Goal: Task Accomplishment & Management: Use online tool/utility

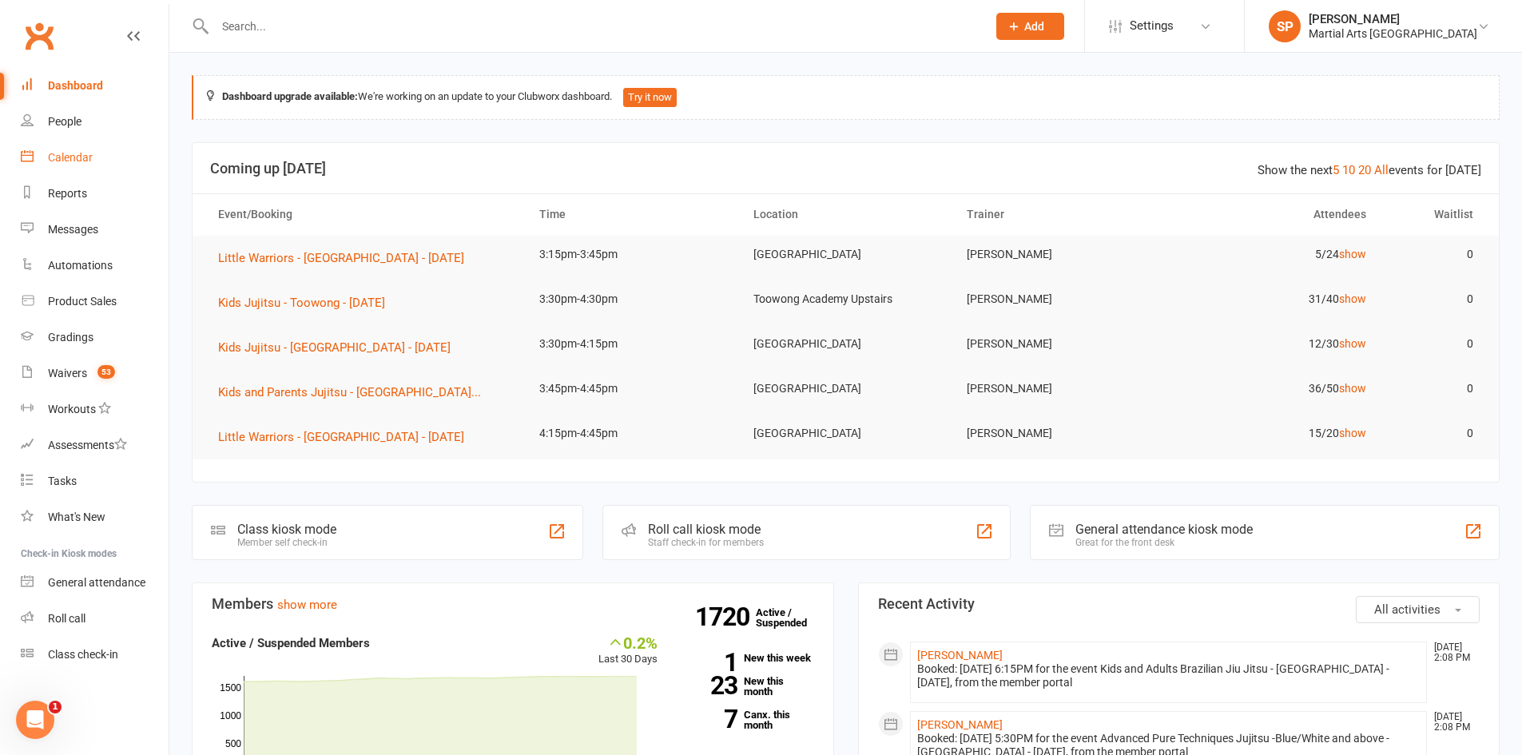
click at [93, 165] on link "Calendar" at bounding box center [95, 158] width 148 height 36
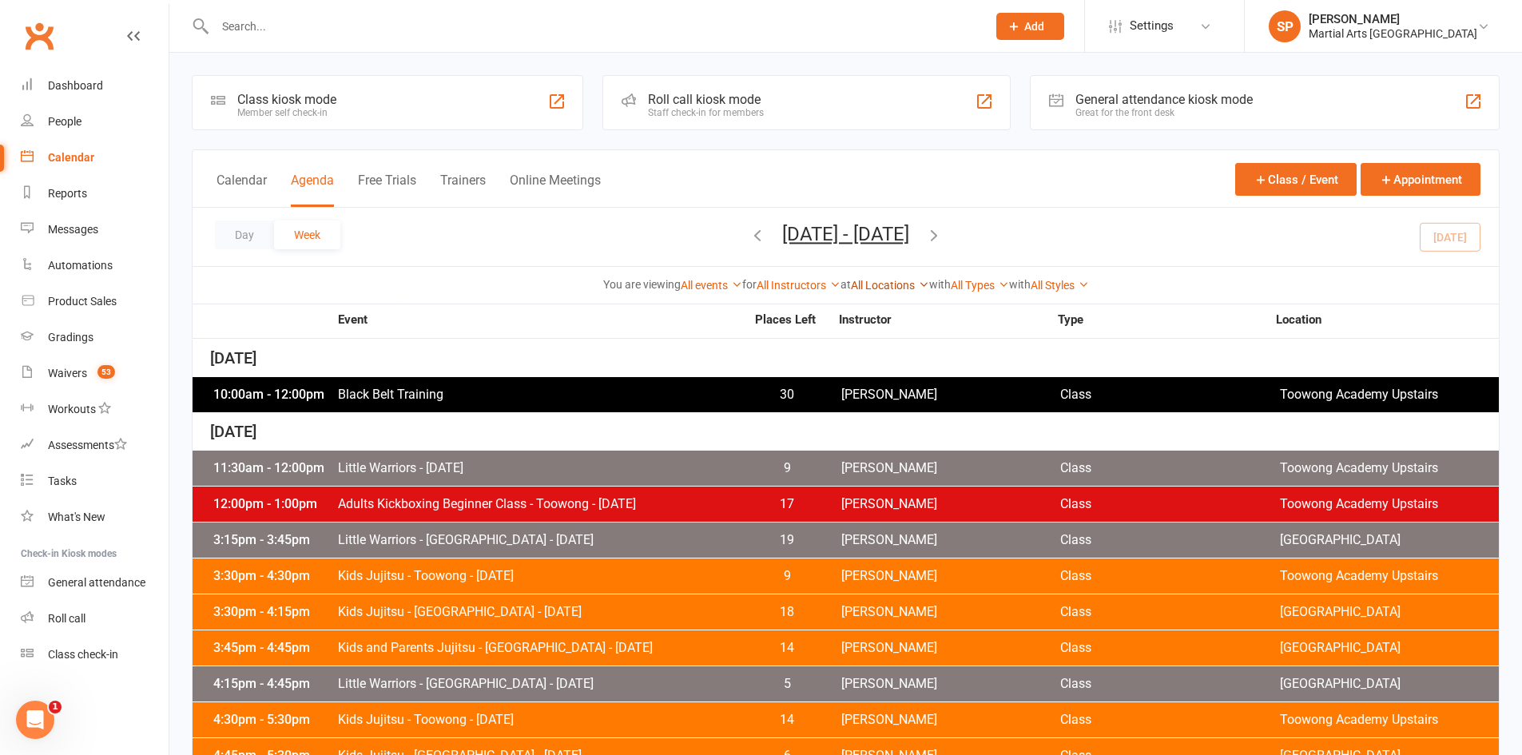
click at [907, 284] on link "All Locations" at bounding box center [890, 285] width 78 height 13
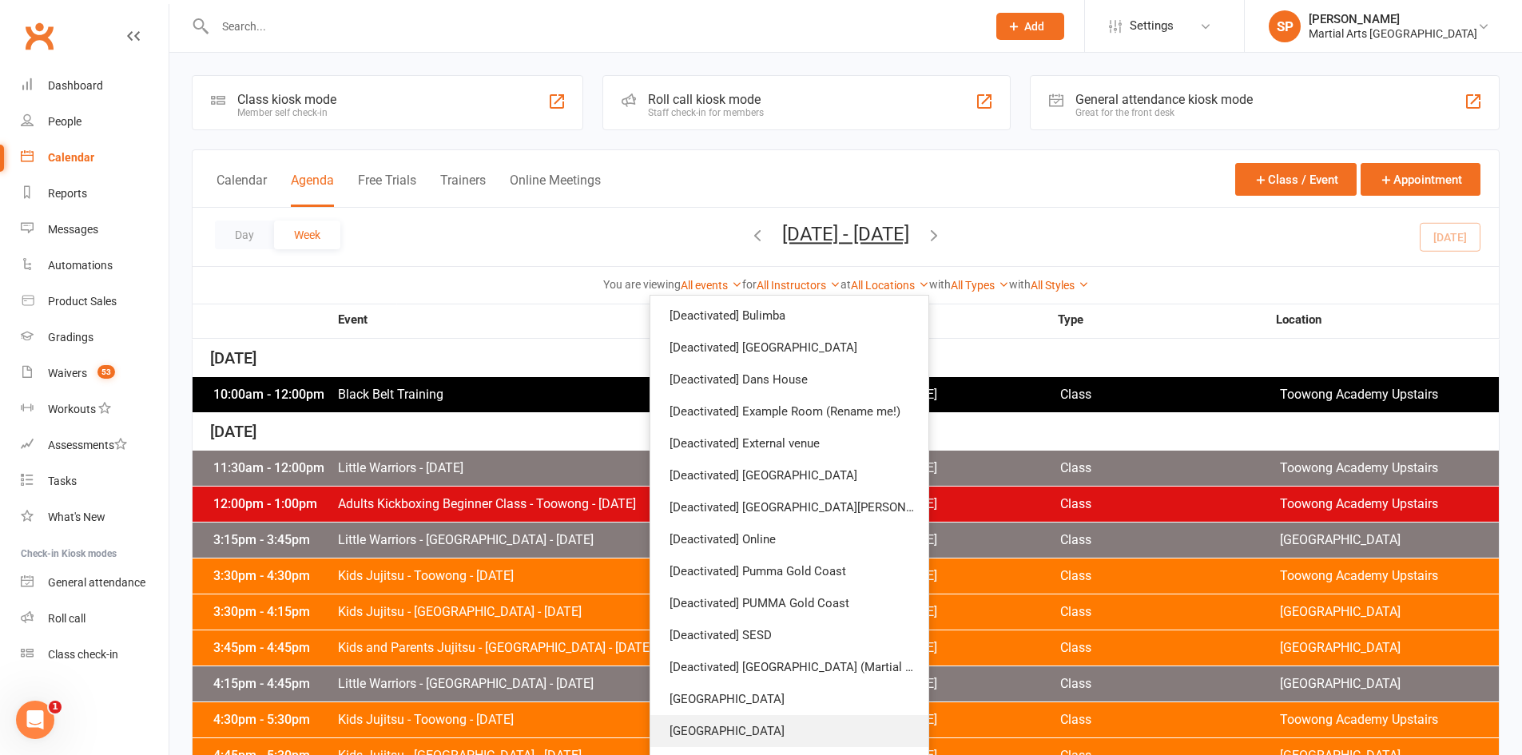
click at [721, 729] on link "[GEOGRAPHIC_DATA]" at bounding box center [789, 731] width 278 height 32
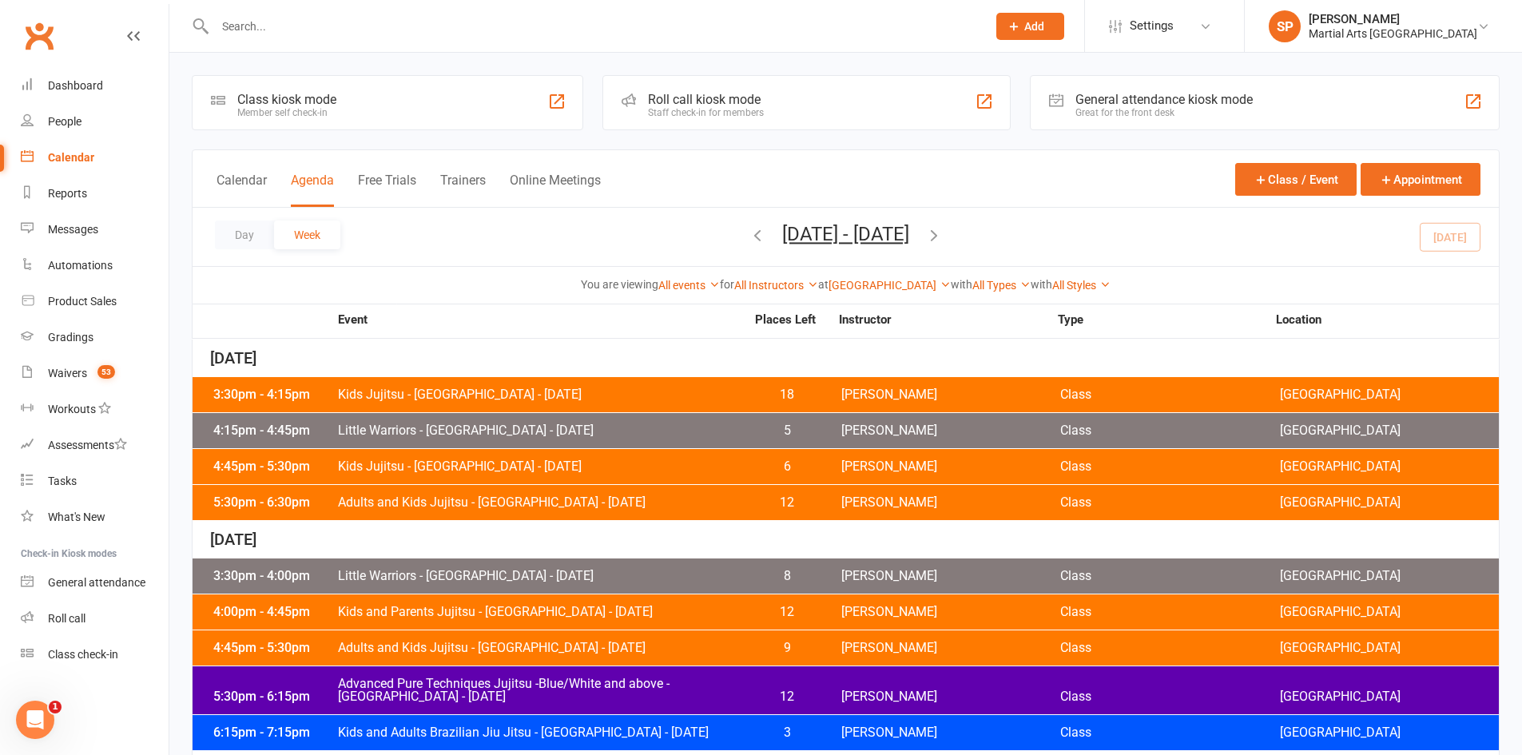
click at [749, 238] on icon "button" at bounding box center [758, 235] width 18 height 18
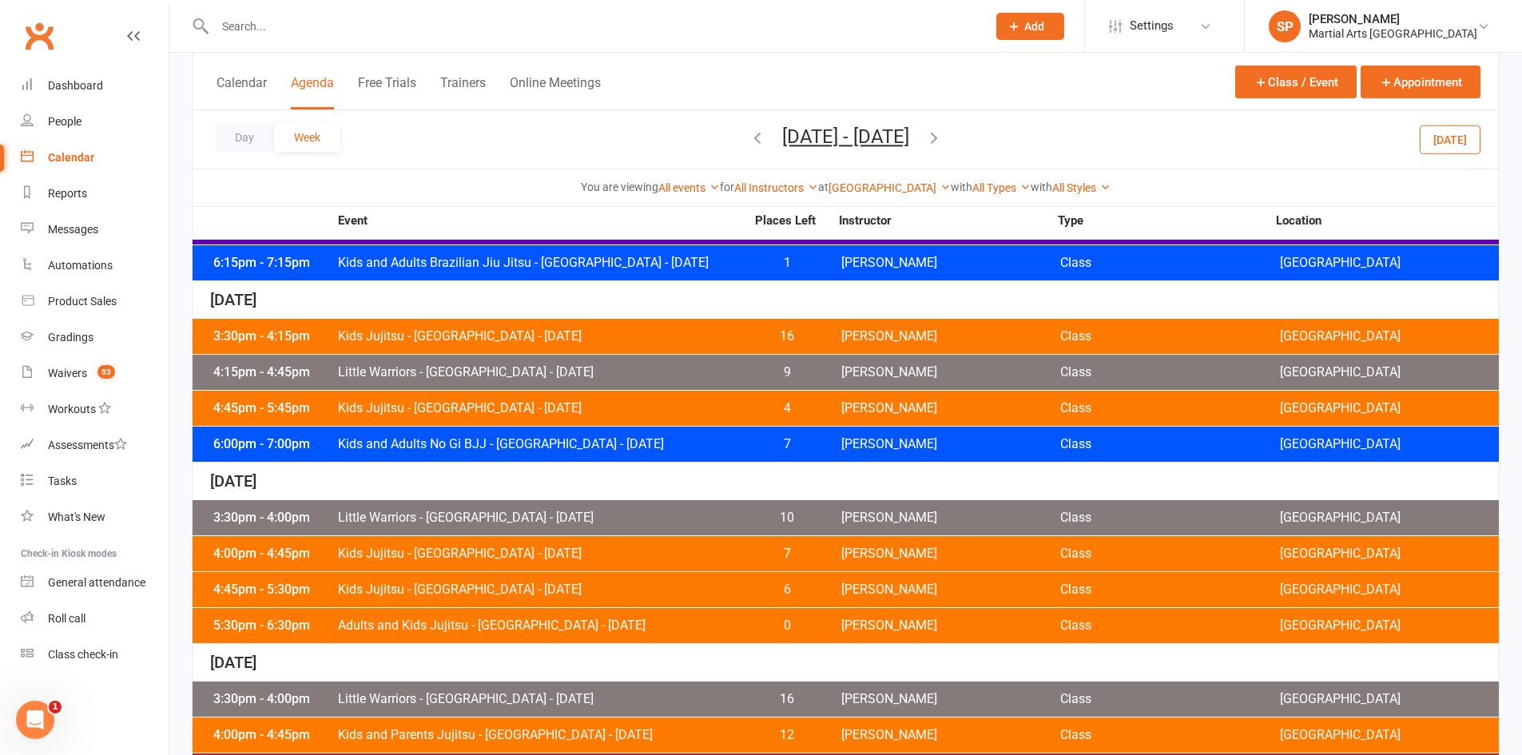
scroll to position [479, 0]
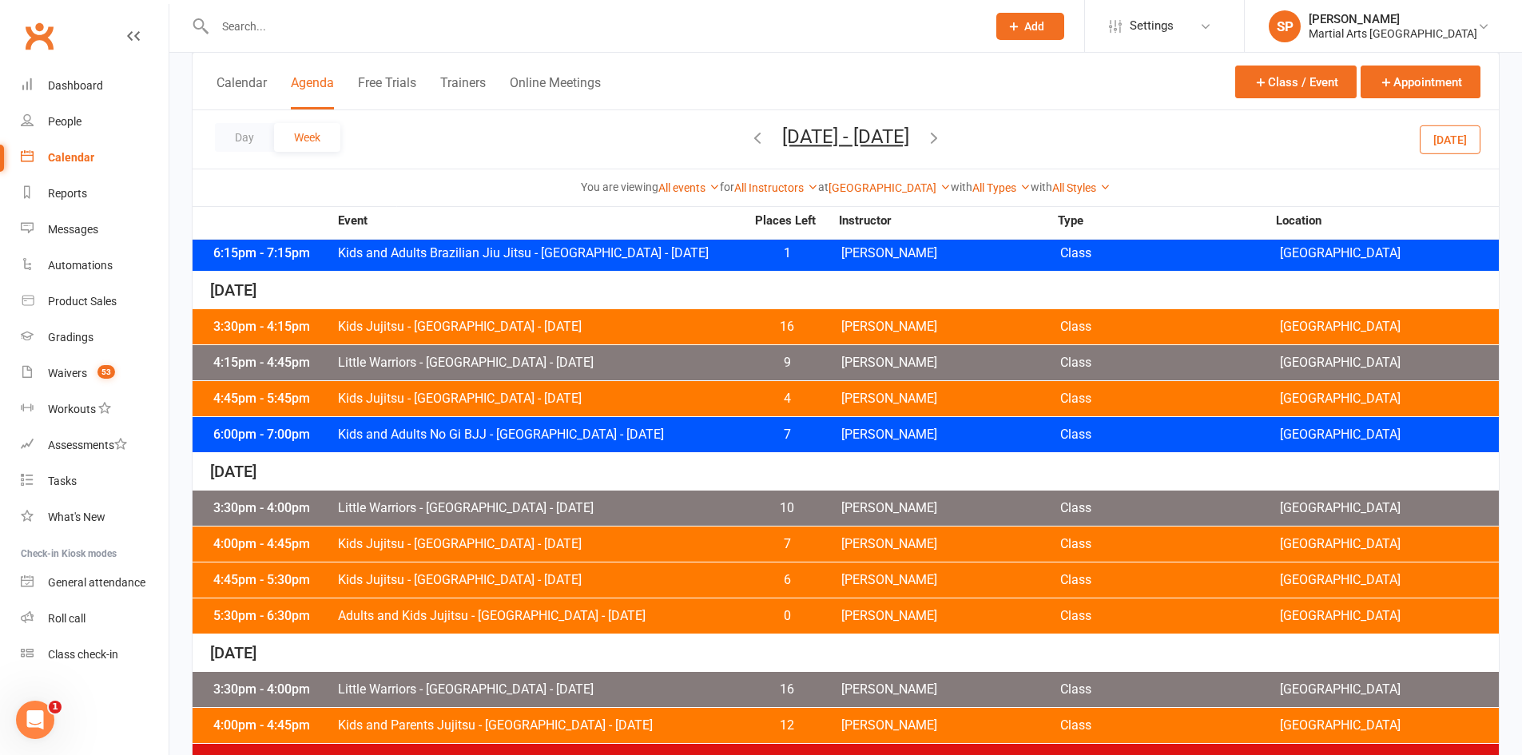
click at [550, 364] on span "Little Warriors - Jamboree Heights - Wednesday" at bounding box center [541, 362] width 408 height 13
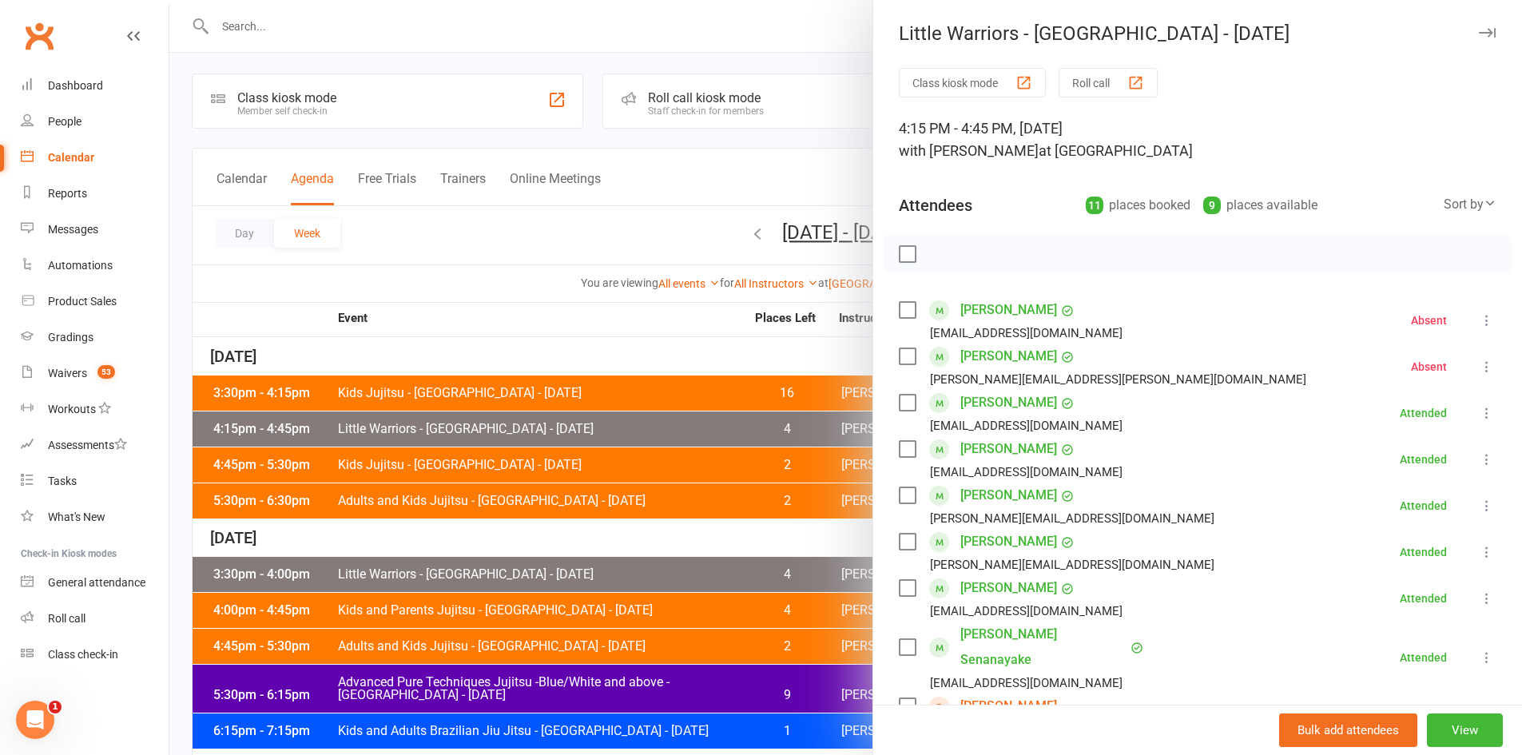
scroll to position [0, 0]
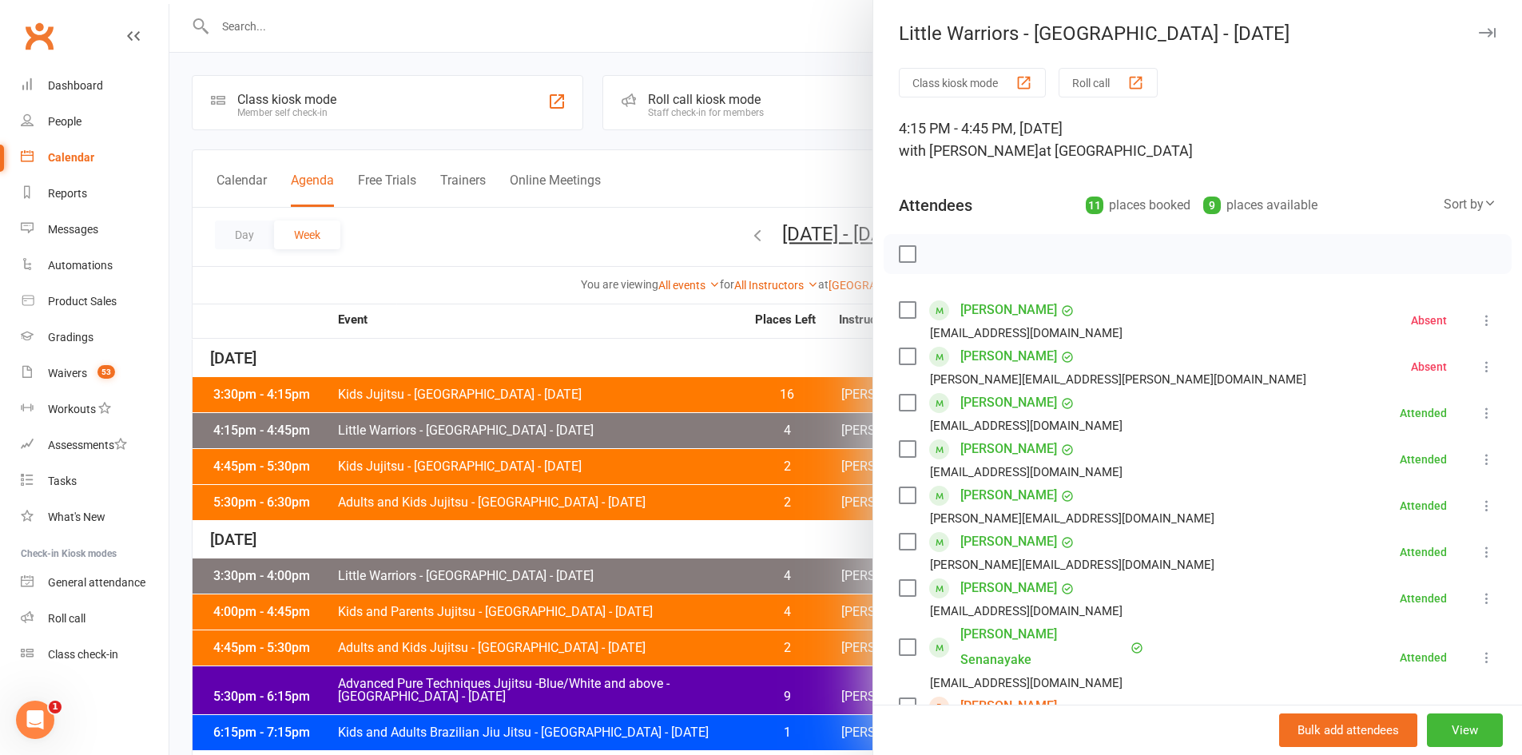
click at [545, 272] on div at bounding box center [845, 377] width 1353 height 755
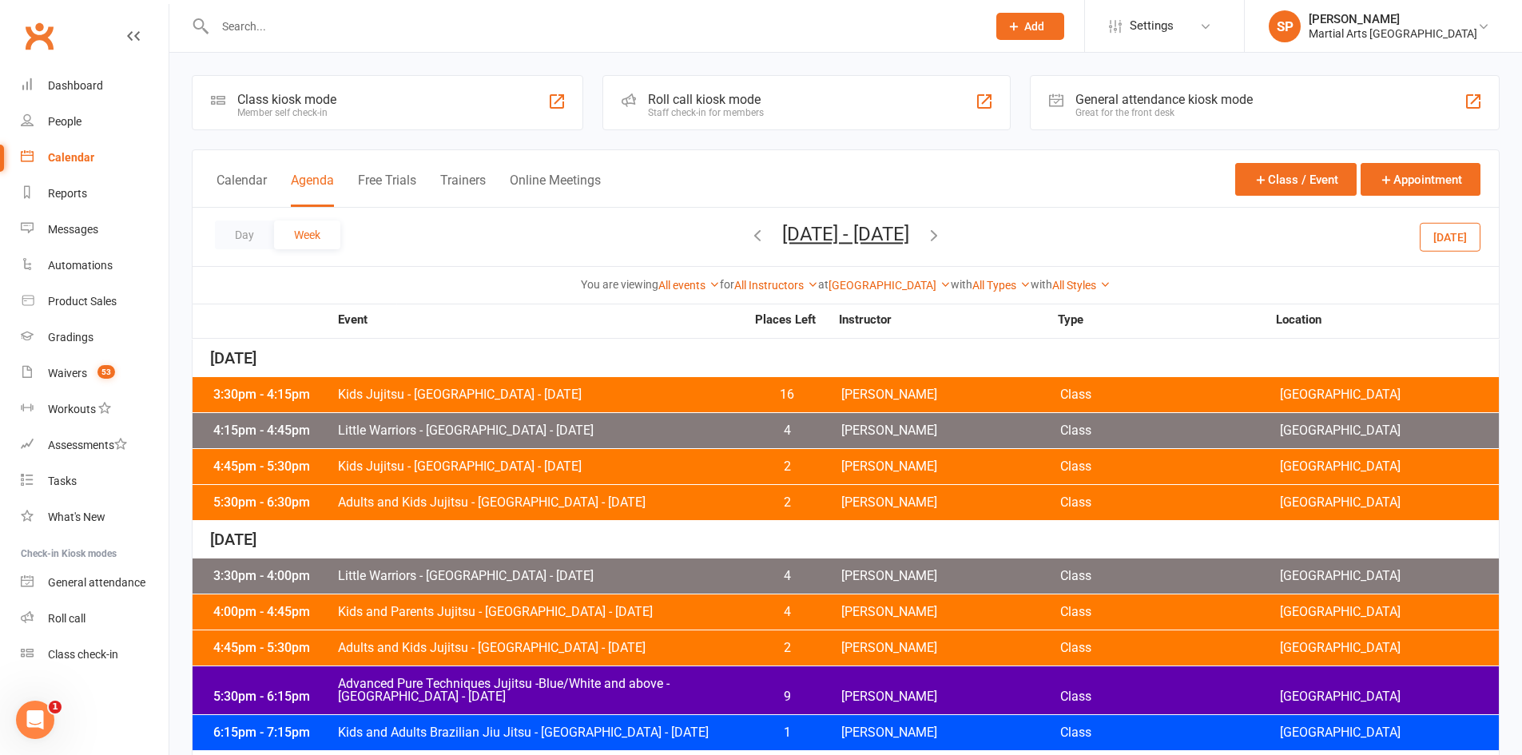
click at [438, 388] on span "Kids Jujitsu - [GEOGRAPHIC_DATA] - [DATE]" at bounding box center [541, 394] width 408 height 13
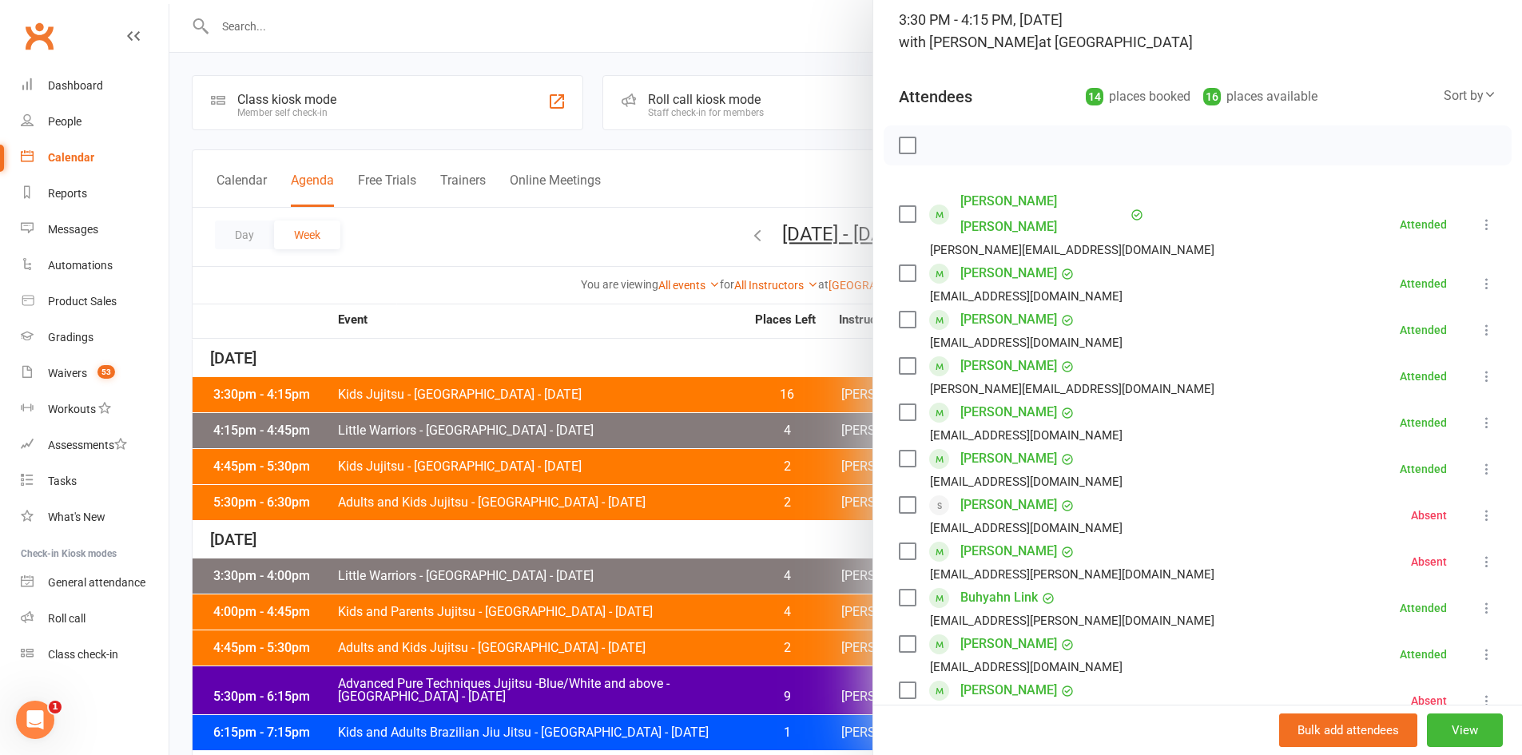
scroll to position [528, 0]
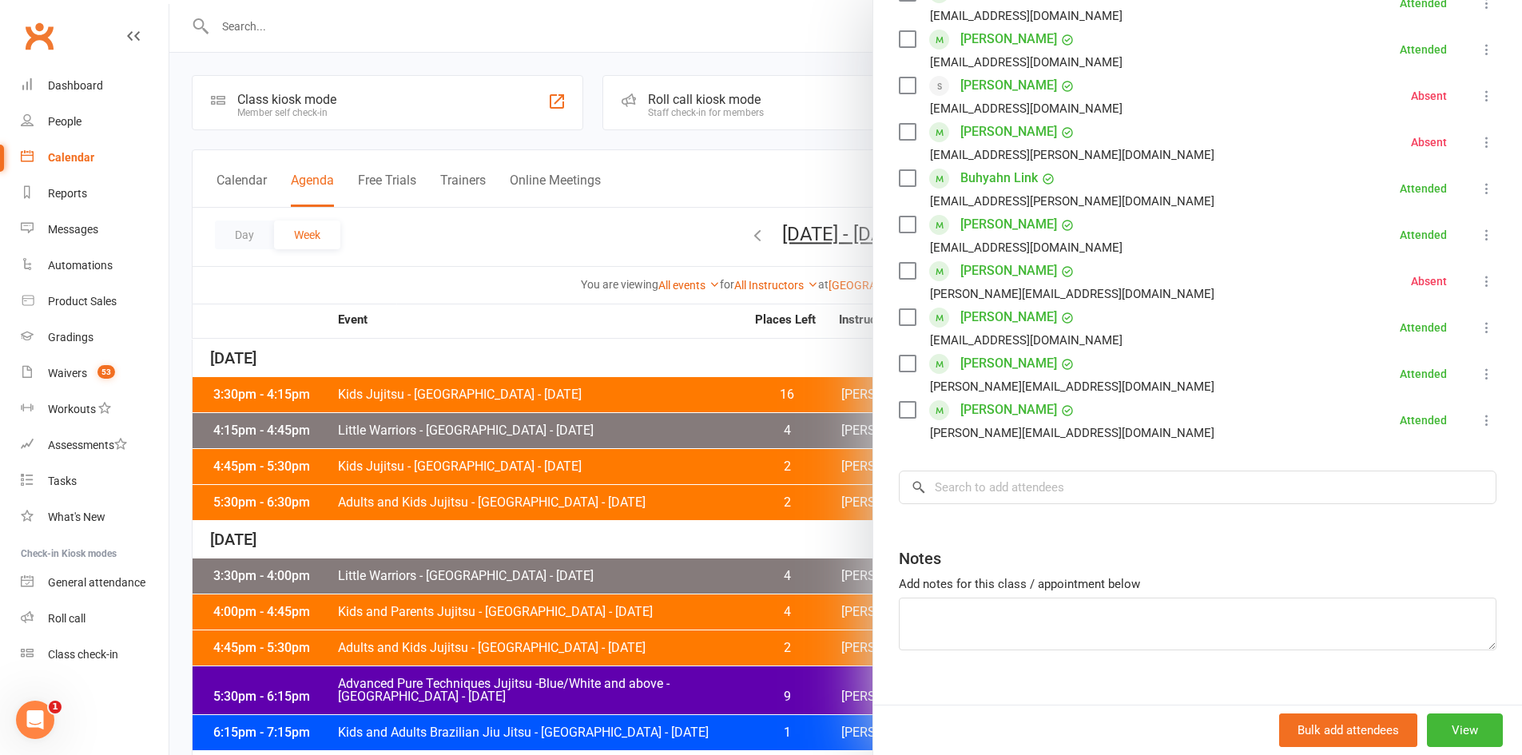
click at [539, 443] on div at bounding box center [845, 377] width 1353 height 755
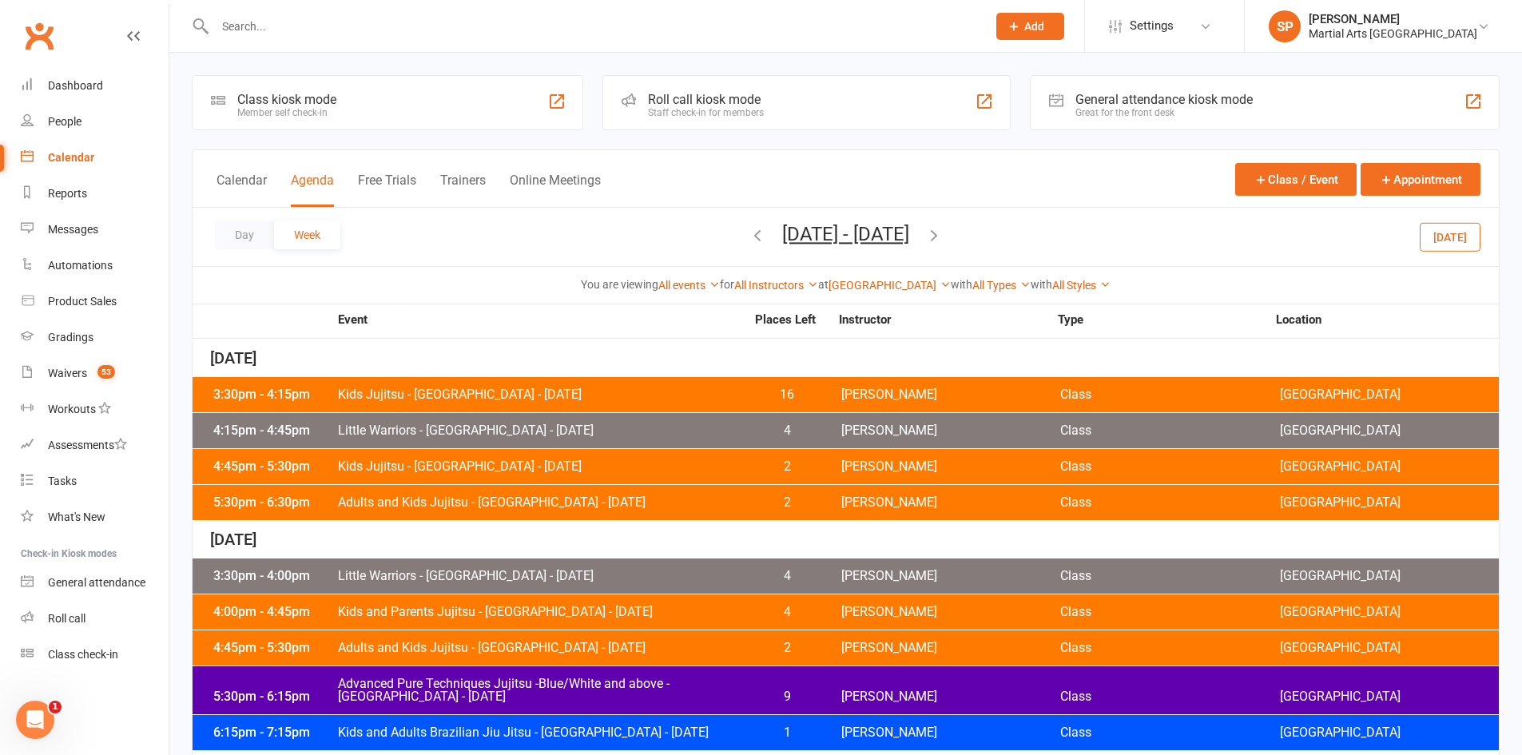
click at [559, 435] on span "Little Warriors - [GEOGRAPHIC_DATA] - [DATE]" at bounding box center [541, 430] width 408 height 13
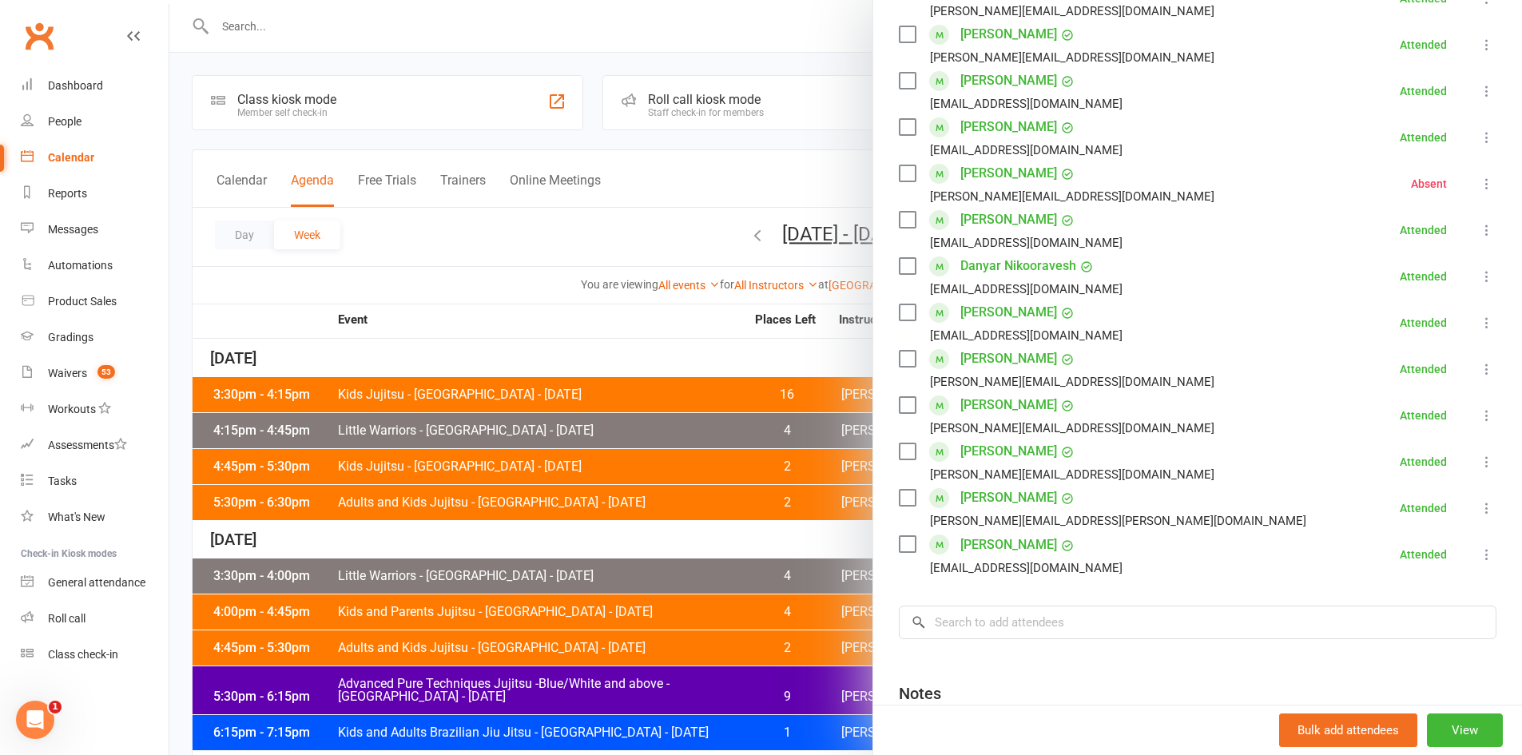
scroll to position [622, 0]
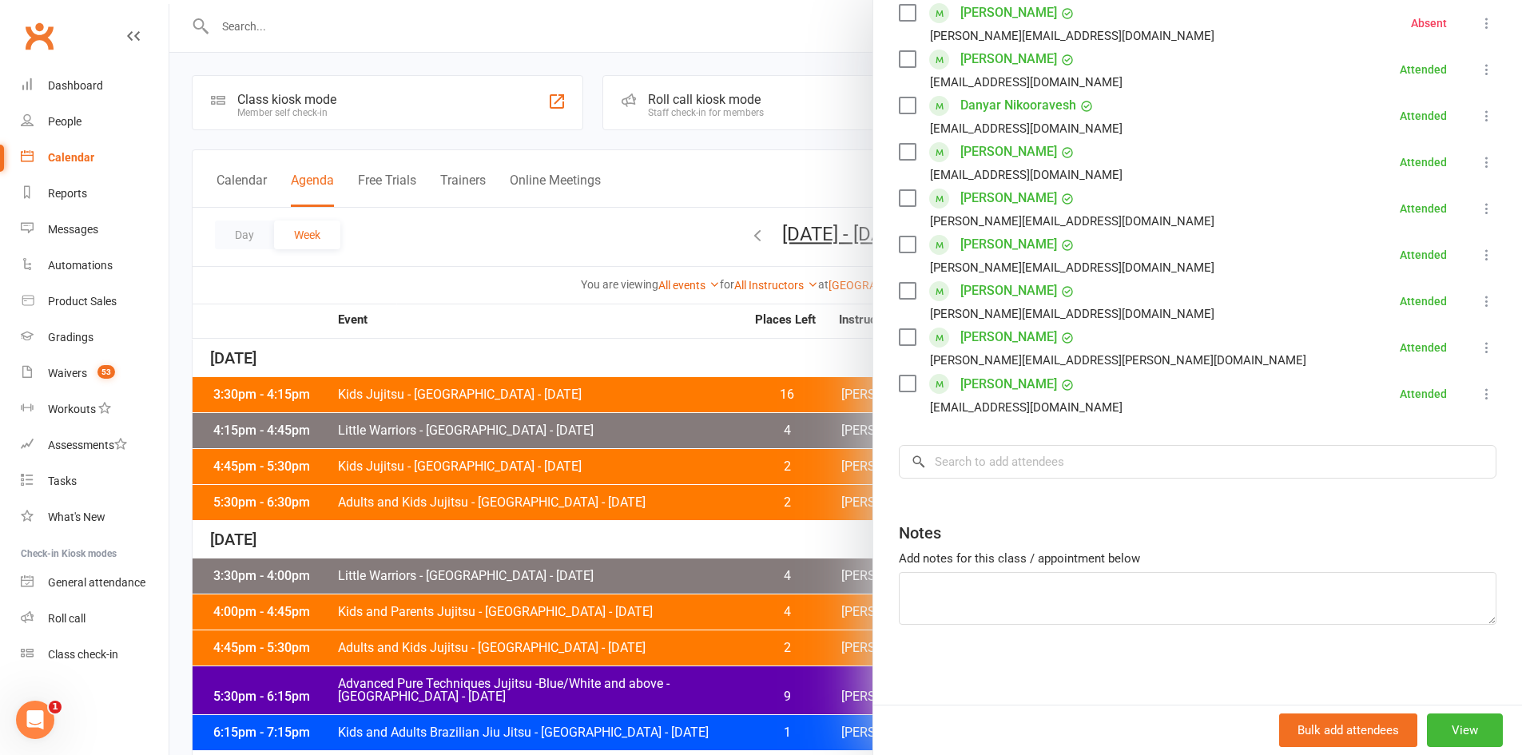
click at [655, 463] on div at bounding box center [845, 377] width 1353 height 755
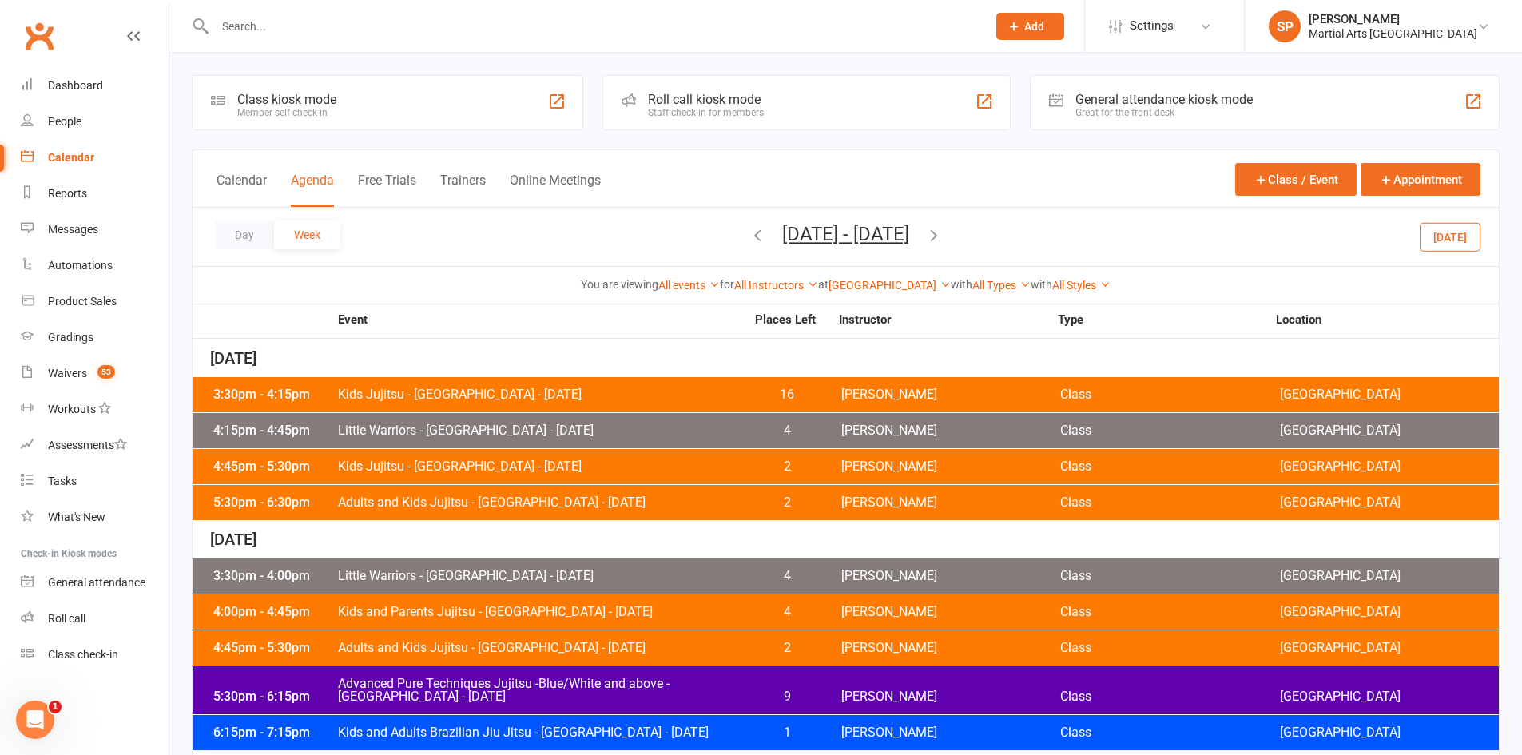
click at [655, 463] on span "Kids Jujitsu - [GEOGRAPHIC_DATA] - [DATE]" at bounding box center [541, 466] width 408 height 13
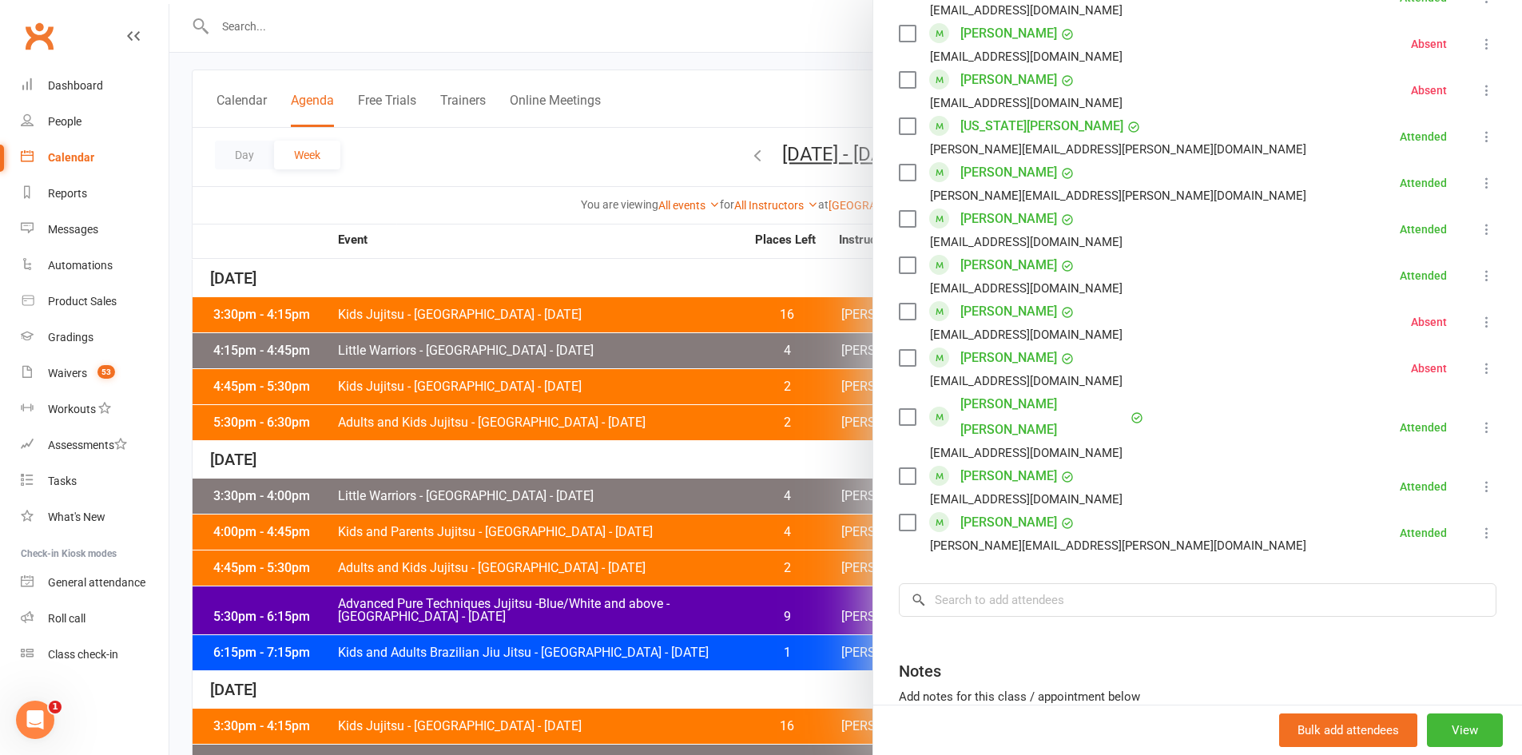
scroll to position [1358, 0]
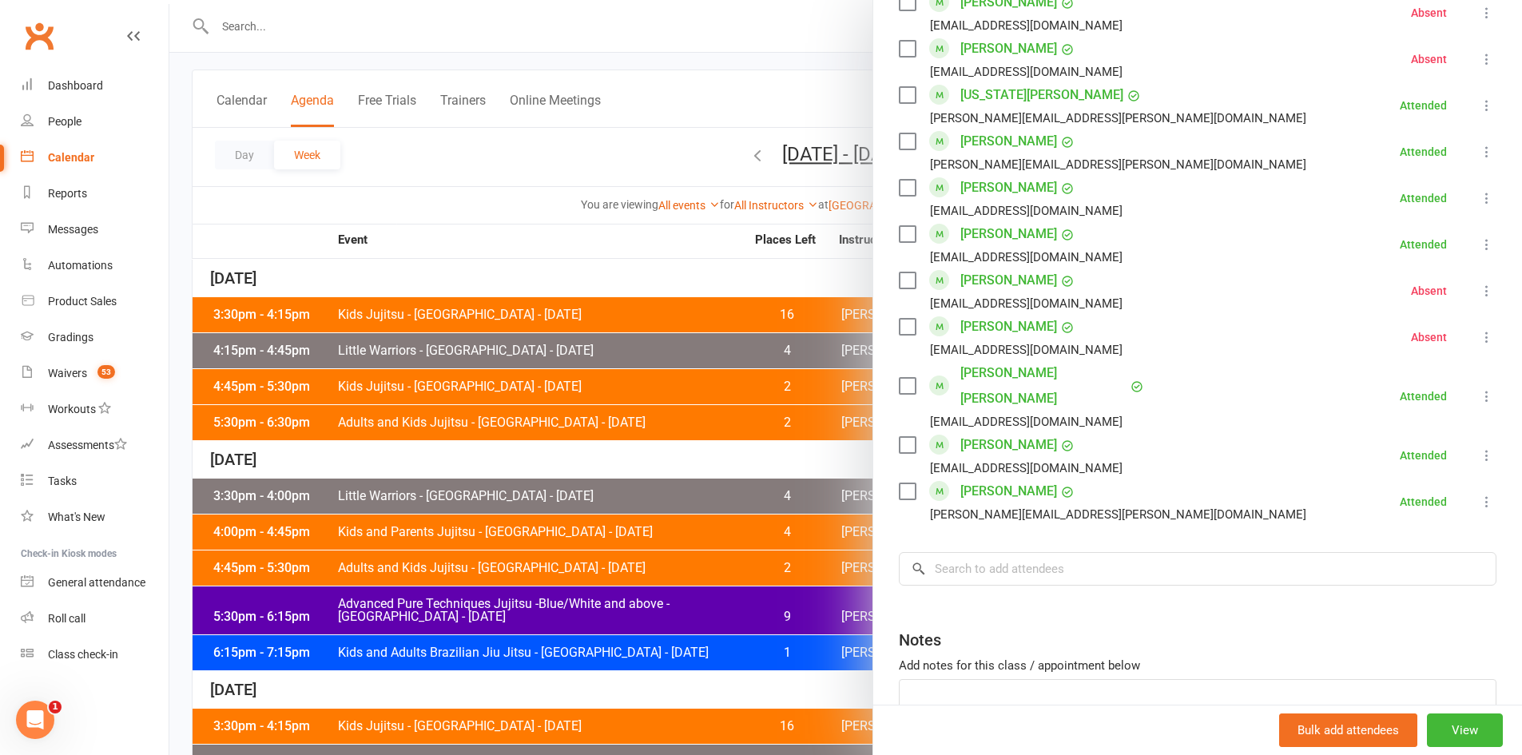
click at [562, 427] on div at bounding box center [845, 377] width 1353 height 755
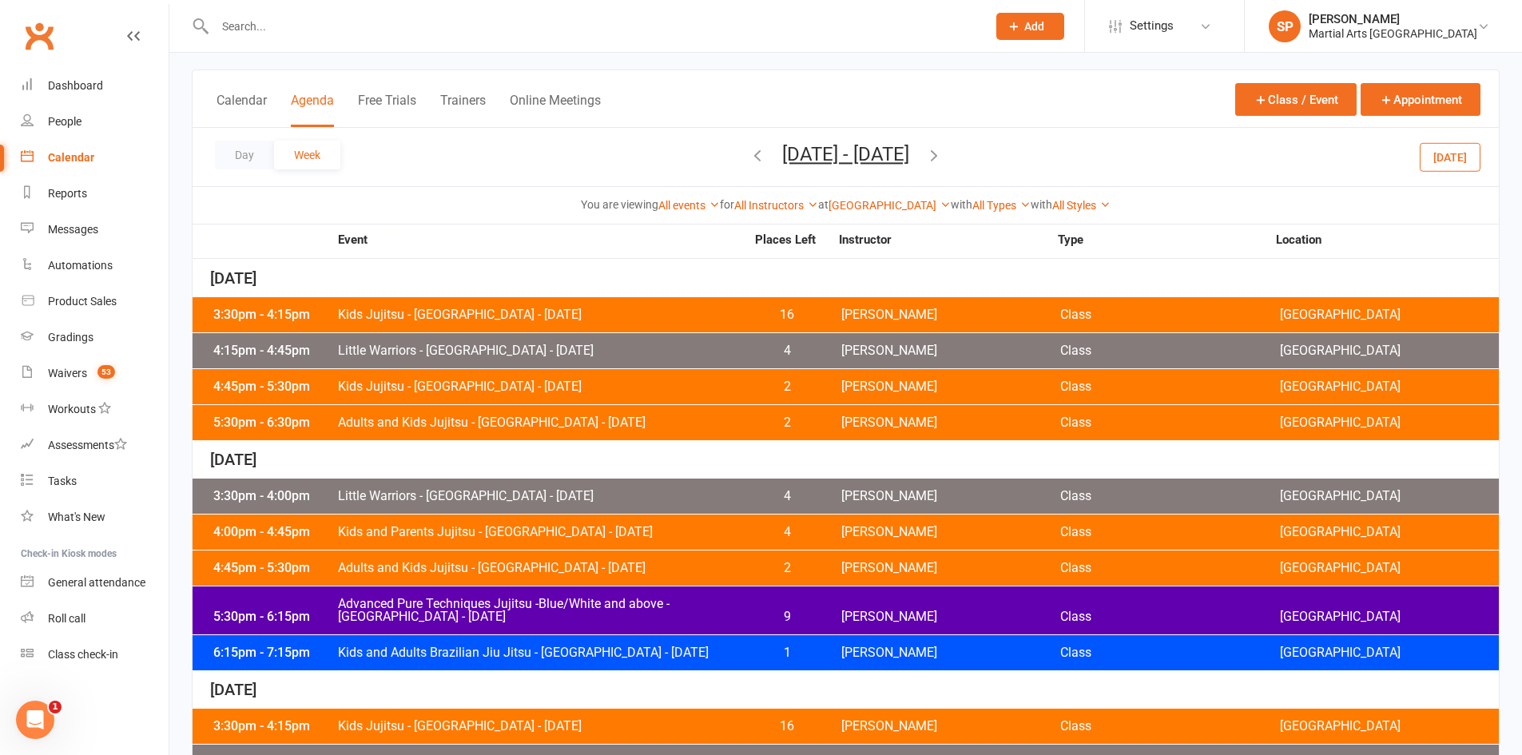
click at [570, 428] on span "Adults and Kids Jujitsu - [GEOGRAPHIC_DATA] - [DATE]" at bounding box center [541, 422] width 408 height 13
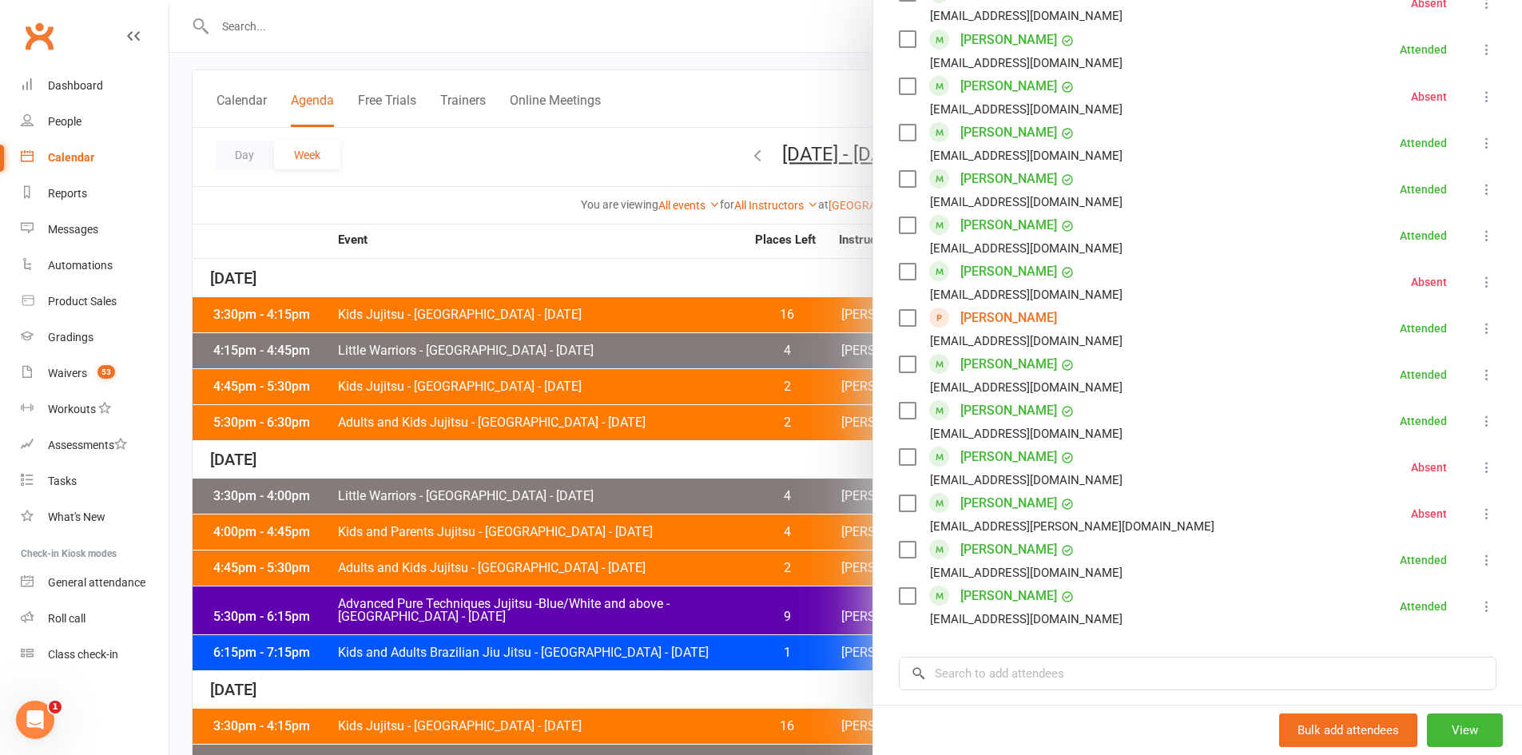
scroll to position [1039, 0]
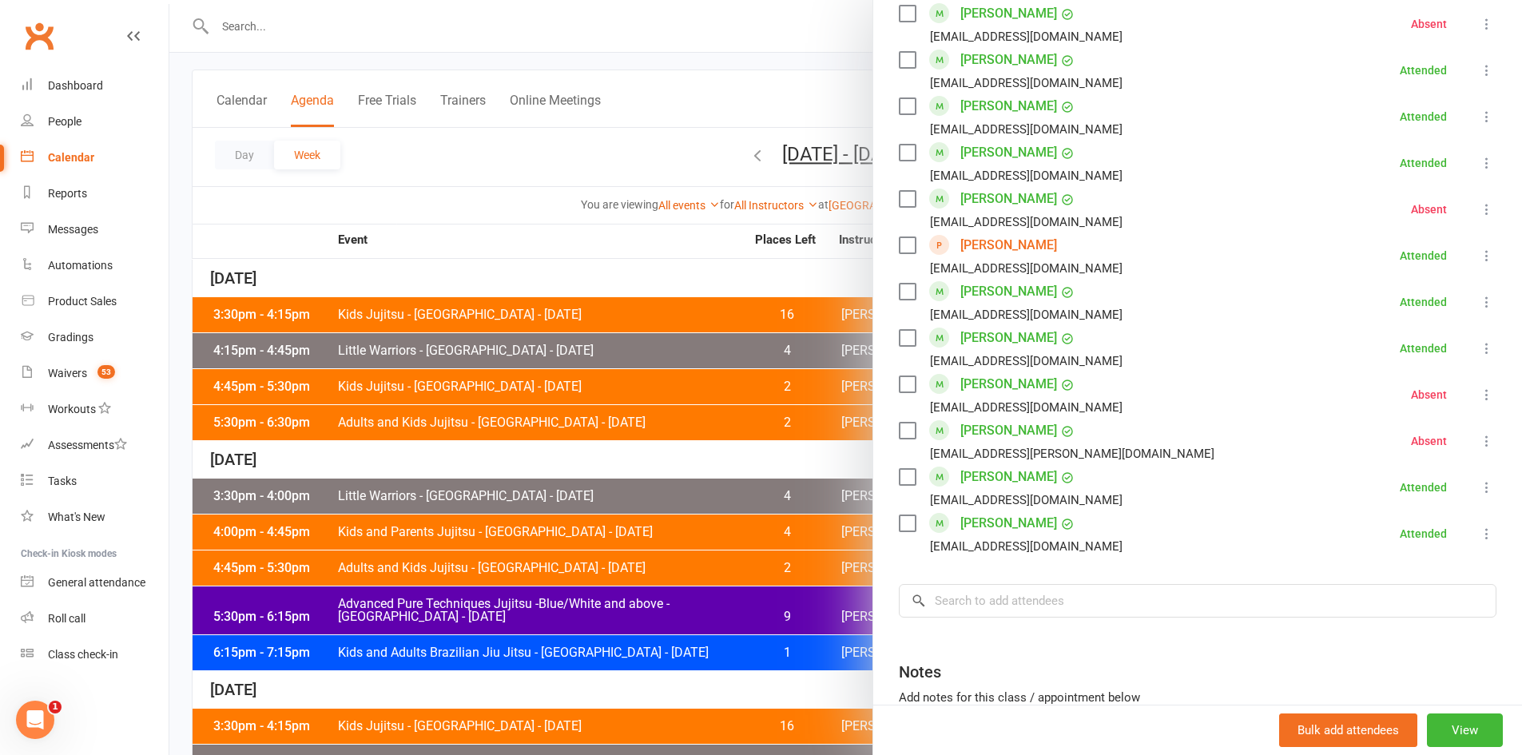
click at [414, 196] on div at bounding box center [845, 377] width 1353 height 755
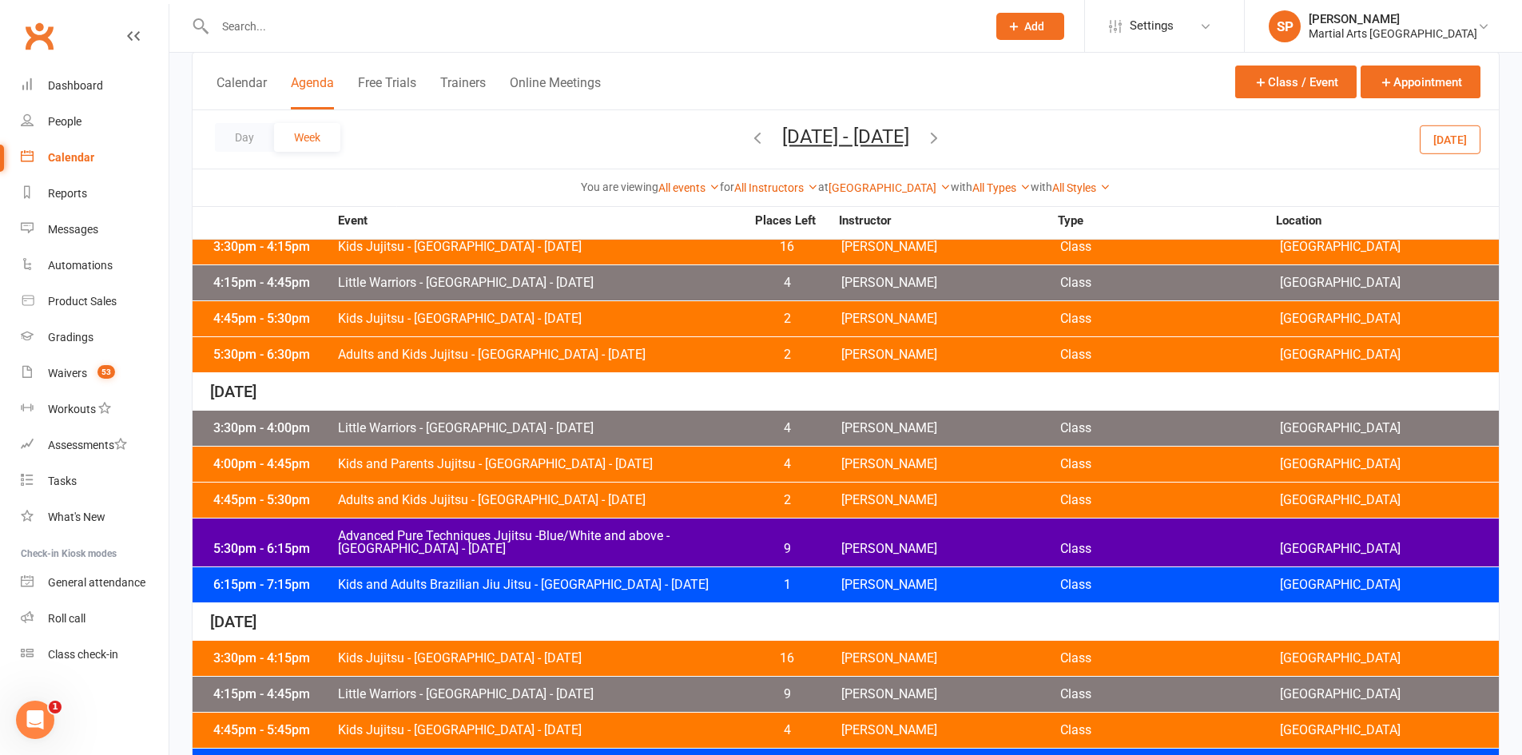
scroll to position [320, 0]
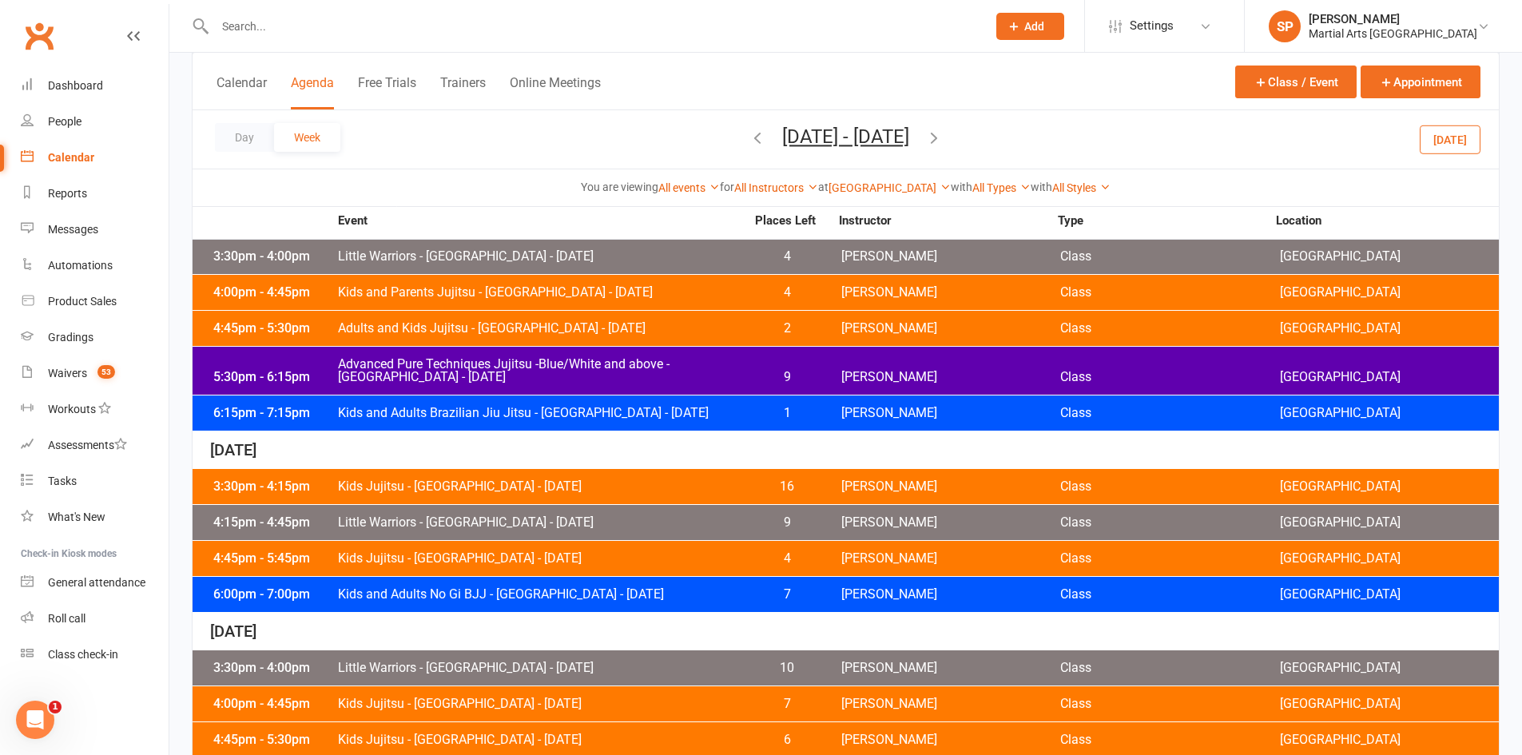
click at [665, 255] on span "Little Warriors - Jamboree Heights - Tuesday" at bounding box center [541, 256] width 408 height 13
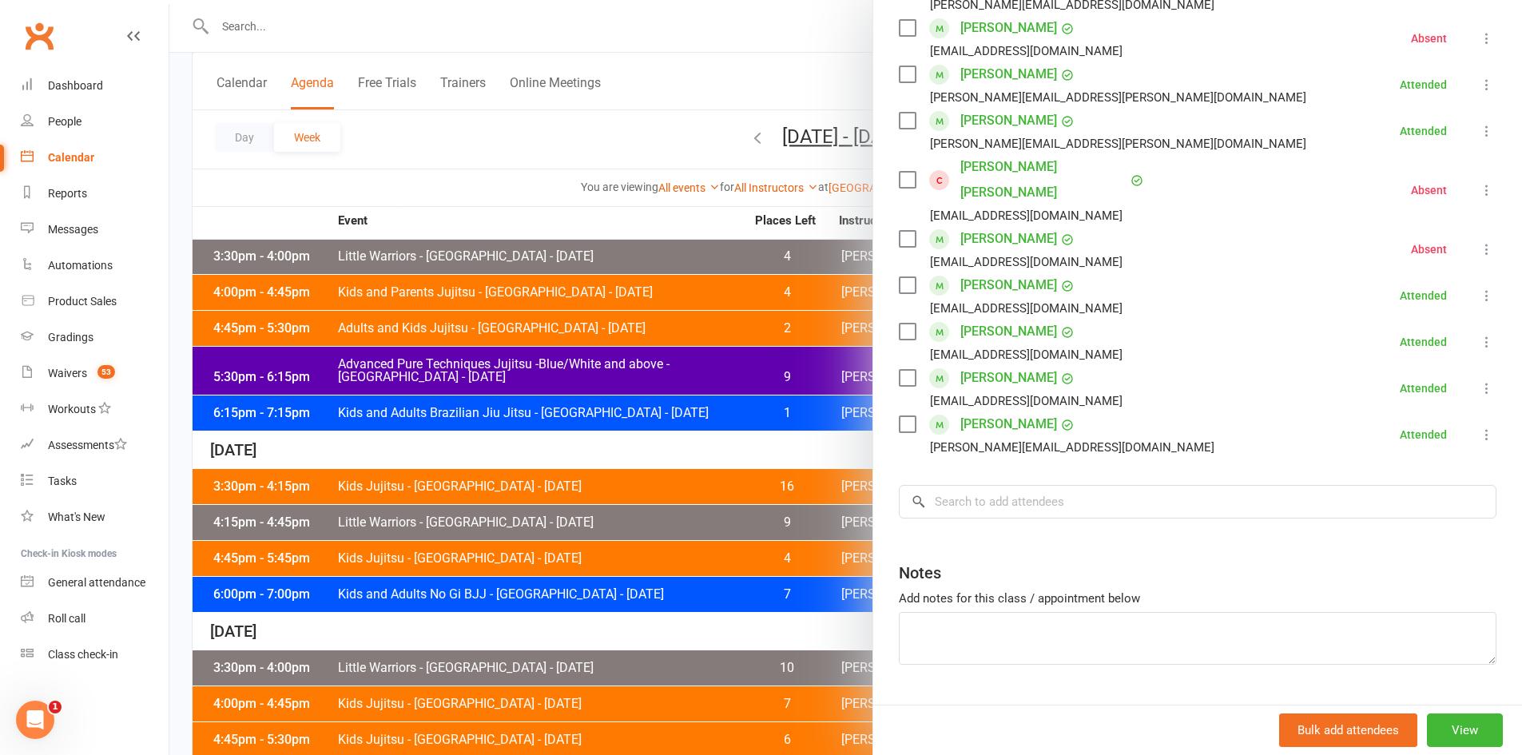
scroll to position [622, 0]
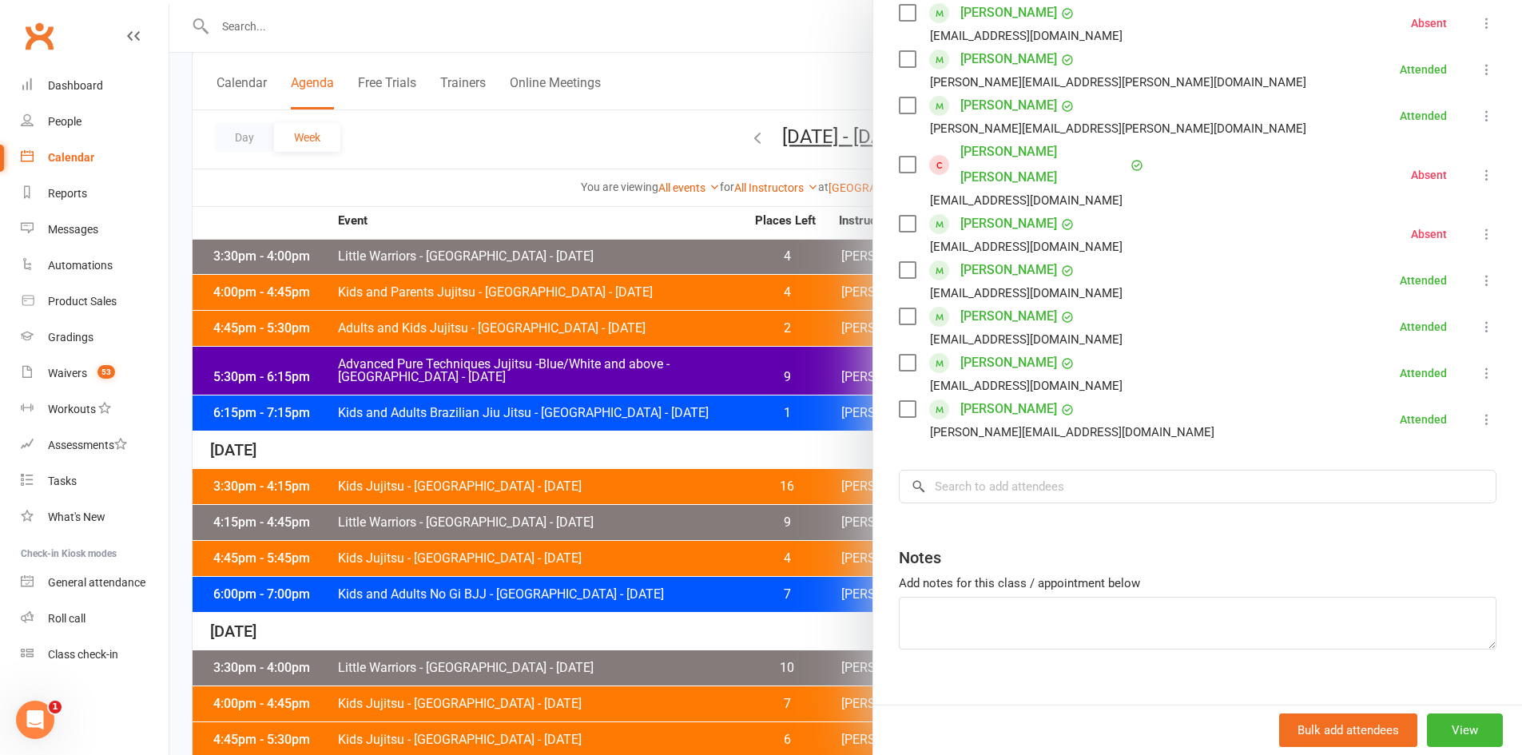
click at [545, 299] on div at bounding box center [845, 377] width 1353 height 755
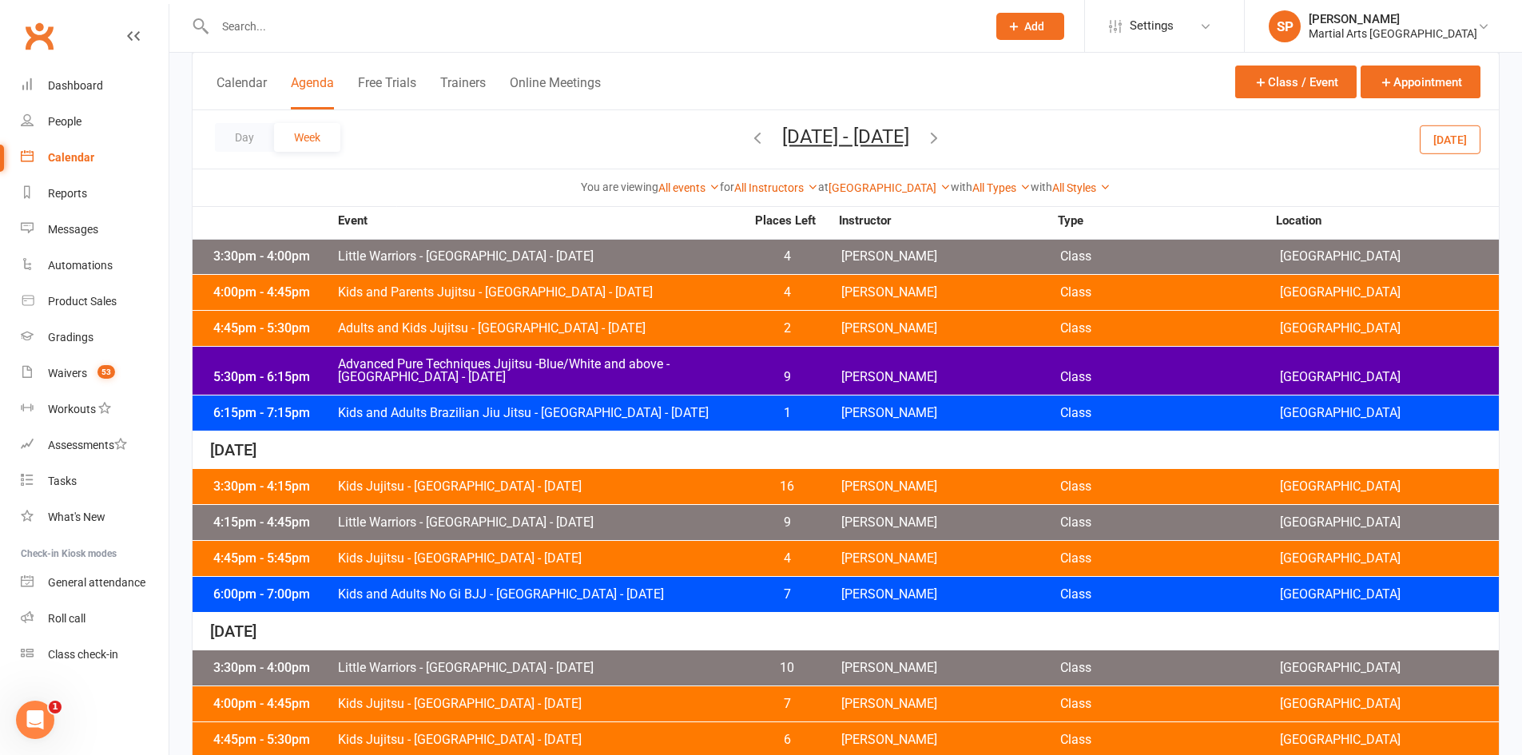
click at [583, 300] on div "4:00pm - 4:45pm Kids and Parents Jujitsu - Jamboree Heights - Tuesday 4 Shane P…" at bounding box center [846, 292] width 1306 height 35
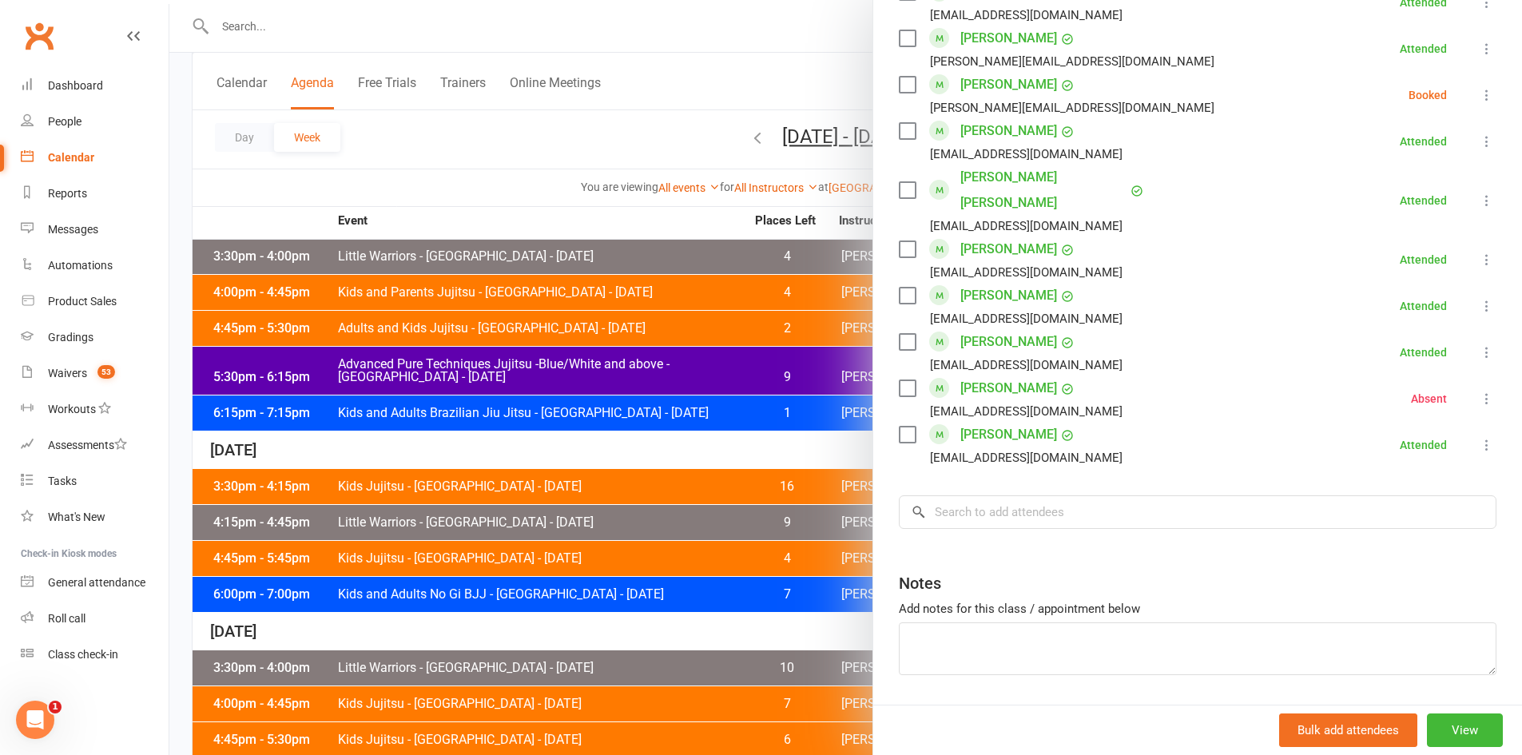
scroll to position [1085, 0]
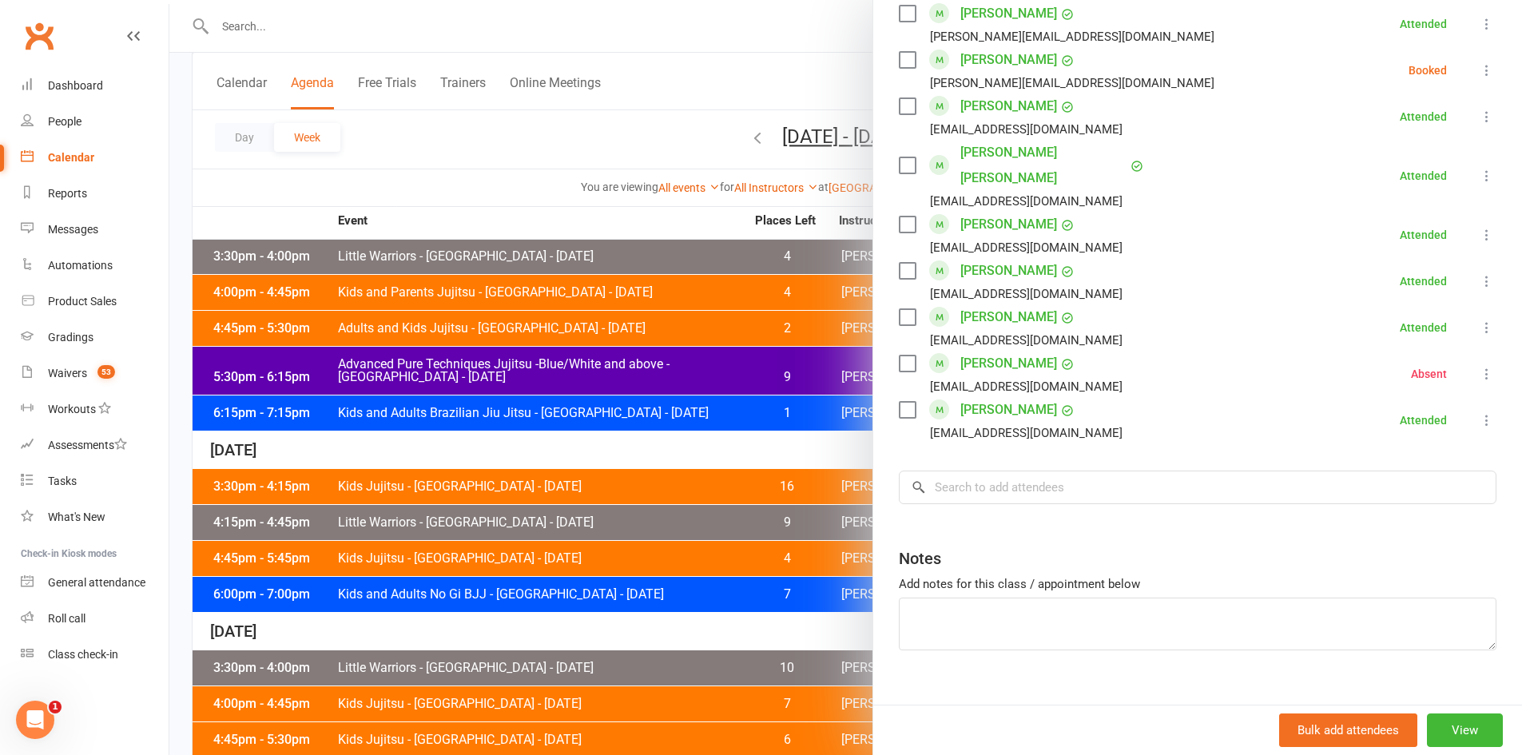
click at [549, 330] on div at bounding box center [845, 377] width 1353 height 755
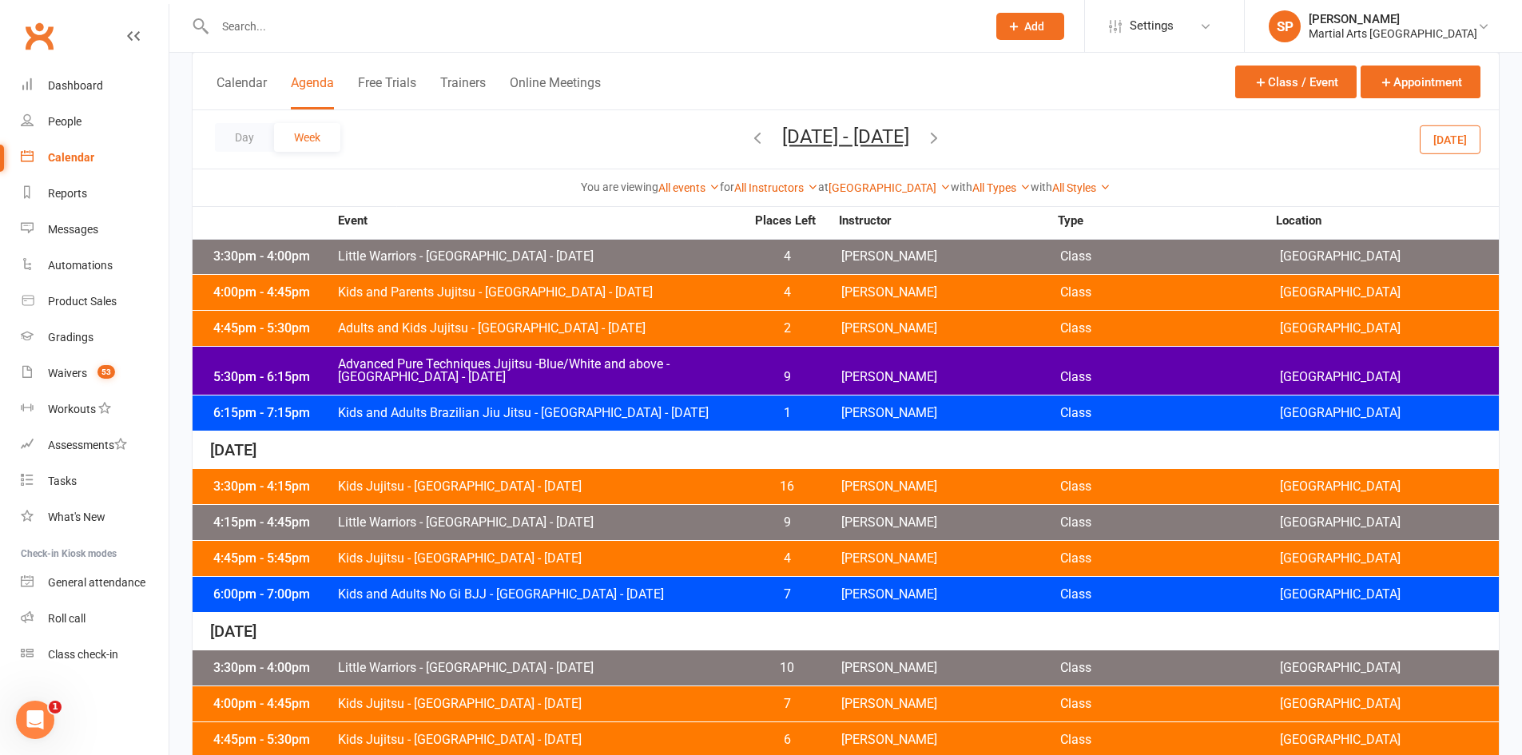
click at [557, 331] on span "Adults and Kids Jujitsu - Jamboree Heights - Tuesday" at bounding box center [541, 328] width 408 height 13
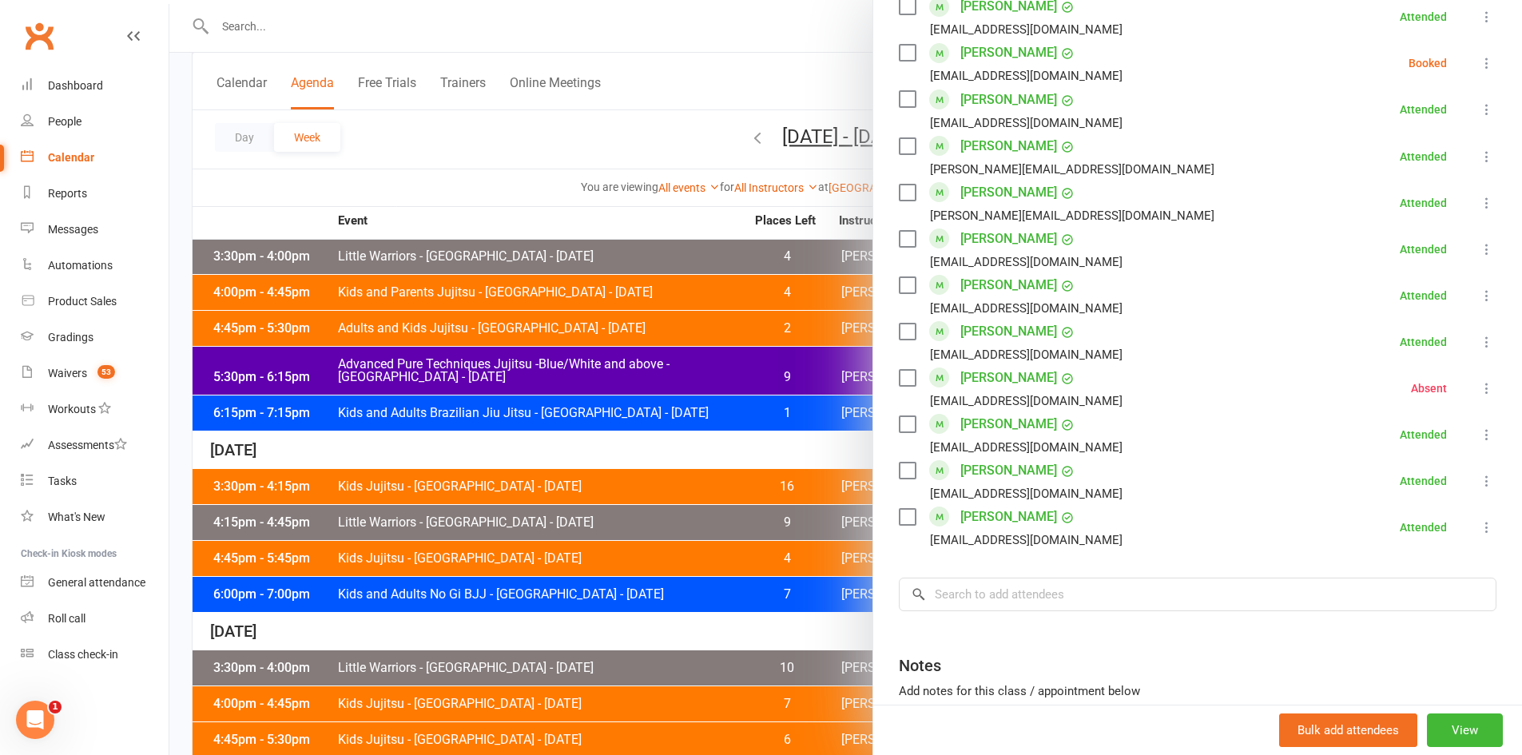
scroll to position [1178, 0]
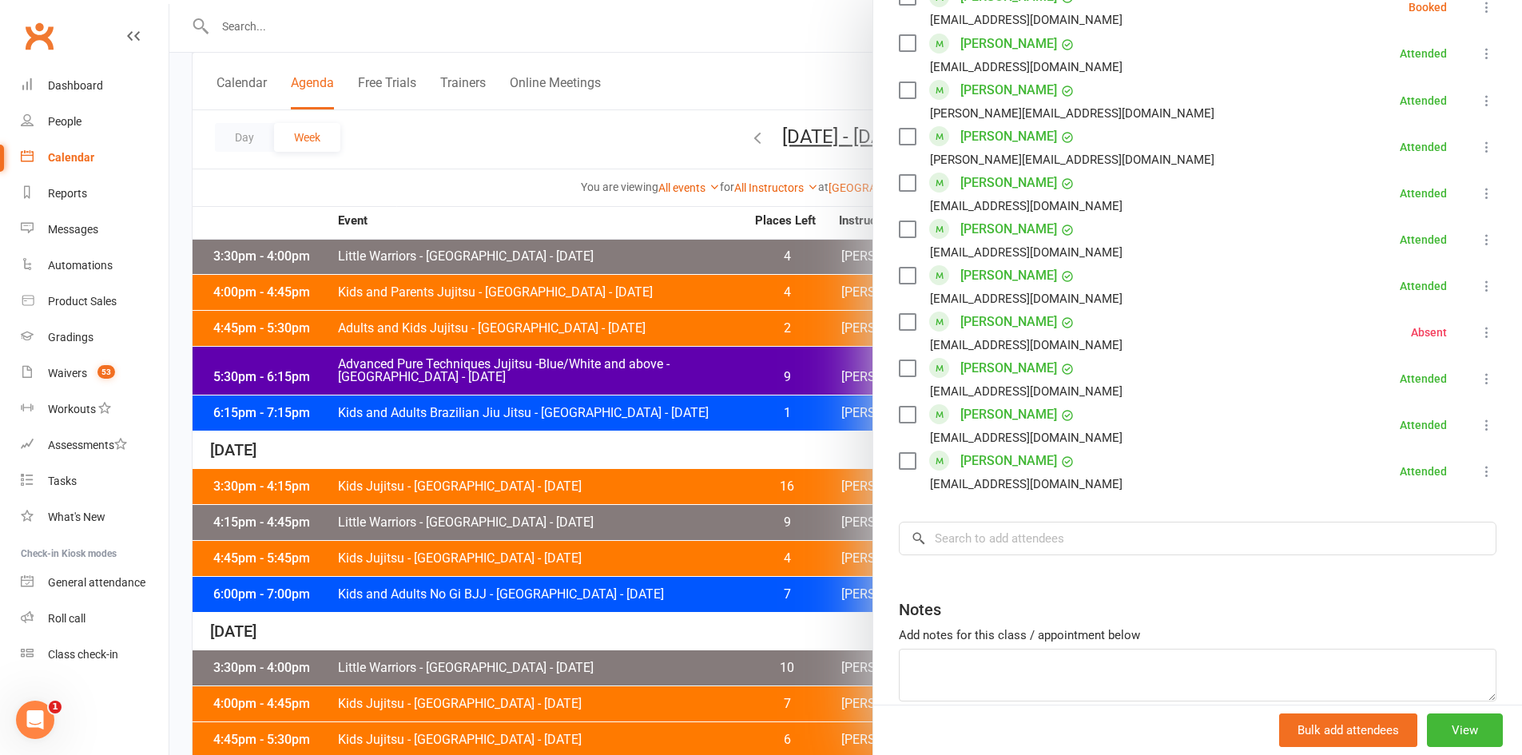
click at [662, 372] on div at bounding box center [845, 377] width 1353 height 755
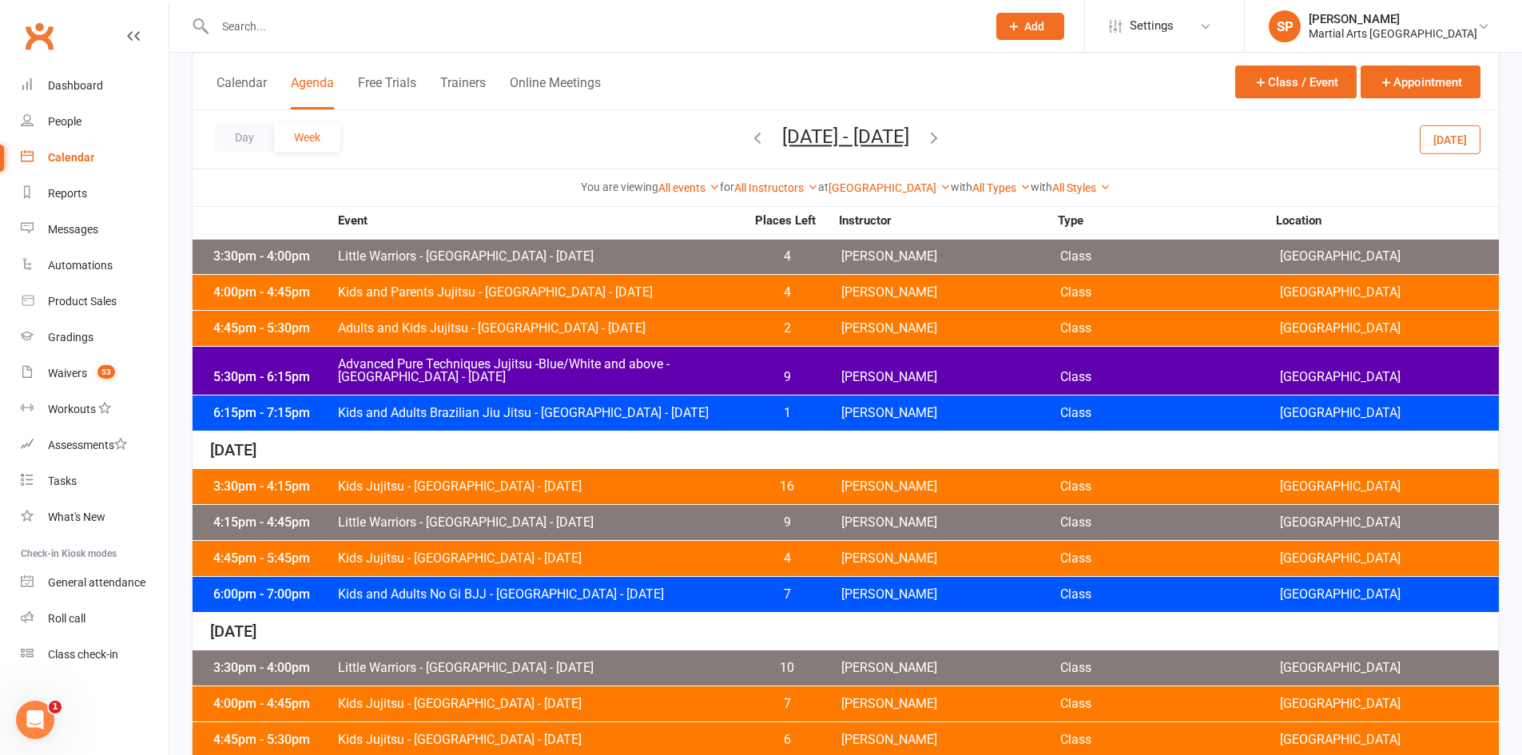
click at [664, 372] on span "Advanced Pure Techniques Jujitsu -Blue/White and above - Jamboree Heights - Tue…" at bounding box center [541, 371] width 408 height 26
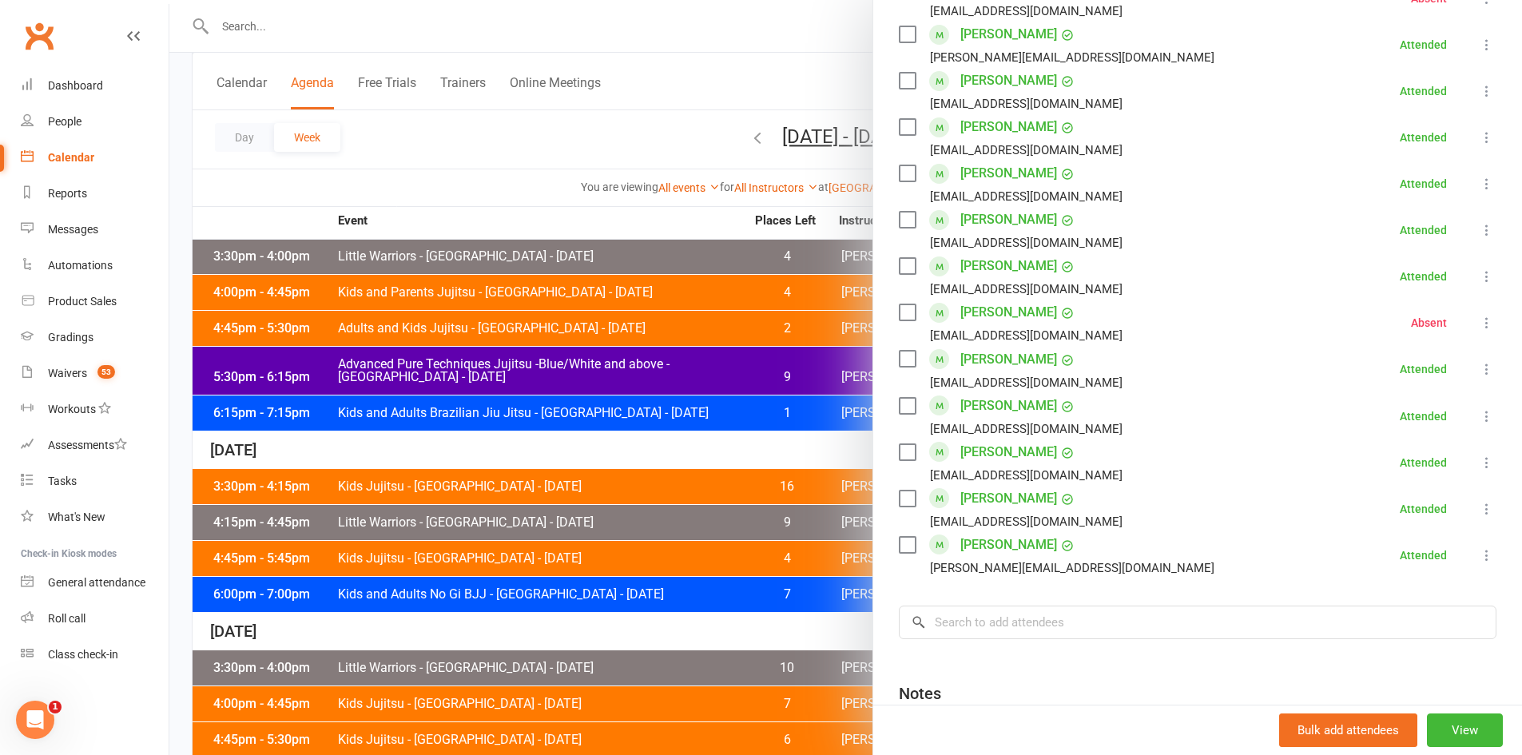
scroll to position [719, 0]
click at [618, 431] on div at bounding box center [845, 377] width 1353 height 755
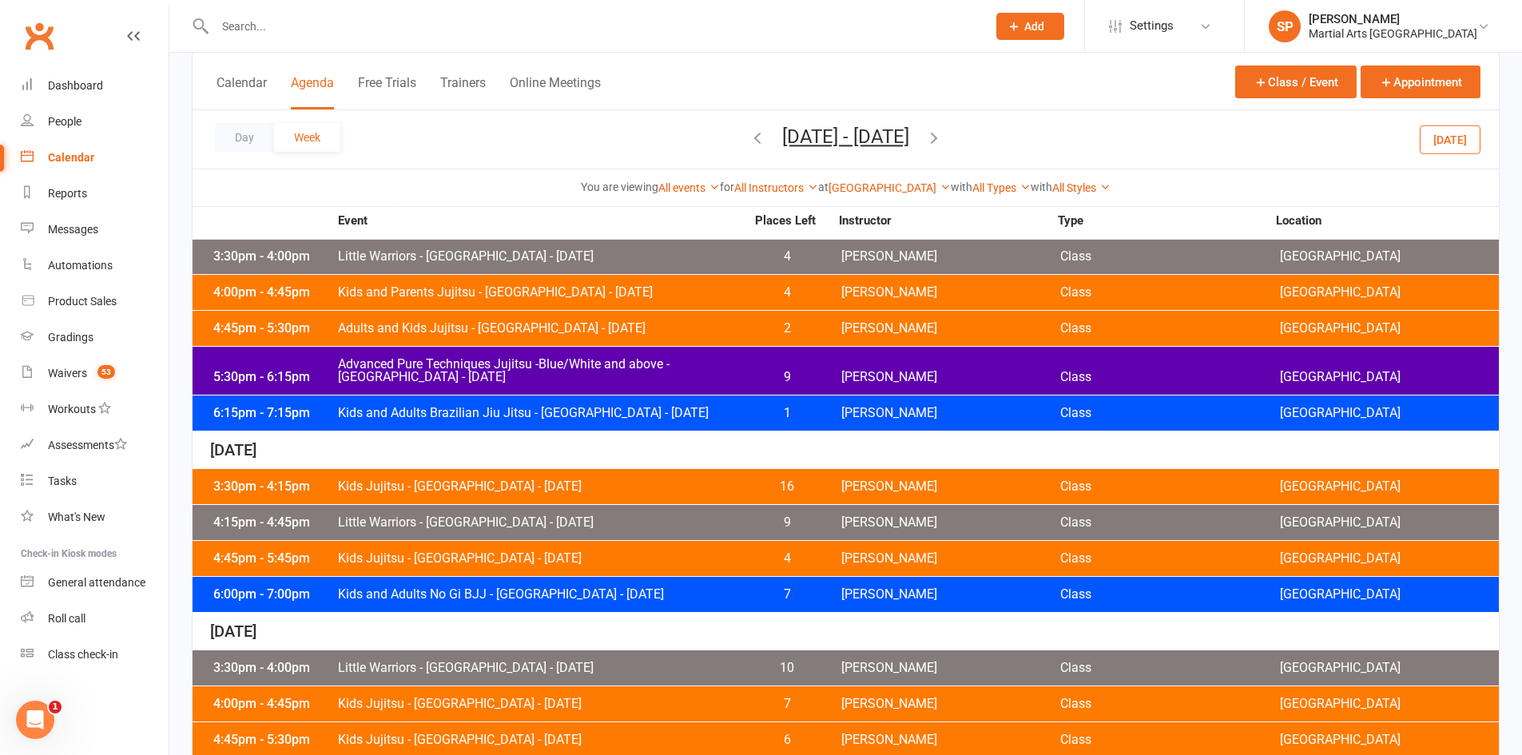
click at [624, 419] on span "Kids and Adults Brazilian Jiu Jitsu - Jamboree Heights - Tuesday" at bounding box center [541, 413] width 408 height 13
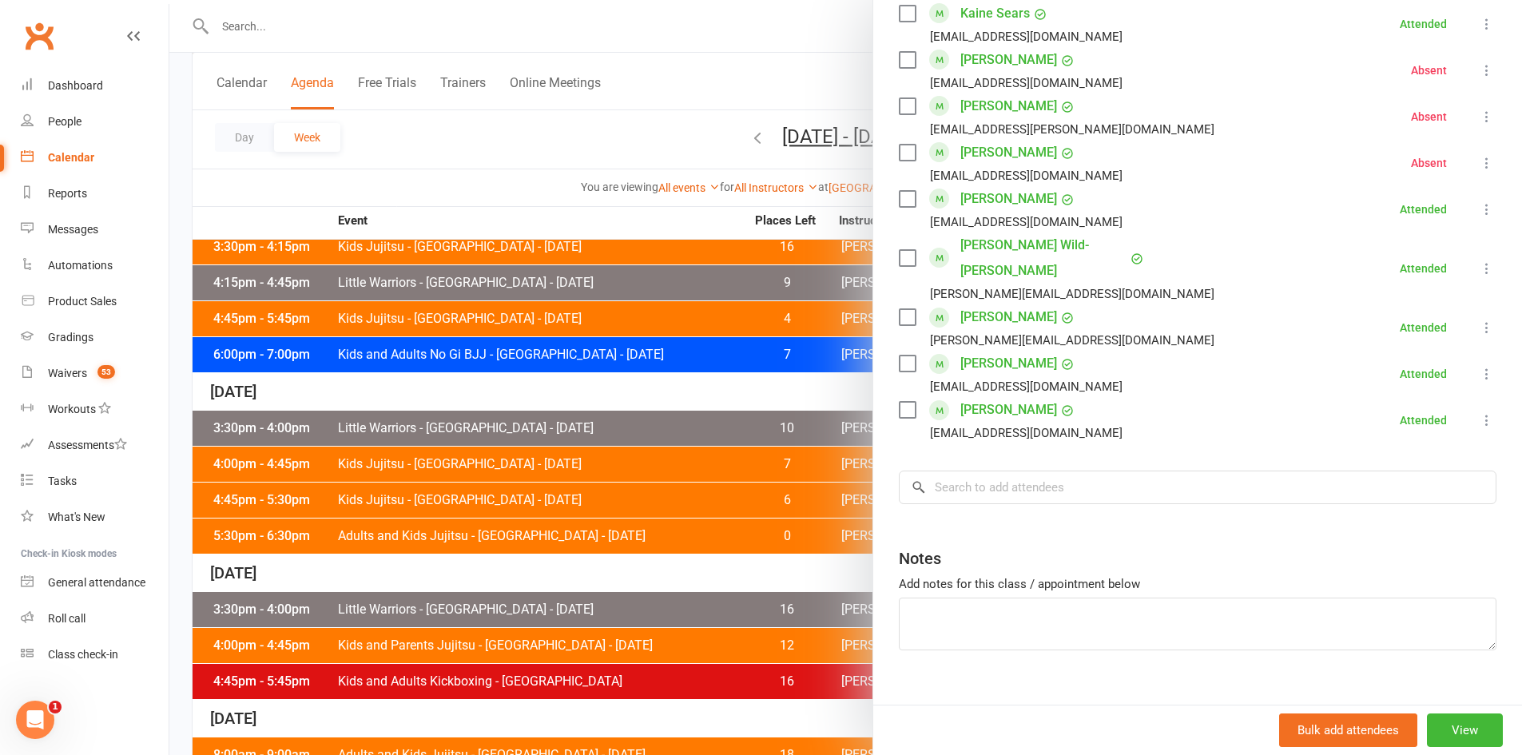
scroll to position [479, 0]
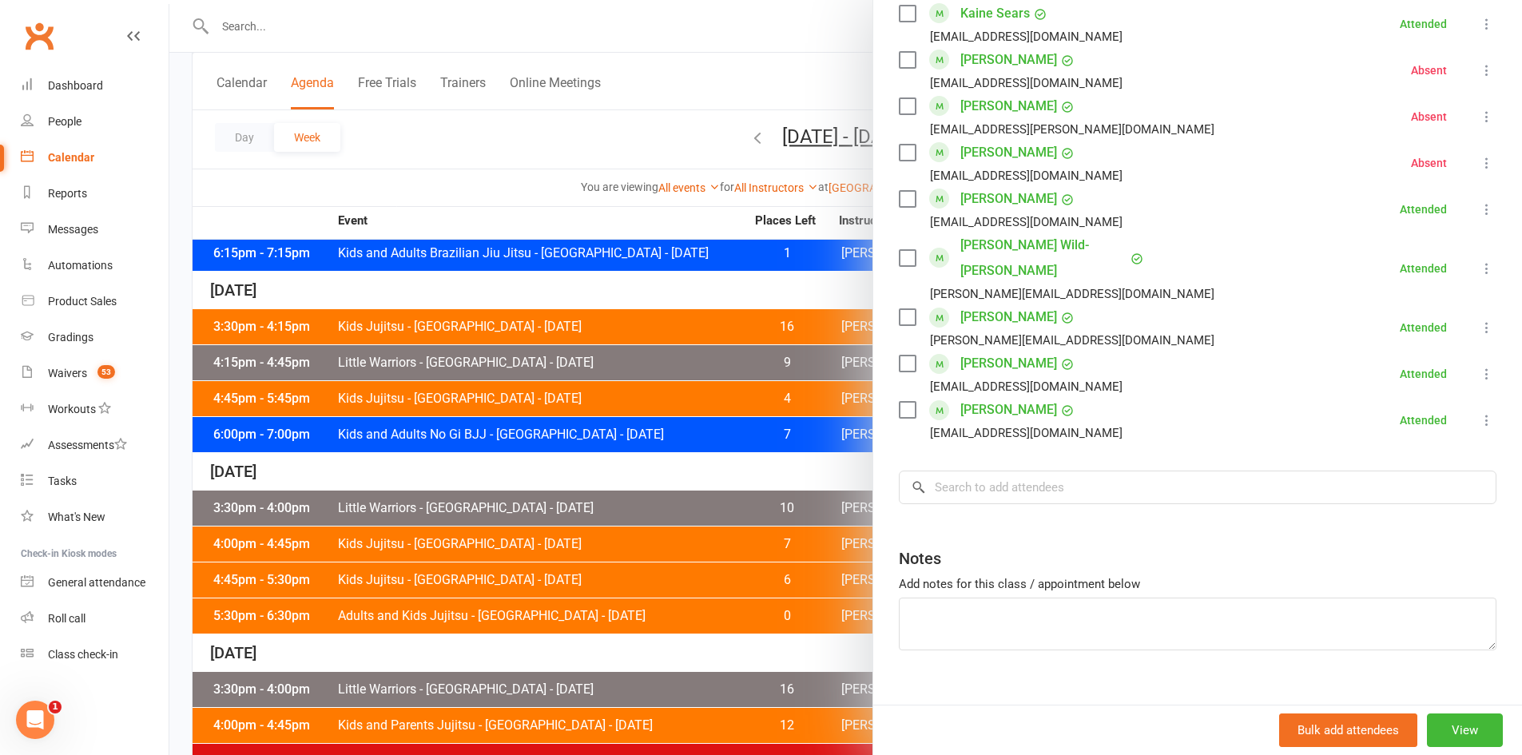
click at [638, 329] on div at bounding box center [845, 377] width 1353 height 755
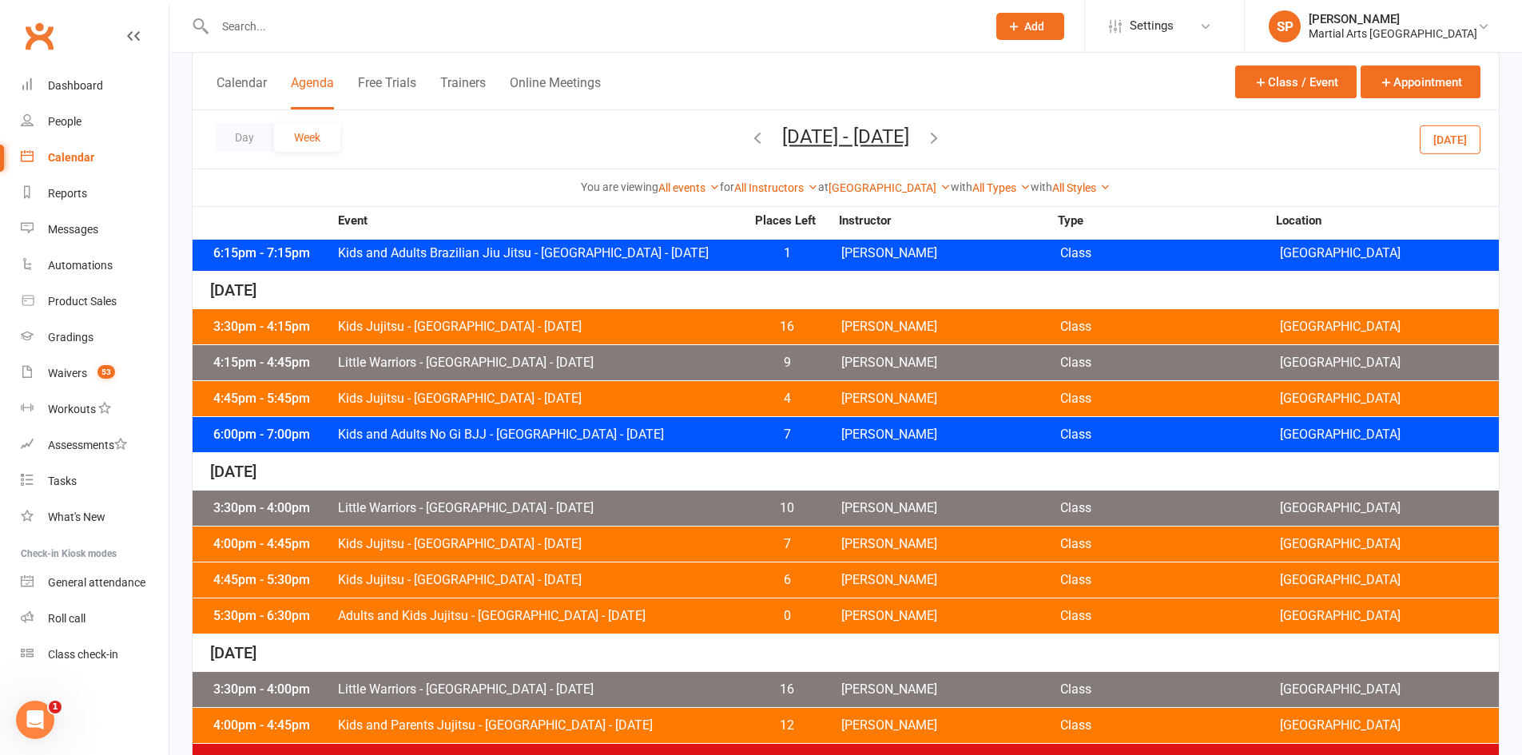
click at [602, 502] on span "Little Warriors - Jamboree Heights - Thursday" at bounding box center [541, 508] width 408 height 13
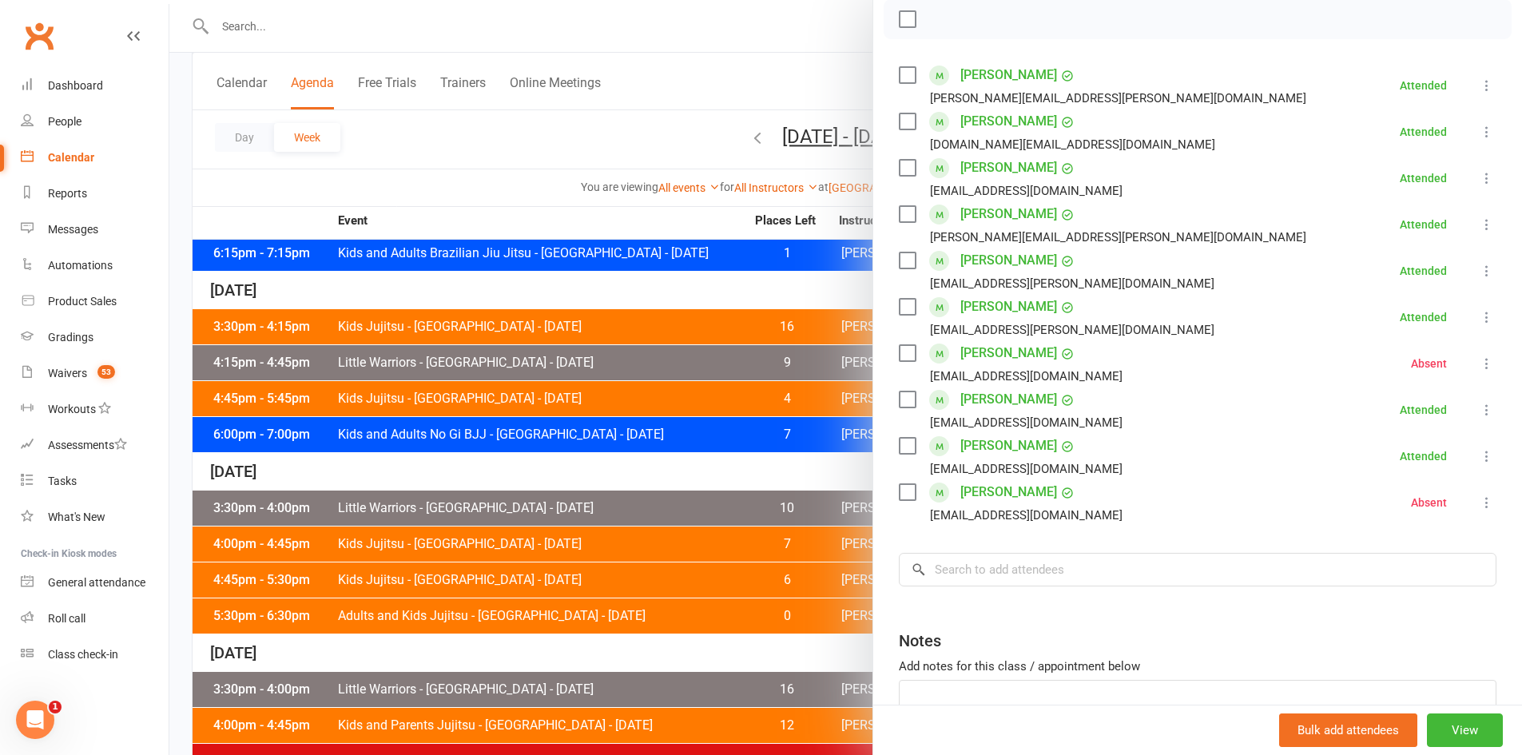
scroll to position [343, 0]
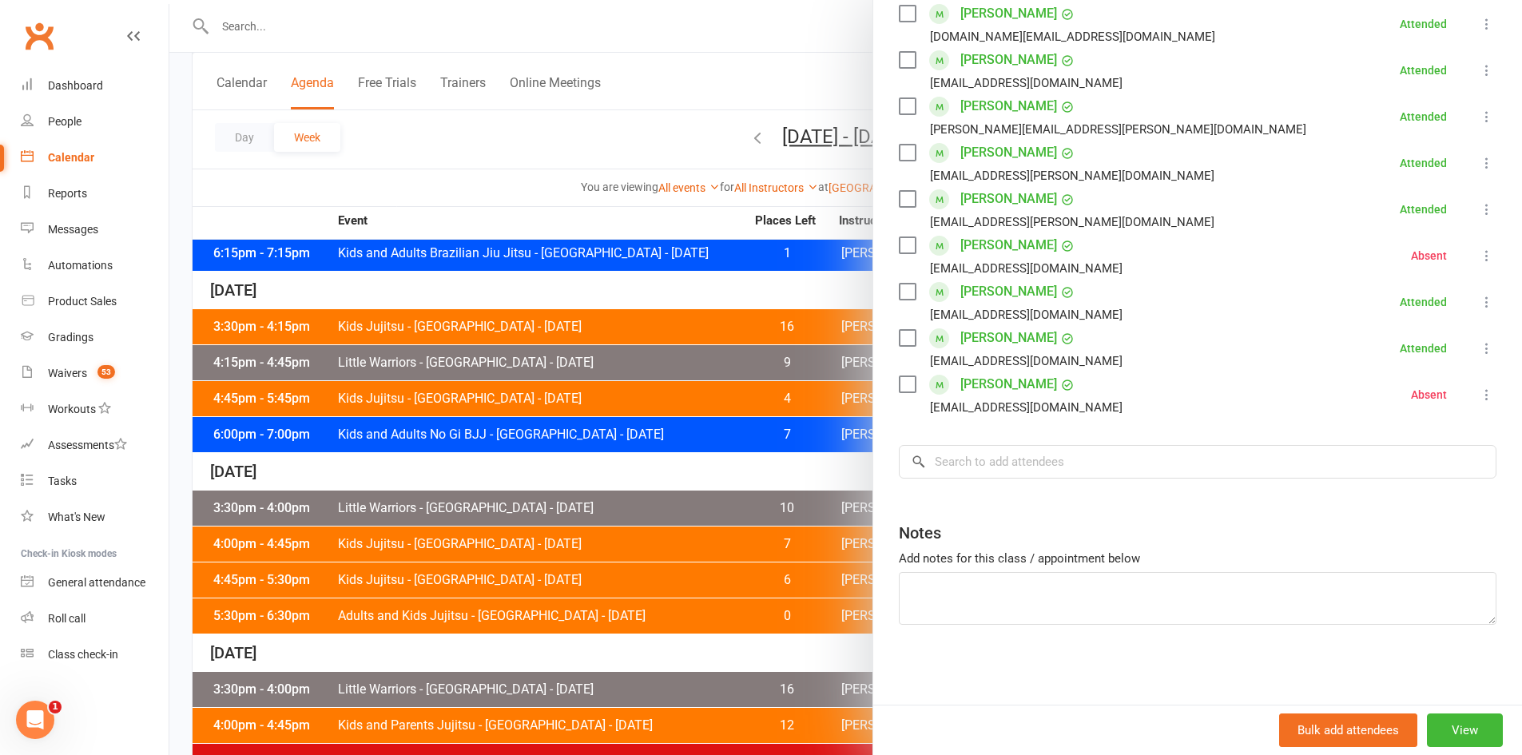
click at [646, 548] on div at bounding box center [845, 377] width 1353 height 755
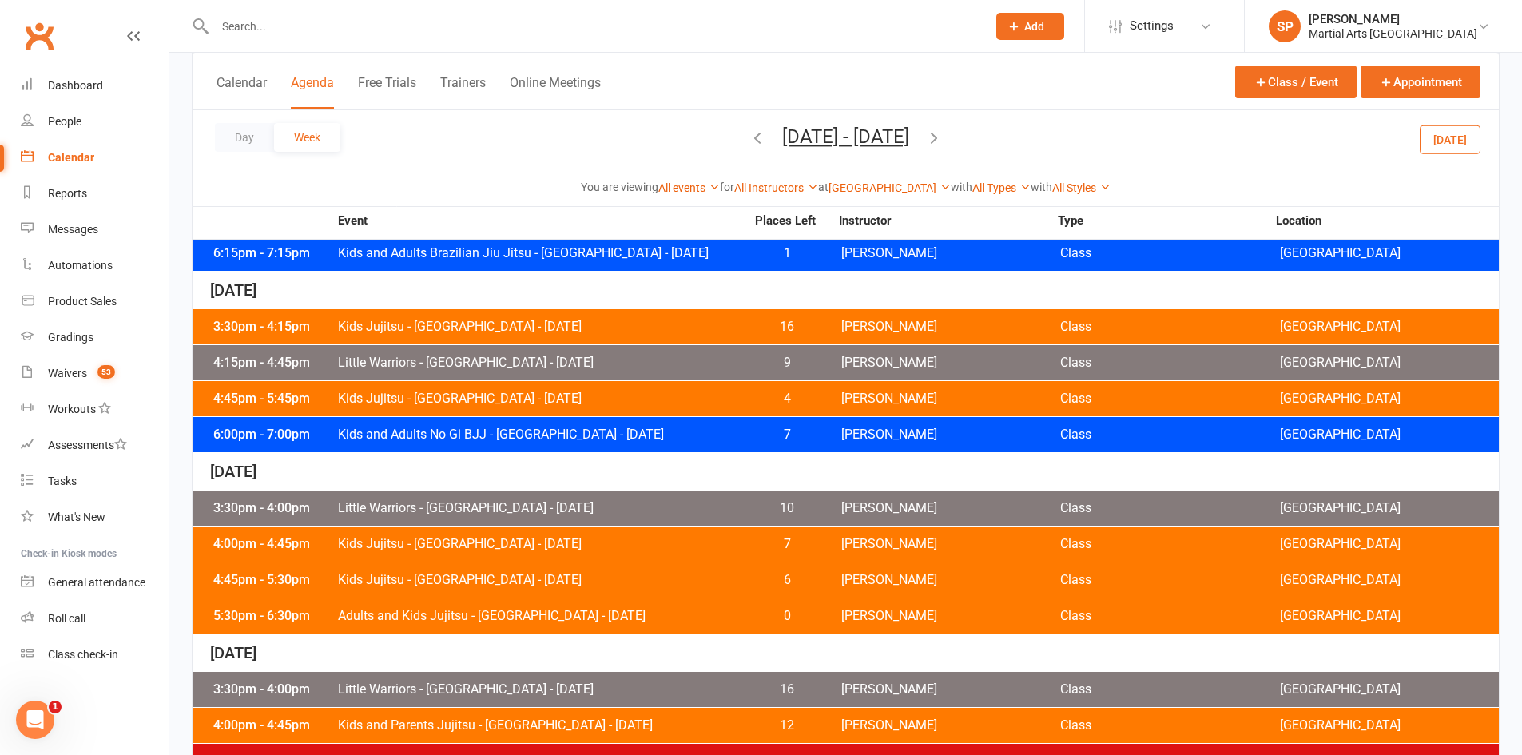
click at [643, 542] on span "Kids Jujitsu - Jamboree Heights - Thursday" at bounding box center [541, 544] width 408 height 13
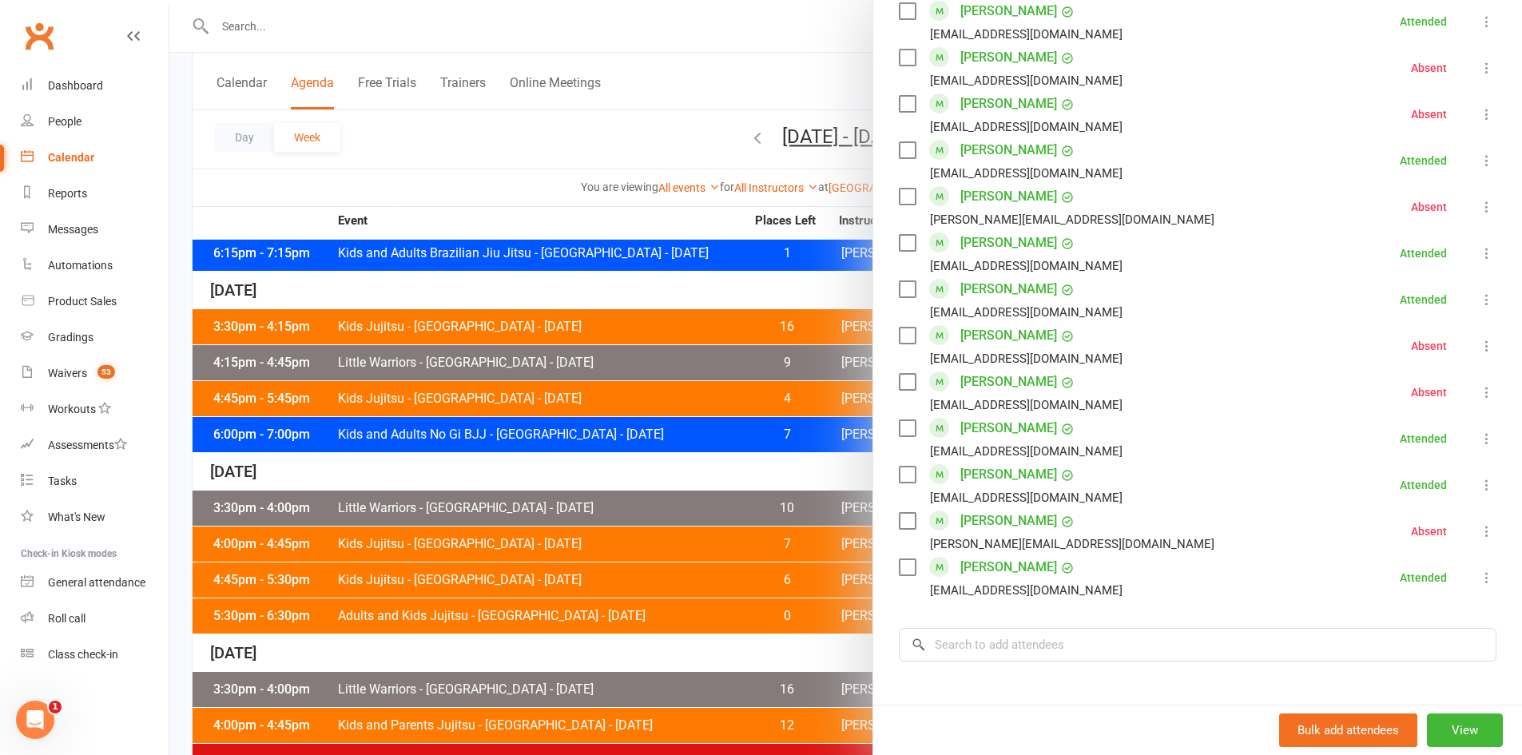
scroll to position [1198, 0]
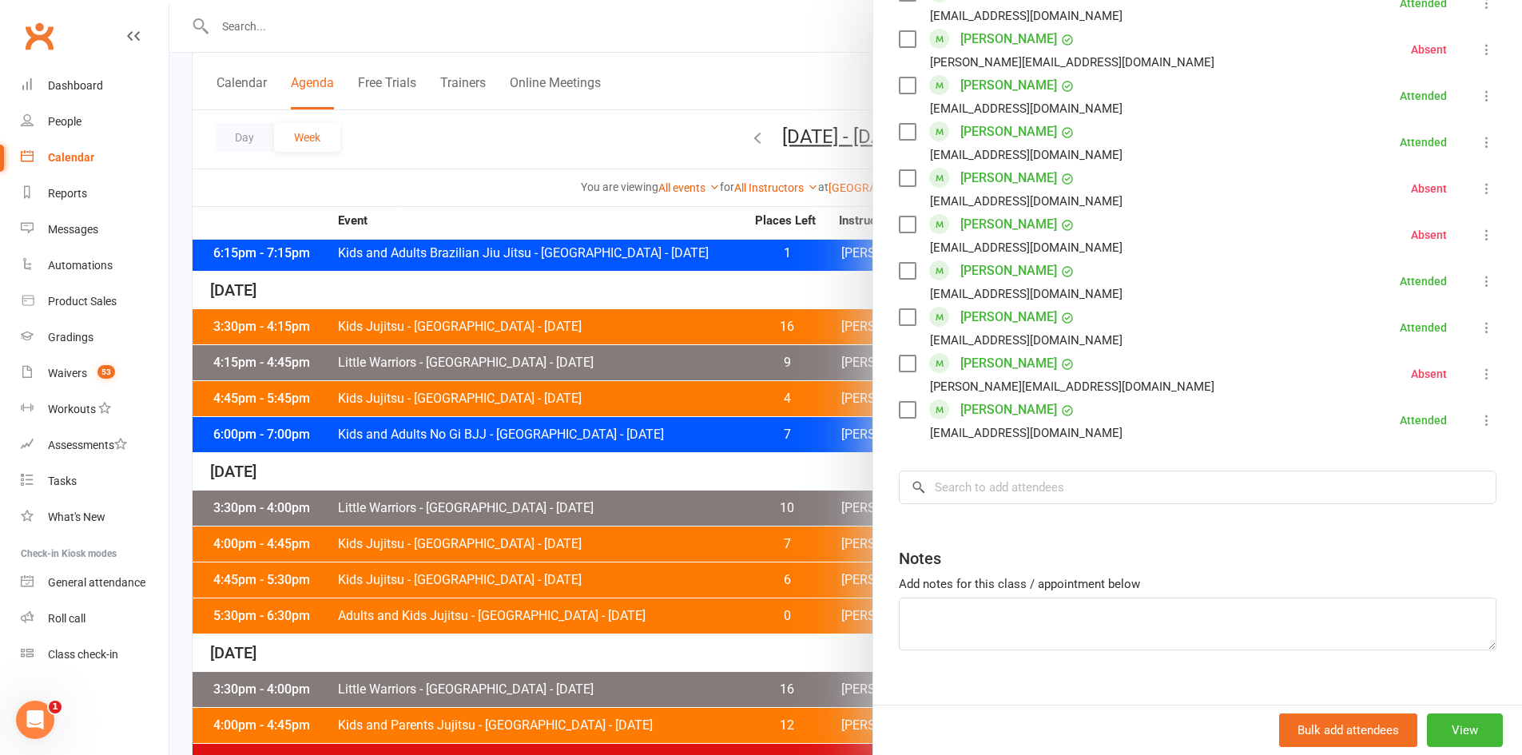
click at [658, 568] on div at bounding box center [845, 377] width 1353 height 755
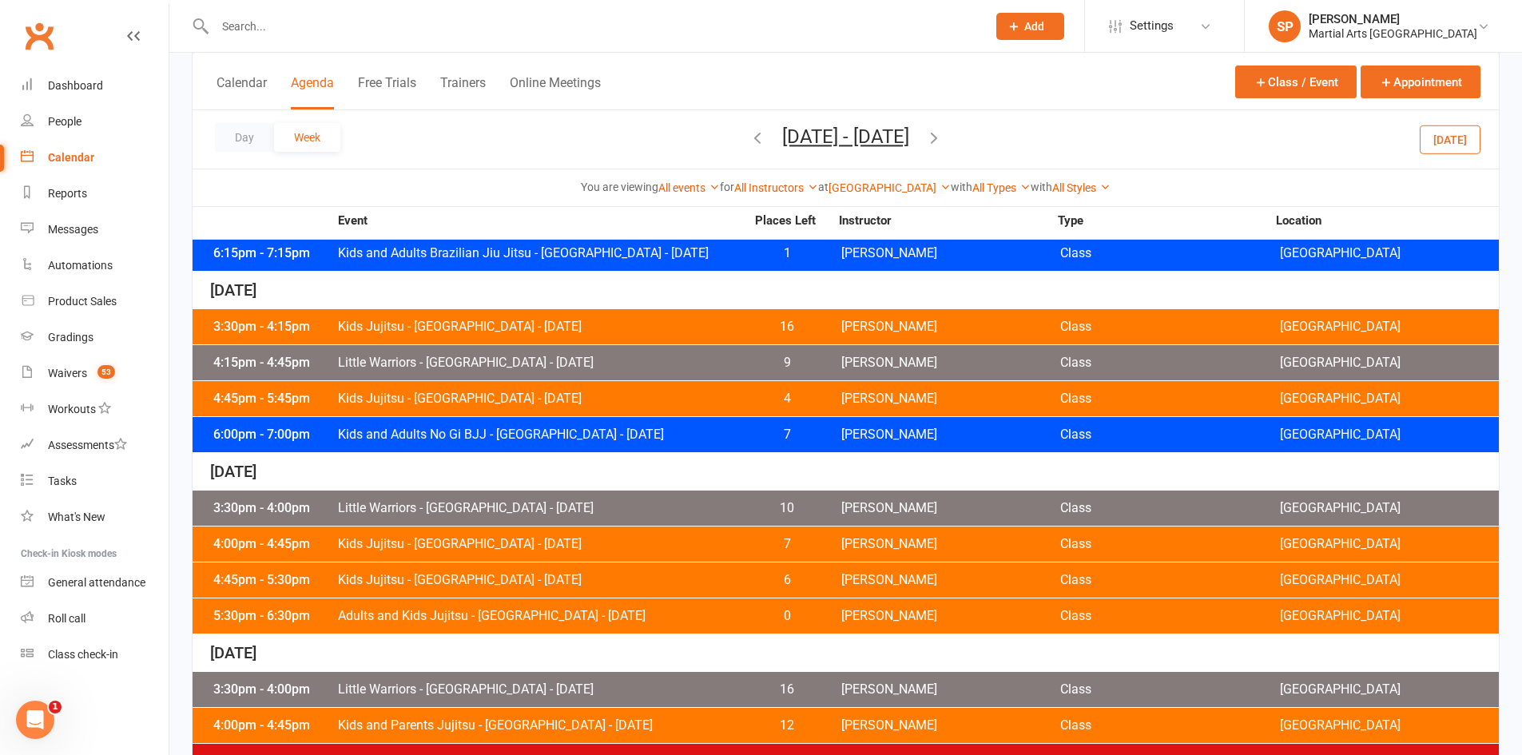
click at [659, 571] on div "4:45pm - 5:30pm Kids Jujitsu - Jamboree Heights - Thursday 6 Shane Philpot Clas…" at bounding box center [846, 579] width 1306 height 35
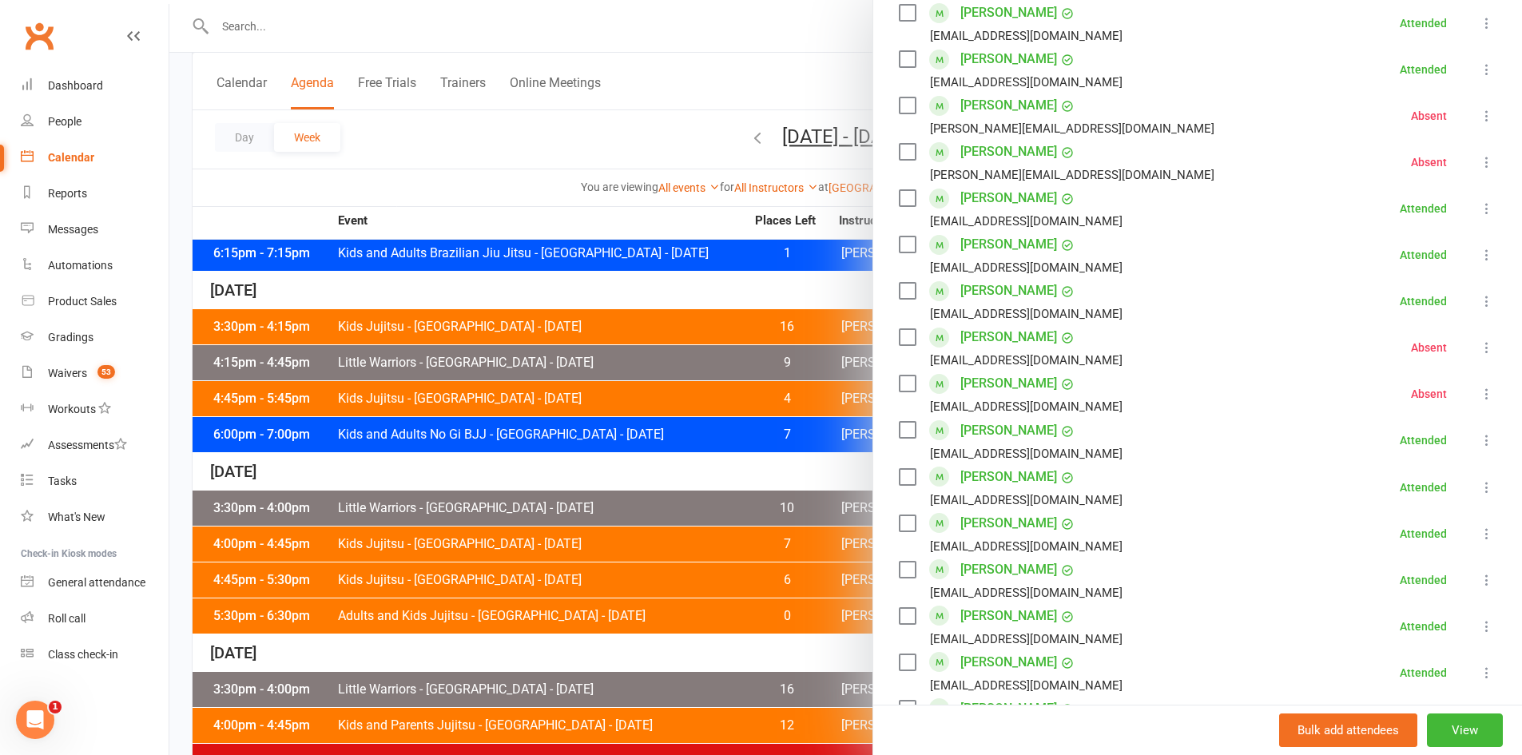
scroll to position [992, 0]
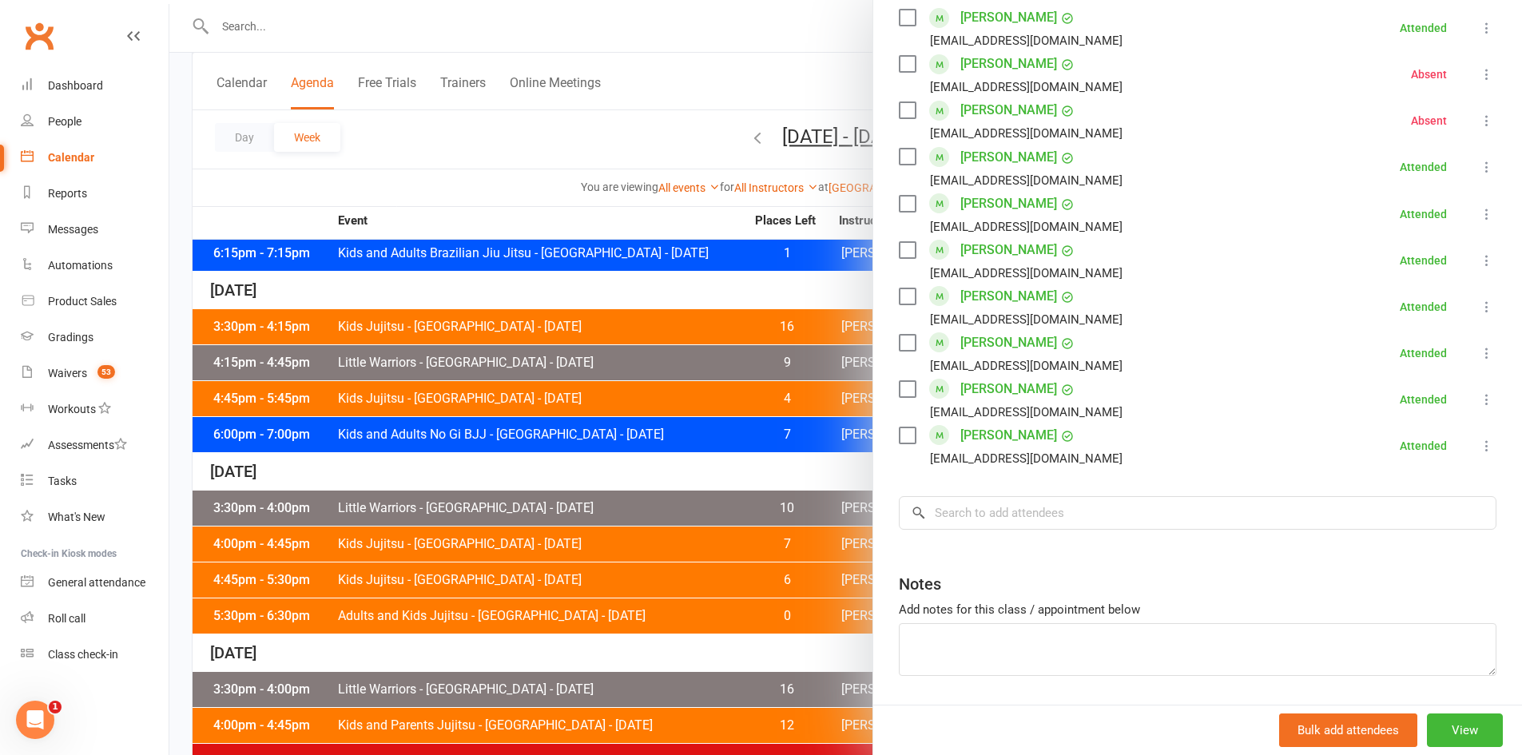
click at [602, 617] on div at bounding box center [845, 377] width 1353 height 755
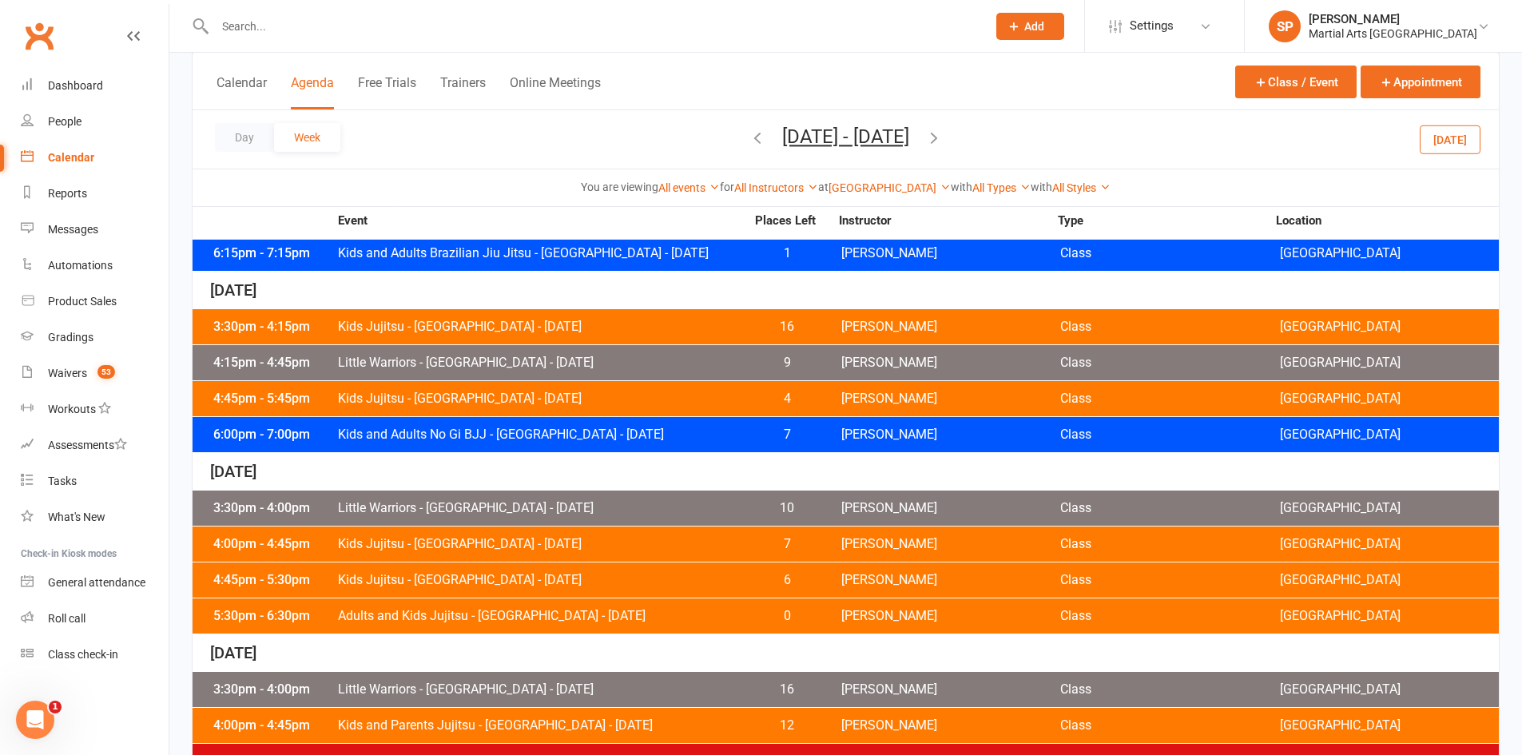
click at [624, 615] on span "Adults and Kids Jujitsu - Jamboree Heights - Thursday" at bounding box center [541, 616] width 408 height 13
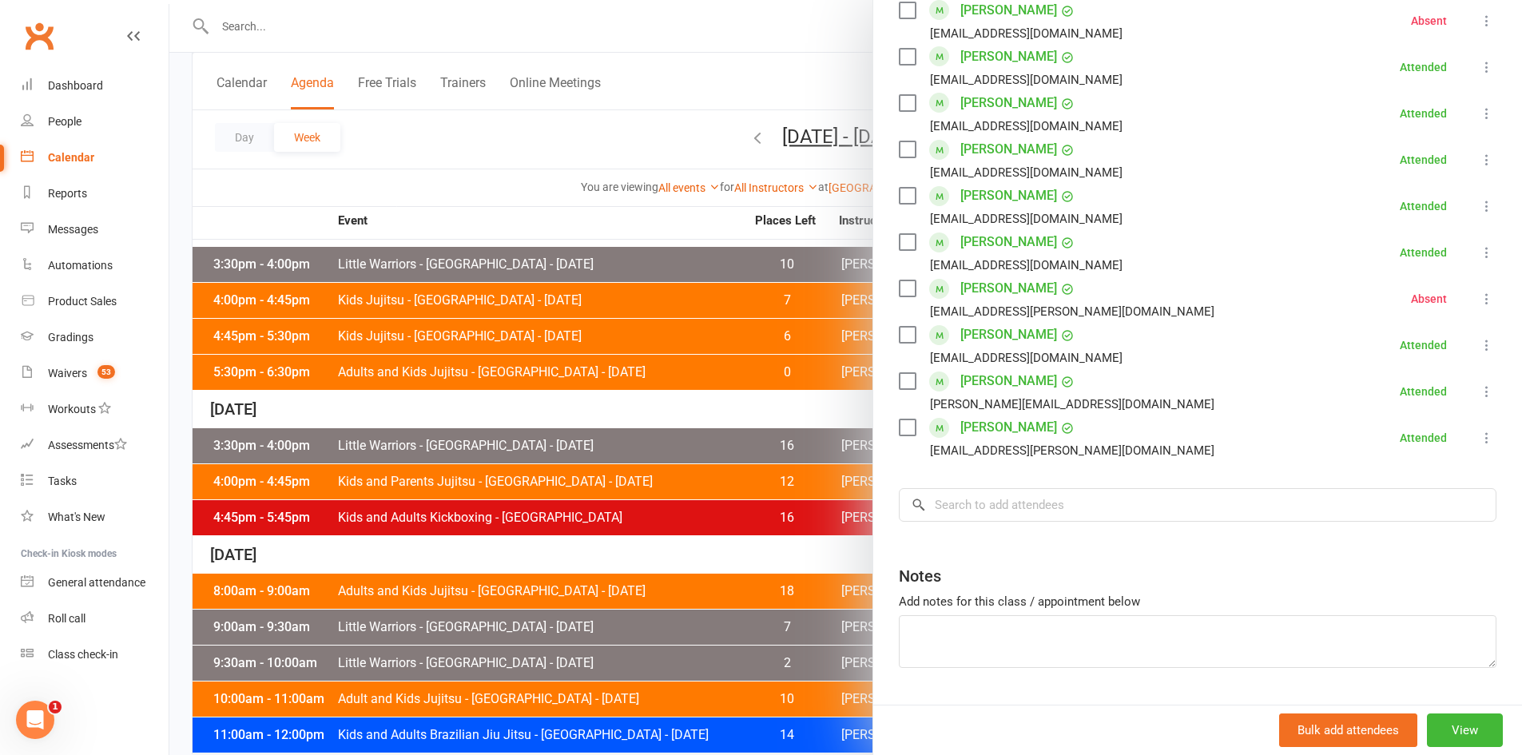
scroll to position [745, 0]
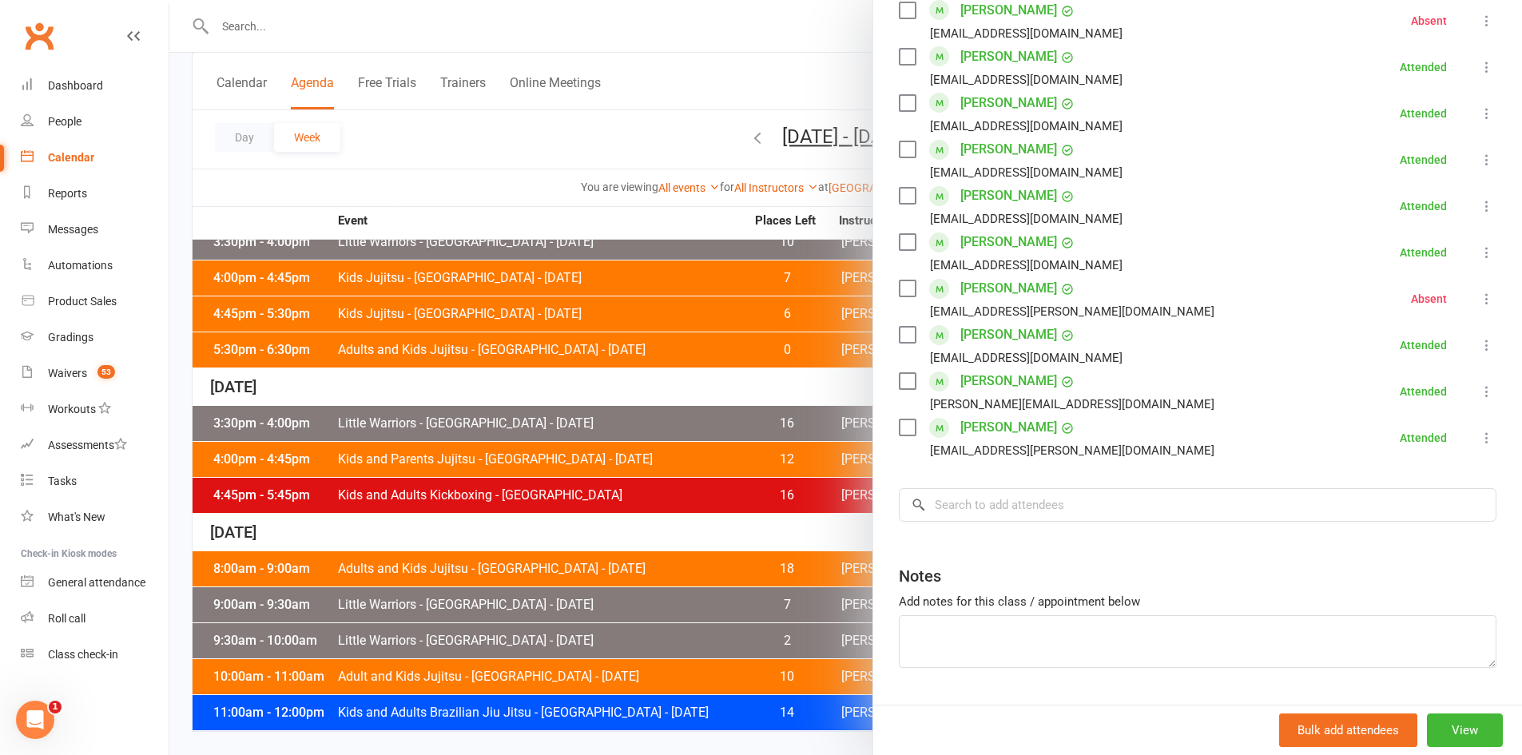
click at [564, 425] on div at bounding box center [845, 377] width 1353 height 755
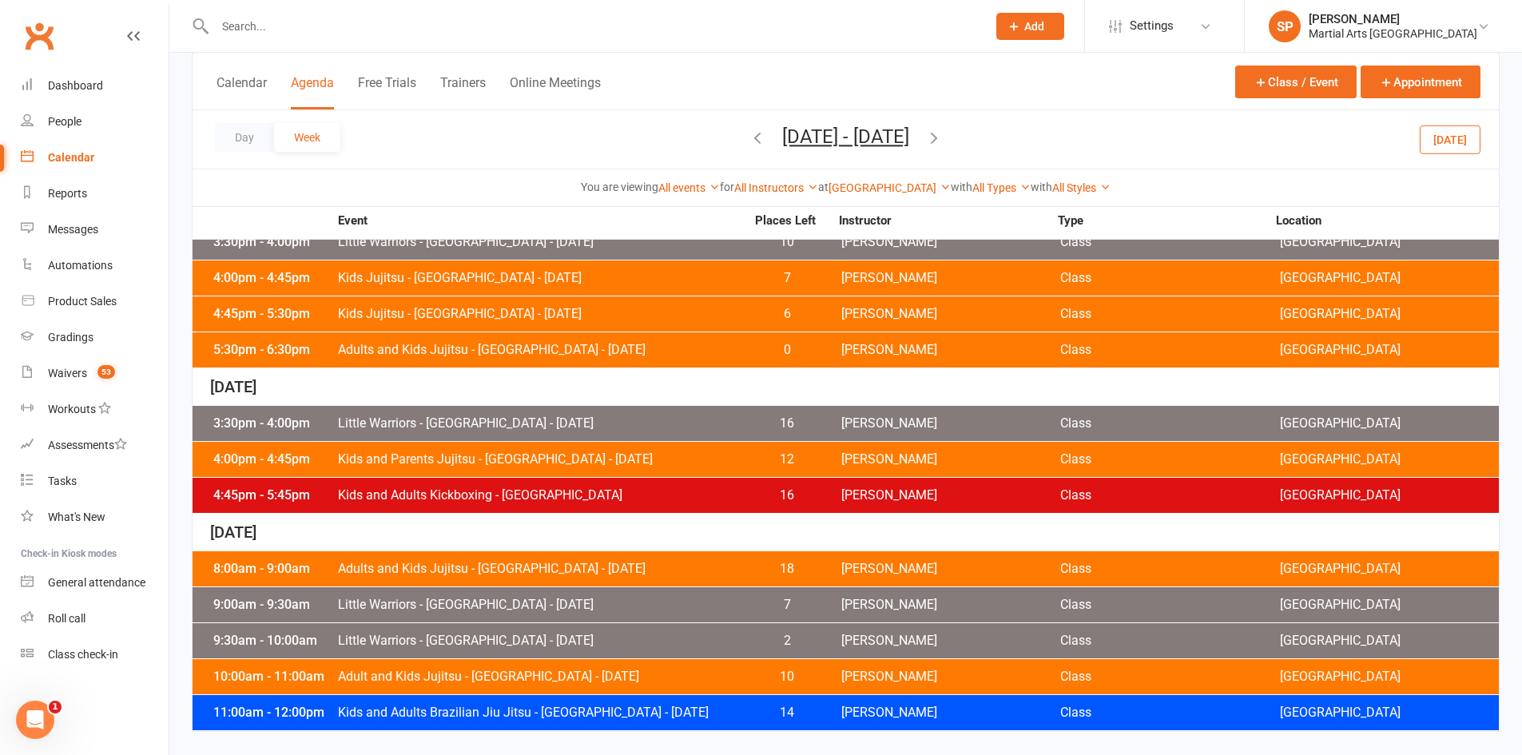
click at [576, 427] on span "Little Warriors - Jamboree Heights - Friday" at bounding box center [541, 423] width 408 height 13
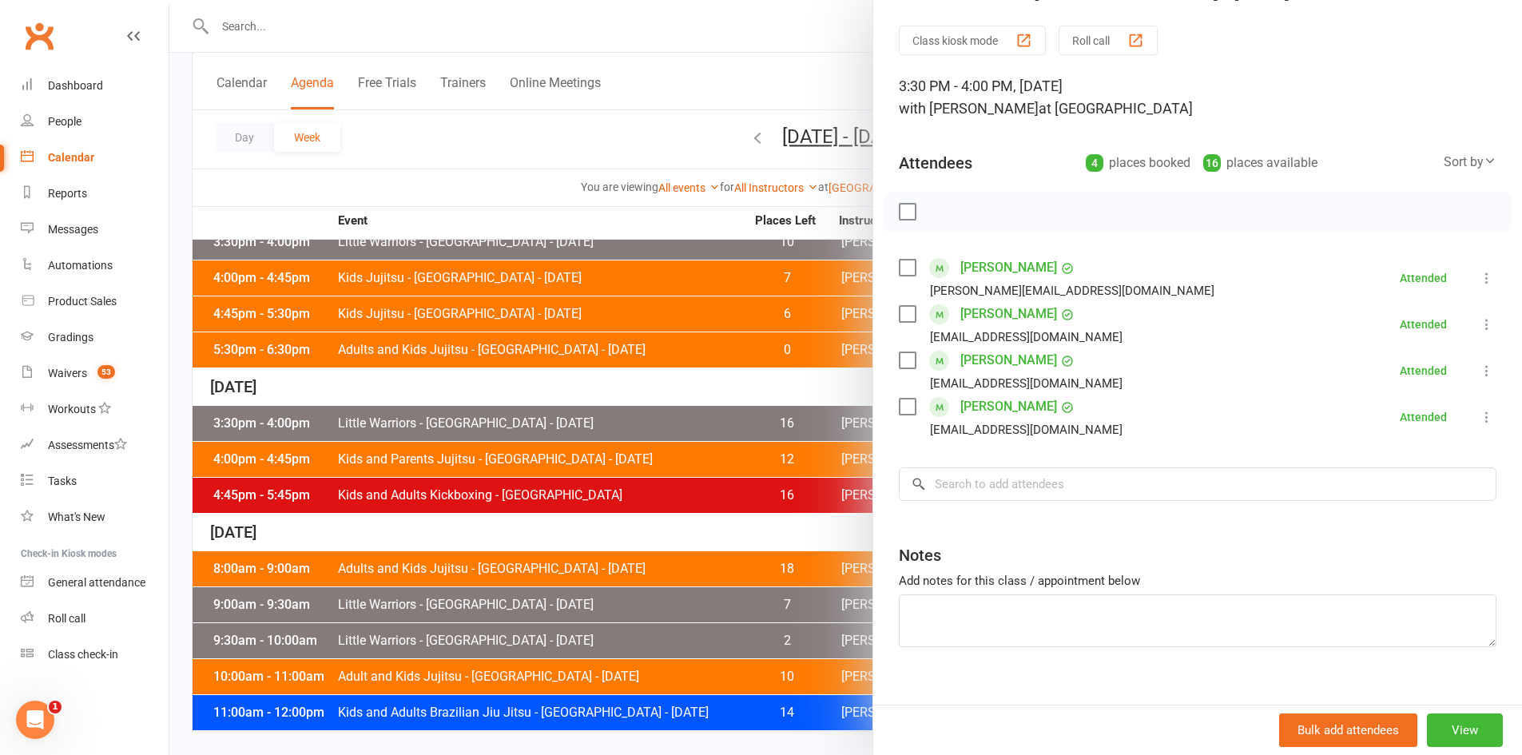
scroll to position [65, 0]
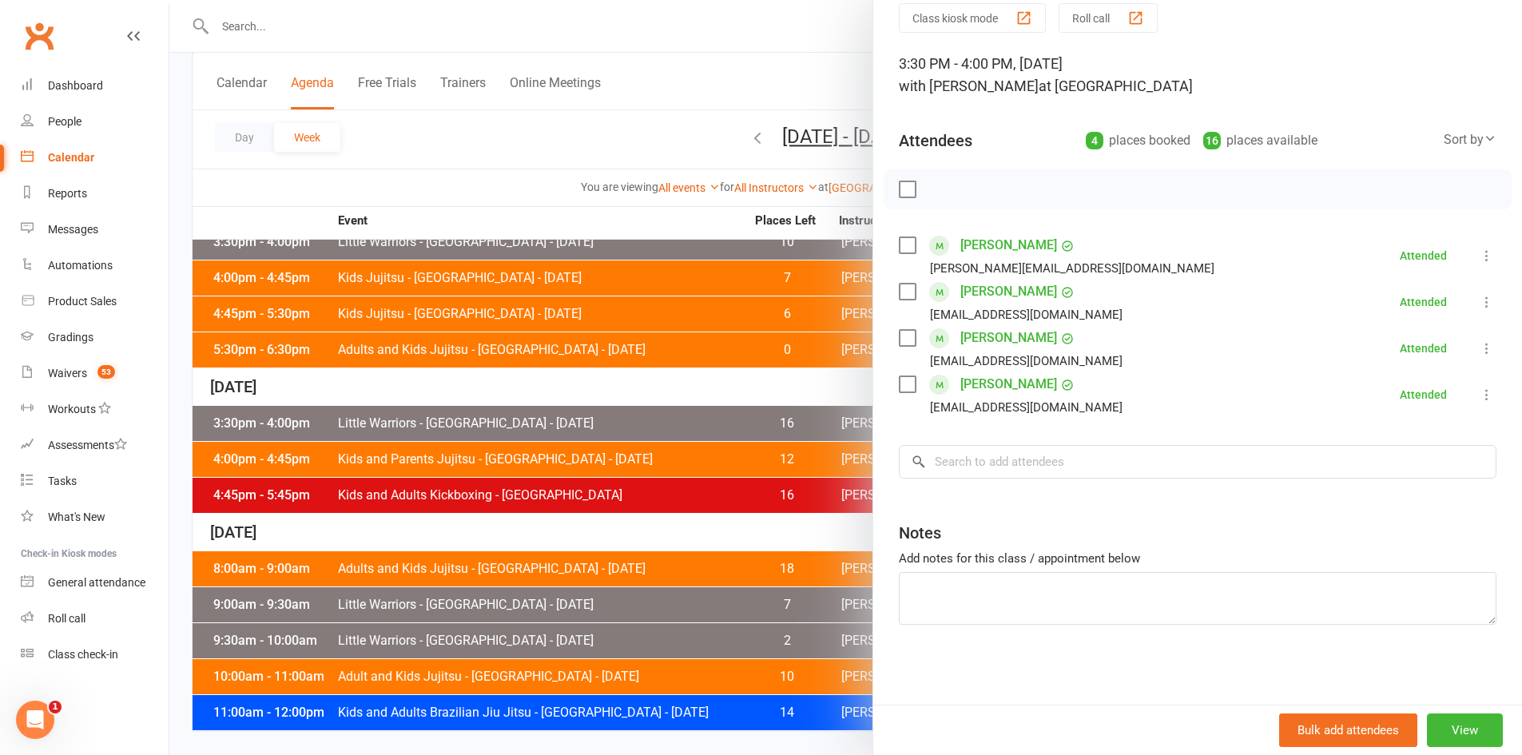
click at [614, 460] on div at bounding box center [845, 377] width 1353 height 755
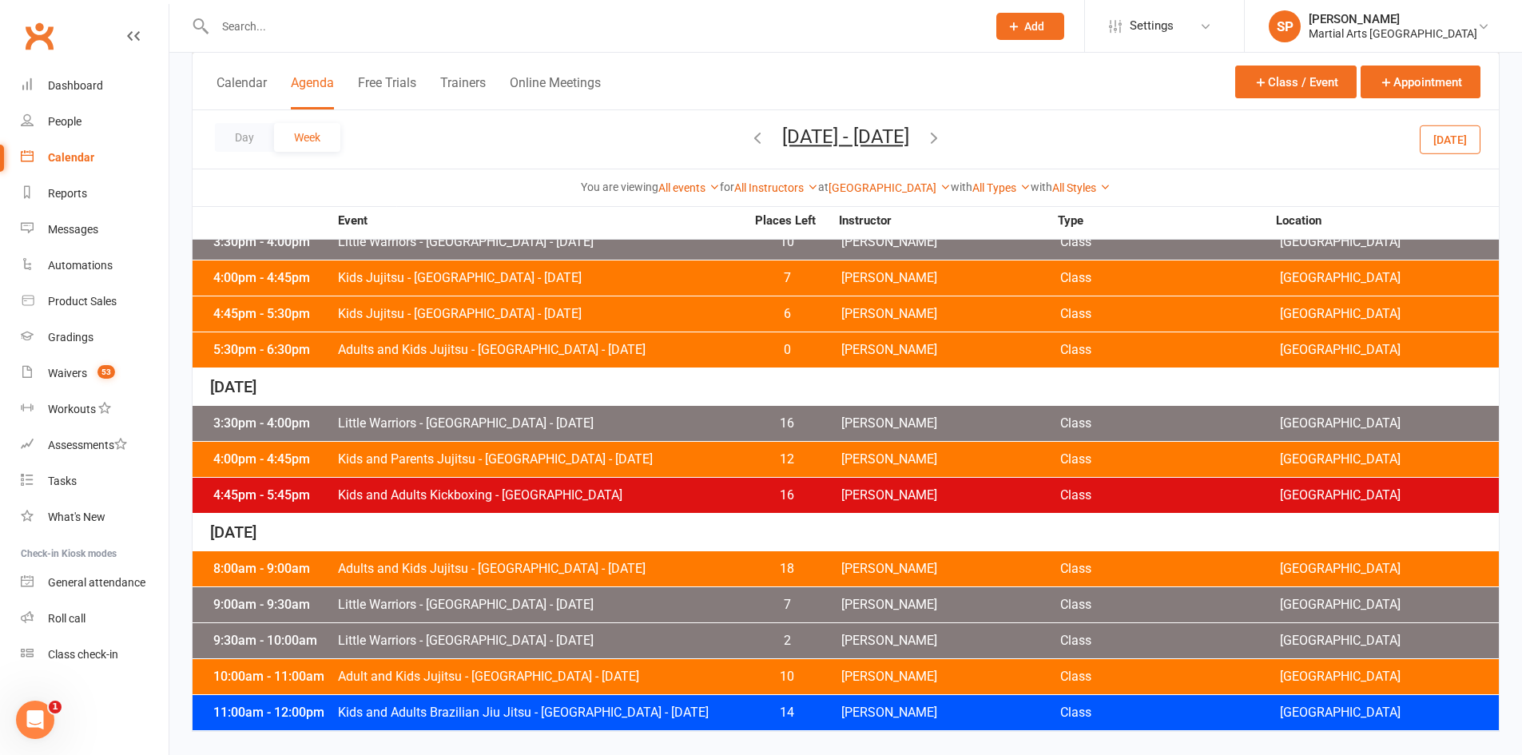
click at [627, 459] on span "Kids and Parents Jujitsu - Jamboree Heights - Friday" at bounding box center [541, 459] width 408 height 13
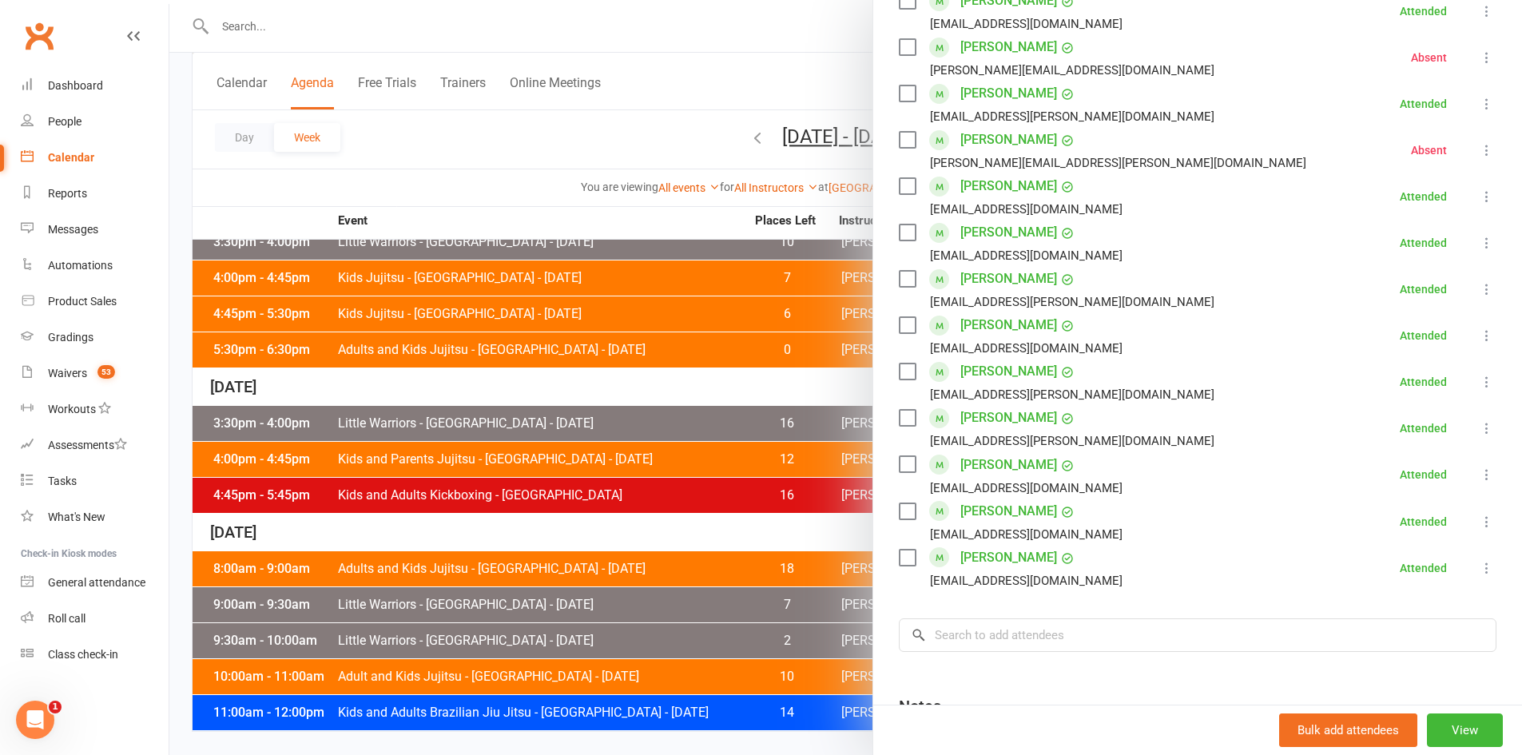
scroll to position [559, 0]
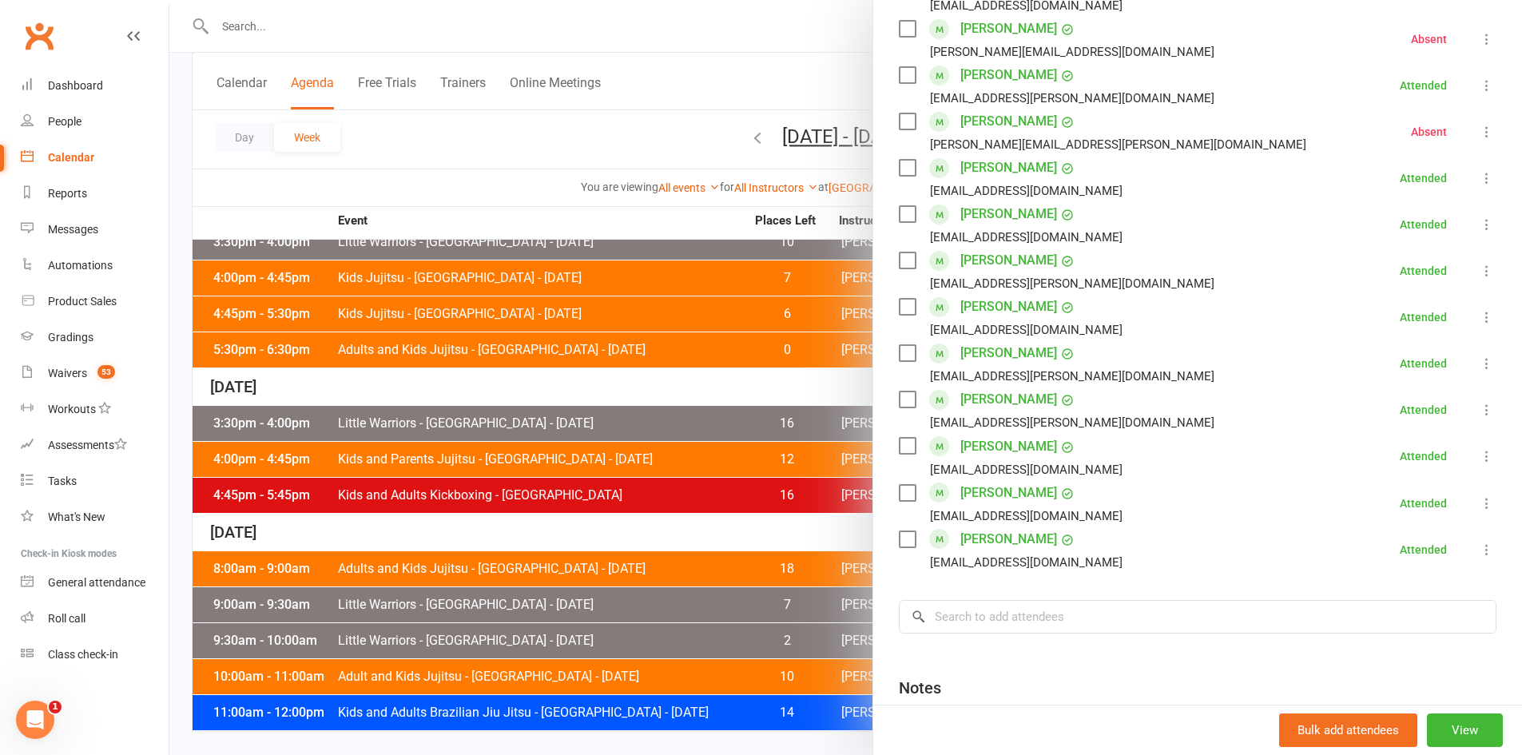
click at [653, 501] on div at bounding box center [845, 377] width 1353 height 755
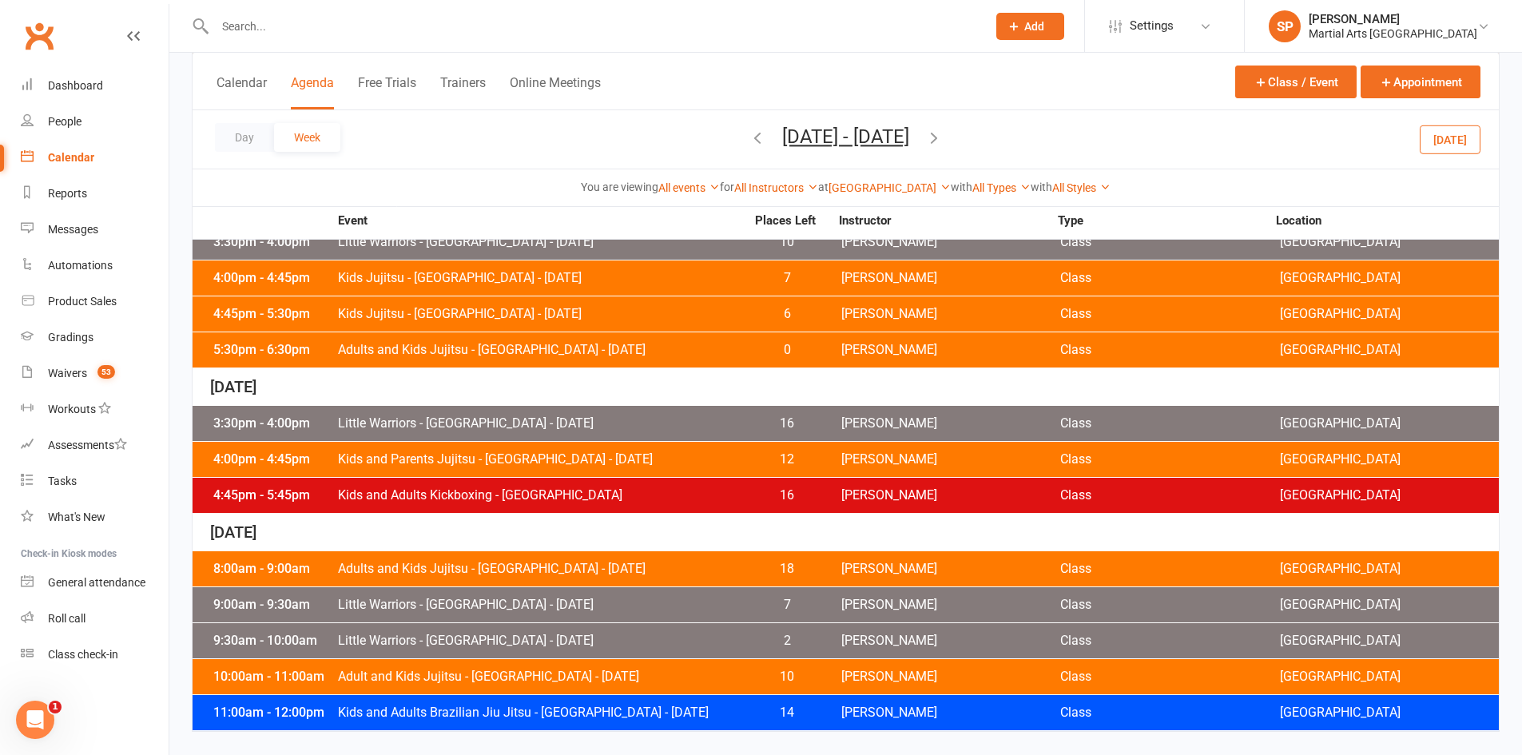
click at [664, 507] on div "4:45pm - 5:45pm Kids and Adults Kickboxing - Jamboree Heights 16 Caleb Philpot …" at bounding box center [846, 495] width 1306 height 35
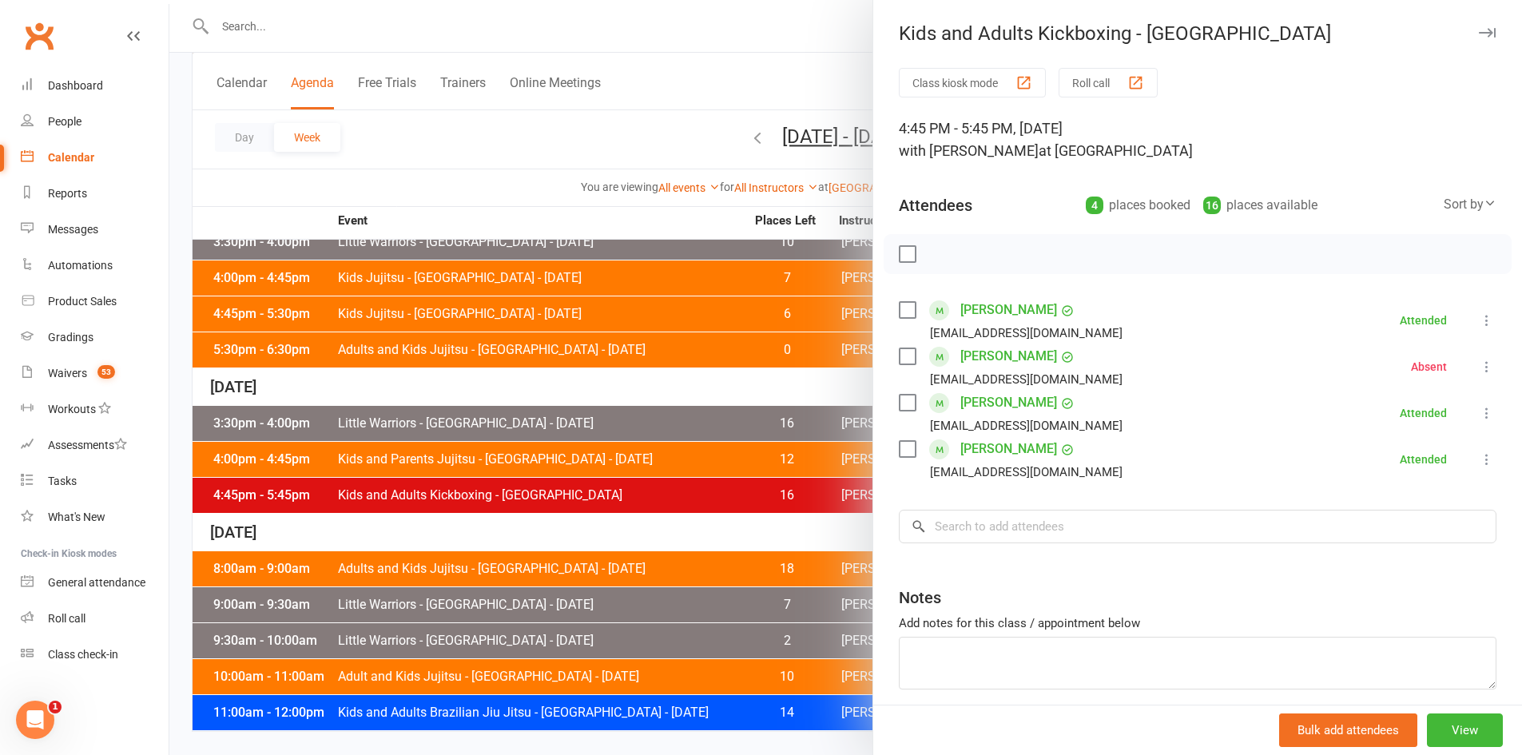
scroll to position [65, 0]
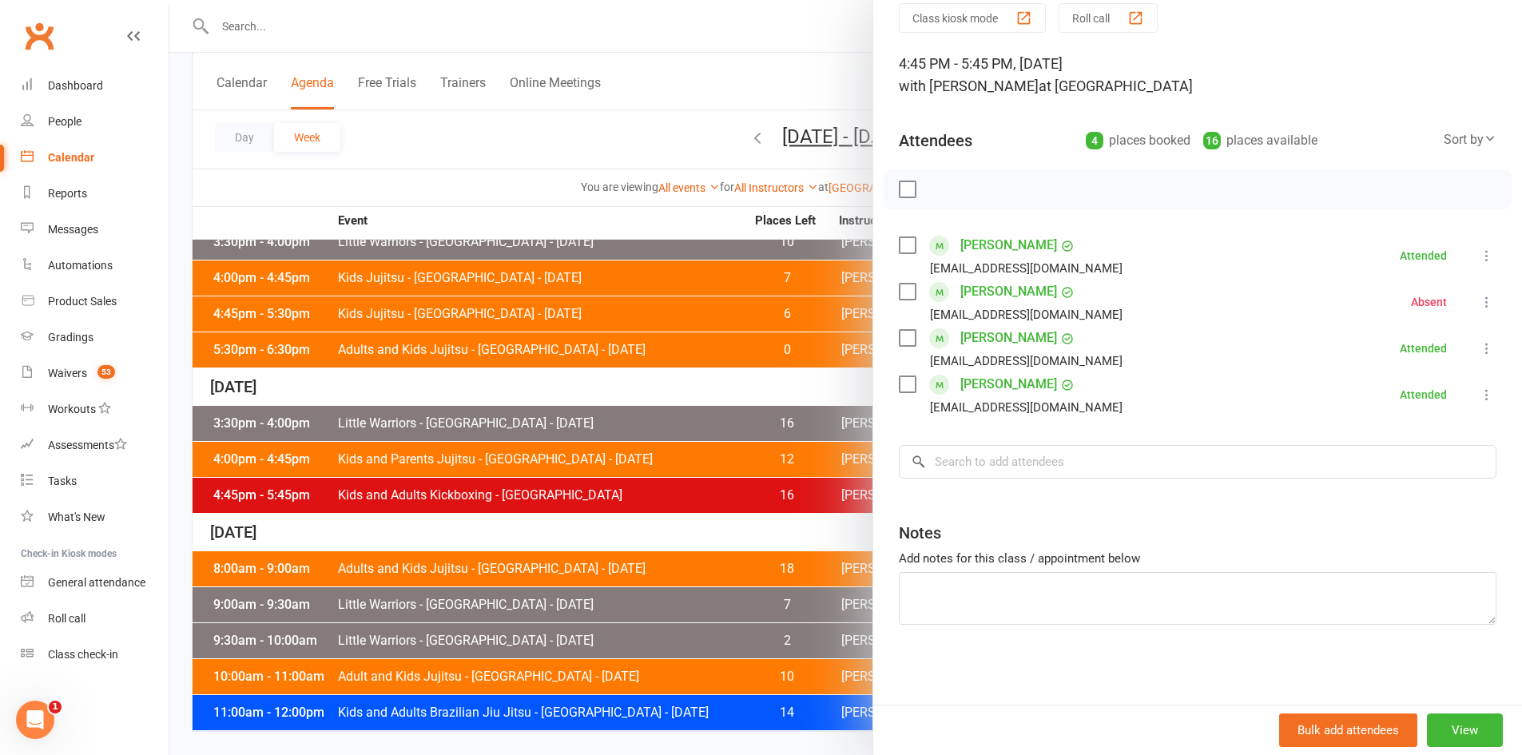
click at [734, 539] on div at bounding box center [845, 377] width 1353 height 755
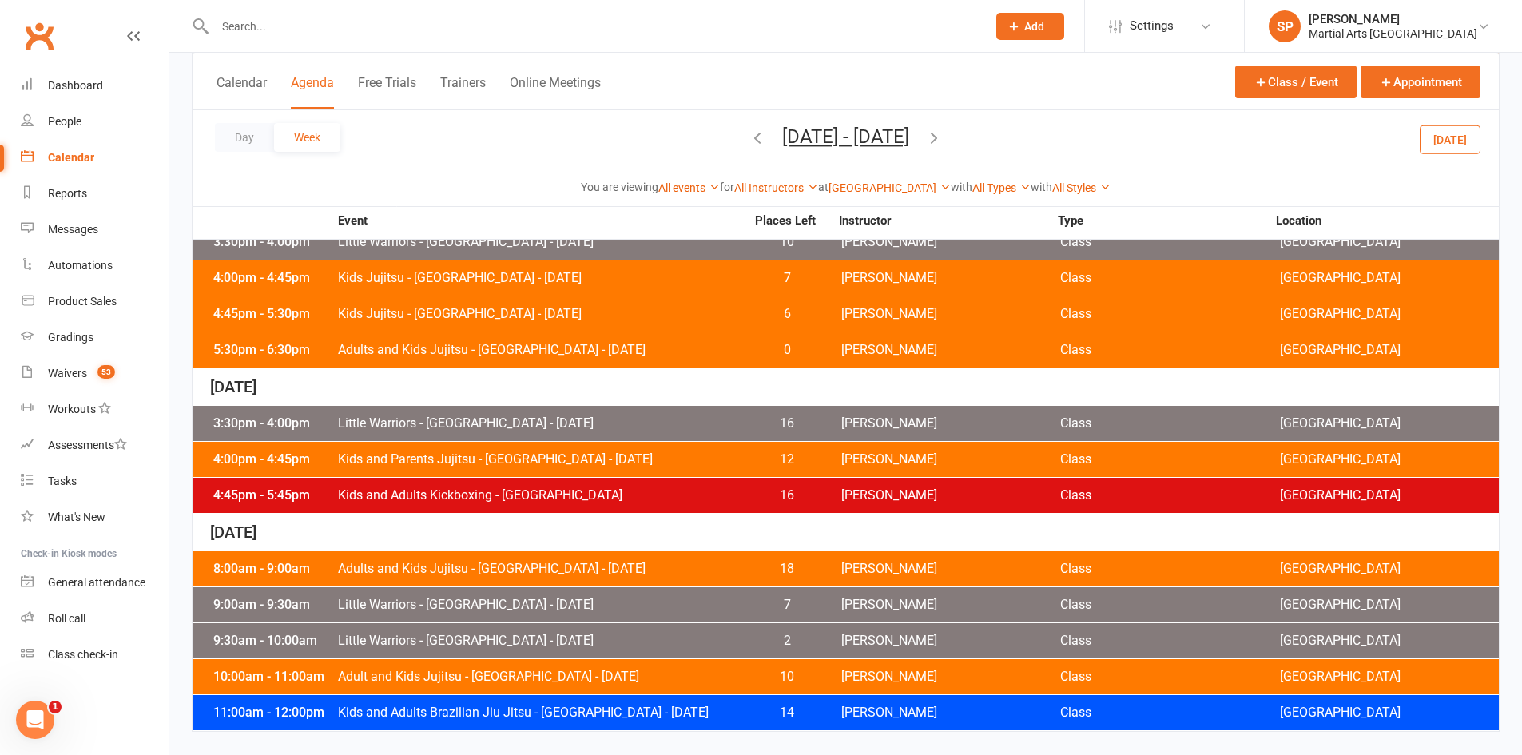
click at [738, 575] on div "8:00am - 9:00am Adults and Kids Jujitsu - Jamboree Heights - Saturday 18 Shane …" at bounding box center [846, 568] width 1306 height 35
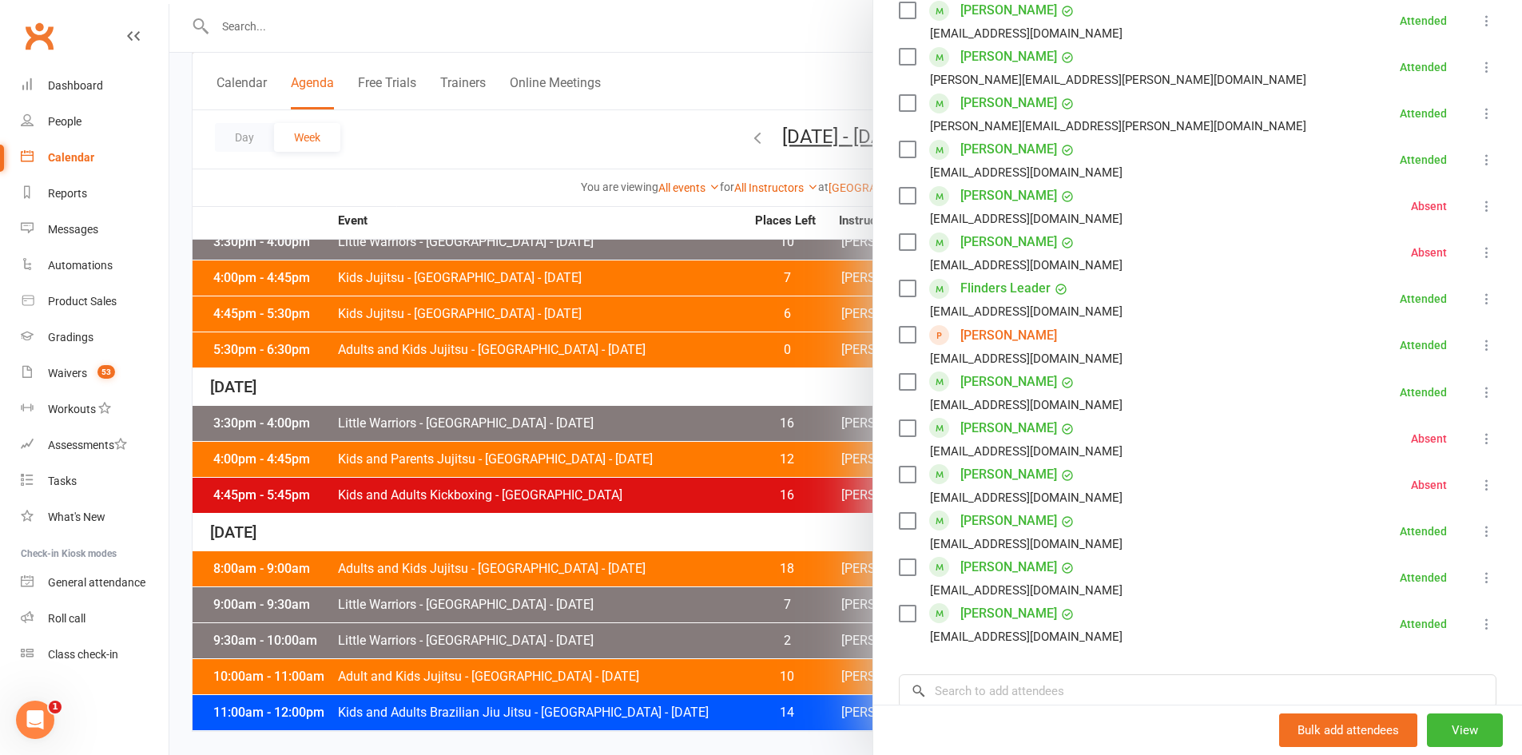
scroll to position [719, 0]
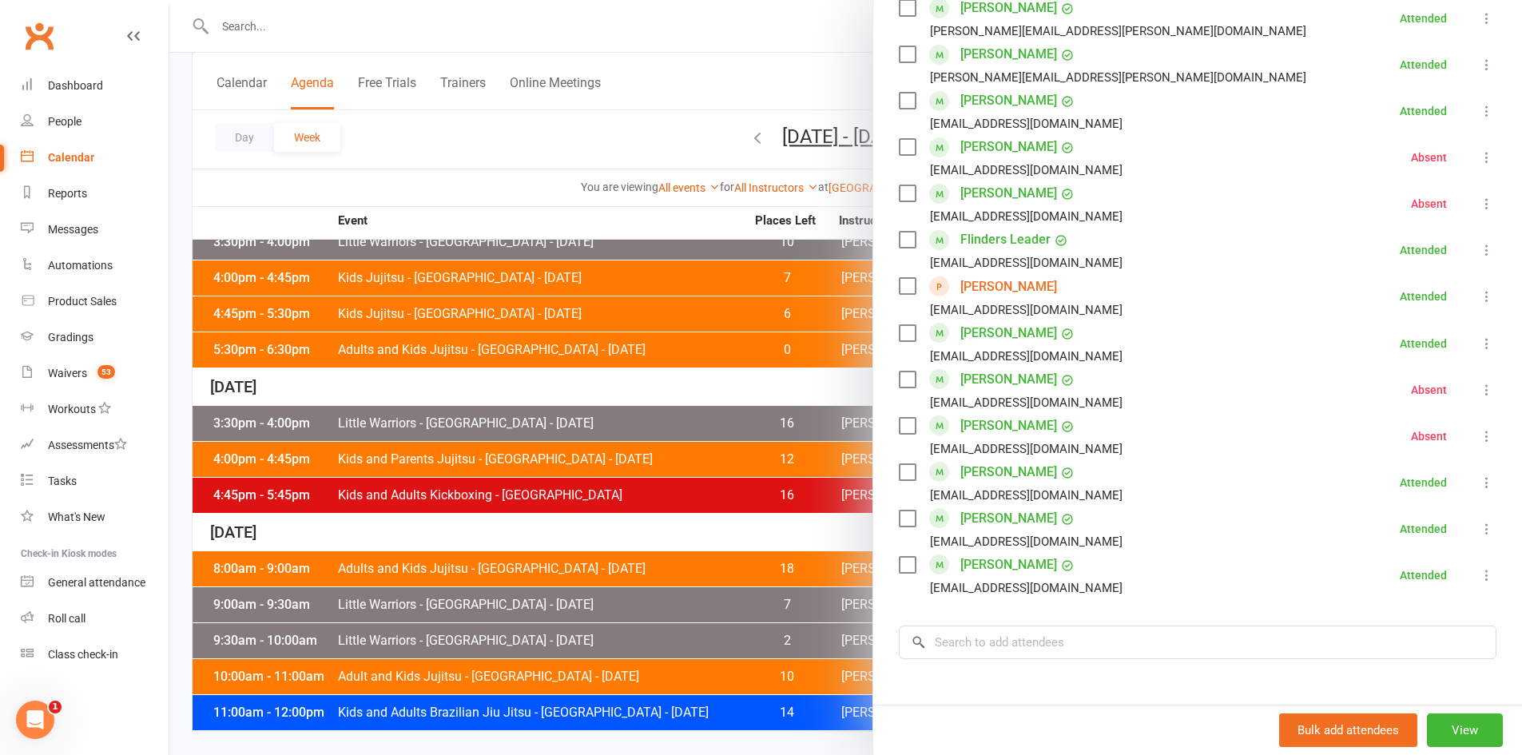
click at [594, 611] on div at bounding box center [845, 377] width 1353 height 755
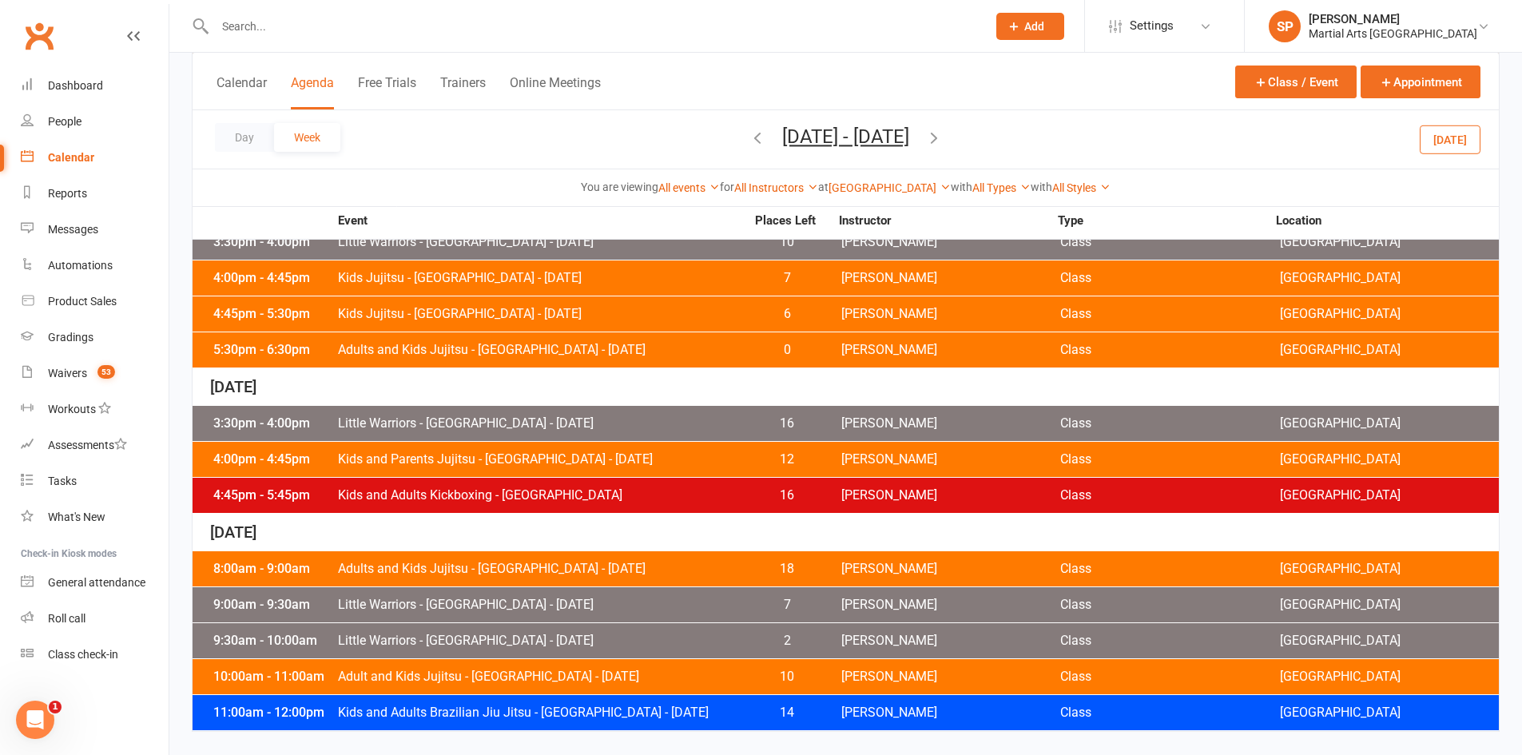
click at [594, 611] on div "9:00am - 9:30am Little Warriors - Jamboree Heights - Saturday 7 Shane Philpot C…" at bounding box center [846, 604] width 1306 height 35
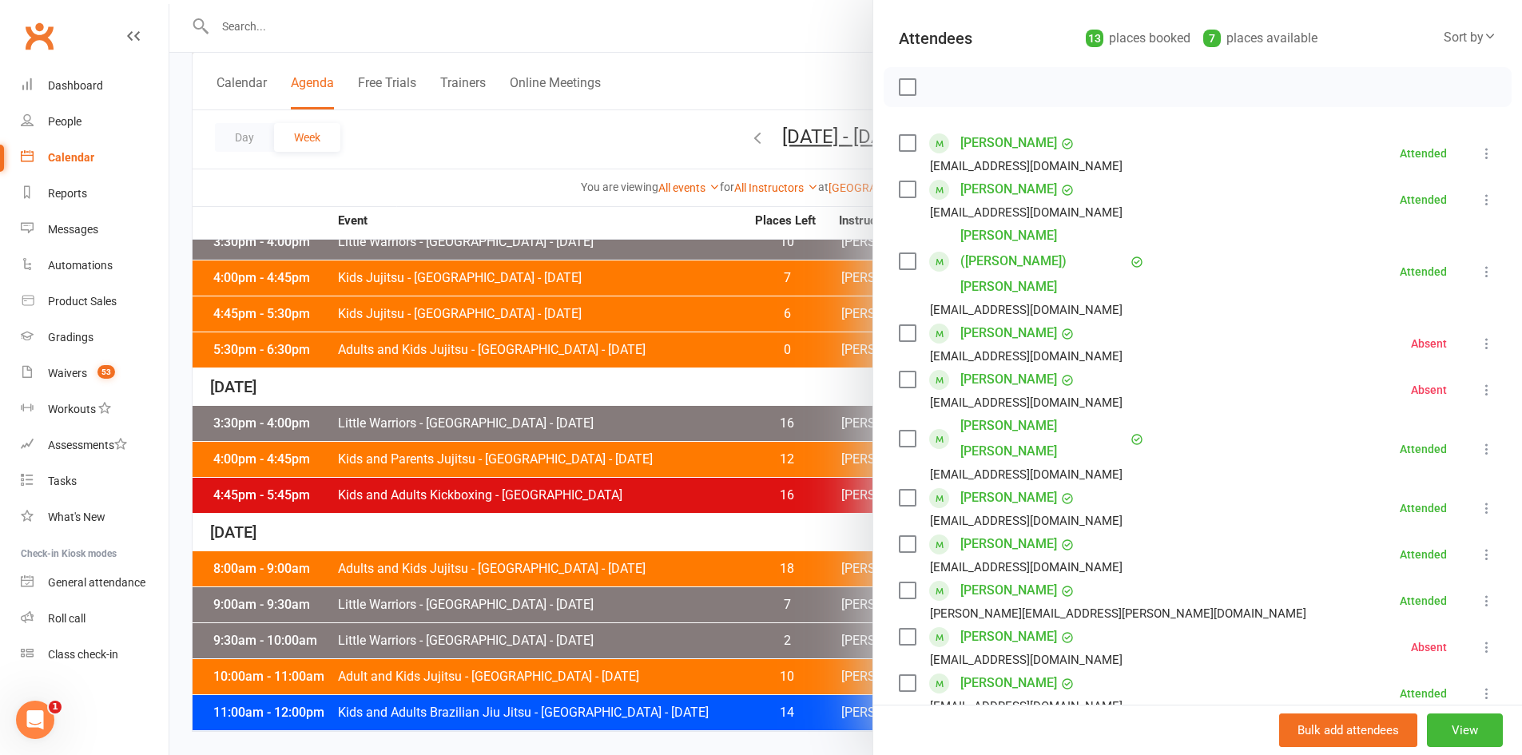
scroll to position [482, 0]
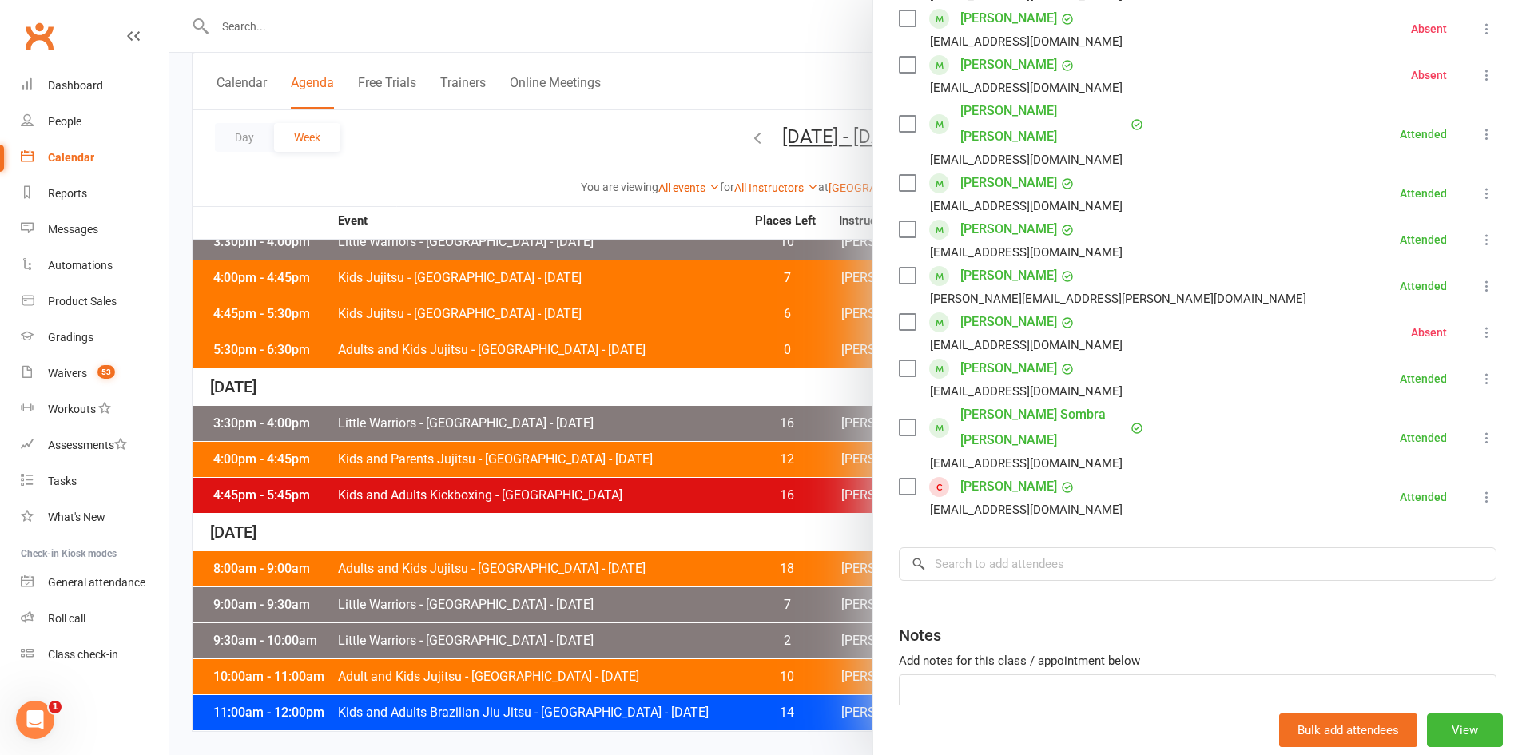
click at [541, 671] on div at bounding box center [845, 377] width 1353 height 755
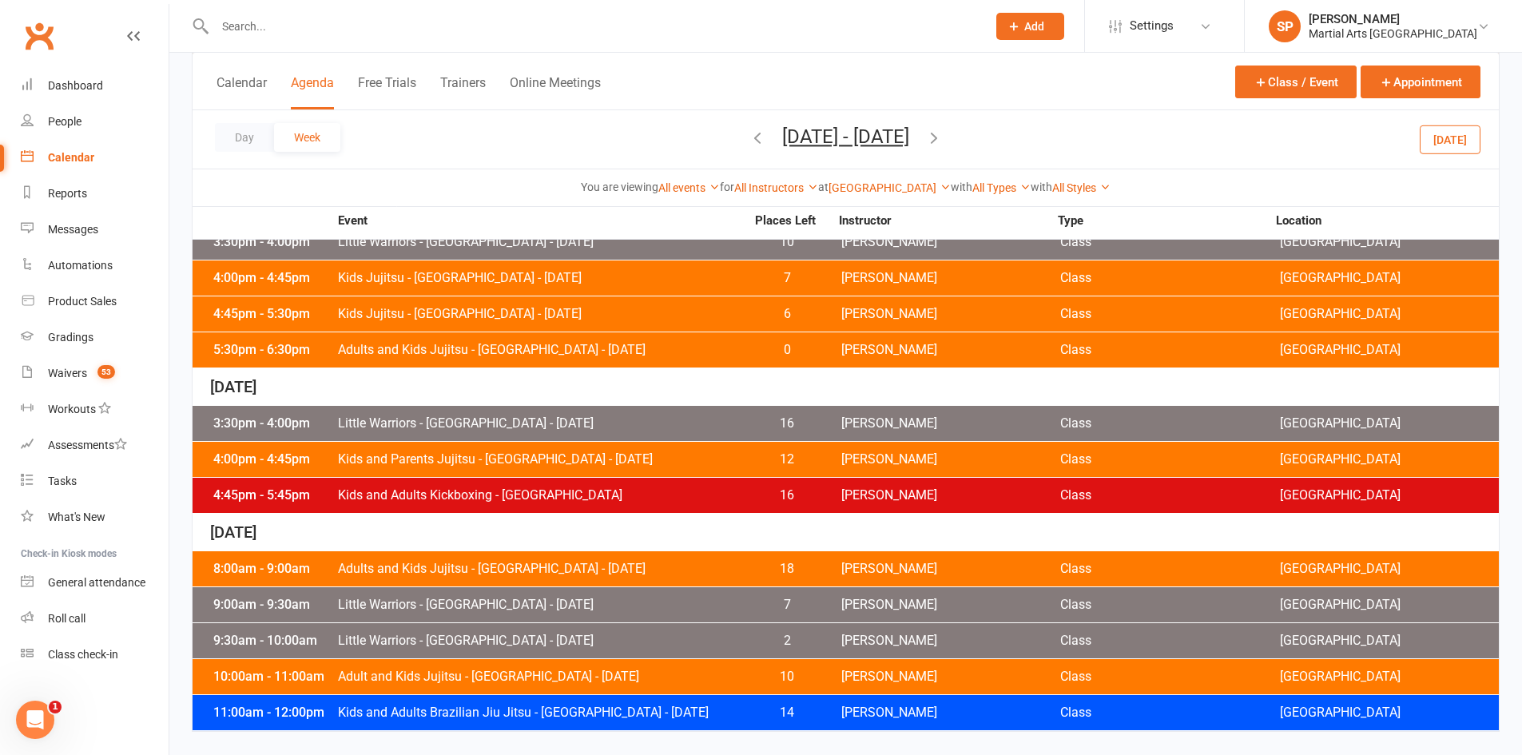
click at [558, 677] on span "Adult and Kids Jujitsu - Jamboree Heights - Saturday" at bounding box center [541, 676] width 408 height 13
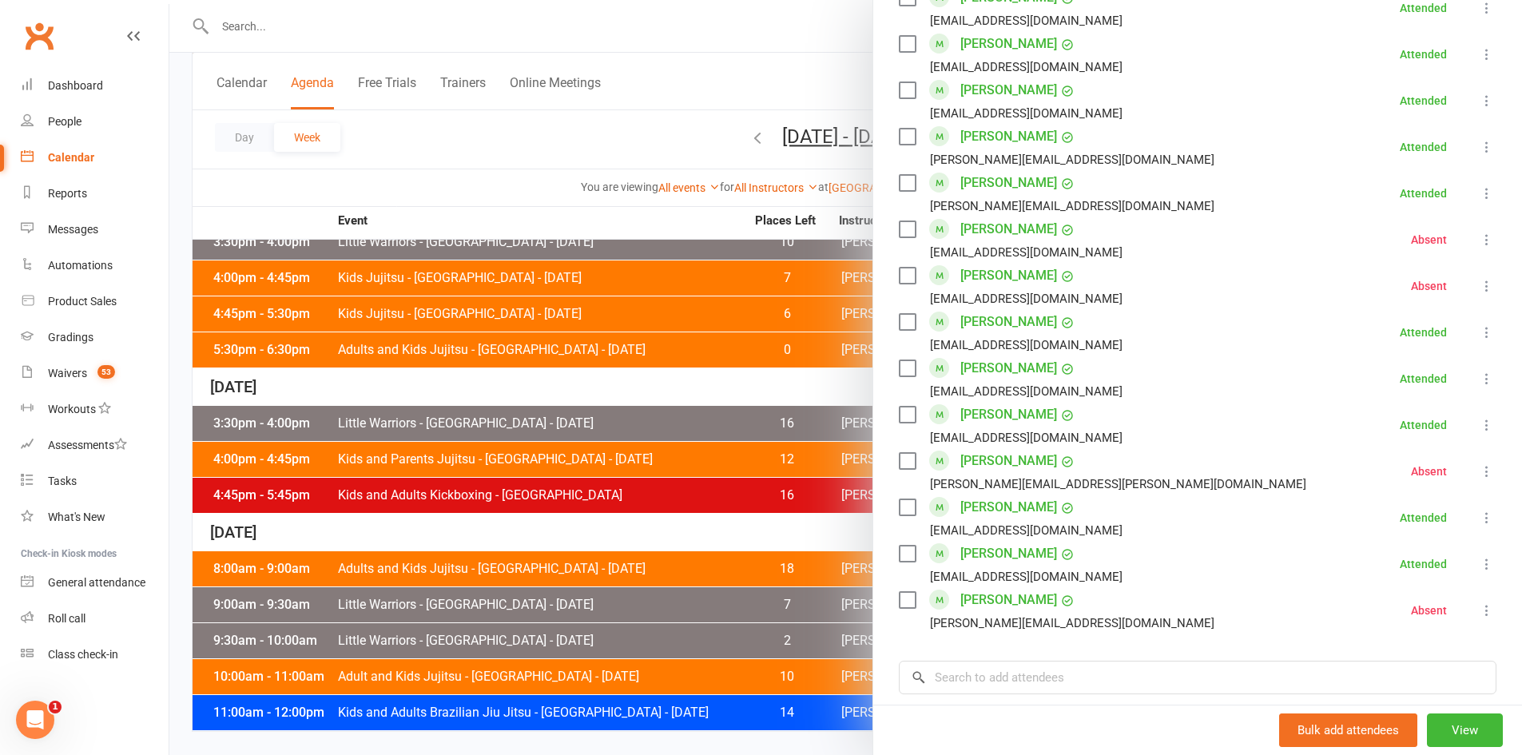
scroll to position [1270, 0]
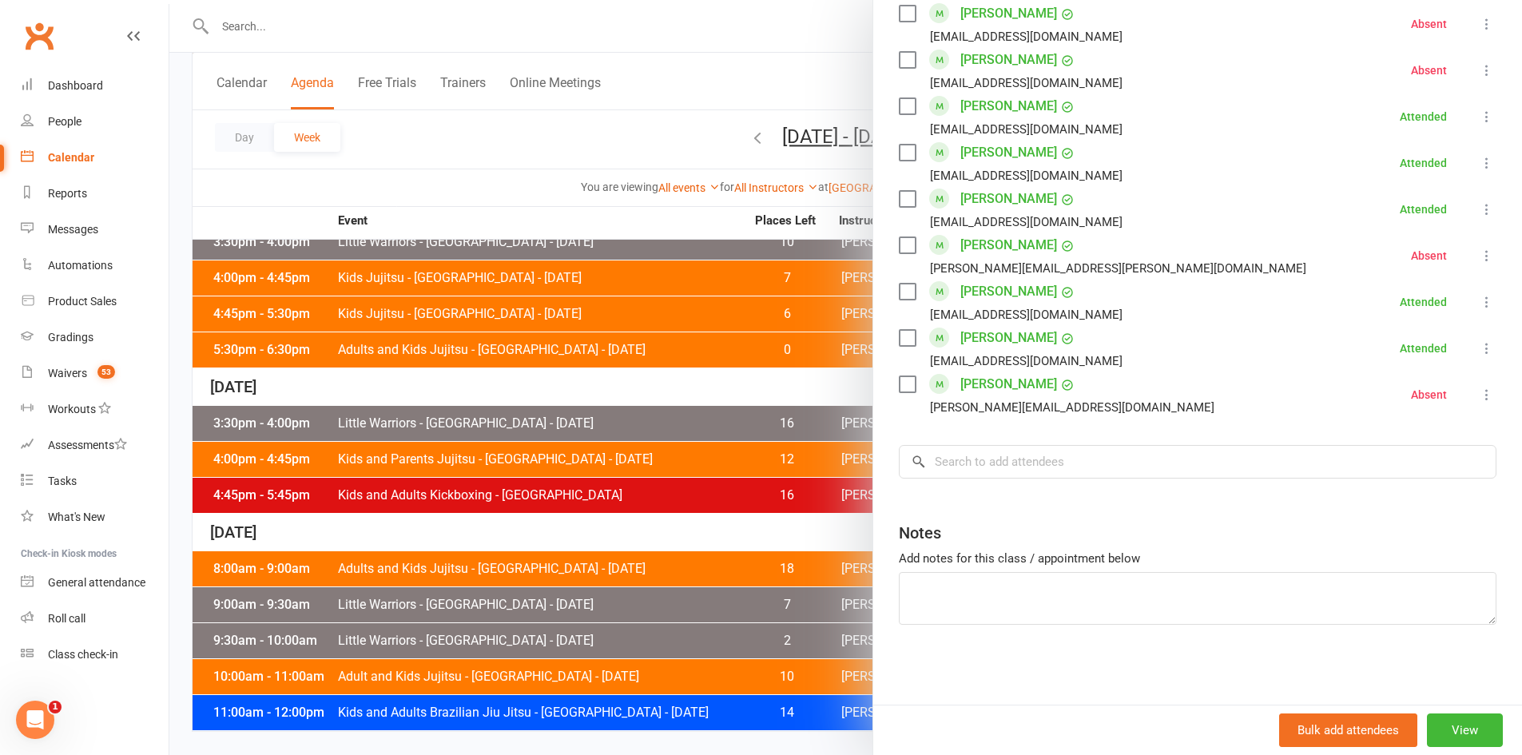
click at [647, 717] on div at bounding box center [845, 377] width 1353 height 755
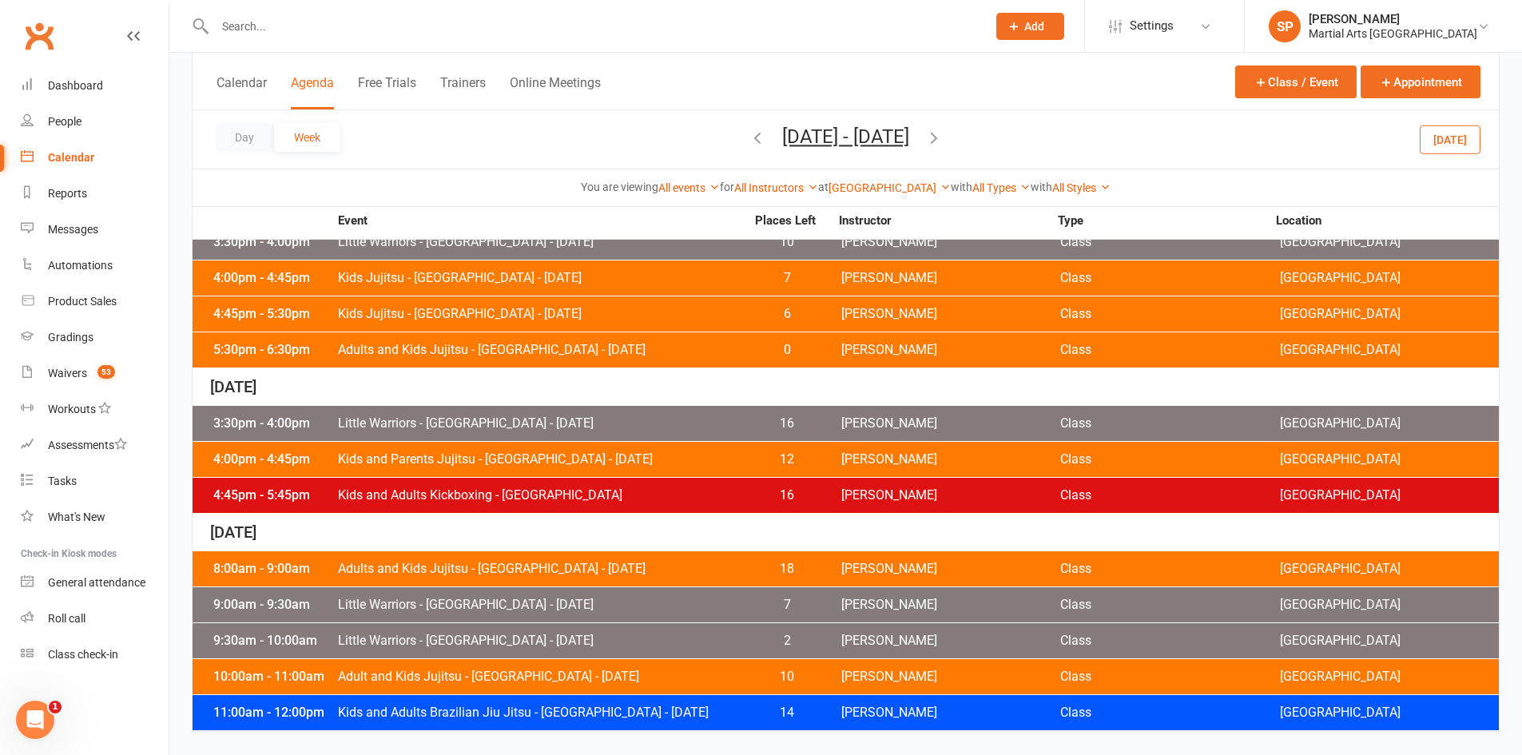
click at [666, 714] on span "Kids and Adults Brazilian Jiu Jitsu - Jamboree Heights - Saturday" at bounding box center [541, 712] width 408 height 13
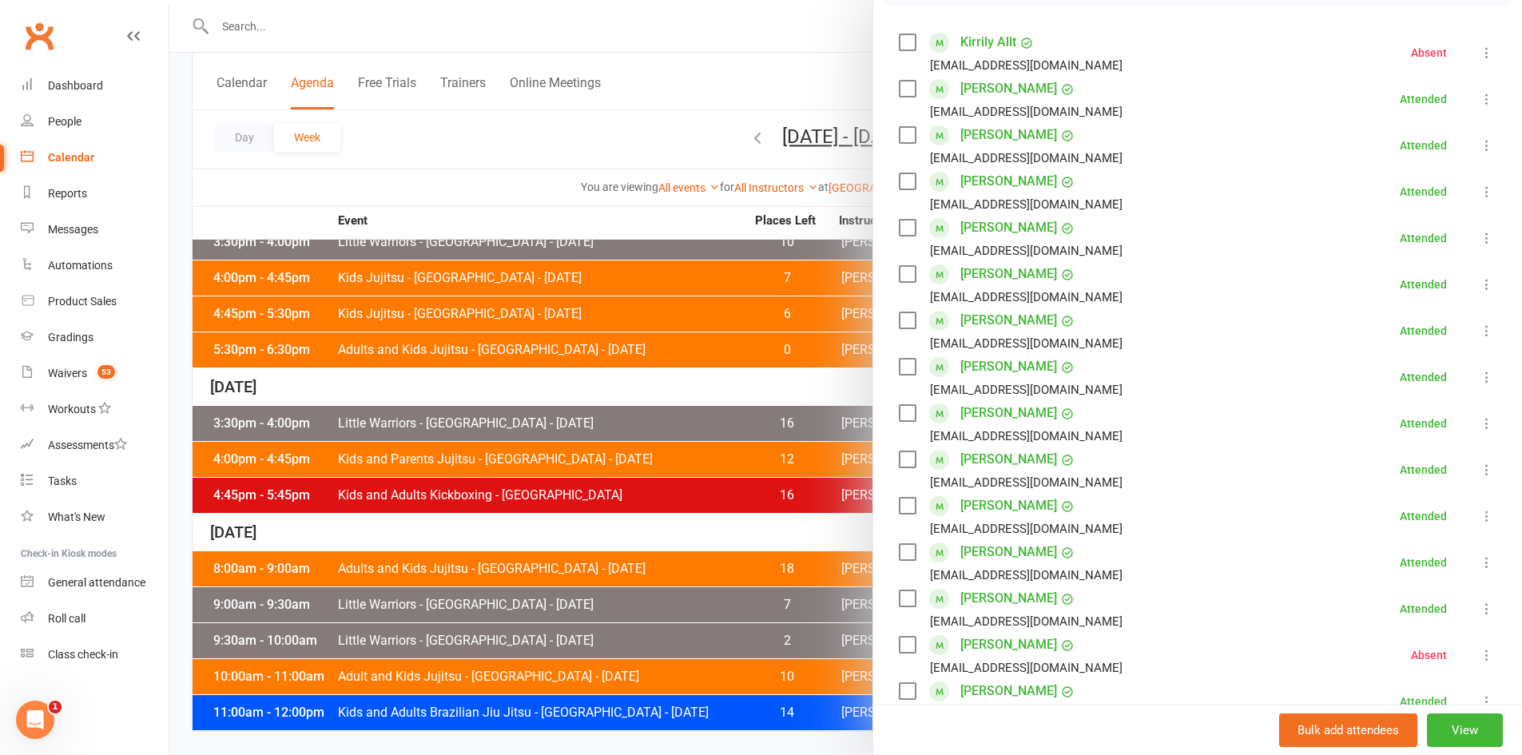
scroll to position [0, 0]
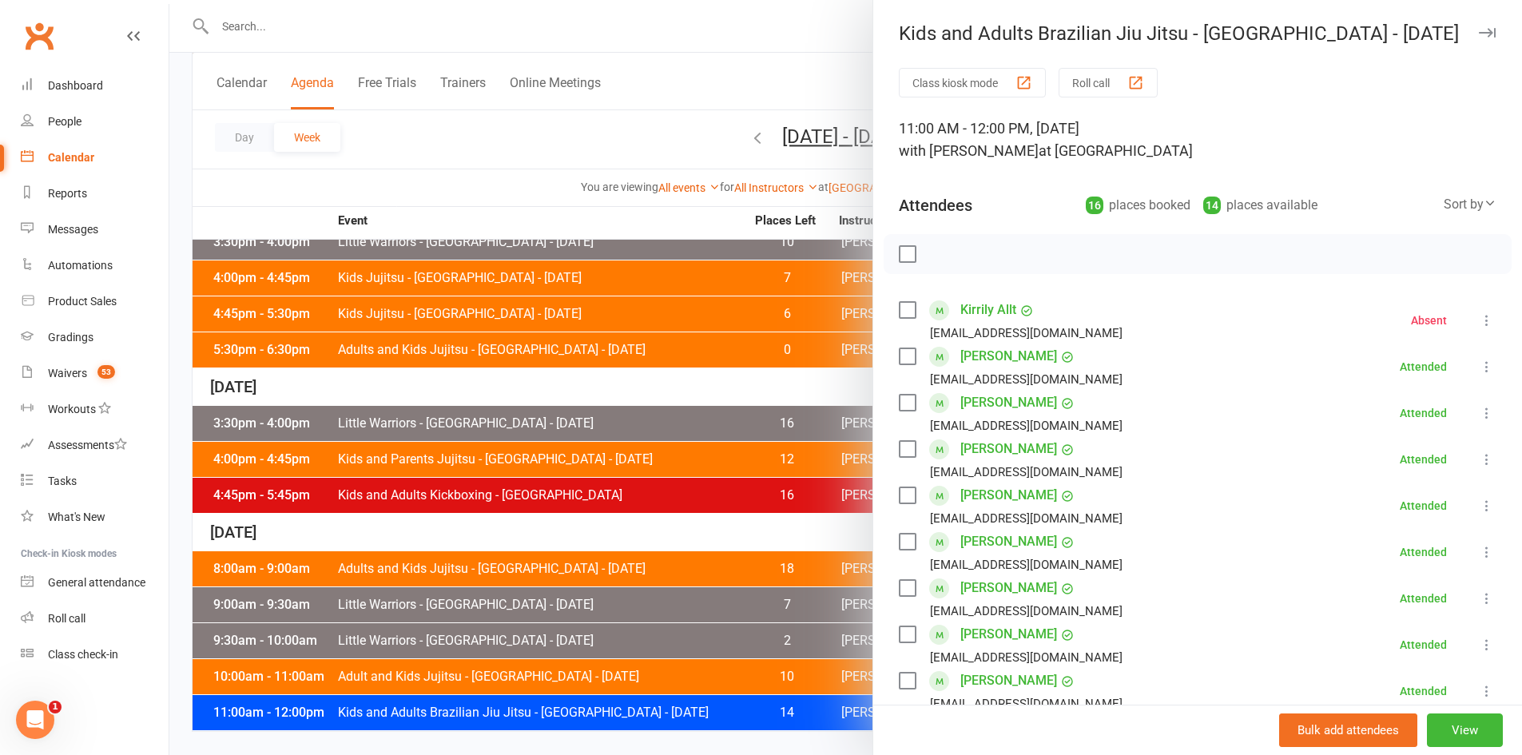
click at [427, 171] on div at bounding box center [845, 377] width 1353 height 755
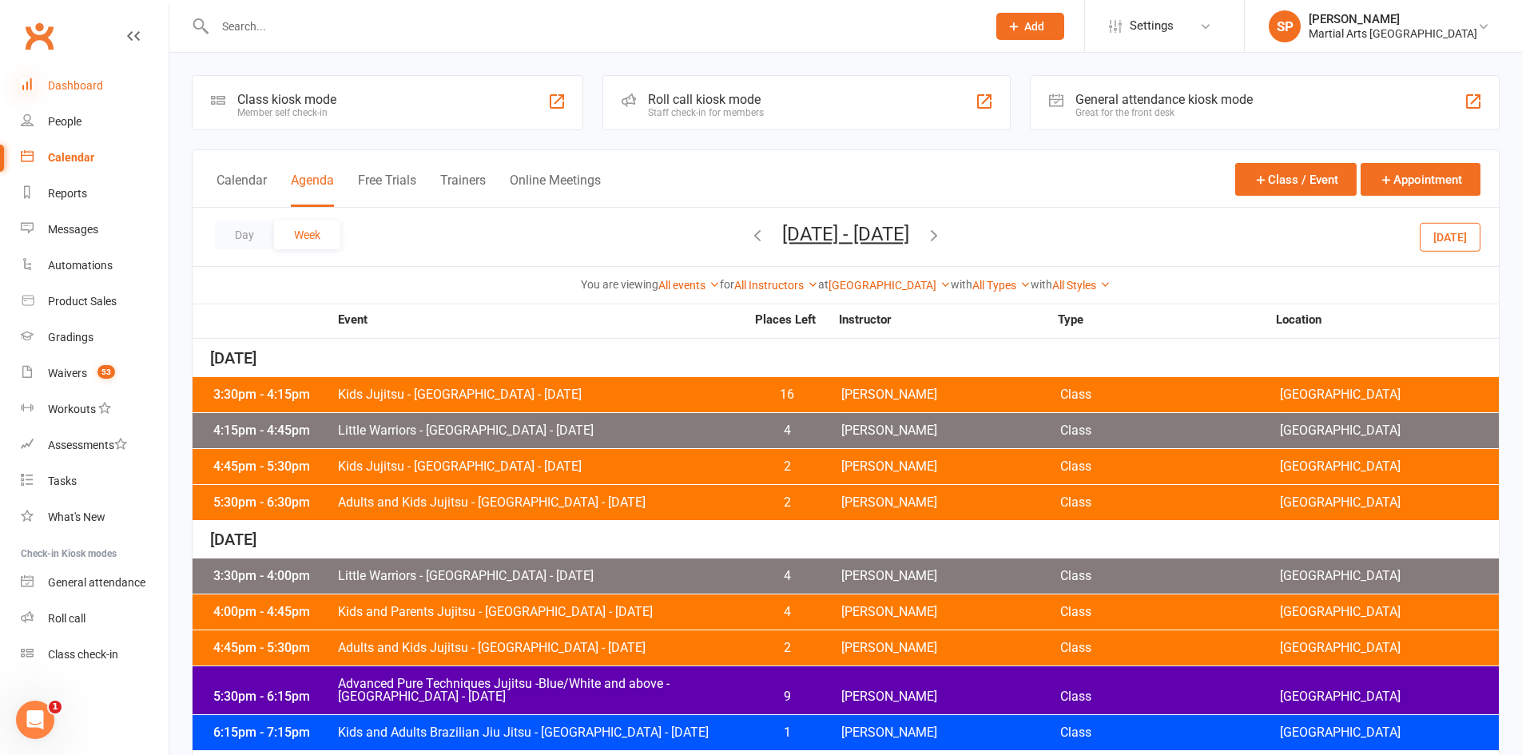
click at [29, 82] on icon at bounding box center [27, 83] width 13 height 13
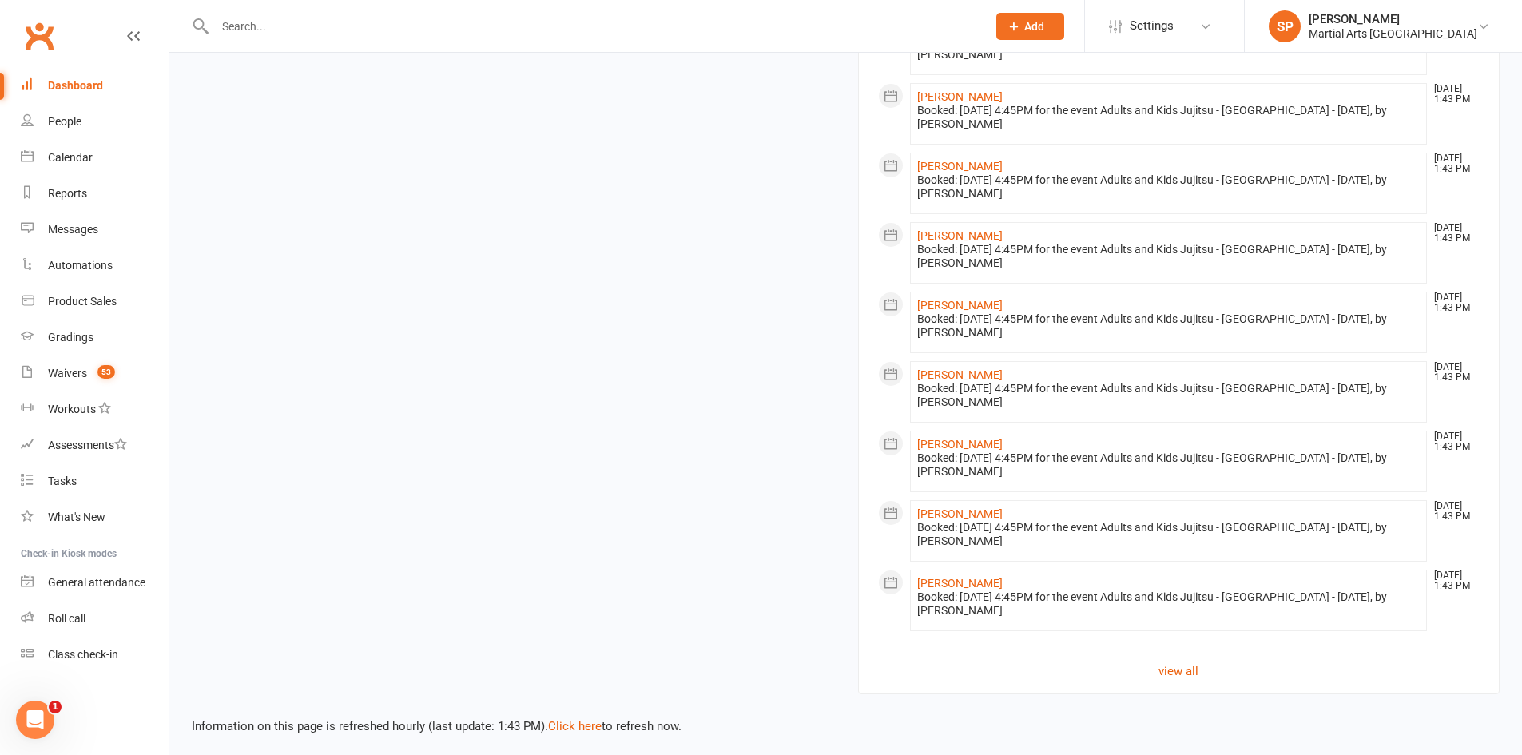
scroll to position [1397, 0]
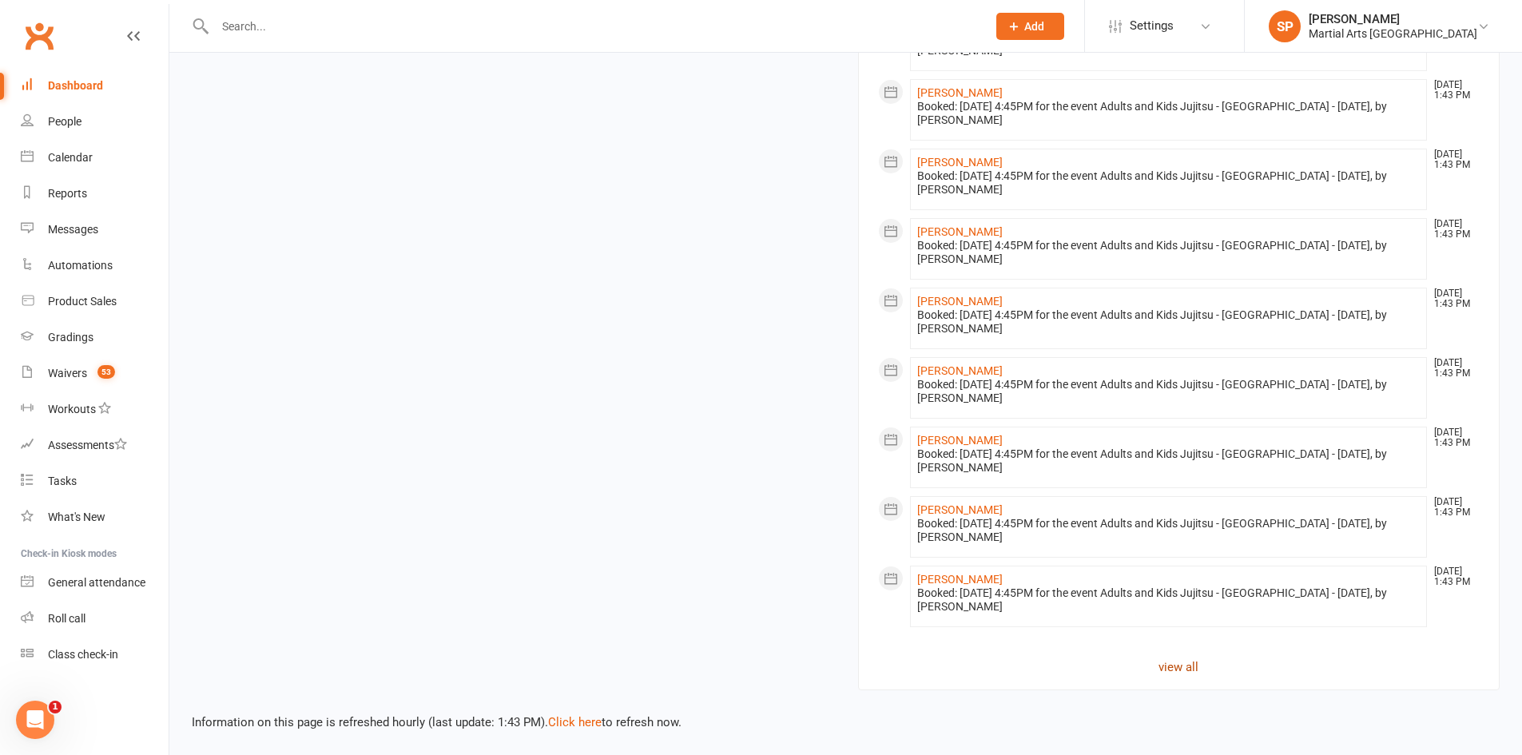
click at [1182, 674] on link "view all" at bounding box center [1179, 667] width 602 height 19
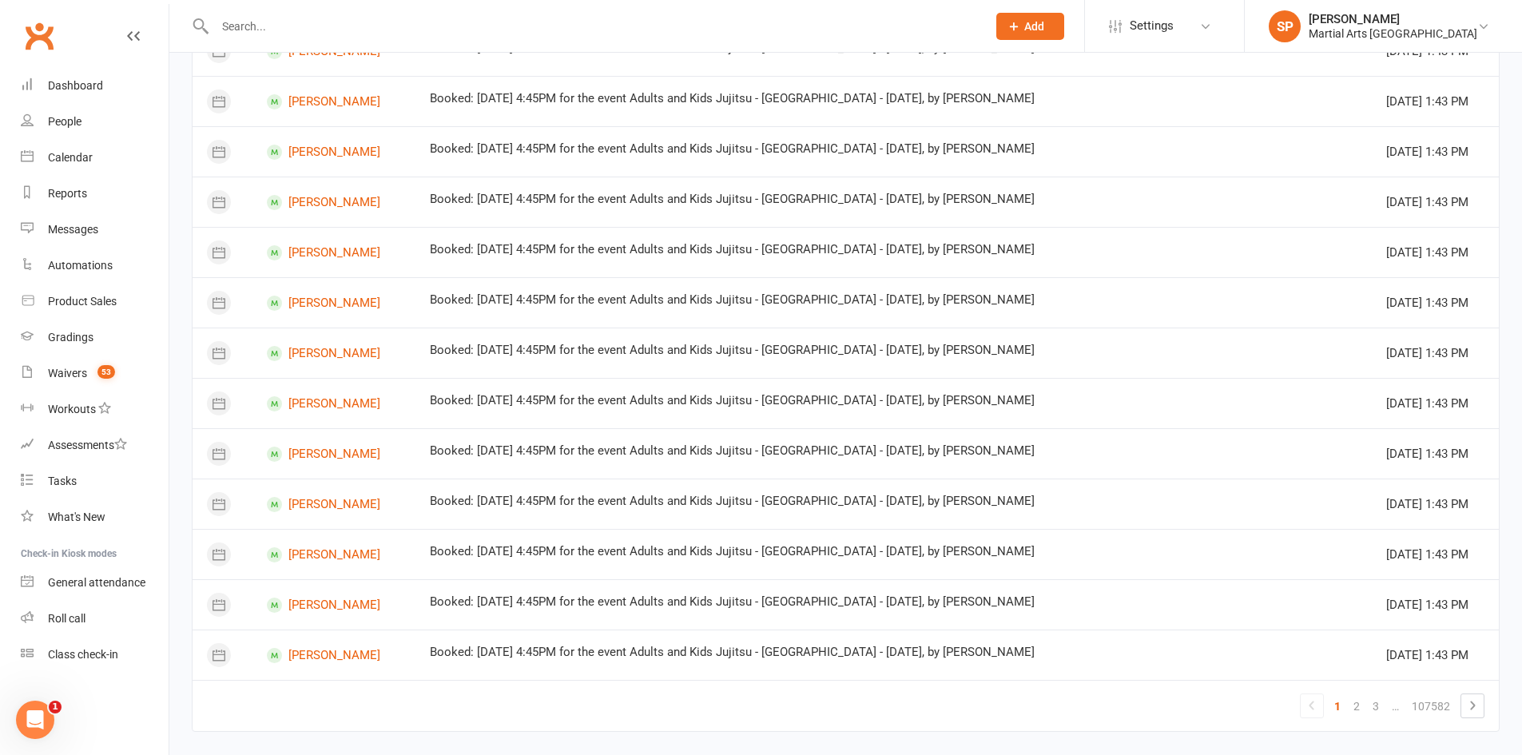
scroll to position [795, 0]
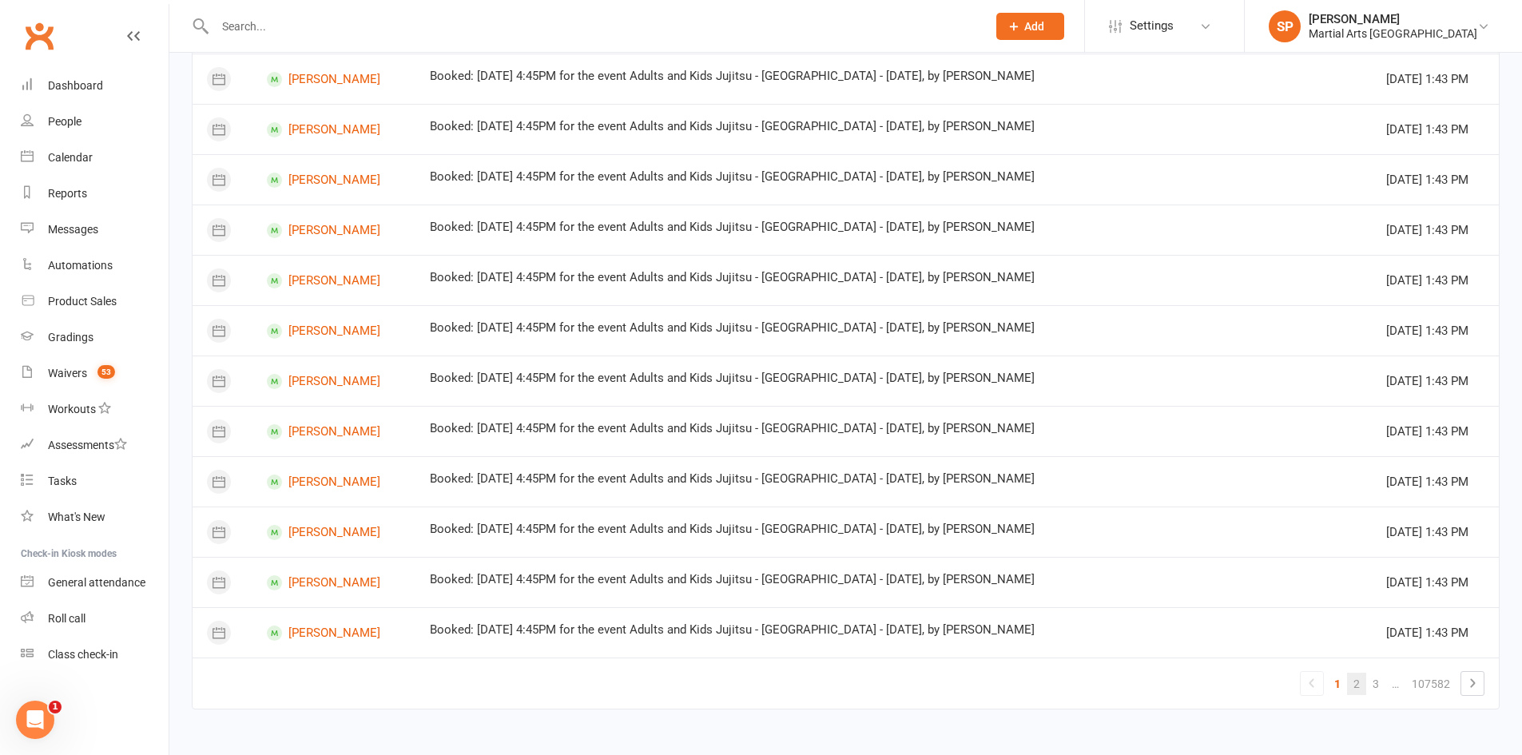
click at [1361, 685] on link "2" at bounding box center [1356, 684] width 19 height 22
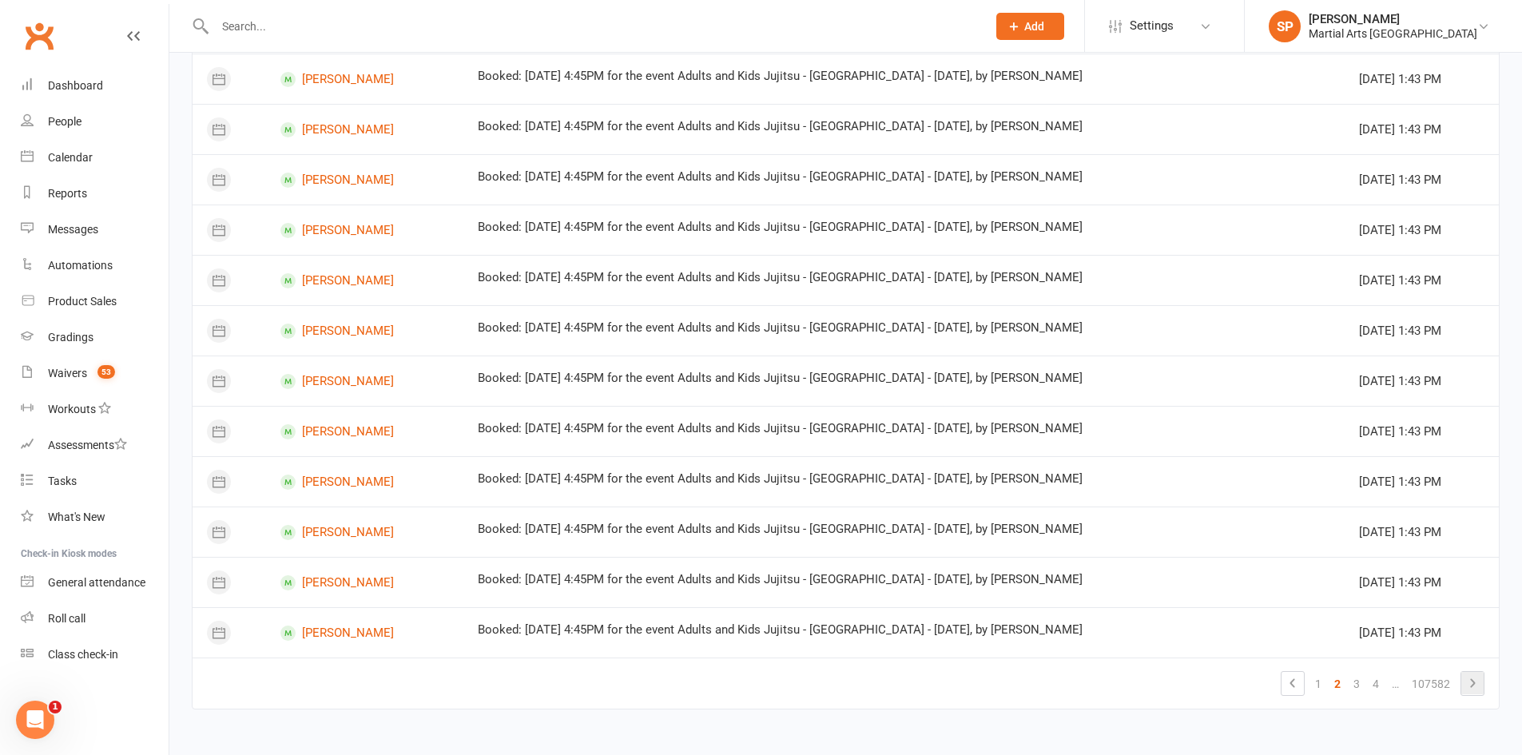
click at [1480, 682] on icon at bounding box center [1472, 683] width 19 height 19
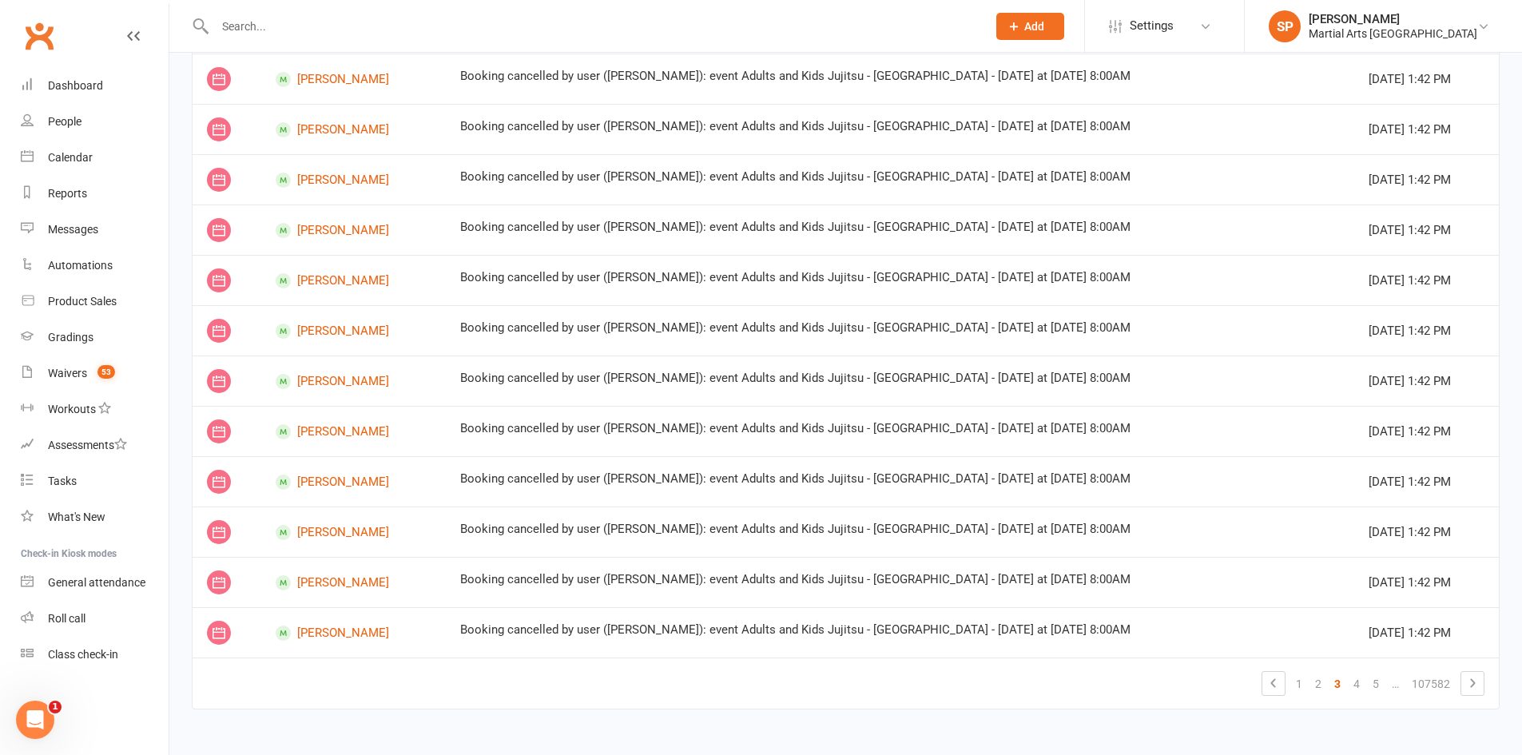
click at [1480, 682] on icon at bounding box center [1472, 683] width 19 height 19
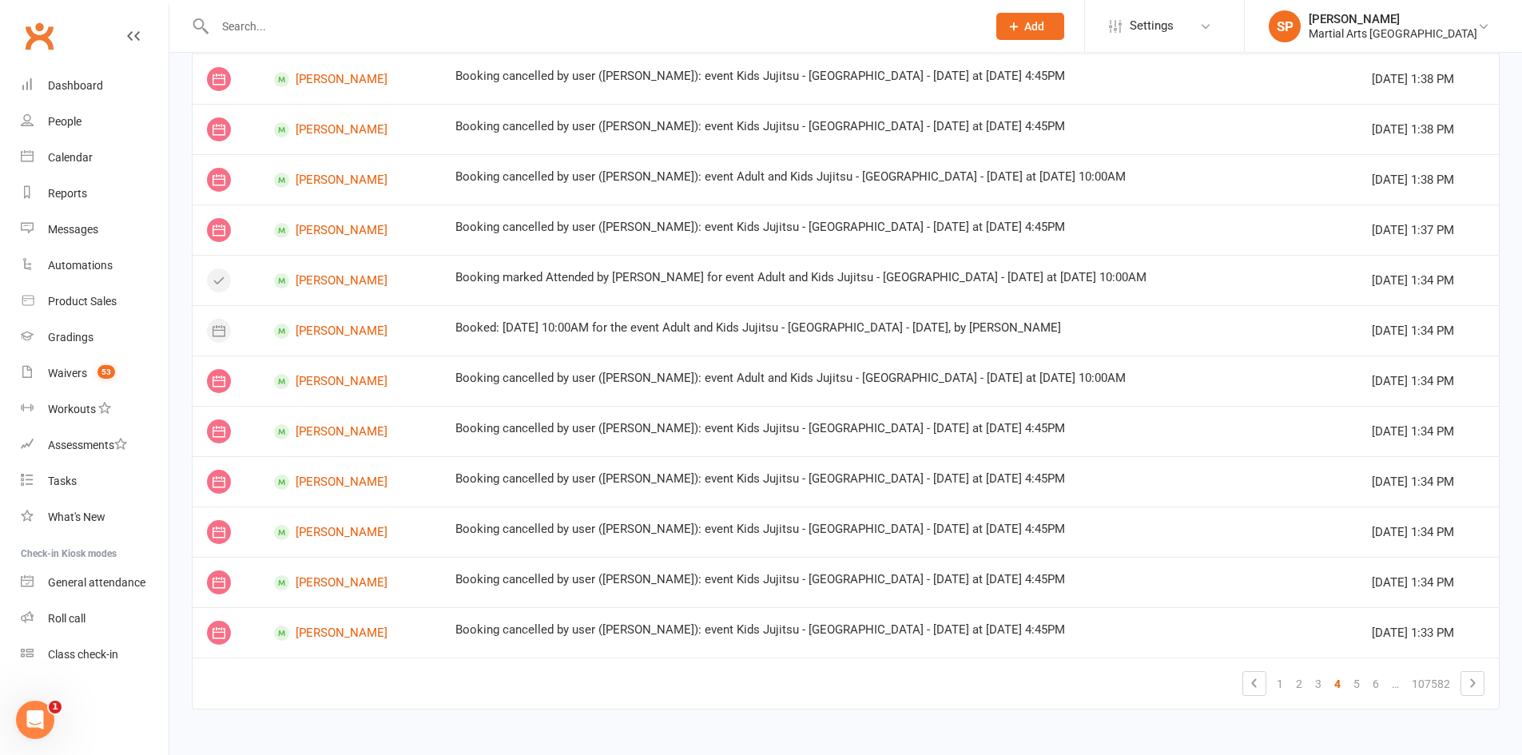
click at [1481, 682] on icon at bounding box center [1472, 683] width 19 height 19
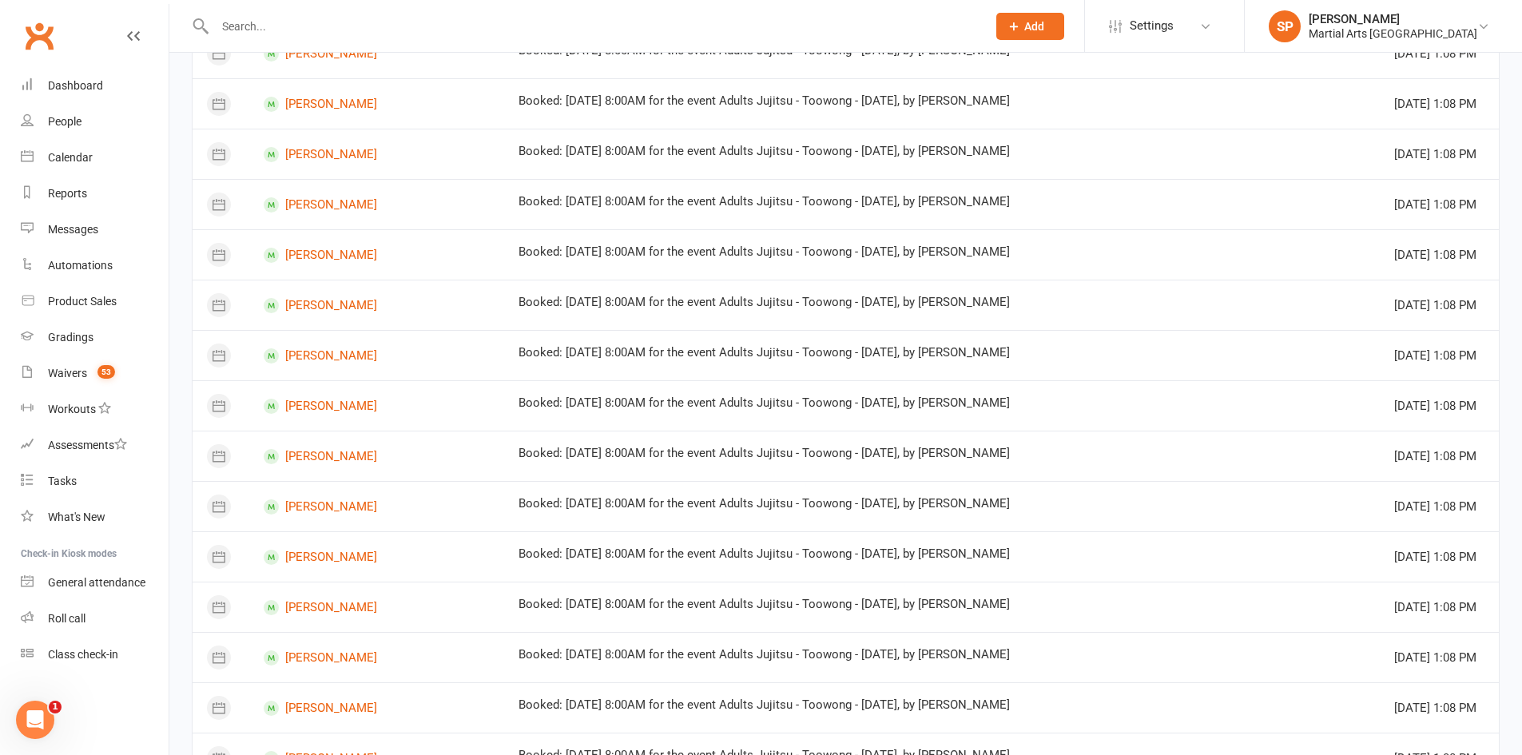
scroll to position [1055, 0]
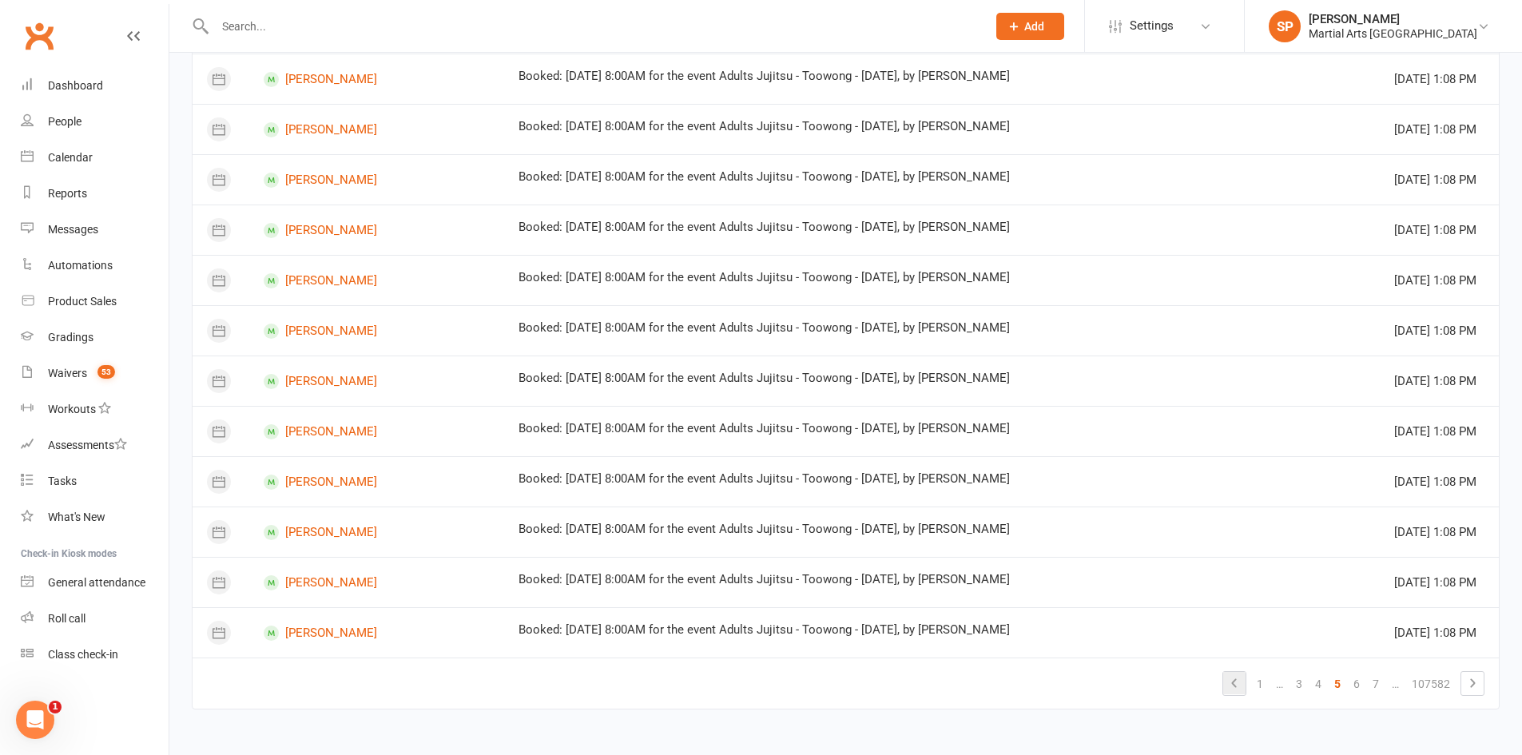
click at [1232, 687] on icon at bounding box center [1234, 683] width 19 height 19
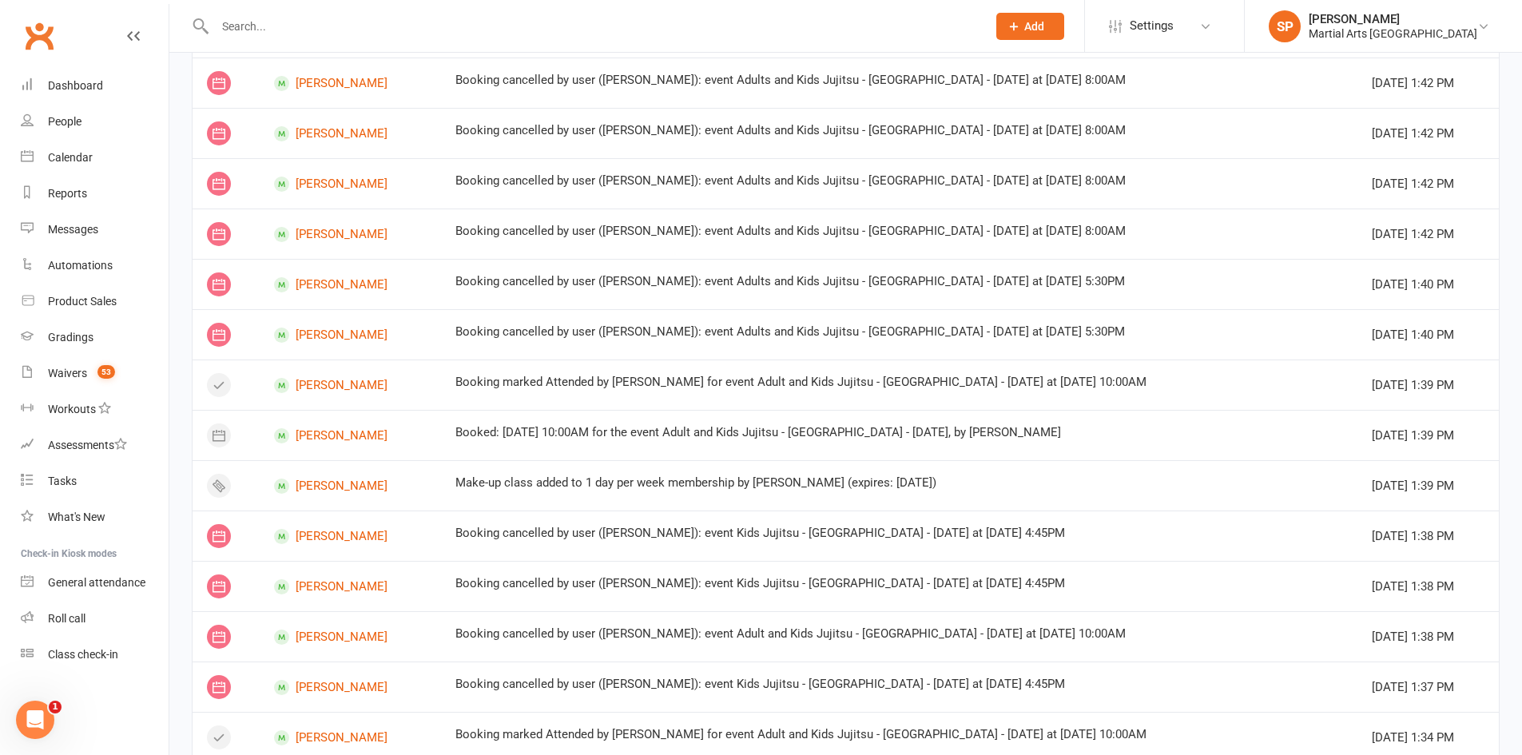
scroll to position [0, 0]
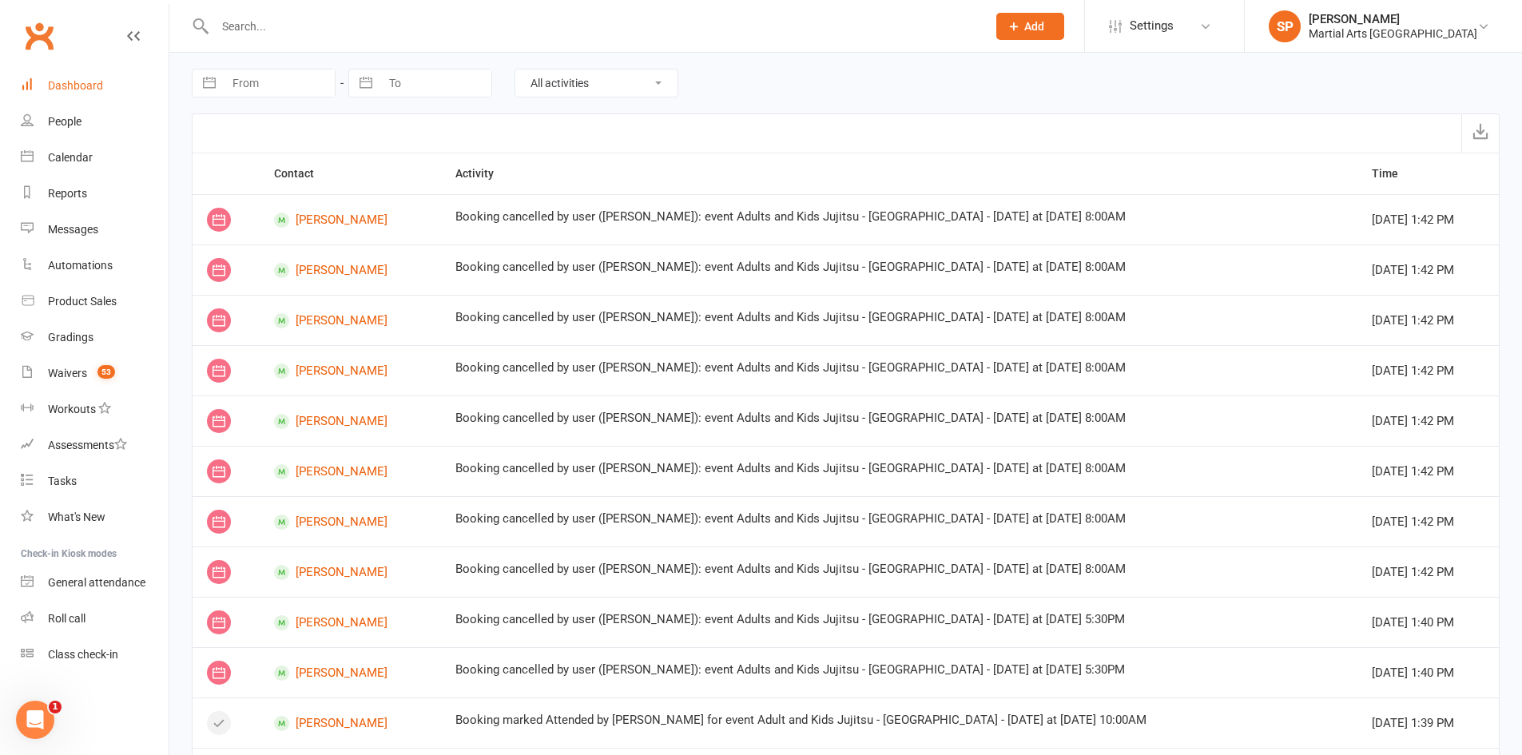
click at [91, 76] on link "Dashboard" at bounding box center [95, 86] width 148 height 36
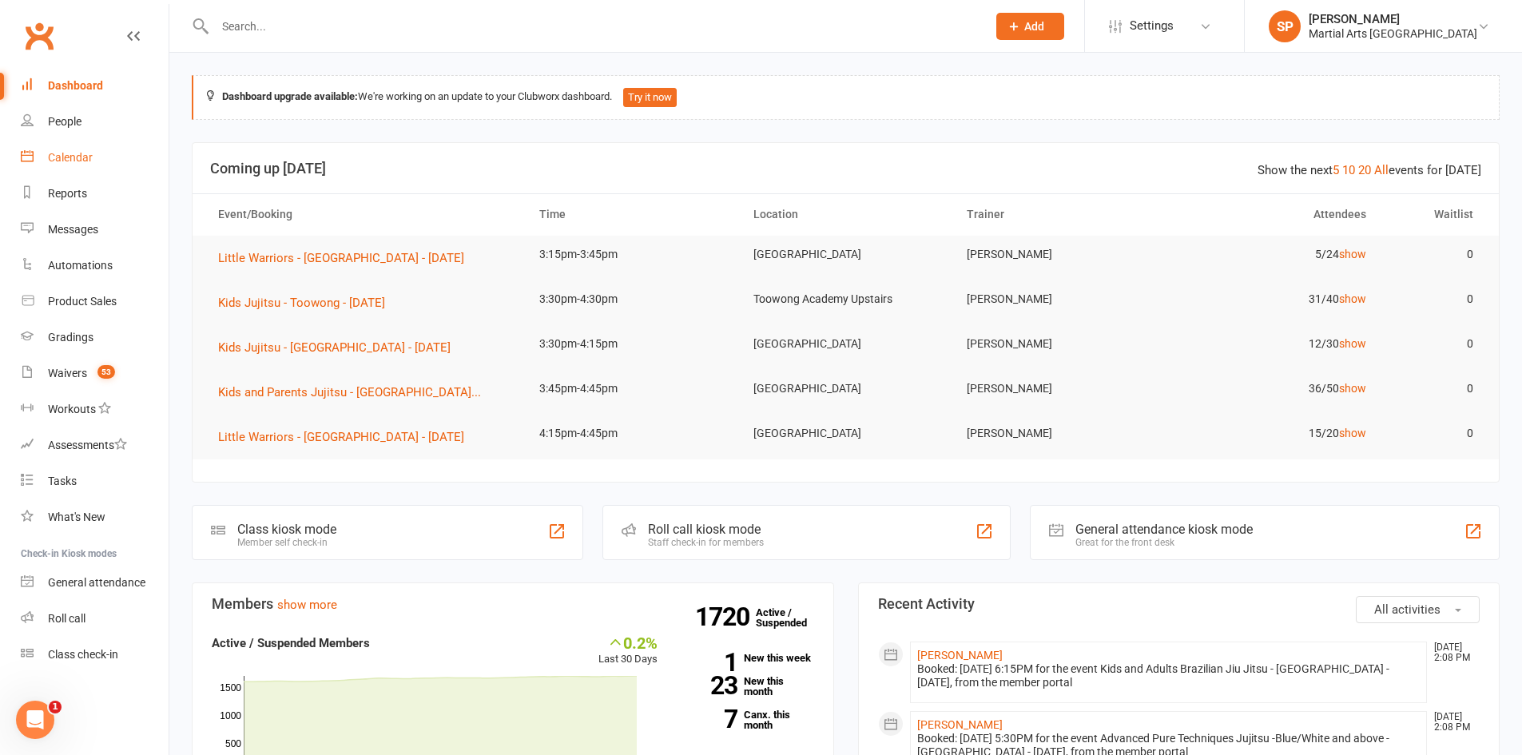
click at [78, 158] on div "Calendar" at bounding box center [70, 157] width 45 height 13
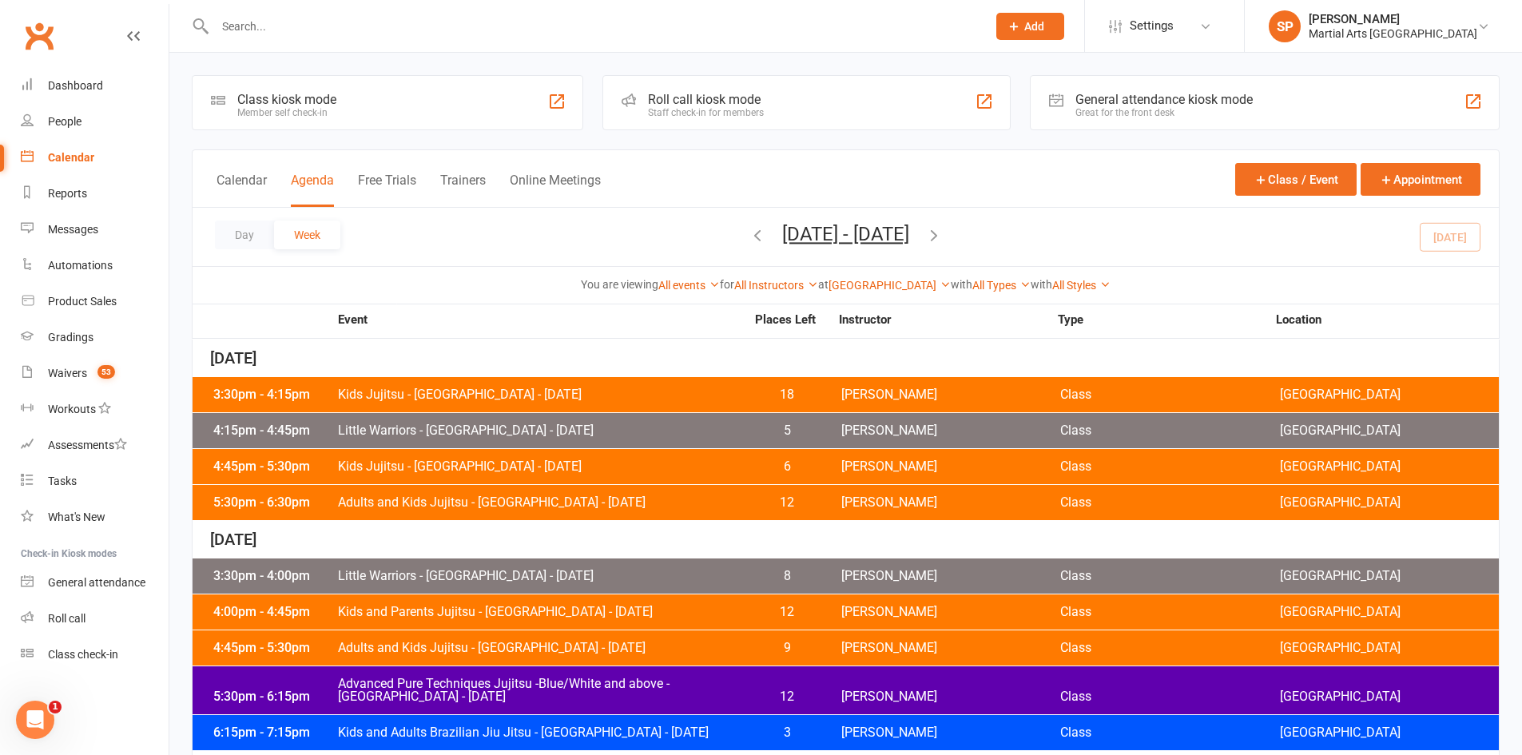
click at [608, 391] on span "Kids Jujitsu - Jamboree Heights - Monday" at bounding box center [541, 394] width 408 height 13
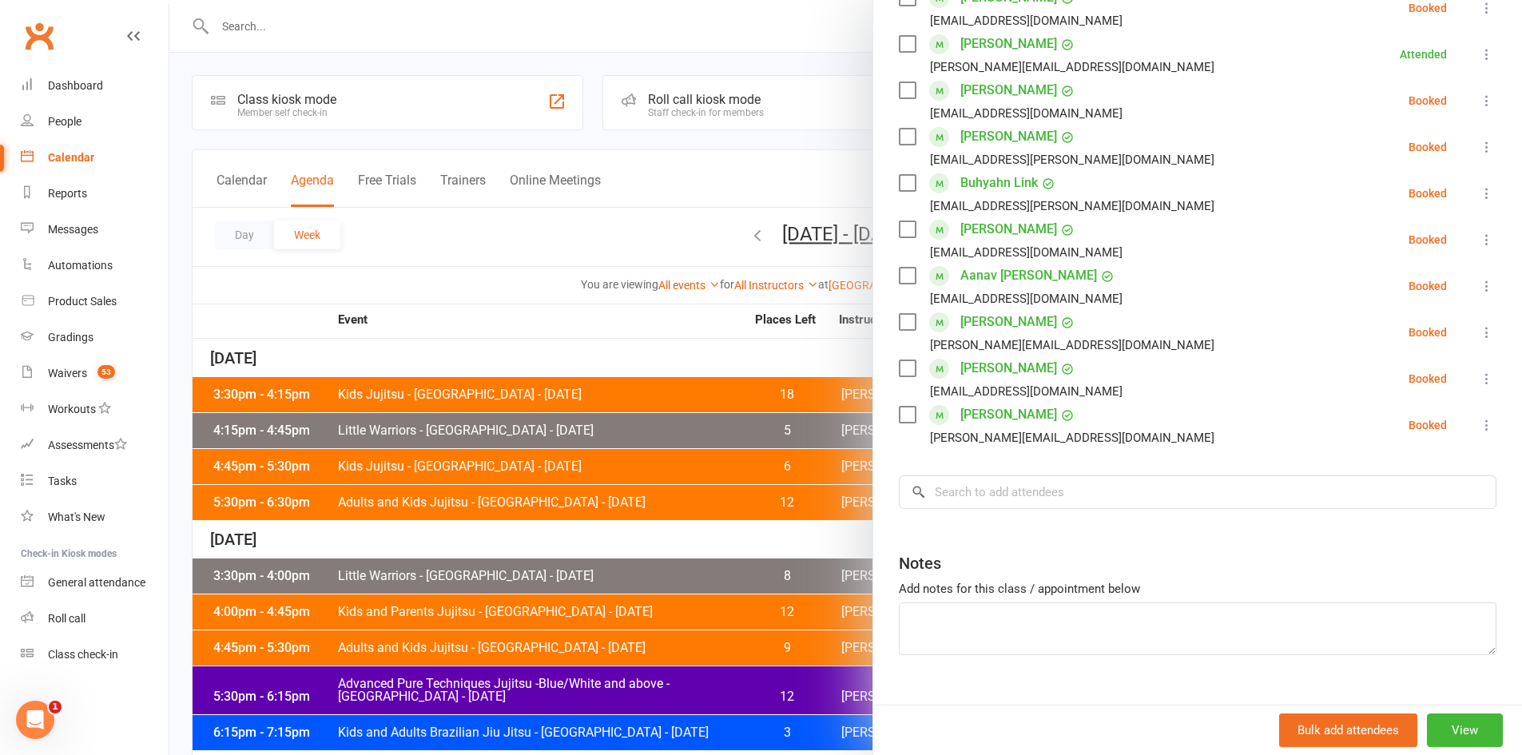
scroll to position [435, 0]
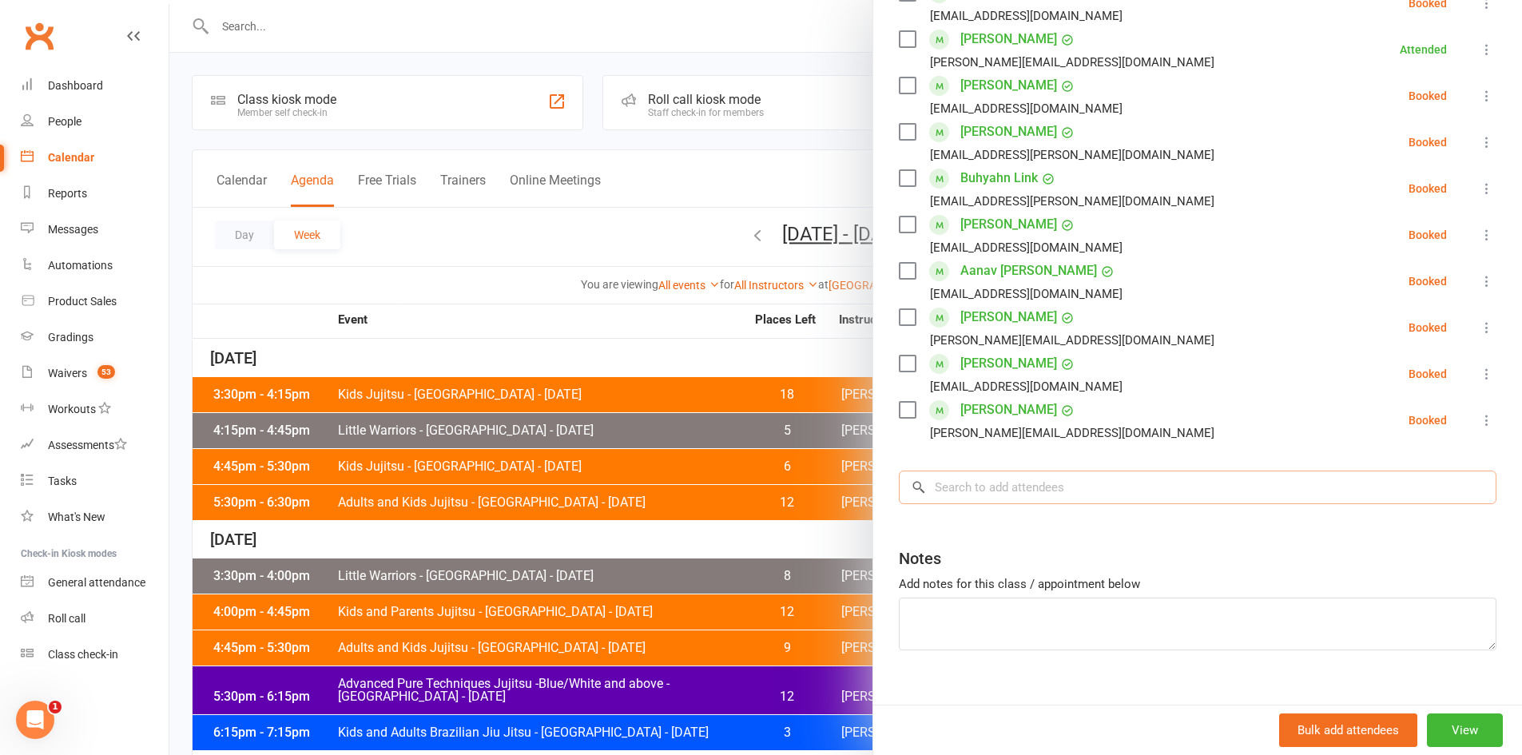
click at [1013, 471] on input "search" at bounding box center [1198, 488] width 598 height 34
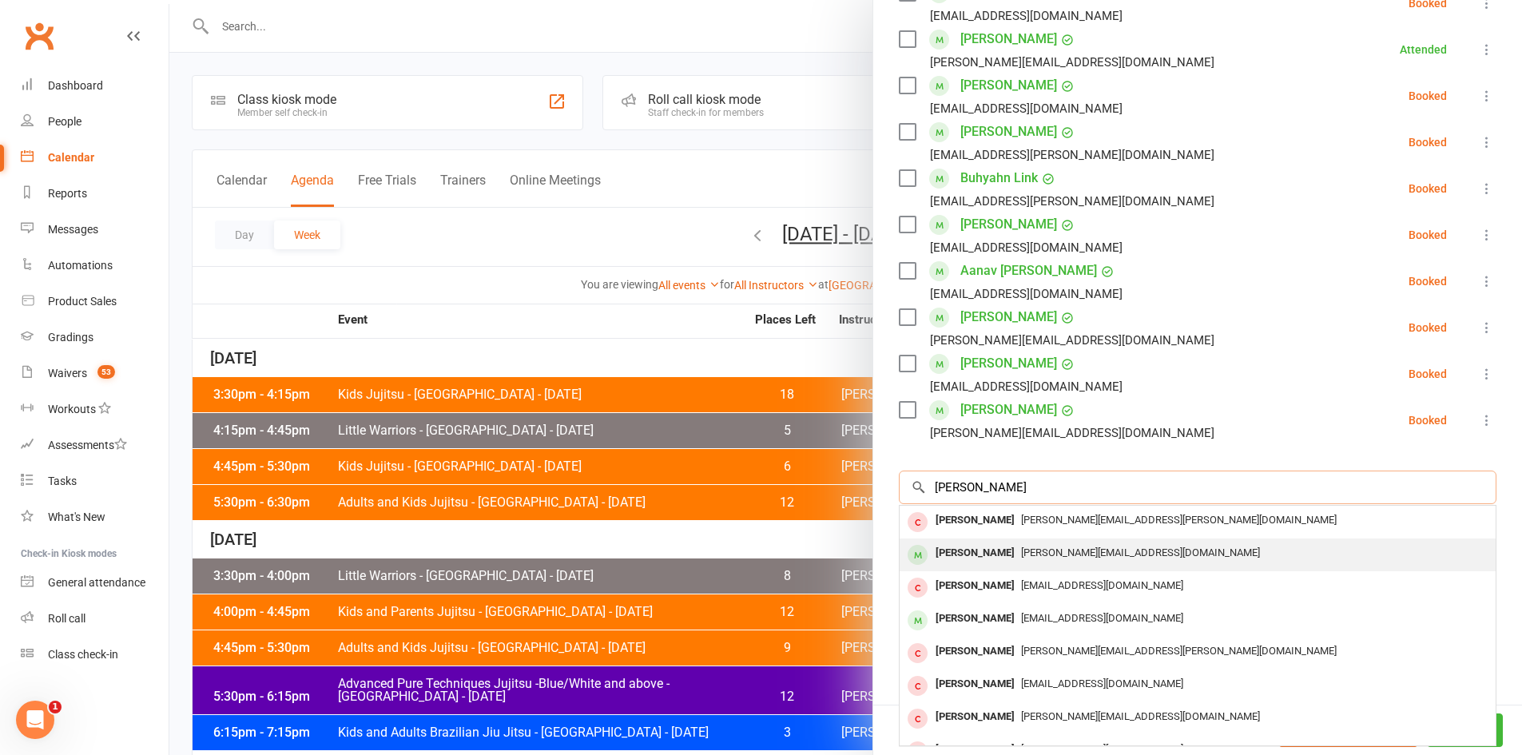
type input "emma wright"
click at [992, 542] on div "Emma Wright" at bounding box center [975, 553] width 92 height 23
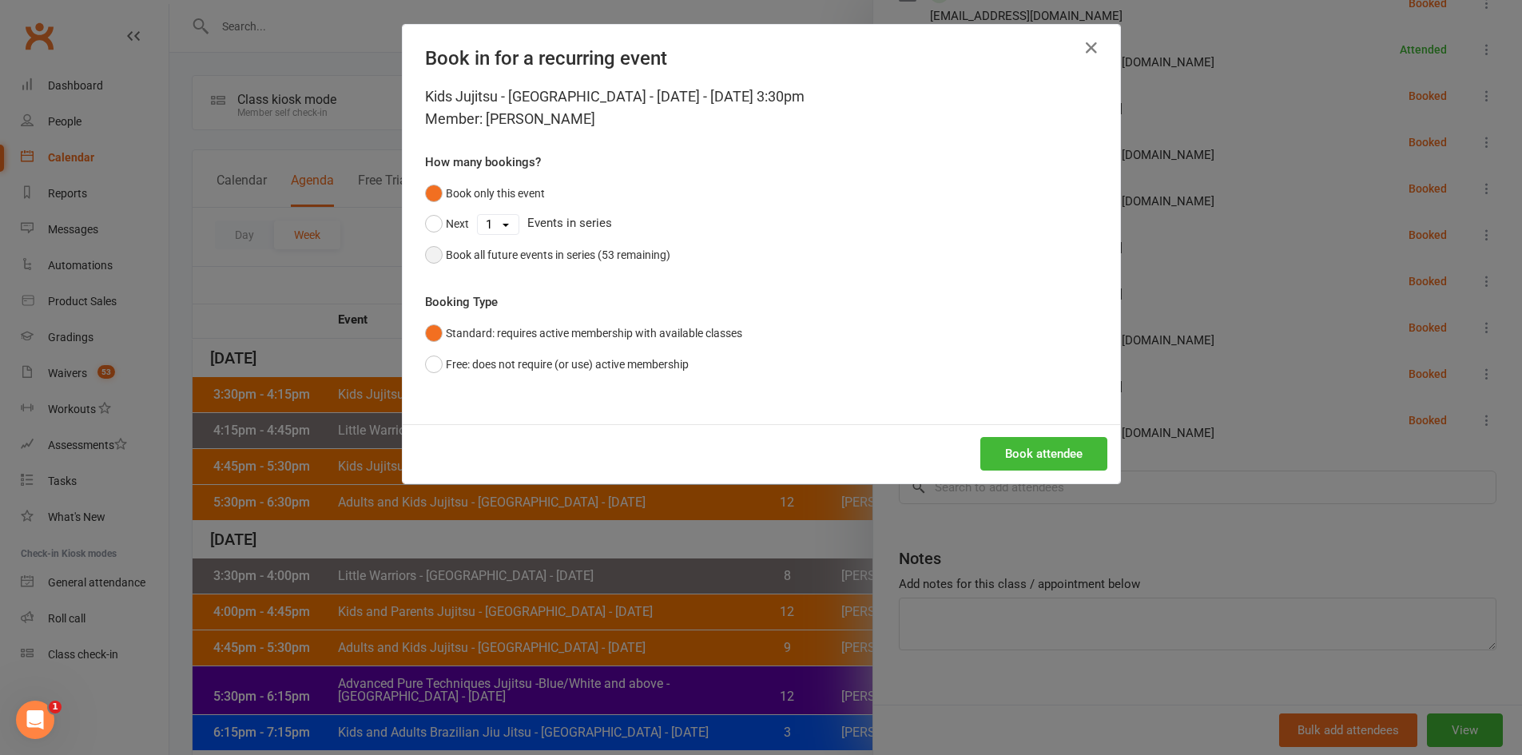
click at [630, 248] on div "Book all future events in series (53 remaining)" at bounding box center [558, 255] width 225 height 18
click at [1051, 459] on button "Book attendee" at bounding box center [1043, 454] width 127 height 34
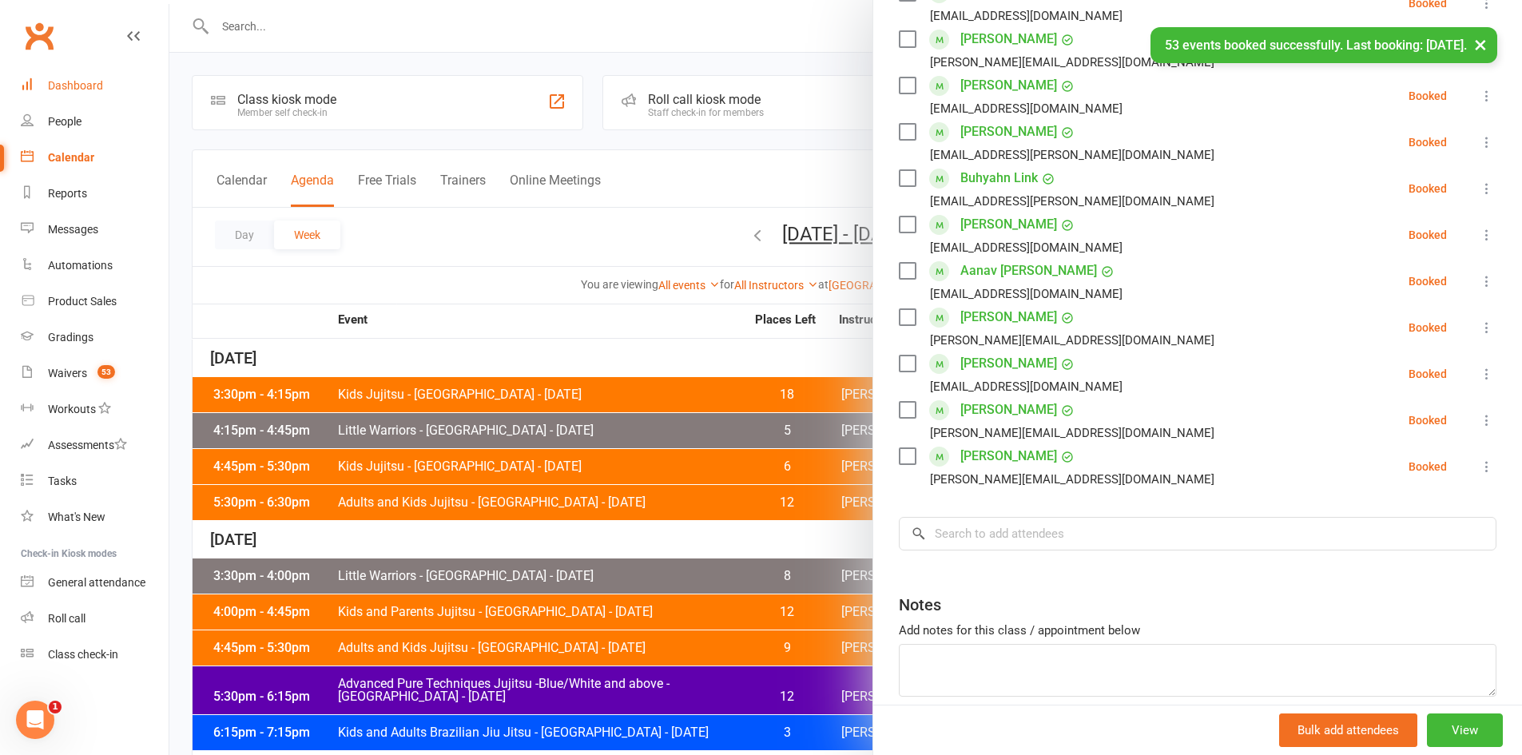
drag, startPoint x: 88, startPoint y: 85, endPoint x: 411, endPoint y: 24, distance: 329.2
click at [88, 84] on div "Dashboard" at bounding box center [75, 85] width 55 height 13
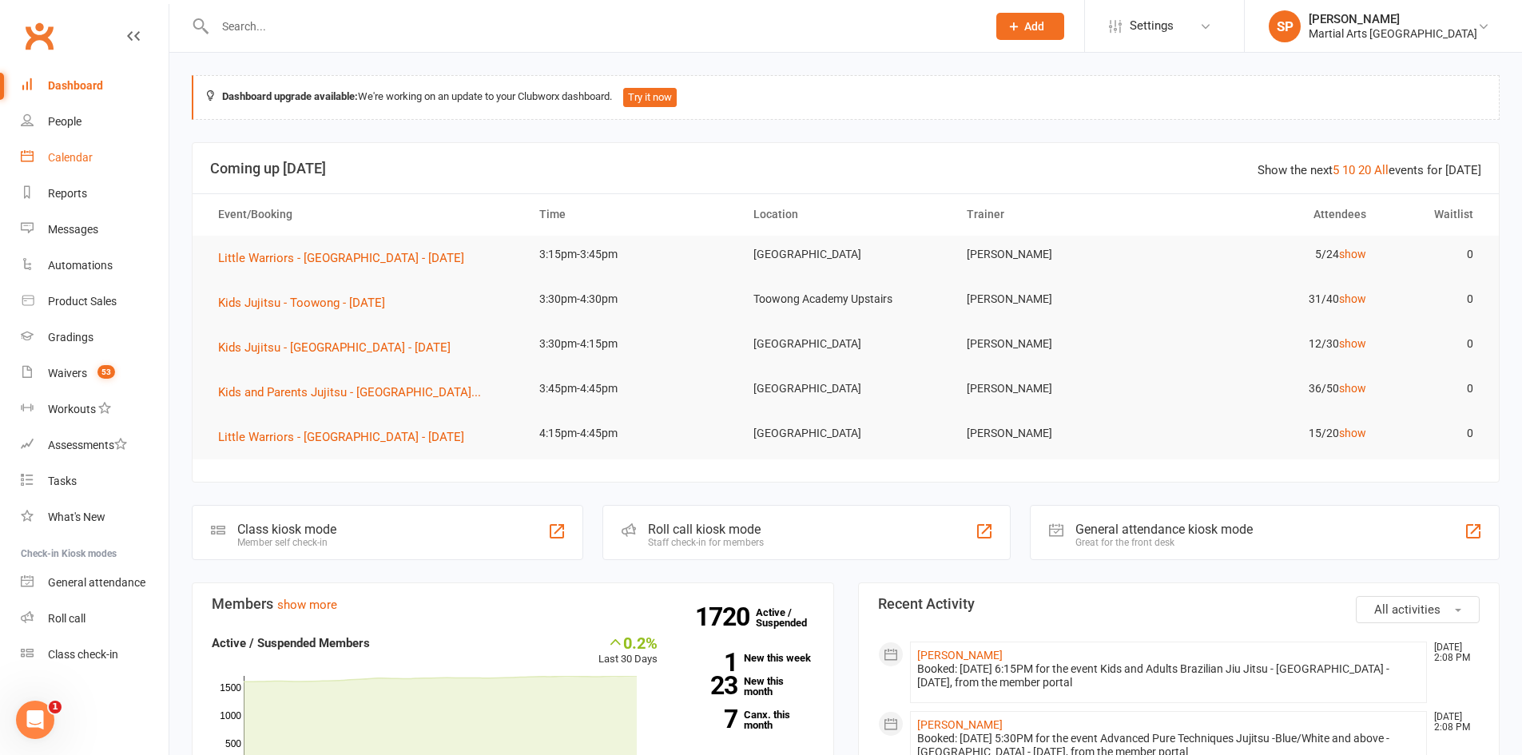
click at [72, 159] on div "Calendar" at bounding box center [70, 157] width 45 height 13
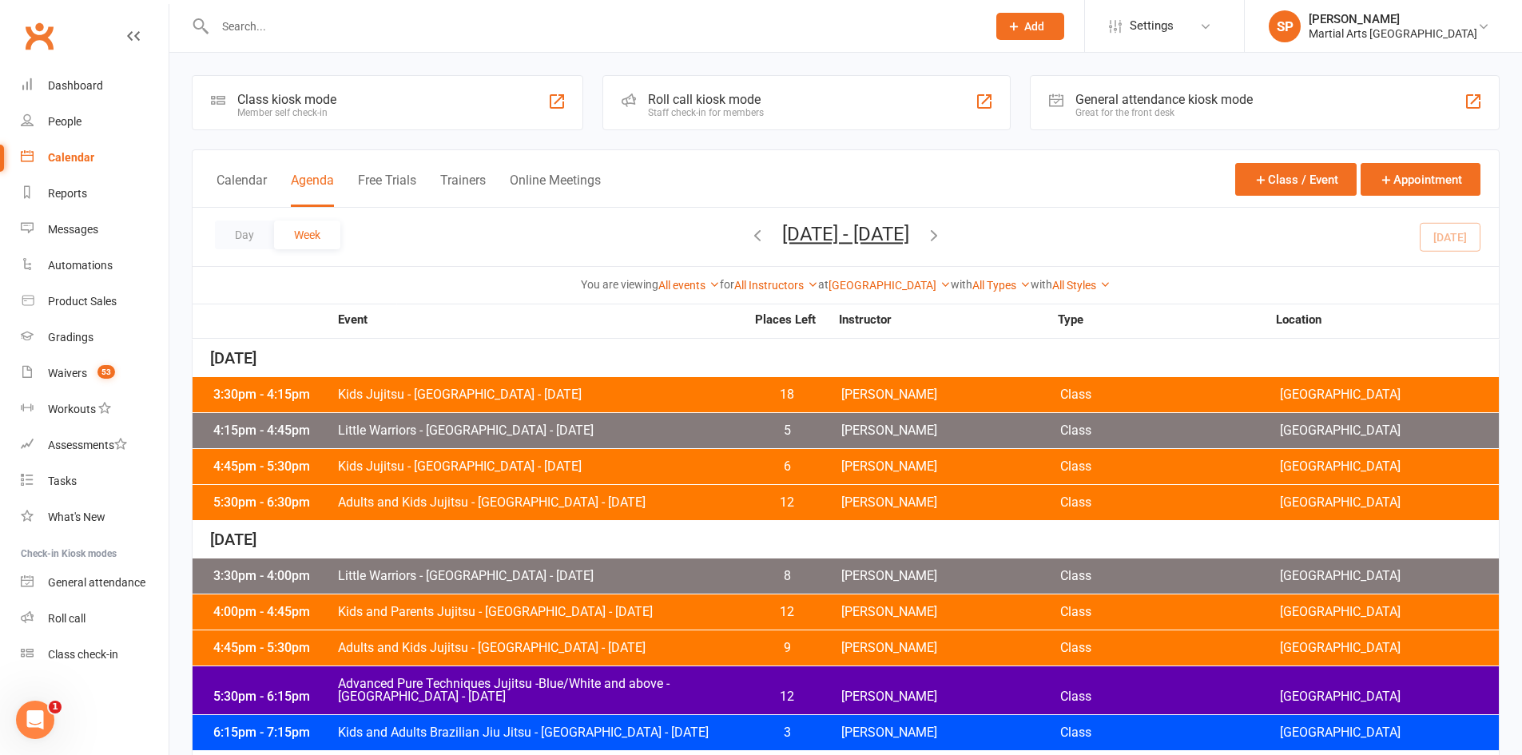
click at [753, 430] on span "5" at bounding box center [787, 430] width 84 height 13
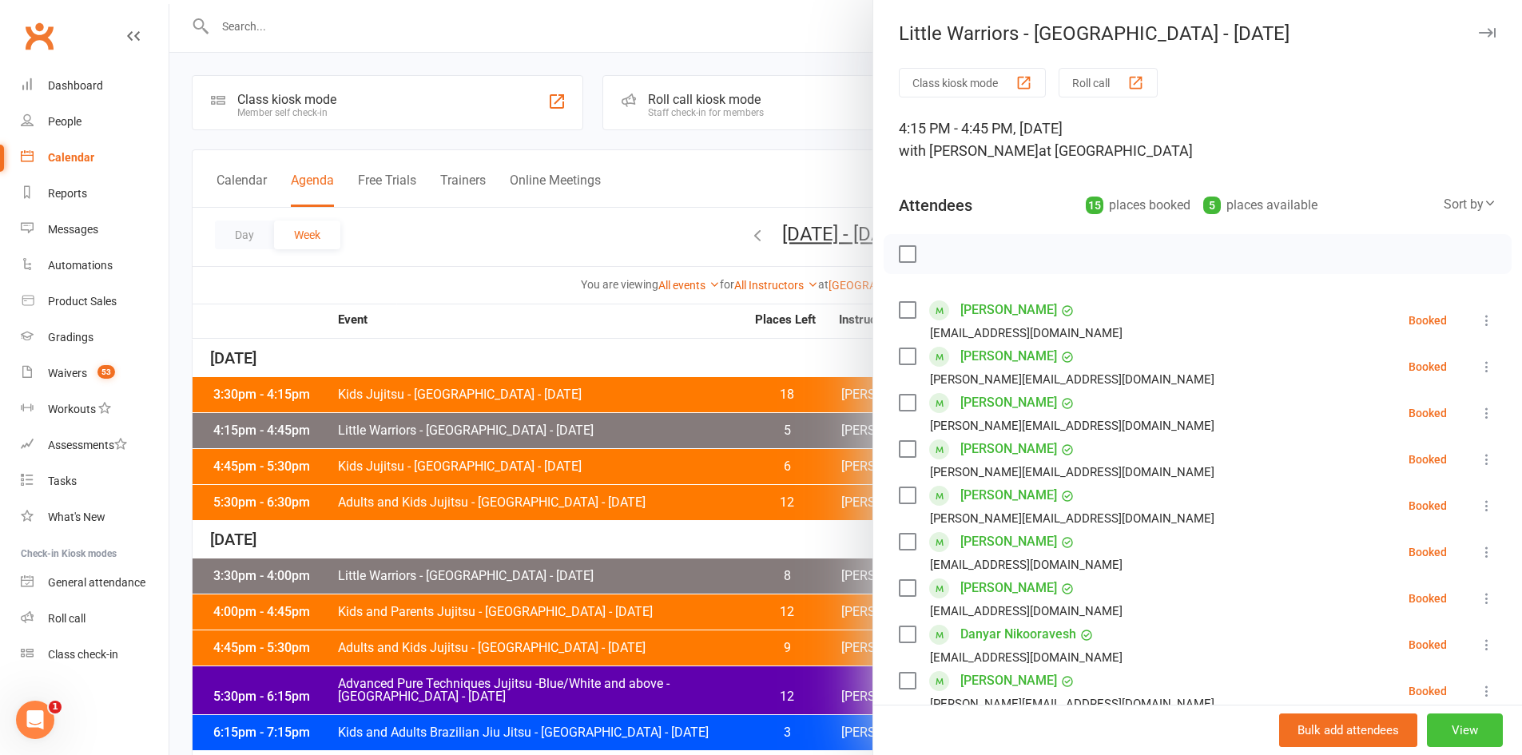
click at [1447, 729] on button "View" at bounding box center [1465, 730] width 76 height 34
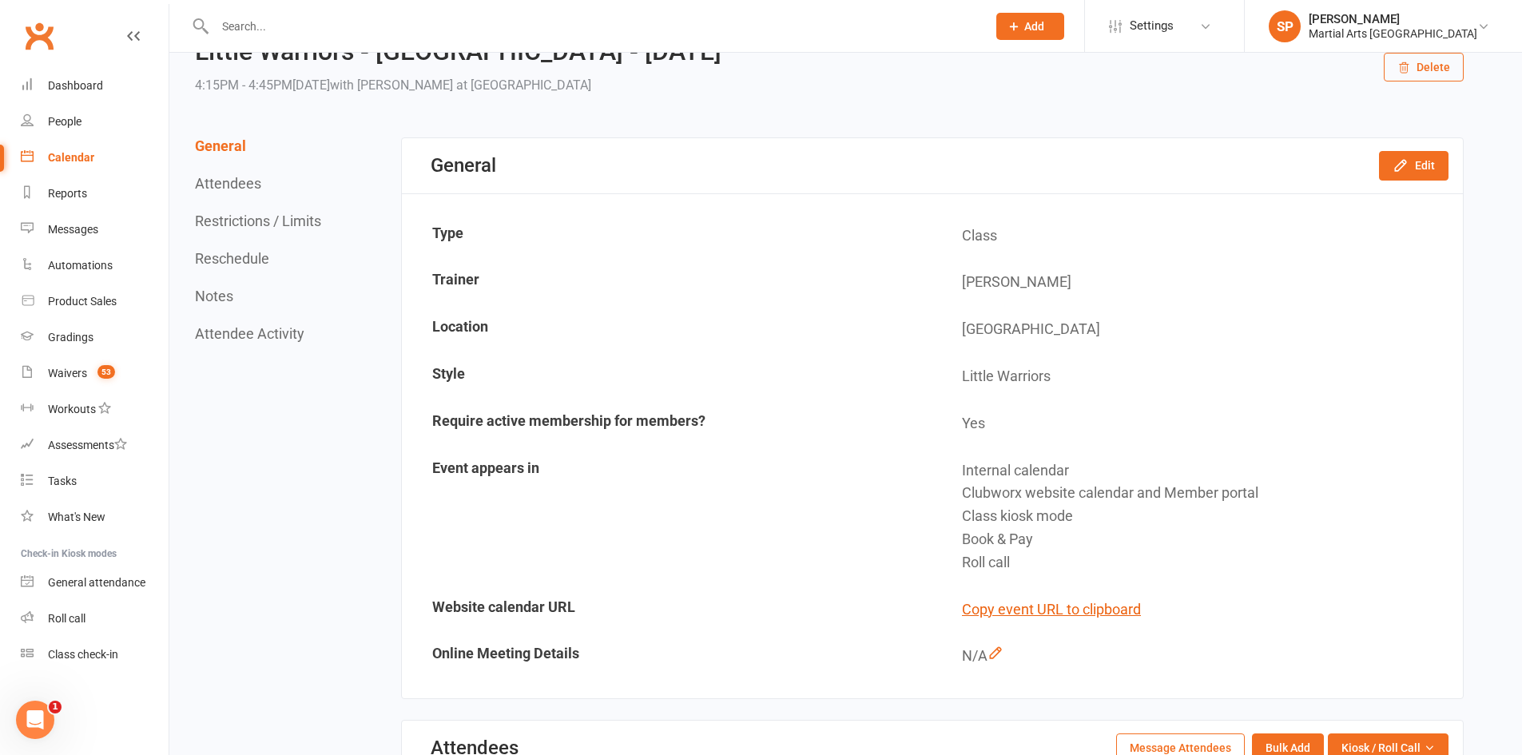
scroll to position [320, 0]
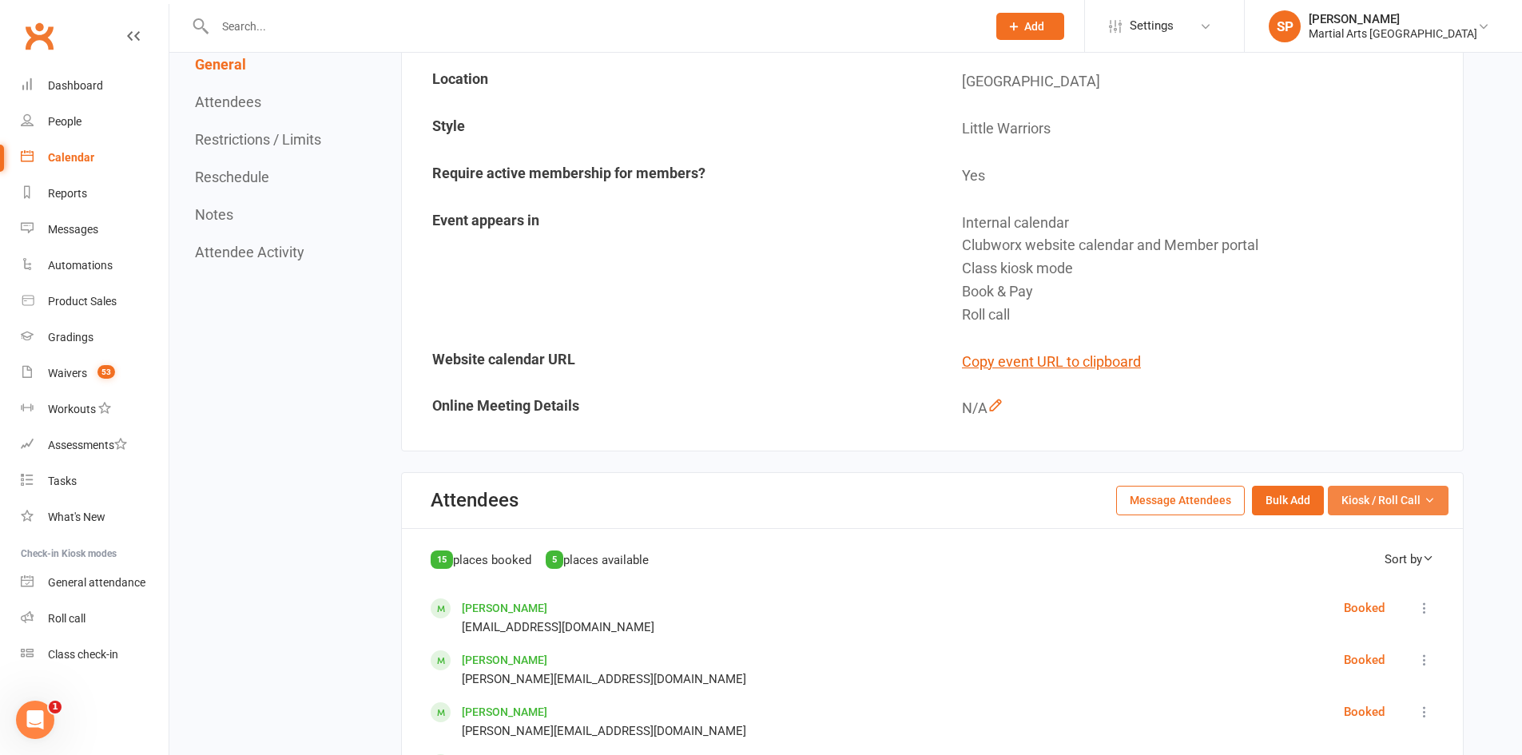
click at [1412, 493] on span "Kiosk / Roll Call" at bounding box center [1380, 500] width 79 height 18
click at [1372, 566] on link "Enter Roll Call" at bounding box center [1369, 569] width 158 height 32
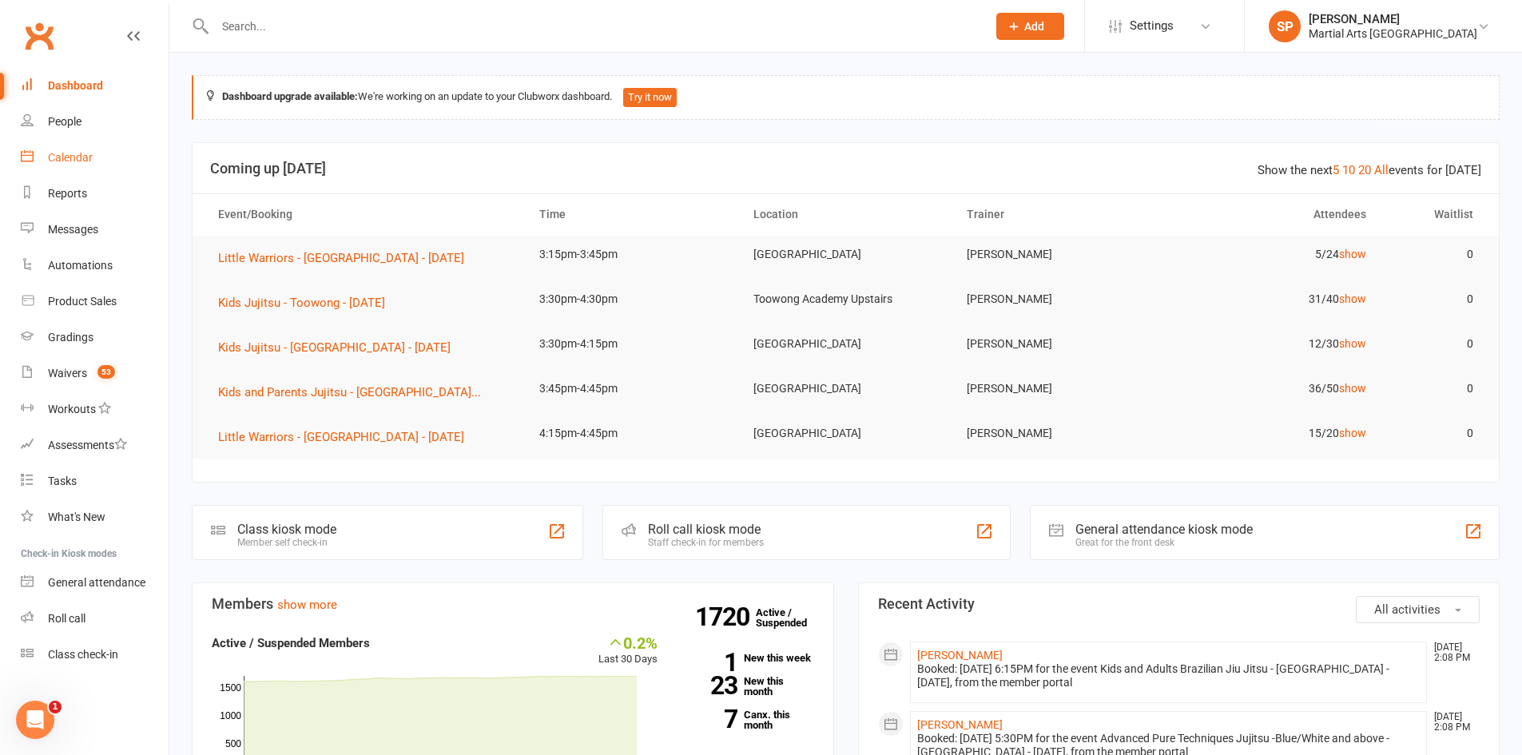
click at [74, 164] on div "Calendar" at bounding box center [70, 157] width 45 height 13
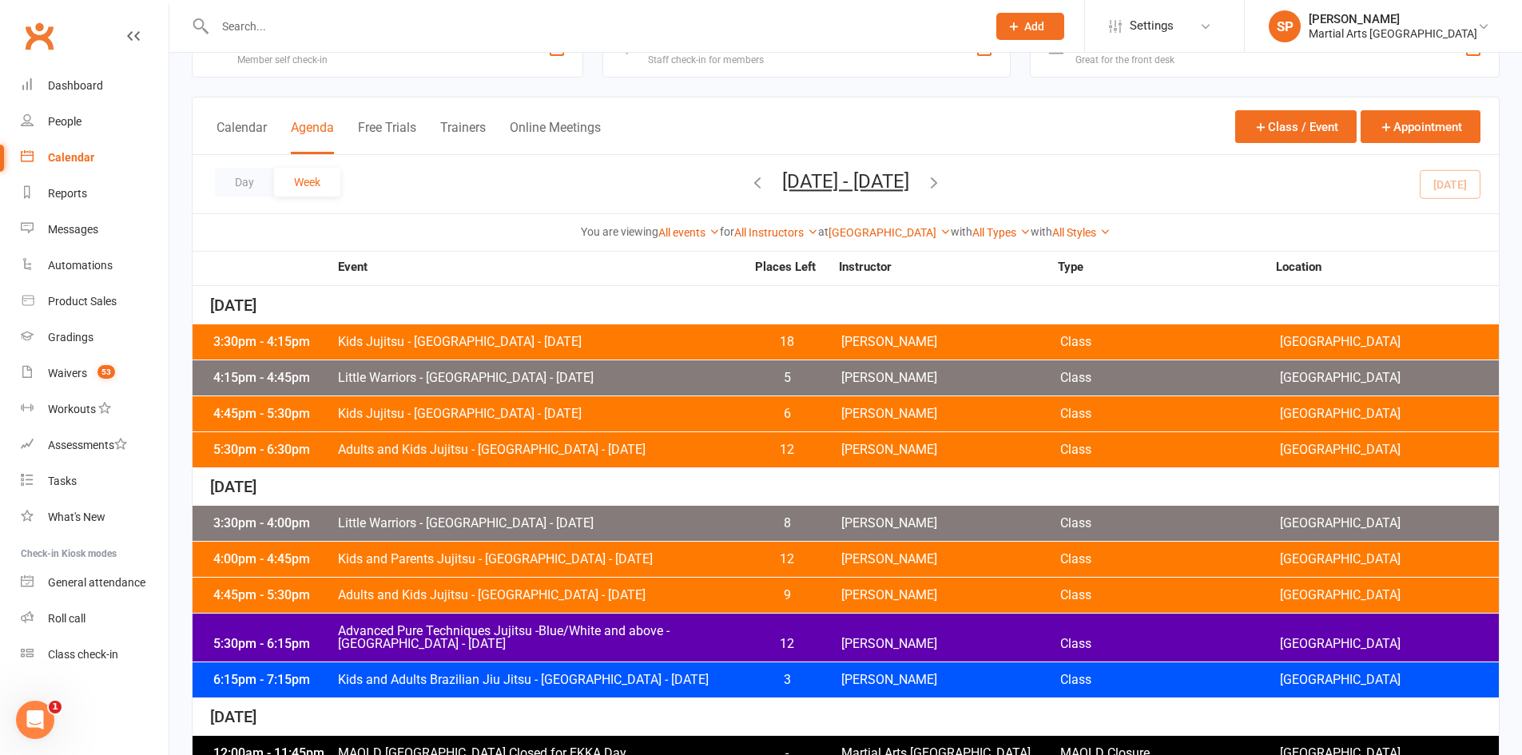
scroll to position [80, 0]
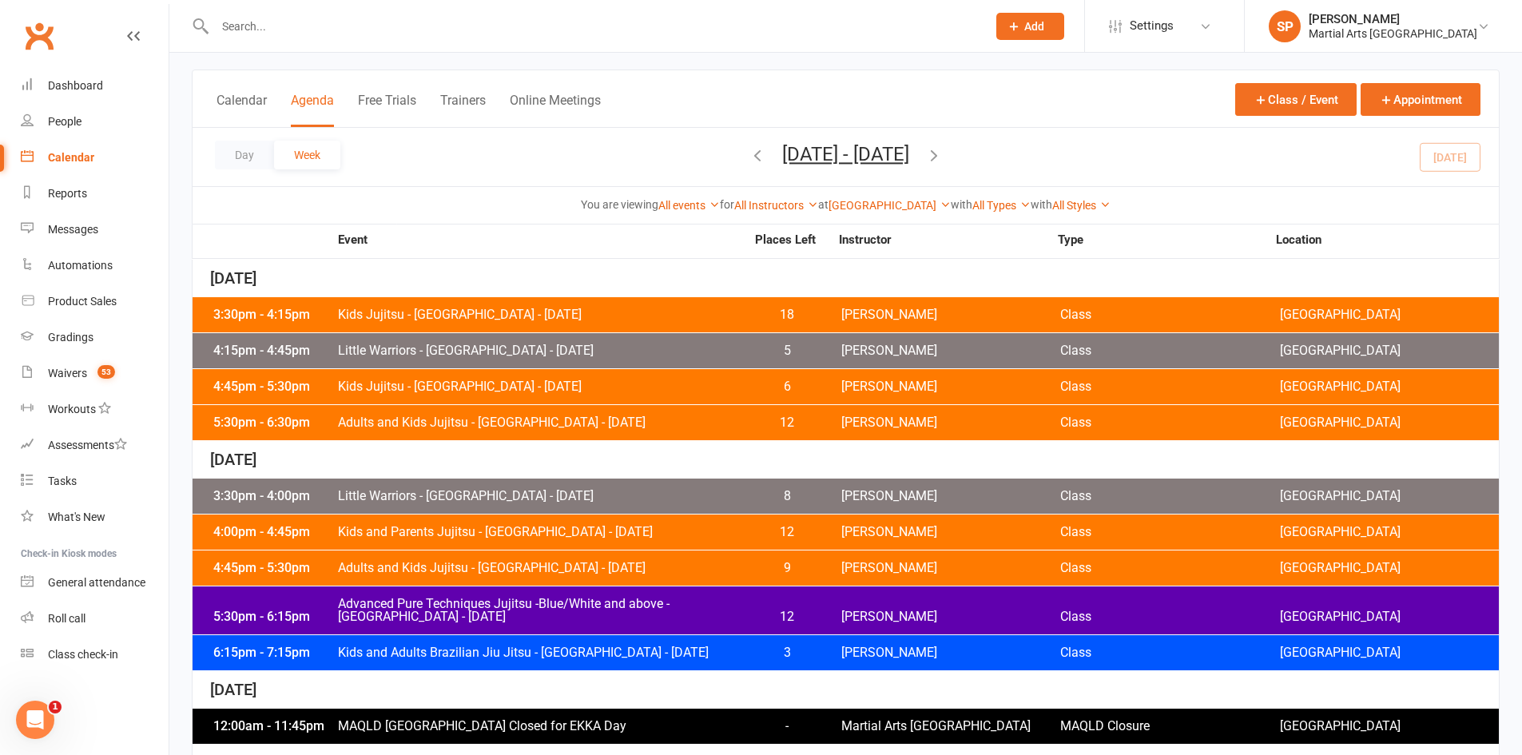
click at [535, 391] on span "Kids Jujitsu - [GEOGRAPHIC_DATA] - [DATE]" at bounding box center [541, 386] width 408 height 13
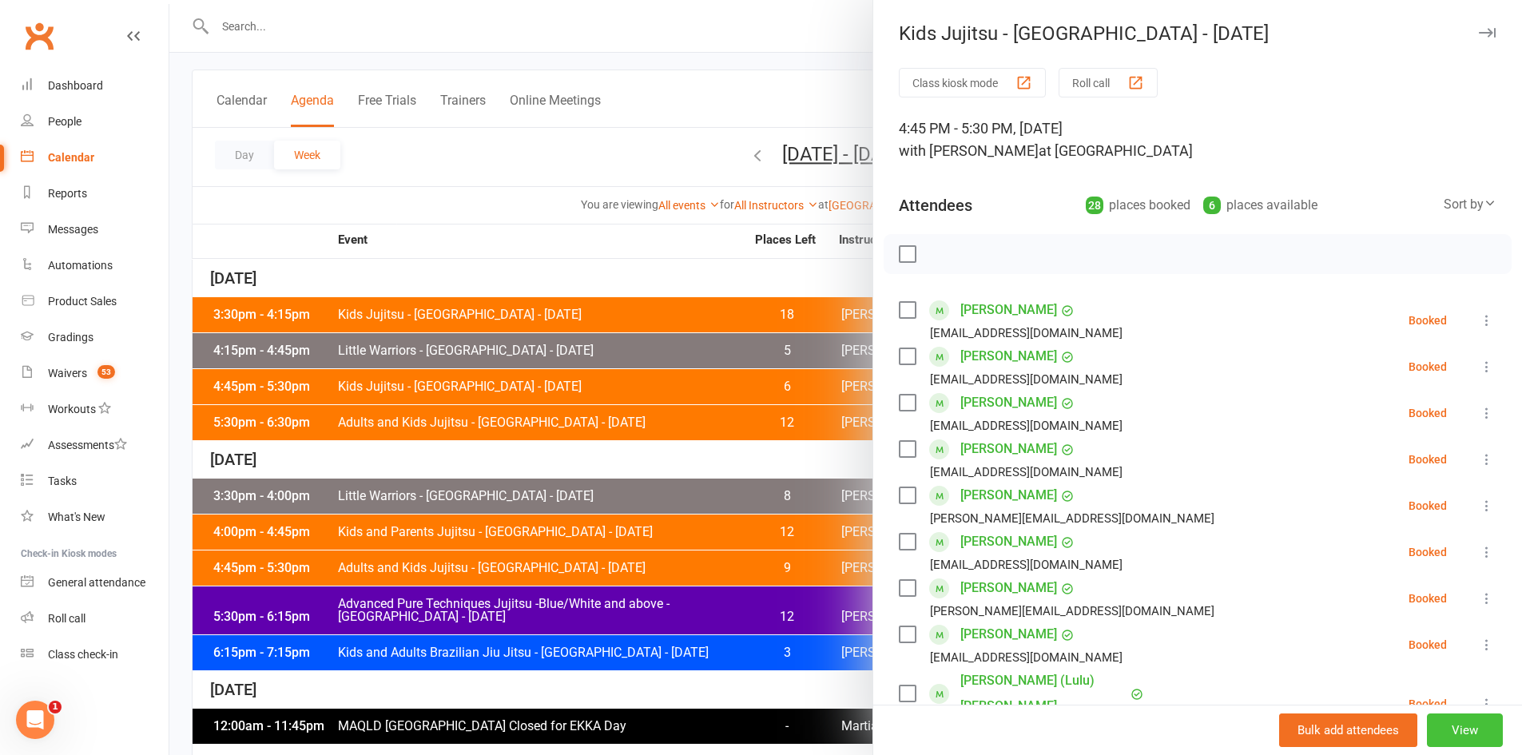
click at [1434, 725] on button "View" at bounding box center [1465, 730] width 76 height 34
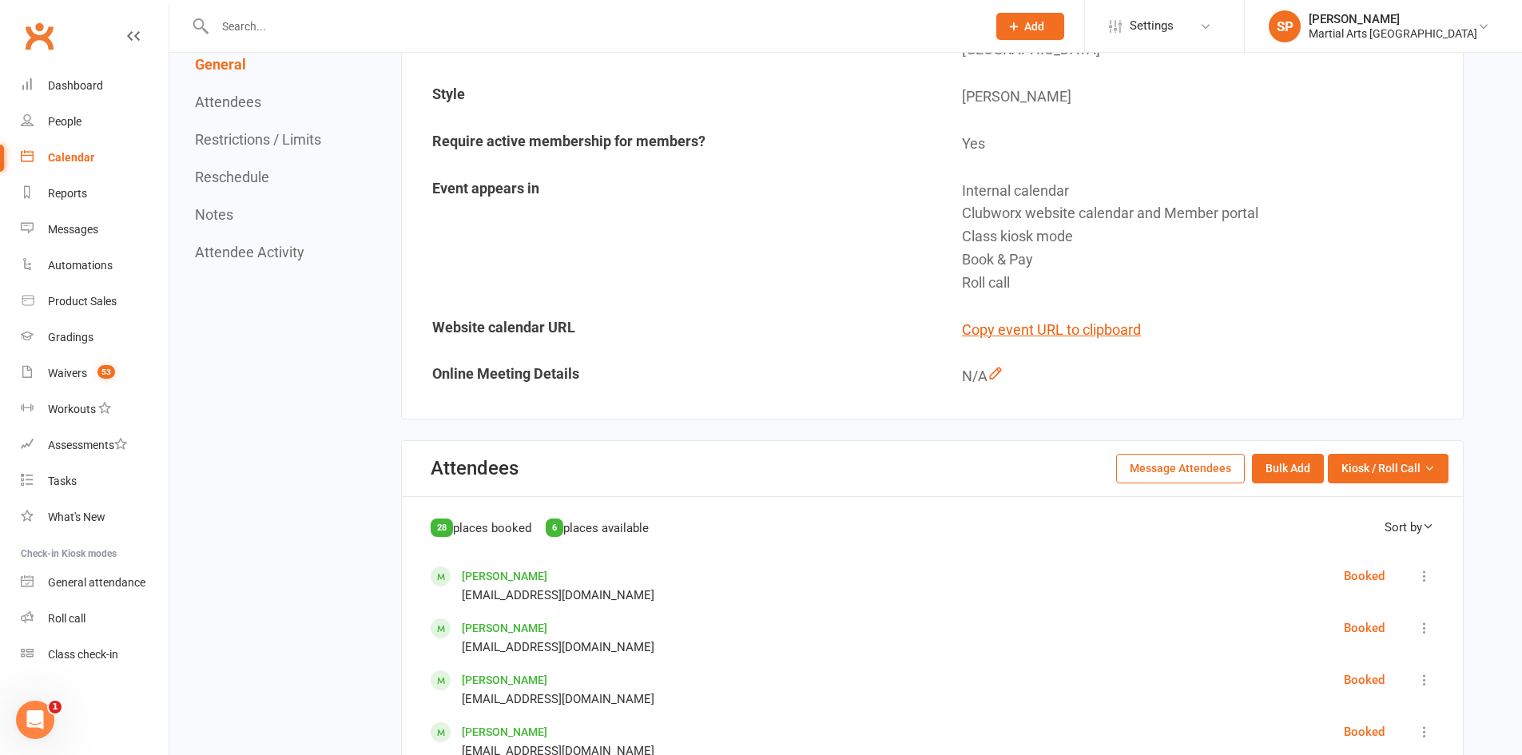
scroll to position [399, 0]
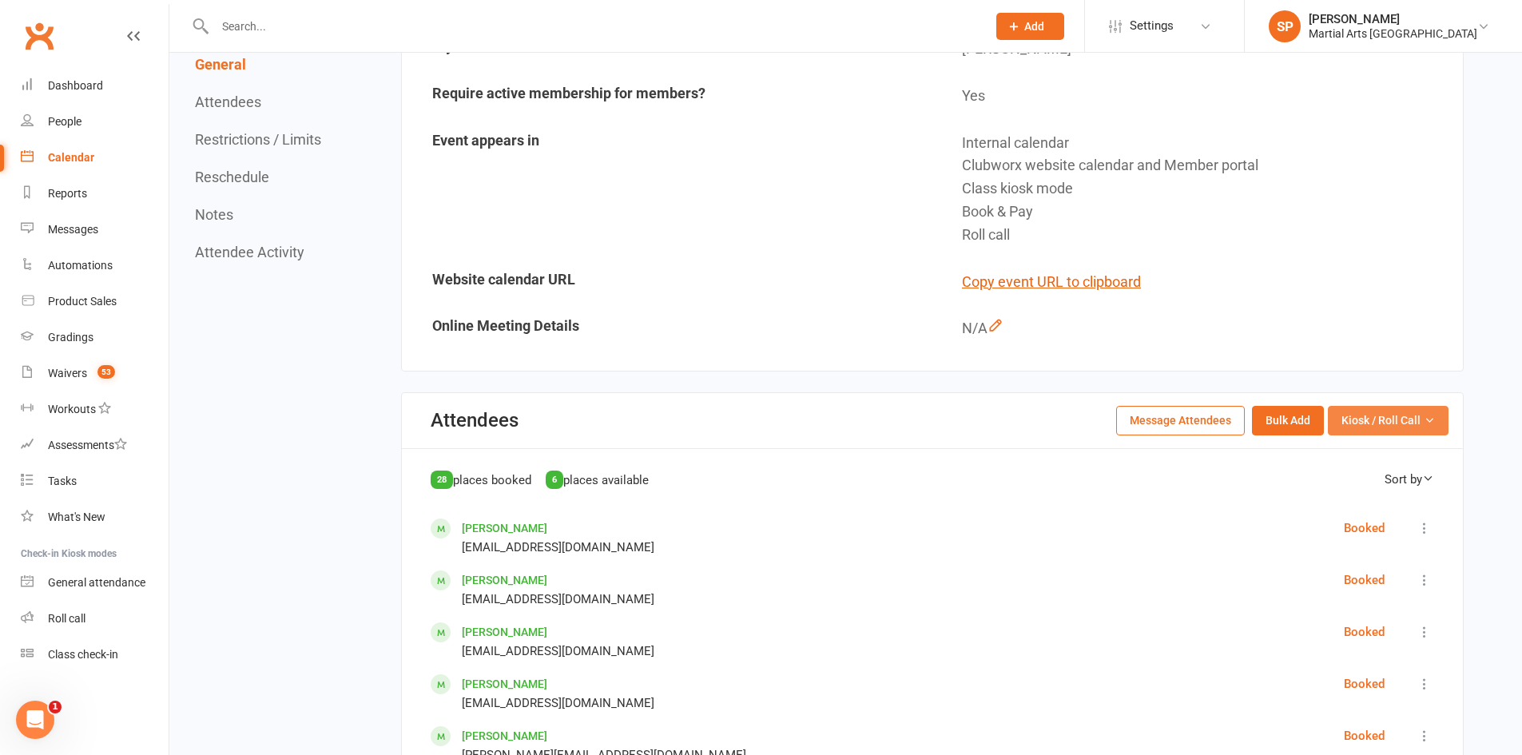
click at [1398, 428] on span "Kiosk / Roll Call" at bounding box center [1380, 420] width 79 height 18
click at [1382, 490] on link "Enter Roll Call" at bounding box center [1369, 489] width 158 height 32
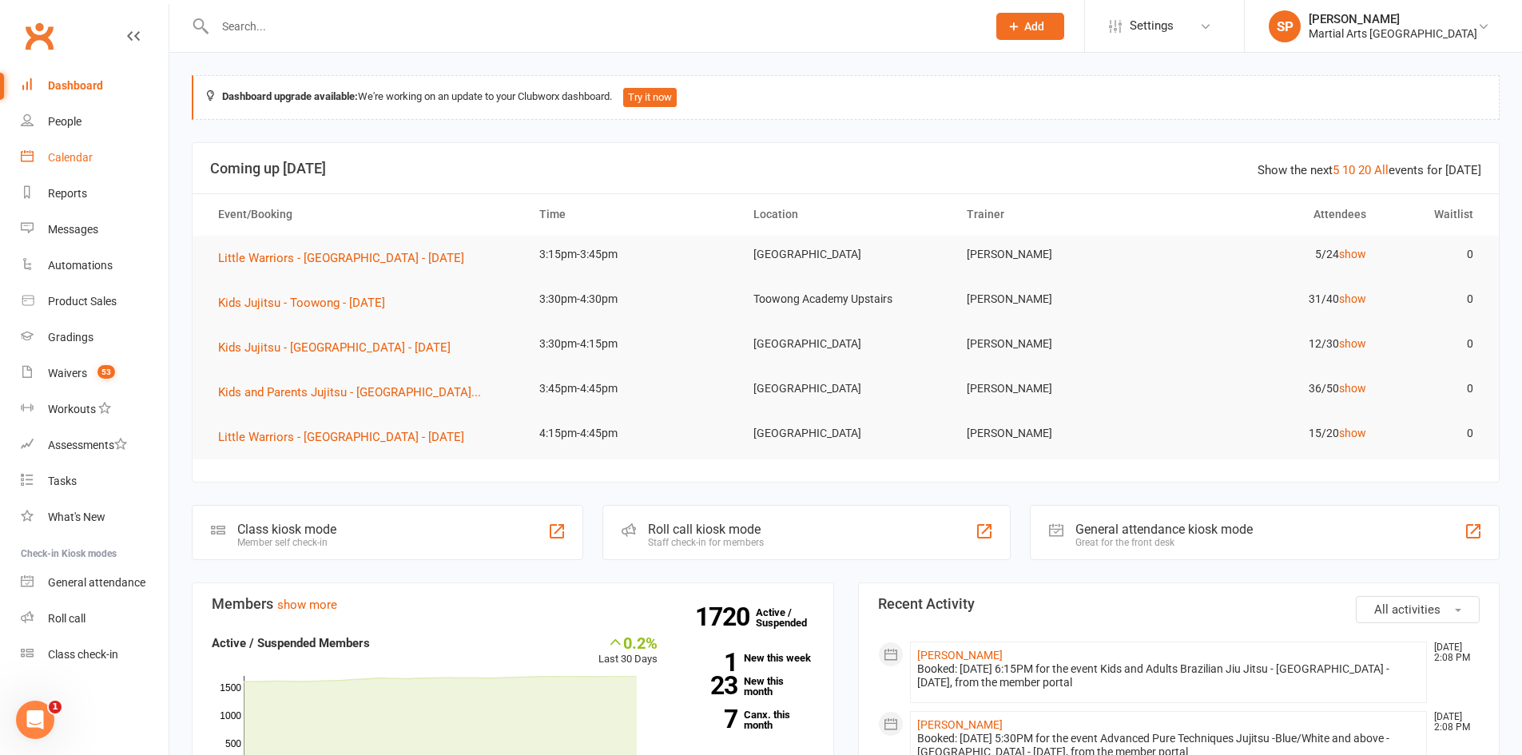
click at [71, 157] on div "Calendar" at bounding box center [70, 157] width 45 height 13
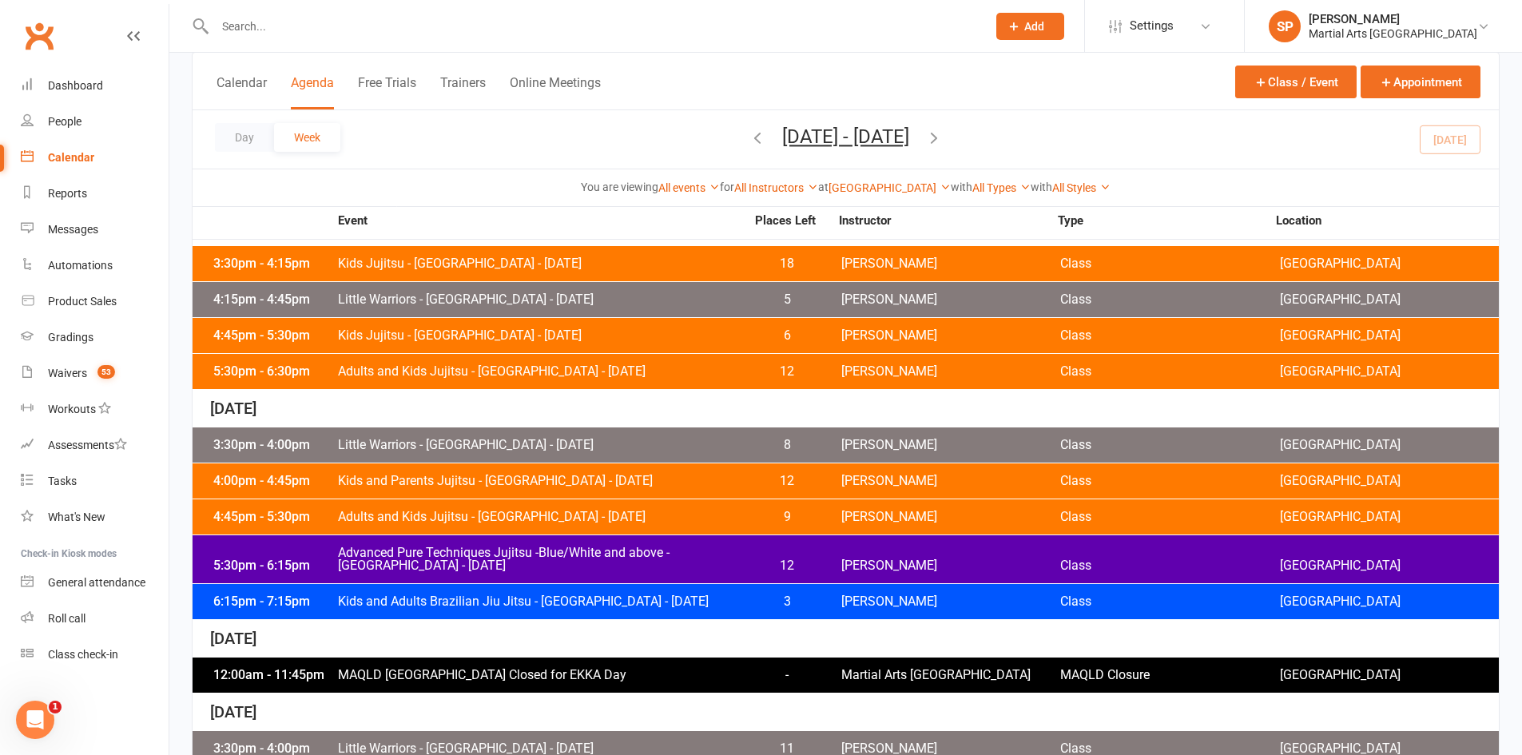
scroll to position [240, 0]
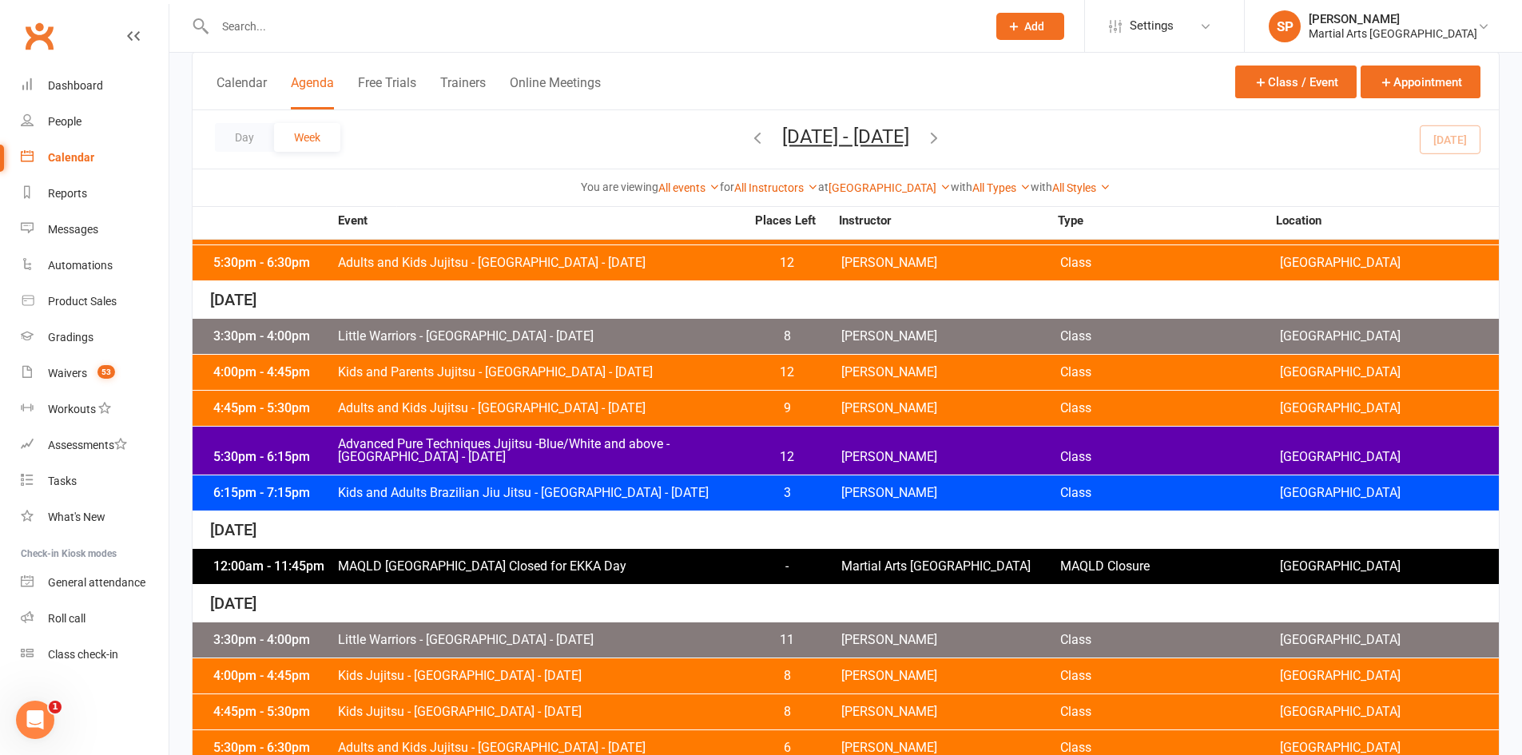
click at [592, 259] on span "Adults and Kids Jujitsu - Jamboree Heights - Monday" at bounding box center [541, 262] width 408 height 13
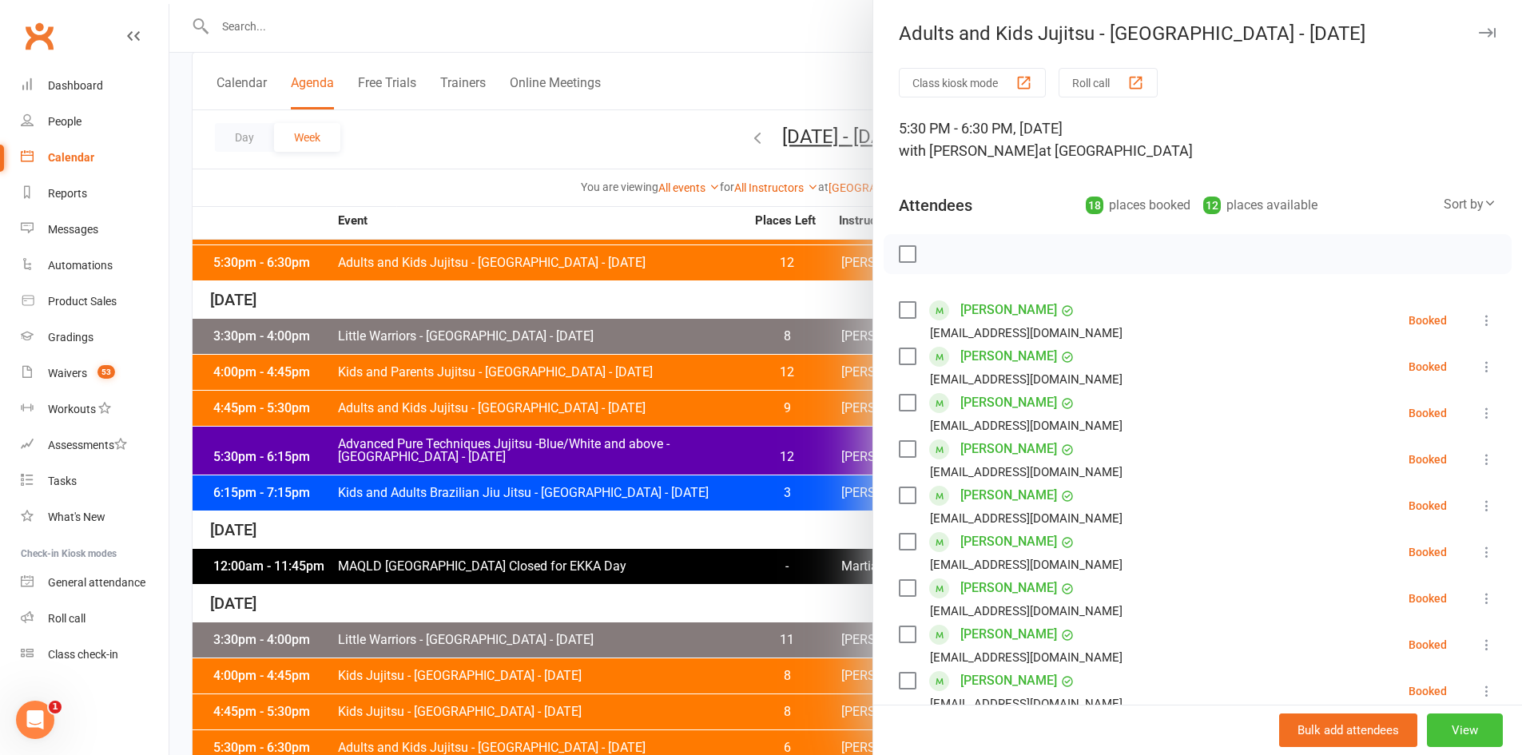
click at [1437, 729] on button "View" at bounding box center [1465, 730] width 76 height 34
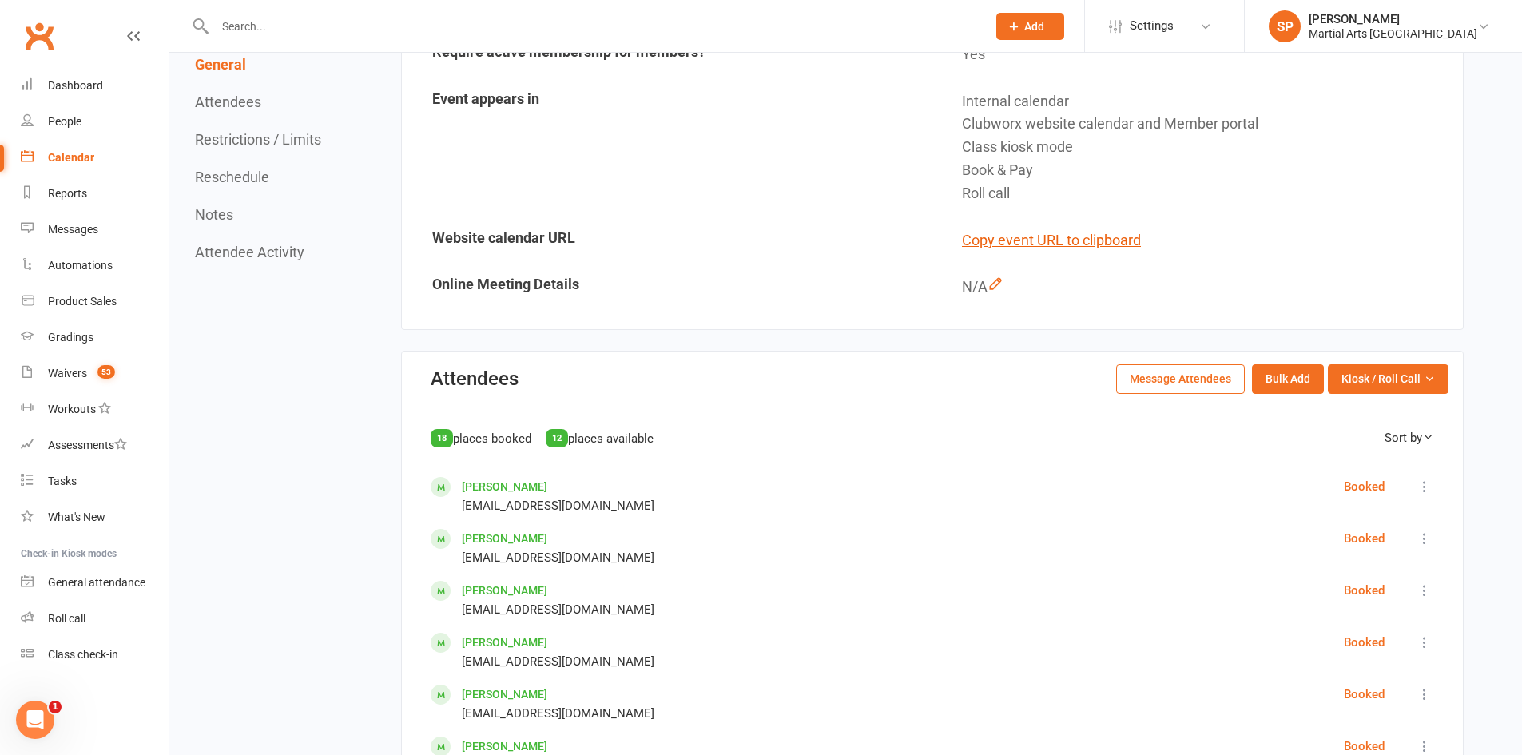
scroll to position [479, 0]
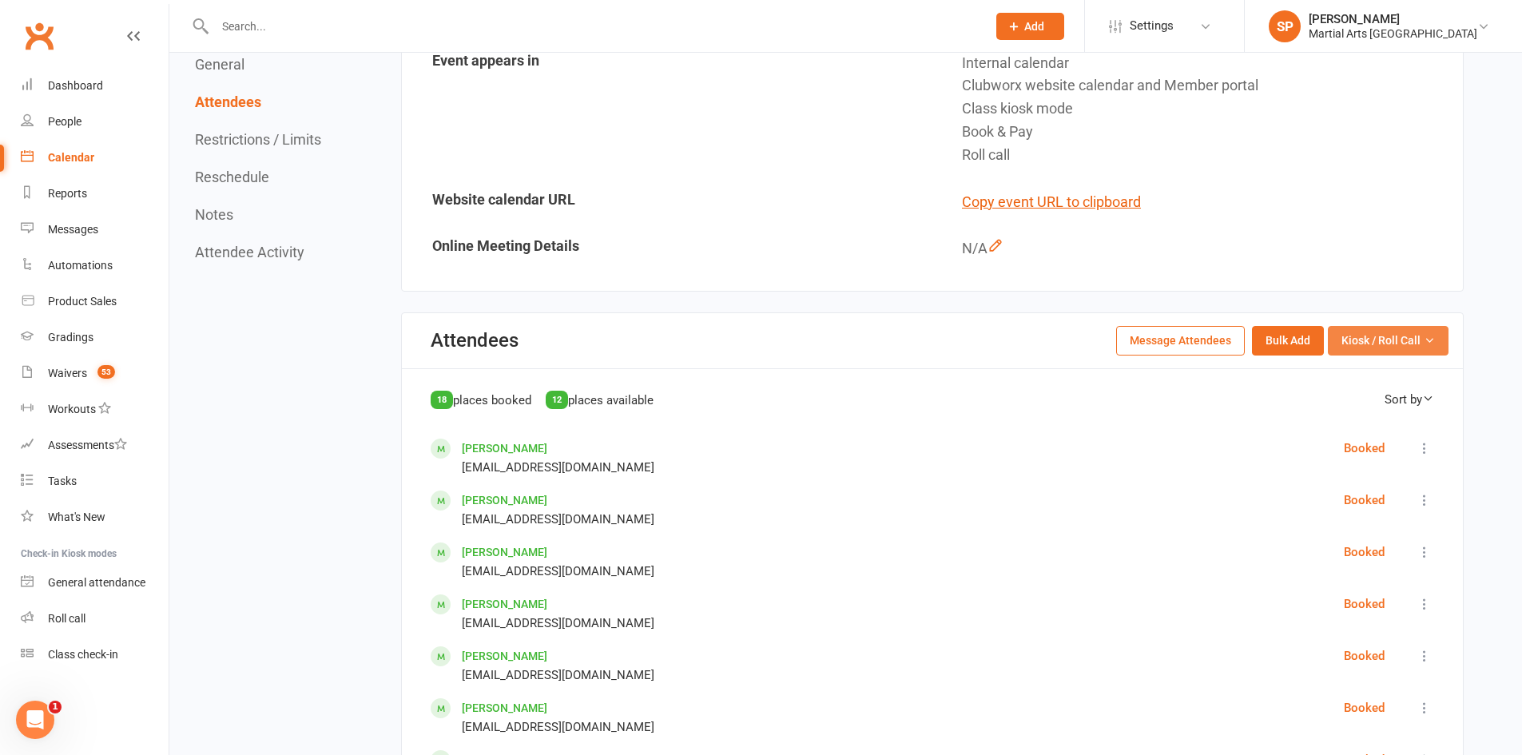
click at [1393, 344] on span "Kiosk / Roll Call" at bounding box center [1380, 341] width 79 height 18
click at [1369, 403] on link "Enter Roll Call" at bounding box center [1369, 409] width 158 height 32
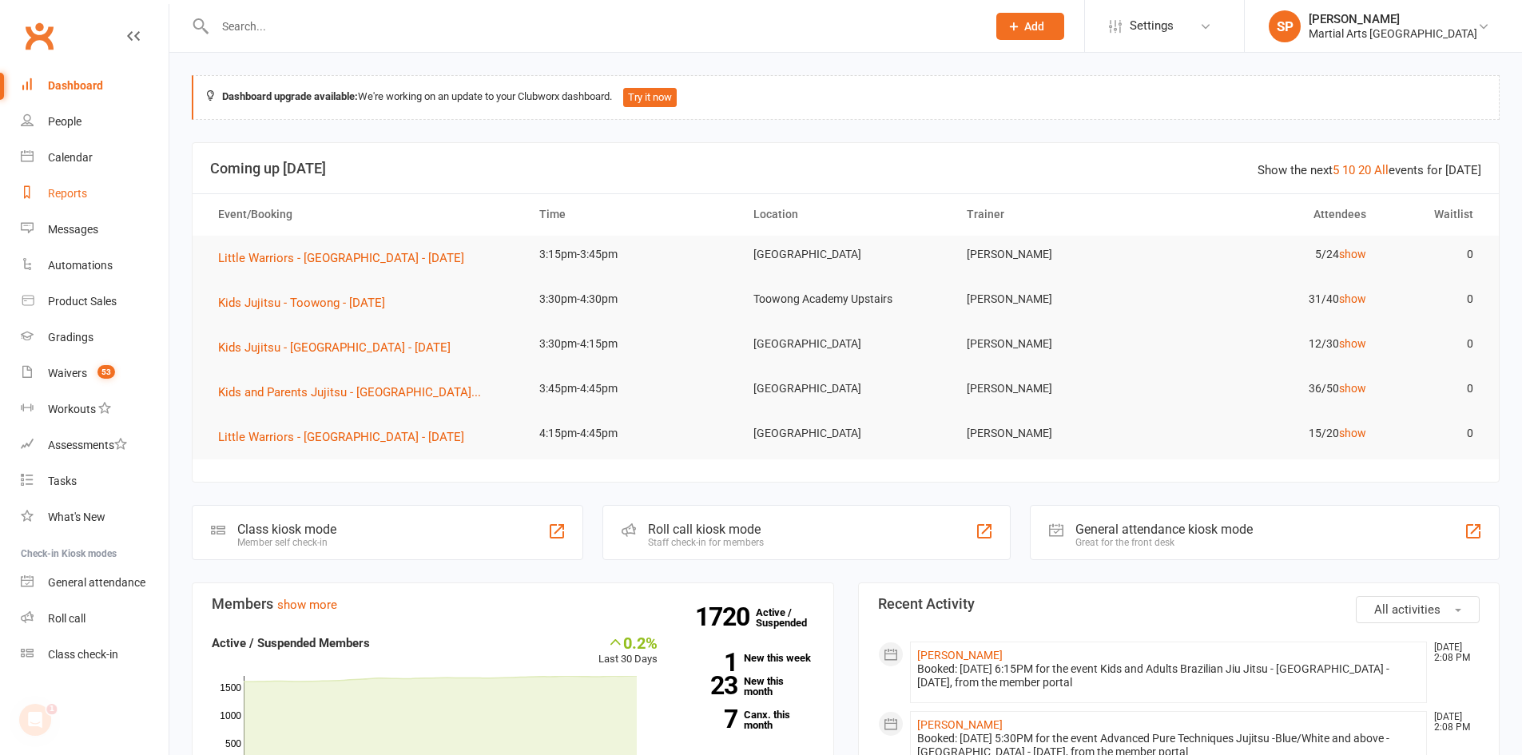
drag, startPoint x: 66, startPoint y: 190, endPoint x: 87, endPoint y: 191, distance: 21.6
click at [66, 189] on div "Reports" at bounding box center [67, 193] width 39 height 13
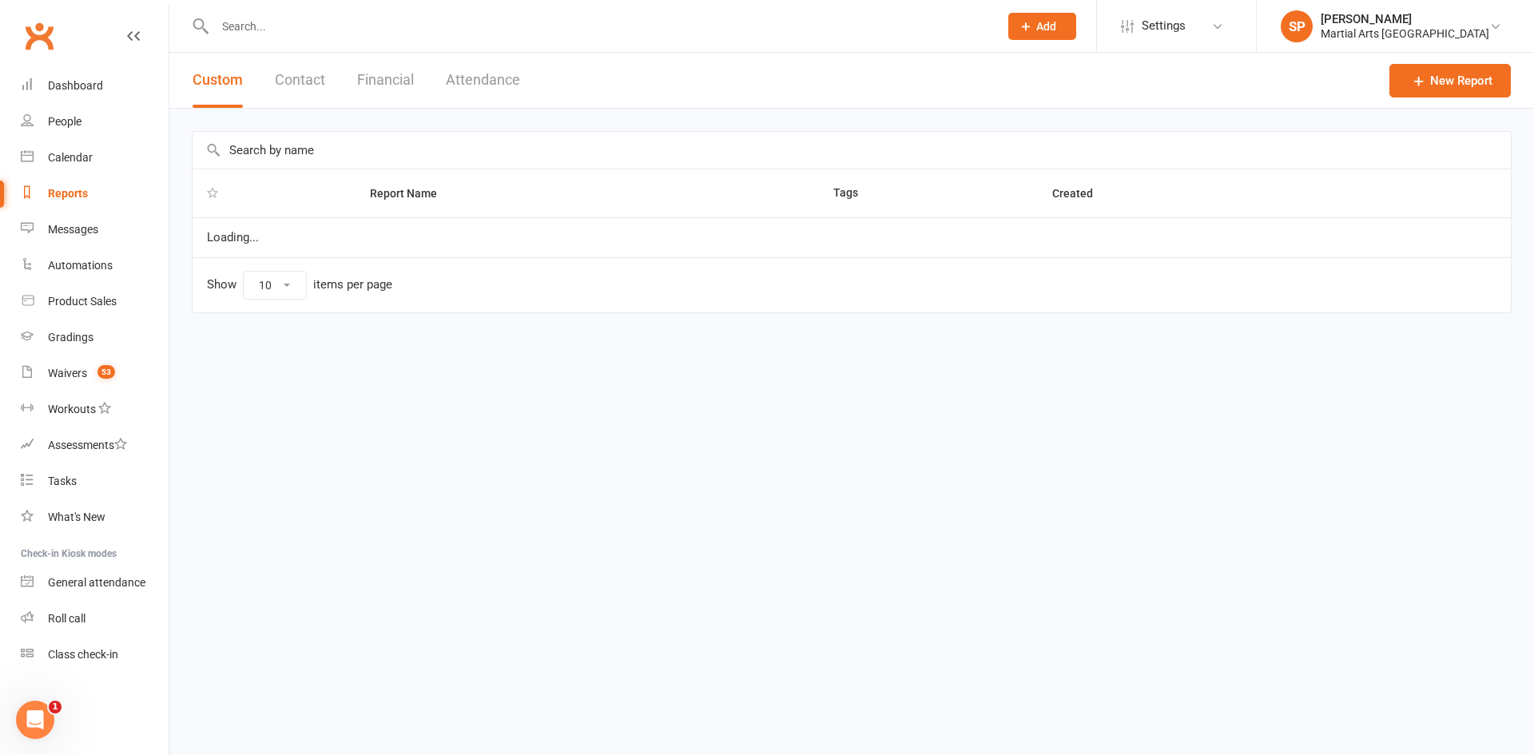
select select "100"
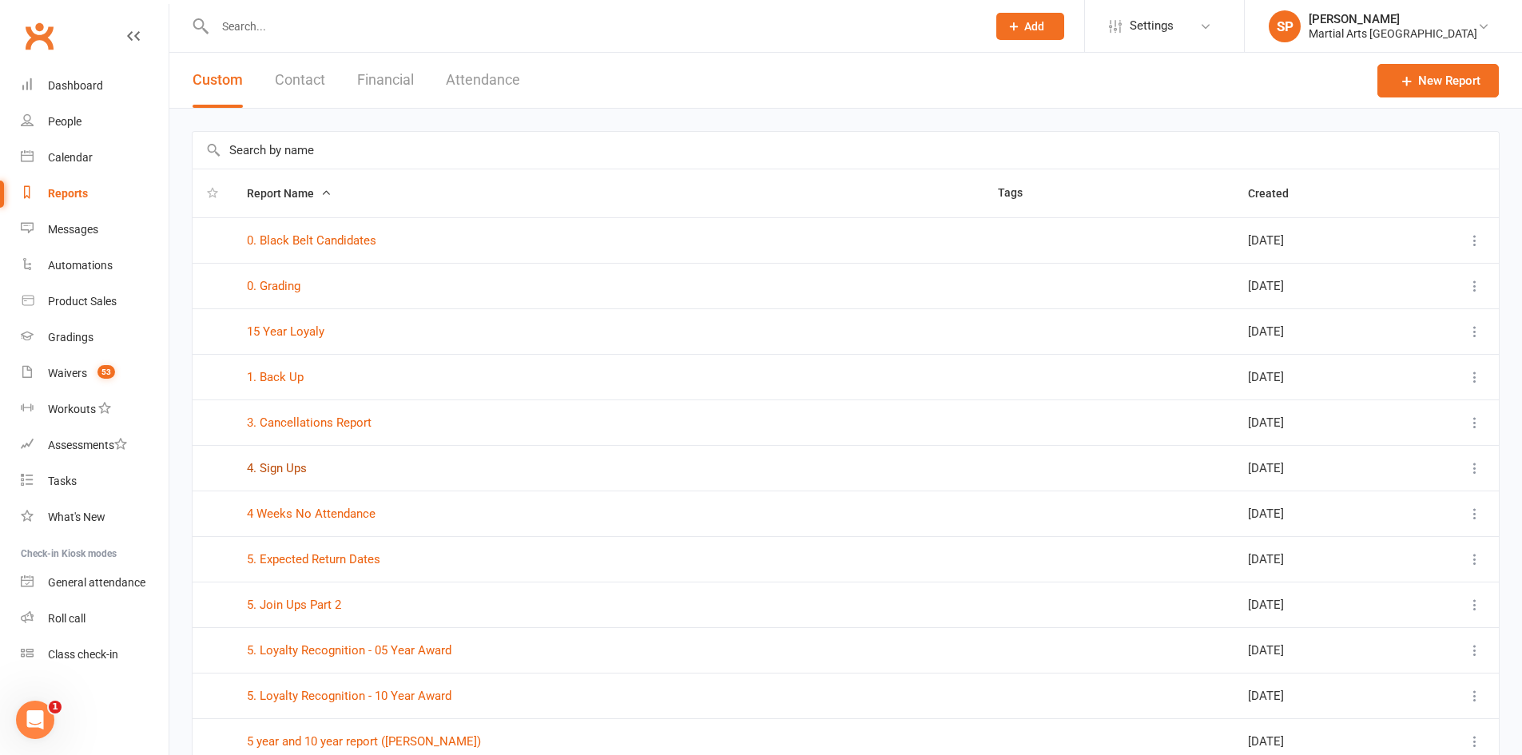
click at [285, 468] on link "4. Sign Ups" at bounding box center [277, 468] width 60 height 14
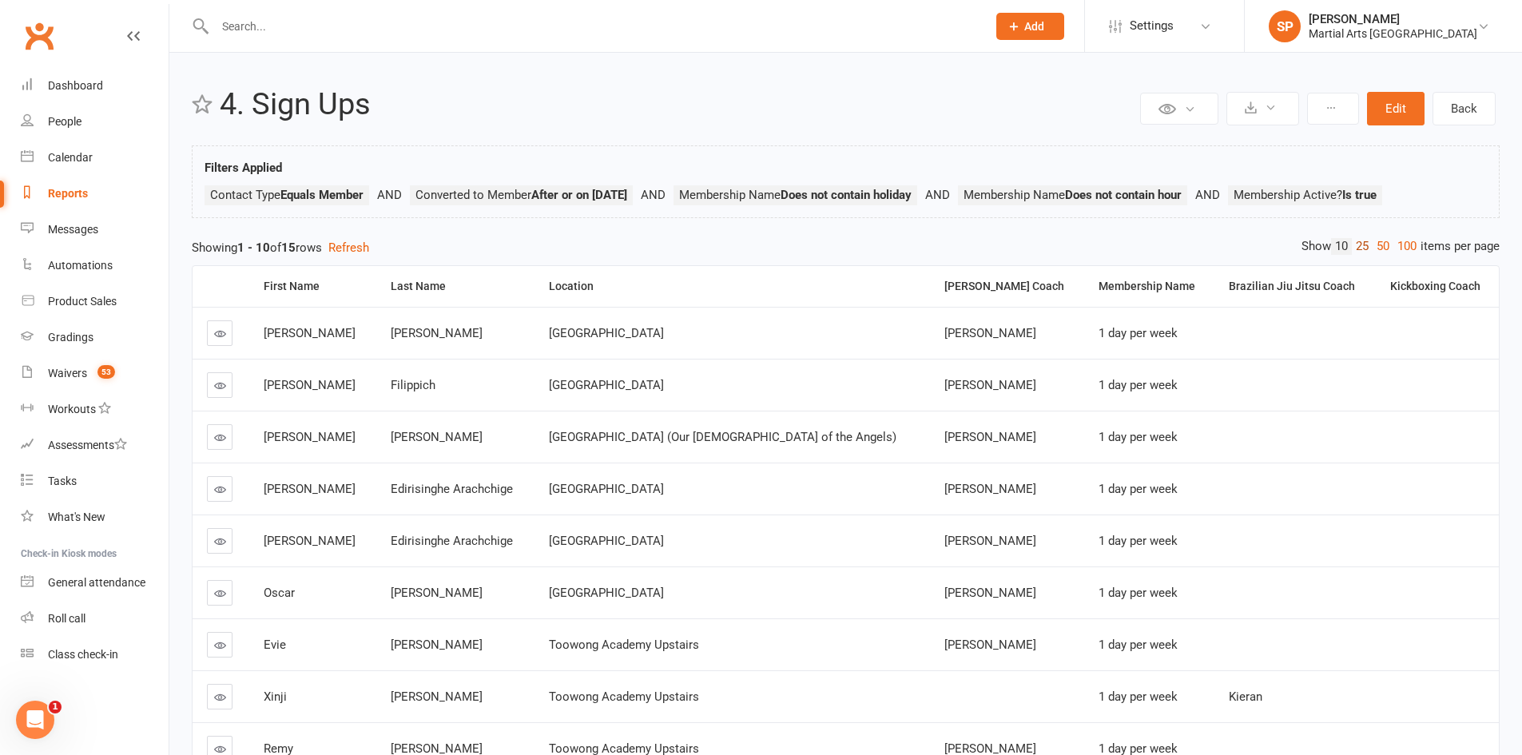
click at [1359, 246] on link "25" at bounding box center [1362, 246] width 21 height 17
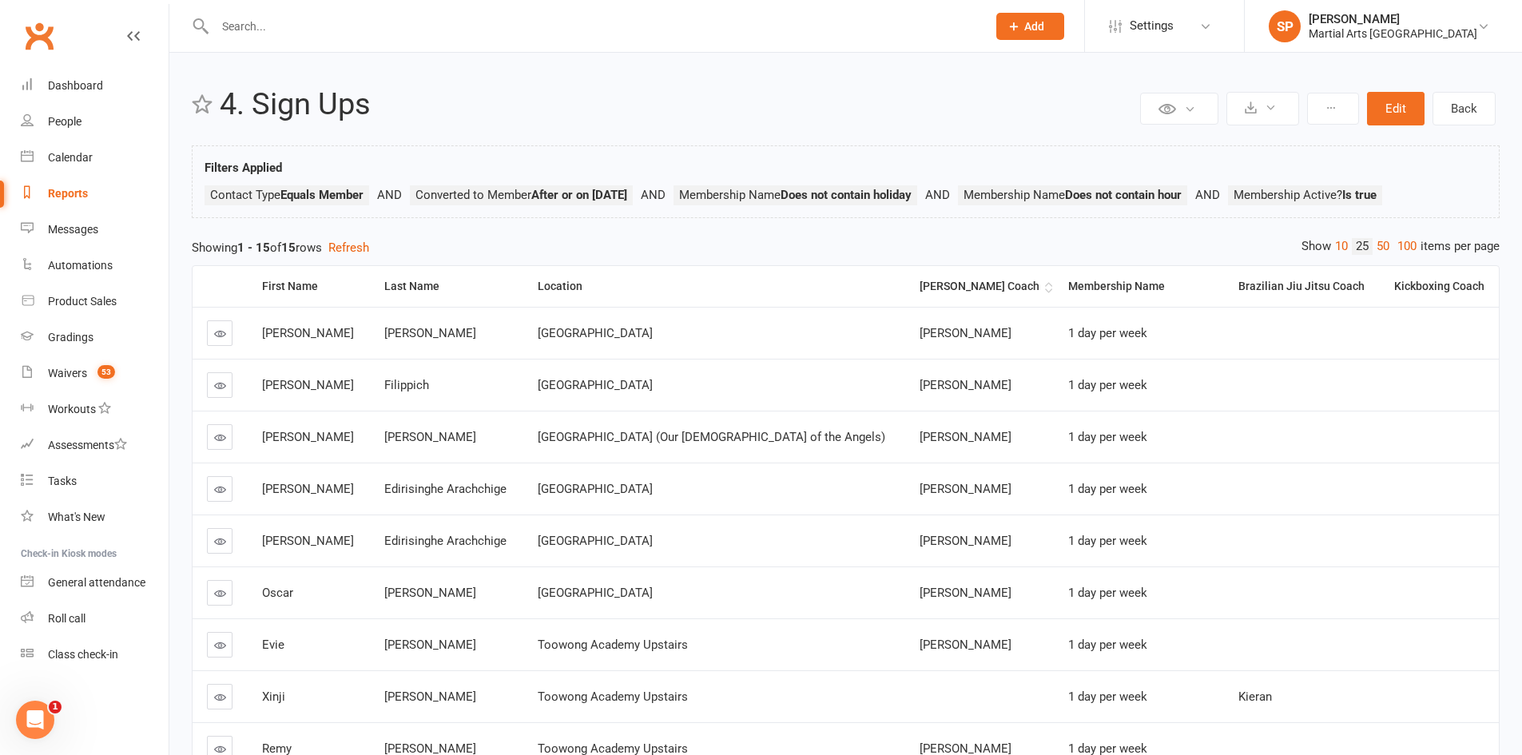
click at [931, 293] on th "[PERSON_NAME] Coach" at bounding box center [979, 286] width 149 height 41
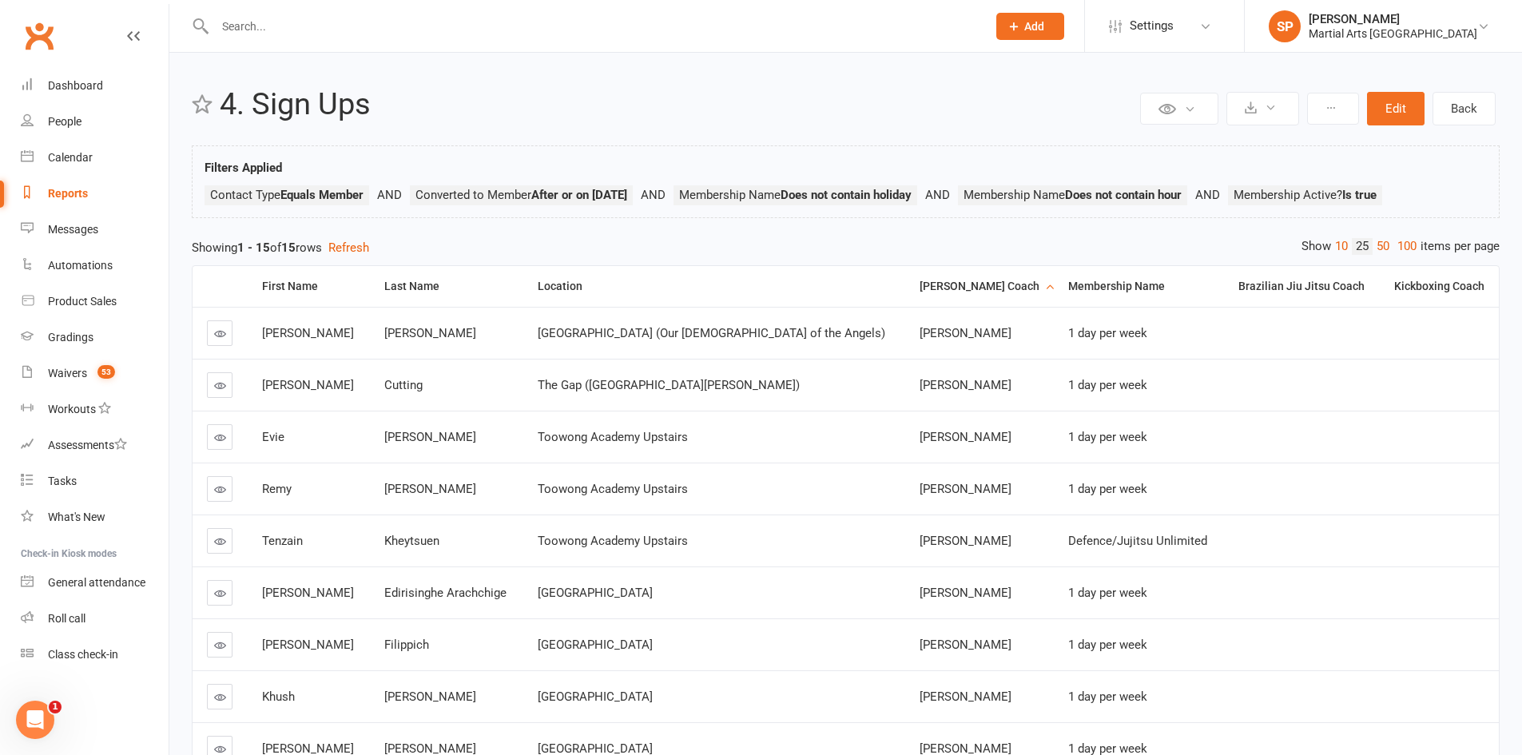
drag, startPoint x: 59, startPoint y: 189, endPoint x: 135, endPoint y: 202, distance: 77.0
click at [61, 189] on div "Reports" at bounding box center [68, 193] width 40 height 13
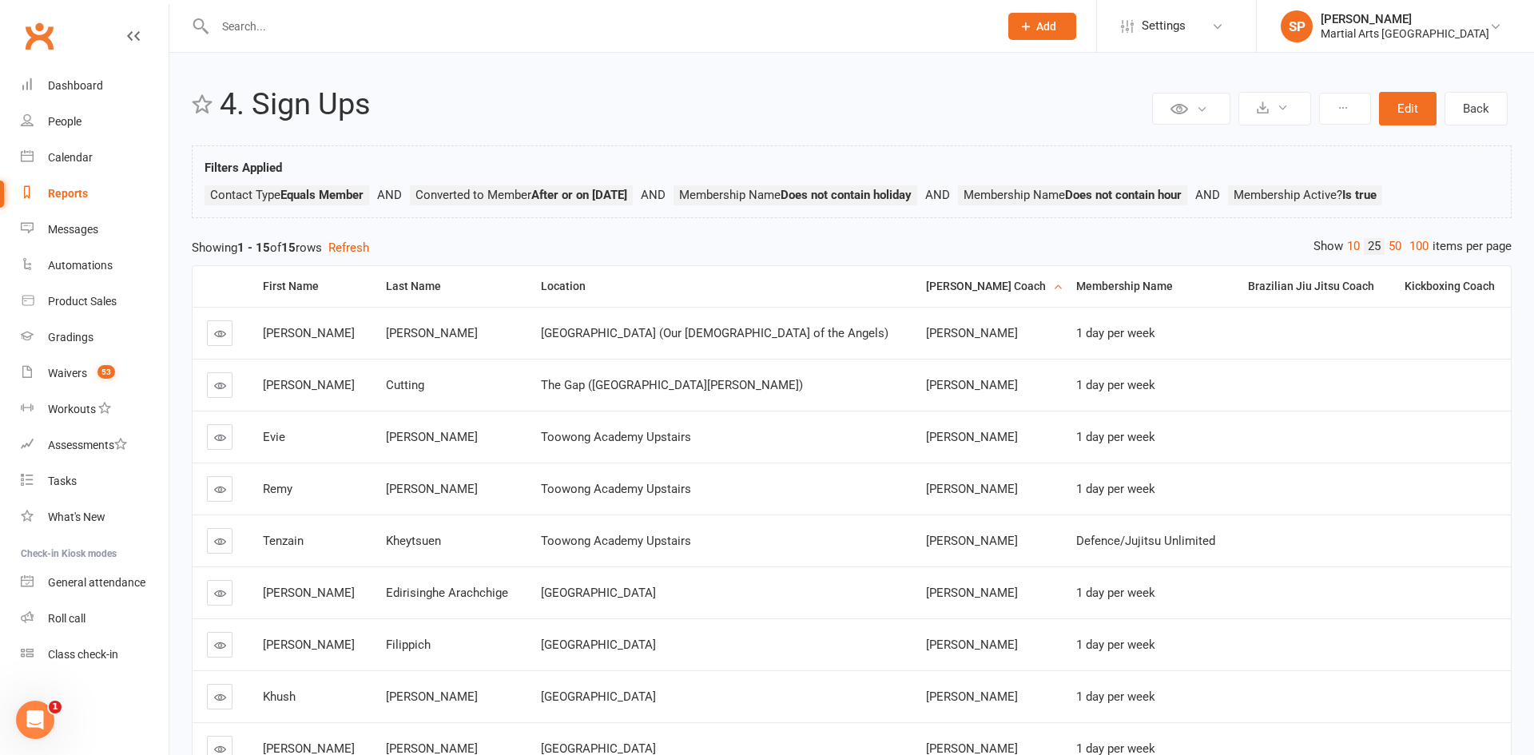
select select "100"
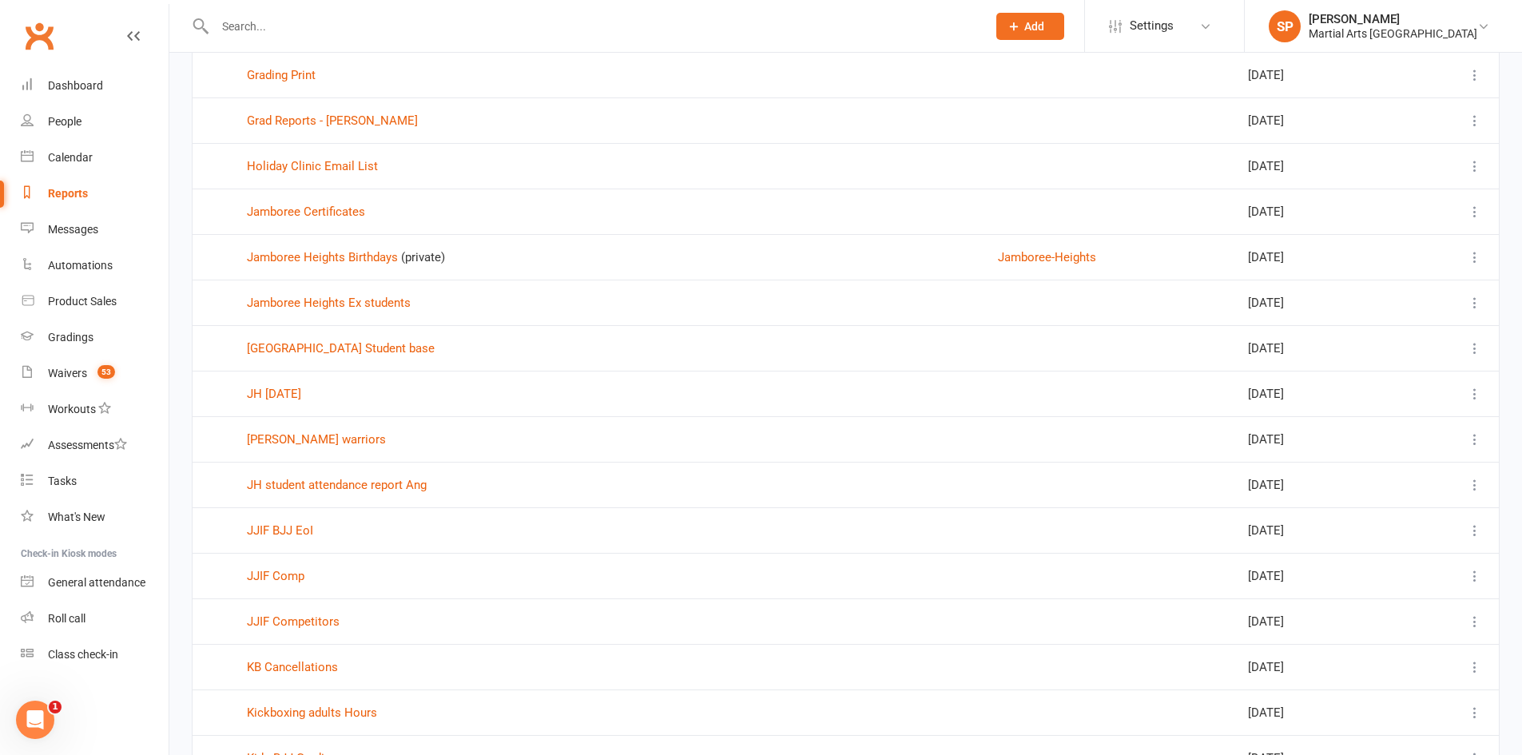
scroll to position [4140, 0]
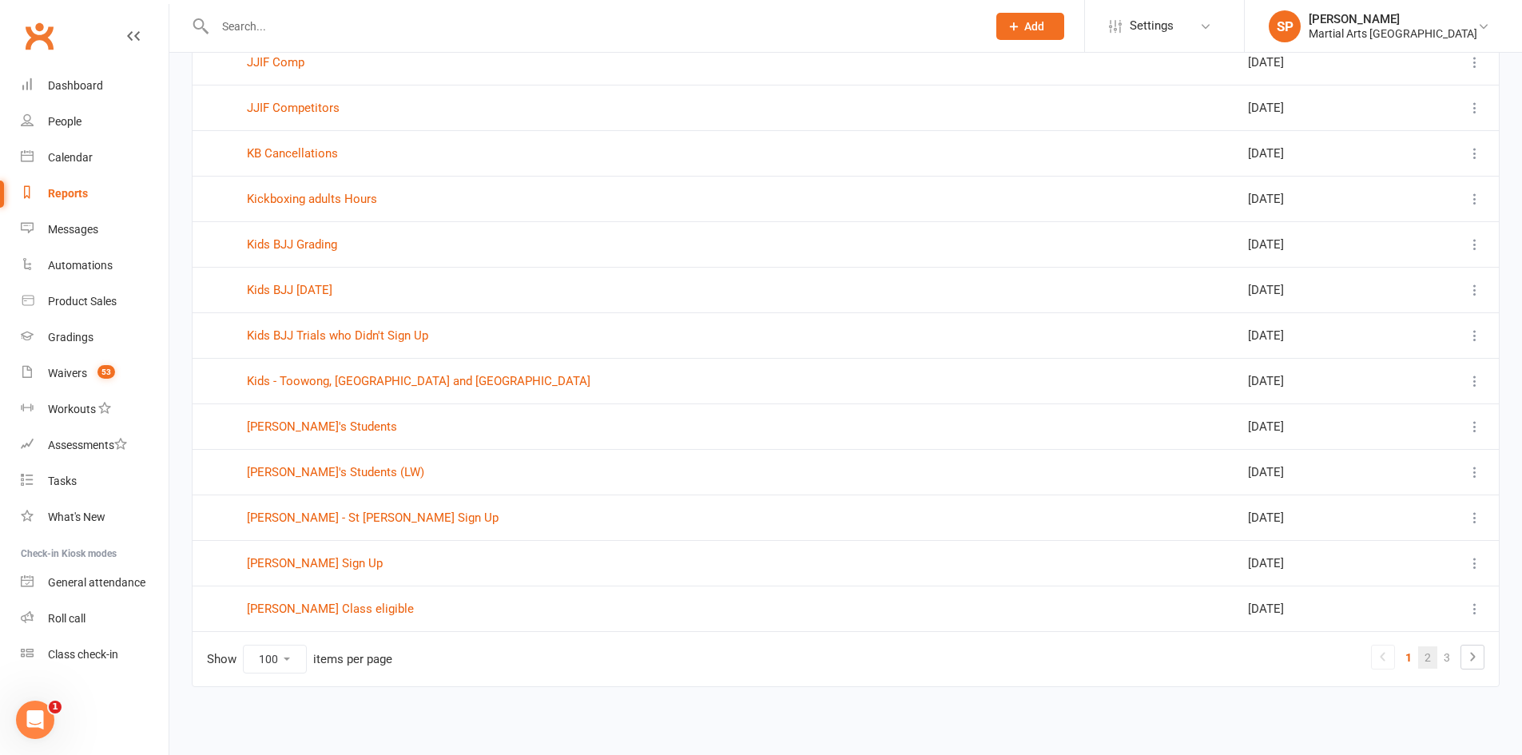
click at [1427, 659] on link "2" at bounding box center [1427, 657] width 19 height 22
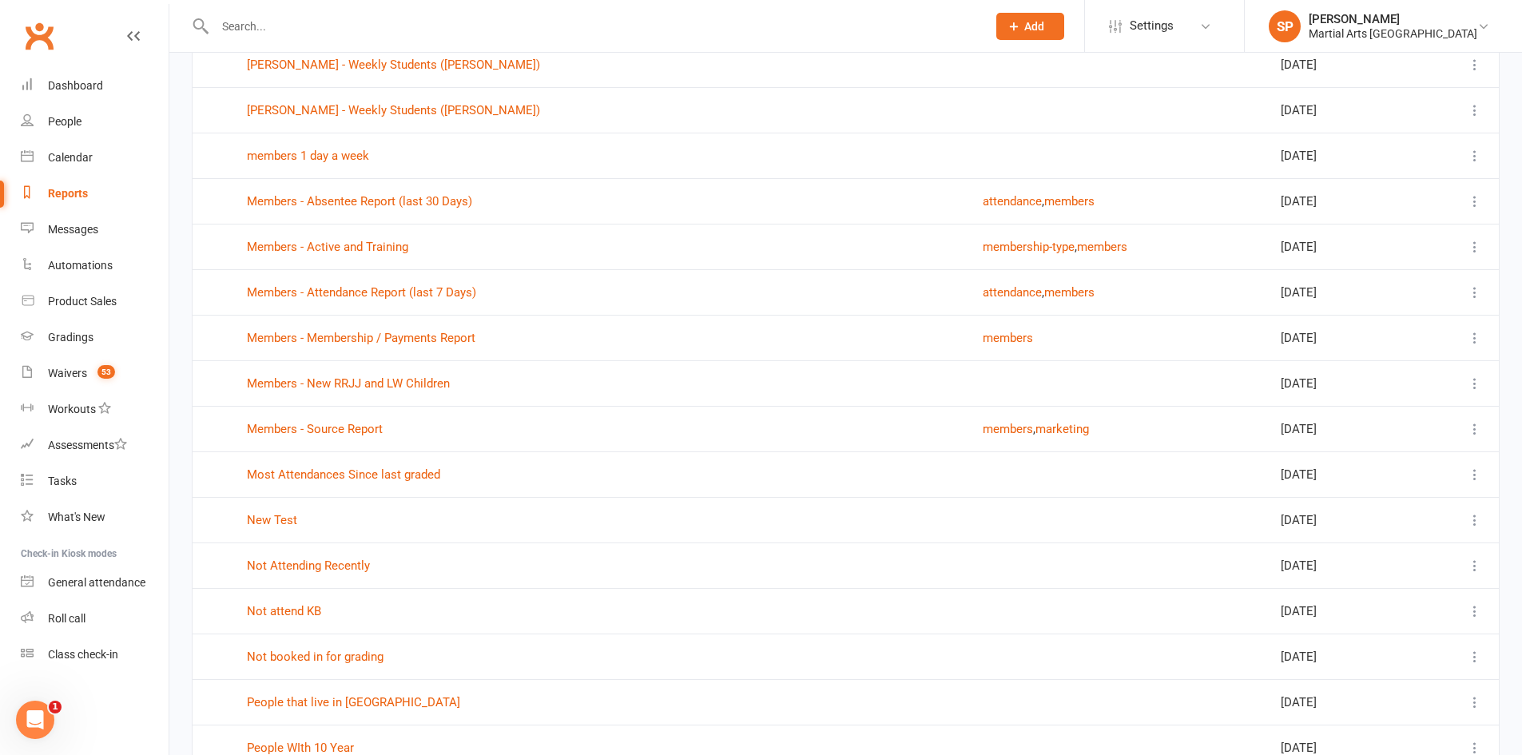
scroll to position [0, 0]
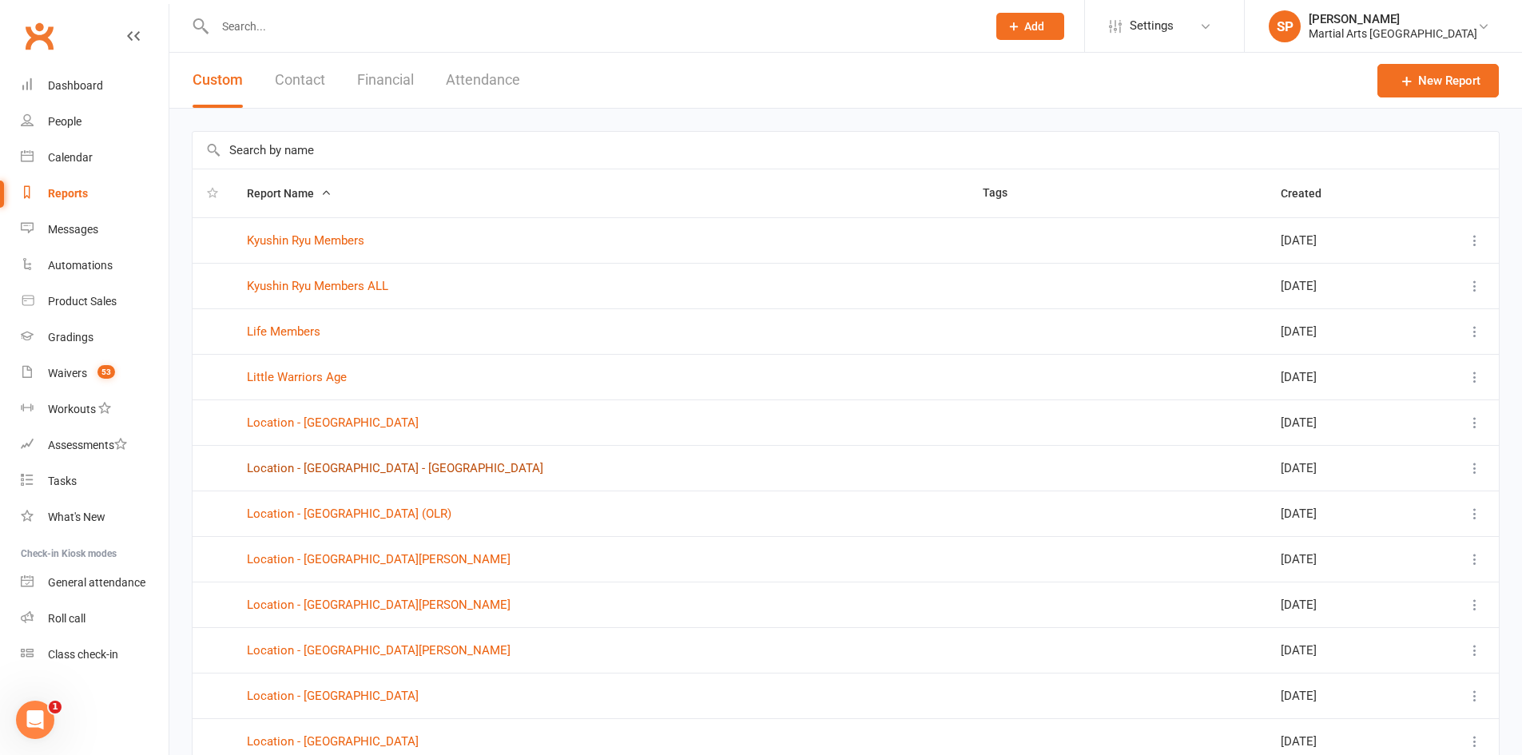
click at [373, 463] on link "Location - [GEOGRAPHIC_DATA] - [GEOGRAPHIC_DATA]" at bounding box center [395, 468] width 296 height 14
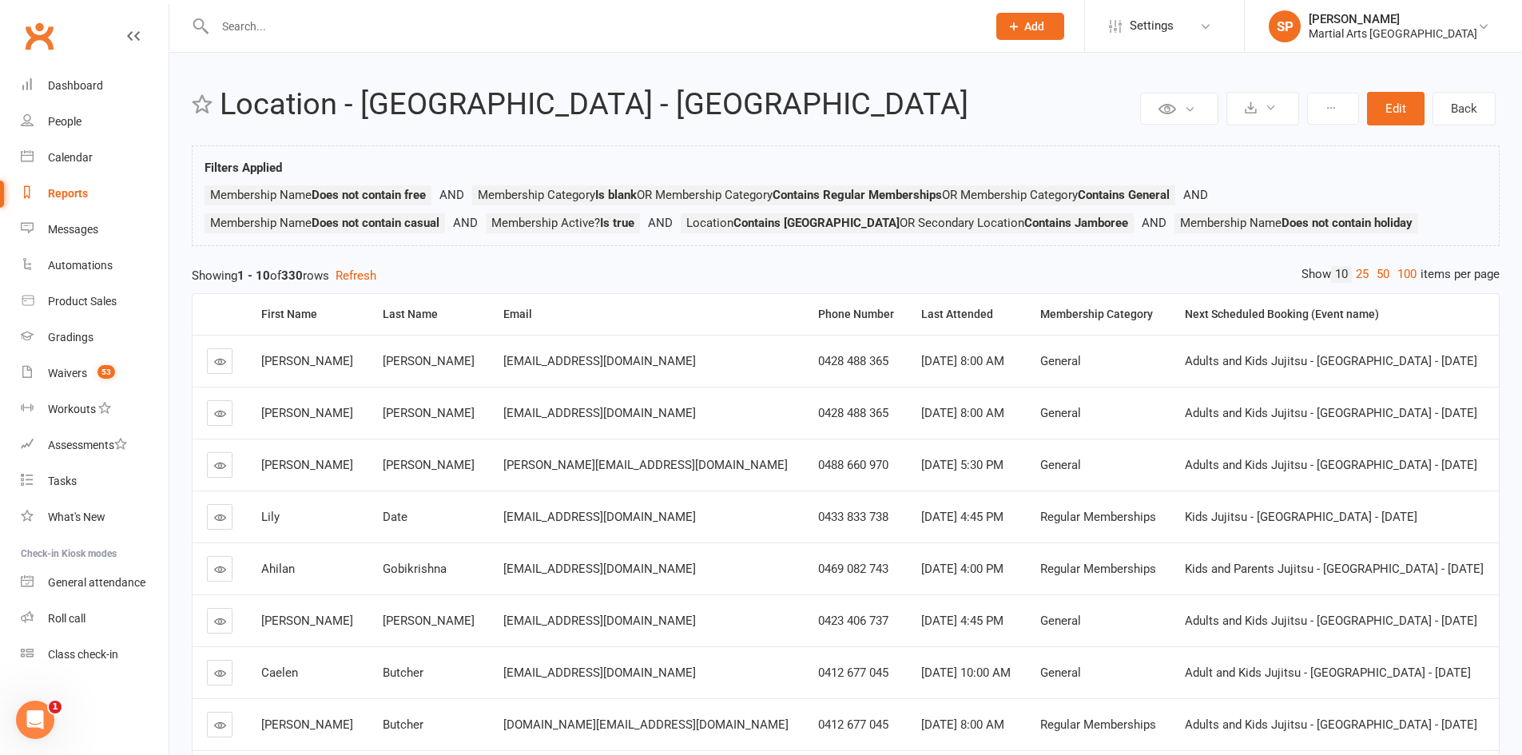
click at [57, 192] on div "Reports" at bounding box center [68, 193] width 40 height 13
select select "100"
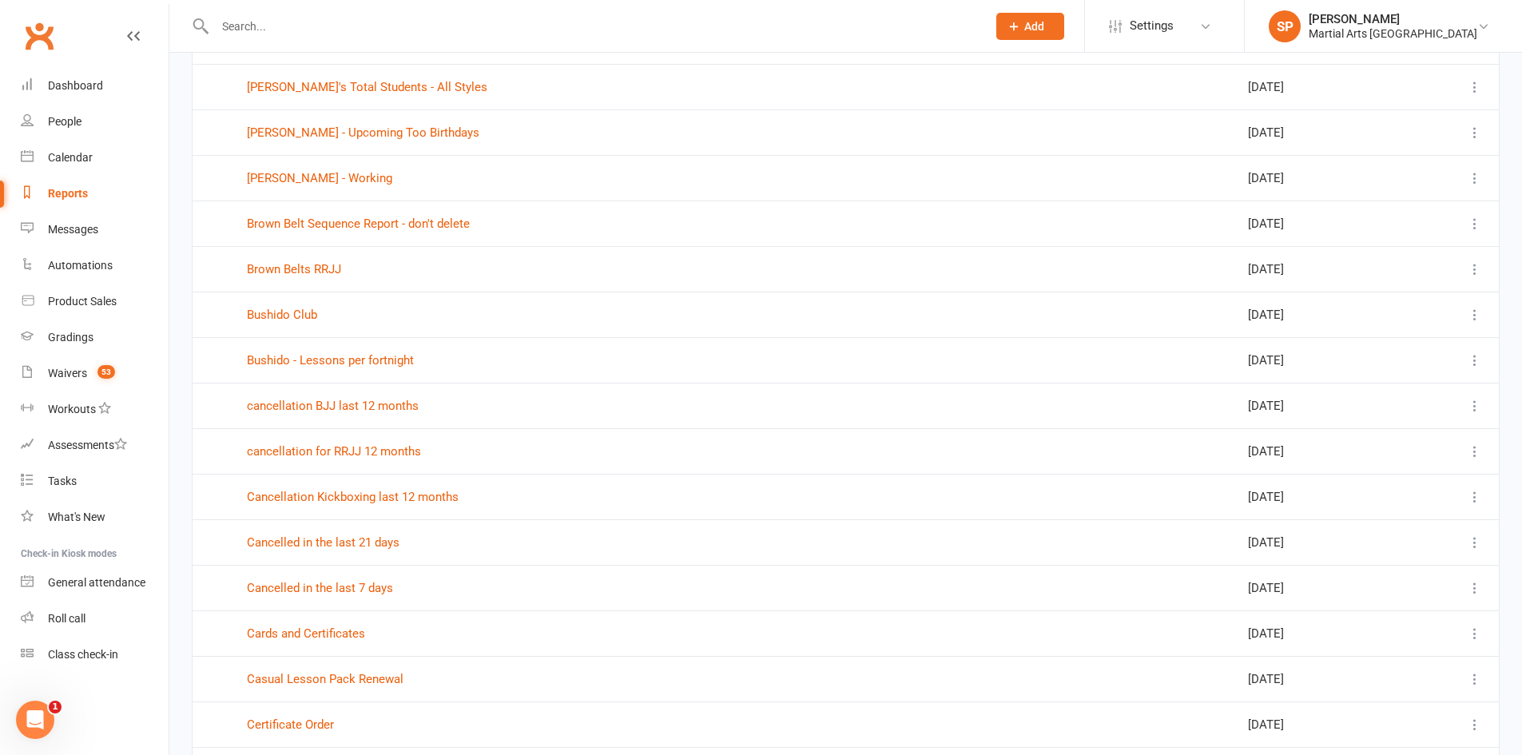
scroll to position [2477, 0]
click at [378, 590] on link "Cancelled in the last 7 days" at bounding box center [320, 587] width 146 height 14
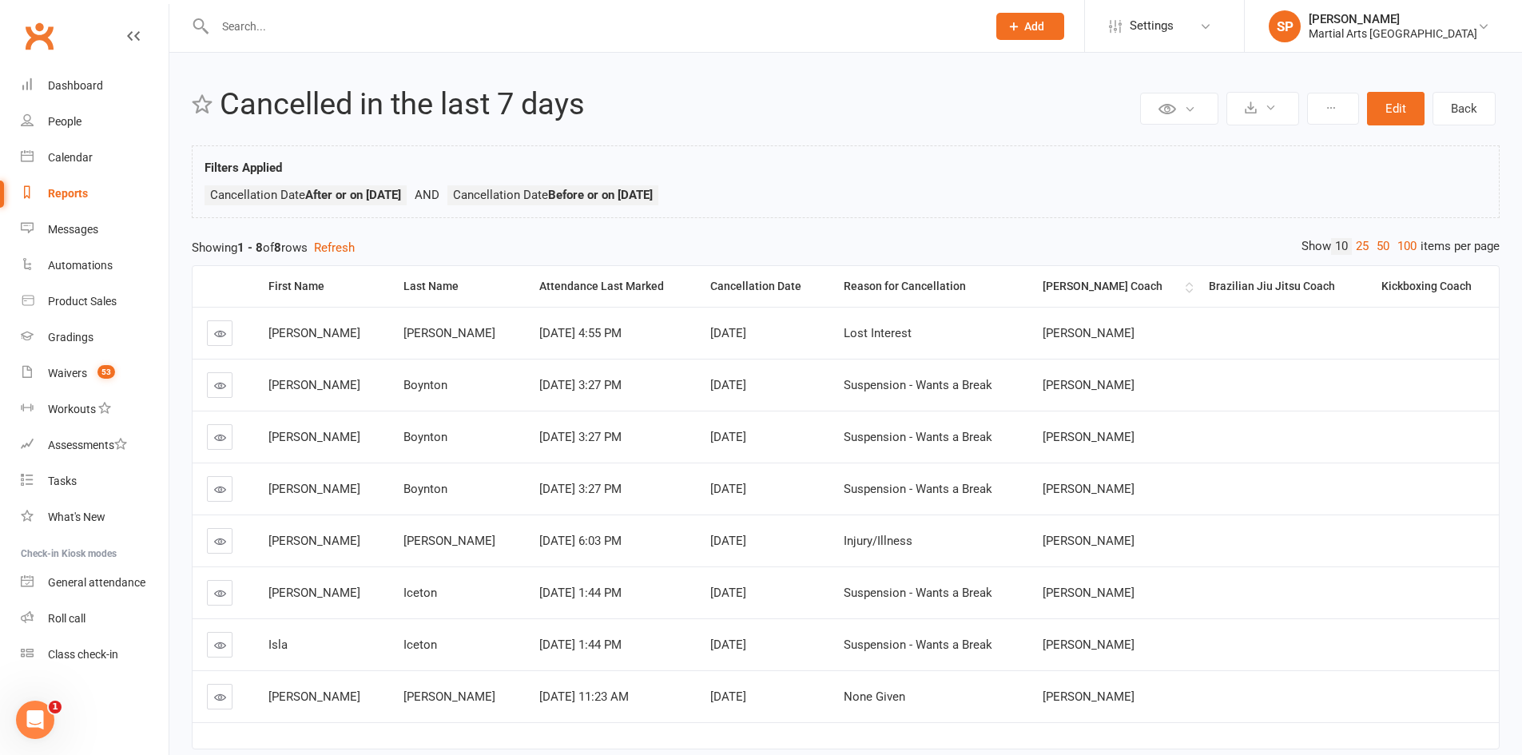
click at [1043, 290] on div "[PERSON_NAME] Coach" at bounding box center [1112, 286] width 138 height 12
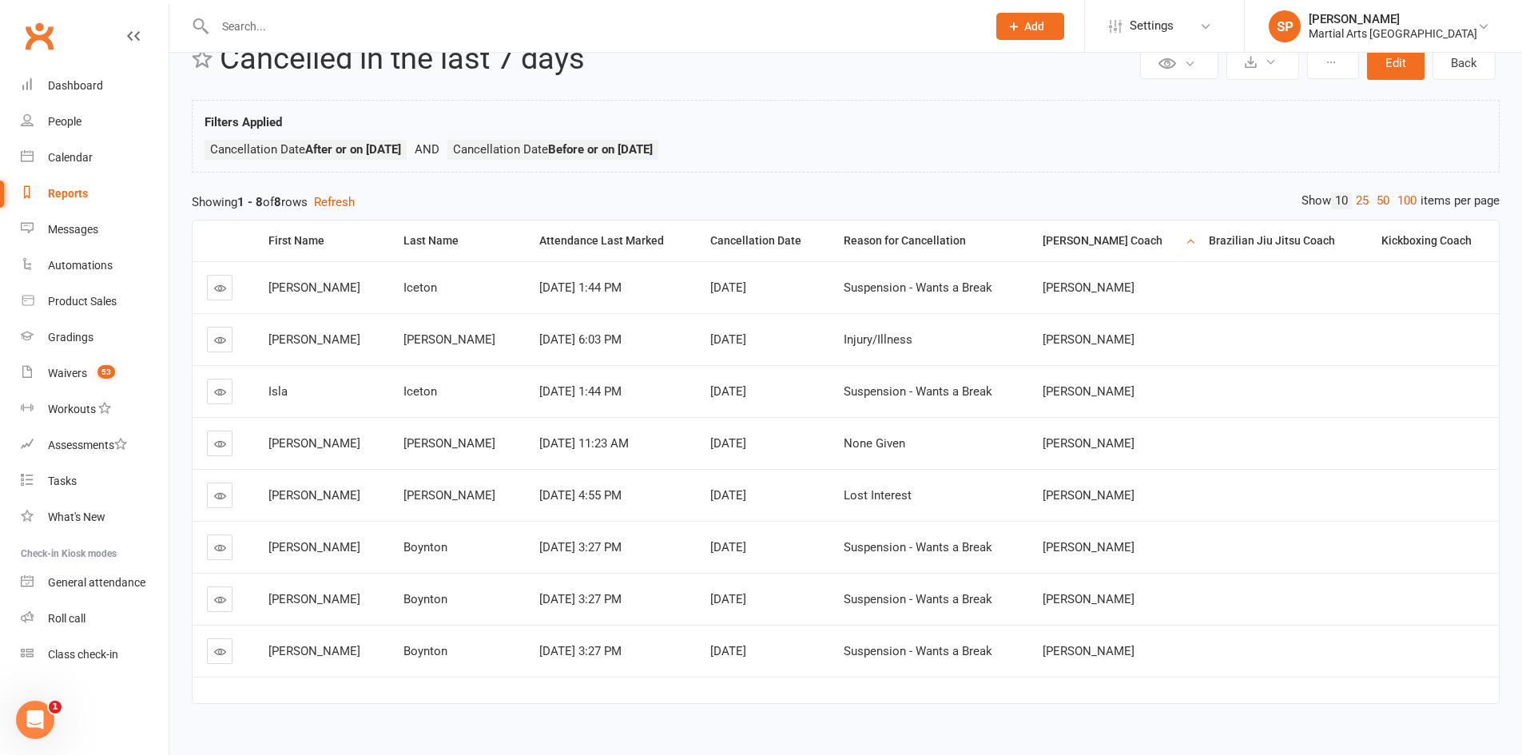
scroll to position [70, 0]
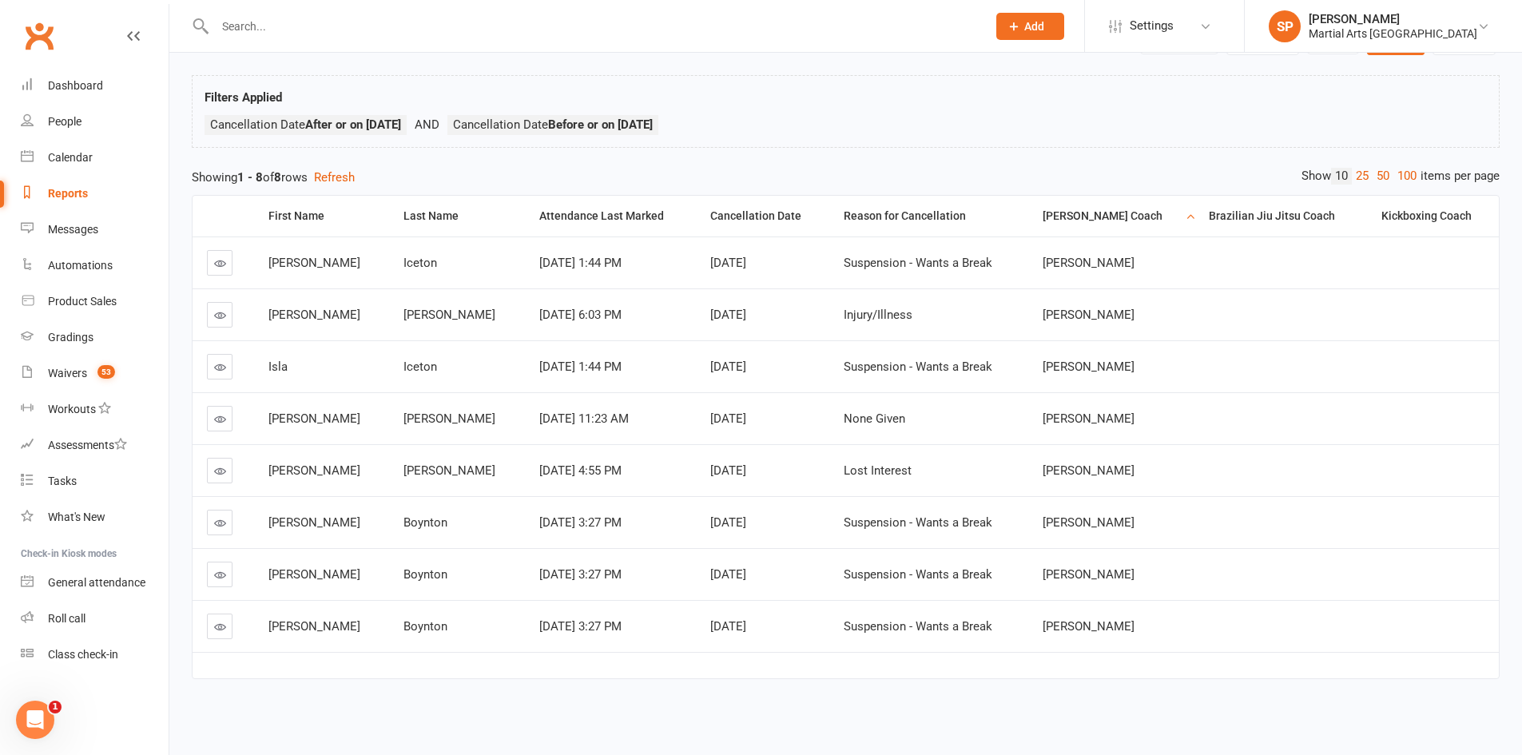
click at [315, 21] on input "text" at bounding box center [592, 26] width 765 height 22
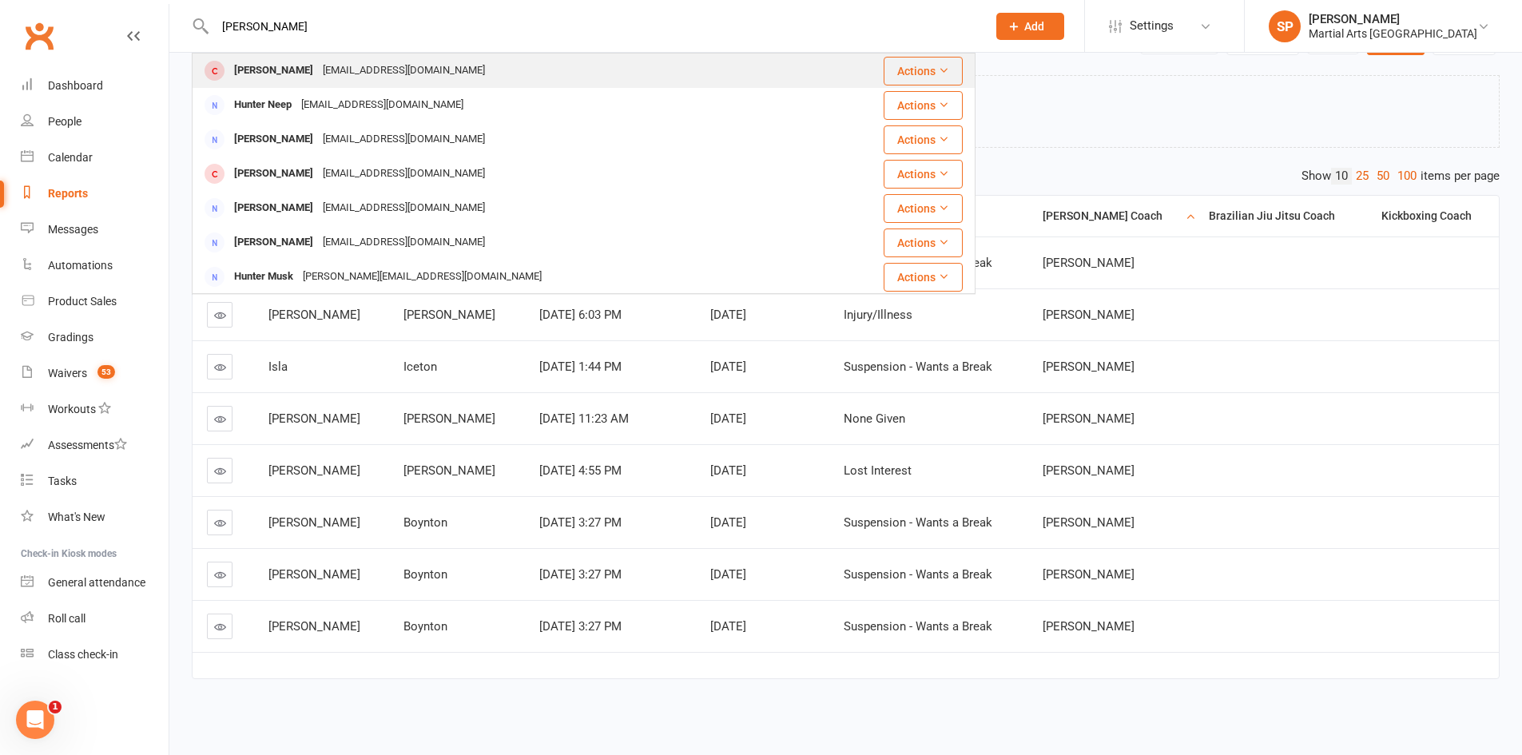
type input "[PERSON_NAME]"
click at [251, 73] on div "[PERSON_NAME]" at bounding box center [273, 70] width 89 height 23
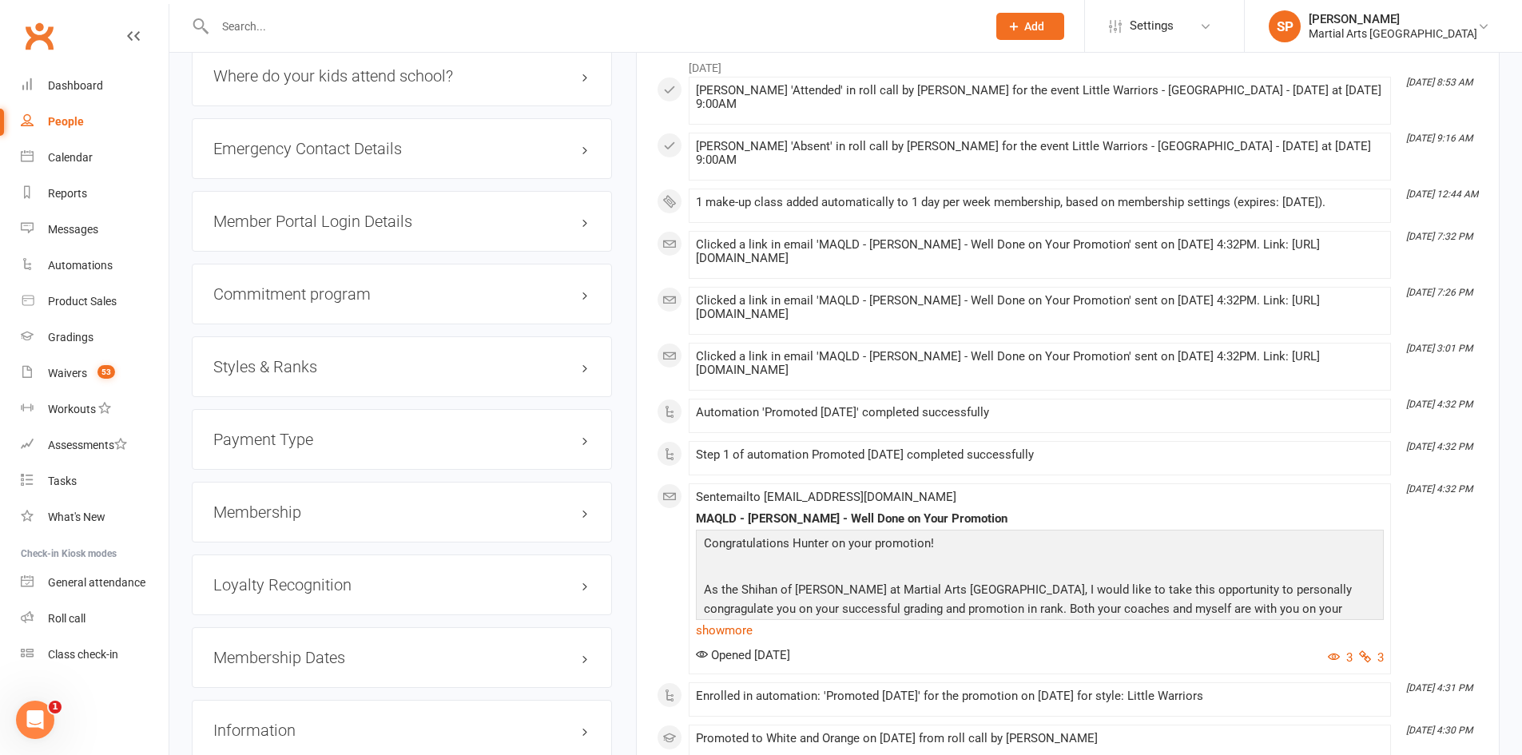
scroll to position [1438, 0]
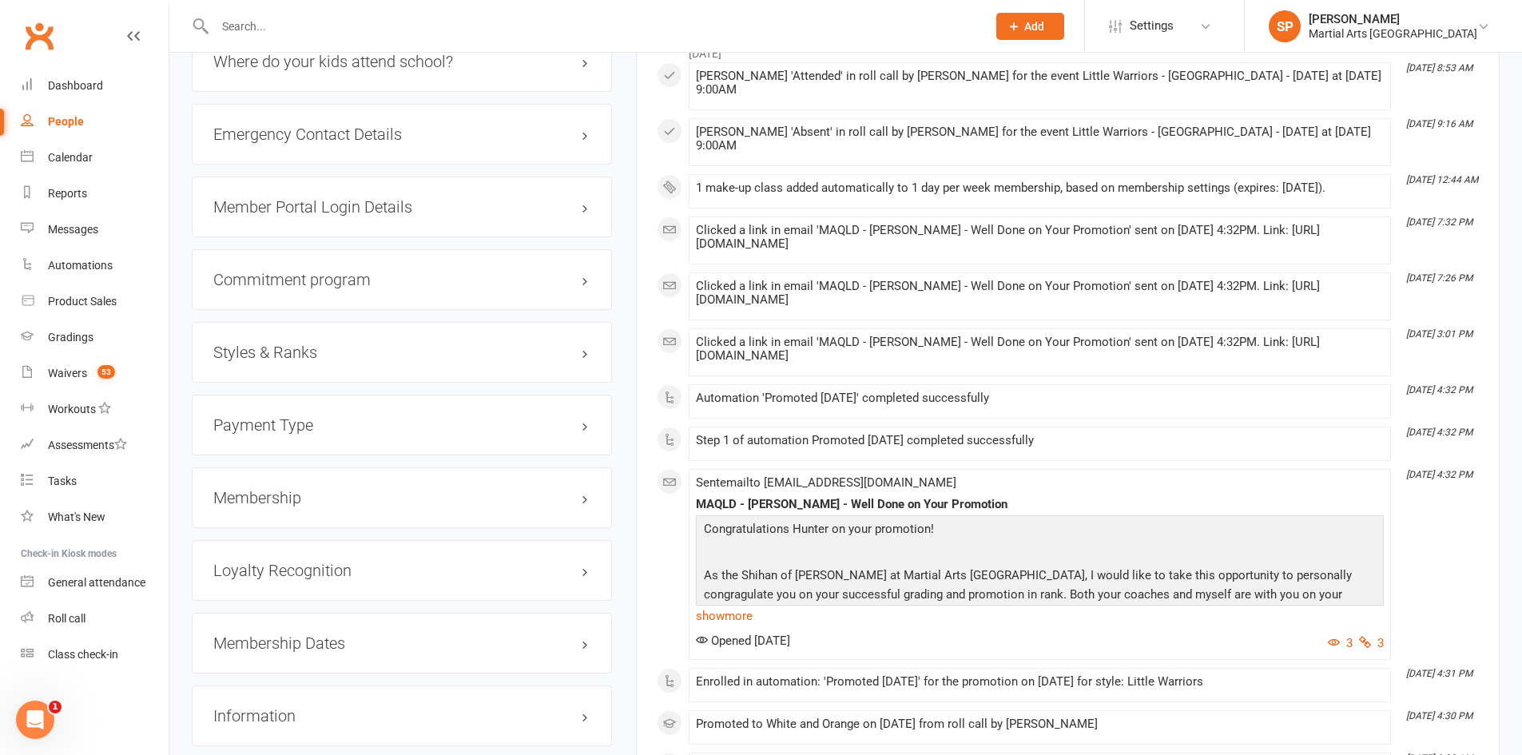
click at [583, 357] on h3 "Styles & Ranks" at bounding box center [401, 353] width 377 height 18
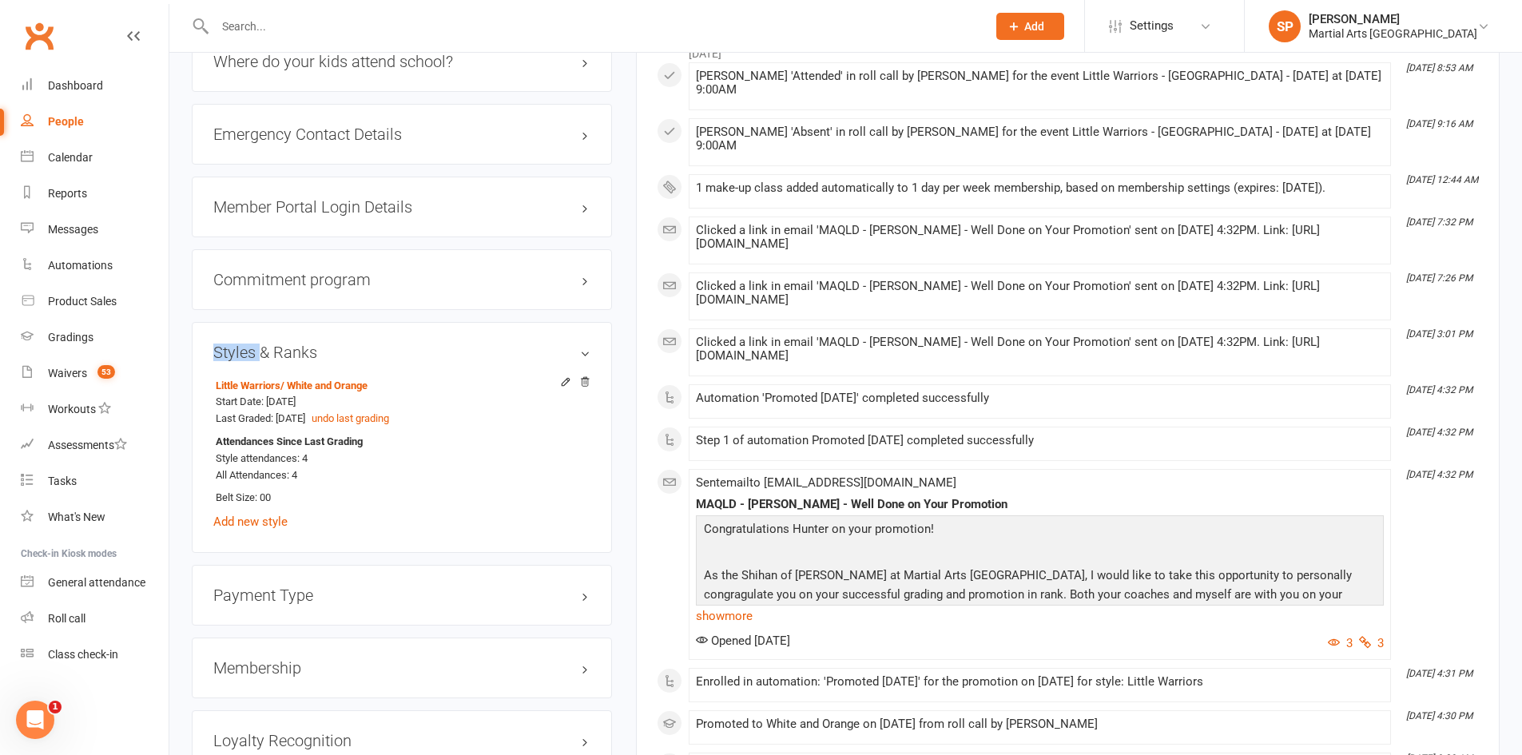
click at [583, 357] on h3 "Styles & Ranks" at bounding box center [401, 353] width 377 height 18
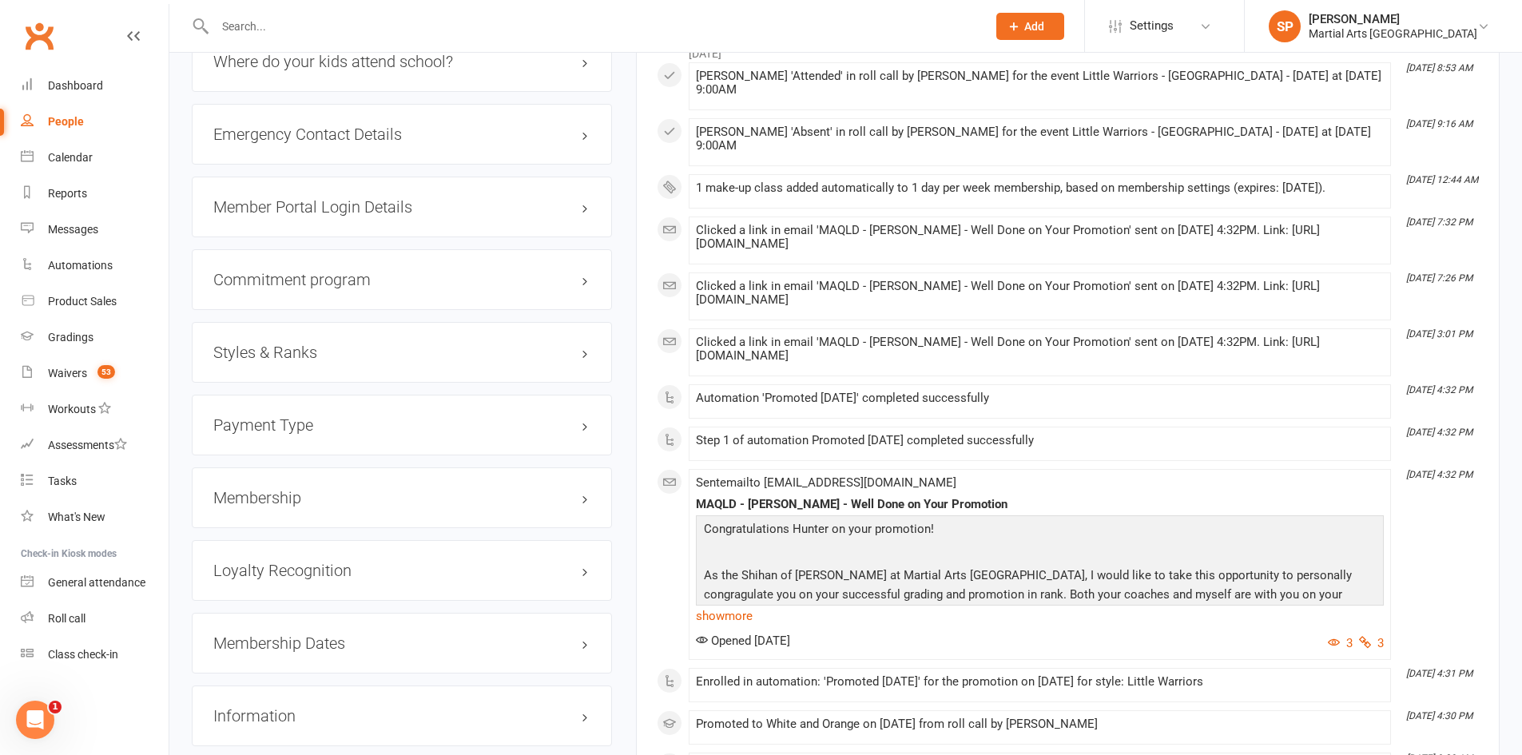
click at [583, 495] on h3 "Membership" at bounding box center [401, 498] width 377 height 18
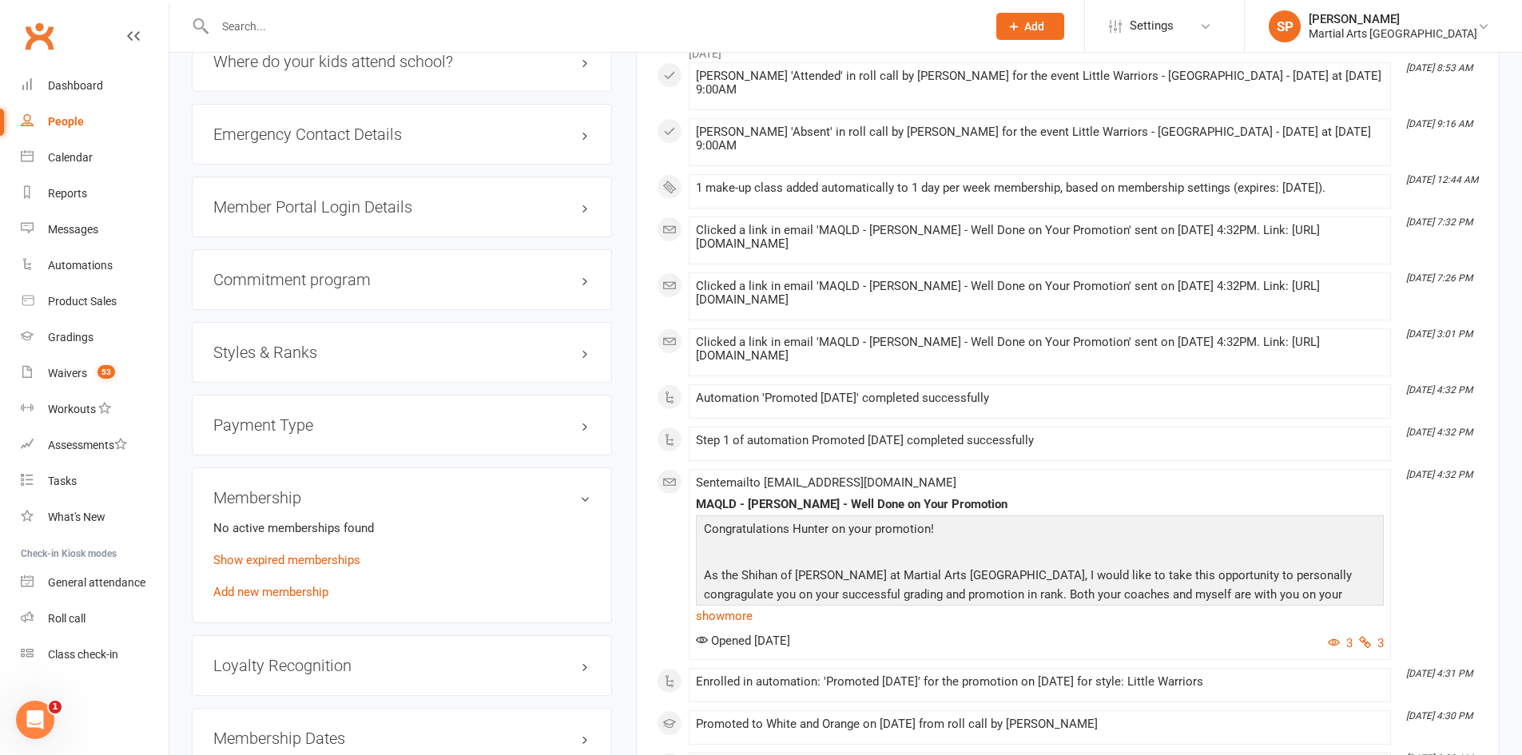
click at [583, 495] on h3 "Membership" at bounding box center [401, 498] width 377 height 18
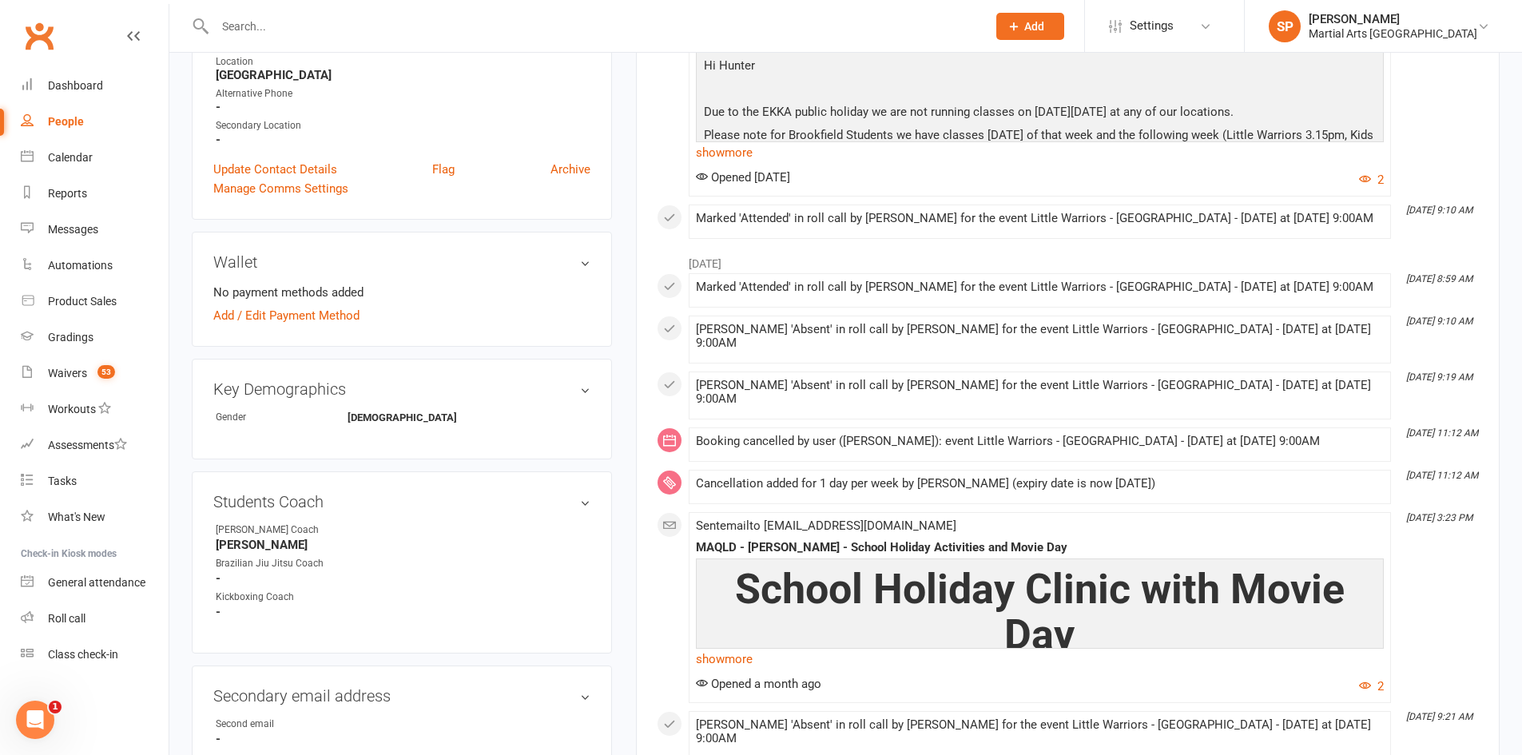
scroll to position [0, 0]
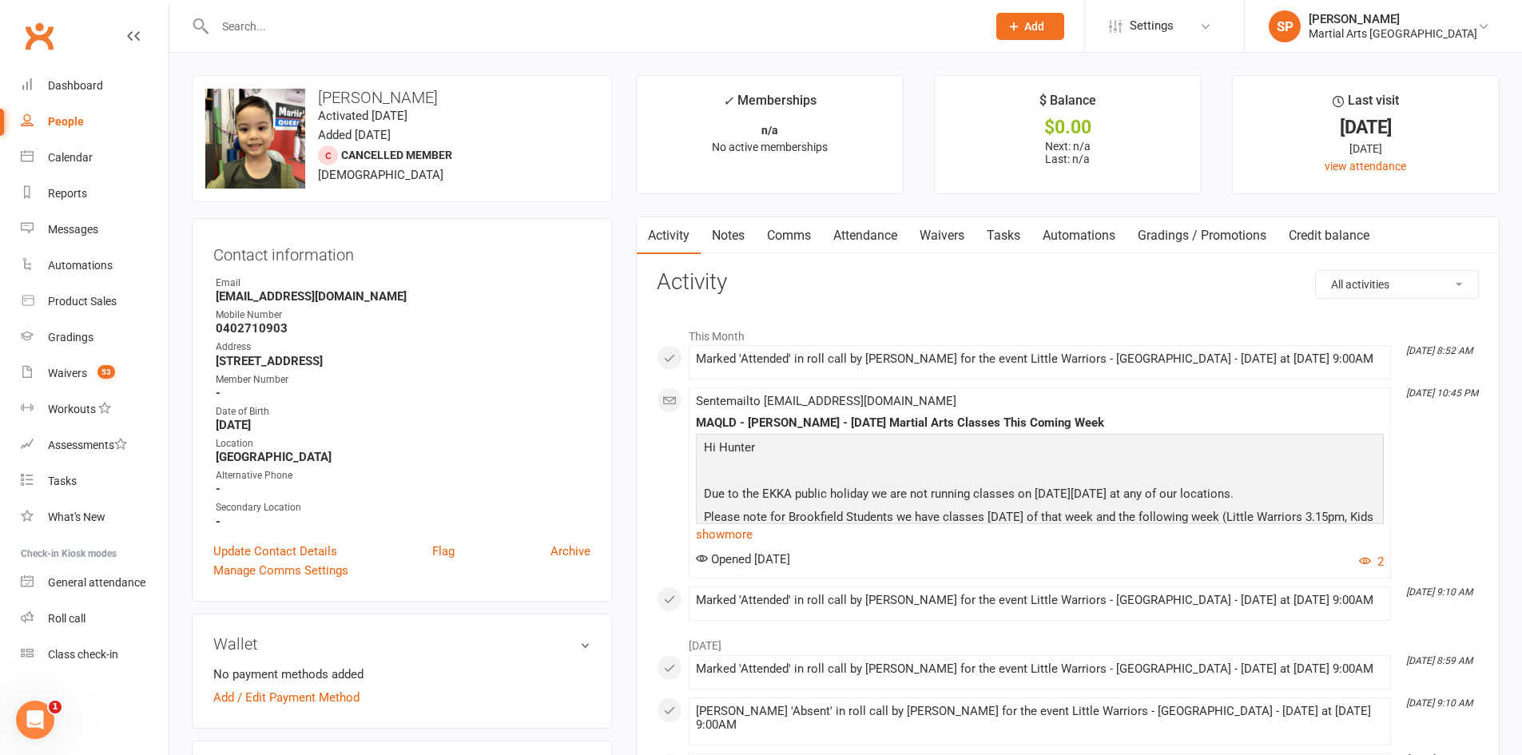
drag, startPoint x: 726, startPoint y: 229, endPoint x: 747, endPoint y: 257, distance: 34.8
click at [727, 229] on link "Notes" at bounding box center [728, 235] width 55 height 37
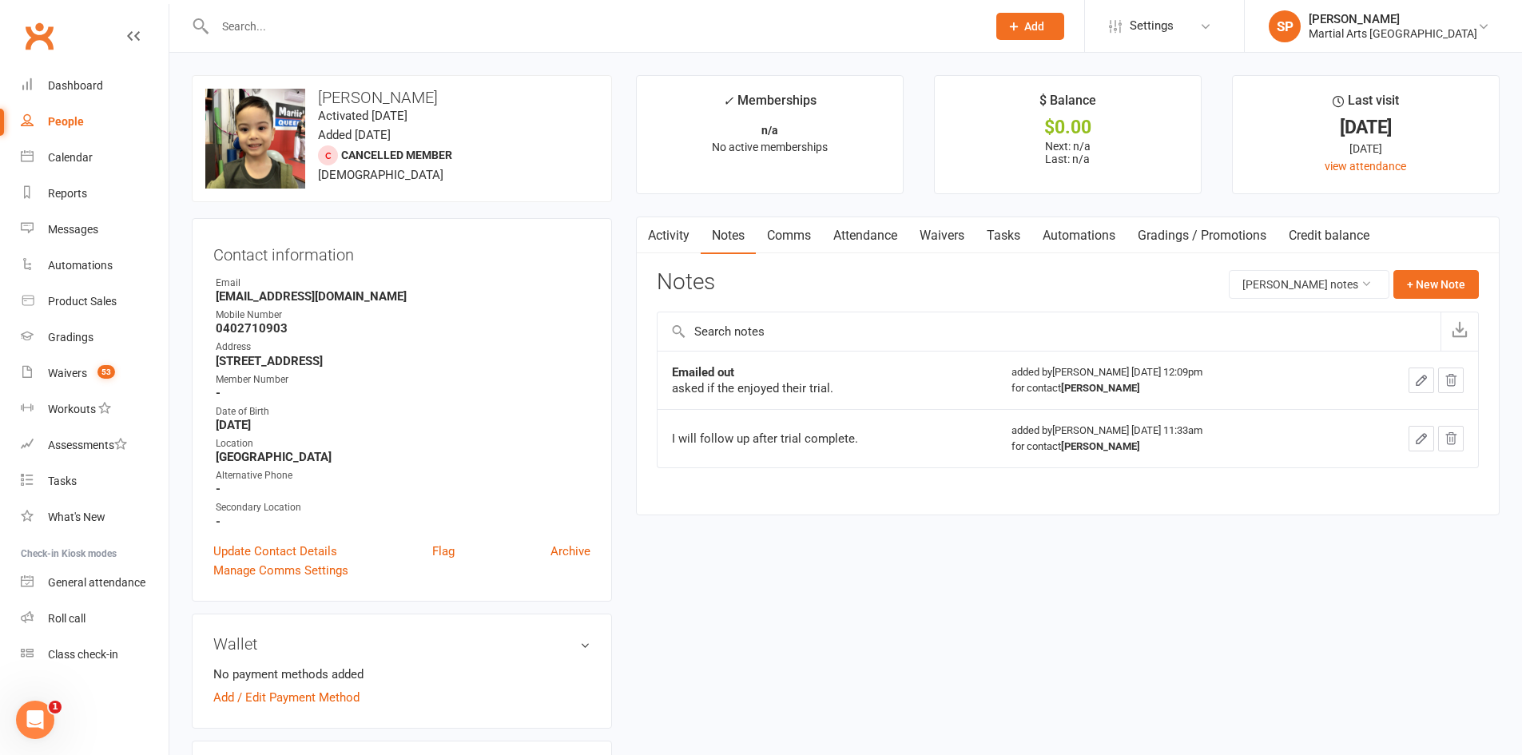
click at [678, 233] on link "Activity" at bounding box center [669, 235] width 64 height 37
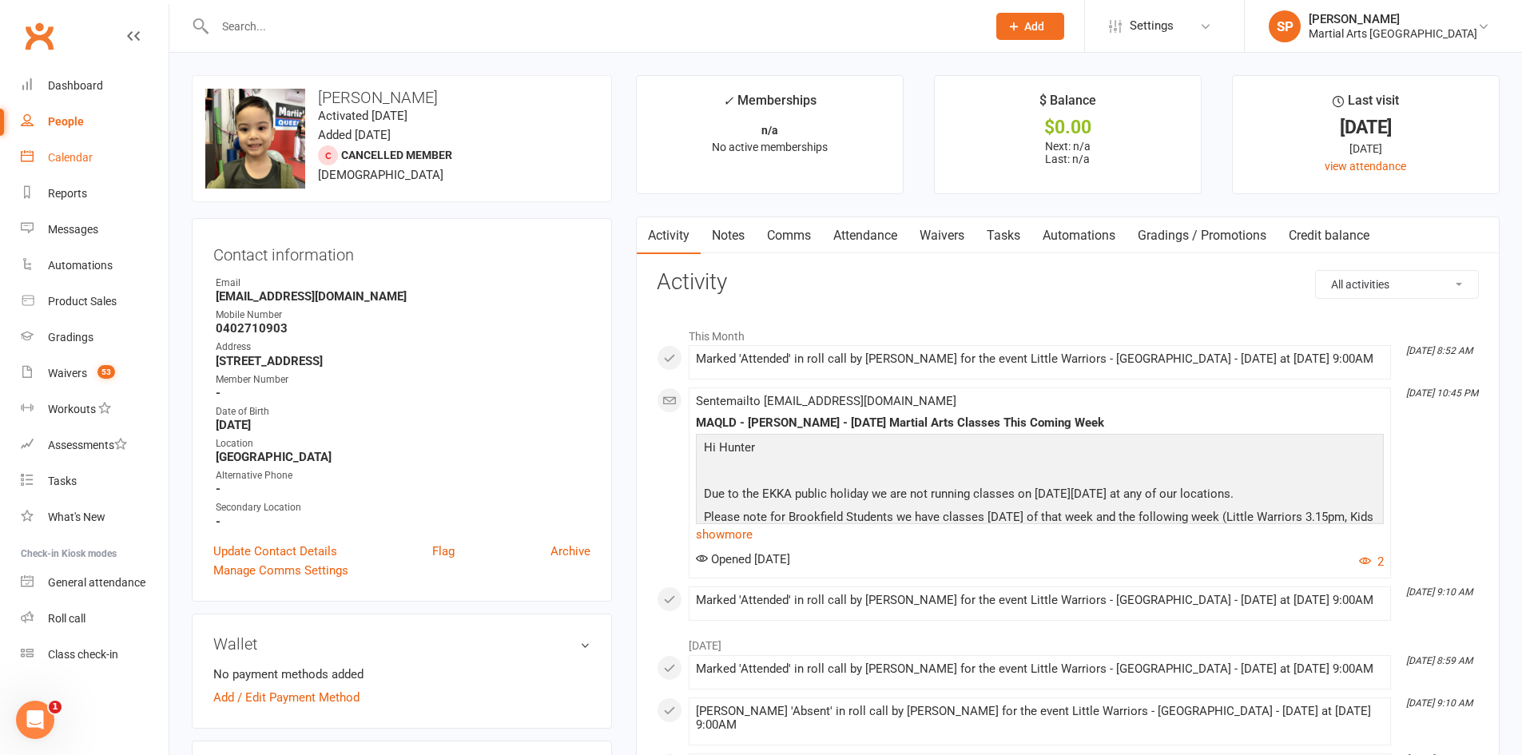
click at [58, 151] on div "Calendar" at bounding box center [70, 157] width 45 height 13
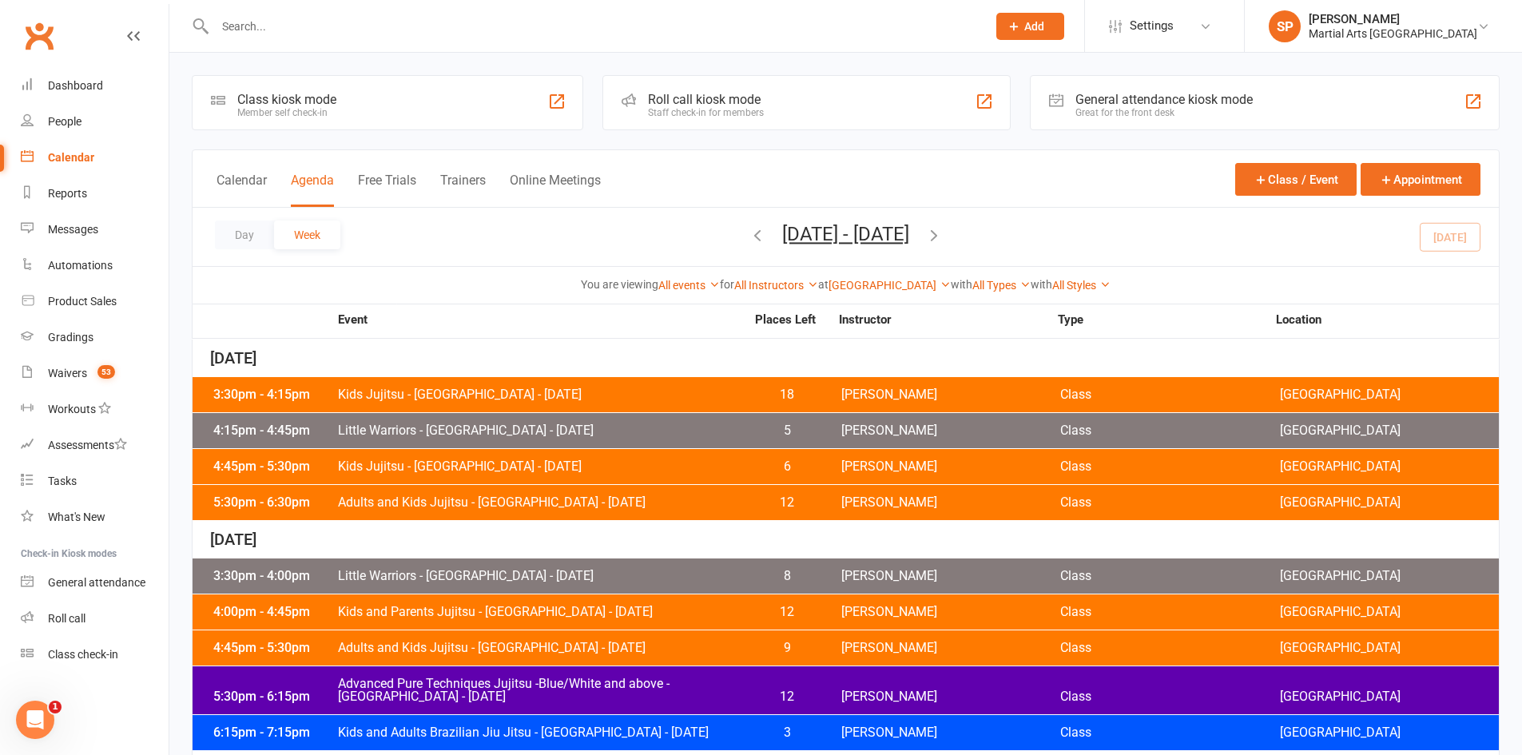
click at [553, 390] on span "Kids Jujitsu - [GEOGRAPHIC_DATA] - [DATE]" at bounding box center [541, 394] width 408 height 13
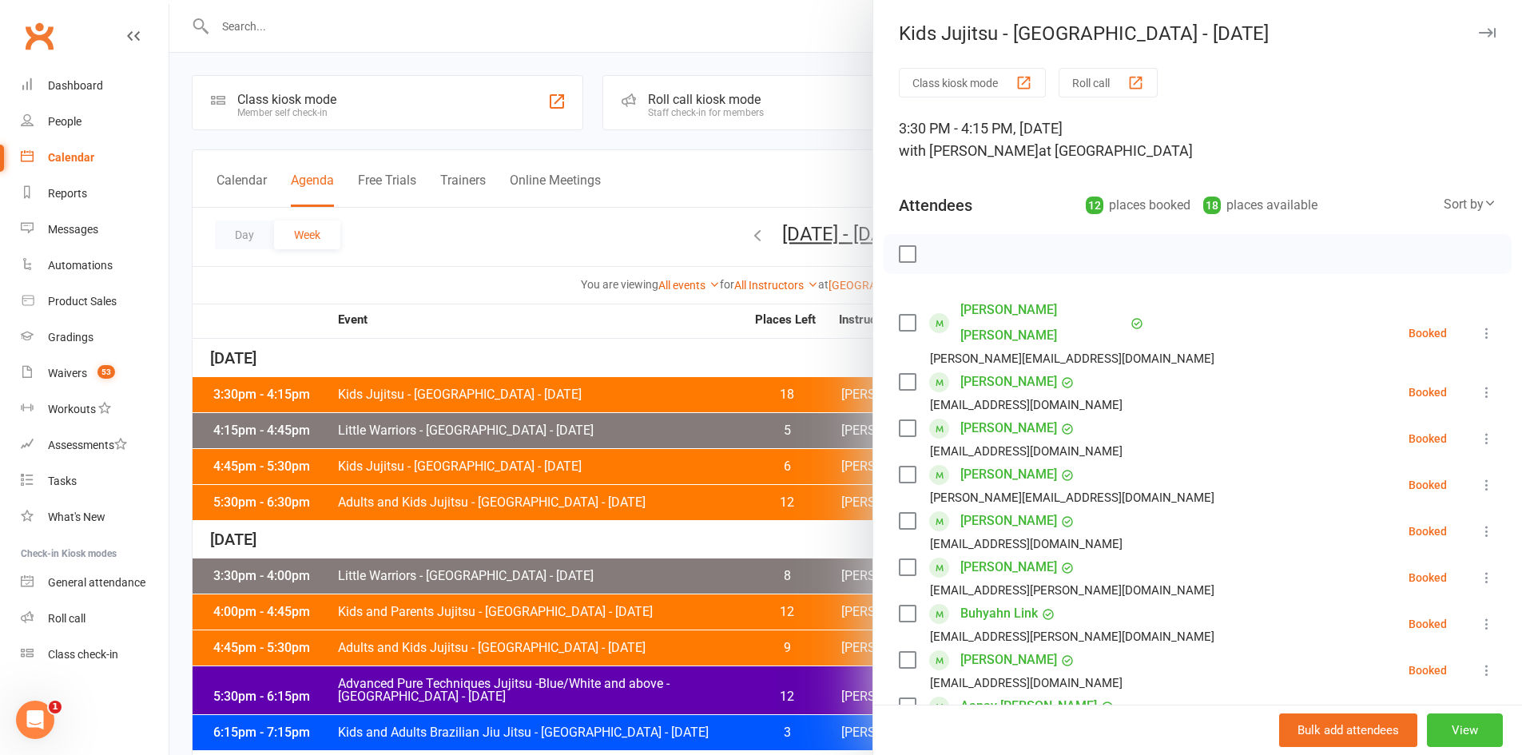
click at [1444, 730] on button "View" at bounding box center [1465, 730] width 76 height 34
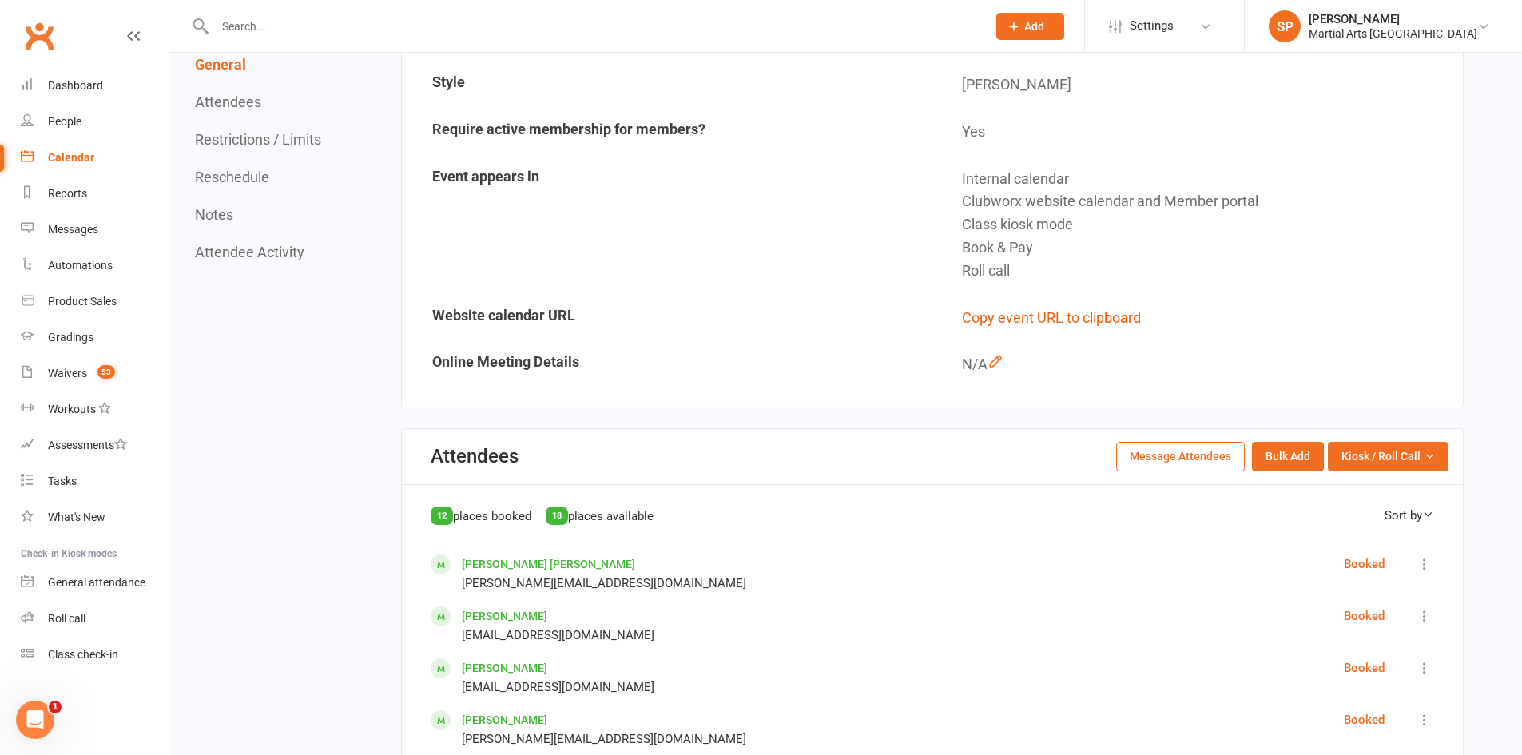
scroll to position [399, 0]
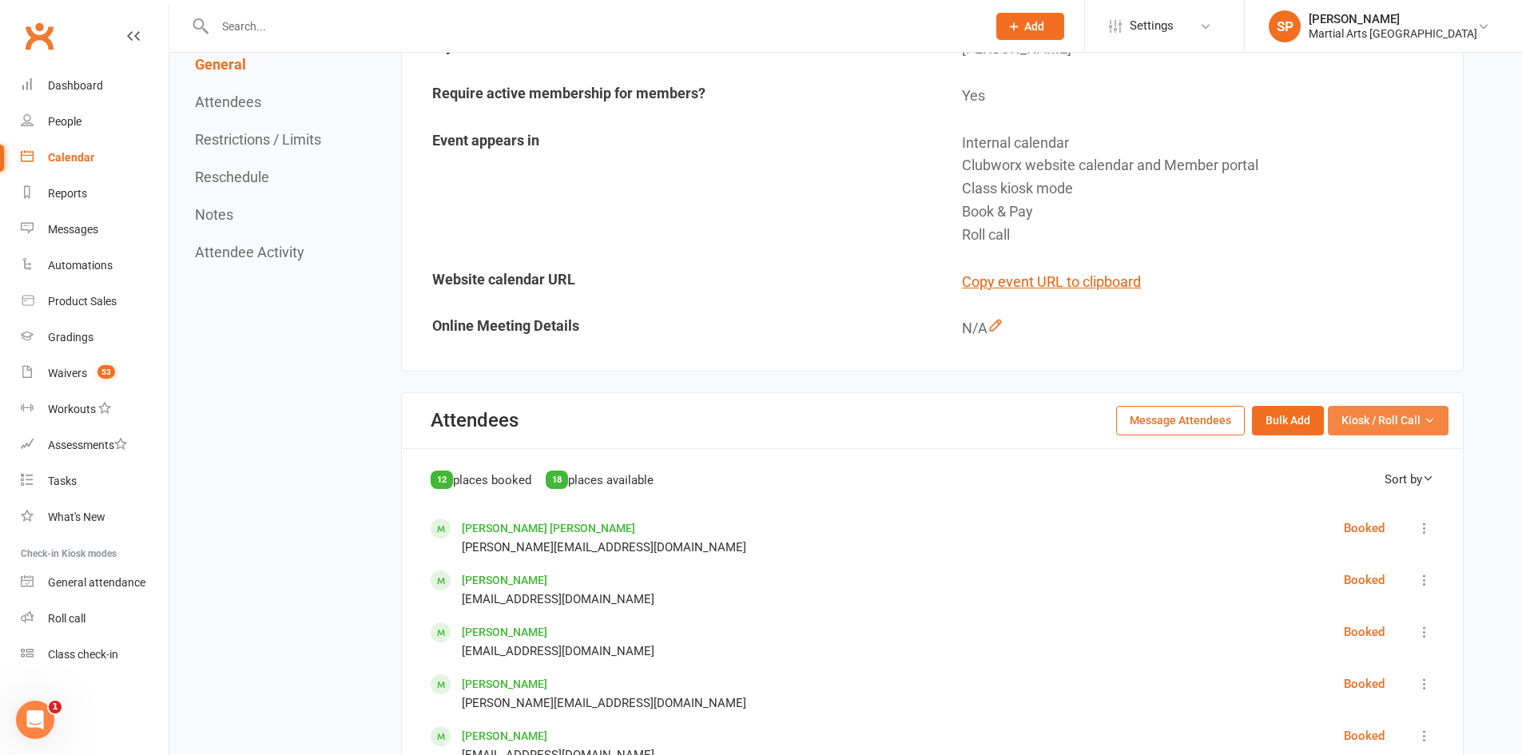
click at [1394, 423] on span "Kiosk / Roll Call" at bounding box center [1380, 420] width 79 height 18
click at [1366, 494] on link "Enter Roll Call" at bounding box center [1369, 489] width 158 height 32
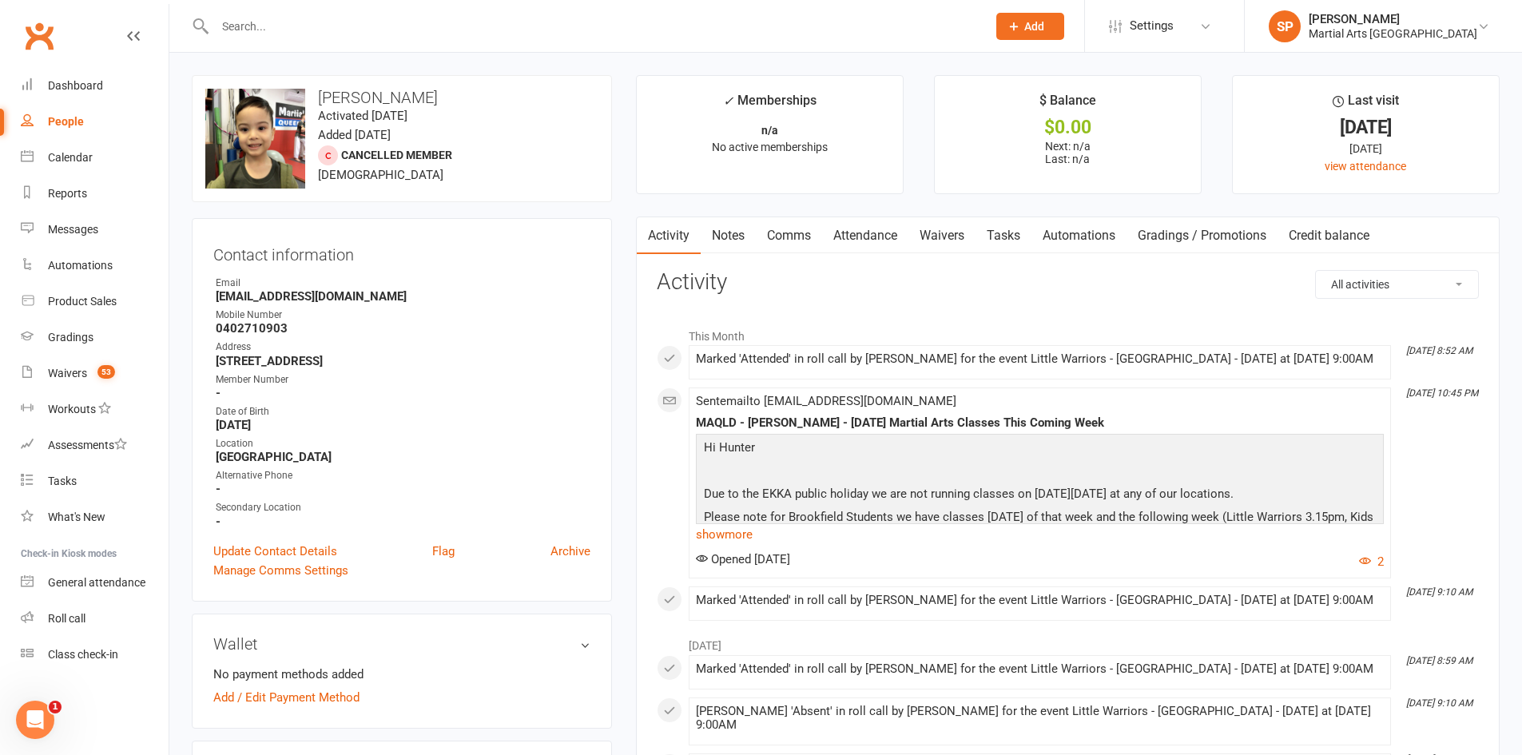
click at [733, 236] on link "Notes" at bounding box center [728, 235] width 55 height 37
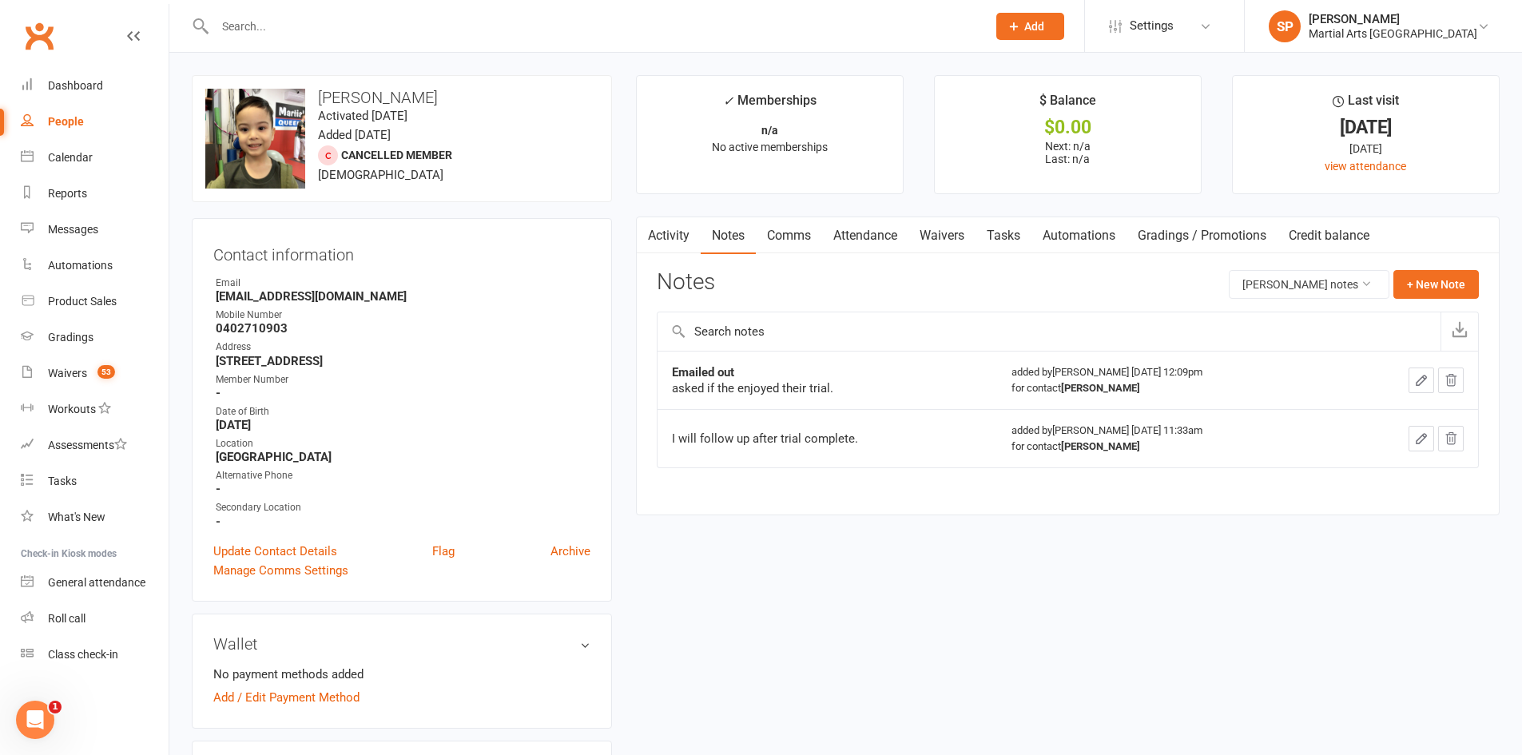
click at [666, 240] on link "Activity" at bounding box center [669, 235] width 64 height 37
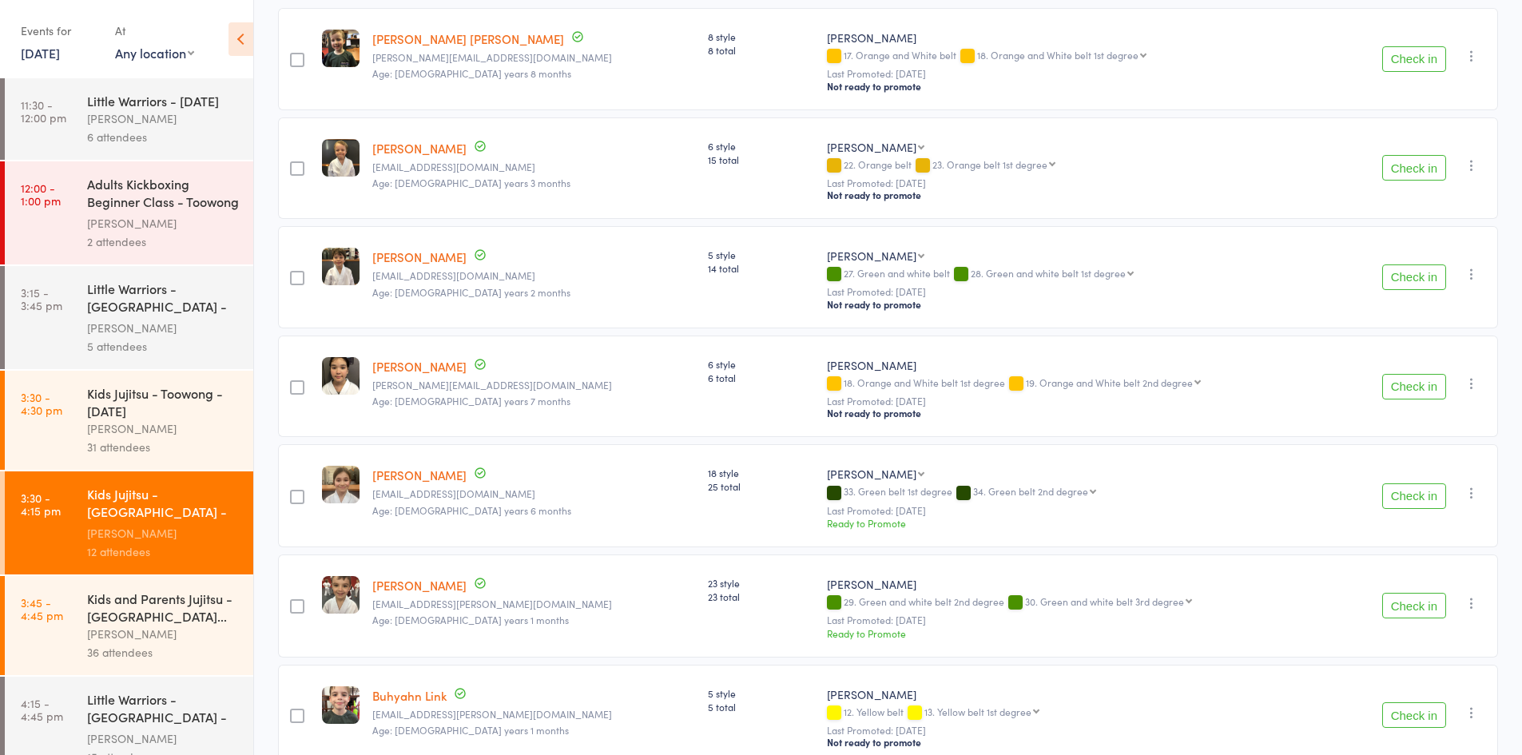
scroll to position [320, 0]
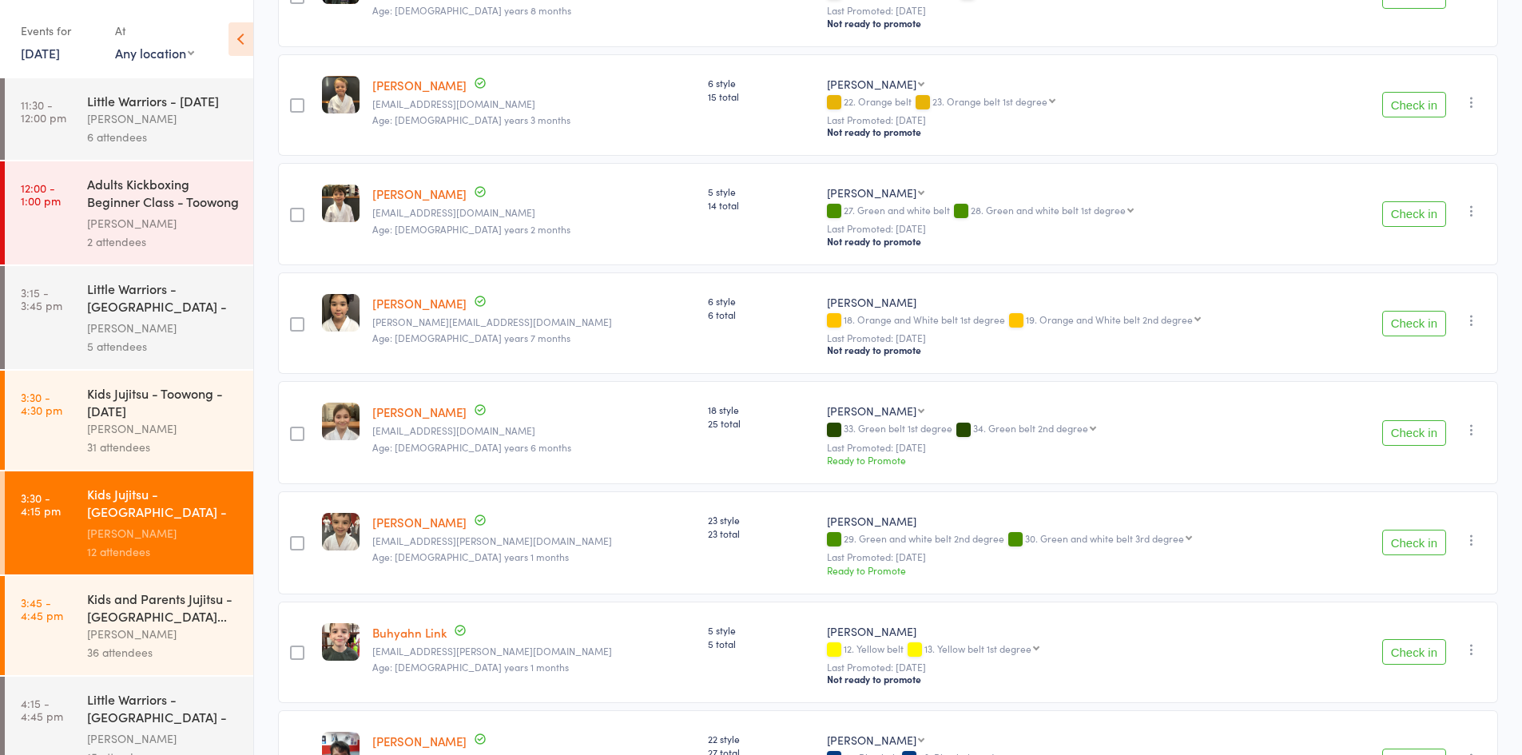
click at [1425, 326] on button "Check in" at bounding box center [1414, 324] width 64 height 26
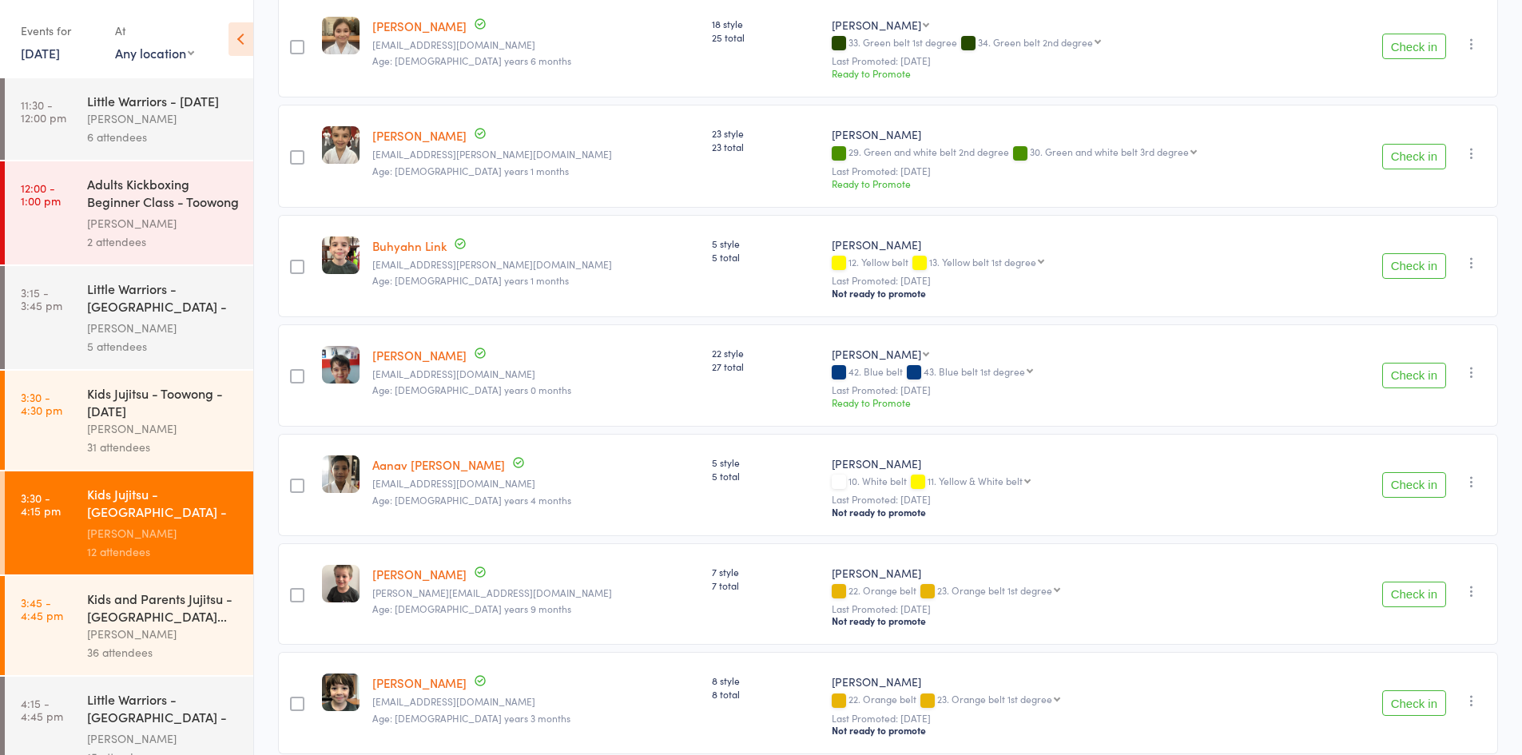
scroll to position [38, 0]
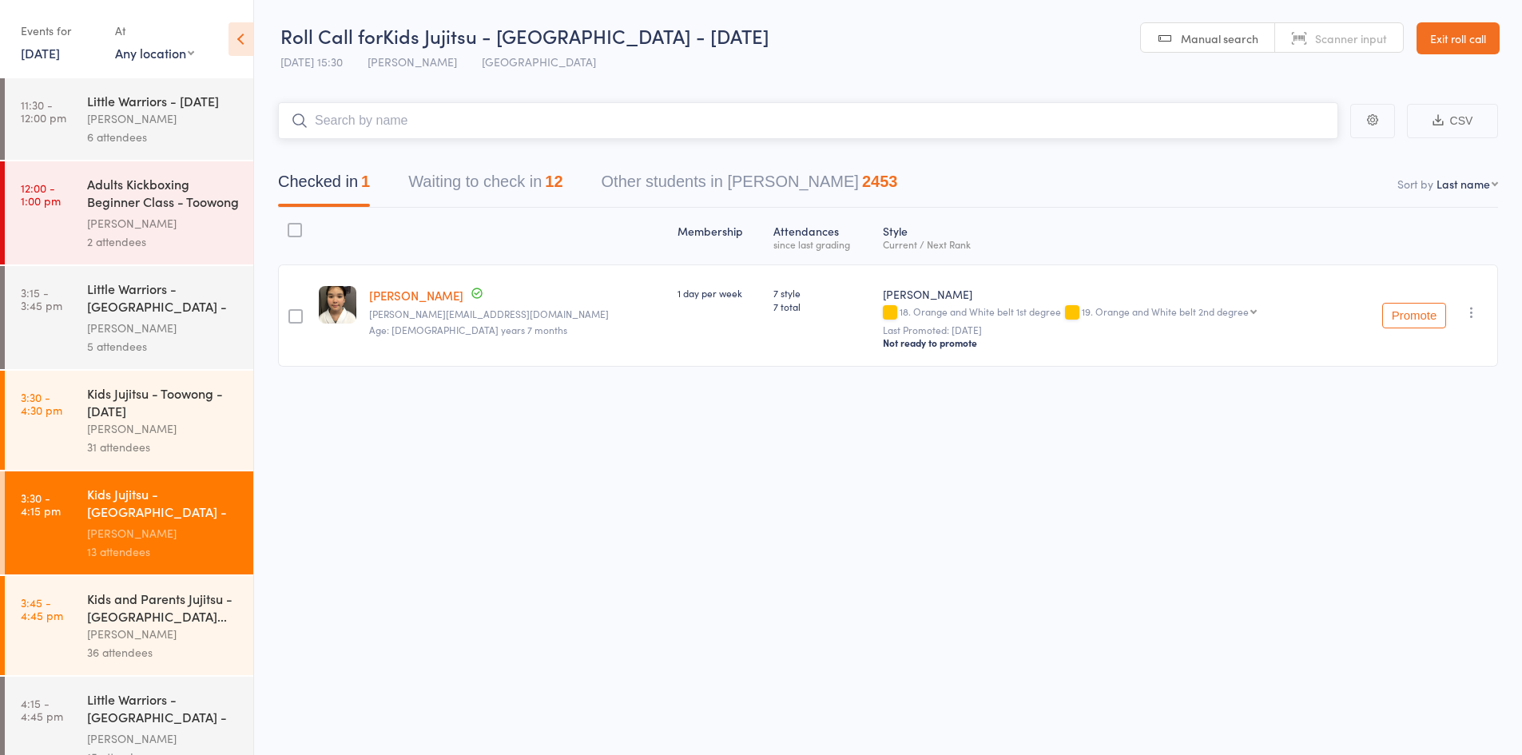
click at [524, 181] on button "Waiting to check in 12" at bounding box center [485, 186] width 154 height 42
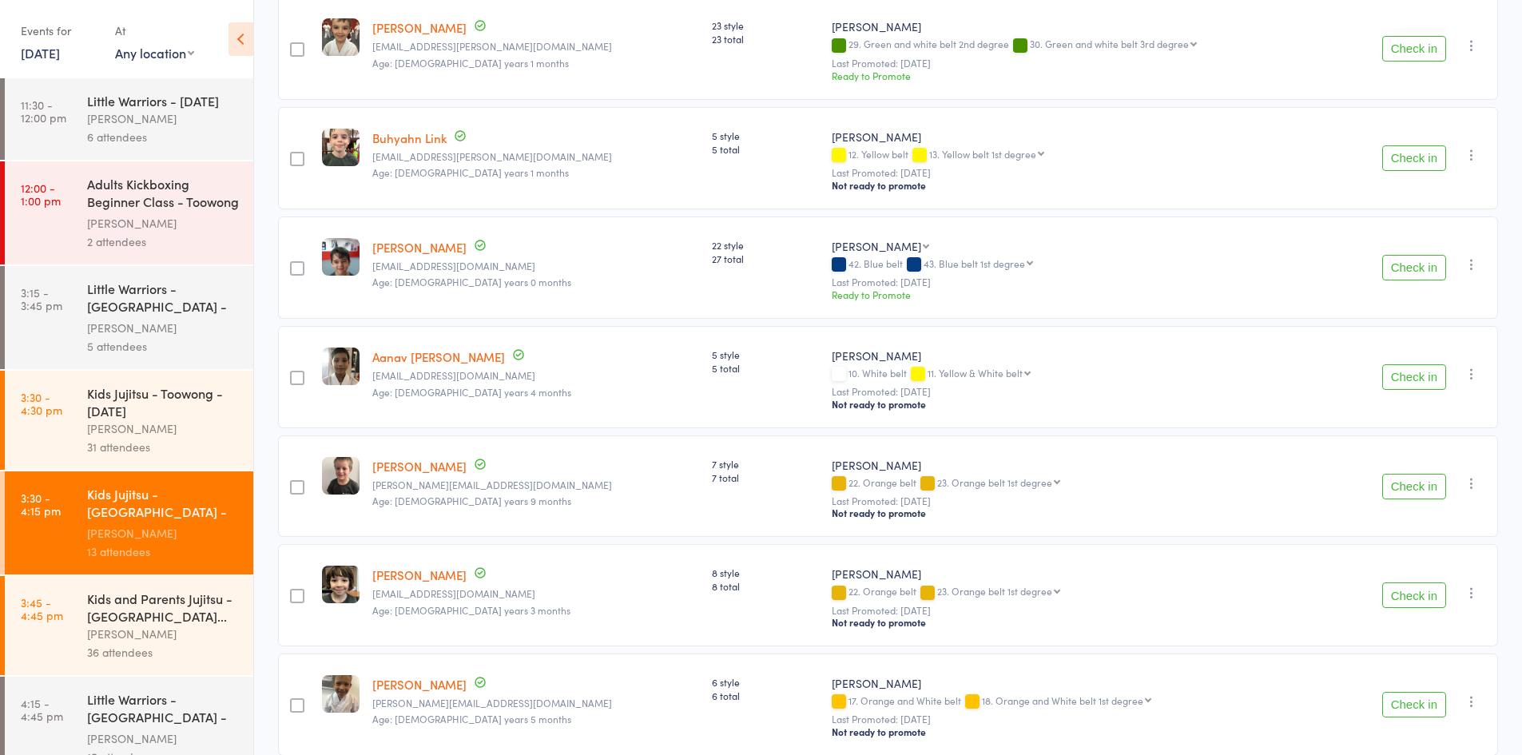
scroll to position [799, 0]
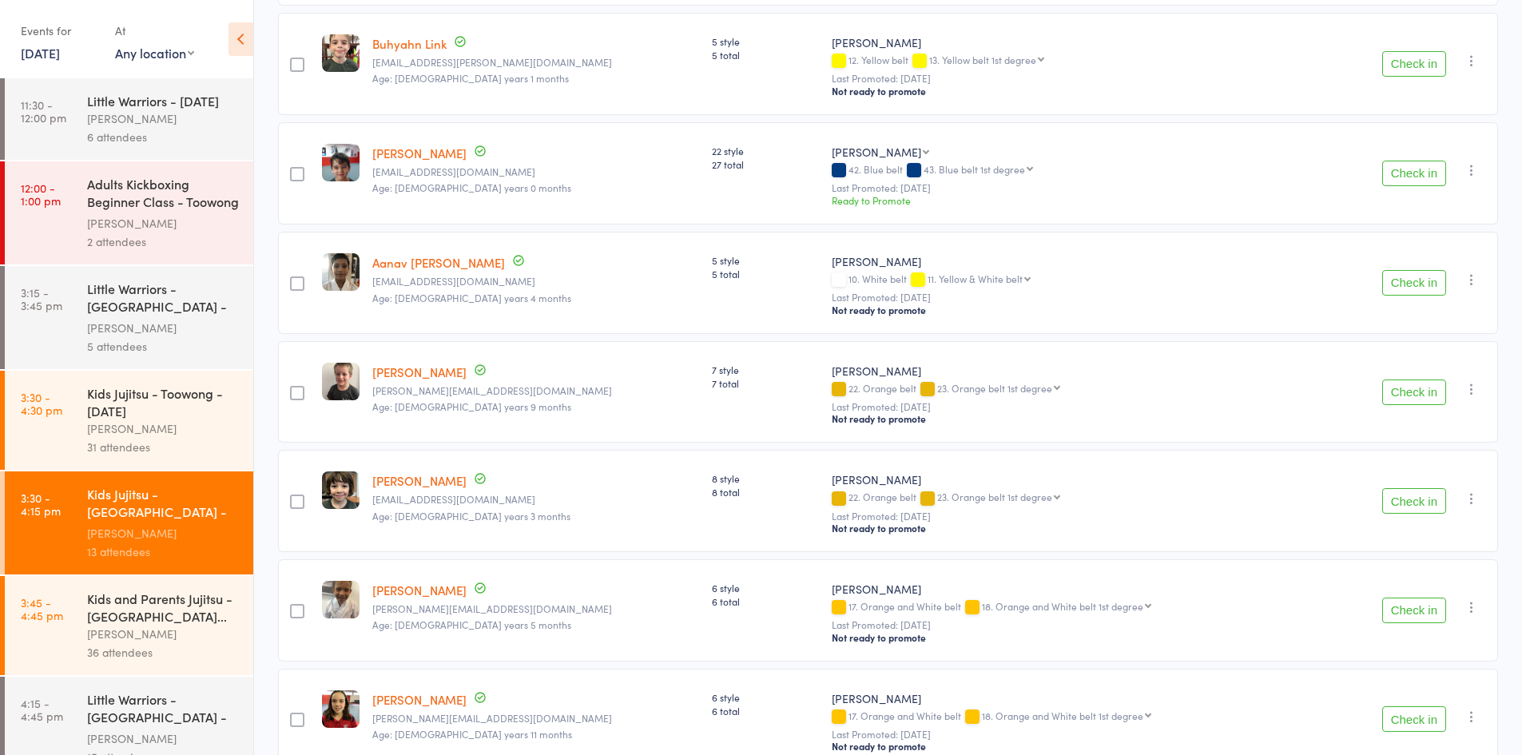
click at [1423, 494] on button "Check in" at bounding box center [1414, 501] width 64 height 26
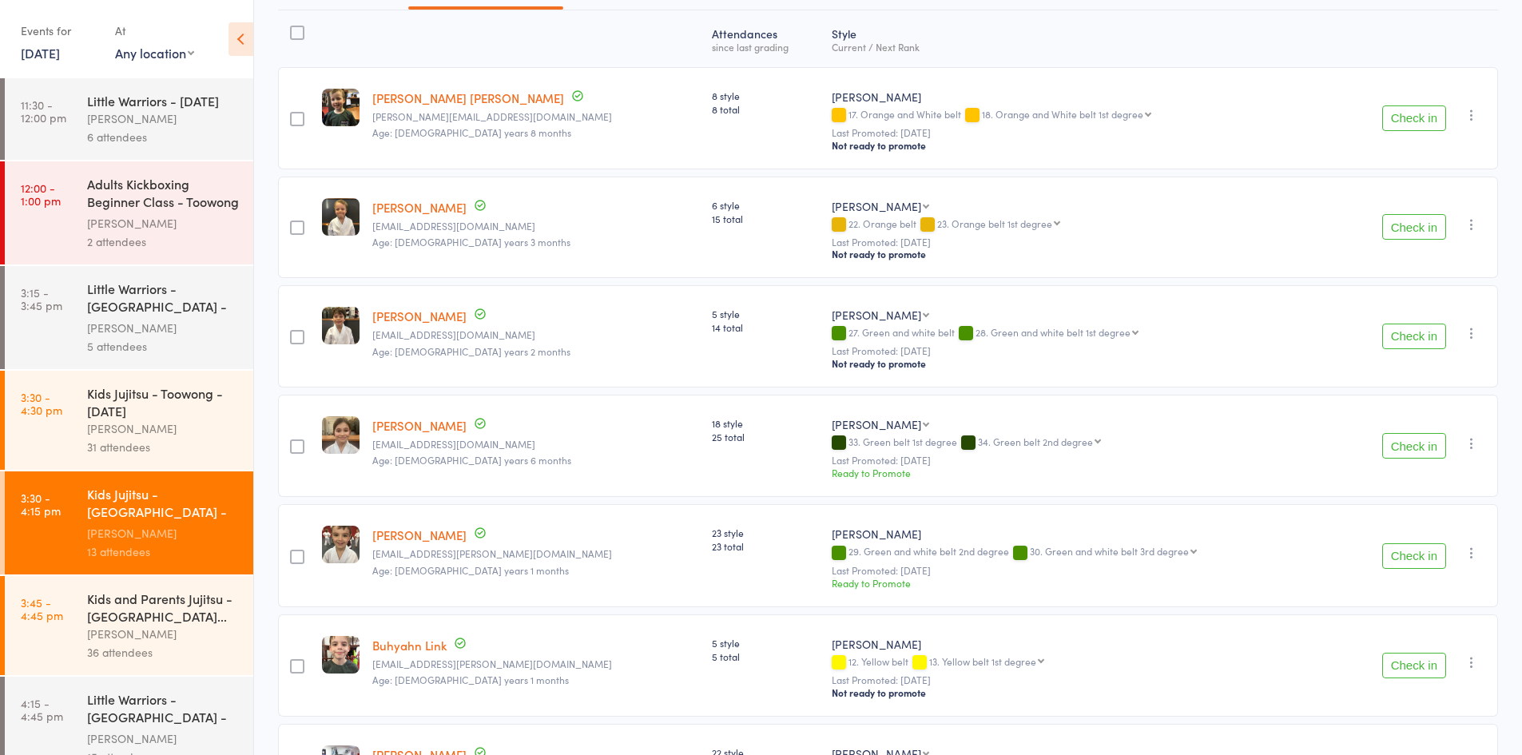
scroll to position [117, 0]
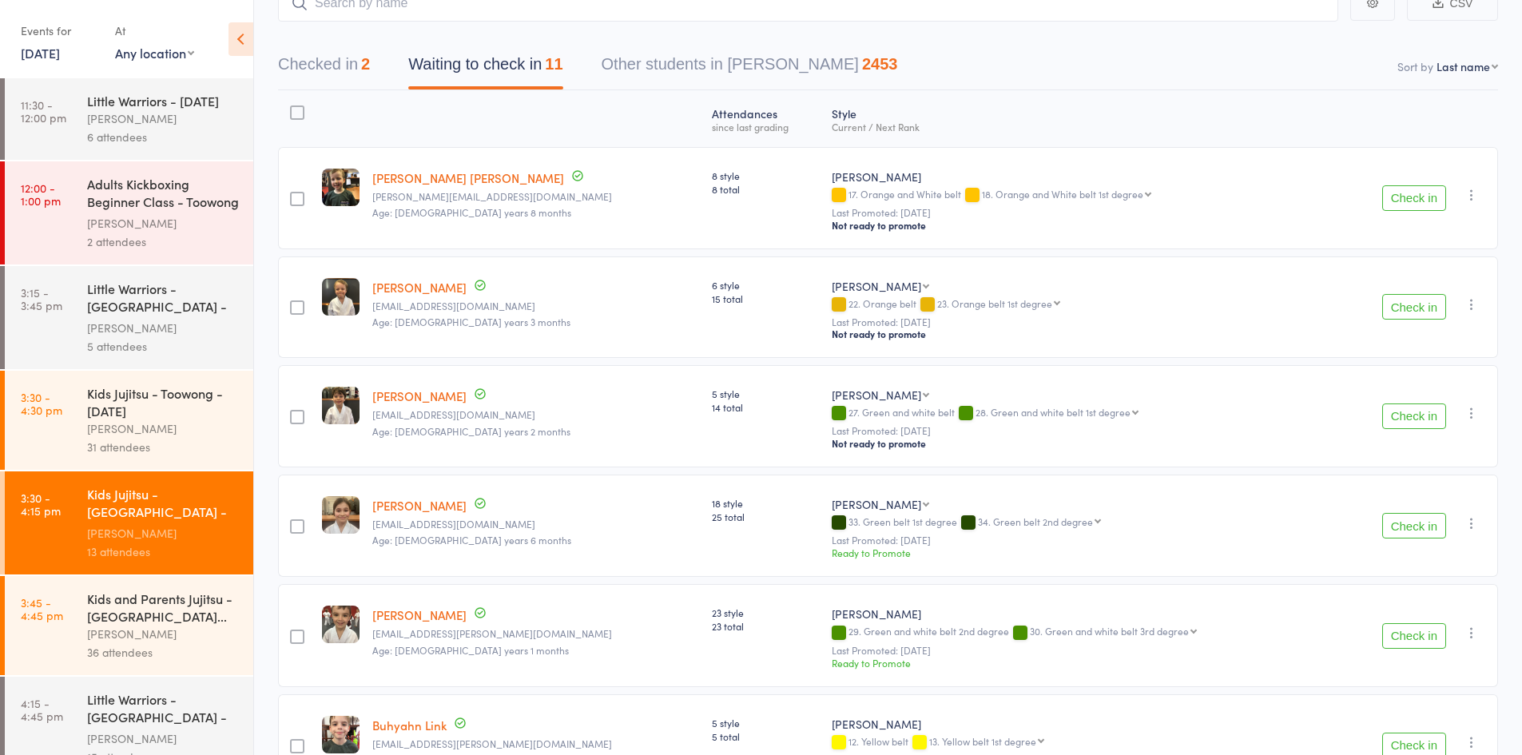
click at [1413, 202] on button "Check in" at bounding box center [1414, 198] width 64 height 26
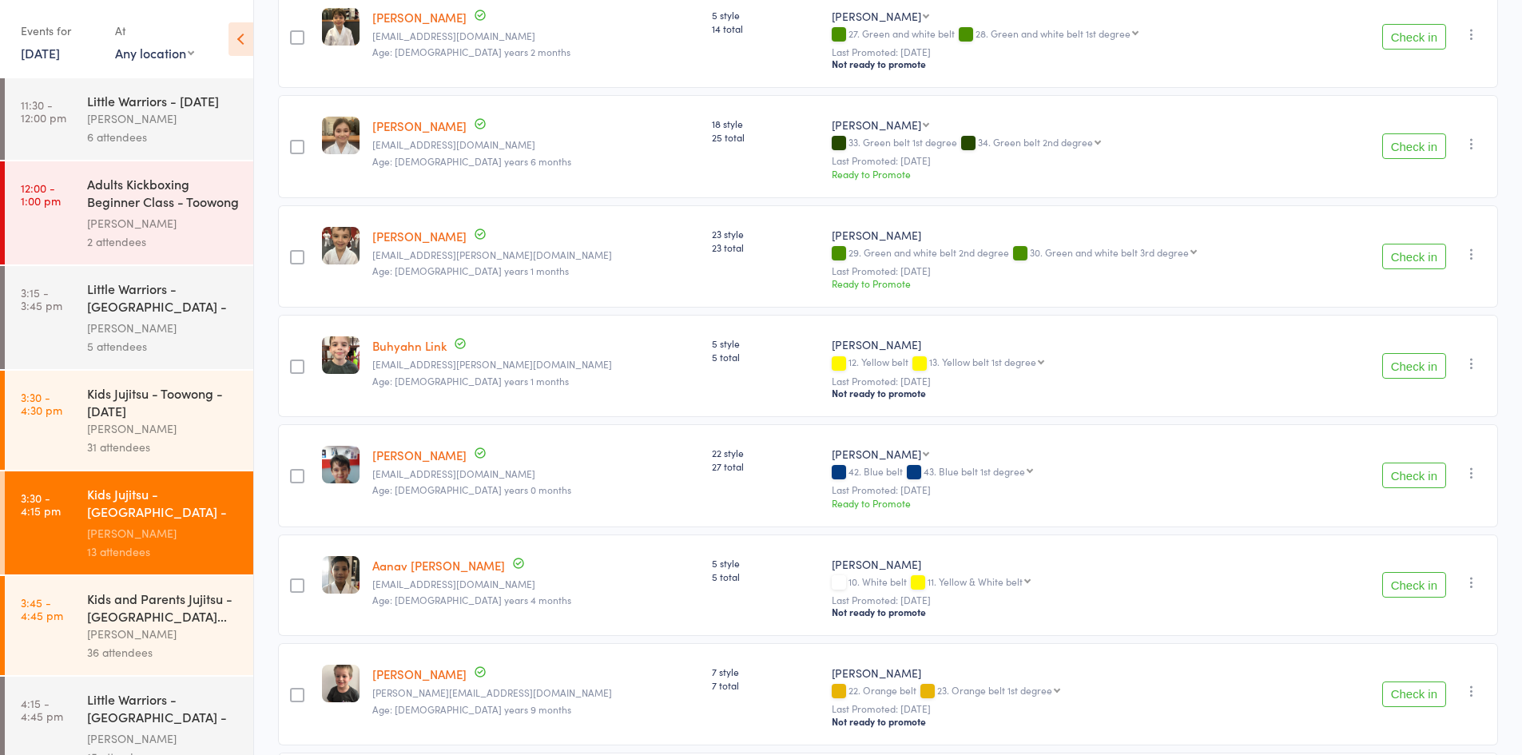
scroll to position [649, 0]
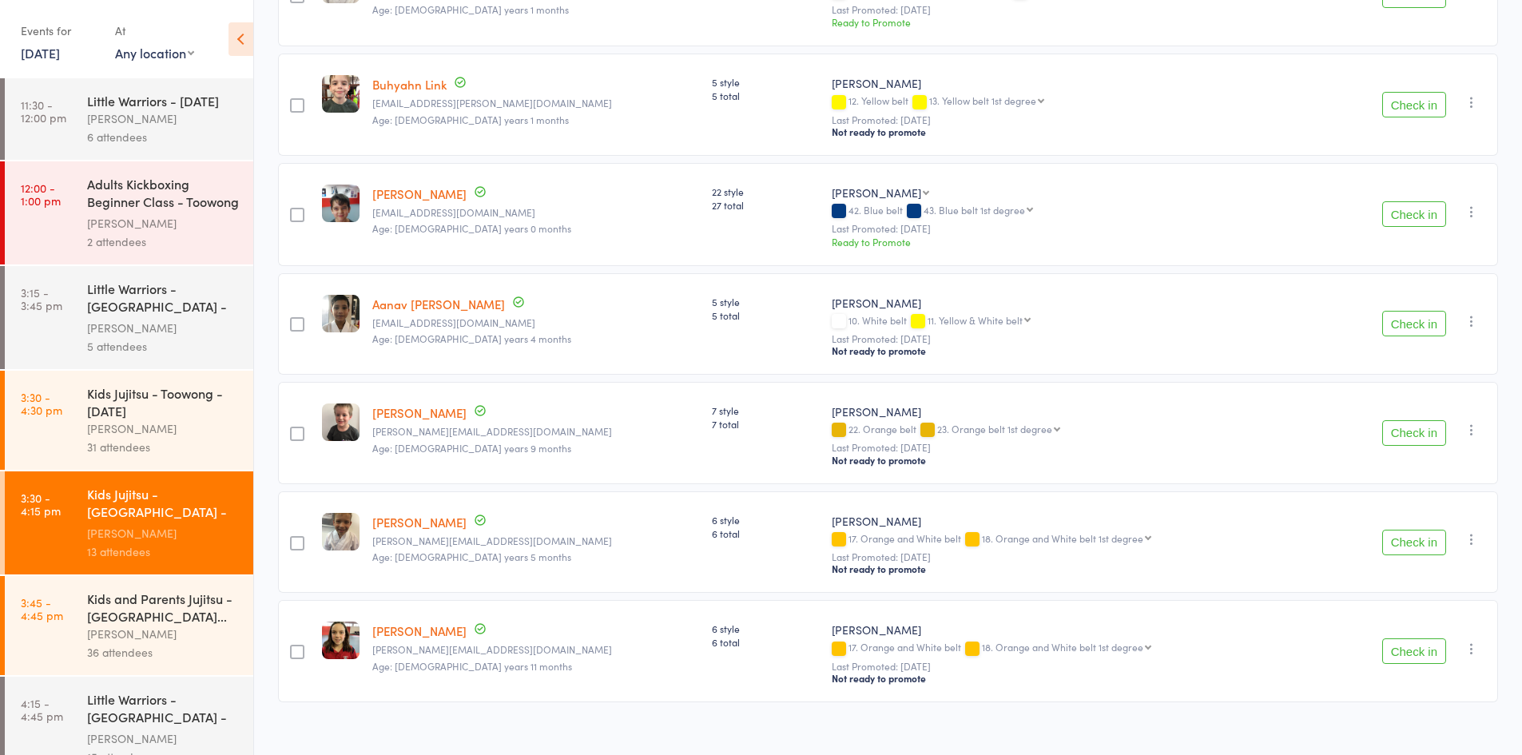
click at [1419, 530] on button "Check in" at bounding box center [1414, 543] width 64 height 26
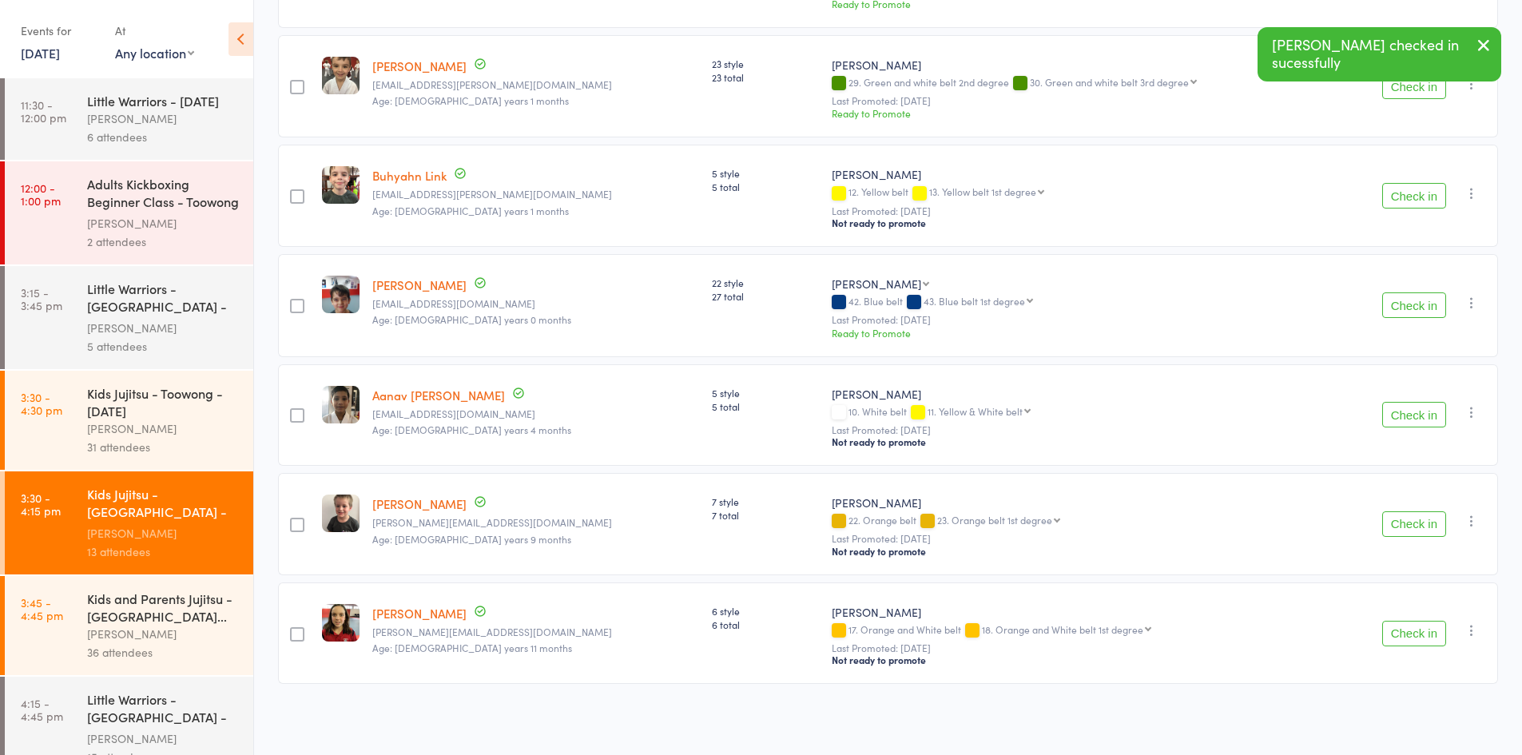
scroll to position [541, 0]
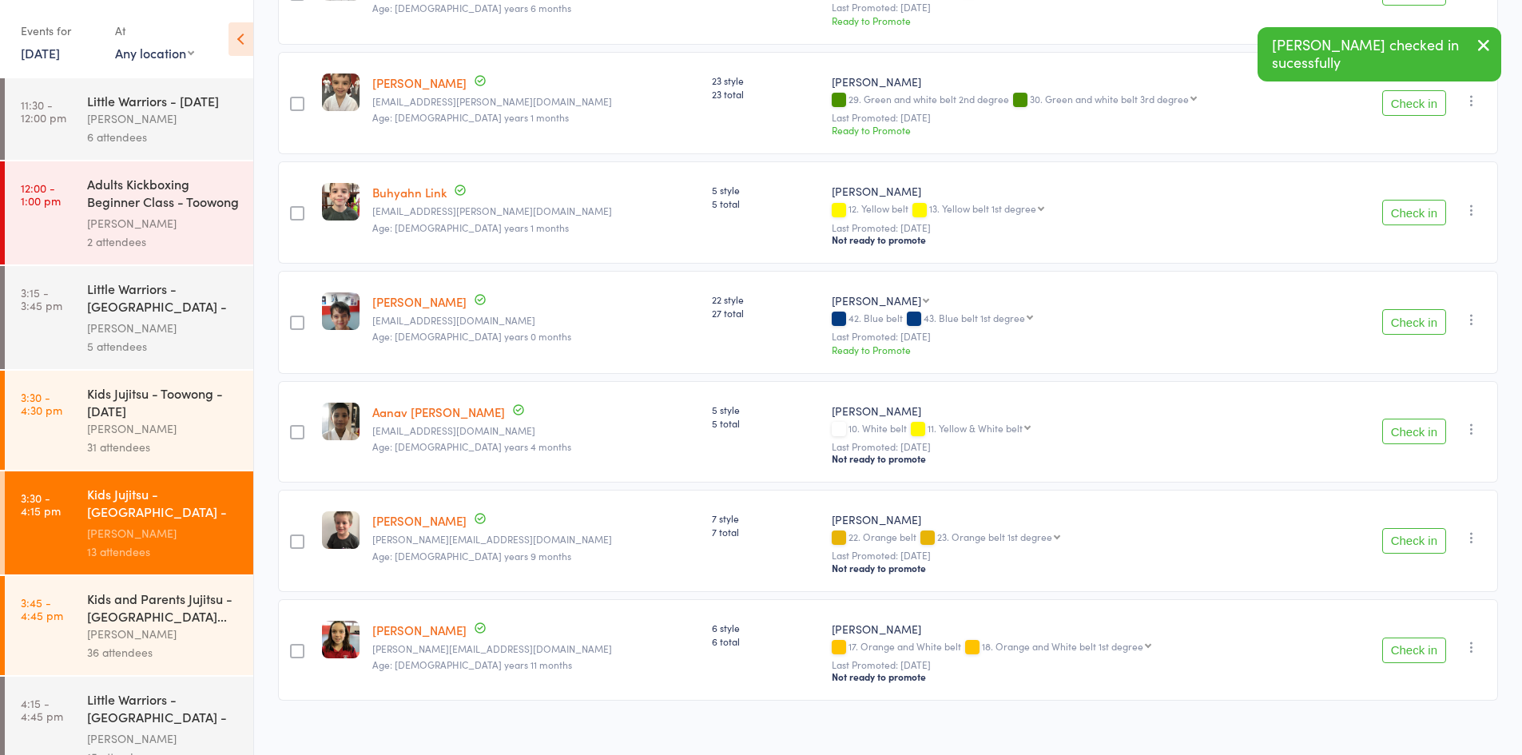
click at [1429, 638] on button "Check in" at bounding box center [1414, 651] width 64 height 26
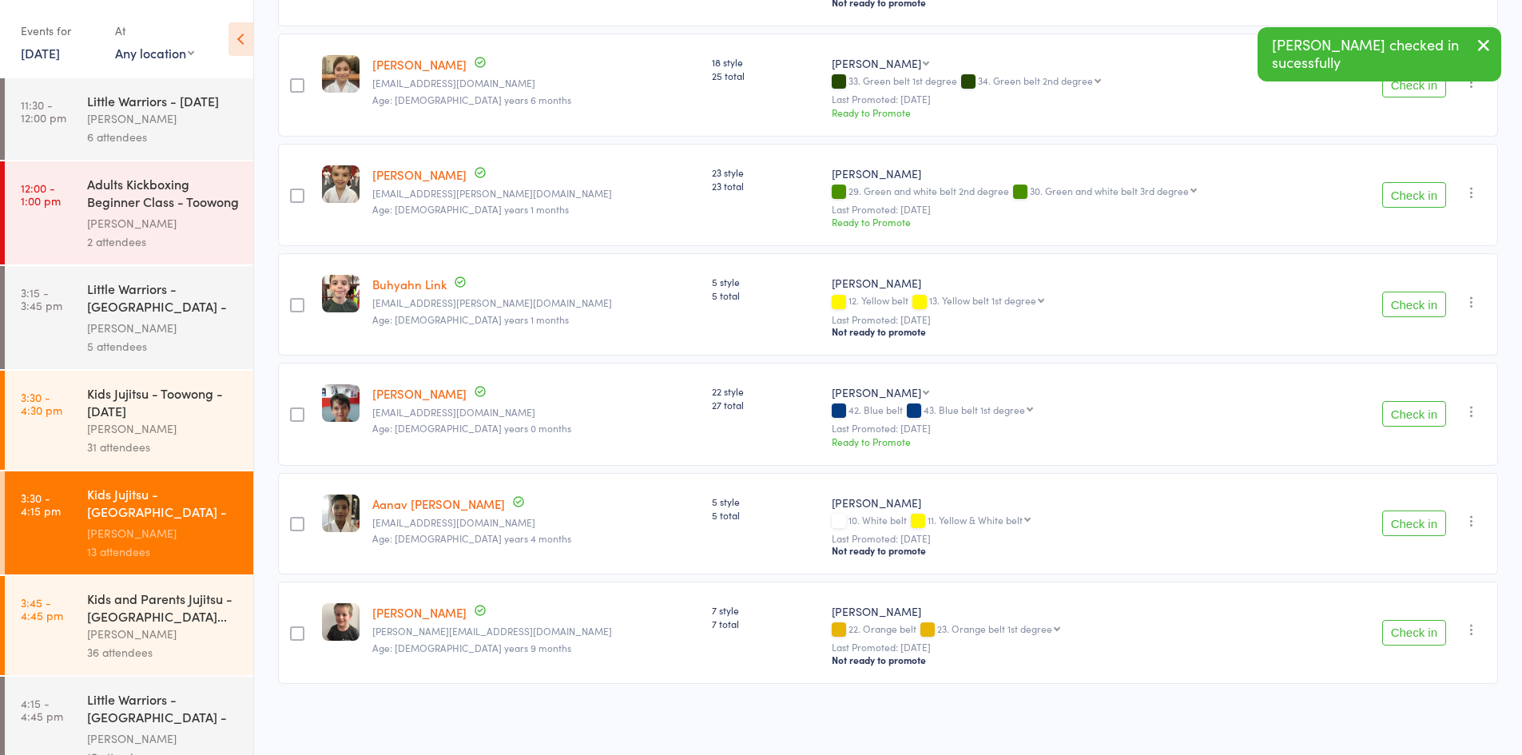
scroll to position [434, 0]
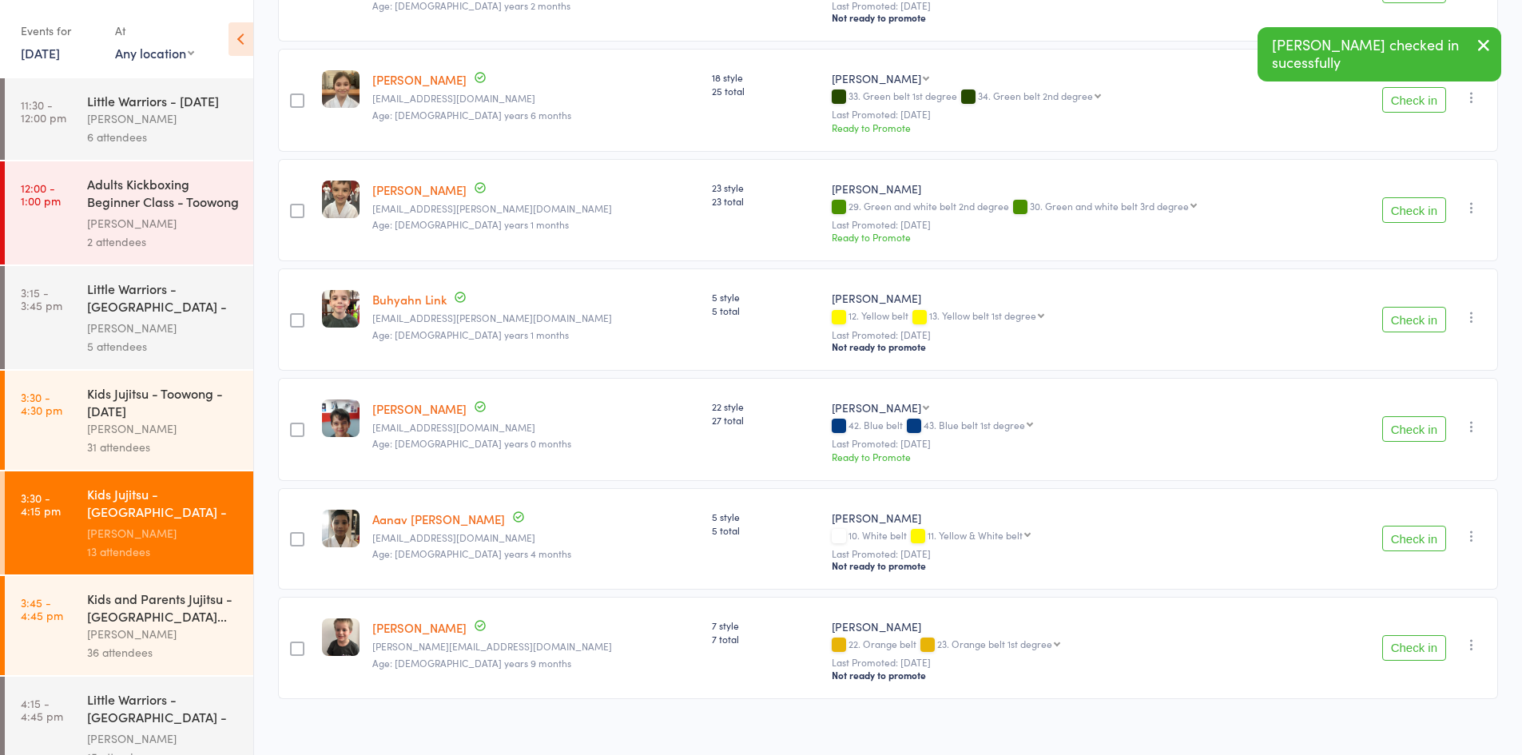
click at [1422, 526] on button "Check in" at bounding box center [1414, 539] width 64 height 26
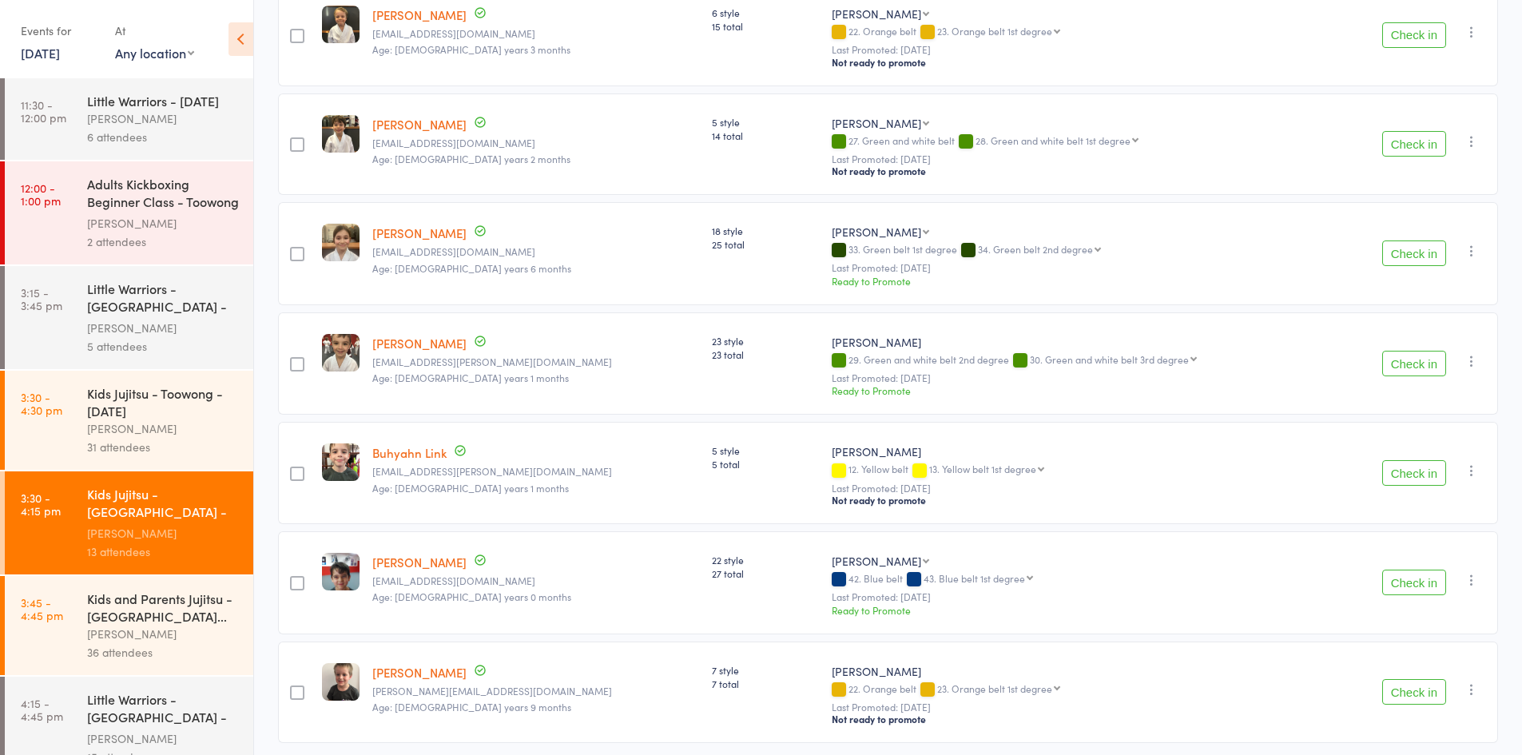
scroll to position [320, 0]
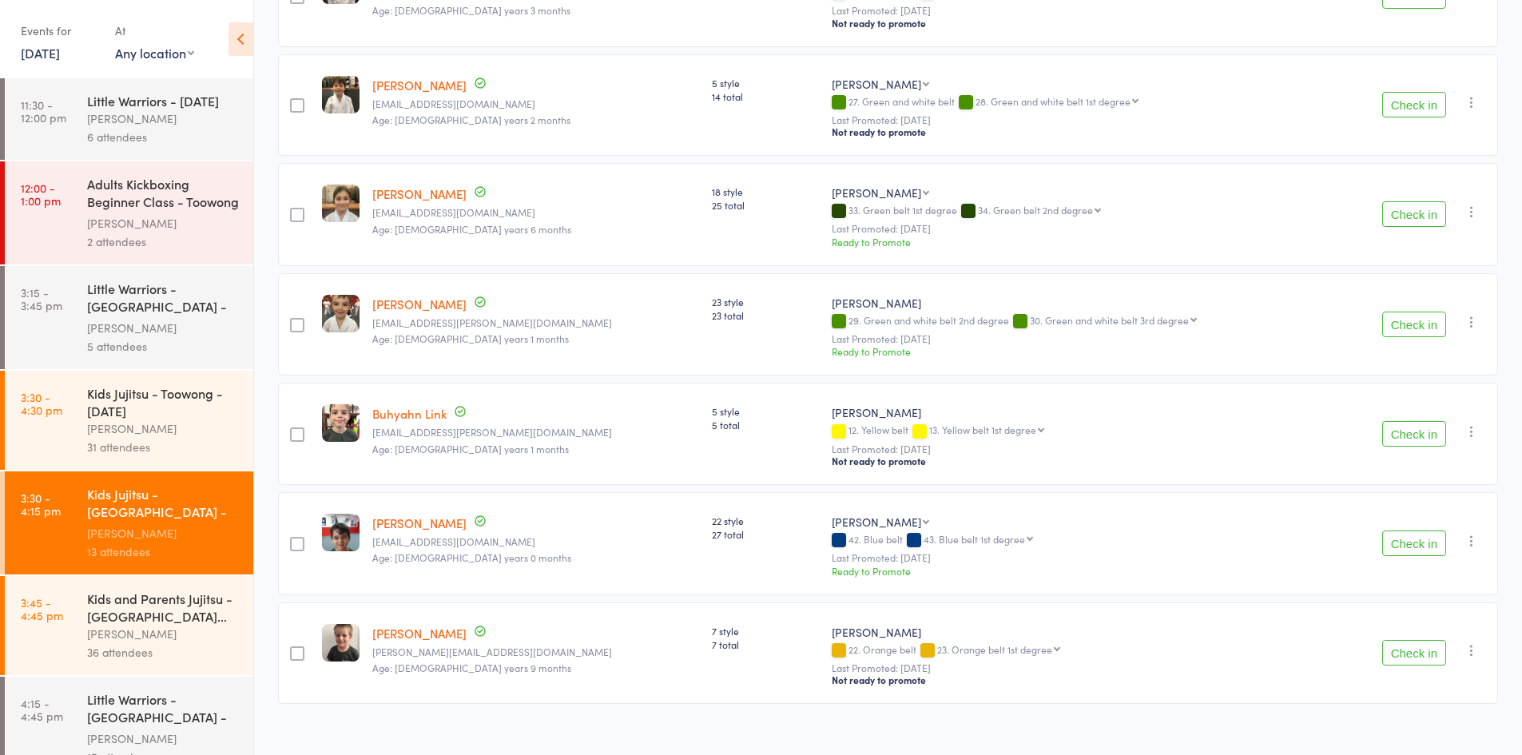
click at [1416, 425] on button "Check in" at bounding box center [1414, 434] width 64 height 26
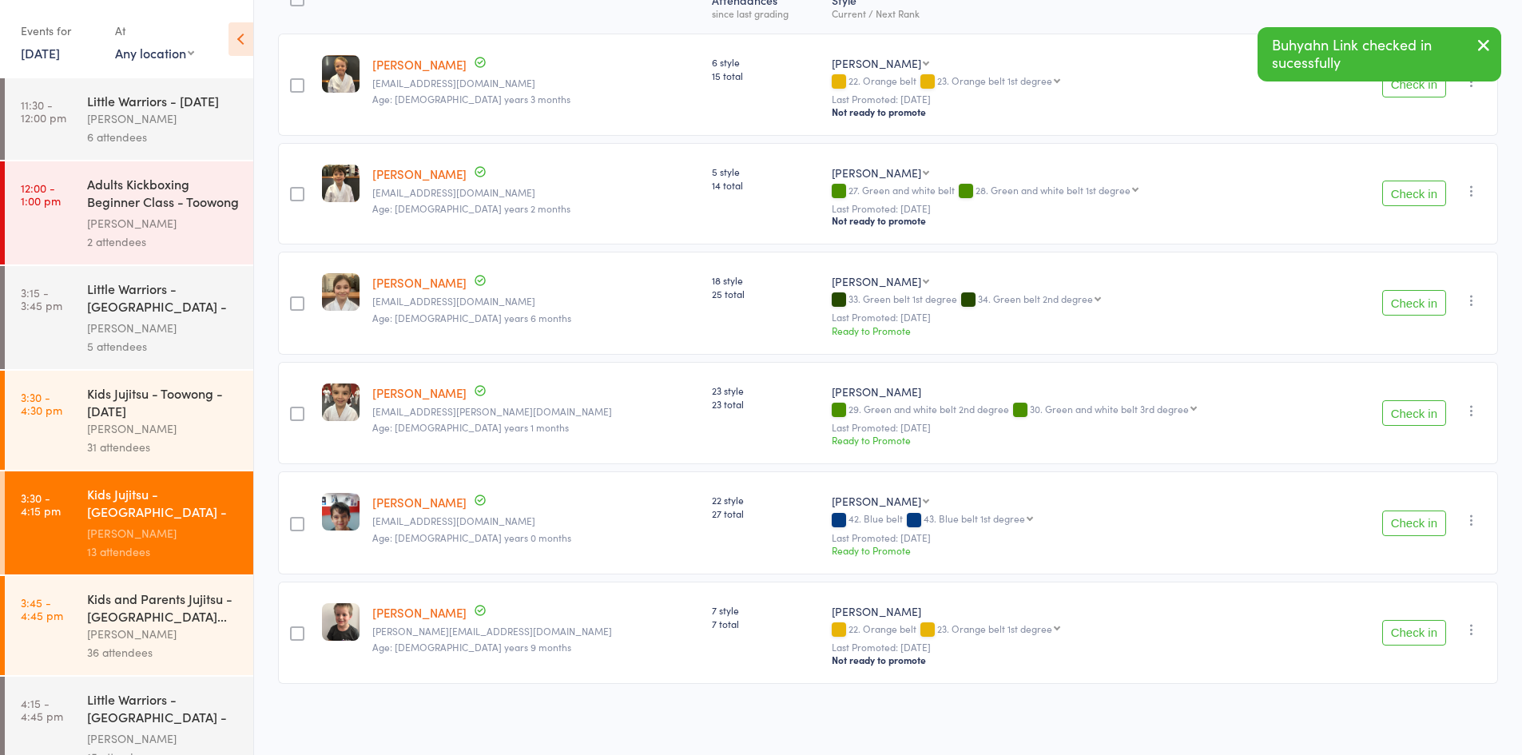
scroll to position [219, 0]
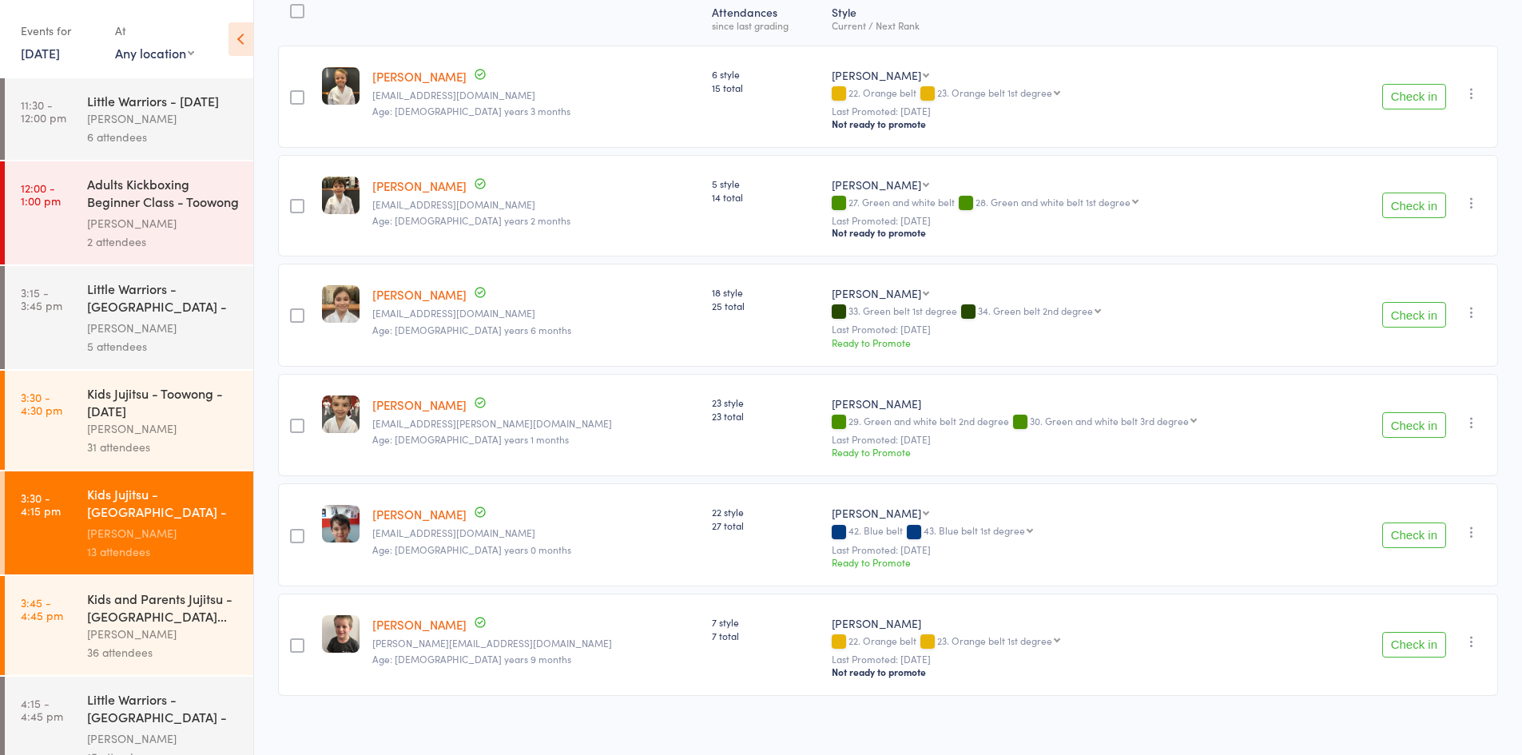
click at [1418, 638] on button "Check in" at bounding box center [1414, 645] width 64 height 26
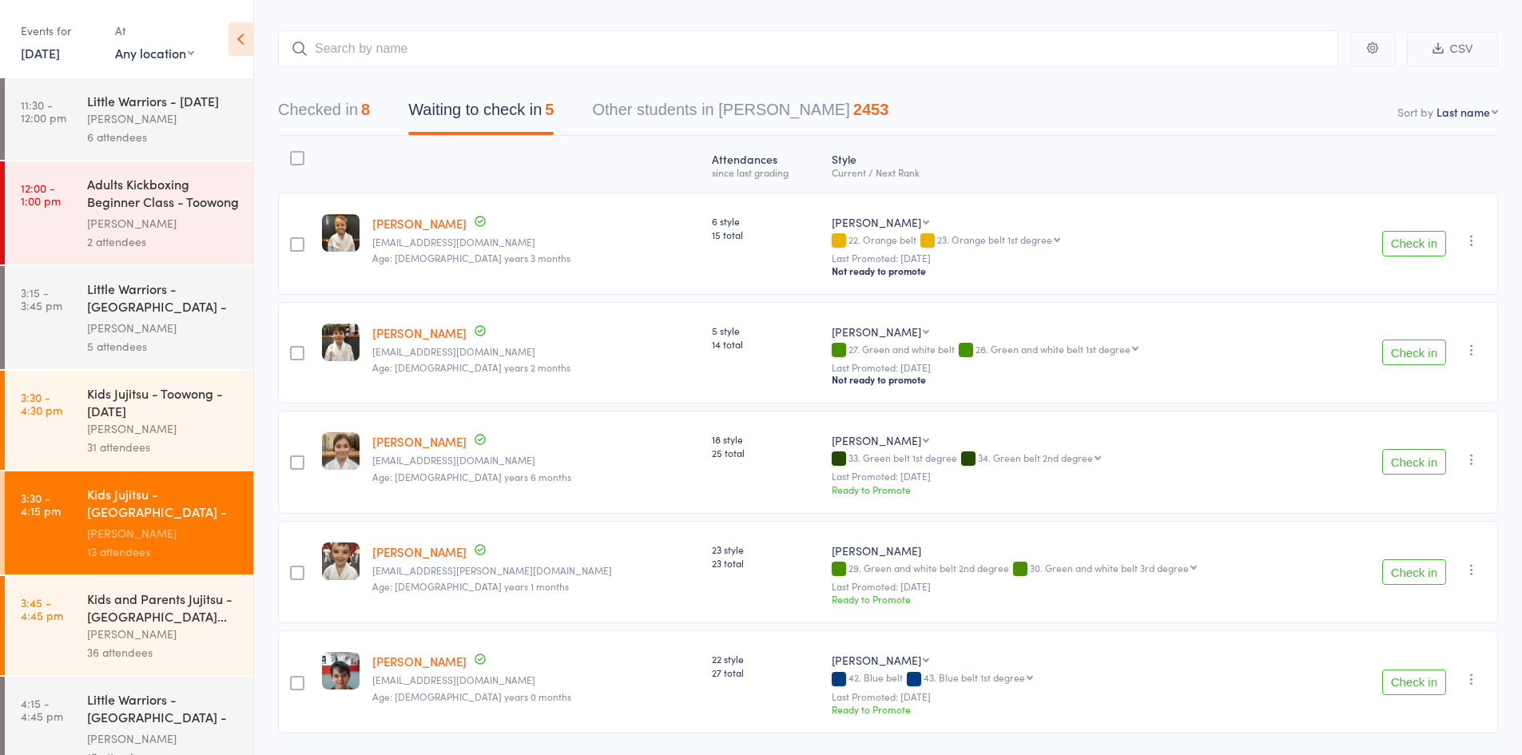
scroll to position [111, 0]
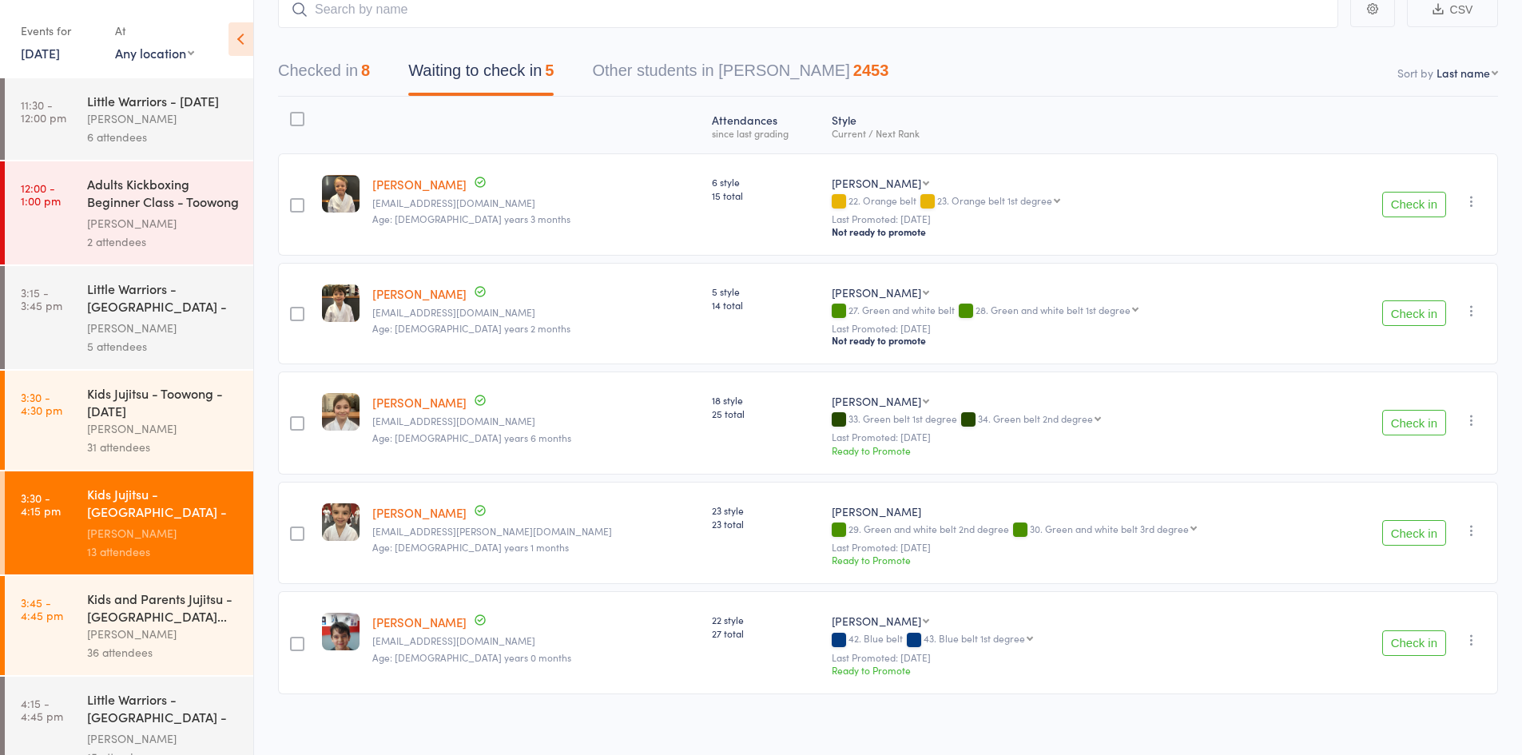
click at [1401, 209] on button "Check in" at bounding box center [1414, 205] width 64 height 26
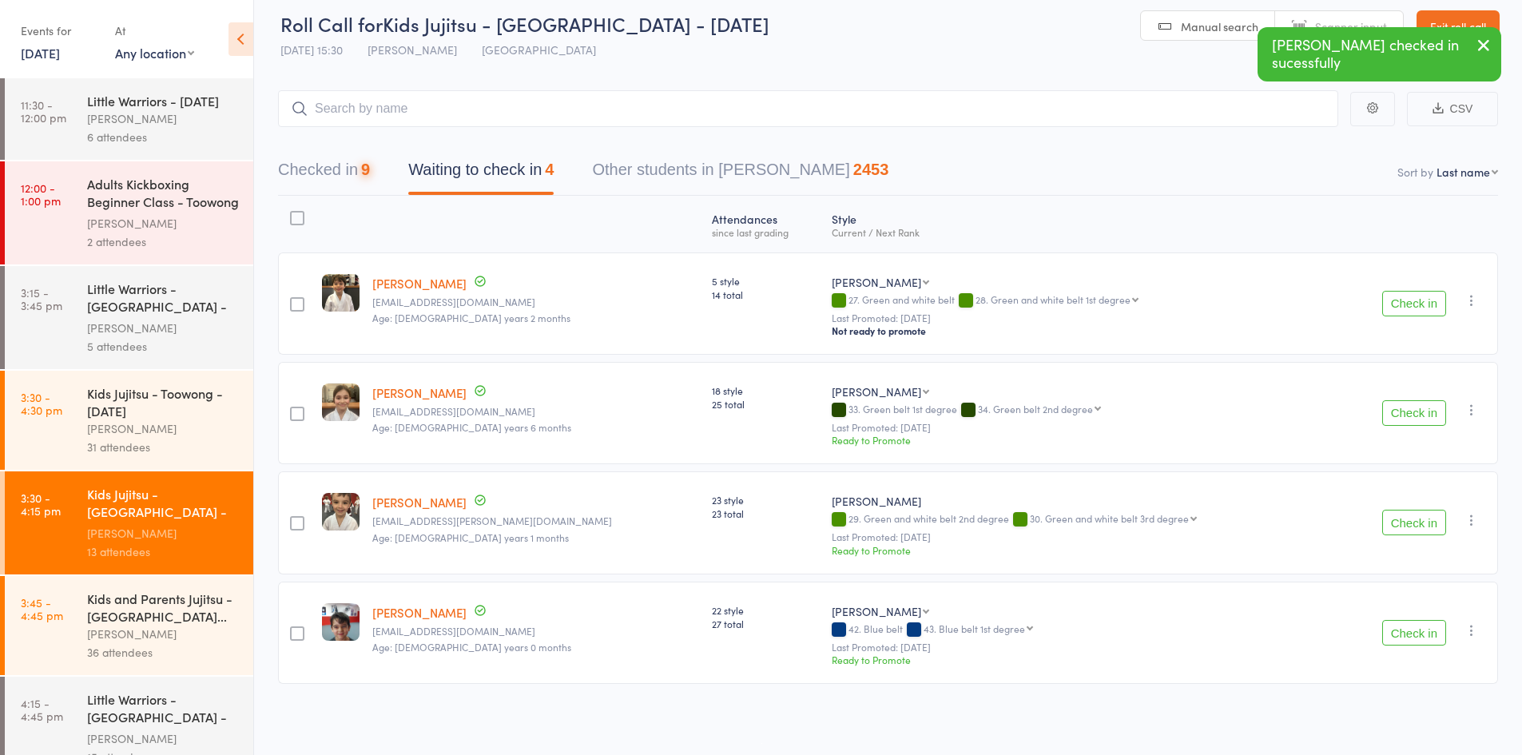
scroll to position [3, 0]
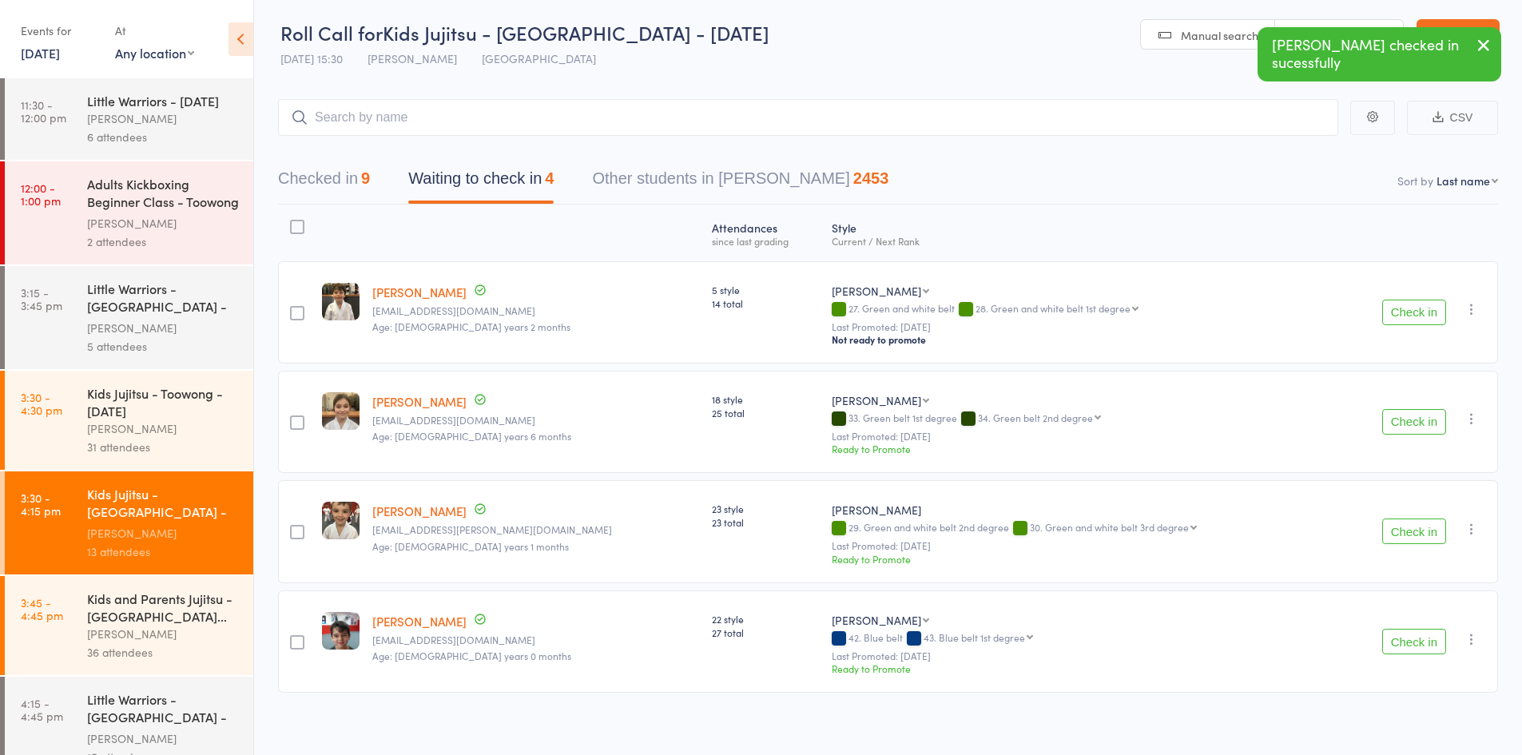
click at [1401, 311] on button "Check in" at bounding box center [1414, 313] width 64 height 26
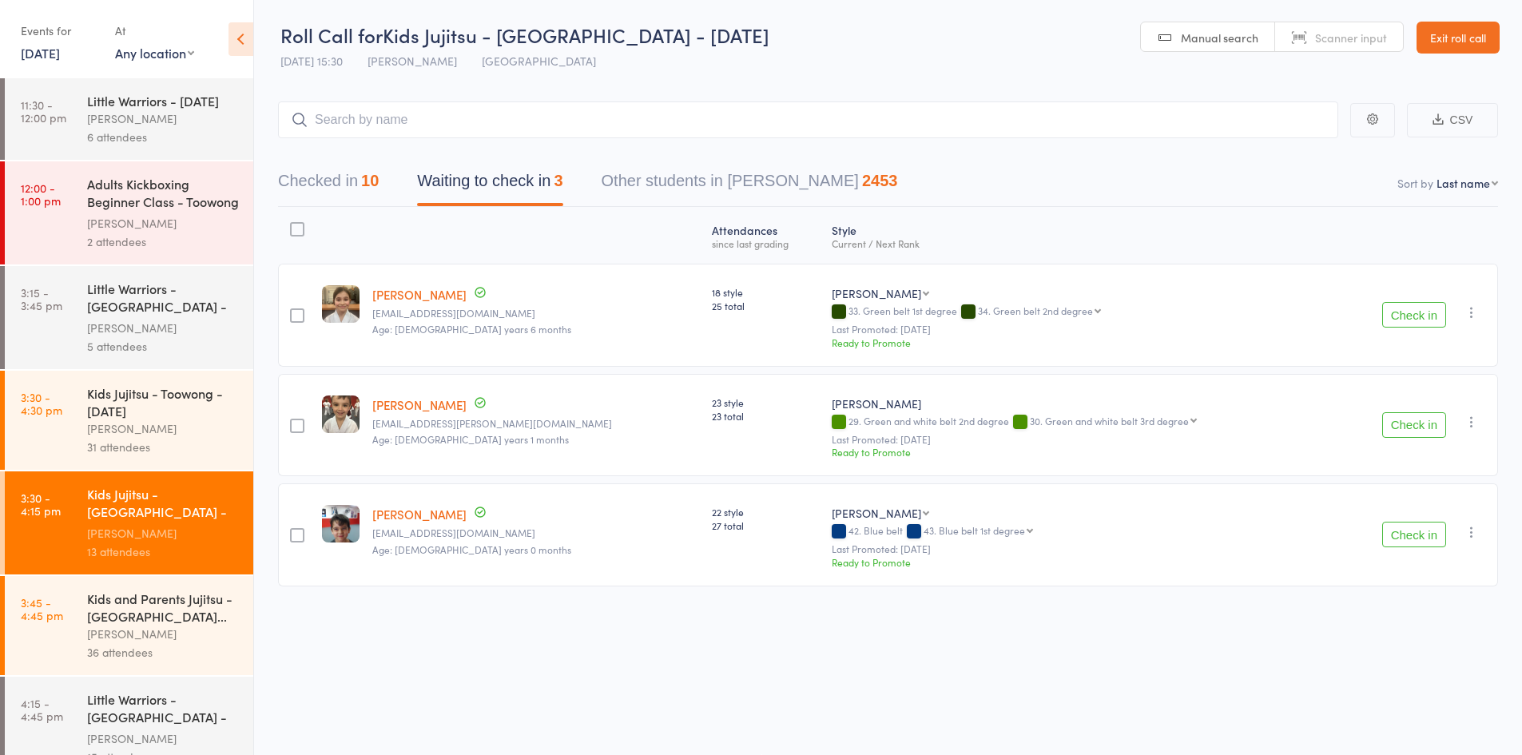
click at [1421, 320] on button "Check in" at bounding box center [1414, 315] width 64 height 26
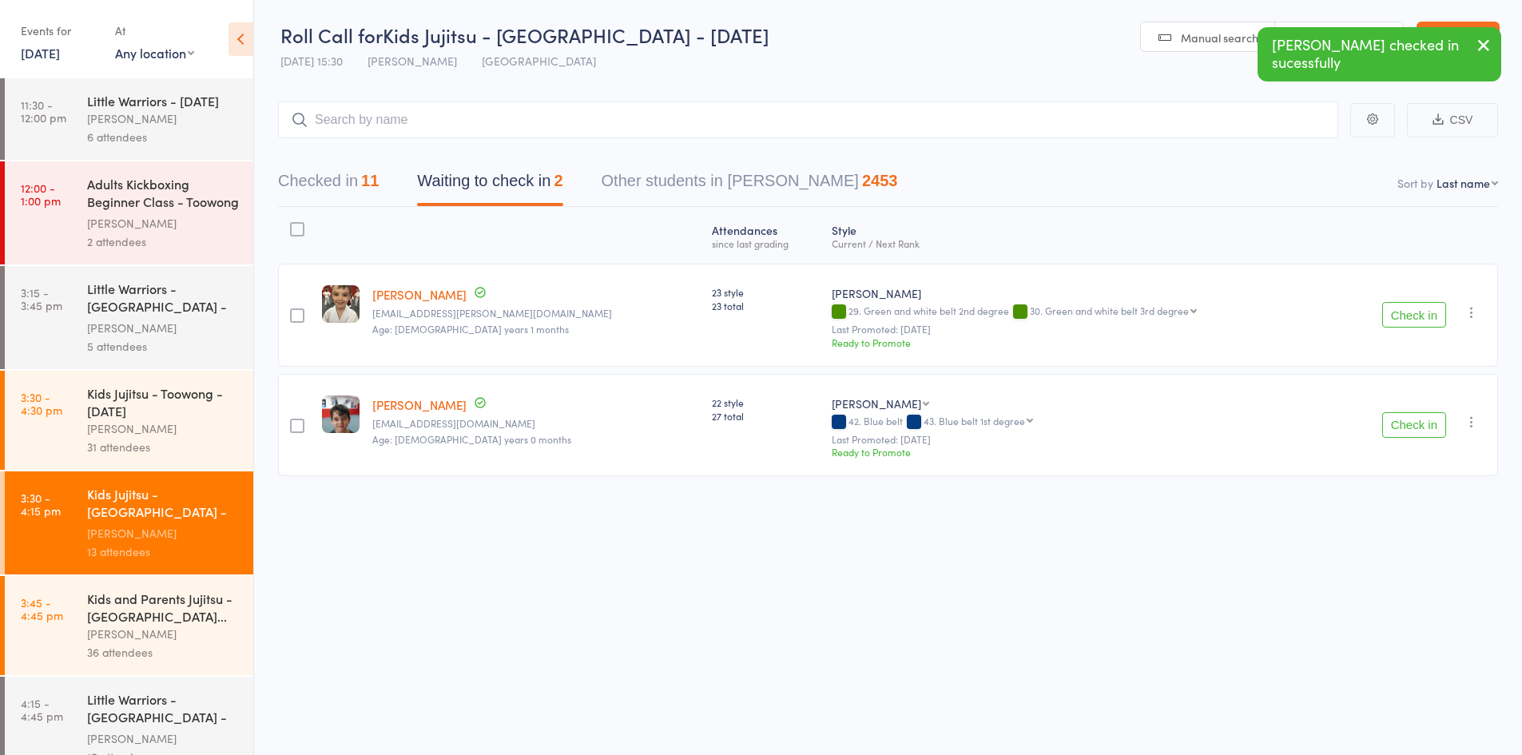
click at [352, 185] on button "Checked in 11" at bounding box center [328, 185] width 101 height 42
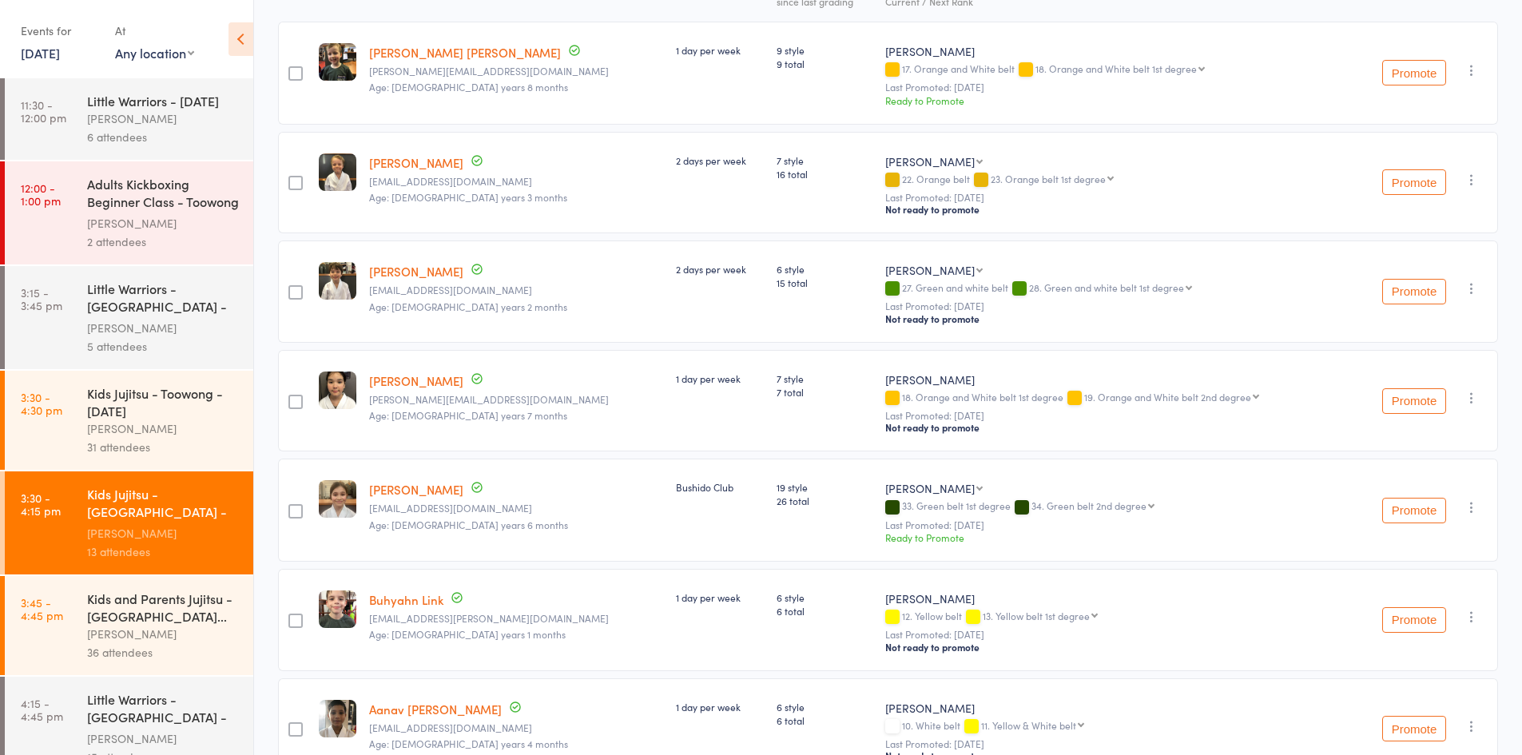
scroll to position [0, 0]
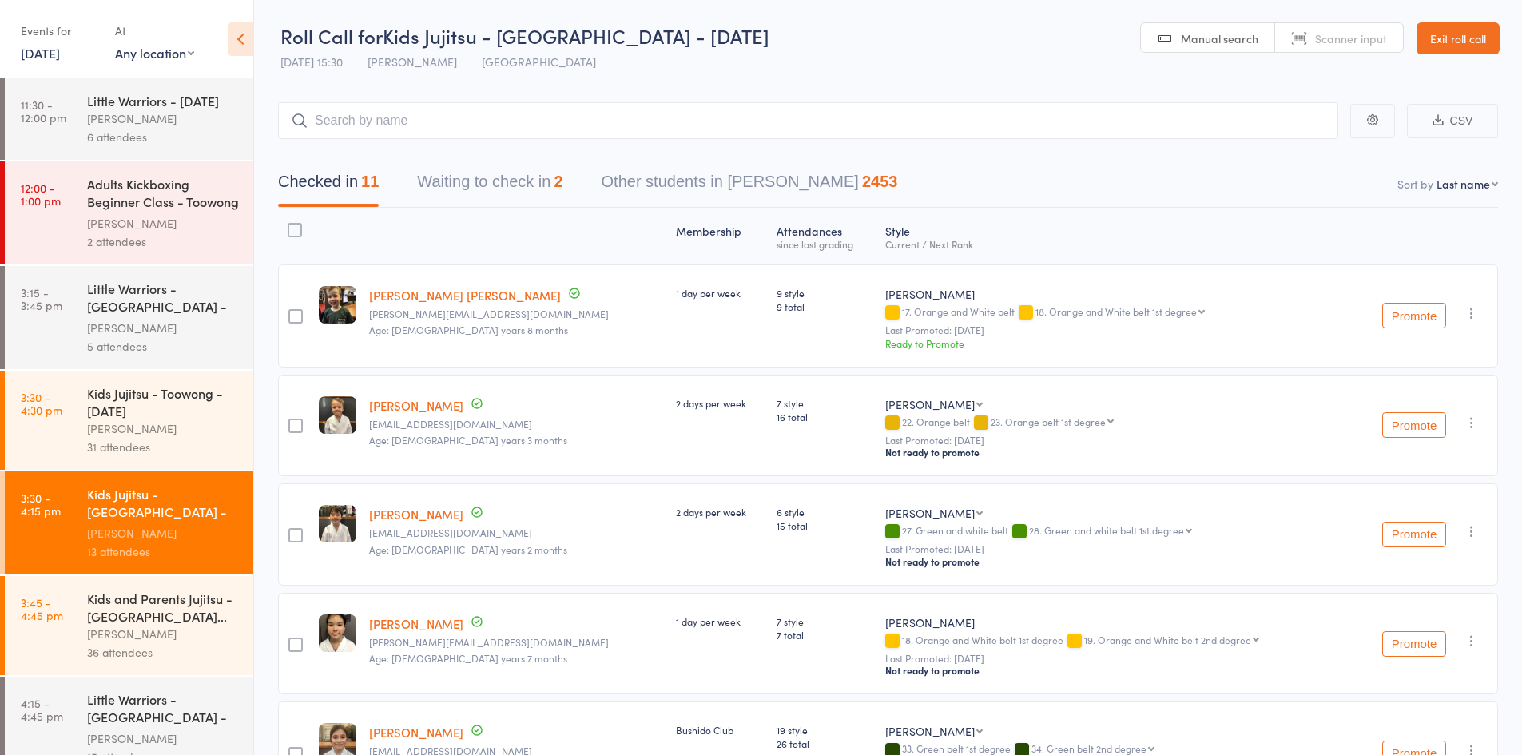
click at [524, 170] on button "Waiting to check in 2" at bounding box center [489, 186] width 145 height 42
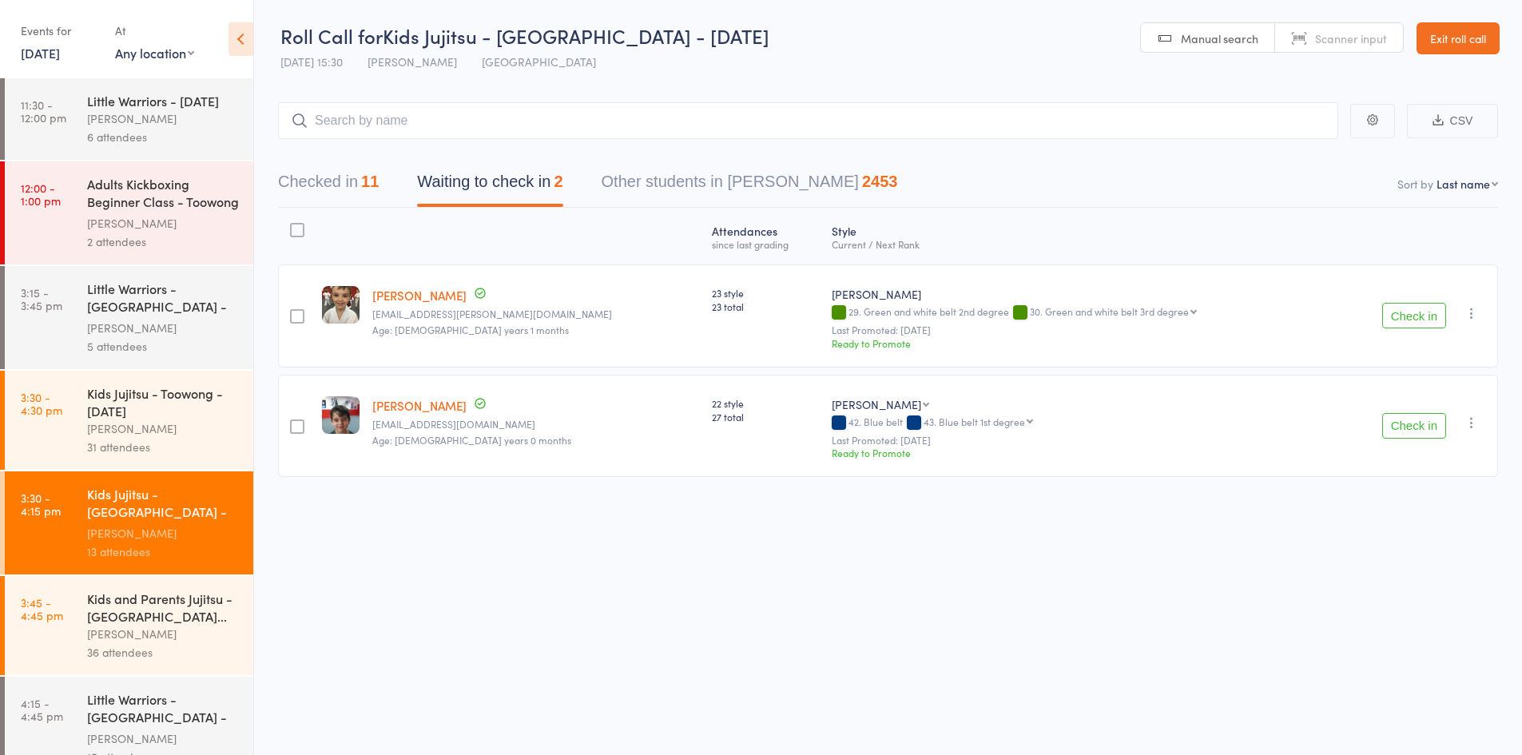
click at [1413, 431] on button "Check in" at bounding box center [1414, 426] width 64 height 26
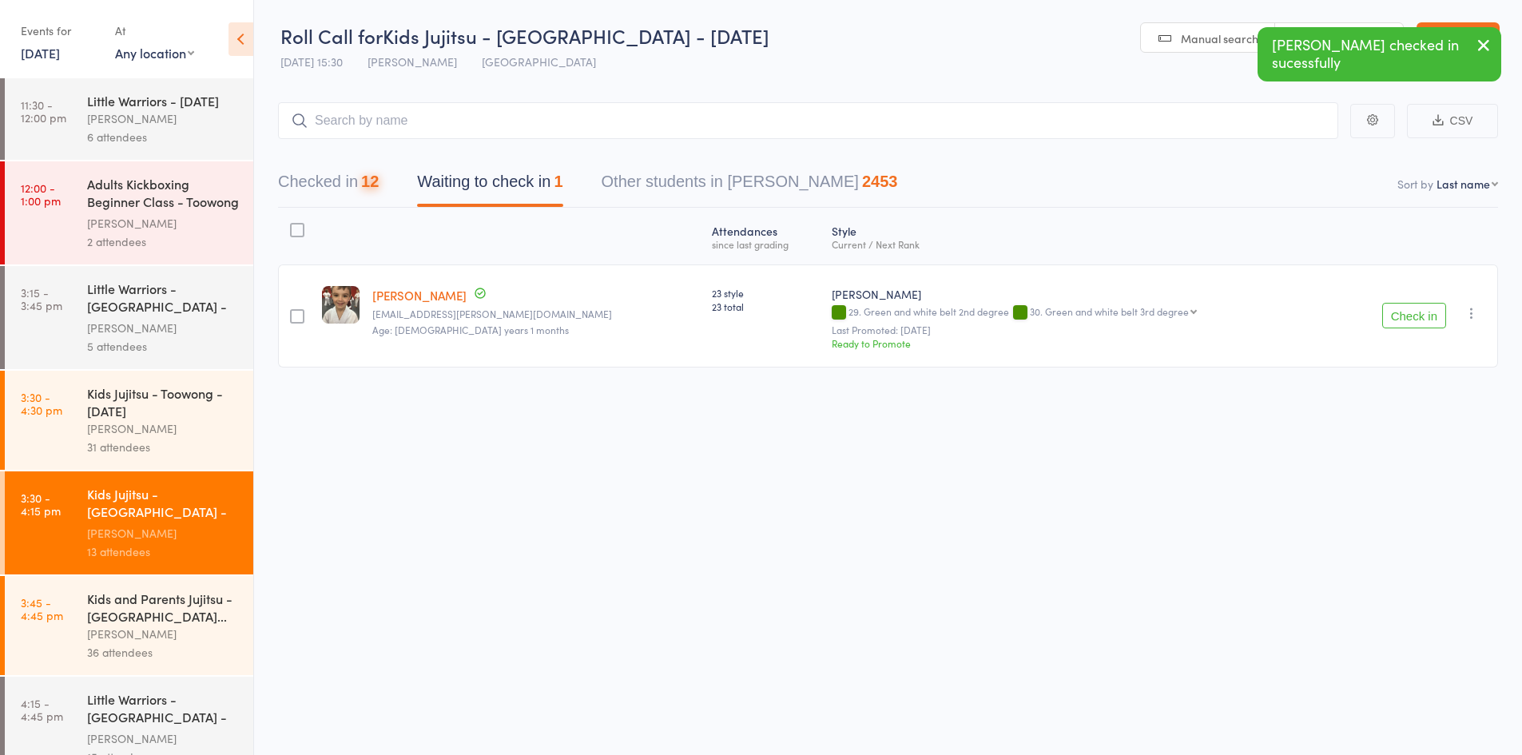
click at [1417, 316] on button "Check in" at bounding box center [1414, 316] width 64 height 26
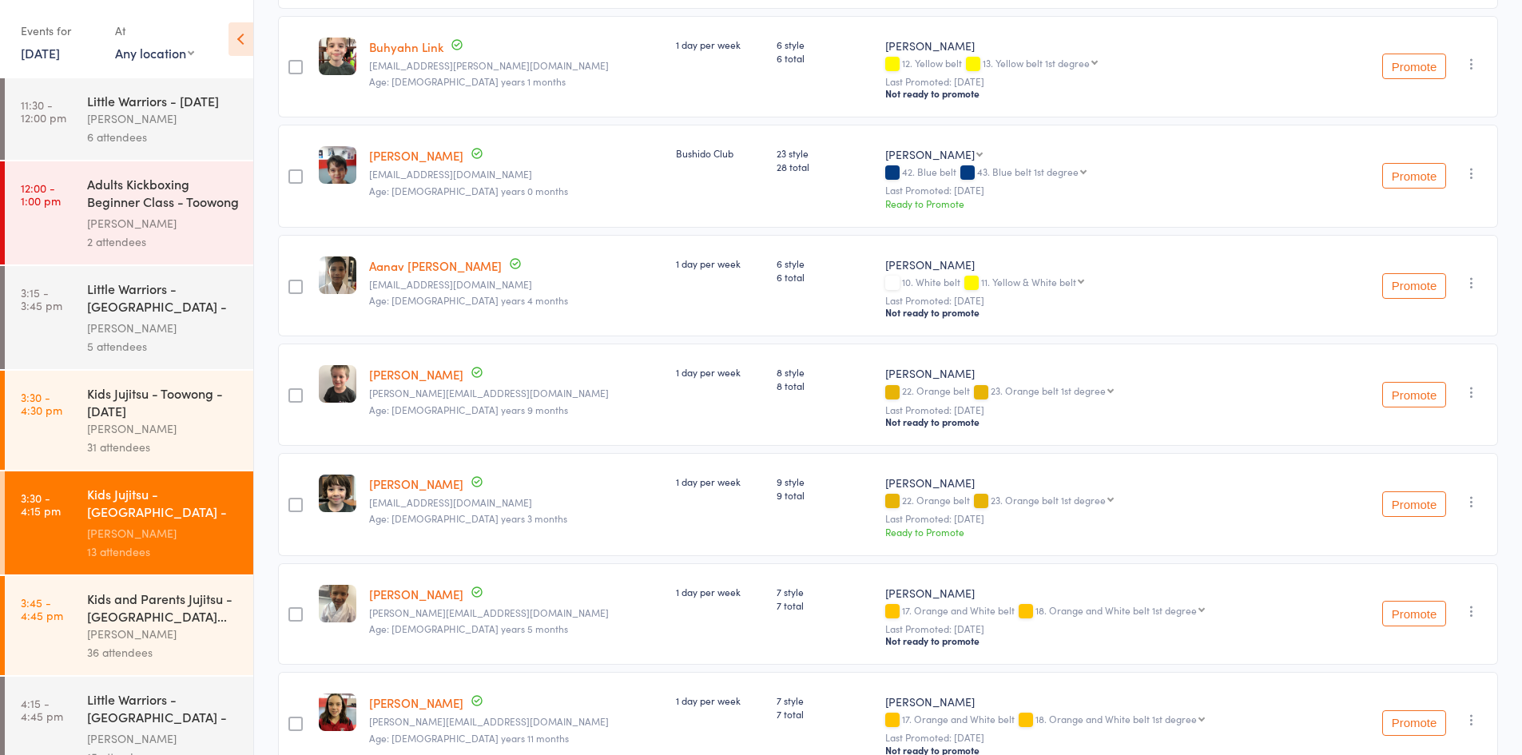
scroll to position [812, 0]
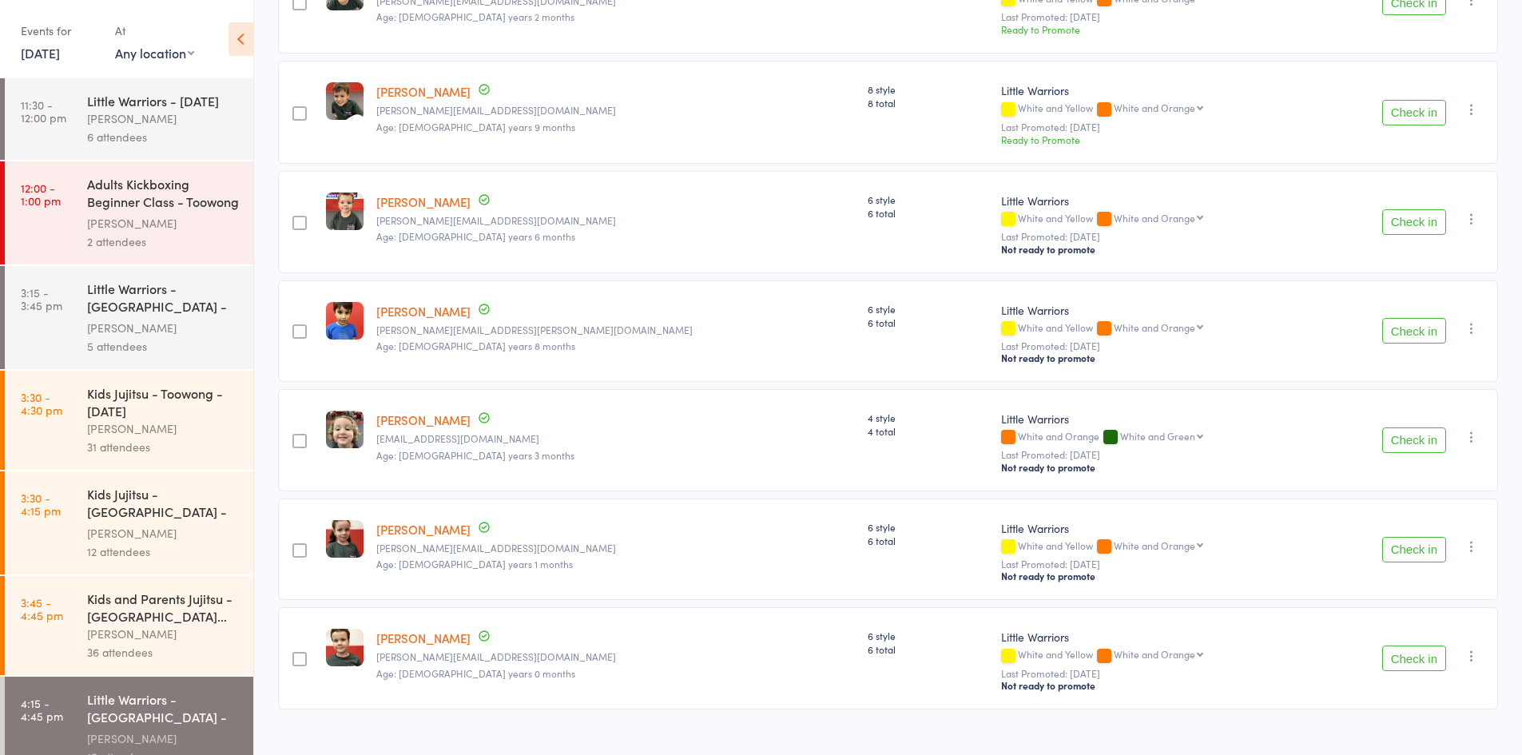
scroll to position [1107, 0]
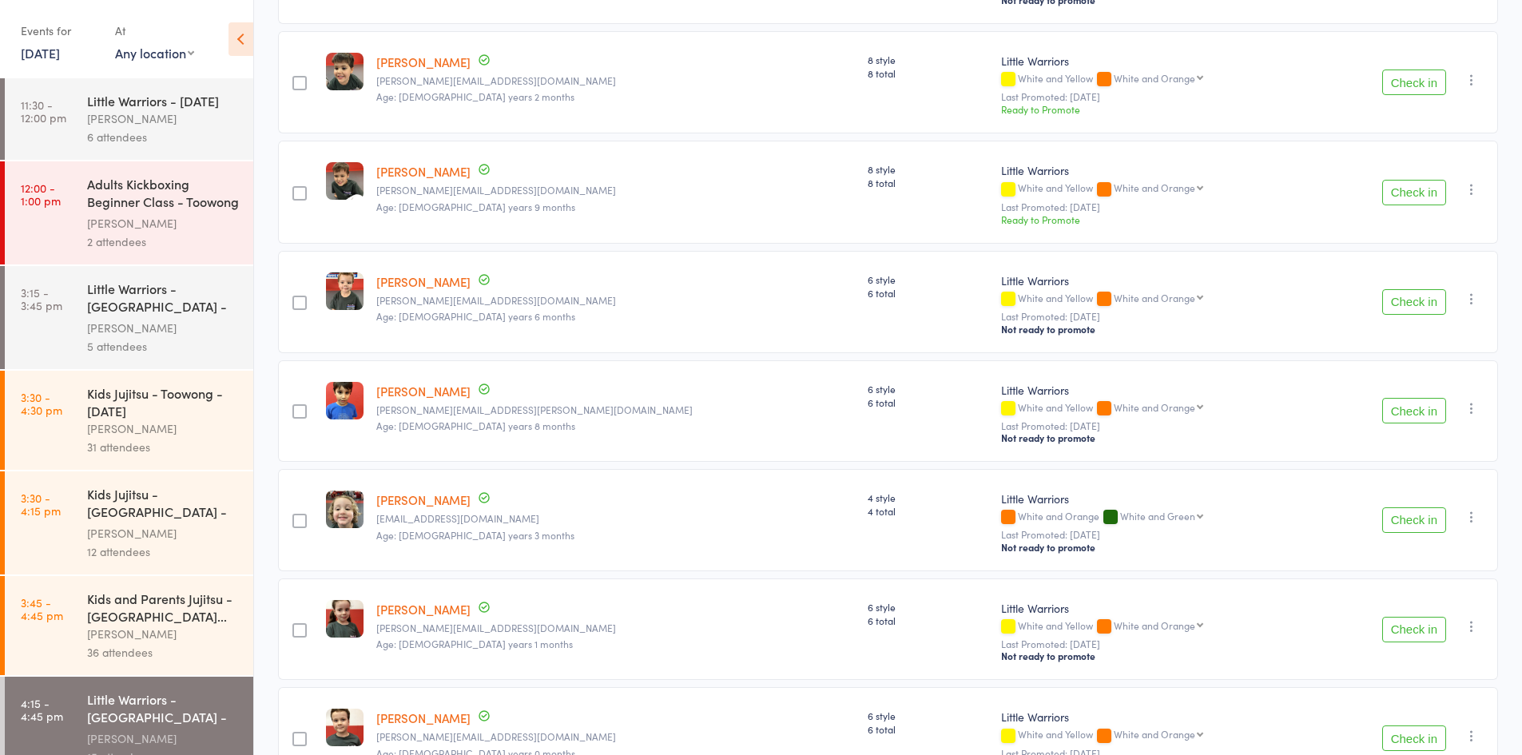
click at [60, 58] on link "[DATE]" at bounding box center [40, 53] width 39 height 18
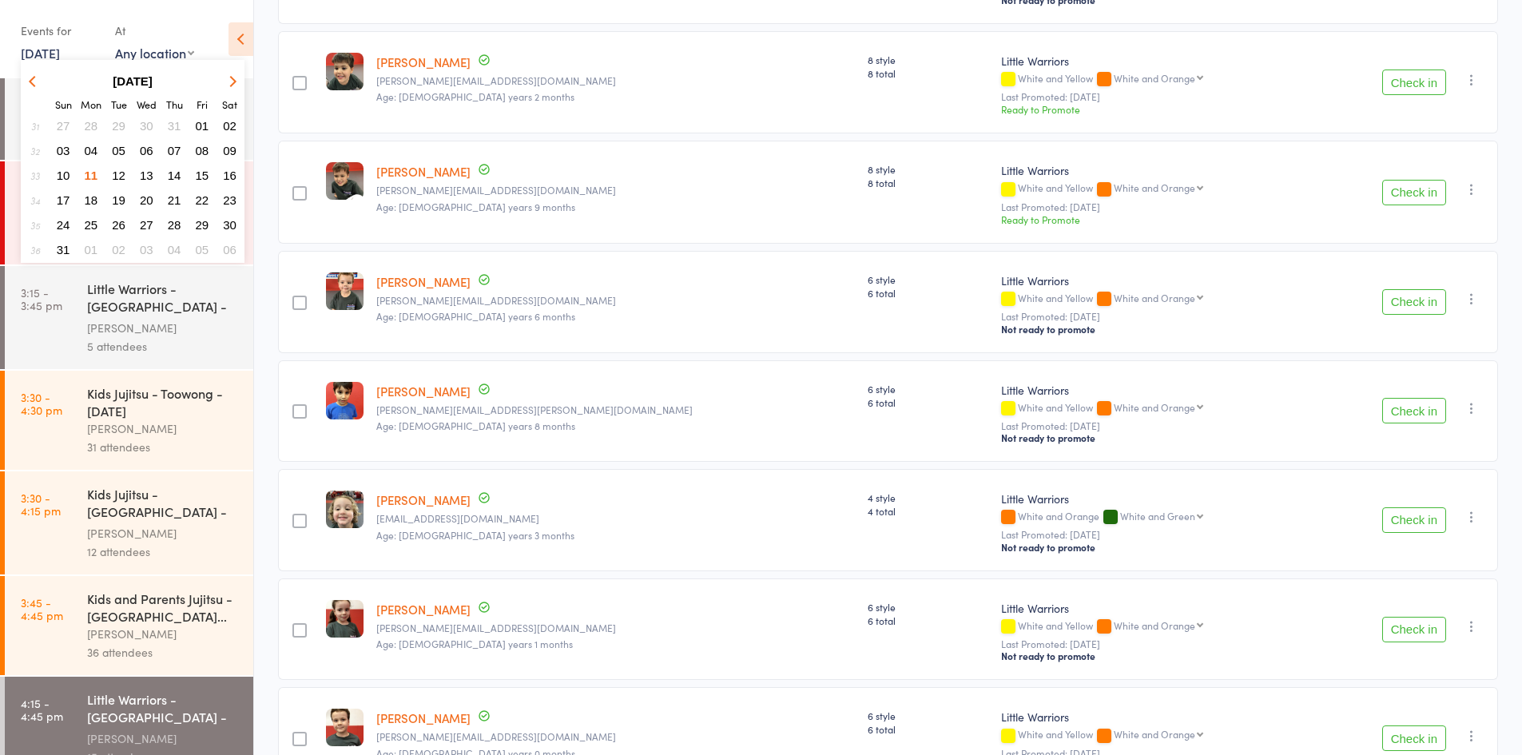
click at [231, 125] on span "02" at bounding box center [230, 126] width 14 height 14
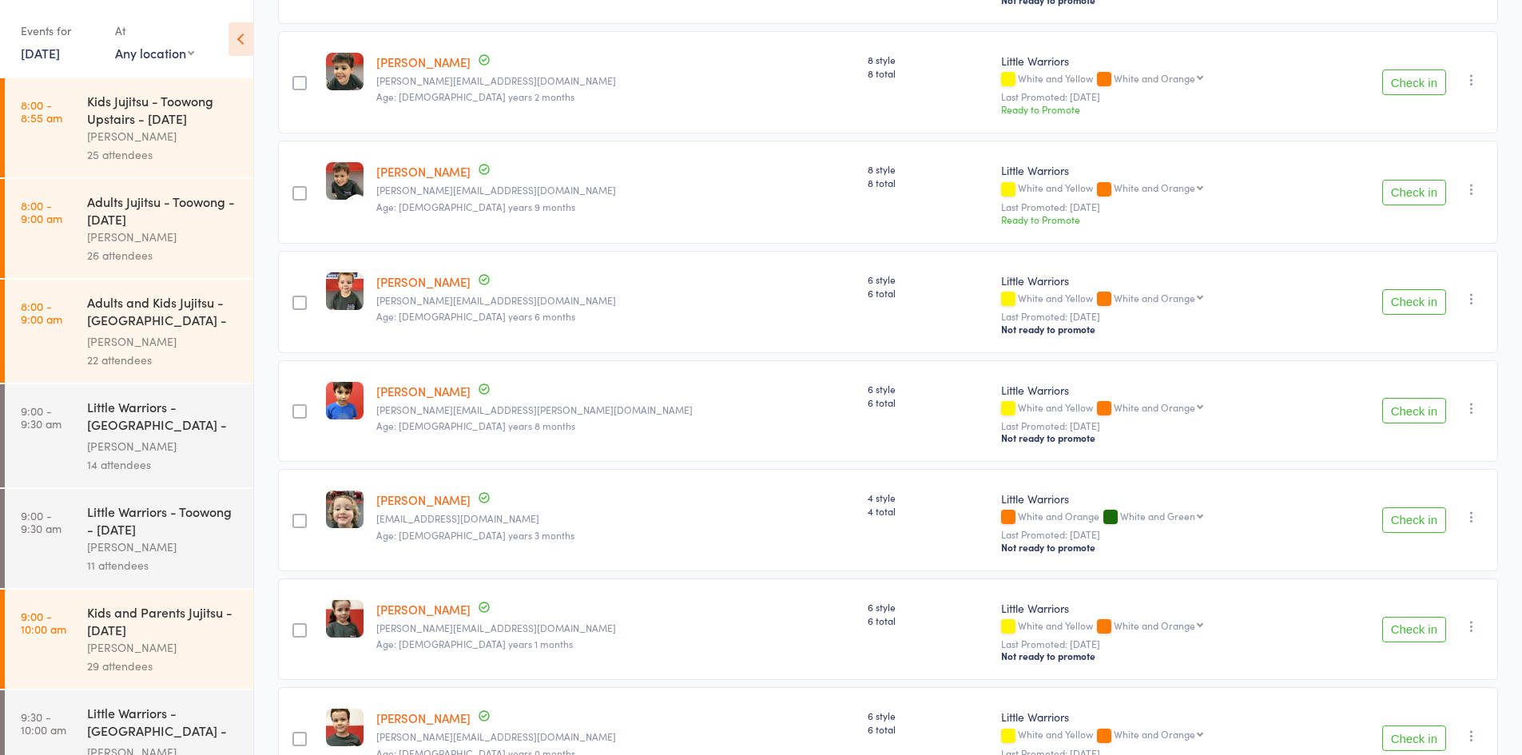
click at [139, 433] on div "Little Warriors - [GEOGRAPHIC_DATA] - [DATE]" at bounding box center [163, 417] width 153 height 39
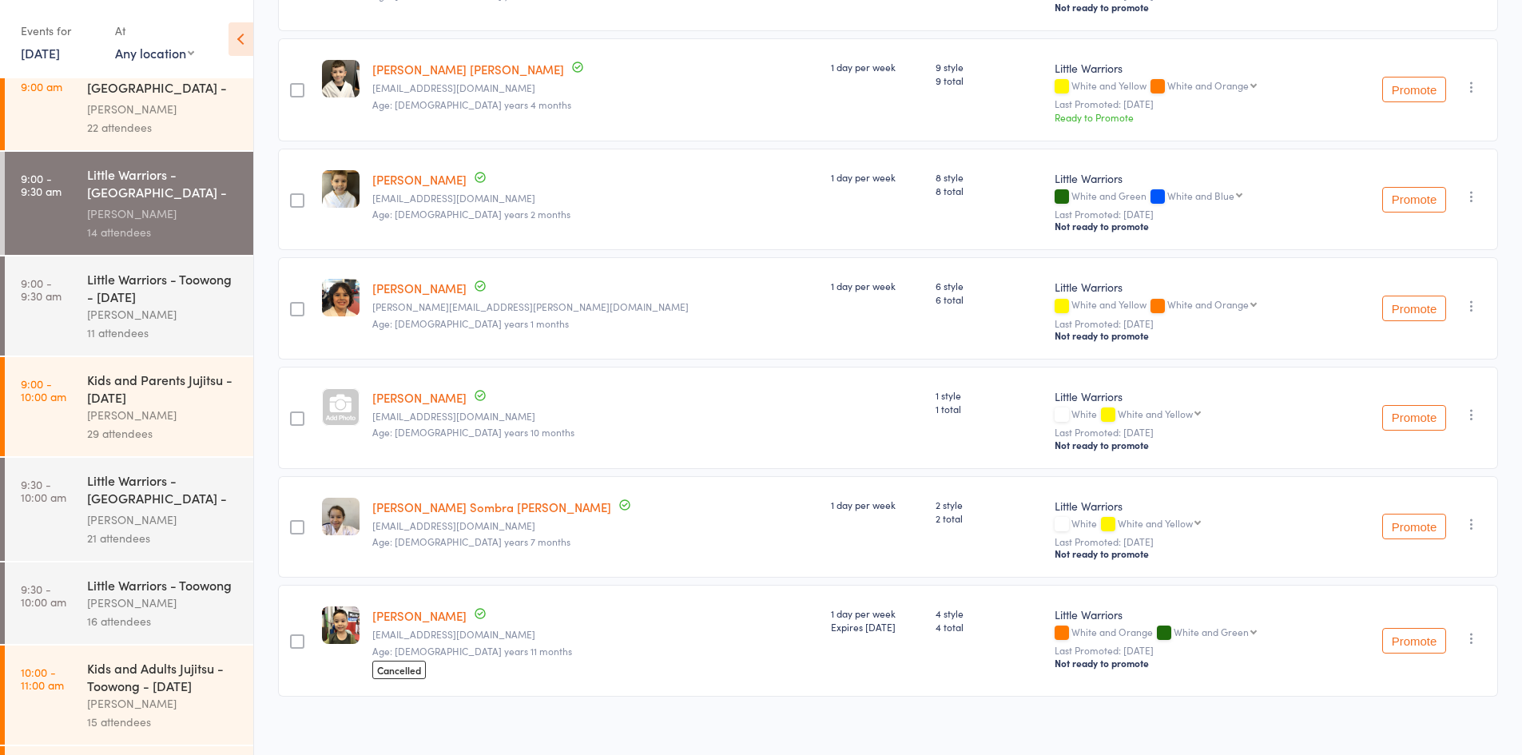
scroll to position [240, 0]
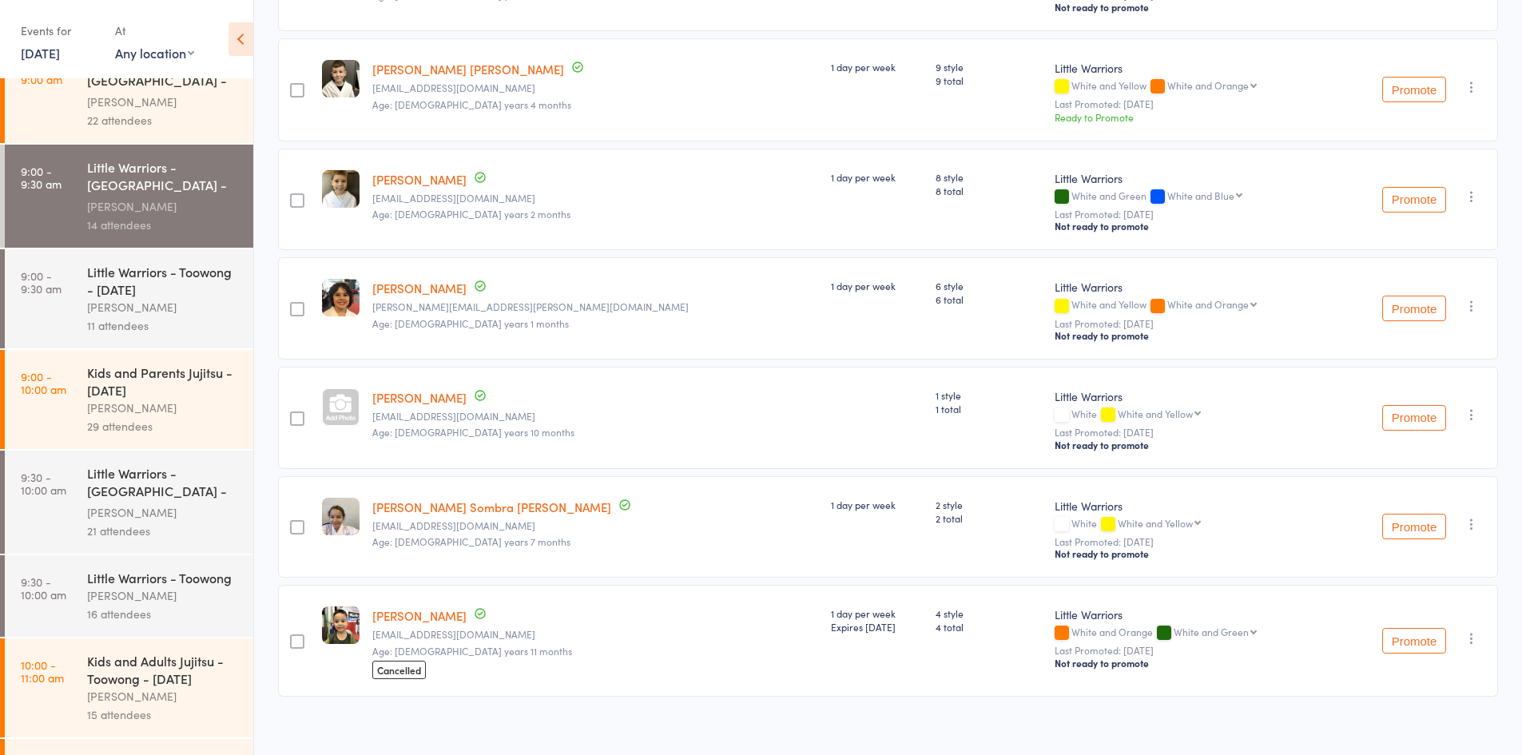
click at [162, 519] on div "[PERSON_NAME]" at bounding box center [163, 512] width 153 height 18
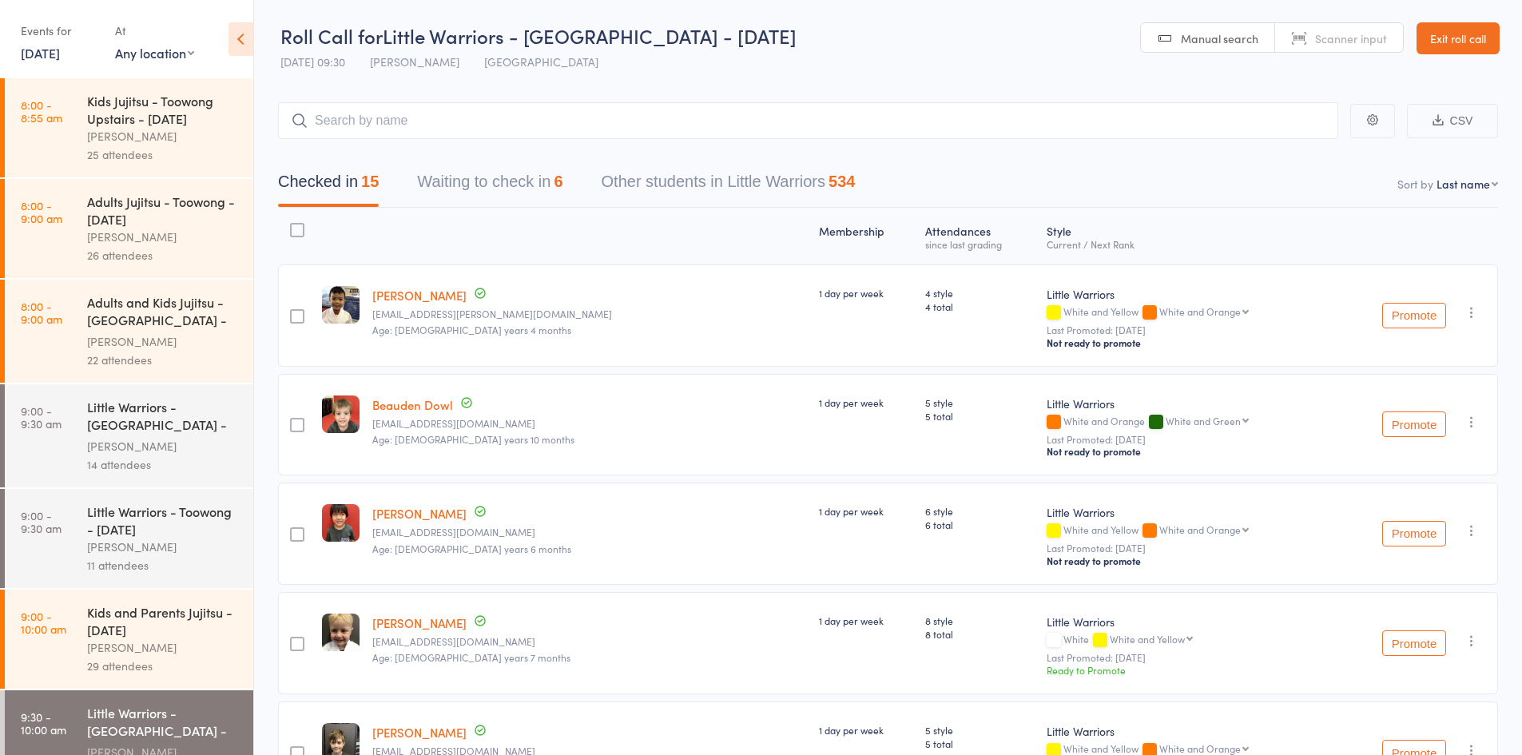
click at [58, 57] on link "[DATE]" at bounding box center [40, 53] width 39 height 18
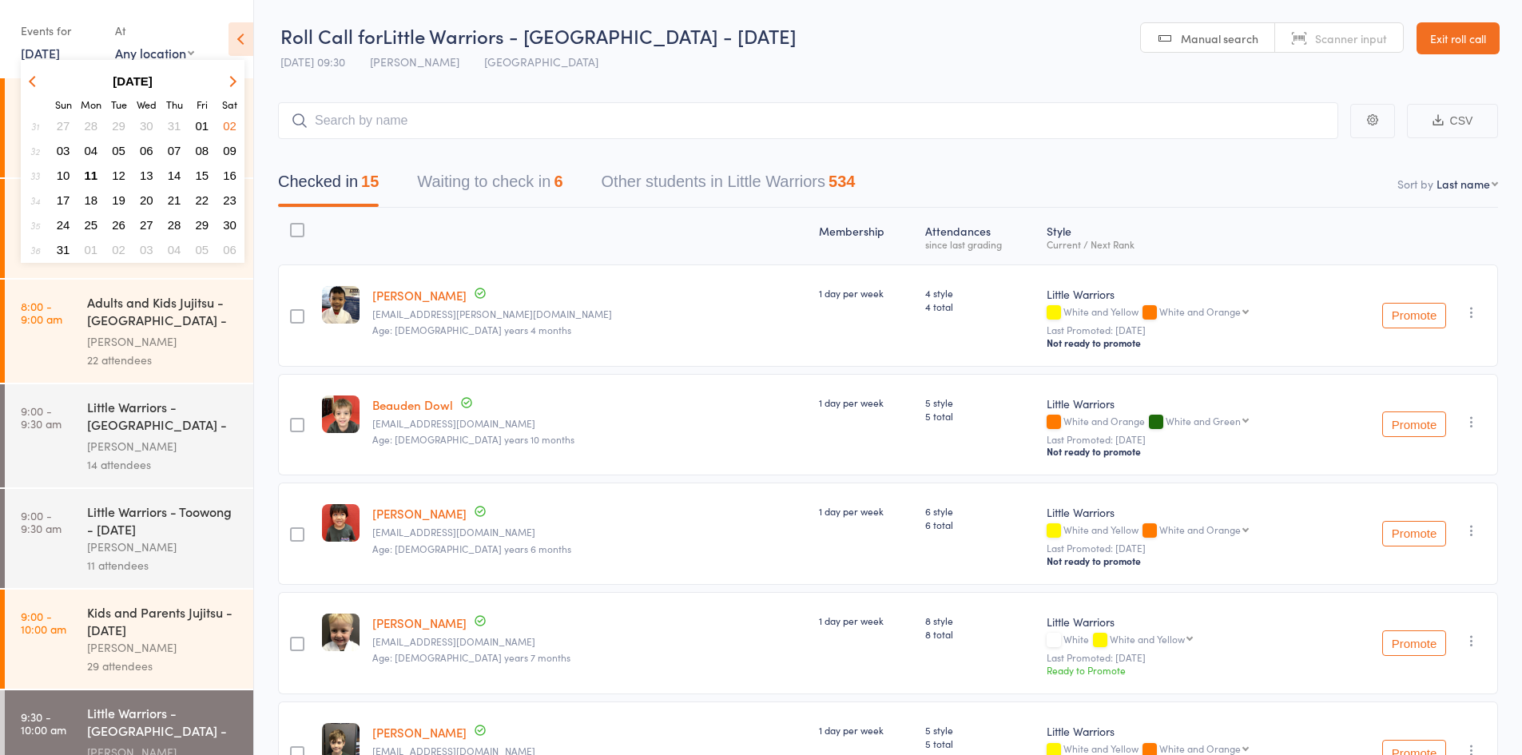
click at [93, 177] on span "11" at bounding box center [92, 176] width 14 height 14
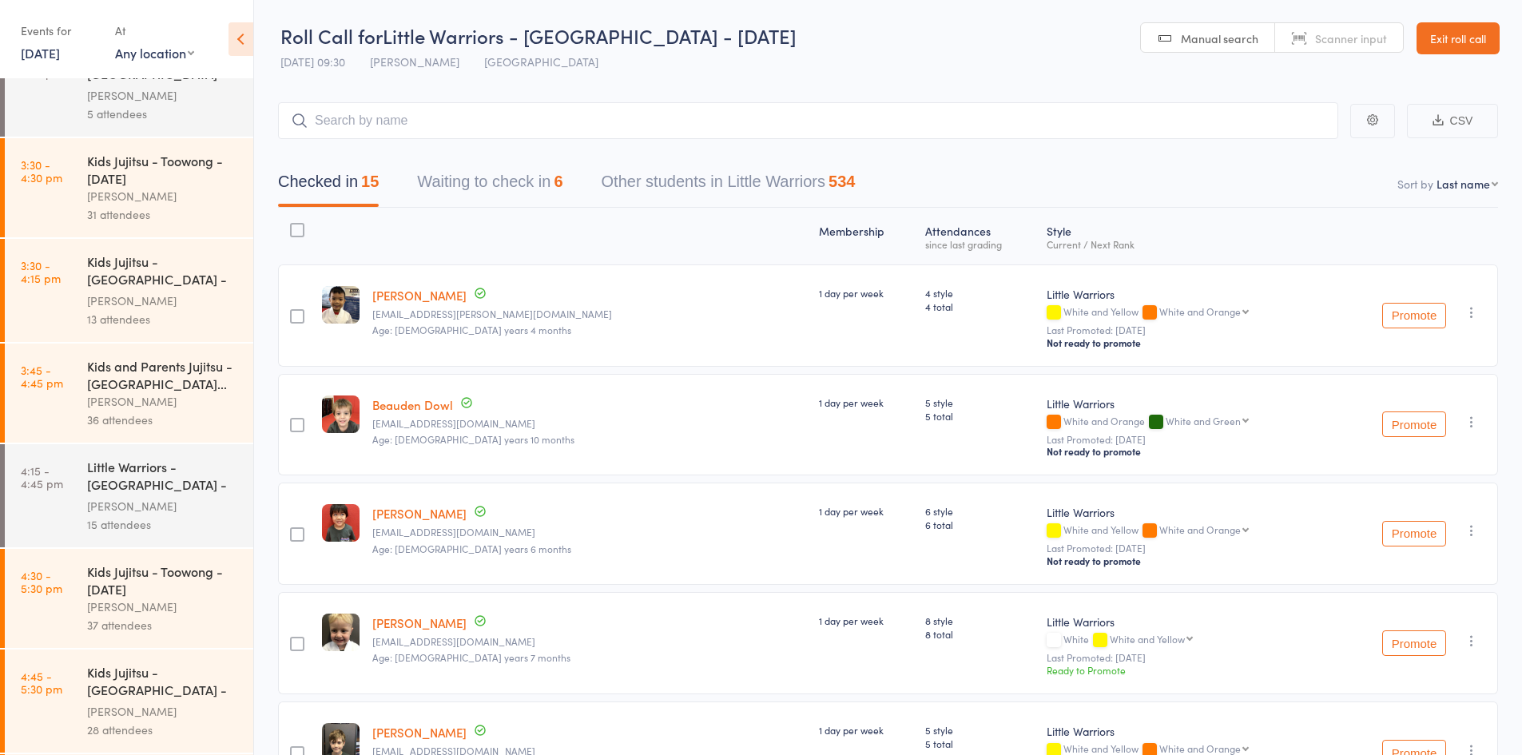
scroll to position [240, 0]
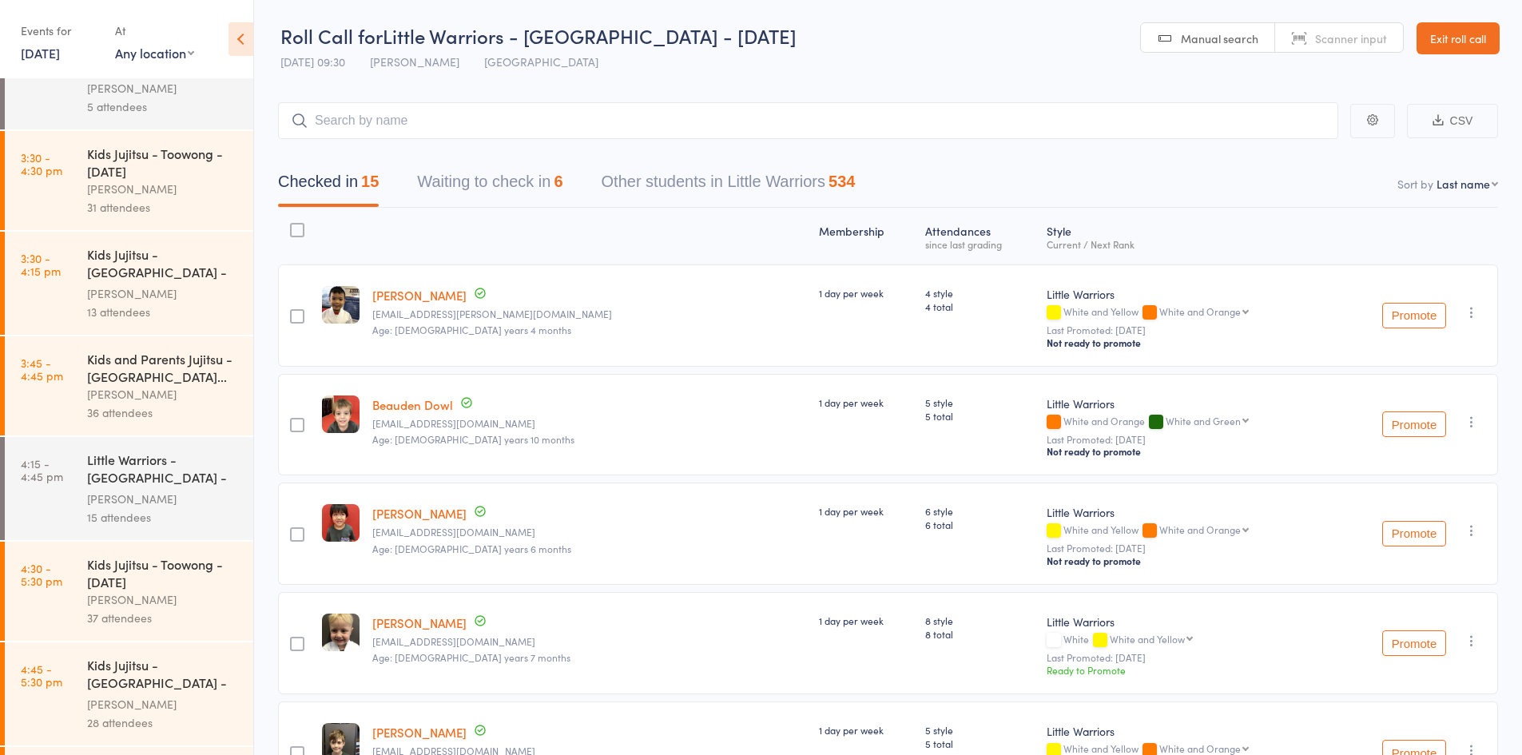
click at [157, 490] on div "Little Warriors - [GEOGRAPHIC_DATA] - [DATE]" at bounding box center [163, 470] width 153 height 39
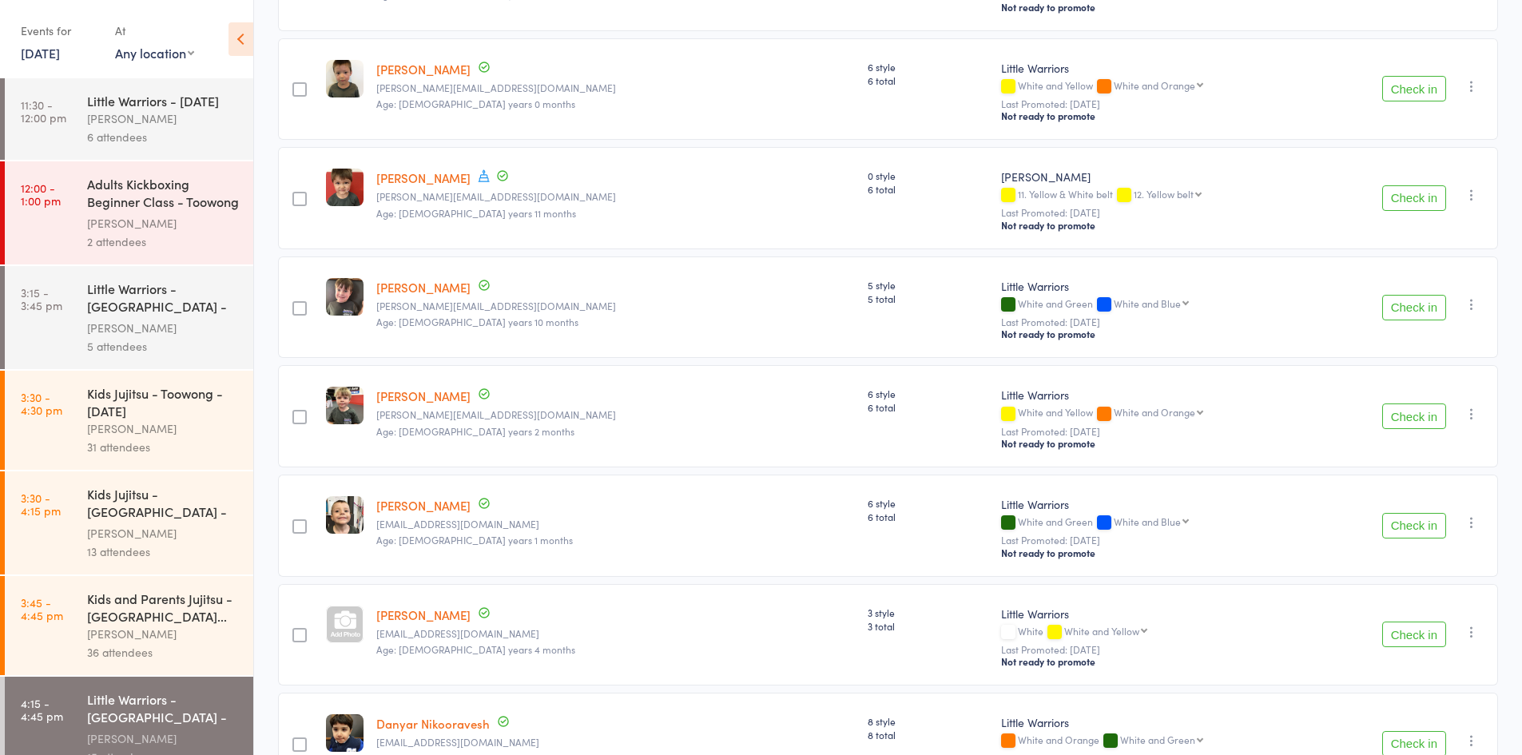
scroll to position [308, 0]
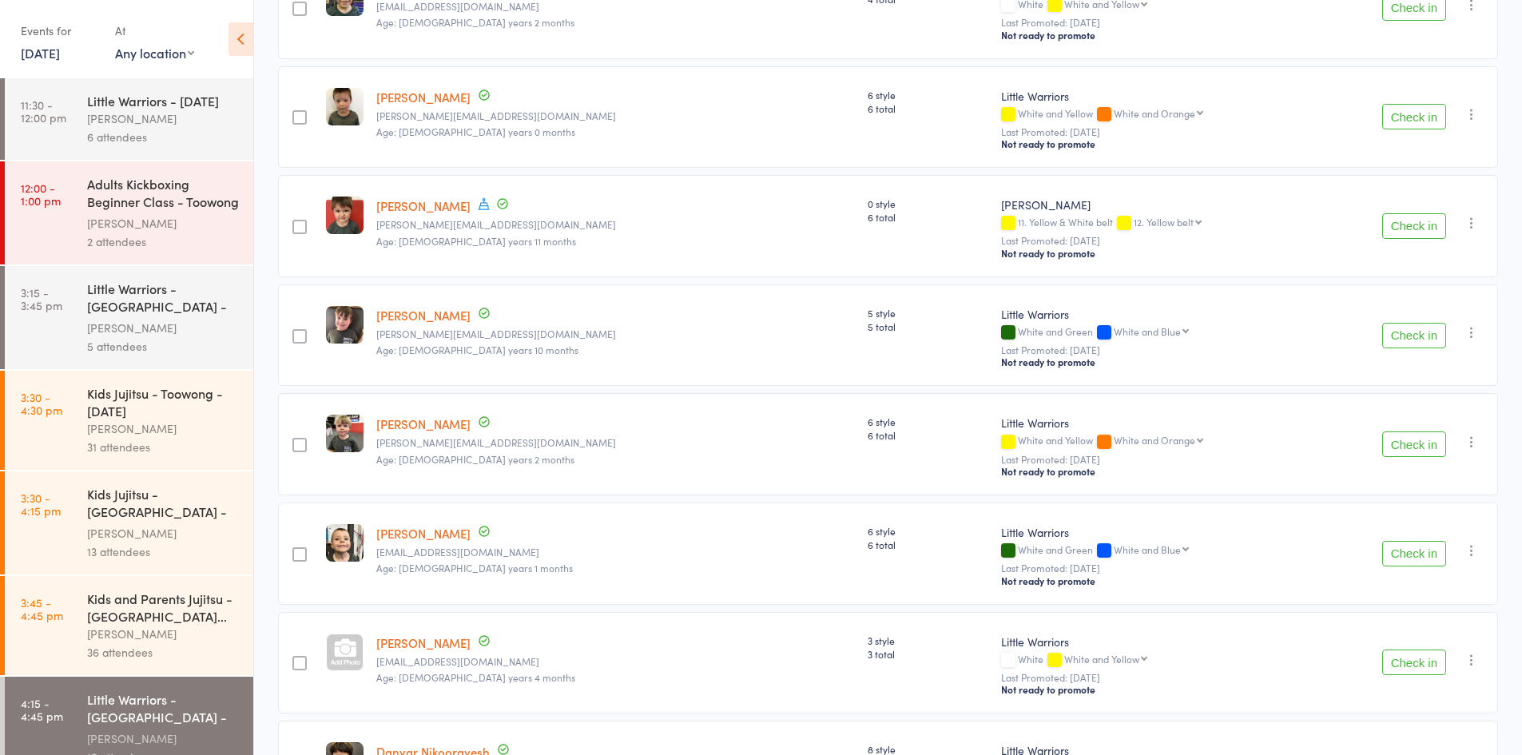
click at [1391, 223] on button "Check in" at bounding box center [1414, 226] width 64 height 26
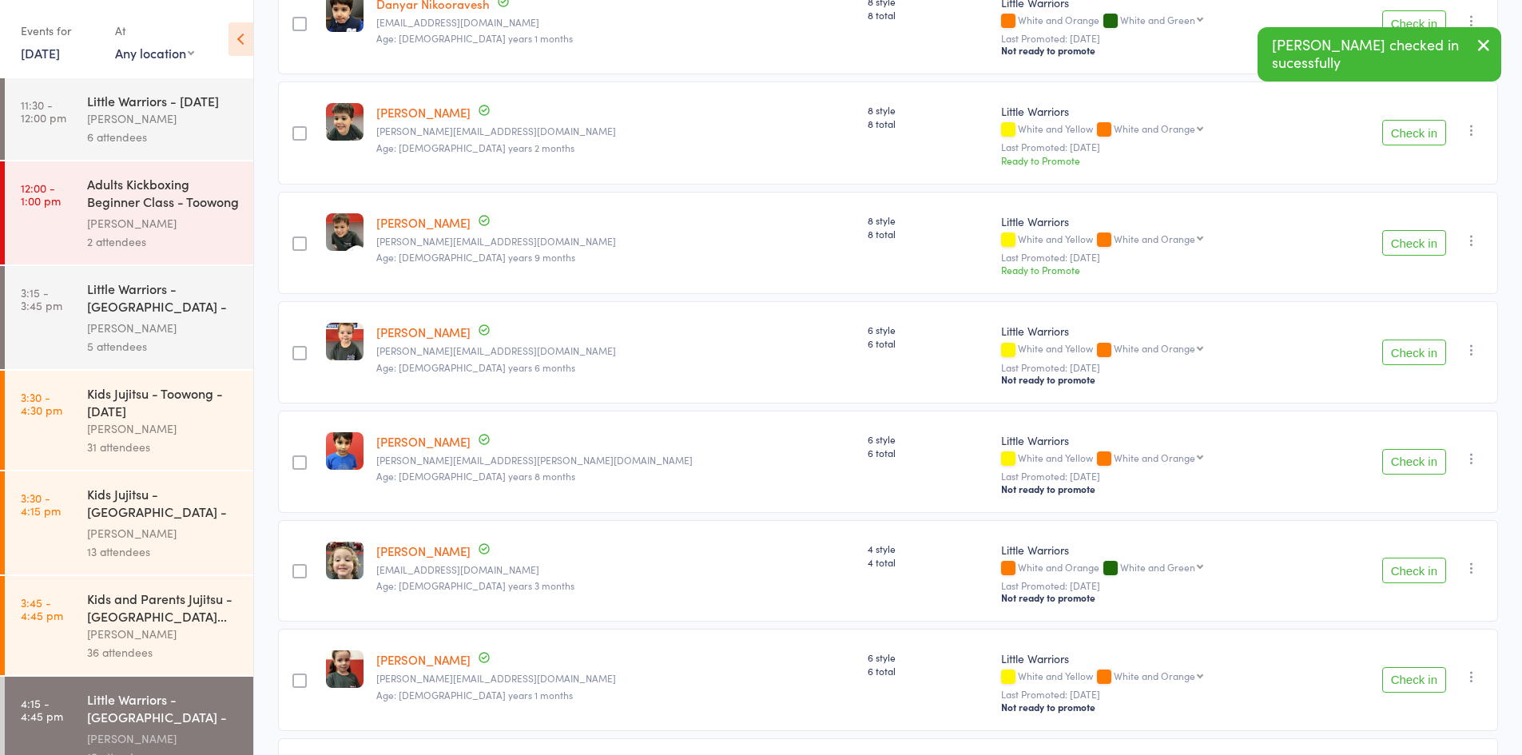
scroll to position [1079, 0]
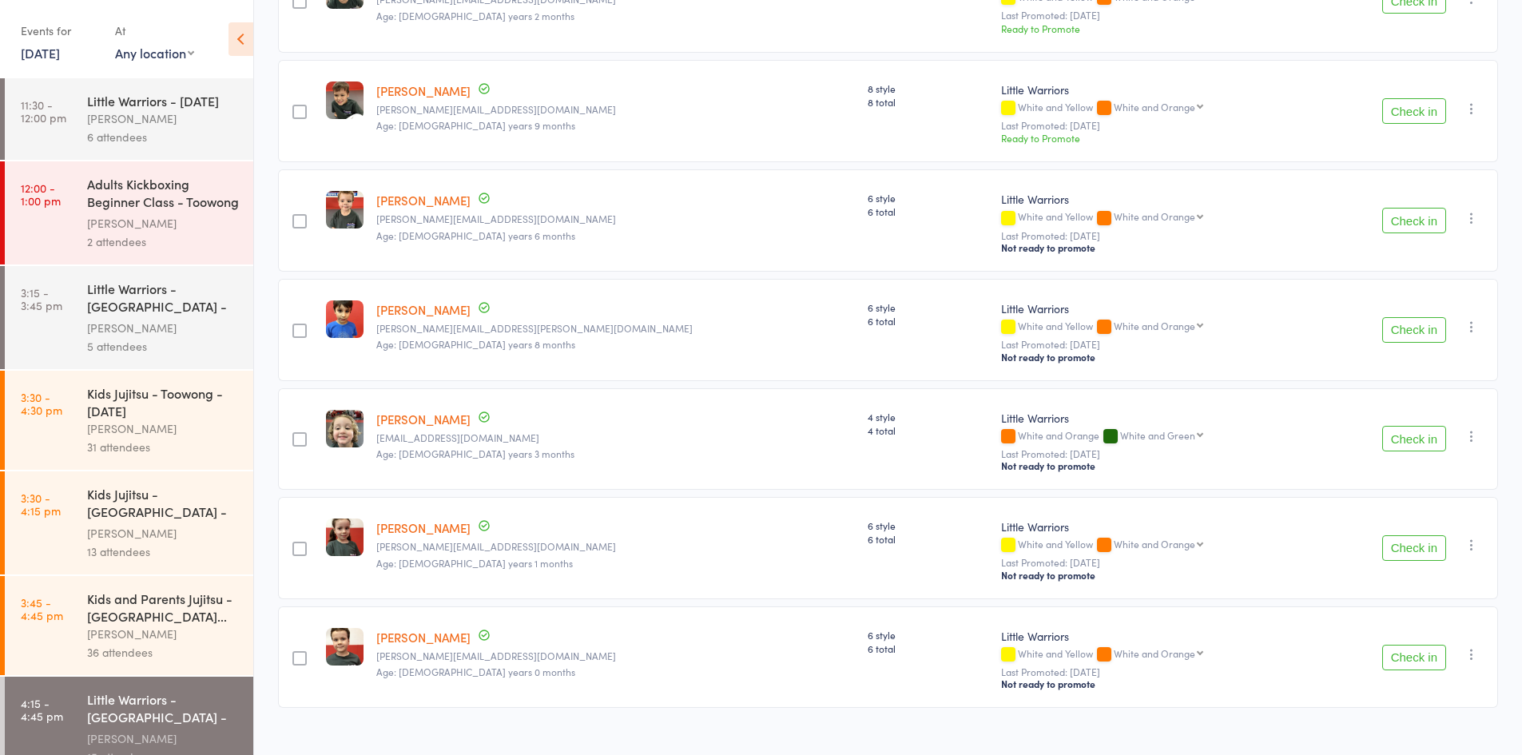
click at [1403, 535] on button "Check in" at bounding box center [1414, 548] width 64 height 26
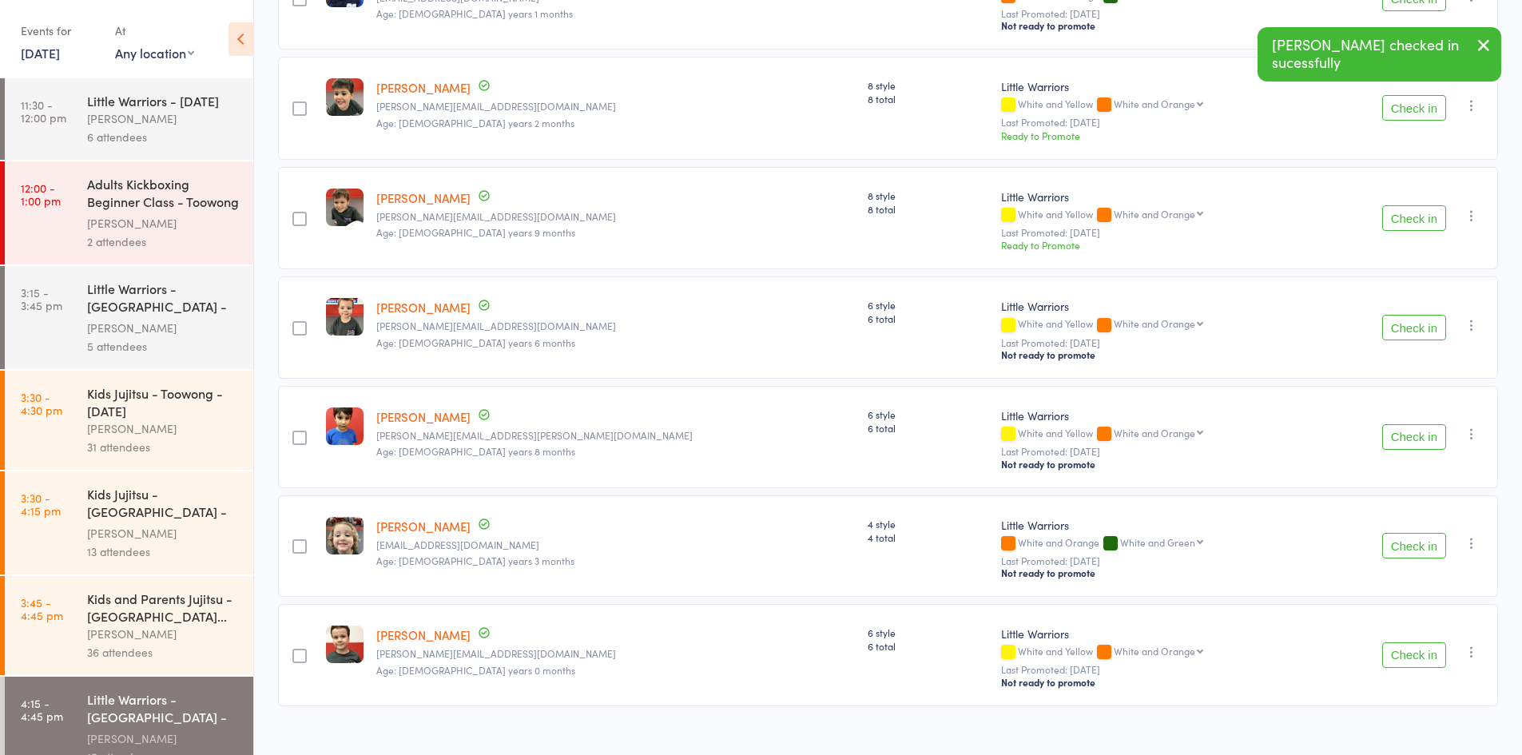
click at [1409, 642] on button "Check in" at bounding box center [1414, 655] width 64 height 26
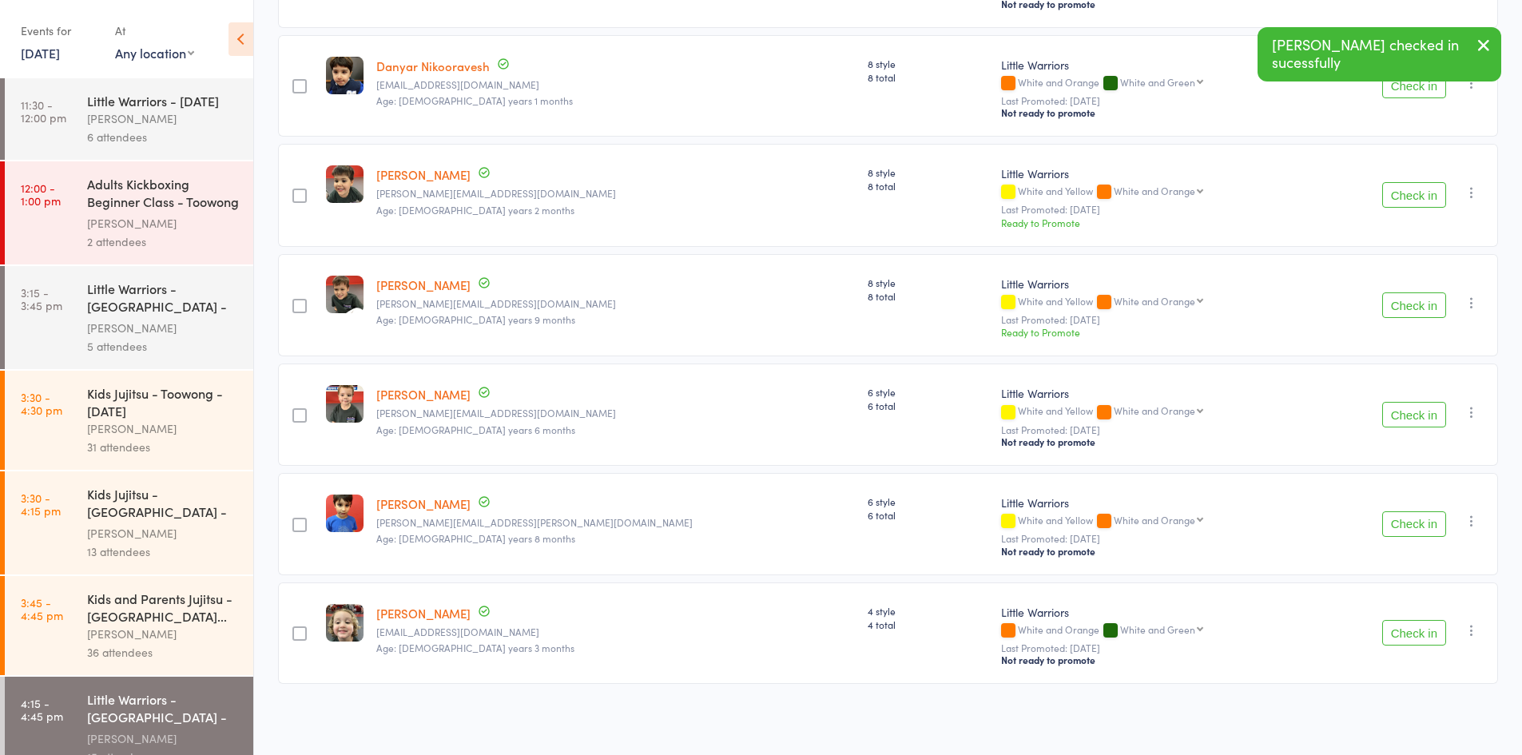
scroll to position [864, 0]
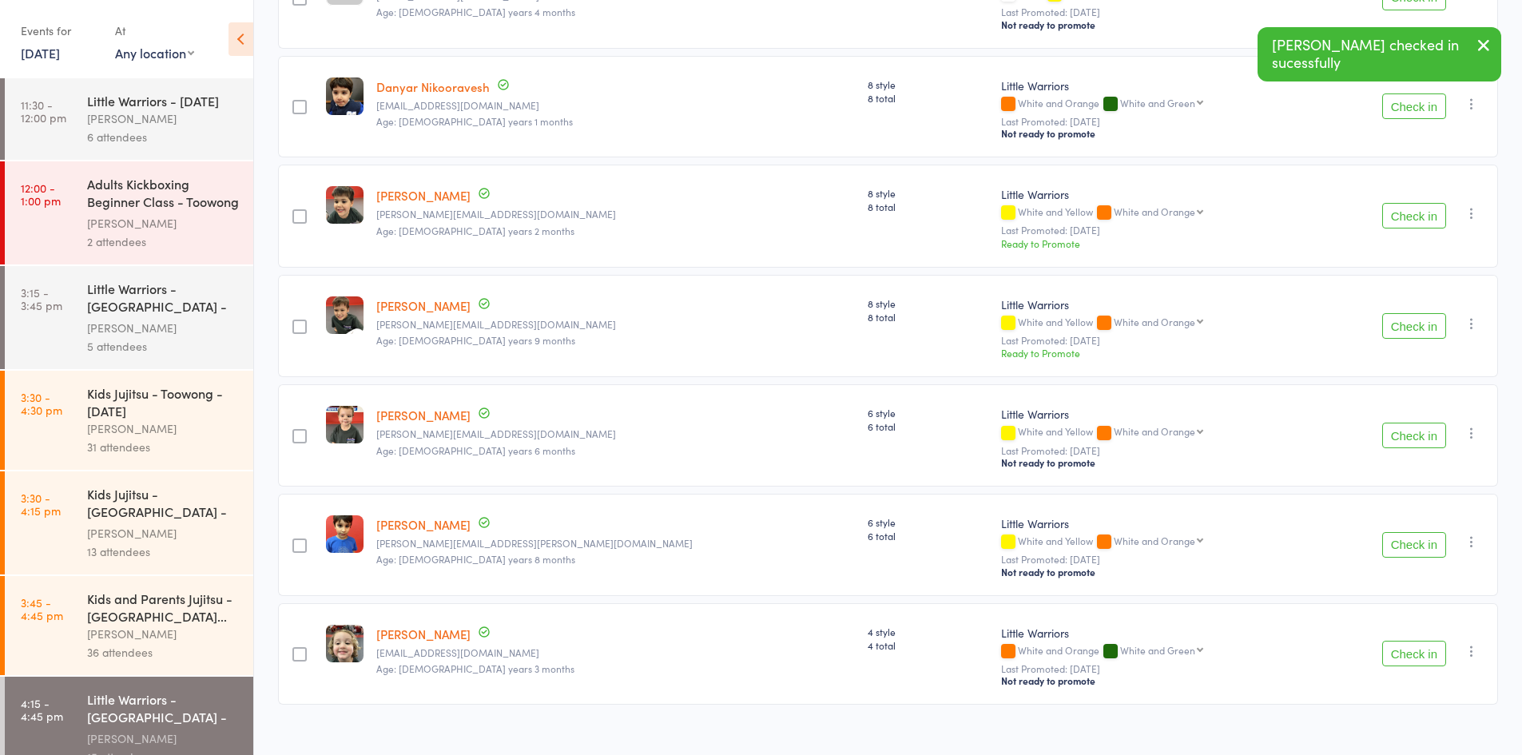
click at [1416, 532] on button "Check in" at bounding box center [1414, 545] width 64 height 26
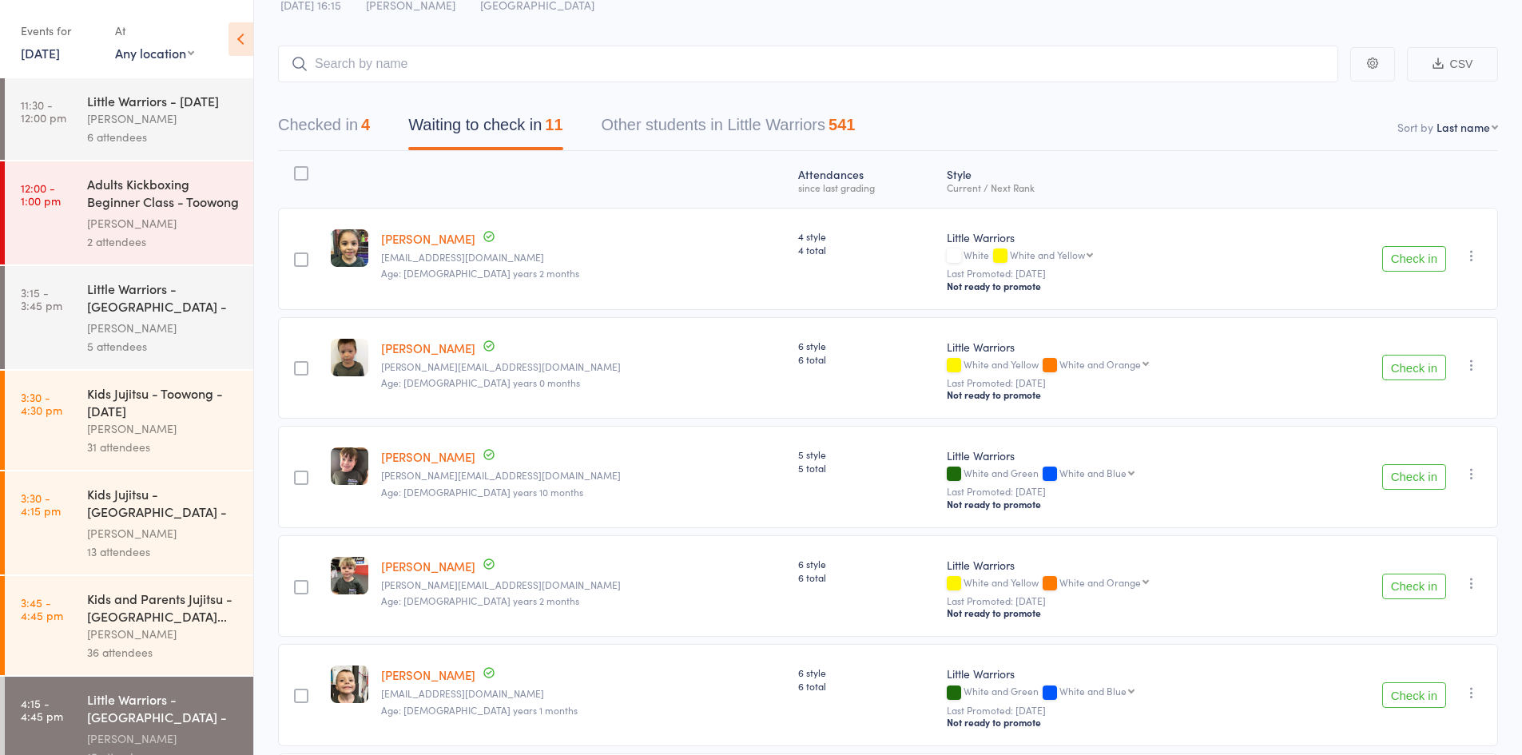
scroll to position [0, 0]
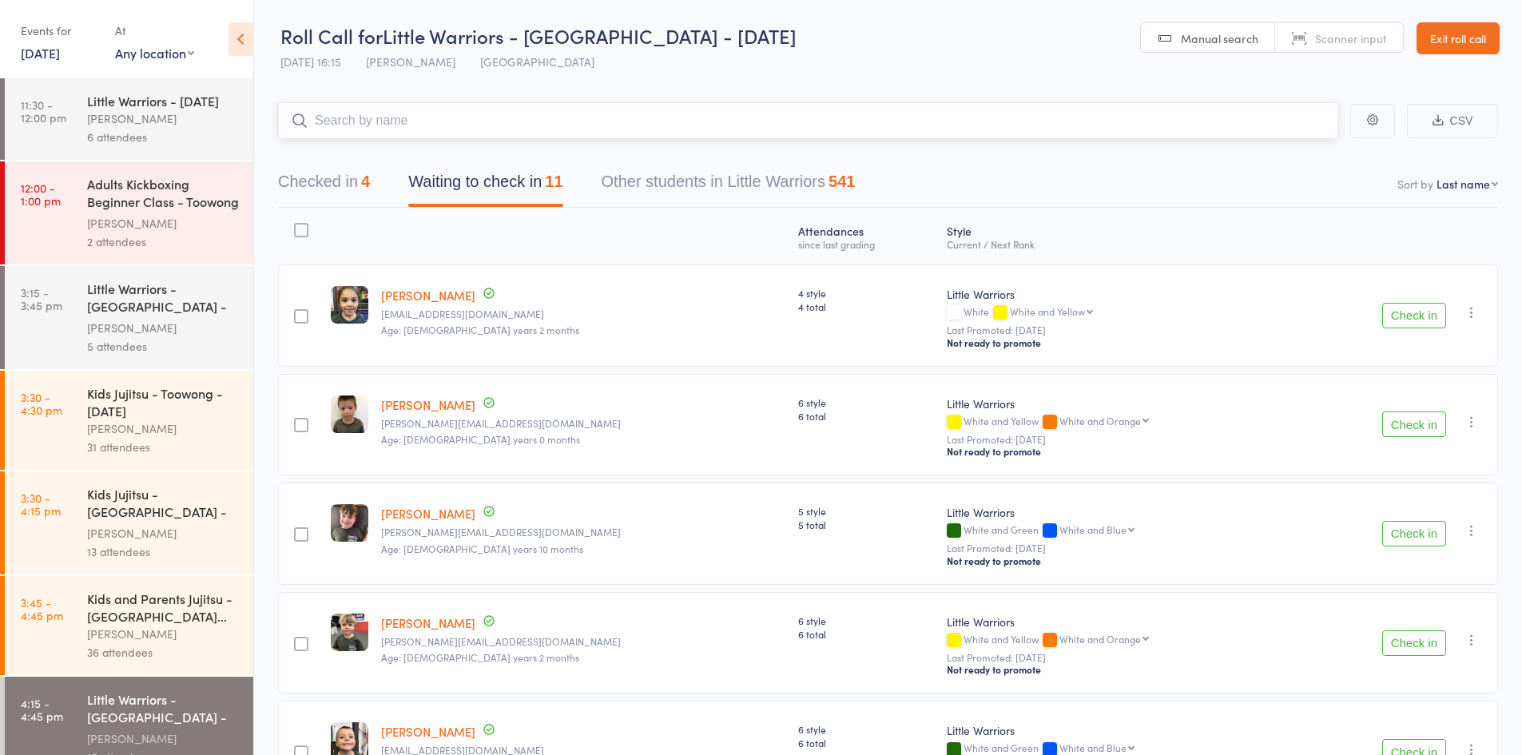
click at [455, 107] on input "search" at bounding box center [808, 120] width 1060 height 37
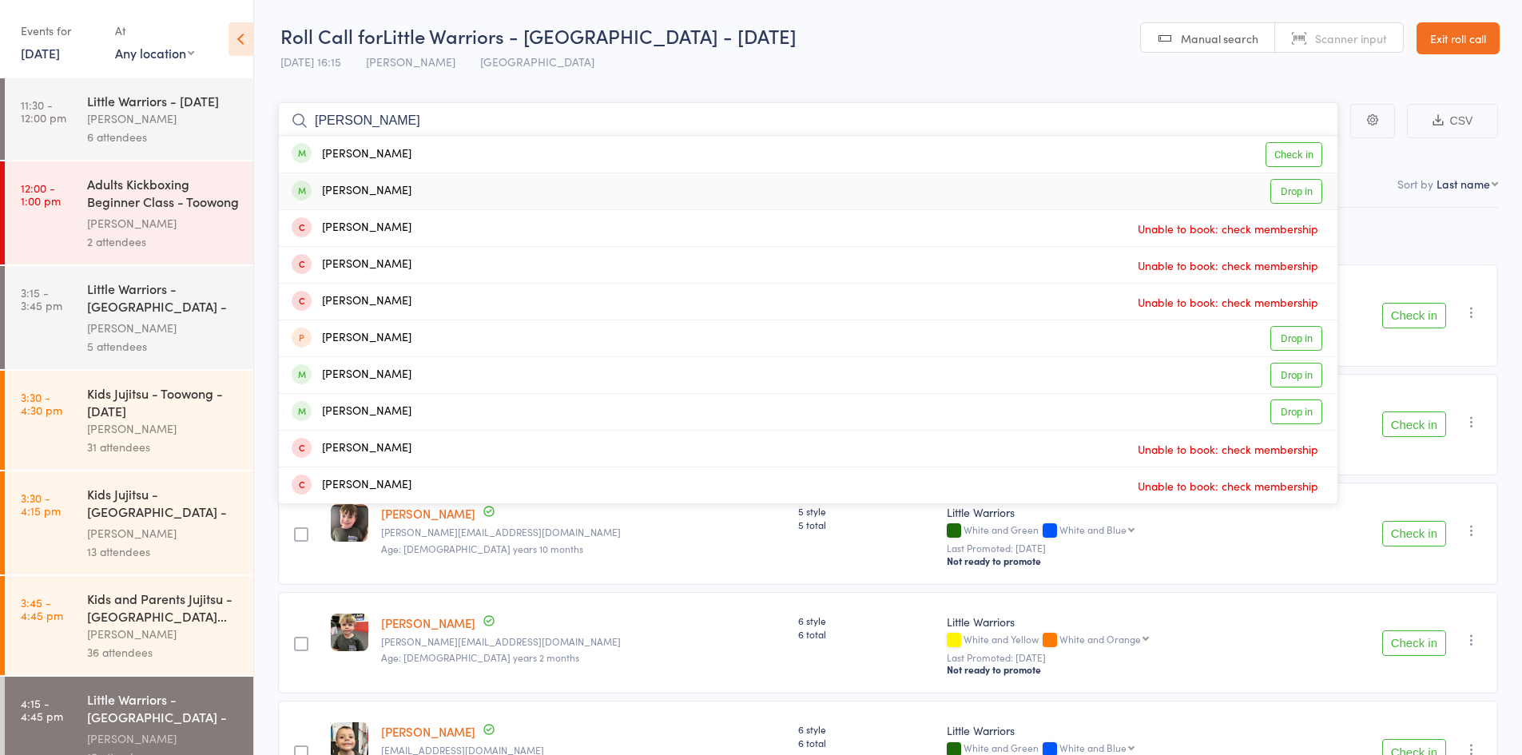
type input "[PERSON_NAME]"
click at [1294, 192] on link "Drop in" at bounding box center [1296, 191] width 52 height 25
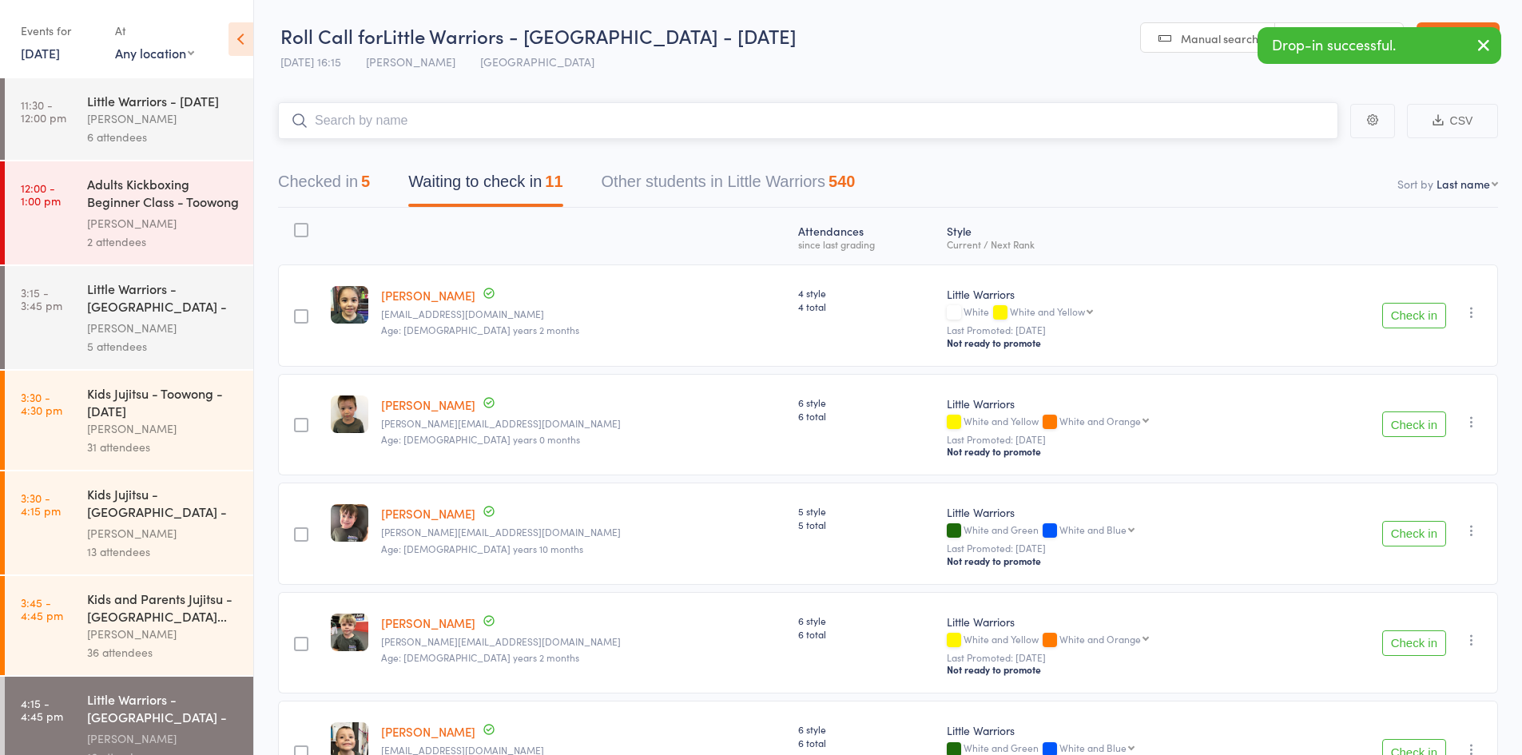
click at [353, 191] on button "Checked in 5" at bounding box center [324, 186] width 92 height 42
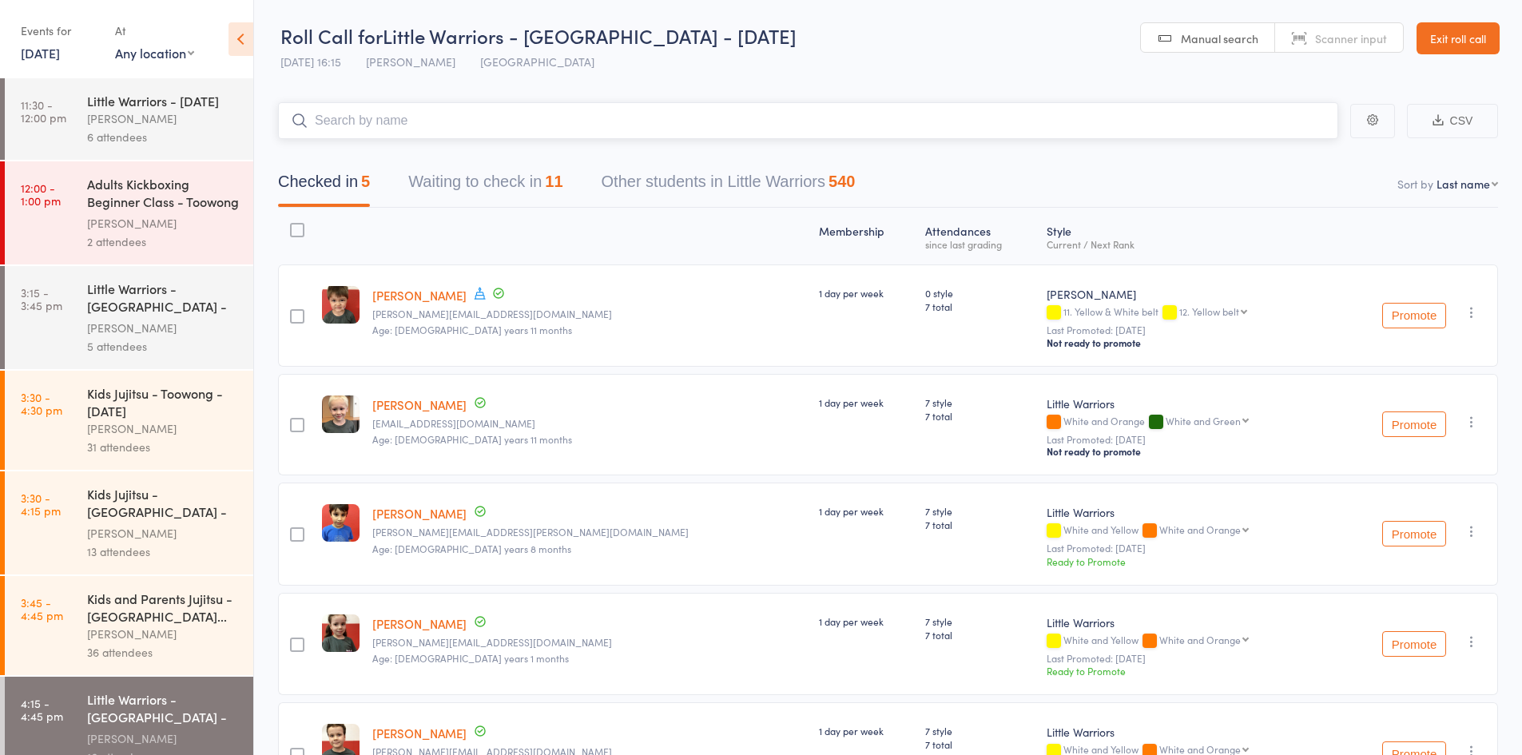
click at [515, 181] on button "Waiting to check in 11" at bounding box center [485, 186] width 154 height 42
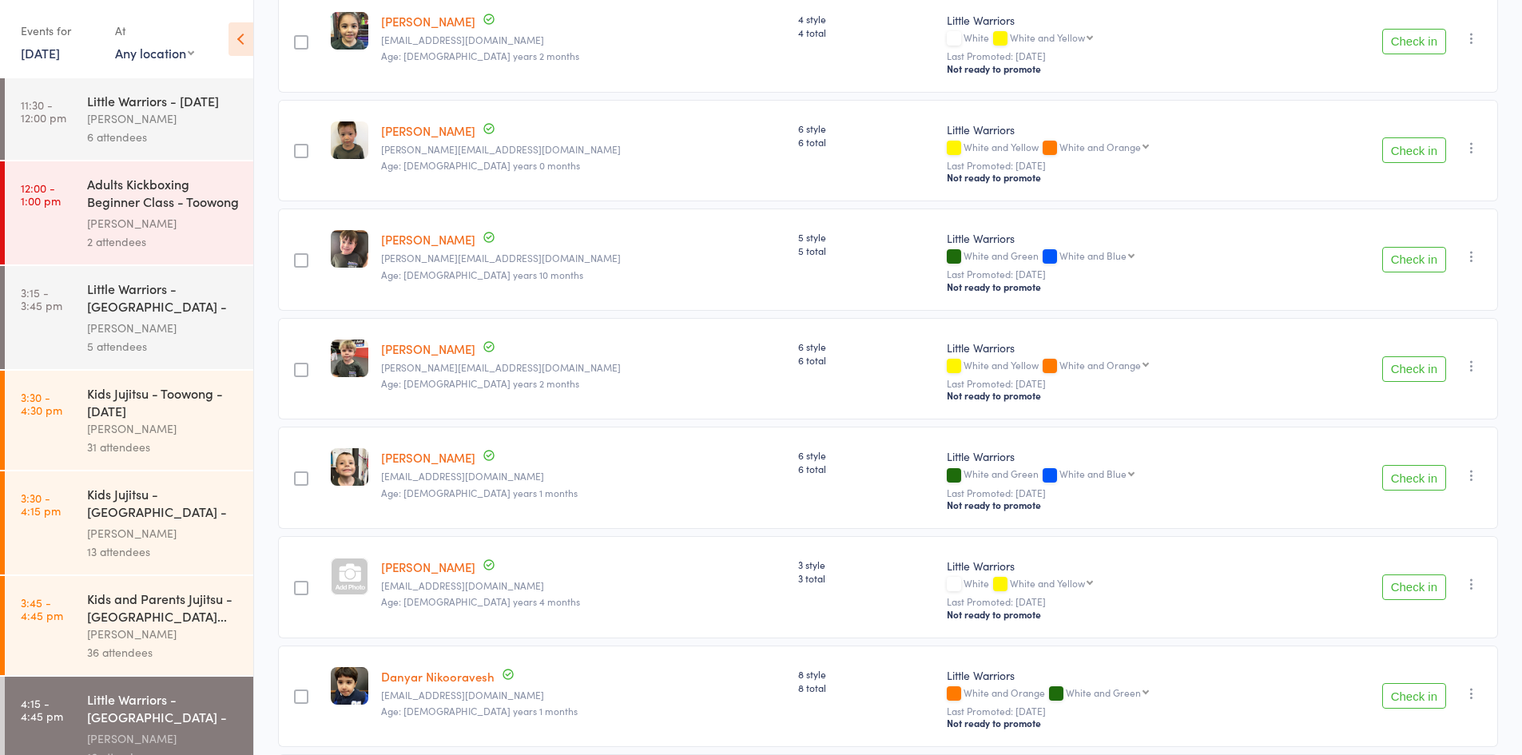
scroll to position [320, 0]
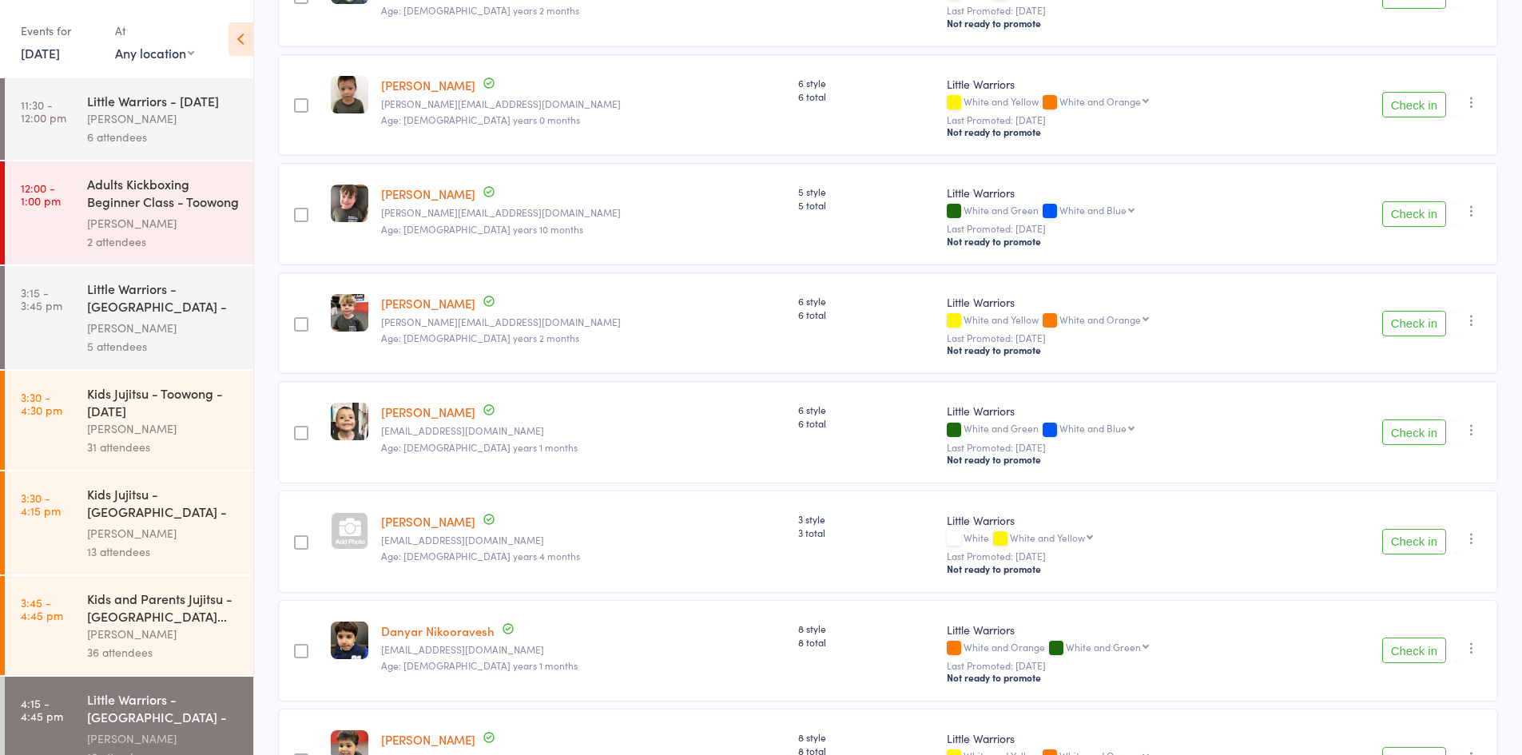
click at [1423, 431] on button "Check in" at bounding box center [1414, 432] width 64 height 26
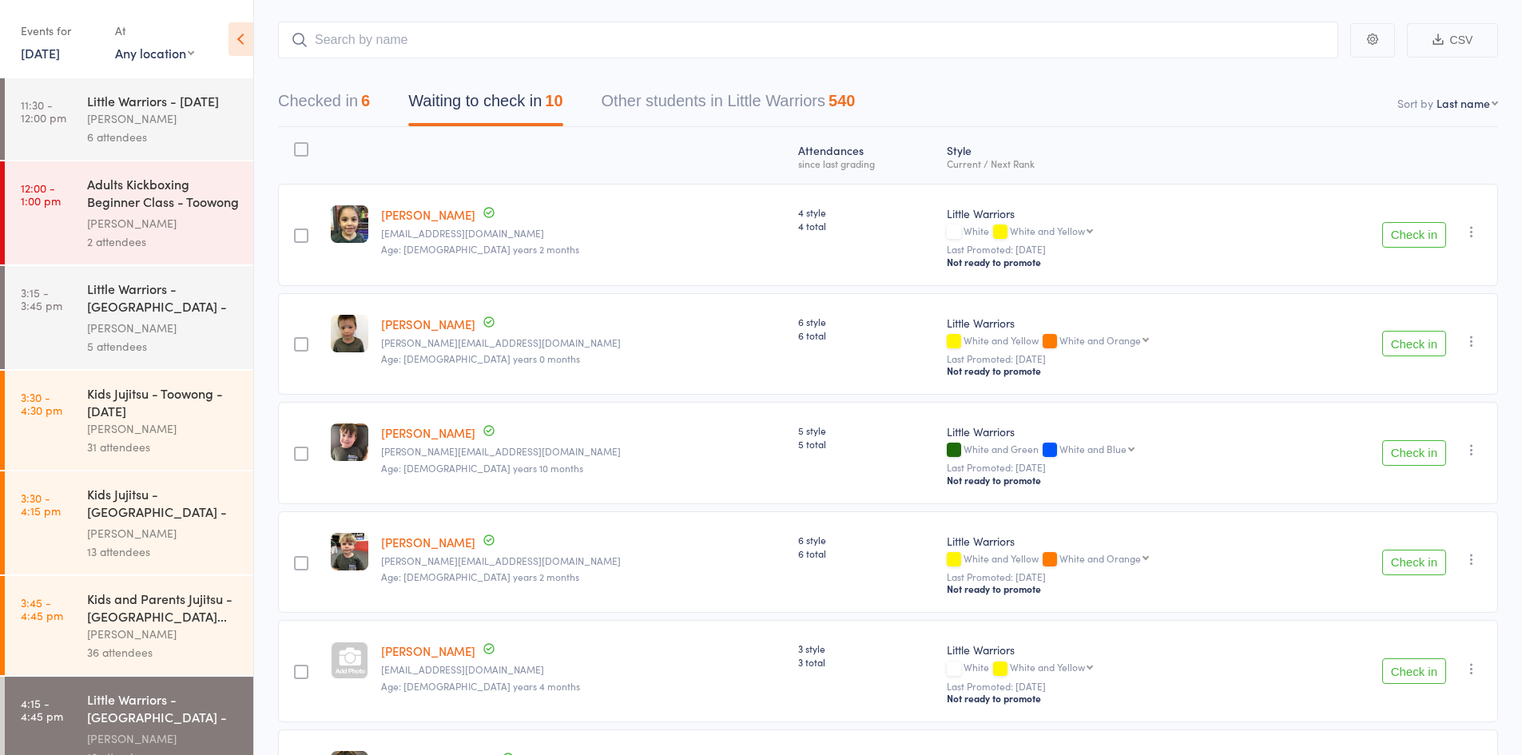
scroll to position [80, 0]
click at [342, 102] on button "Checked in 6" at bounding box center [324, 106] width 92 height 42
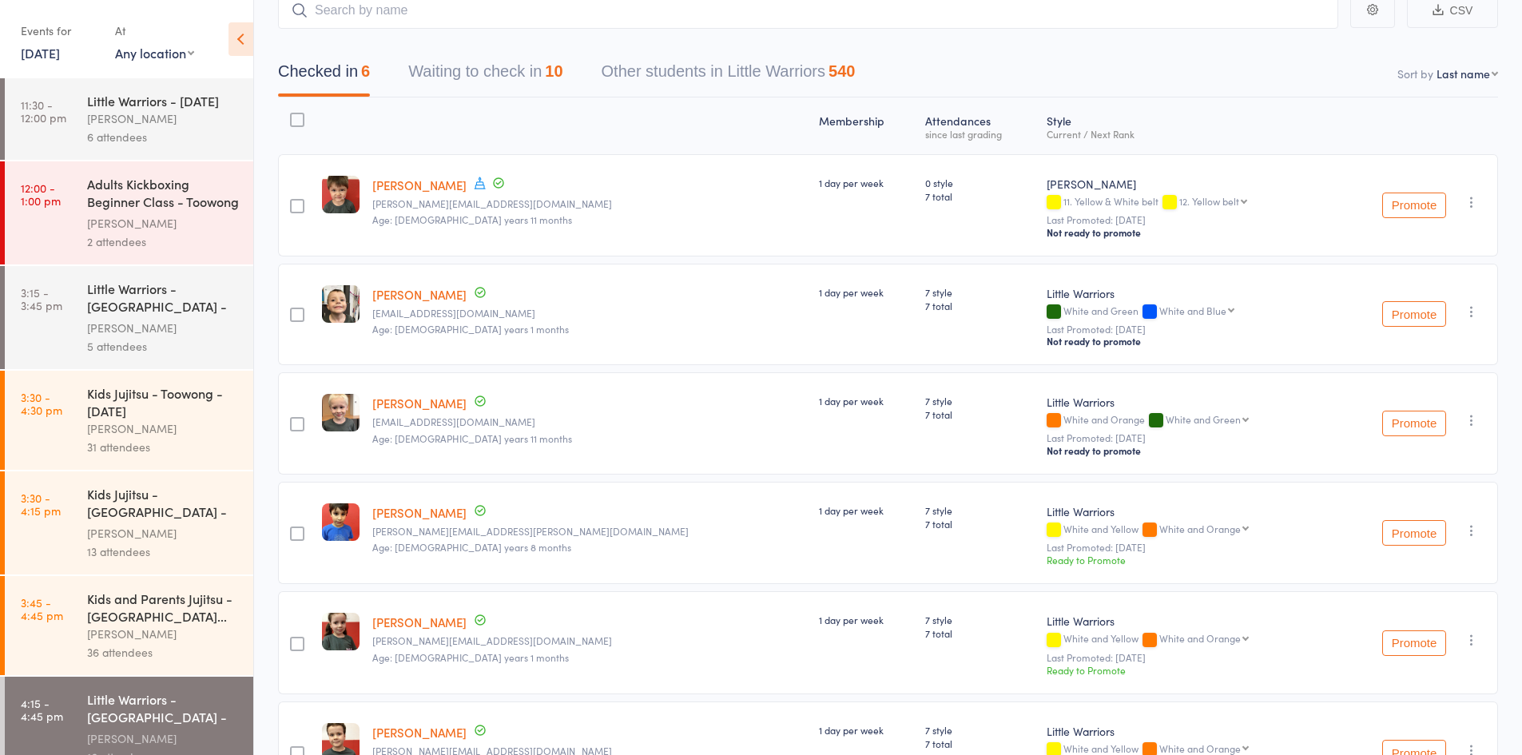
scroll to position [0, 0]
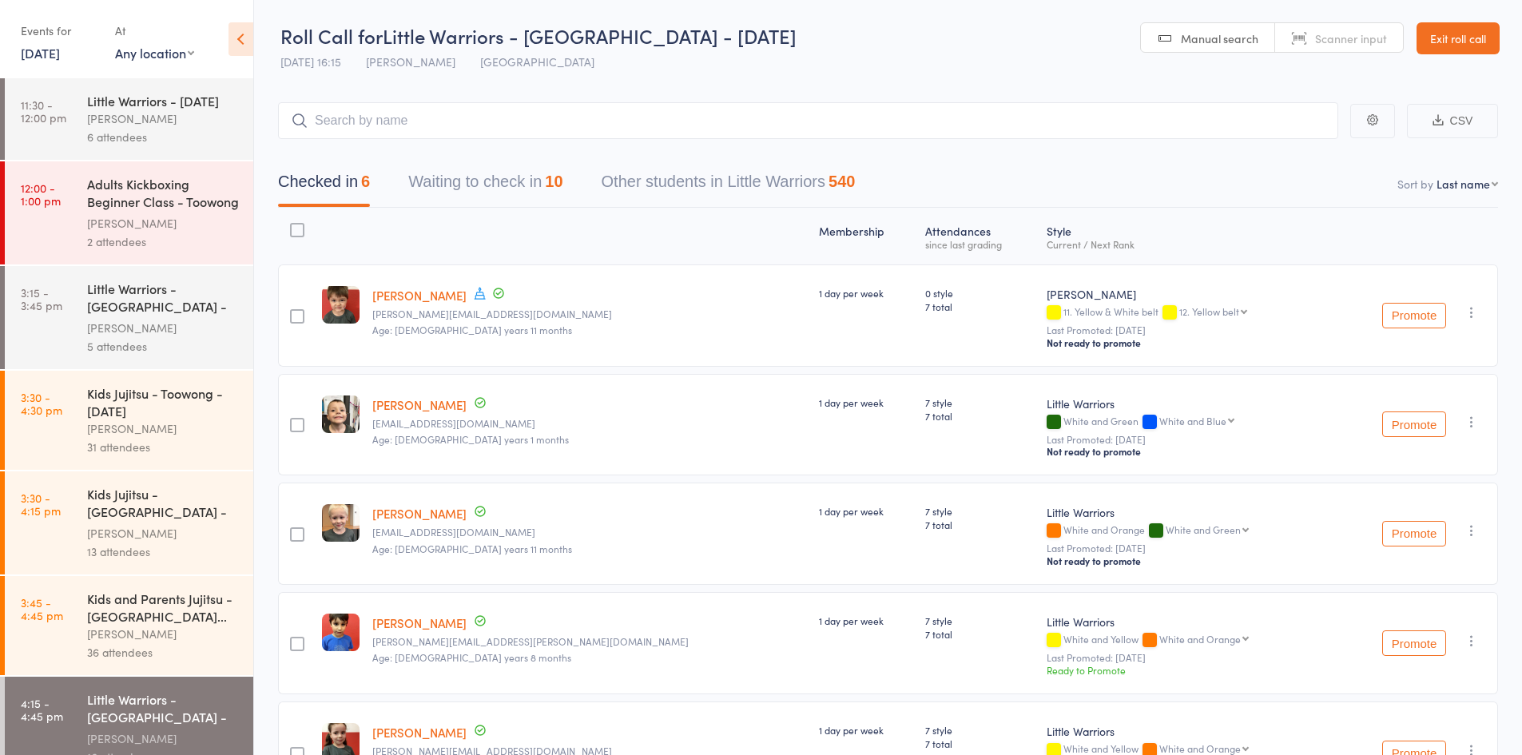
click at [499, 193] on button "Waiting to check in 10" at bounding box center [485, 186] width 154 height 42
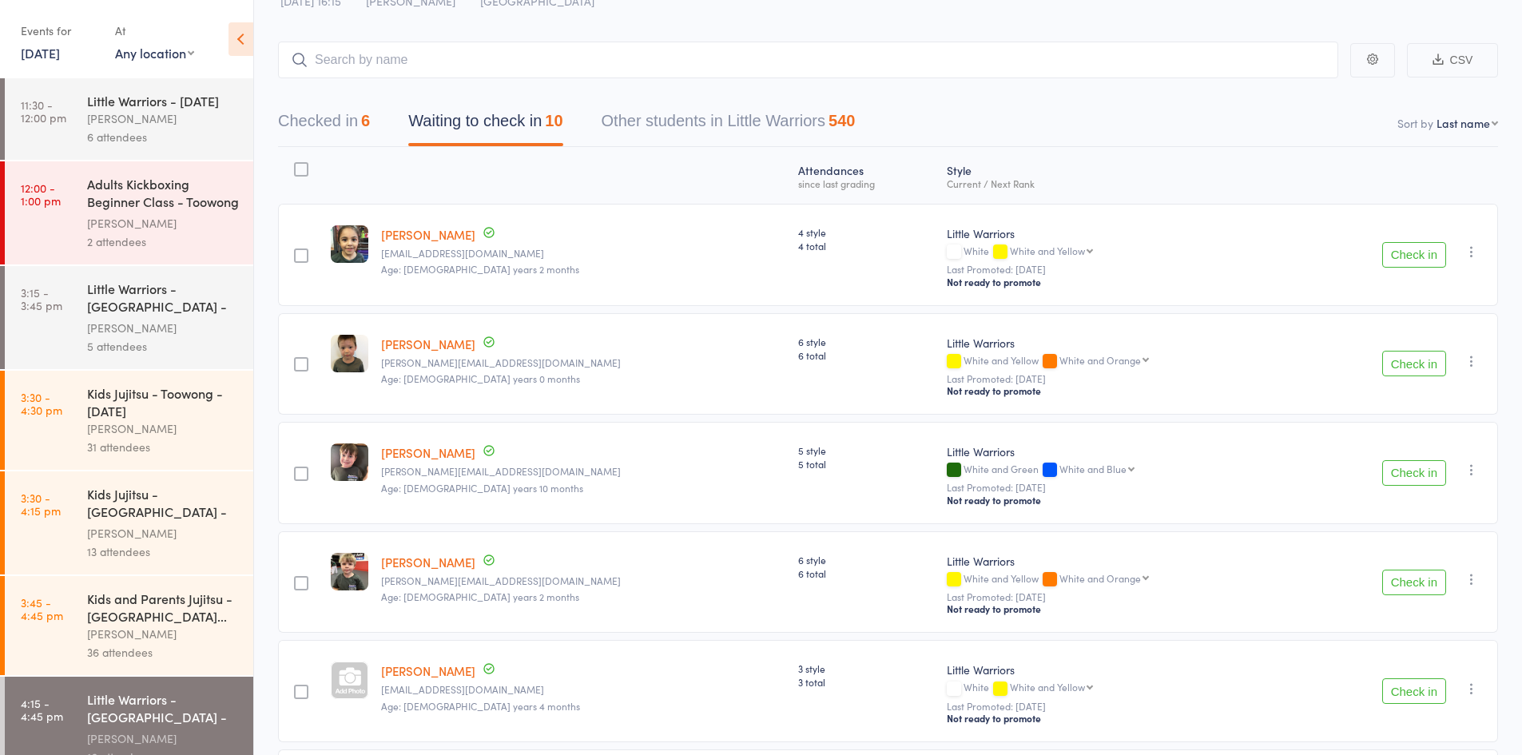
scroll to position [160, 0]
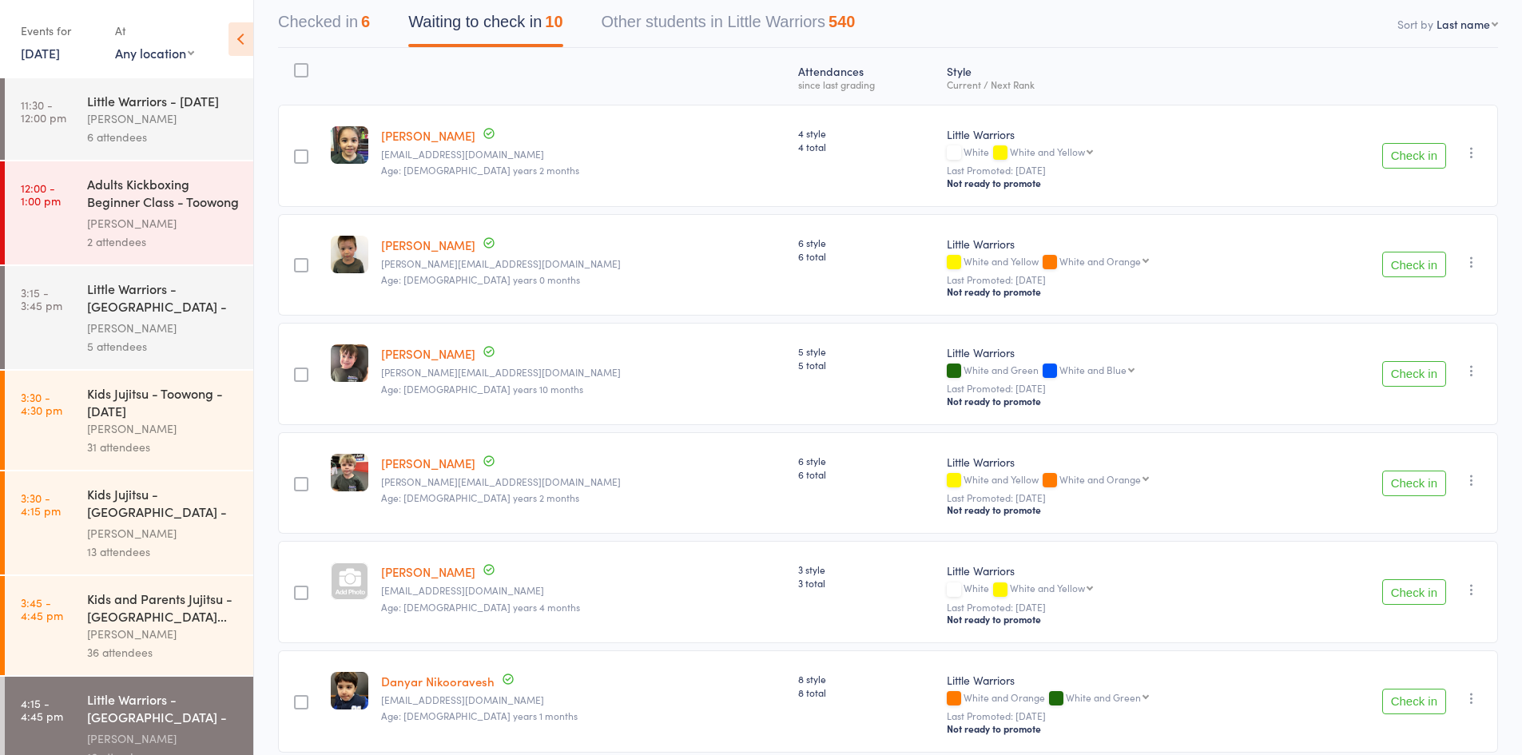
click at [1427, 374] on button "Check in" at bounding box center [1414, 374] width 64 height 26
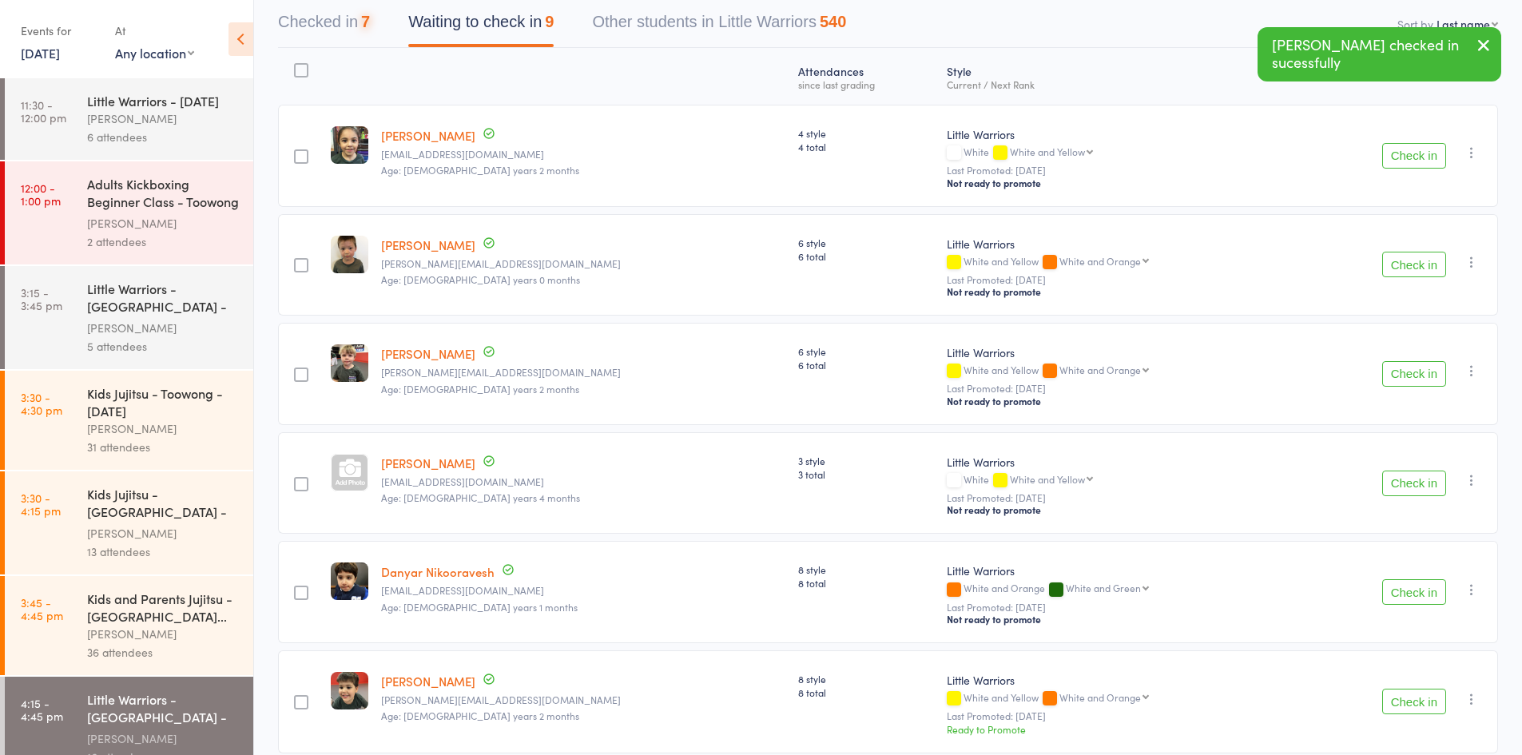
click at [1427, 374] on button "Check in" at bounding box center [1414, 374] width 64 height 26
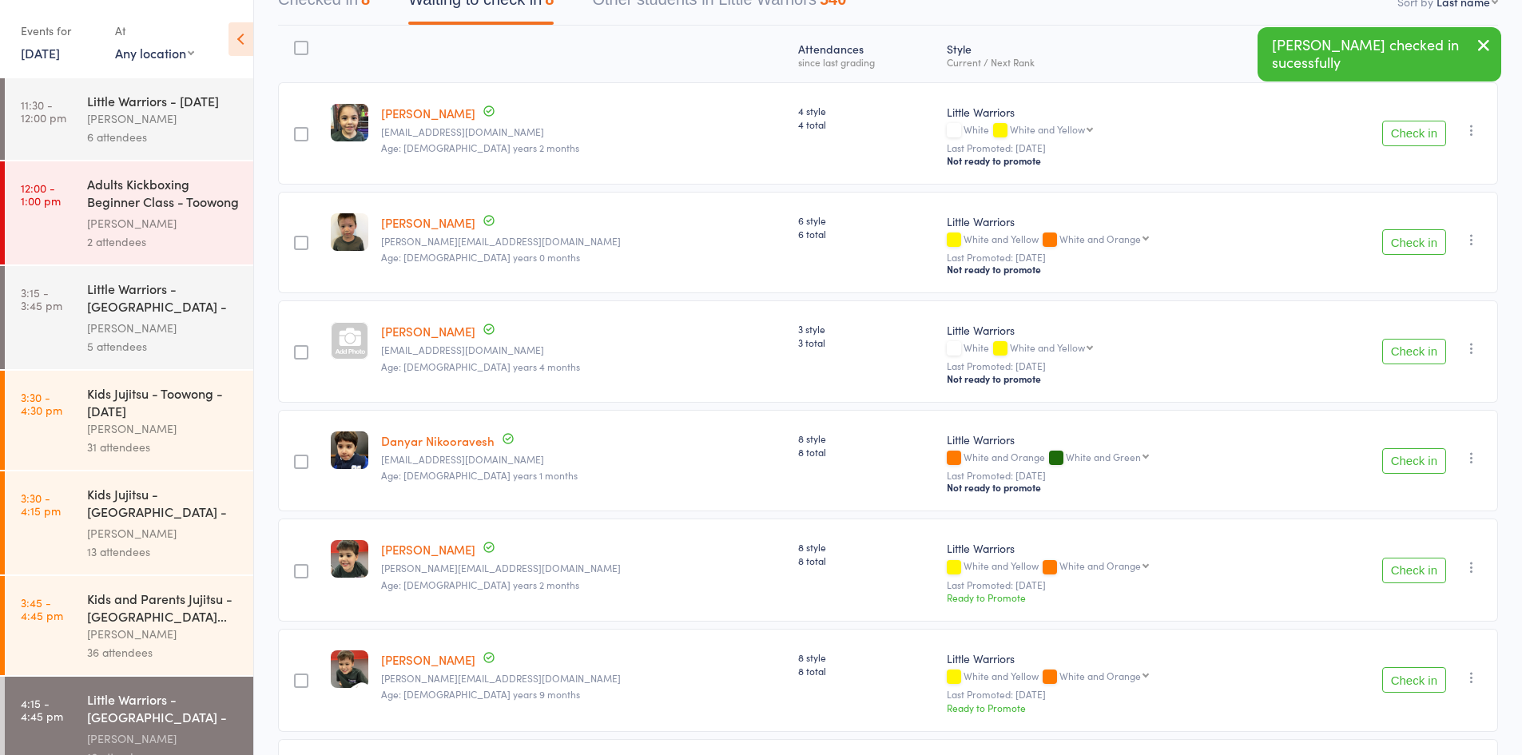
scroll to position [0, 0]
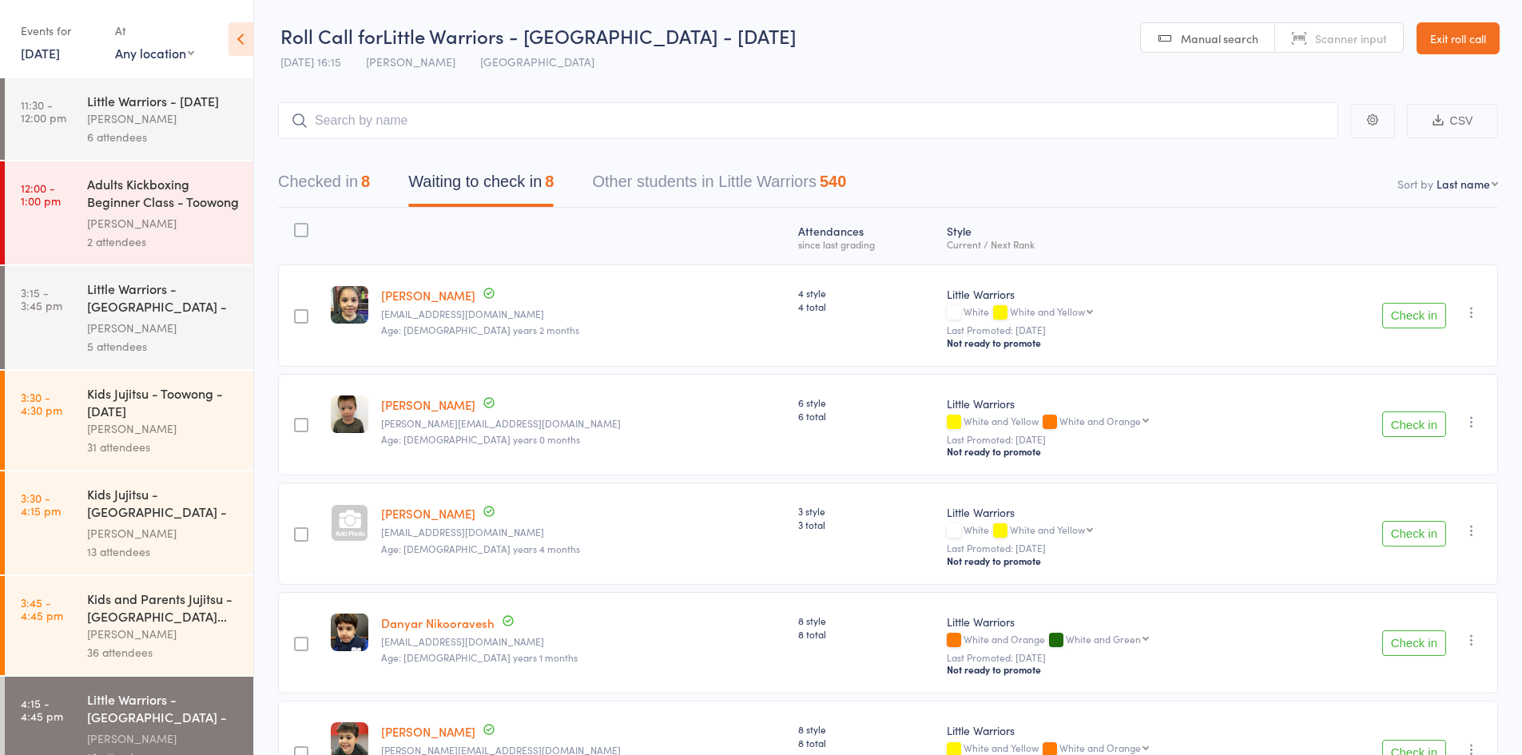
click at [1407, 419] on button "Check in" at bounding box center [1414, 424] width 64 height 26
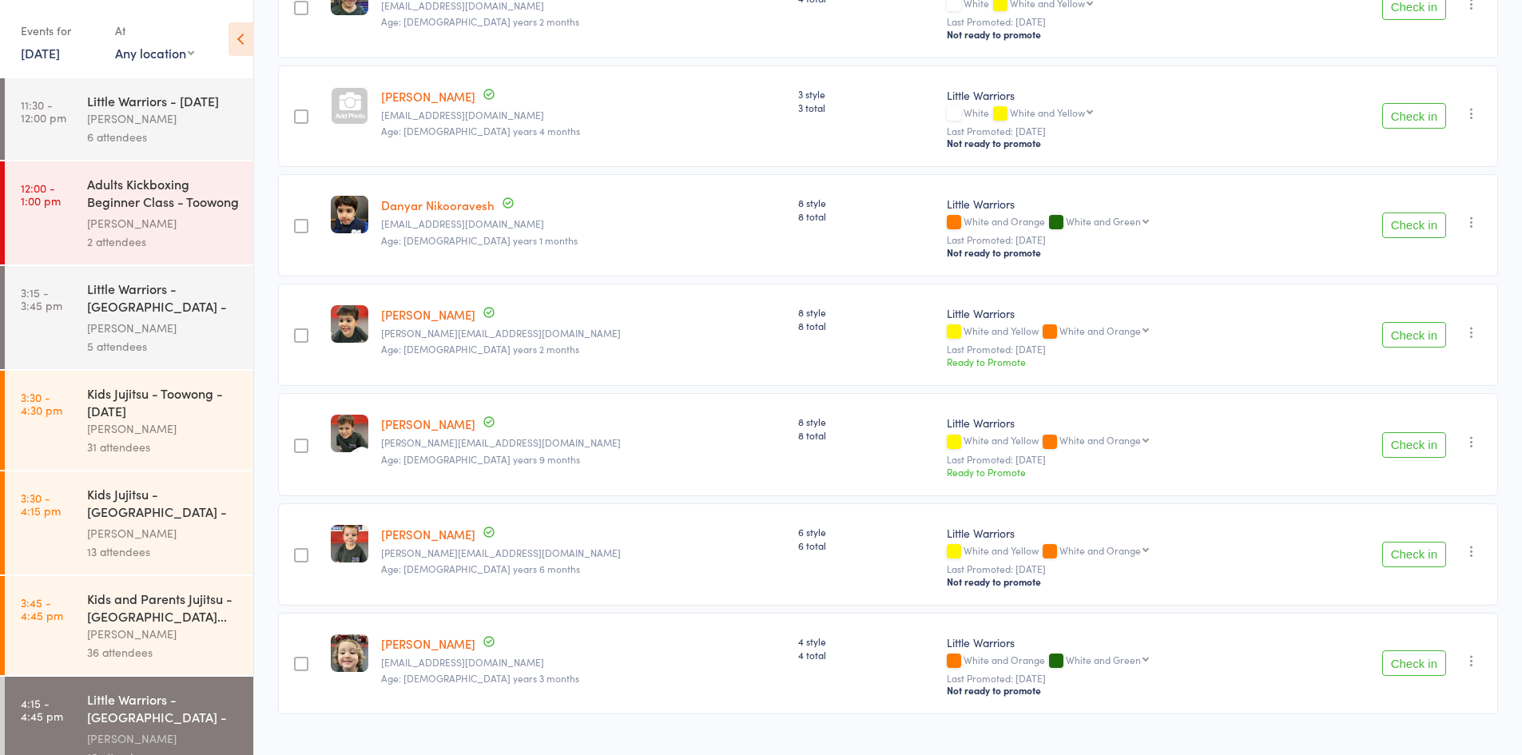
scroll to position [326, 0]
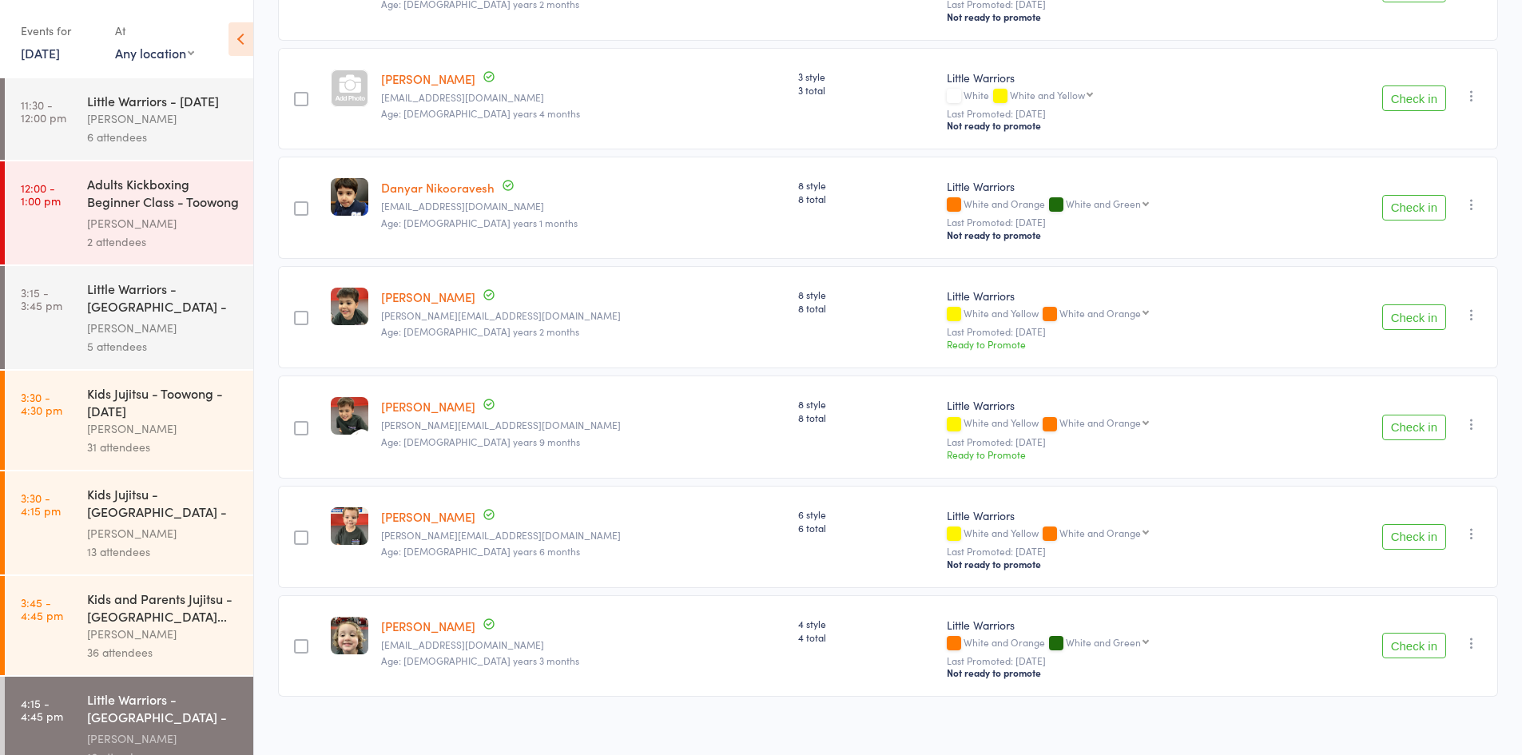
click at [1413, 526] on button "Check in" at bounding box center [1414, 537] width 64 height 26
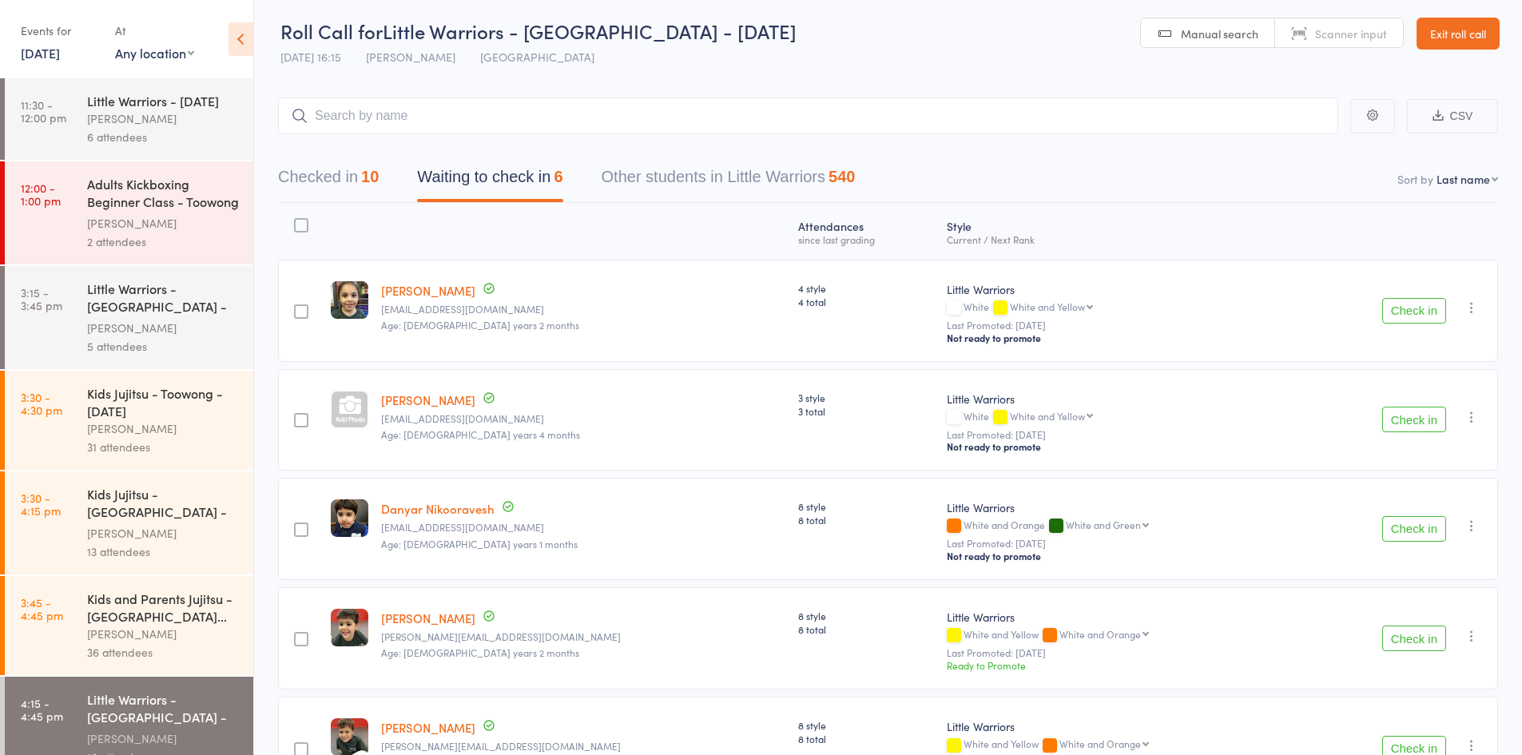
scroll to position [0, 0]
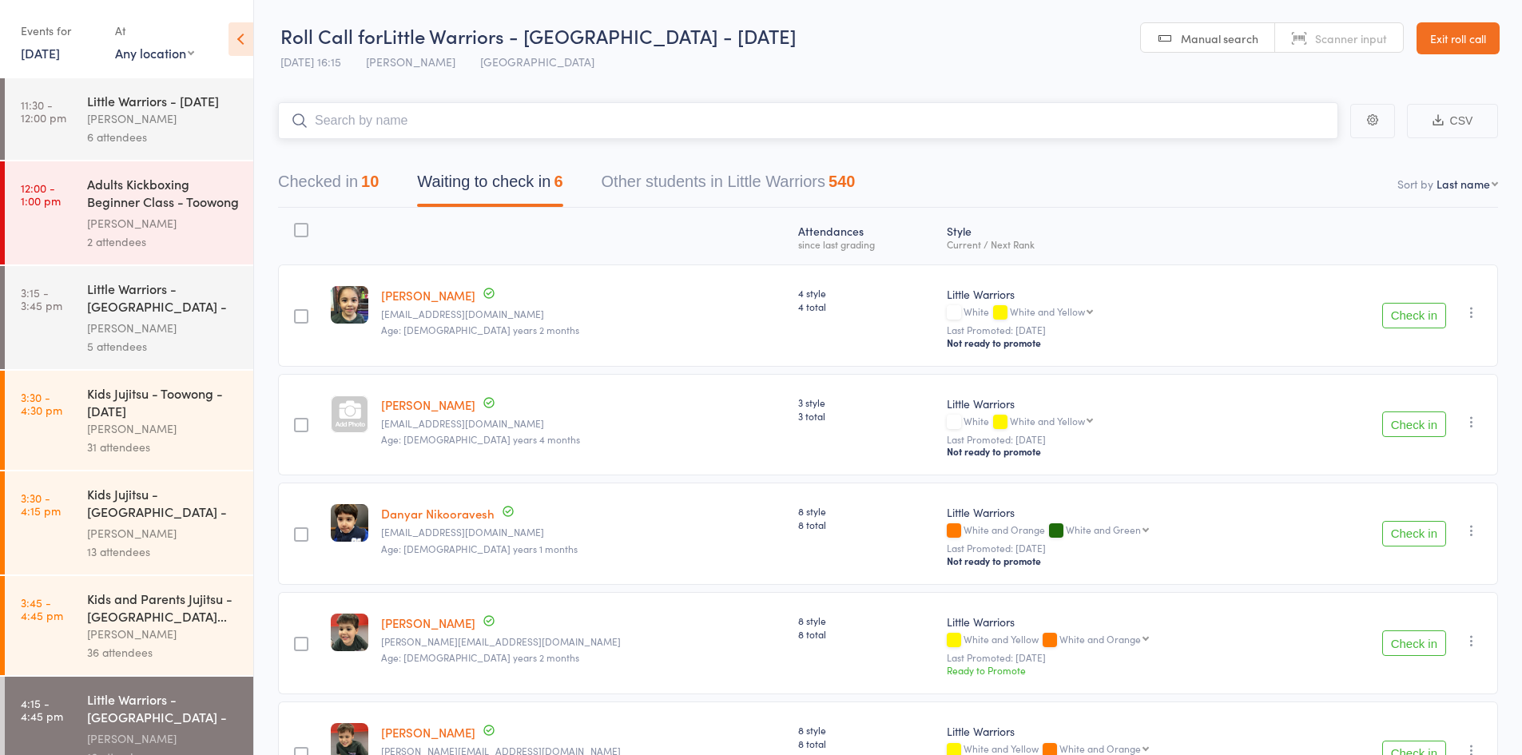
click at [398, 119] on input "search" at bounding box center [808, 120] width 1060 height 37
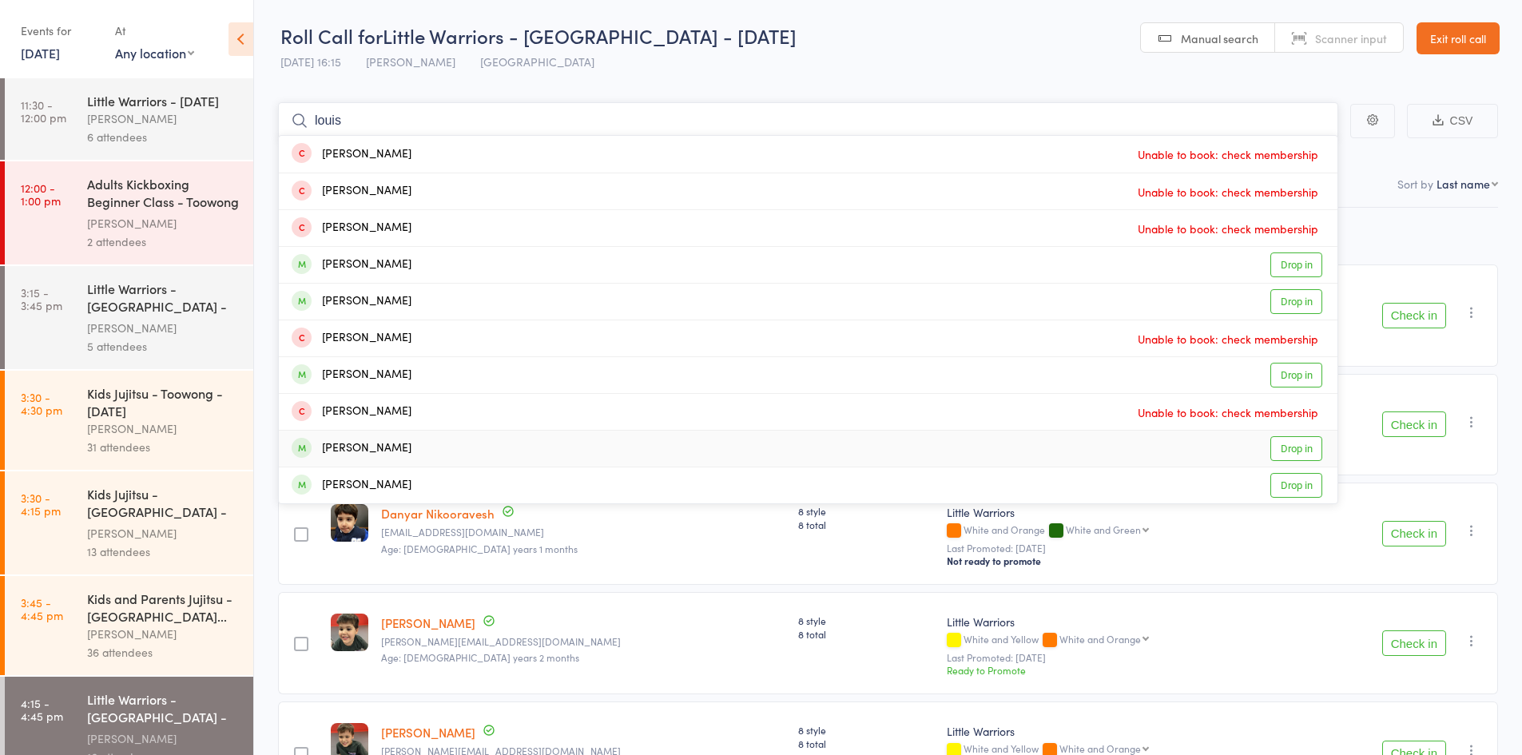
type input "louis"
click at [1296, 449] on link "Drop in" at bounding box center [1296, 448] width 52 height 25
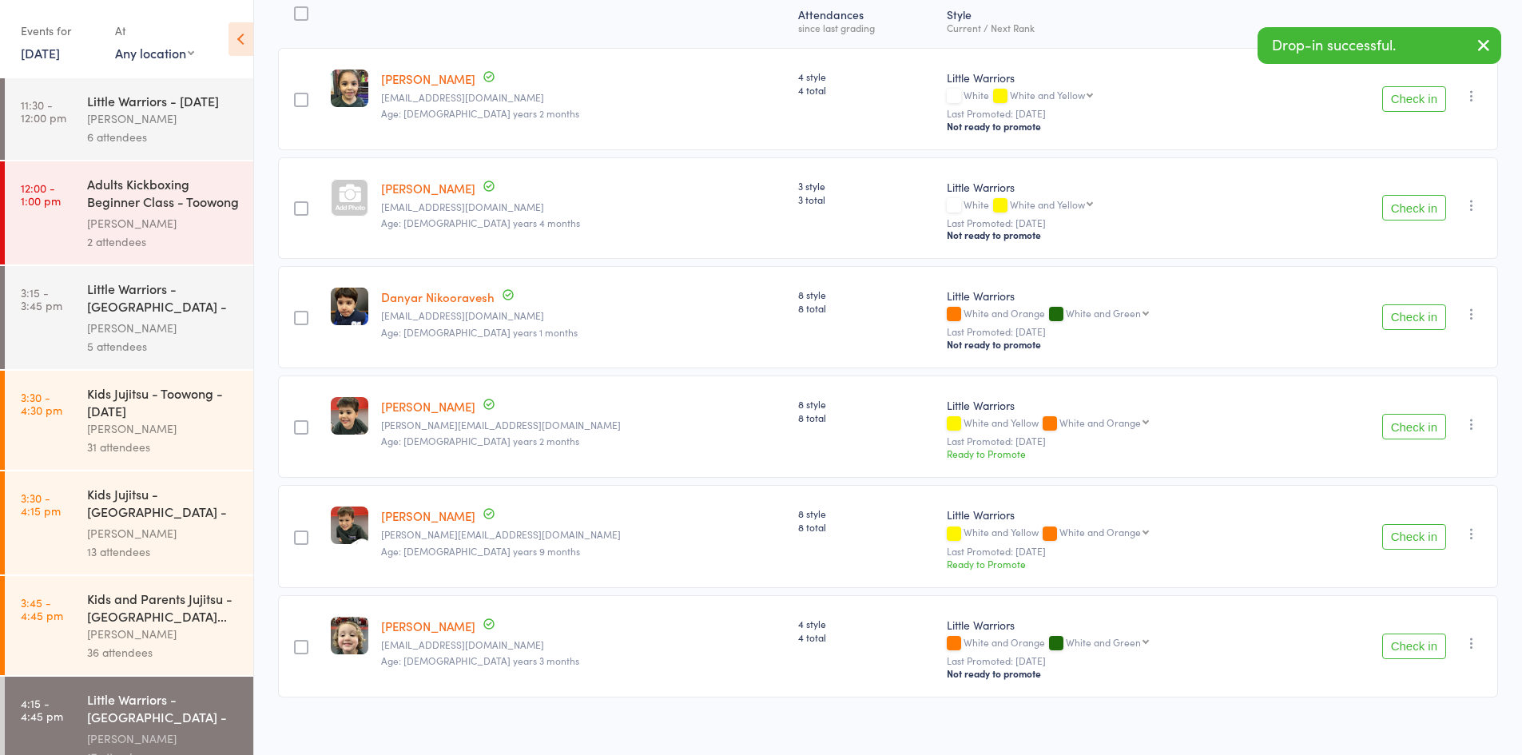
scroll to position [219, 0]
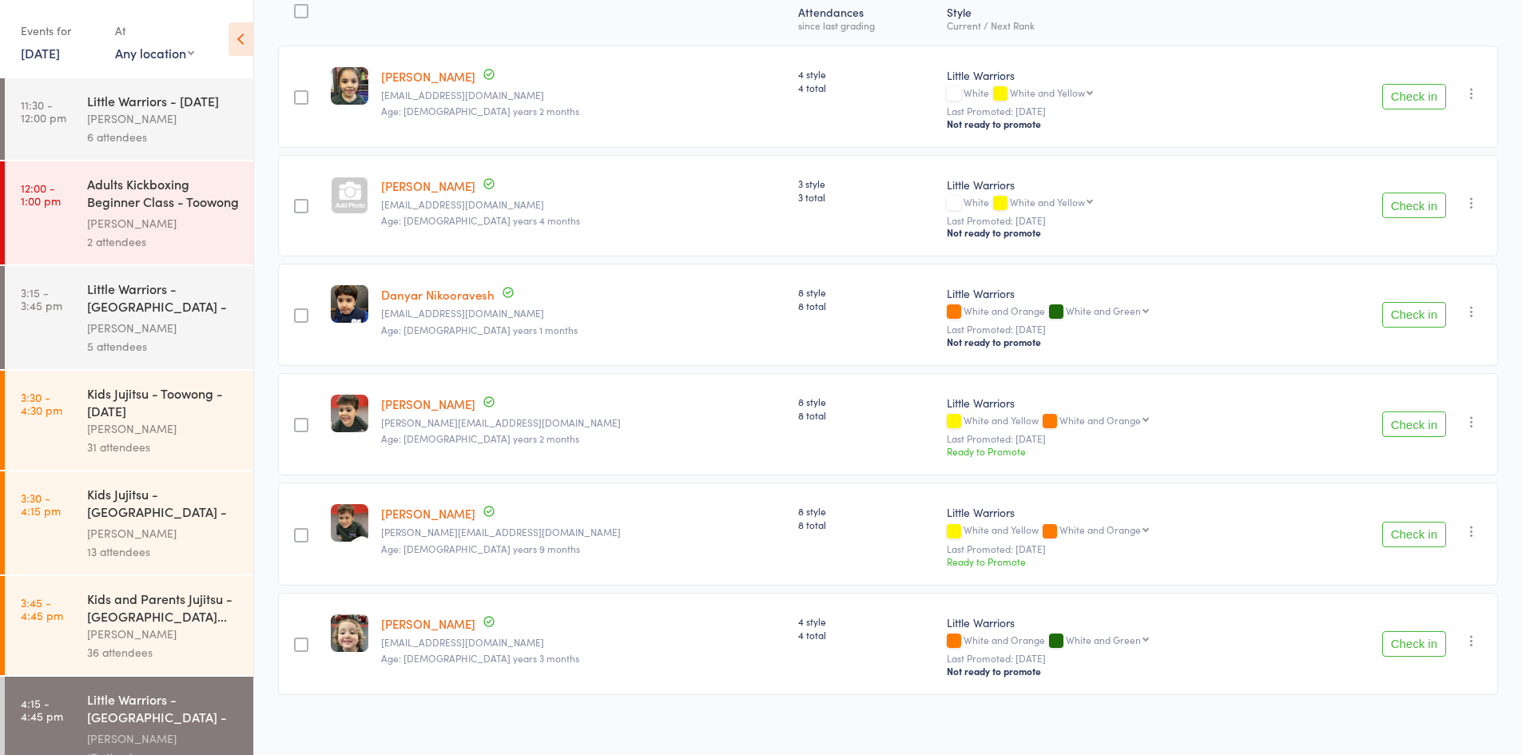
click at [1417, 419] on button "Check in" at bounding box center [1414, 424] width 64 height 26
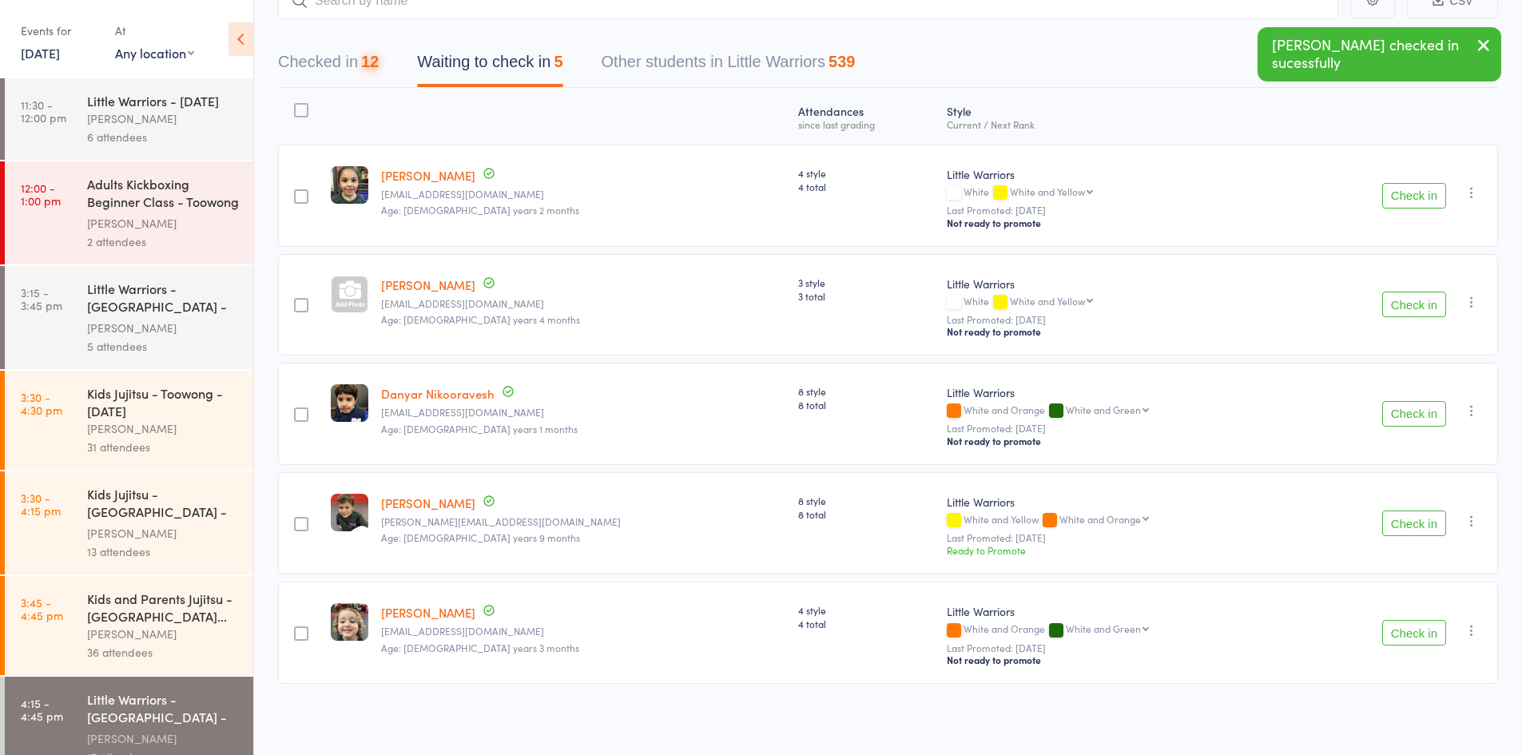
scroll to position [111, 0]
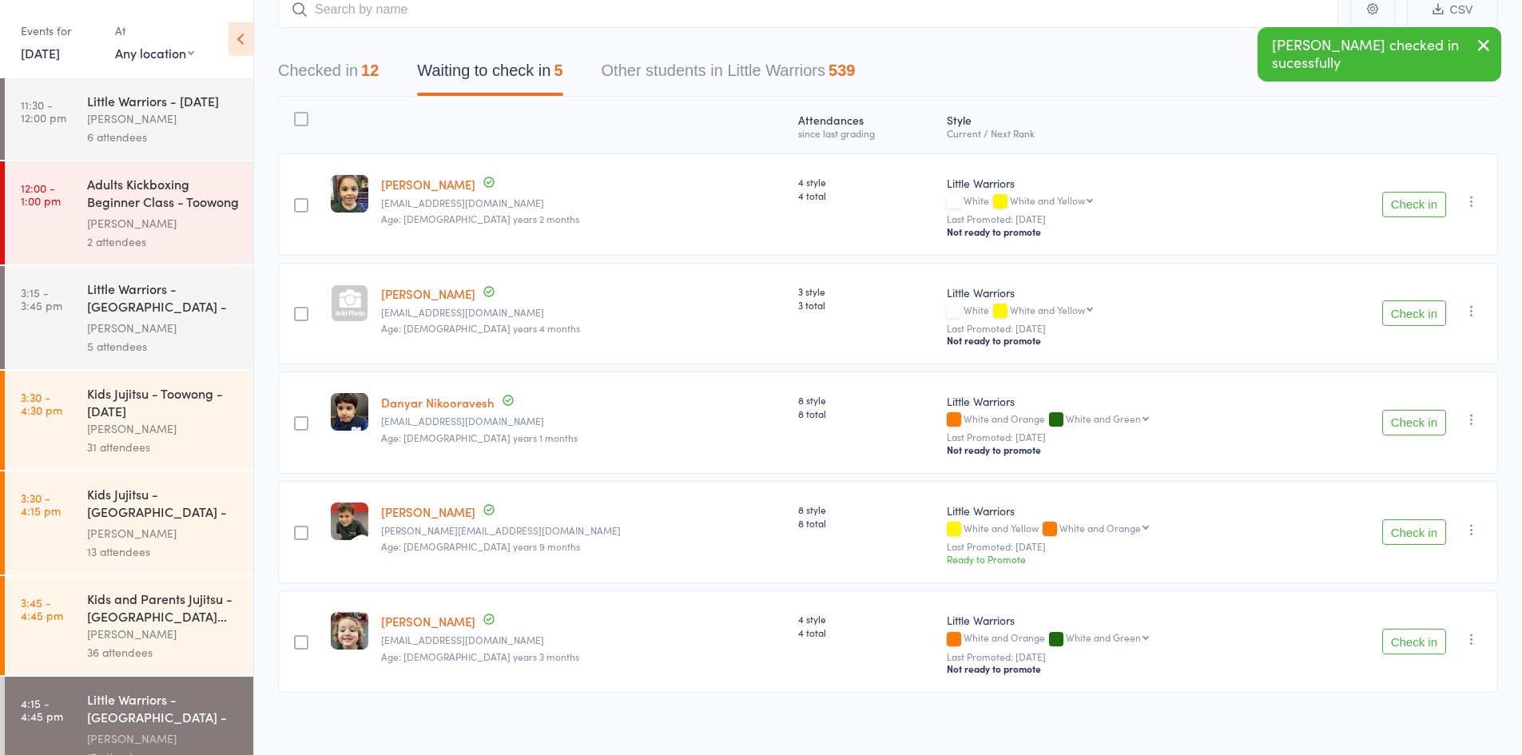
click at [1416, 533] on button "Check in" at bounding box center [1414, 532] width 64 height 26
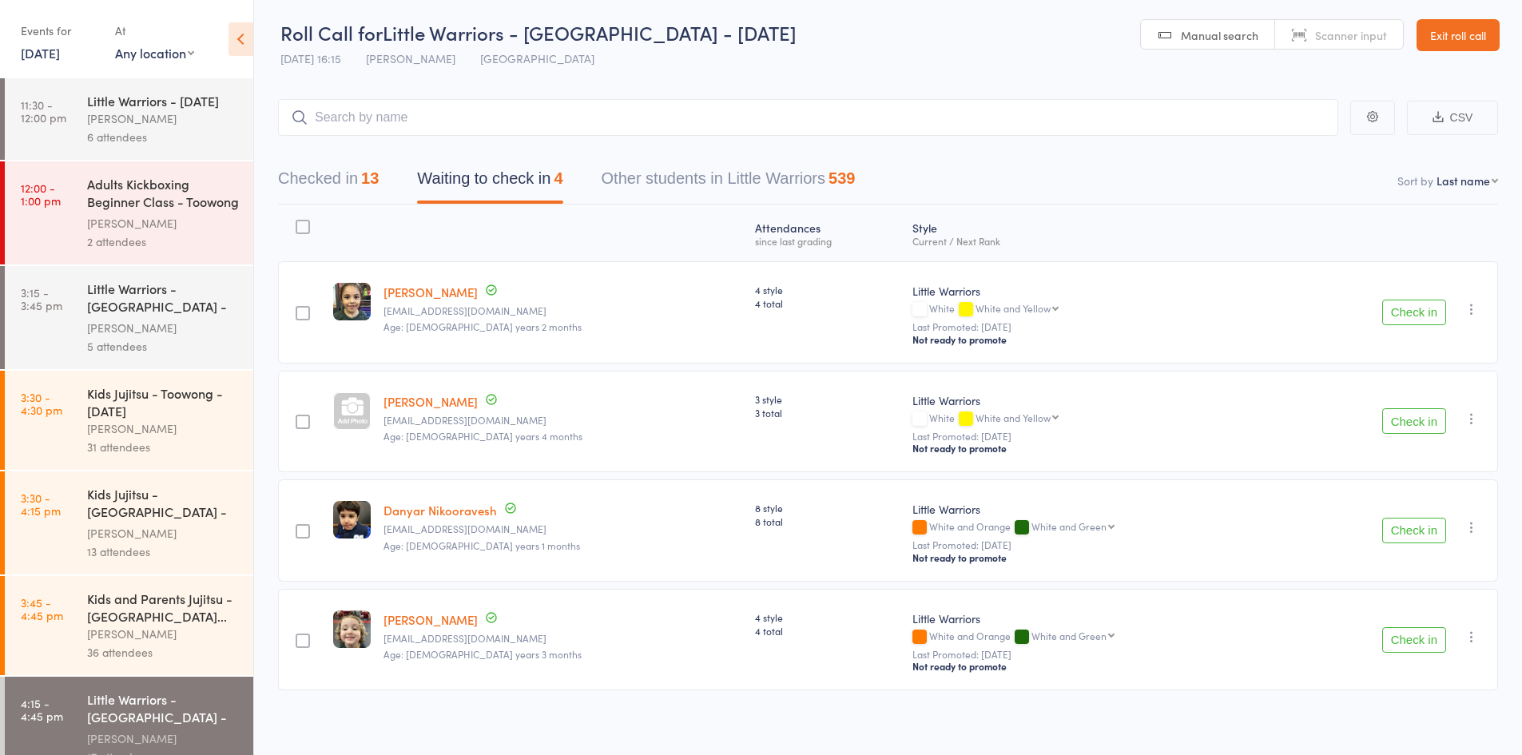
click at [1401, 308] on button "Check in" at bounding box center [1414, 313] width 64 height 26
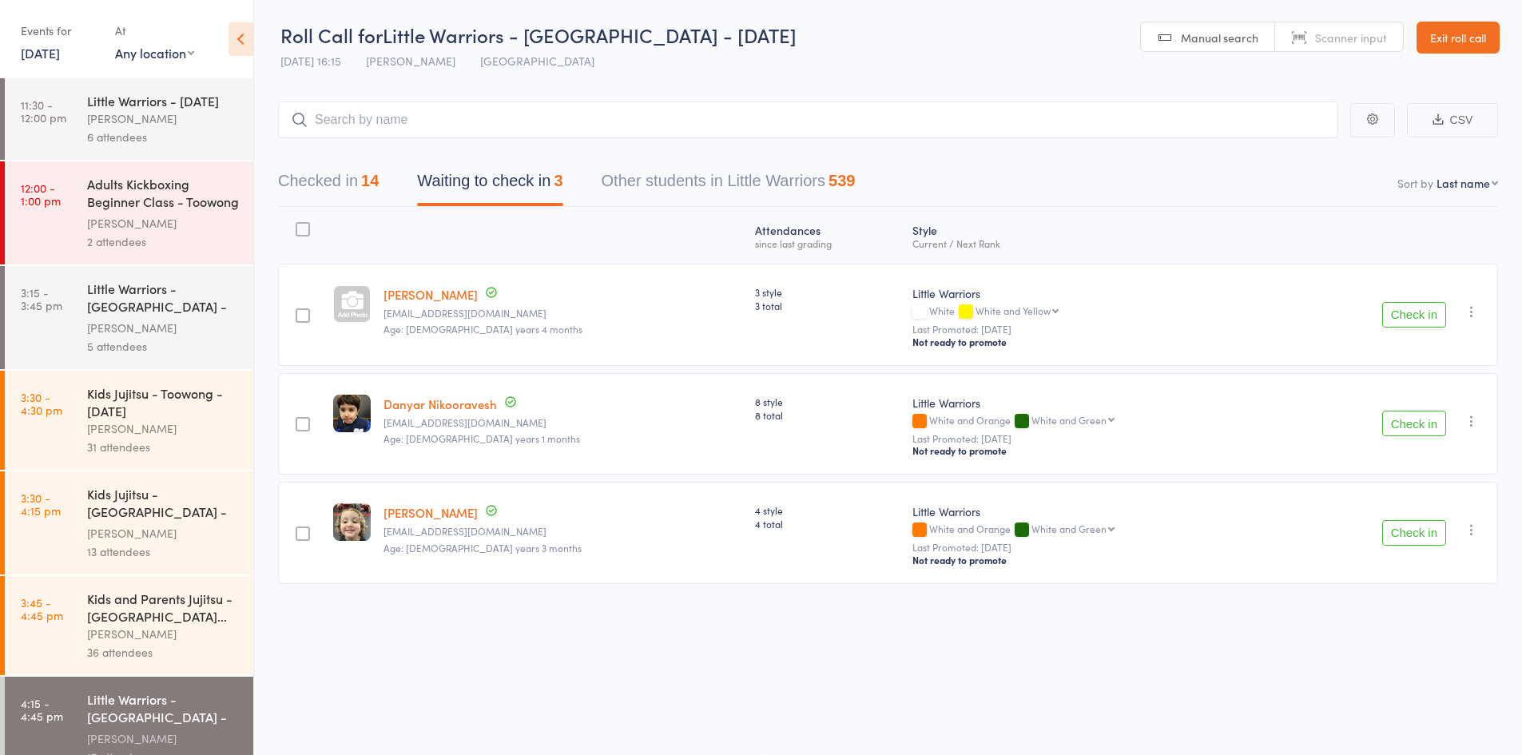
click at [358, 169] on button "Checked in 14" at bounding box center [328, 185] width 101 height 42
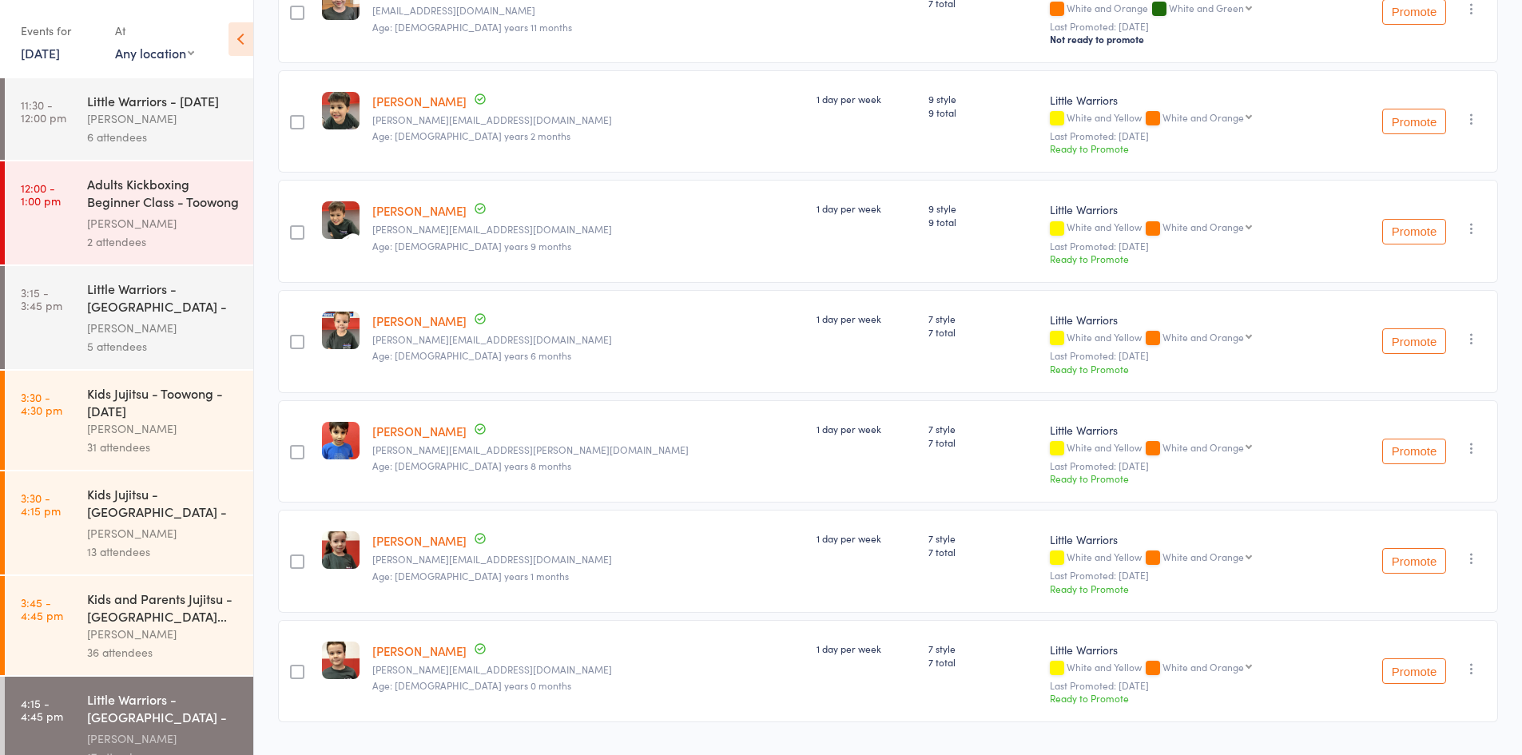
scroll to position [1079, 0]
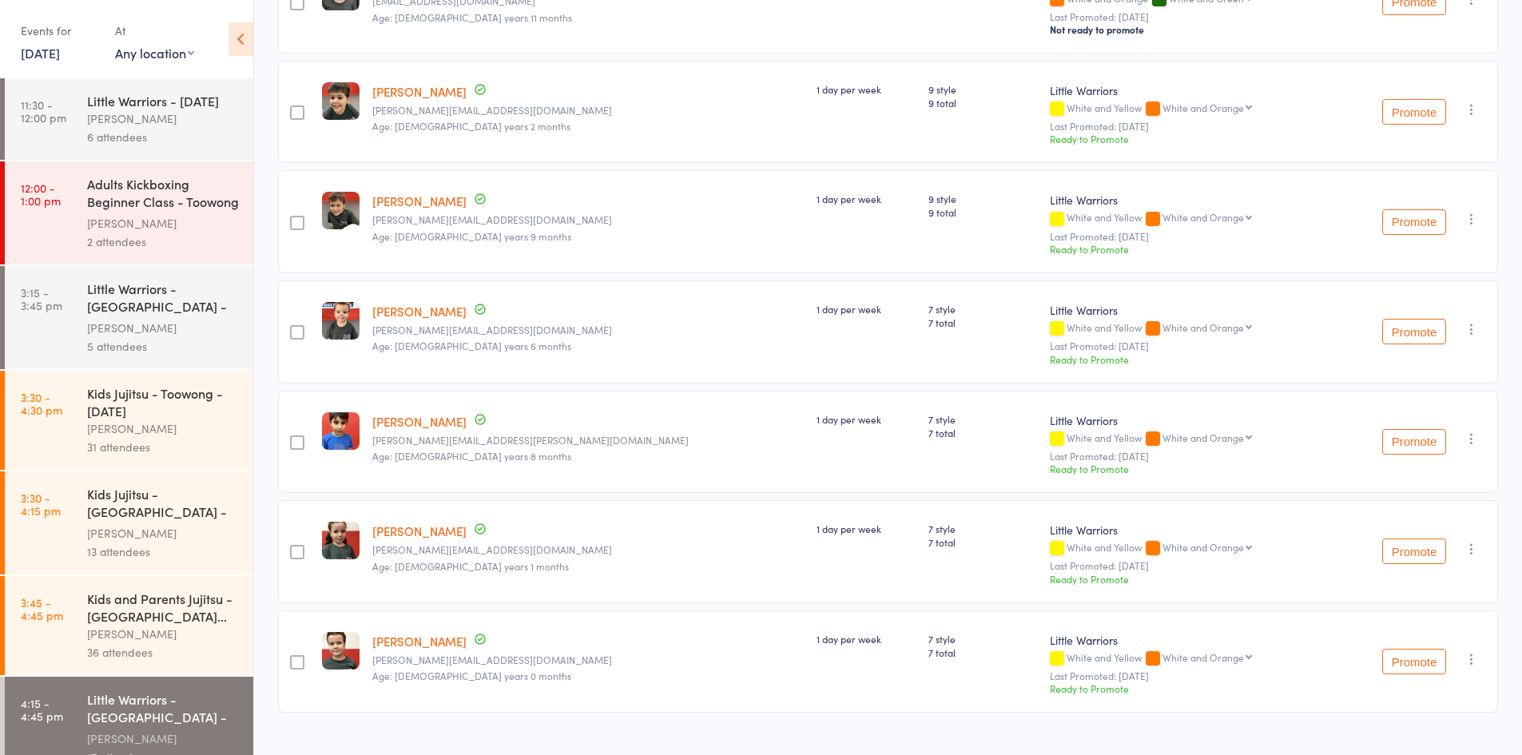
click at [1468, 541] on icon "button" at bounding box center [1472, 549] width 16 height 16
click at [1413, 570] on li "Undo check-in" at bounding box center [1415, 580] width 132 height 20
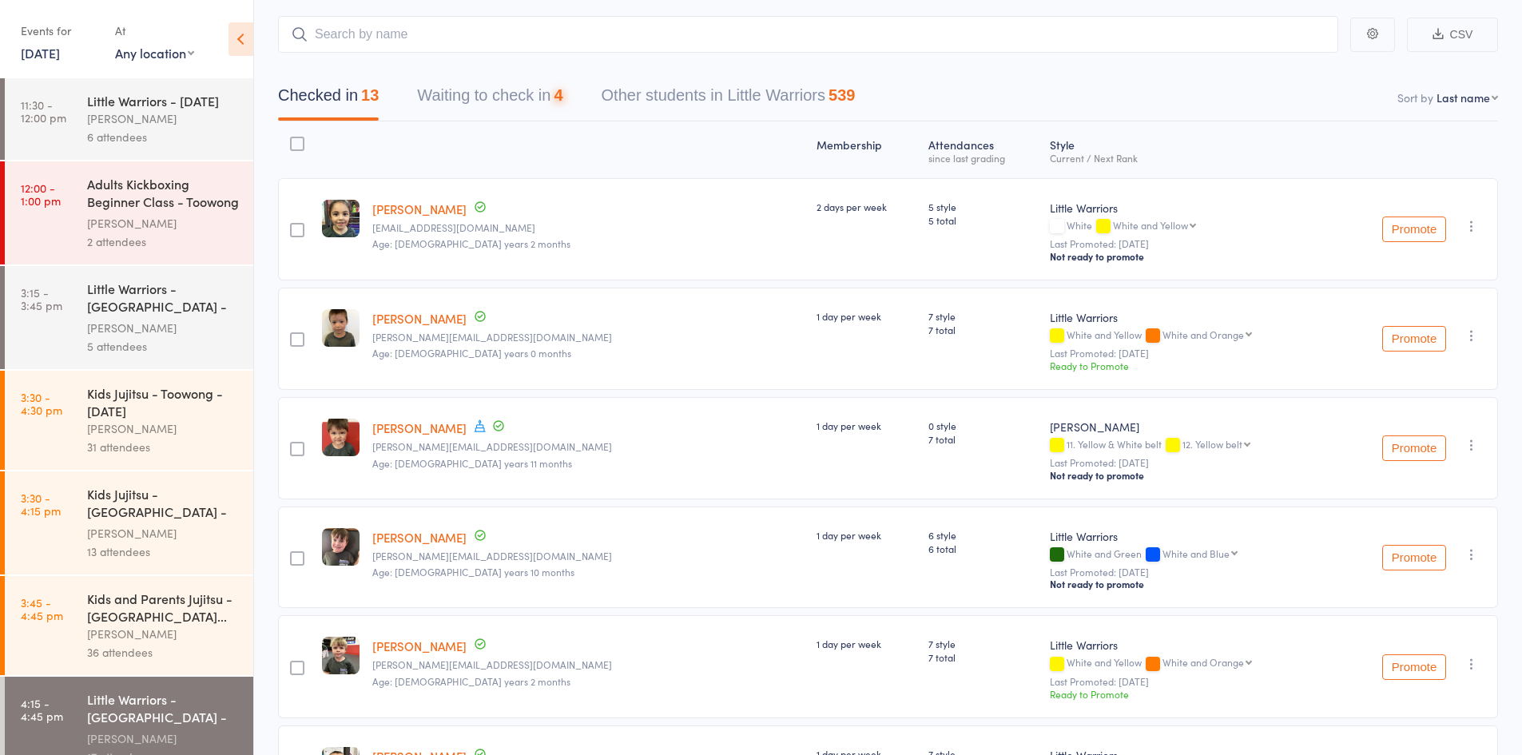
scroll to position [0, 0]
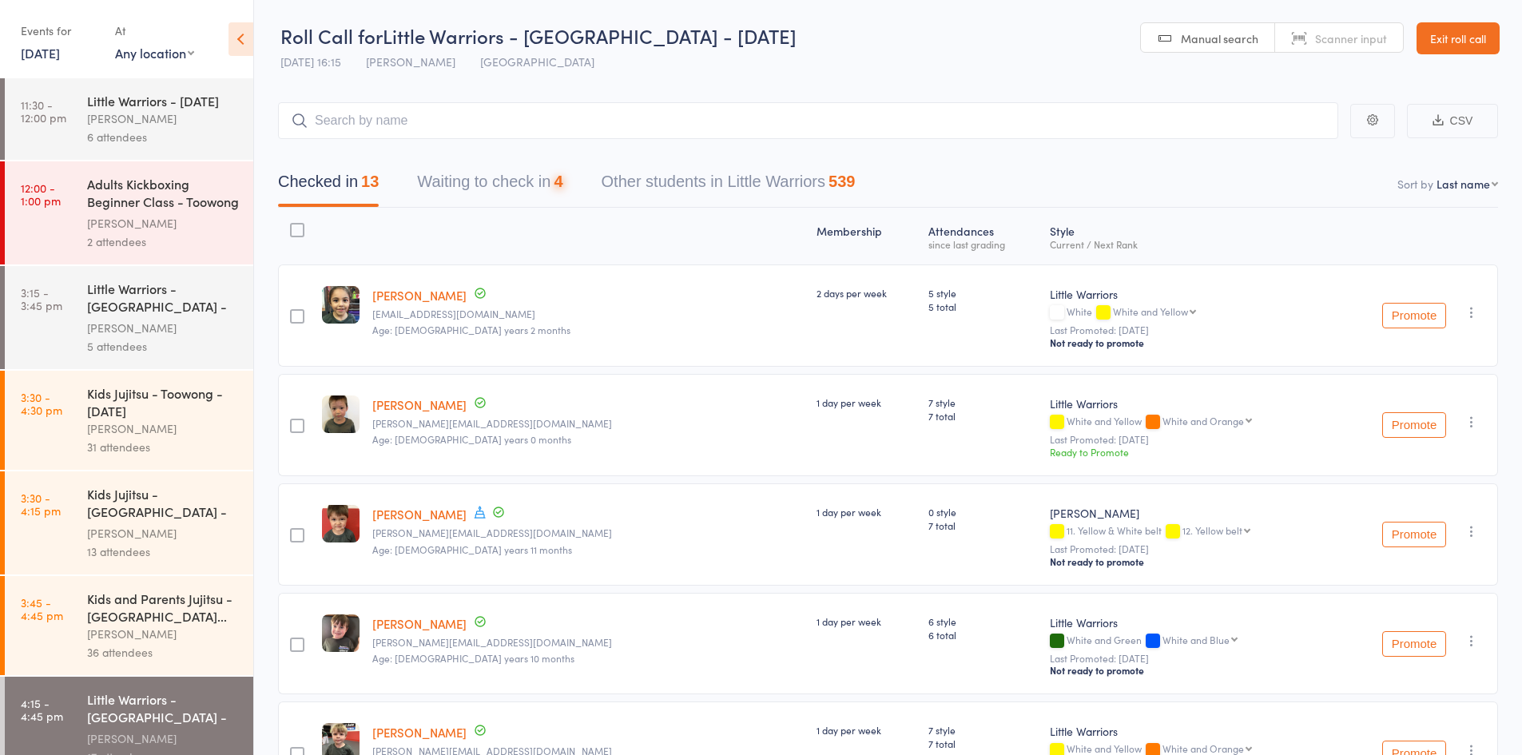
click at [523, 179] on button "Waiting to check in 4" at bounding box center [489, 186] width 145 height 42
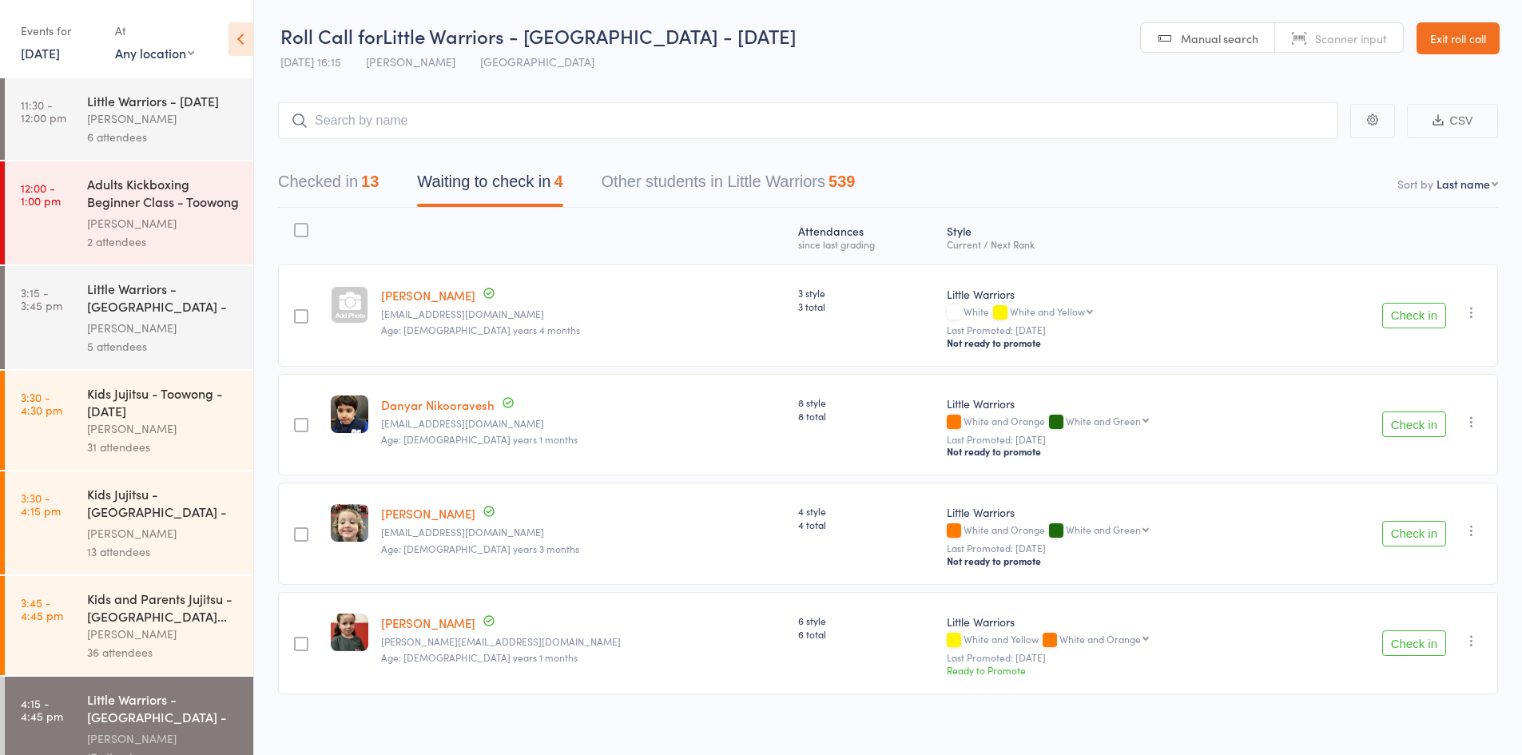
click at [1421, 303] on button "Check in" at bounding box center [1414, 316] width 64 height 26
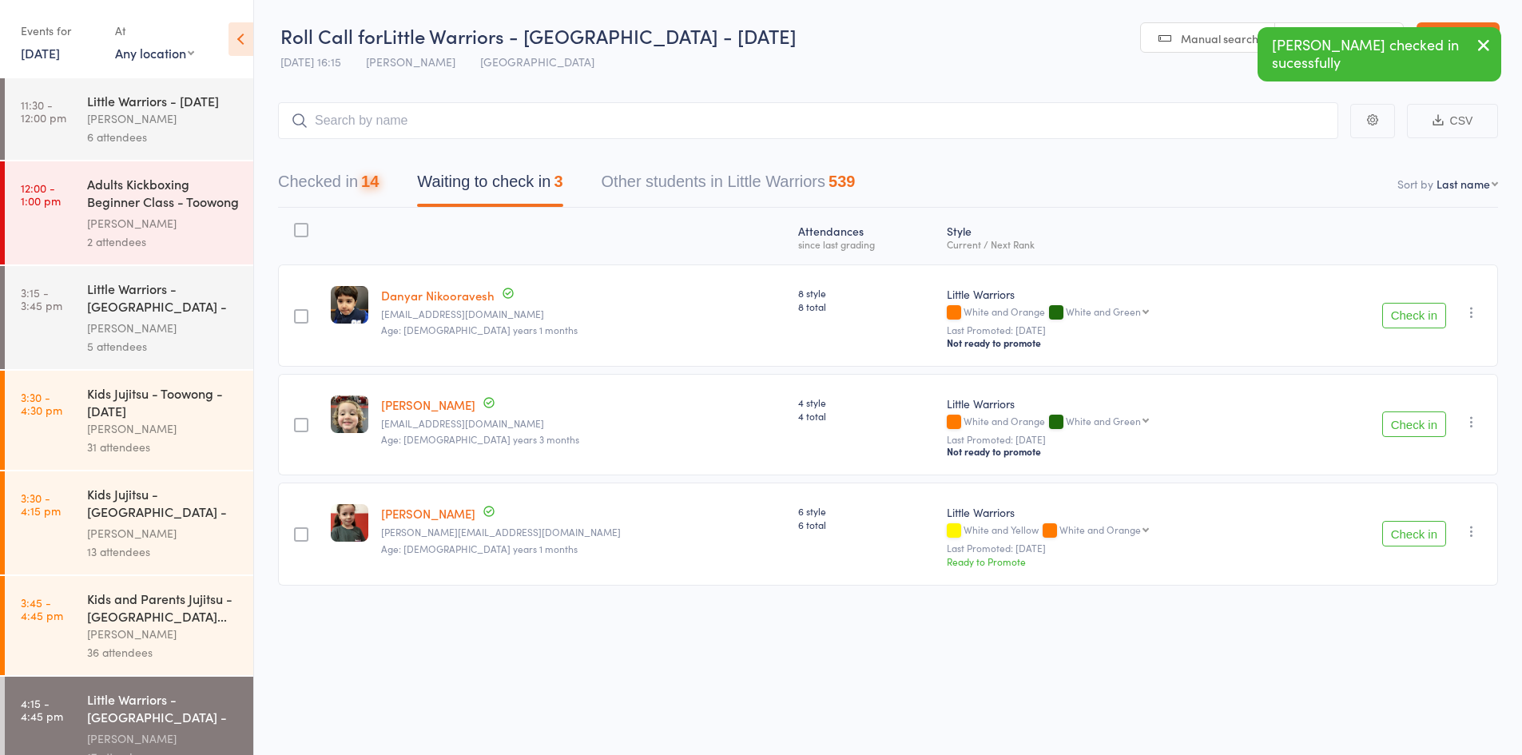
click at [1406, 309] on button "Check in" at bounding box center [1414, 316] width 64 height 26
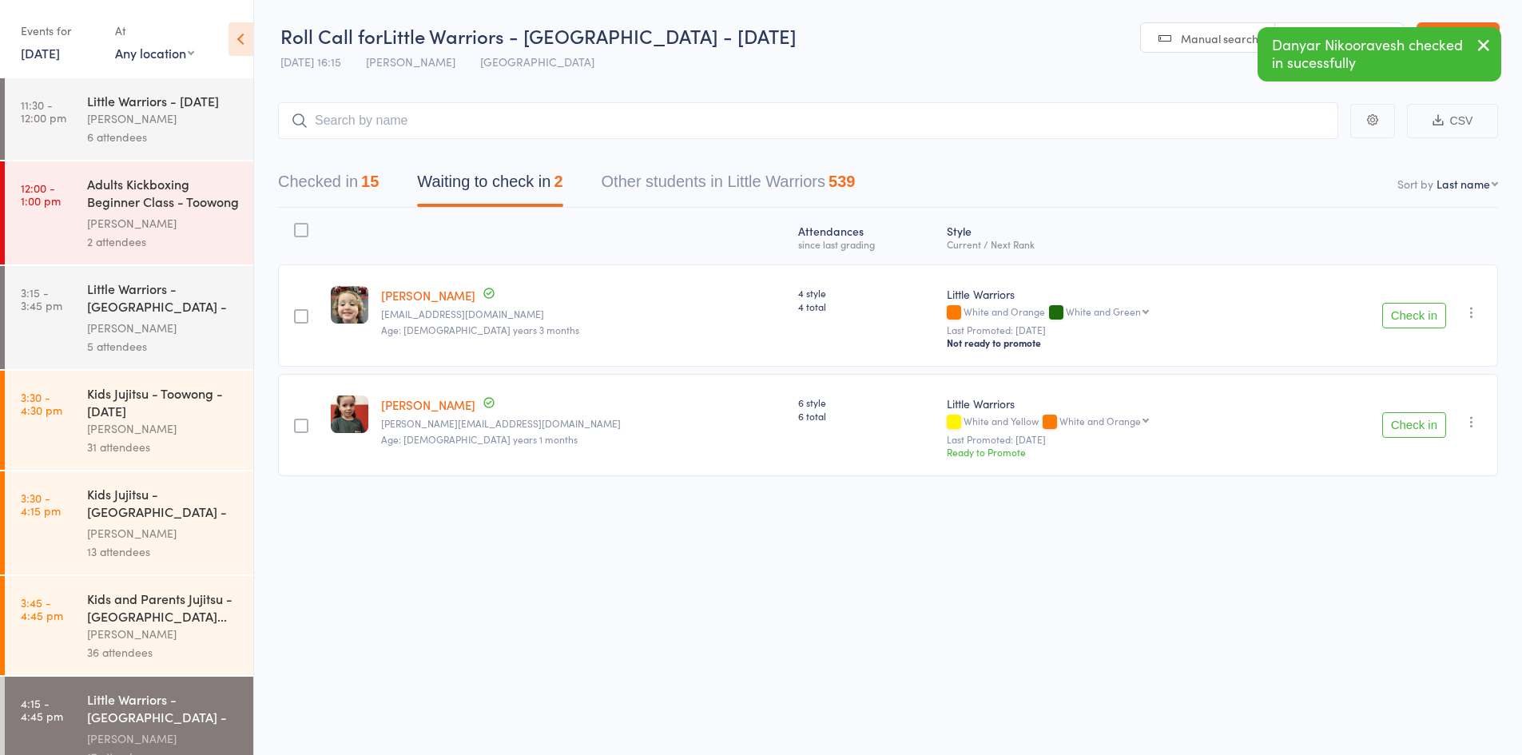
click at [1472, 307] on icon "button" at bounding box center [1472, 312] width 16 height 16
click at [1428, 499] on li "Mark absent" at bounding box center [1415, 494] width 132 height 22
click at [1469, 414] on icon "button" at bounding box center [1472, 422] width 16 height 16
click at [1438, 601] on li "Mark absent" at bounding box center [1415, 604] width 132 height 22
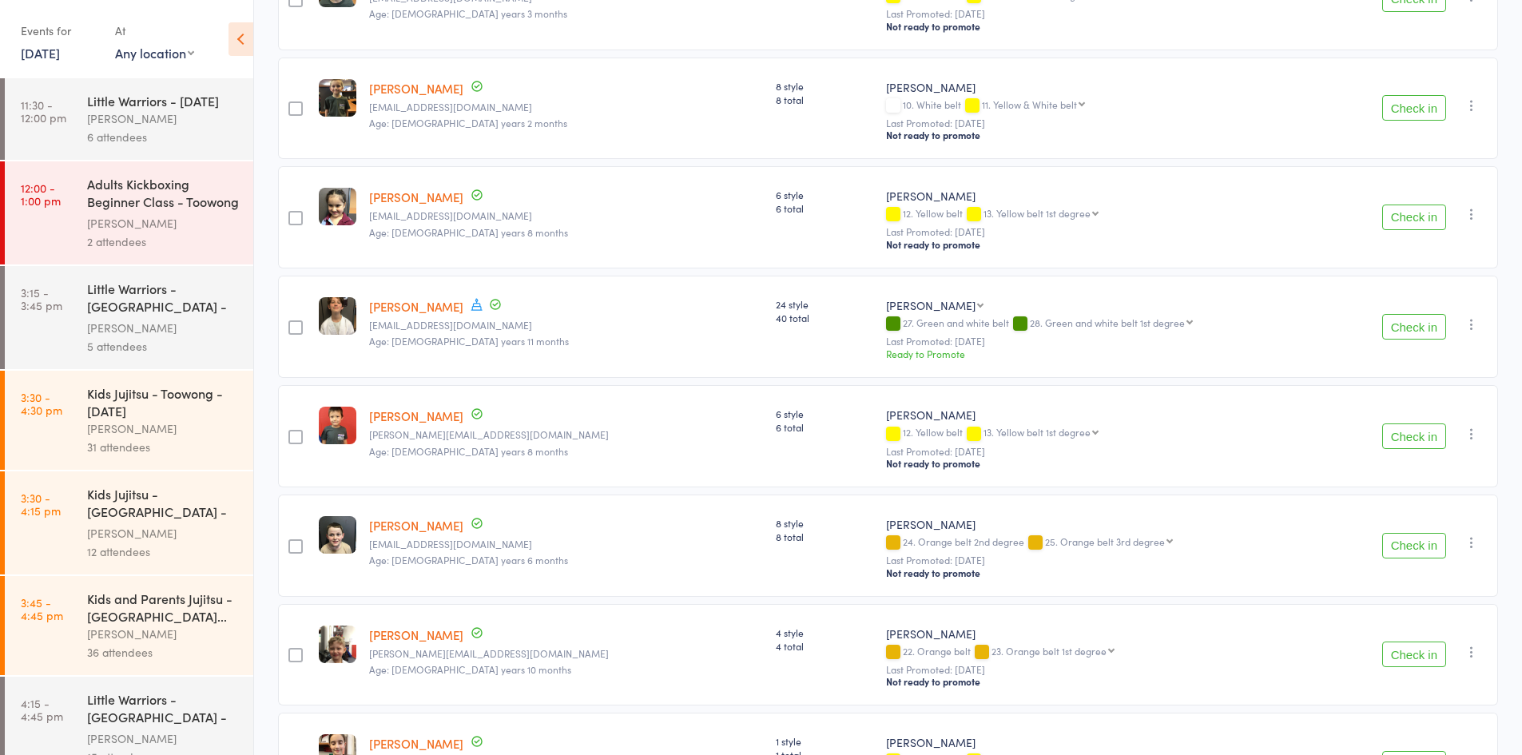
scroll to position [320, 0]
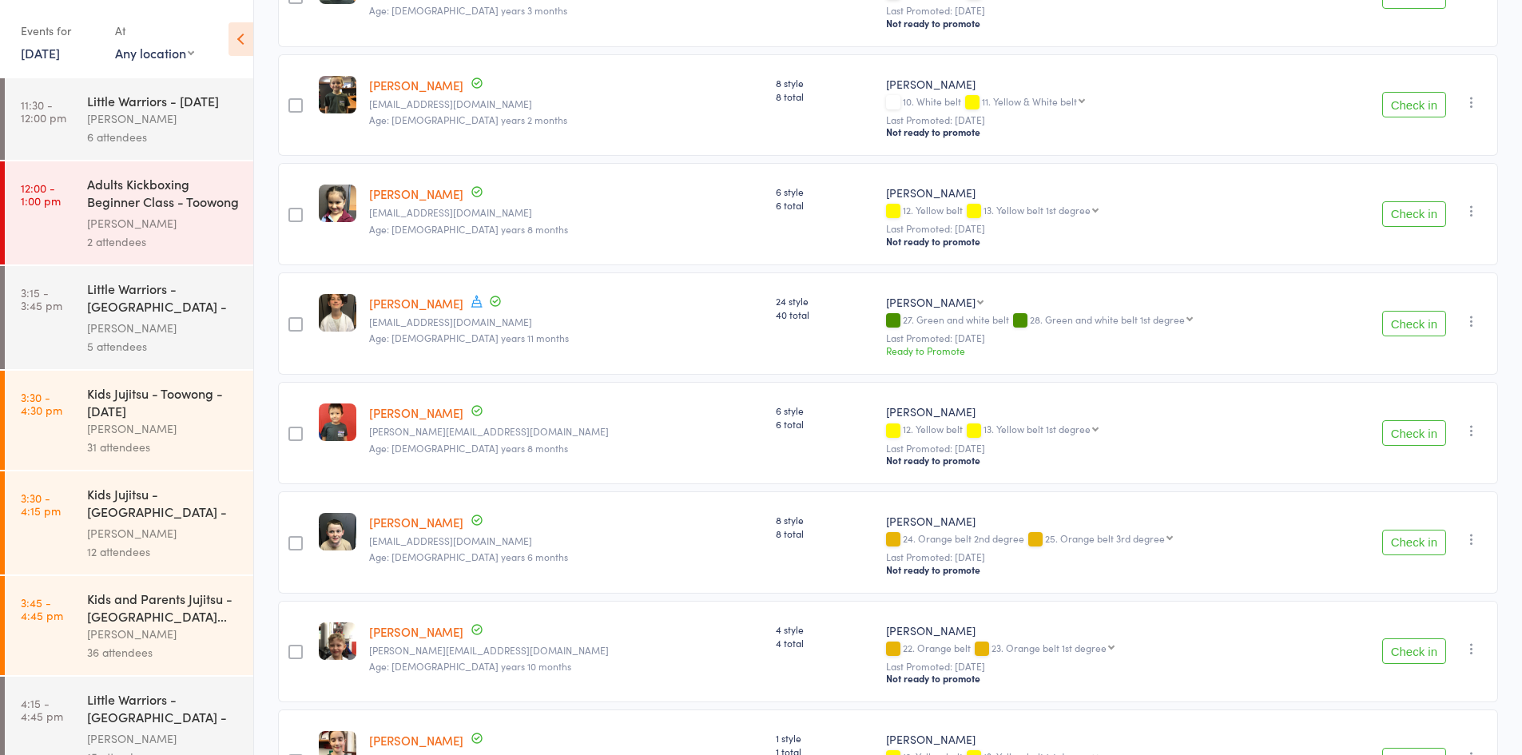
click at [1401, 438] on button "Check in" at bounding box center [1414, 433] width 64 height 26
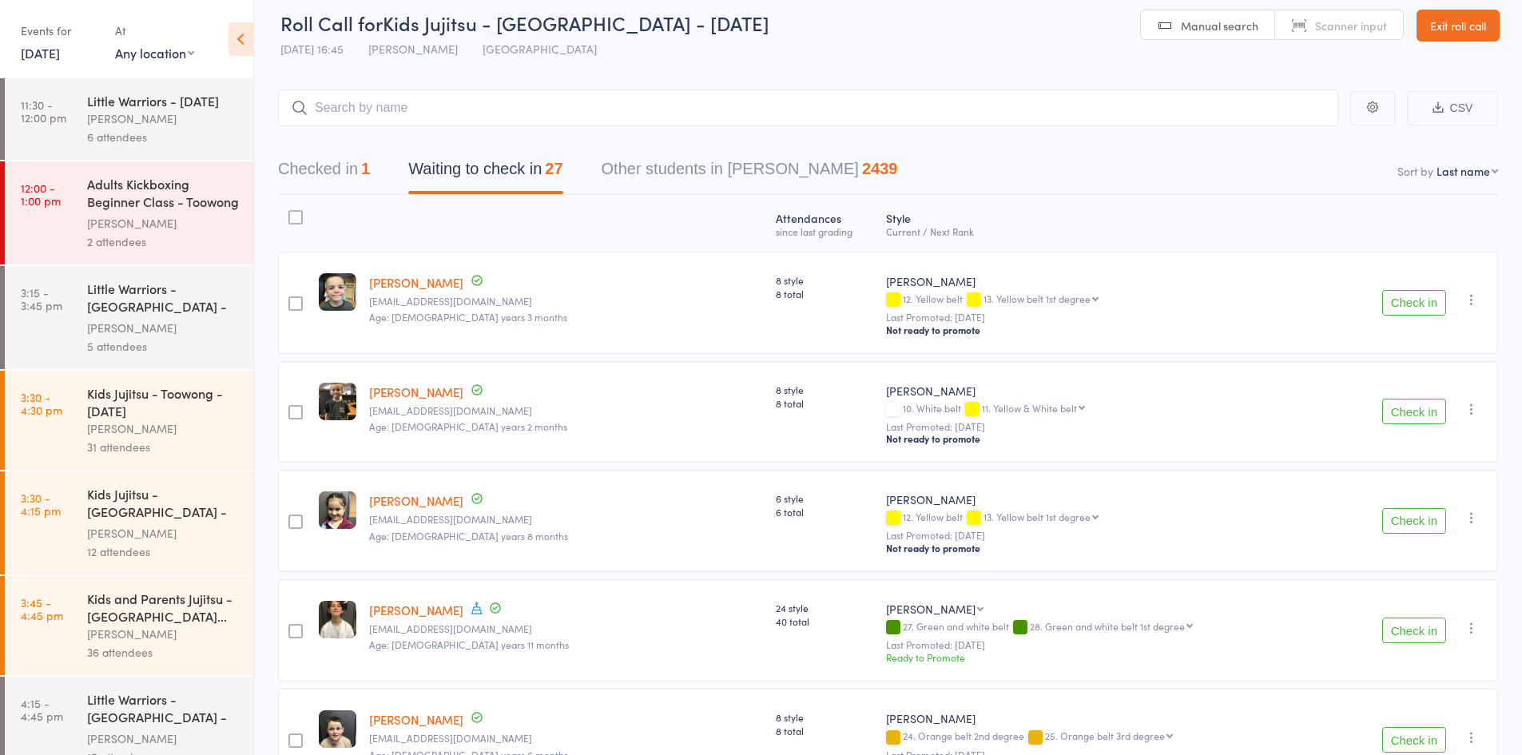
scroll to position [0, 0]
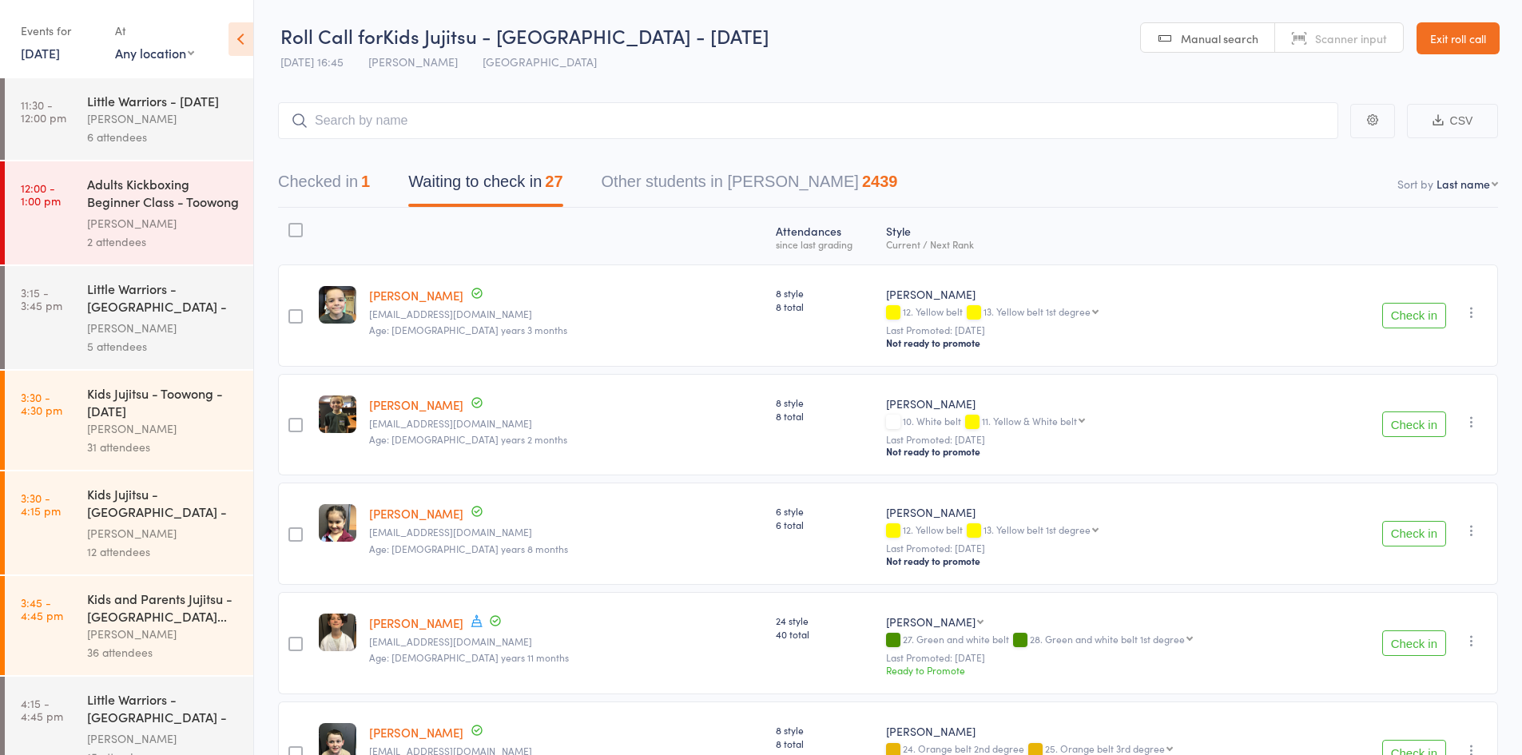
click at [300, 183] on button "Checked in 1" at bounding box center [324, 186] width 92 height 42
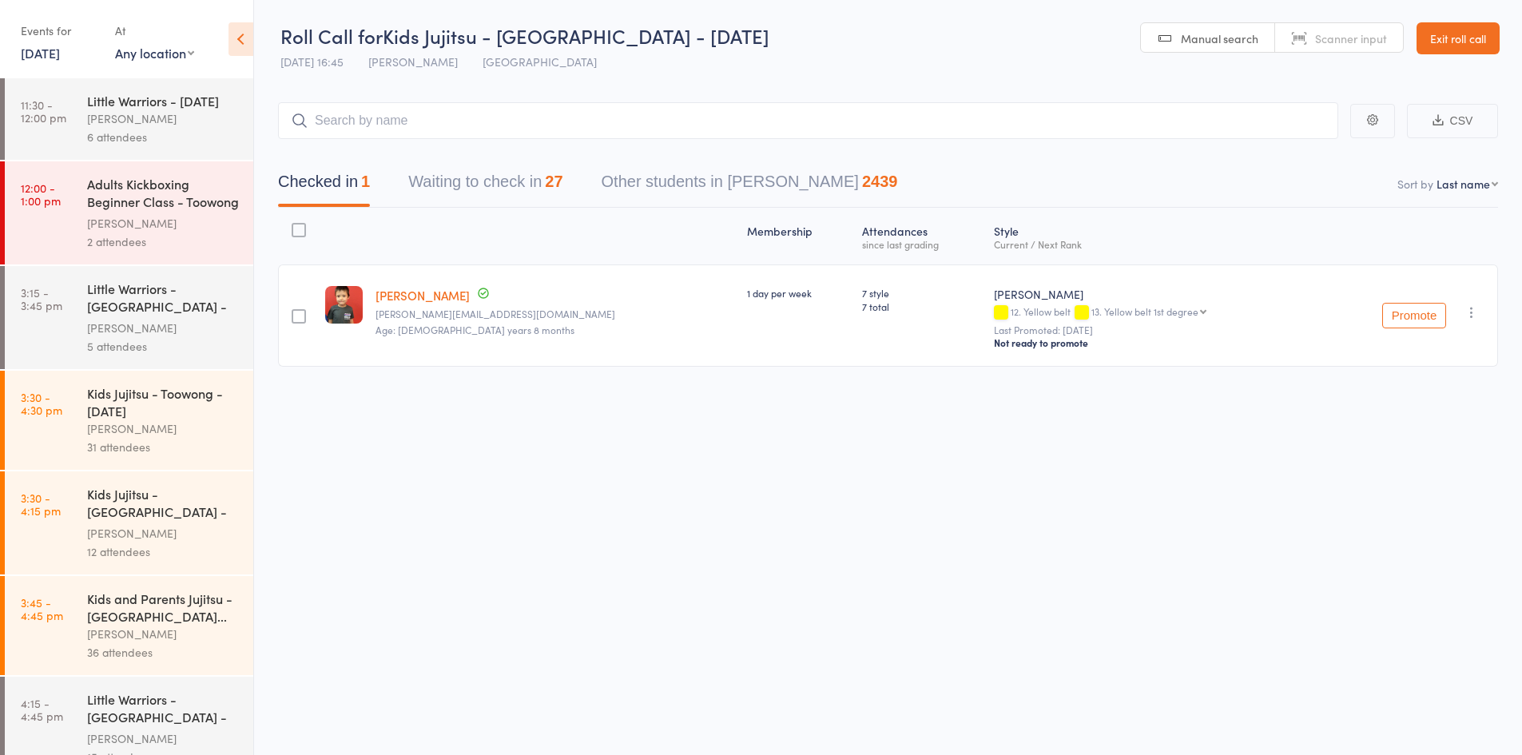
click at [498, 177] on button "Waiting to check in 27" at bounding box center [485, 186] width 154 height 42
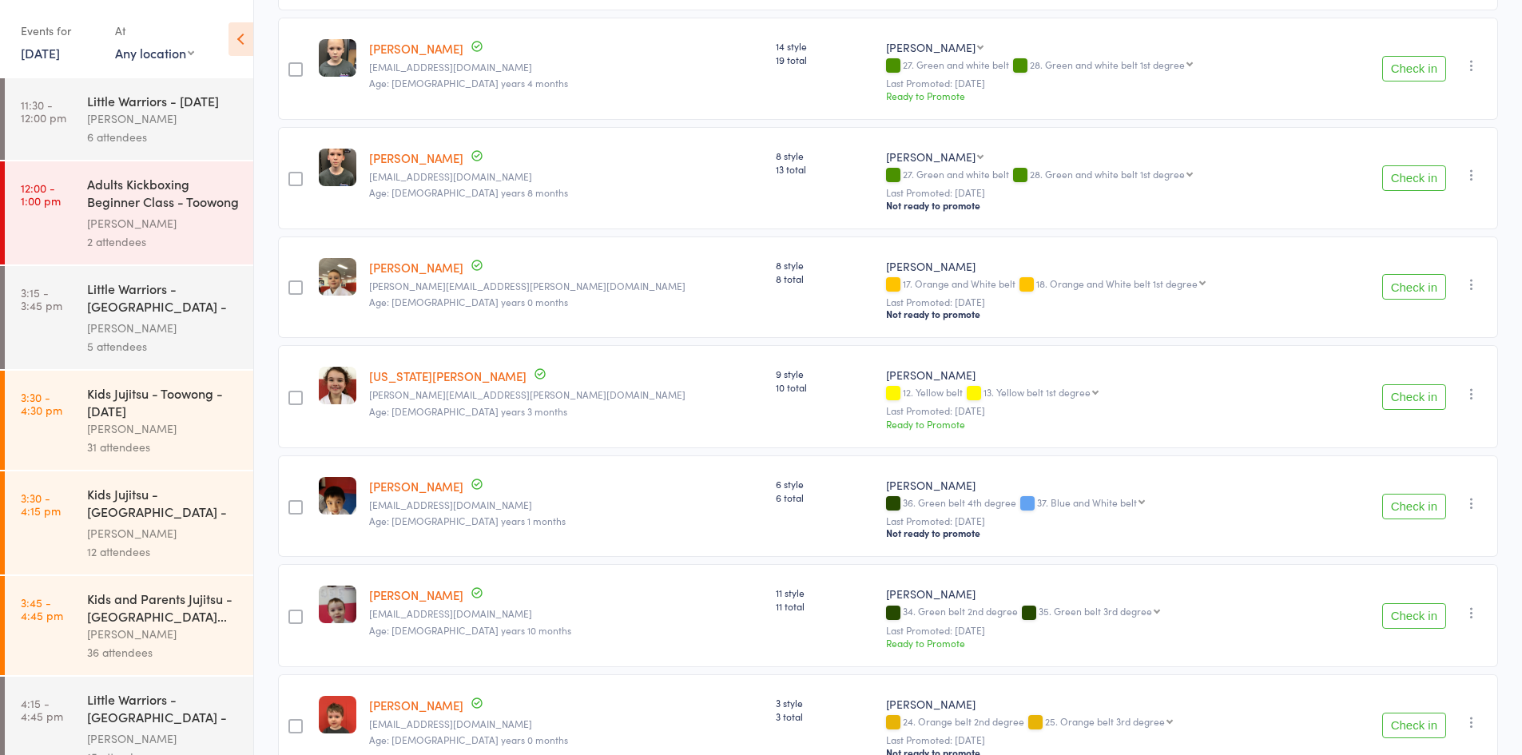
scroll to position [1997, 0]
click at [1390, 273] on button "Check in" at bounding box center [1414, 286] width 64 height 26
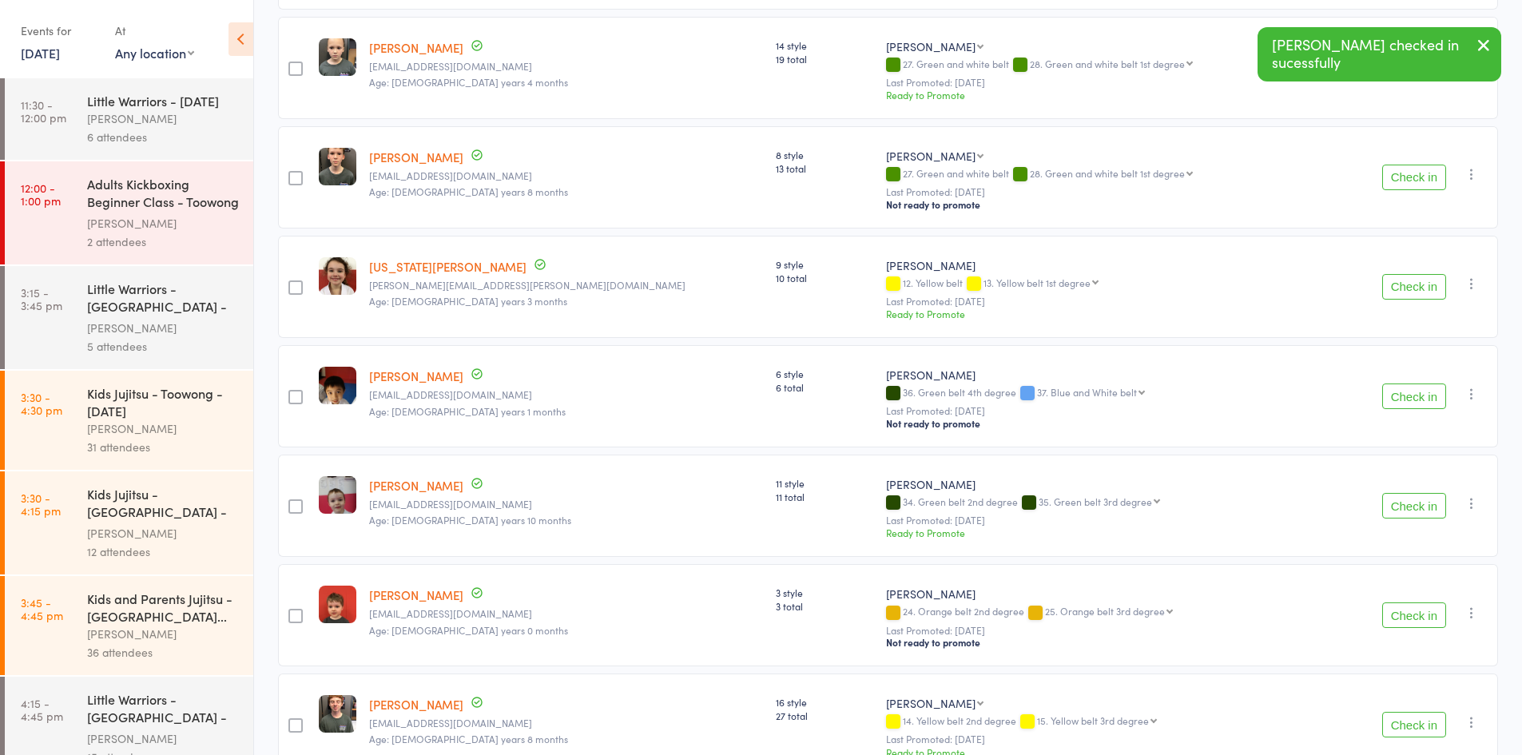
click at [1390, 274] on button "Check in" at bounding box center [1414, 287] width 64 height 26
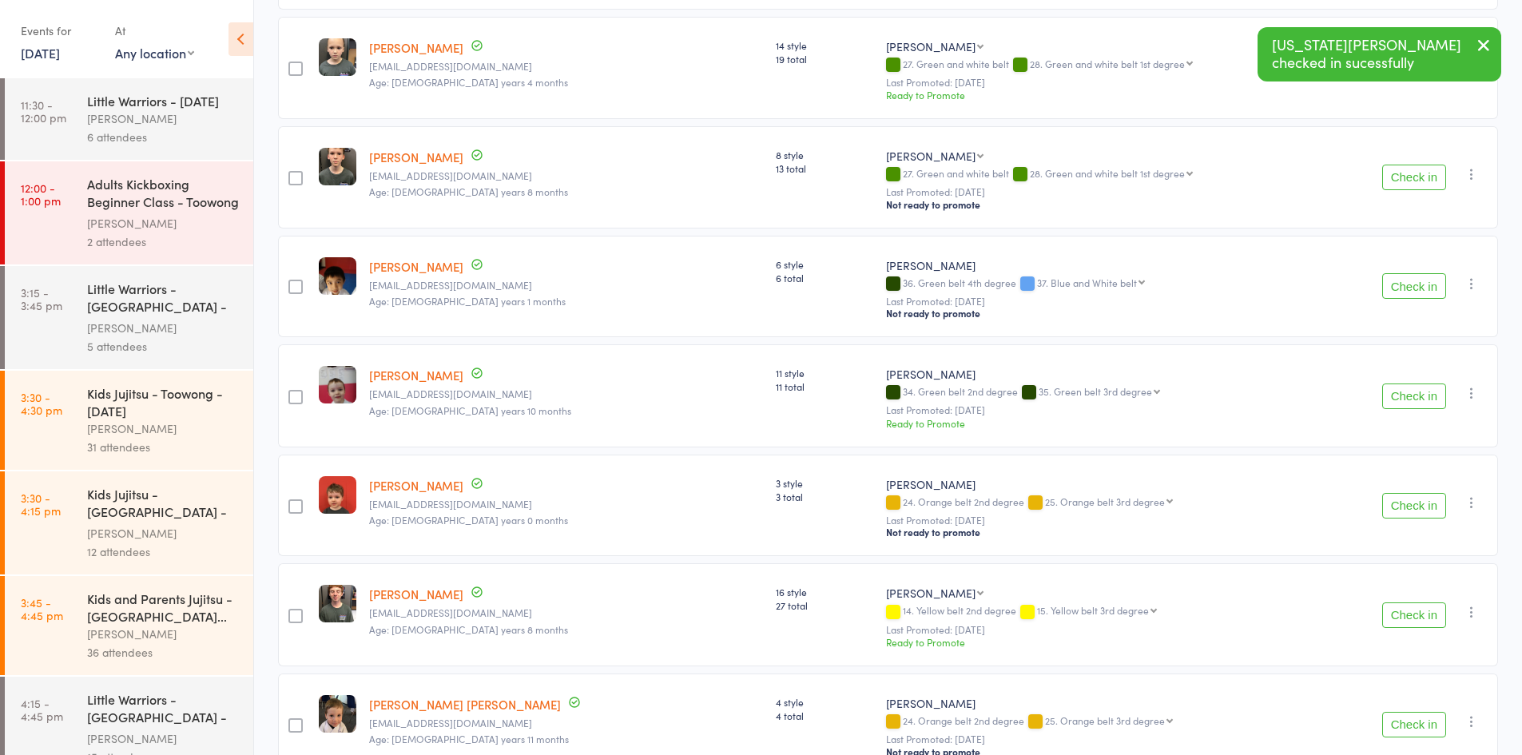
click at [1476, 40] on icon "button" at bounding box center [1483, 45] width 19 height 20
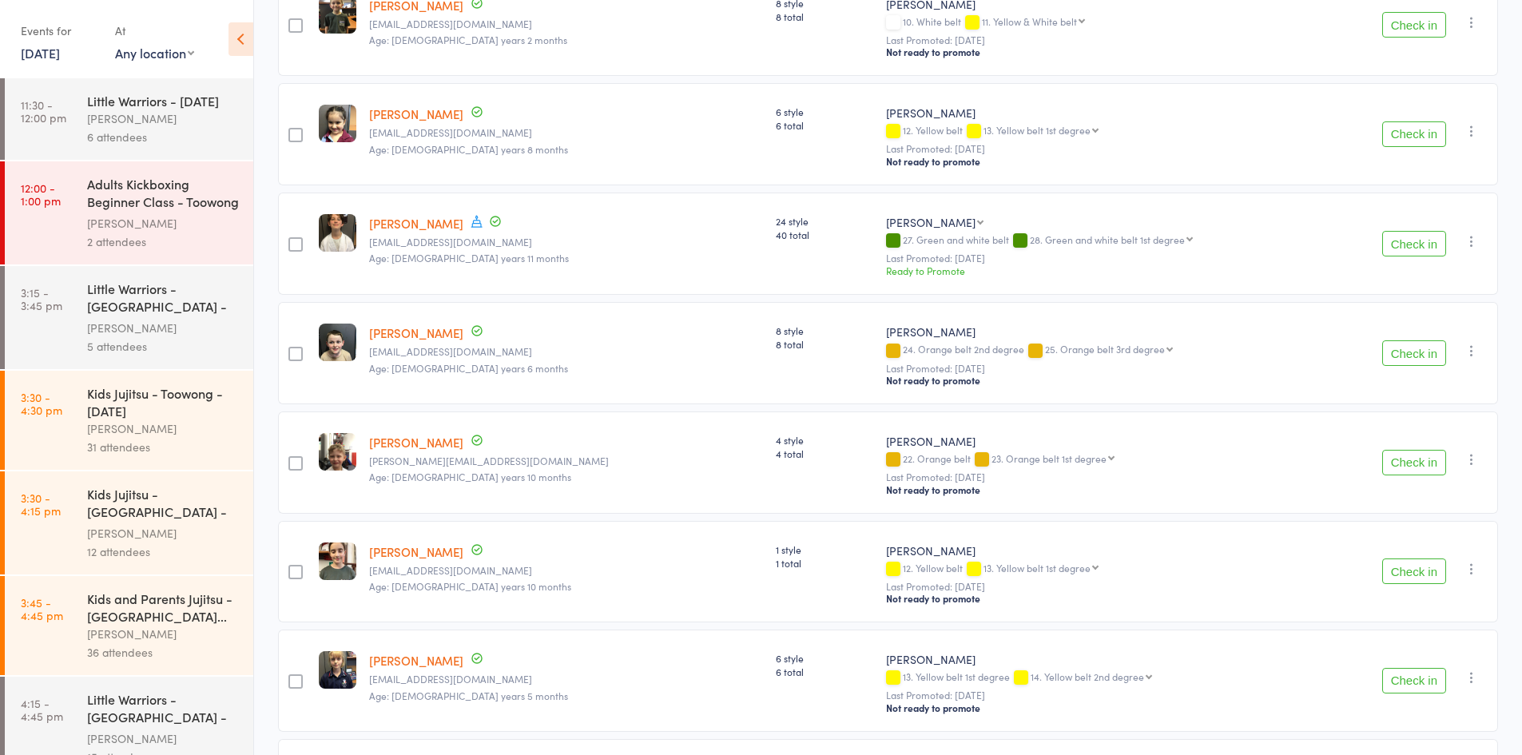
scroll to position [0, 0]
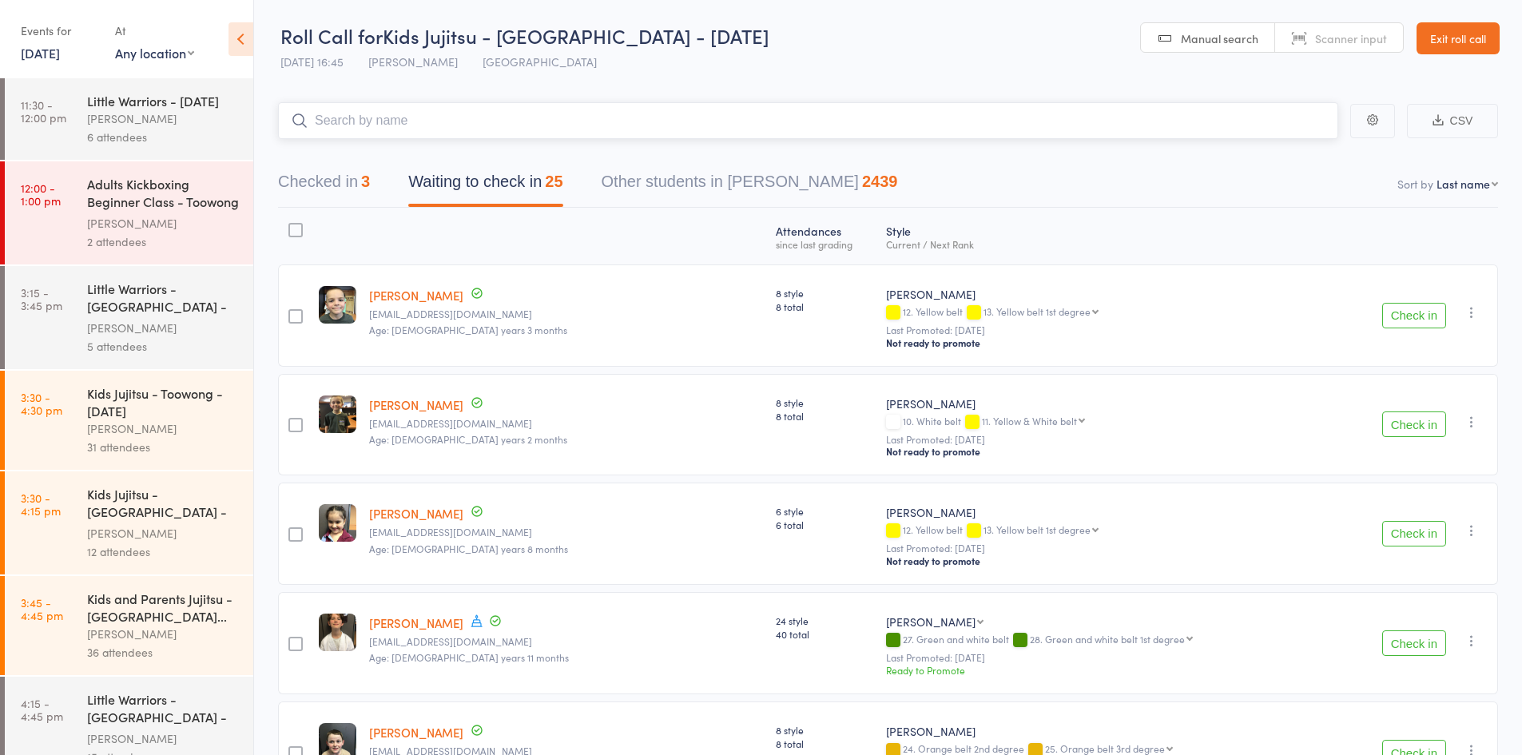
click at [435, 112] on input "search" at bounding box center [808, 120] width 1060 height 37
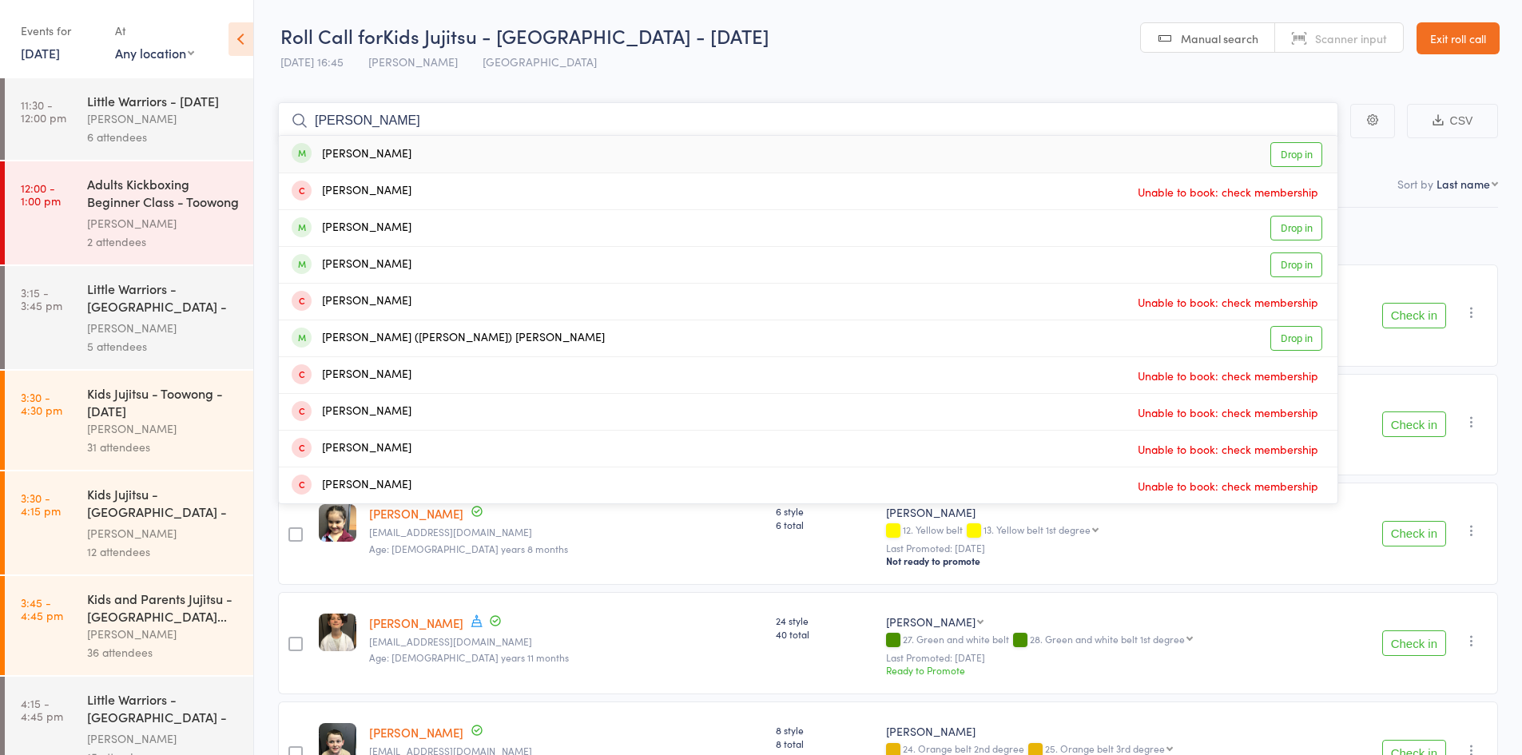
type input "chappell"
click at [361, 154] on div "[PERSON_NAME]" at bounding box center [352, 154] width 120 height 18
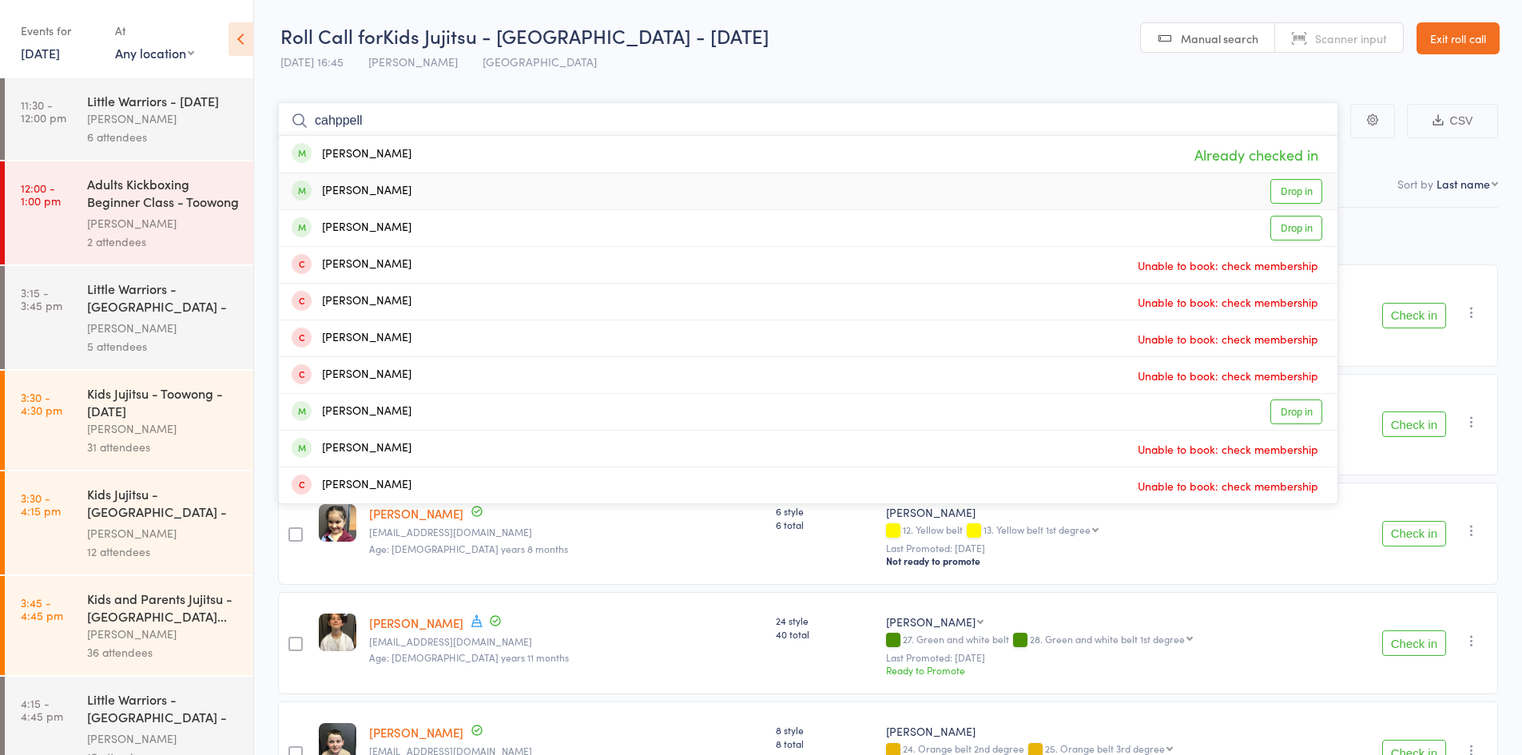
type input "cahppell"
click at [360, 185] on div "[PERSON_NAME]" at bounding box center [352, 191] width 120 height 18
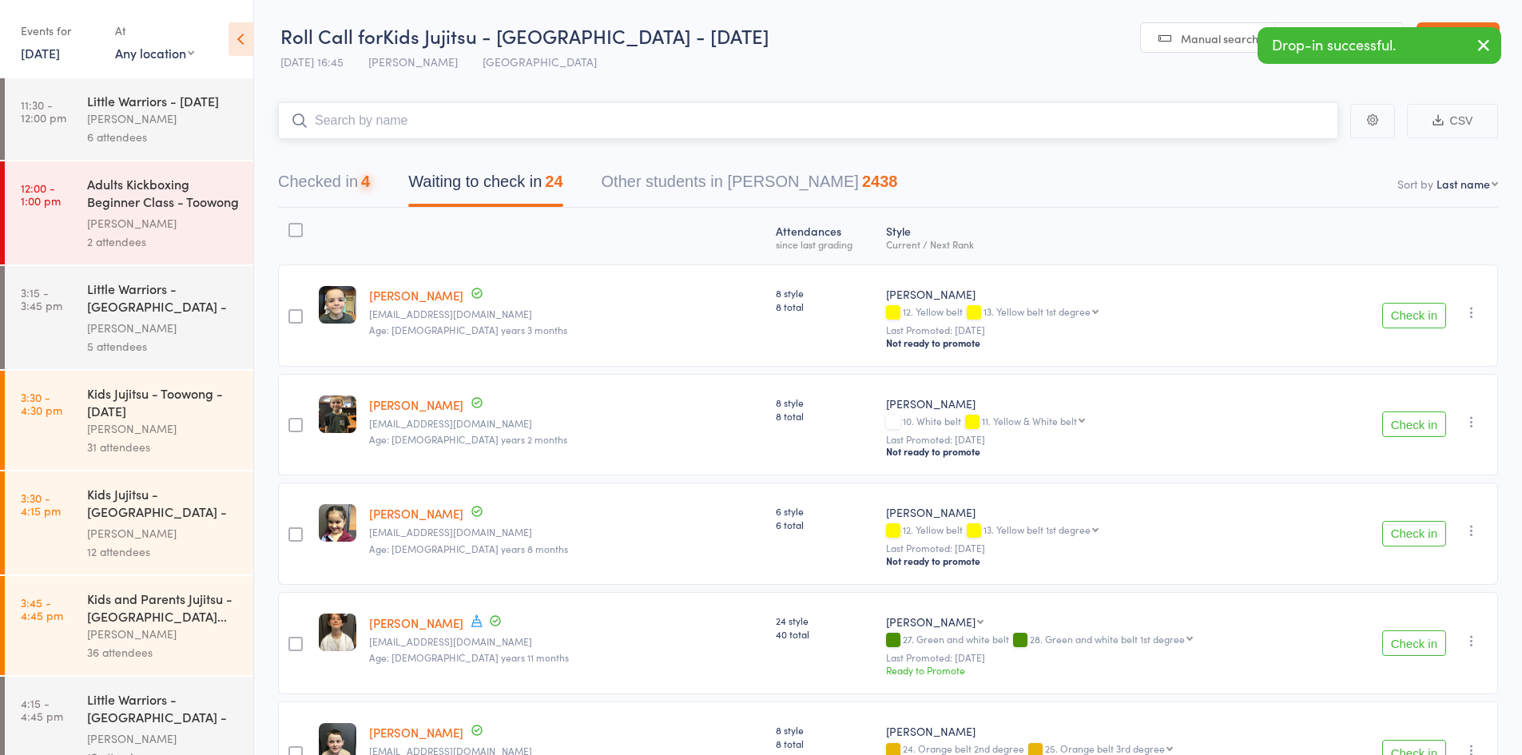
click at [355, 109] on input "search" at bounding box center [808, 120] width 1060 height 37
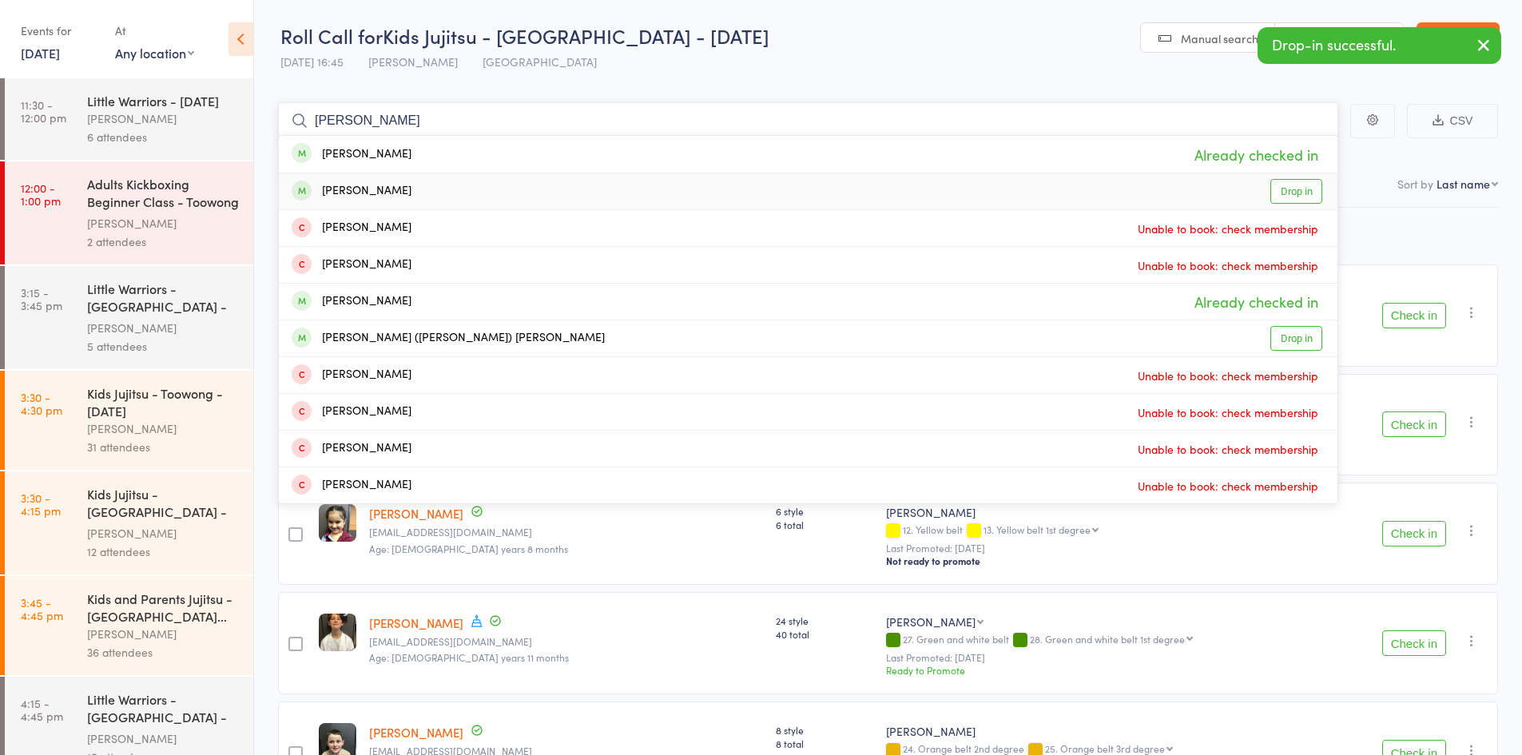
type input "chappell"
click at [352, 189] on div "[PERSON_NAME]" at bounding box center [352, 191] width 120 height 18
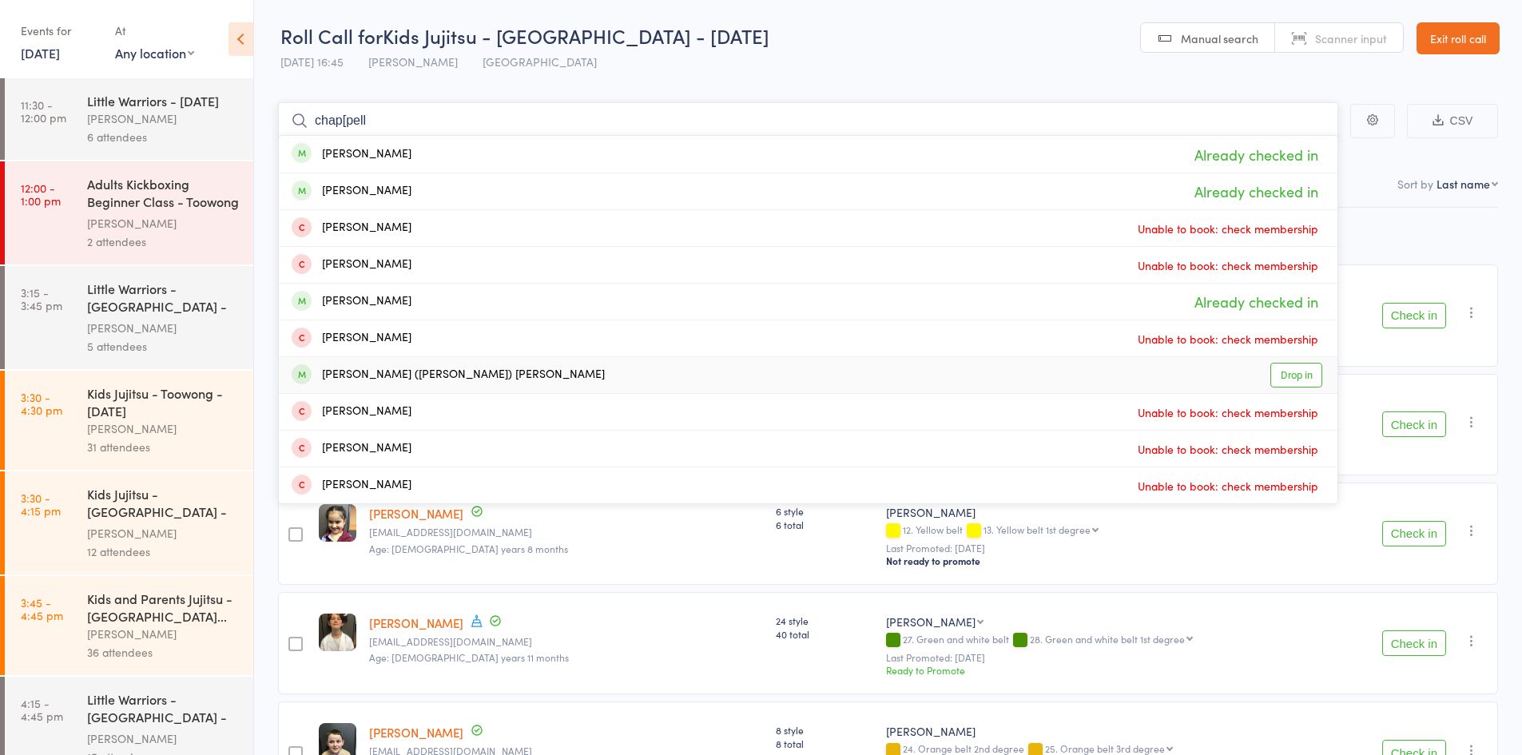
type input "chap[pell"
click at [383, 366] on div "[PERSON_NAME] ([PERSON_NAME]) [PERSON_NAME]" at bounding box center [448, 375] width 313 height 18
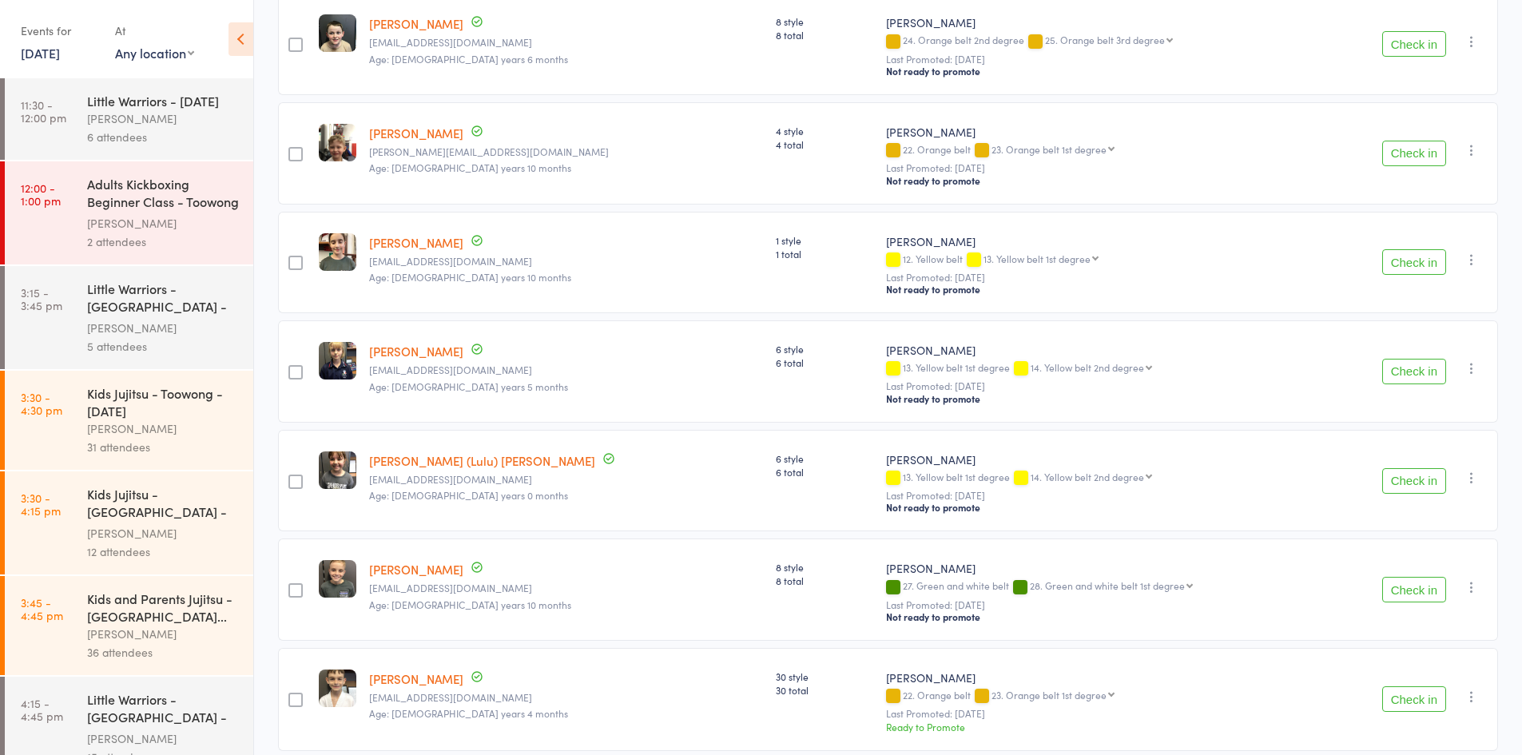
scroll to position [719, 0]
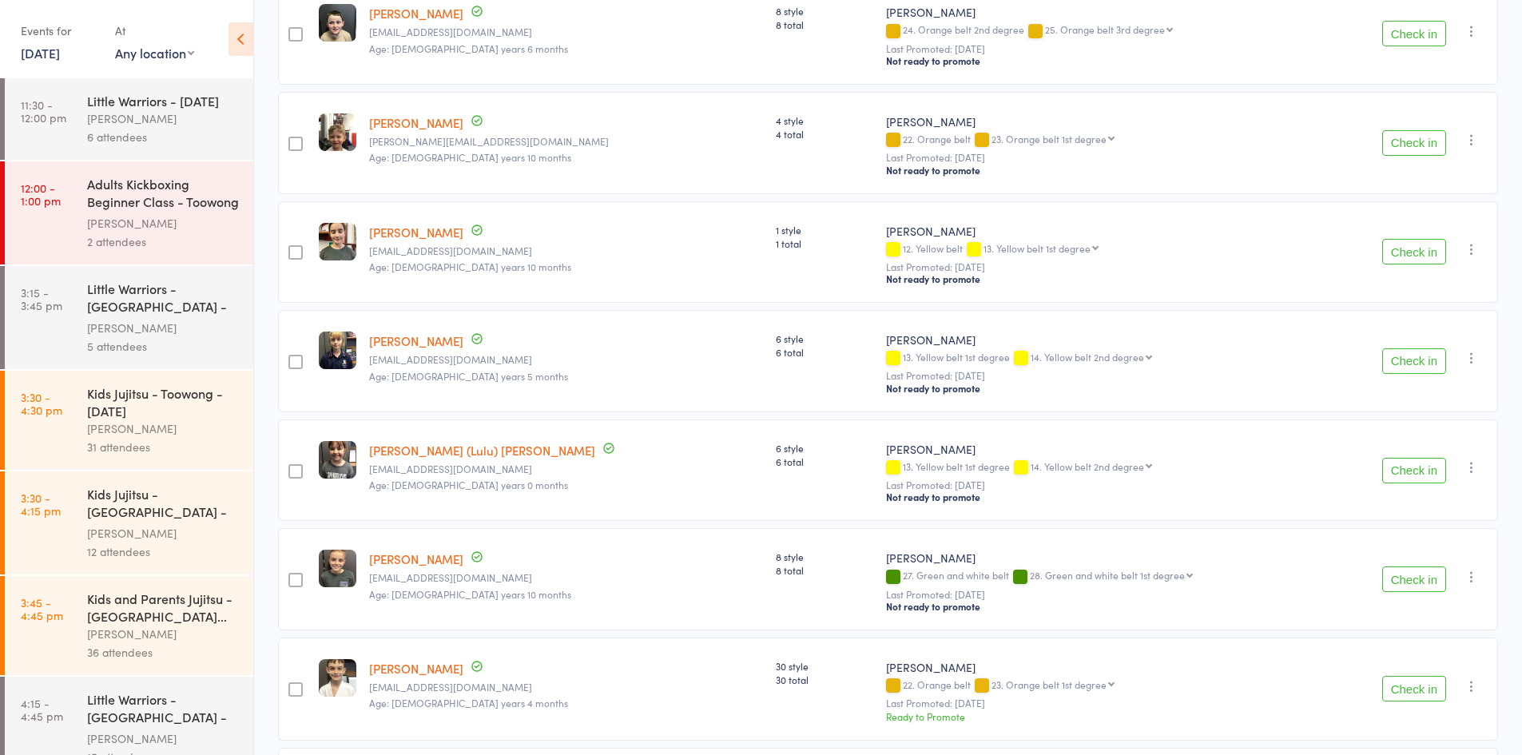
click at [1424, 130] on button "Check in" at bounding box center [1414, 143] width 64 height 26
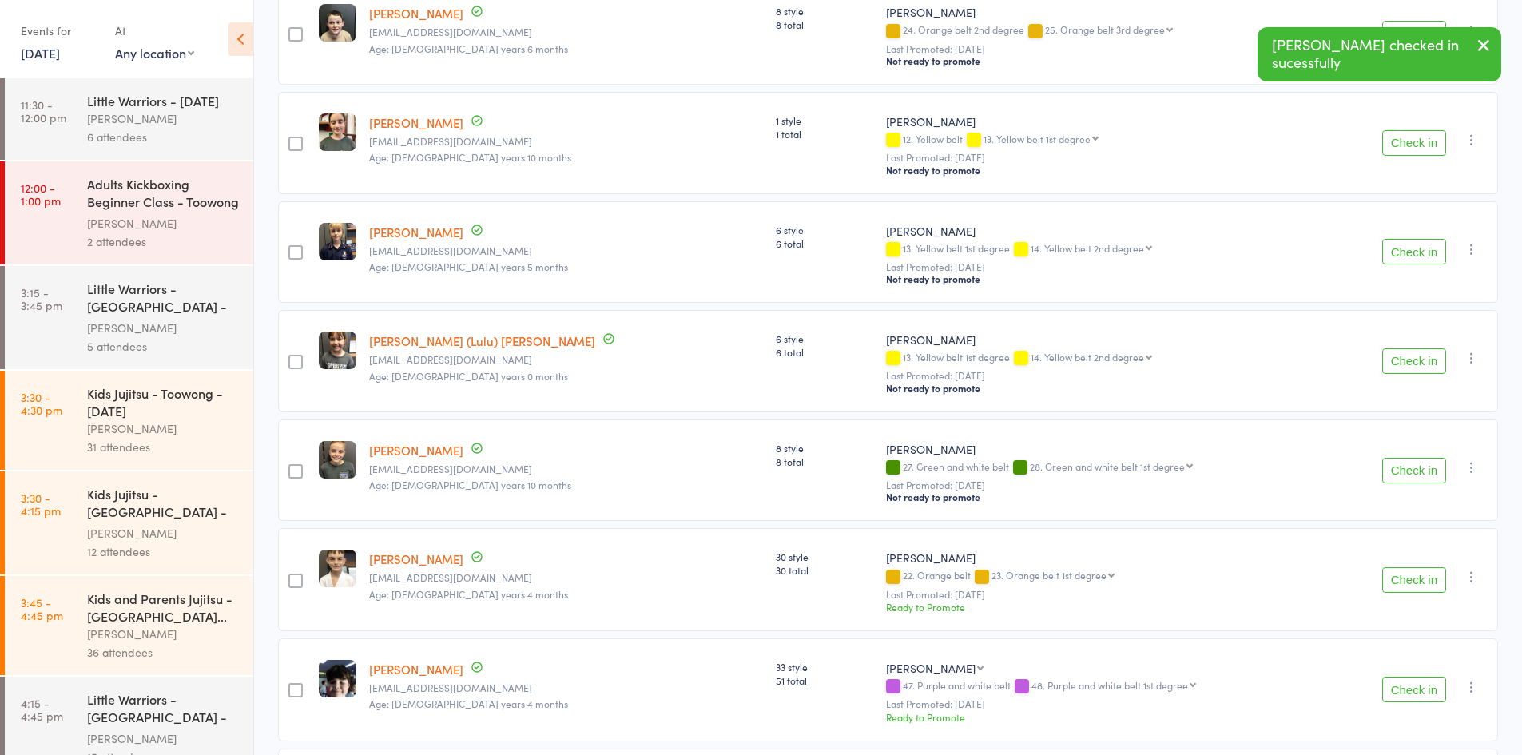
click at [1407, 131] on button "Check in" at bounding box center [1414, 143] width 64 height 26
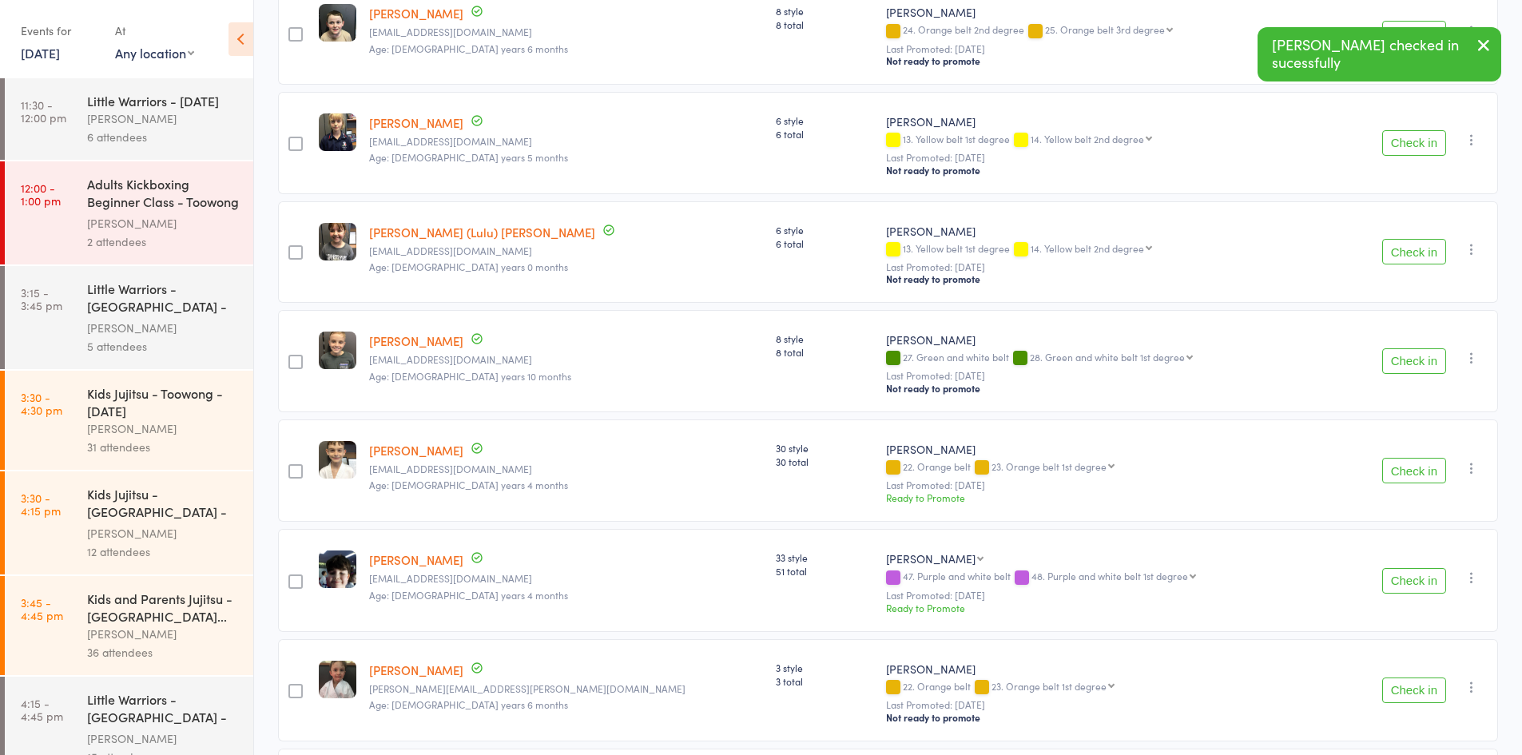
click at [1407, 131] on button "Check in" at bounding box center [1414, 143] width 64 height 26
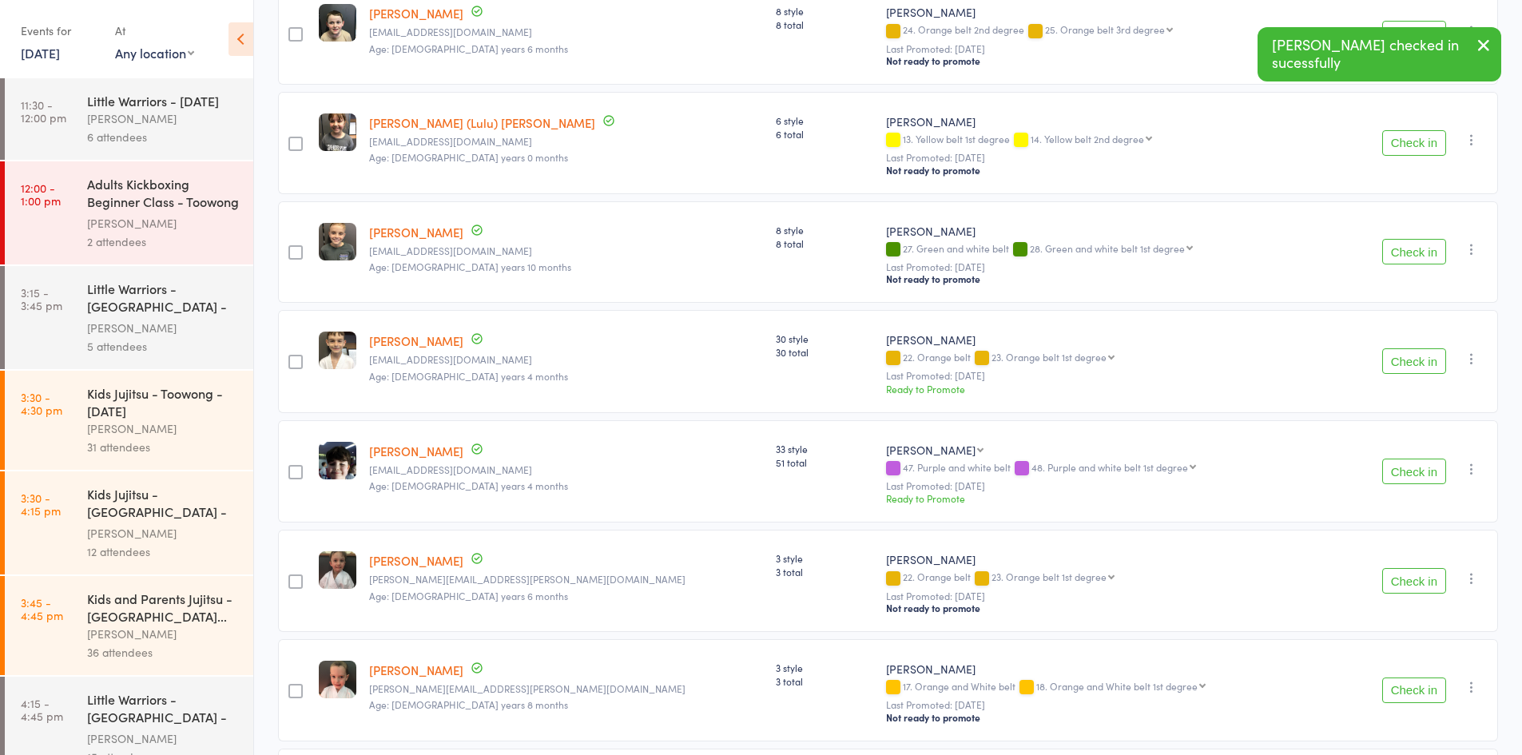
click at [1407, 131] on button "Check in" at bounding box center [1414, 143] width 64 height 26
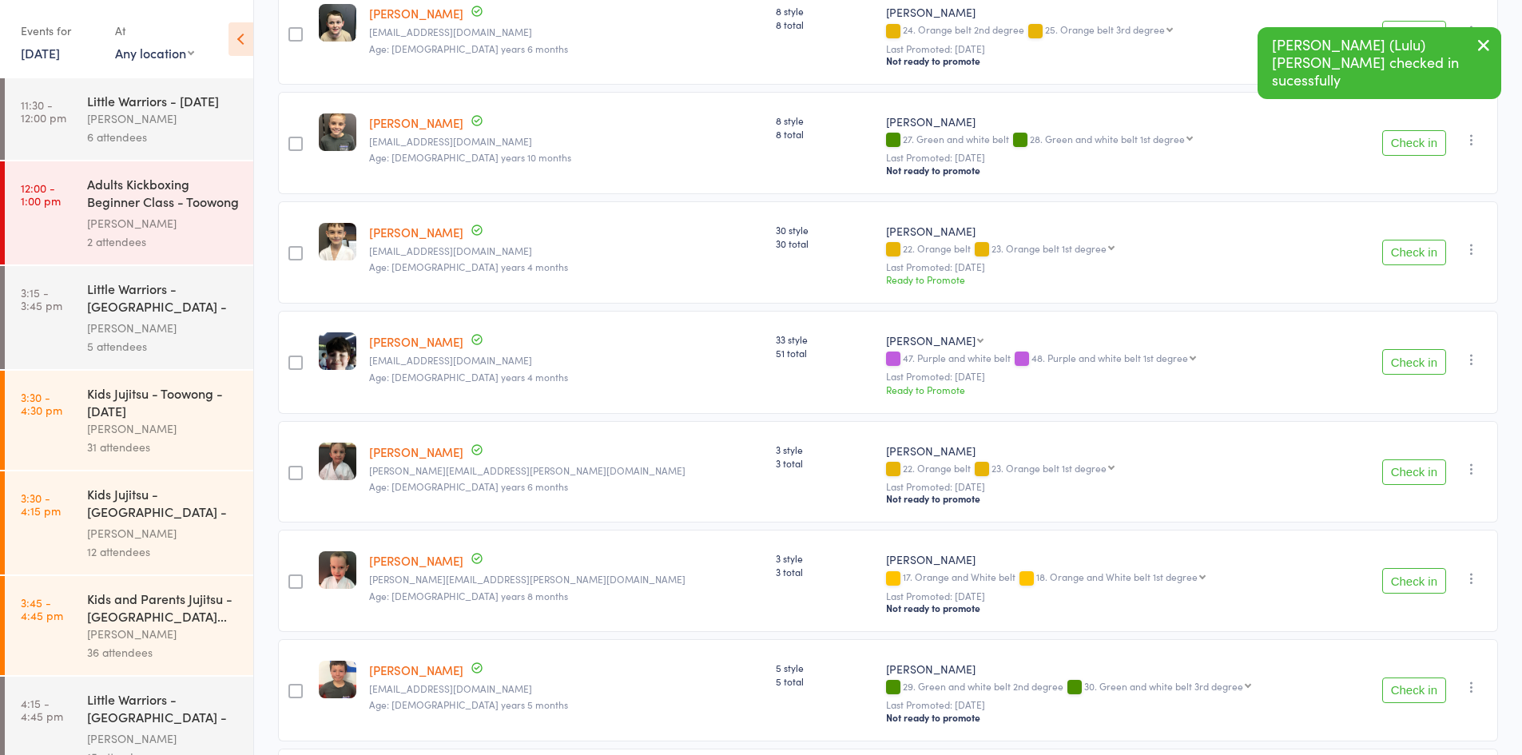
click at [1407, 131] on button "Check in" at bounding box center [1414, 143] width 64 height 26
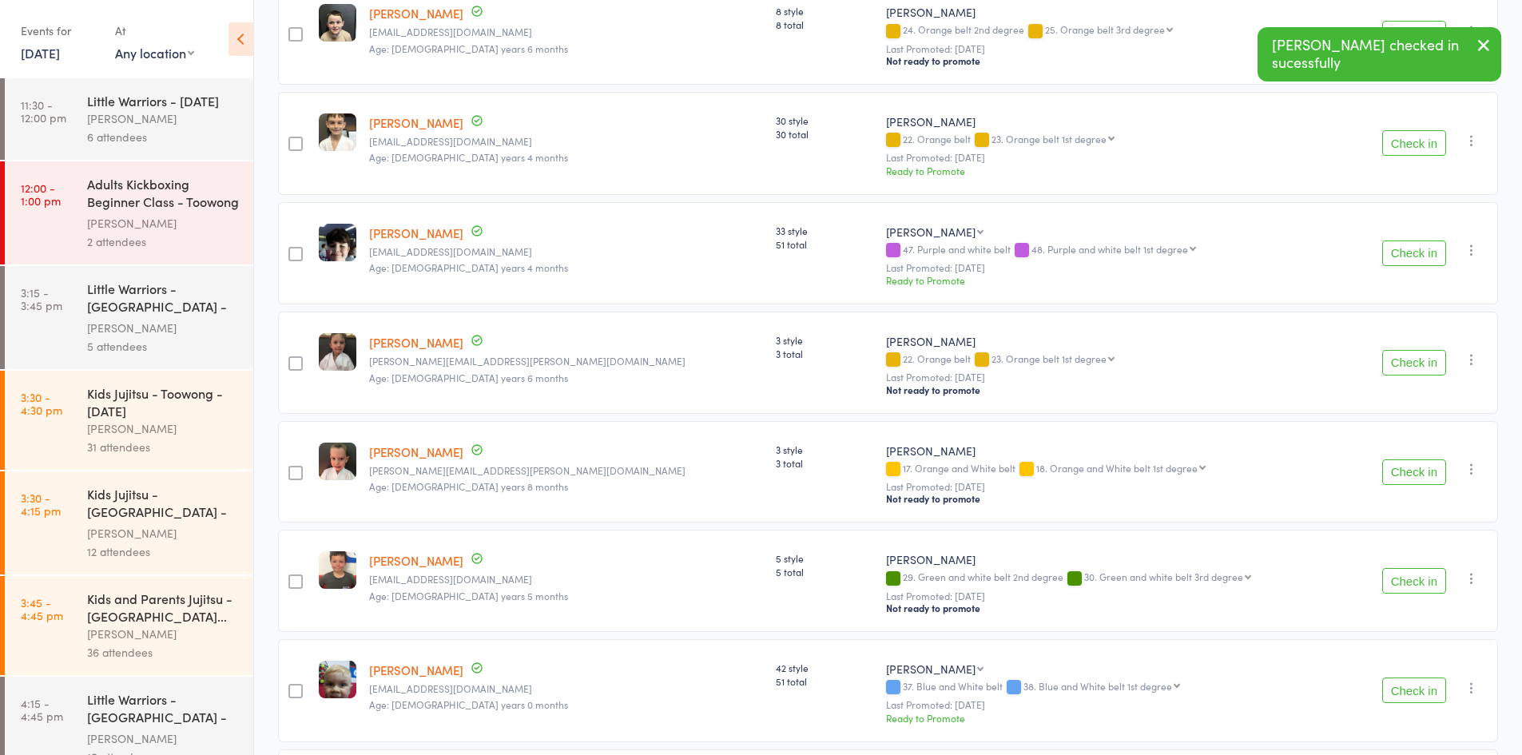
click at [1407, 131] on button "Check in" at bounding box center [1414, 143] width 64 height 26
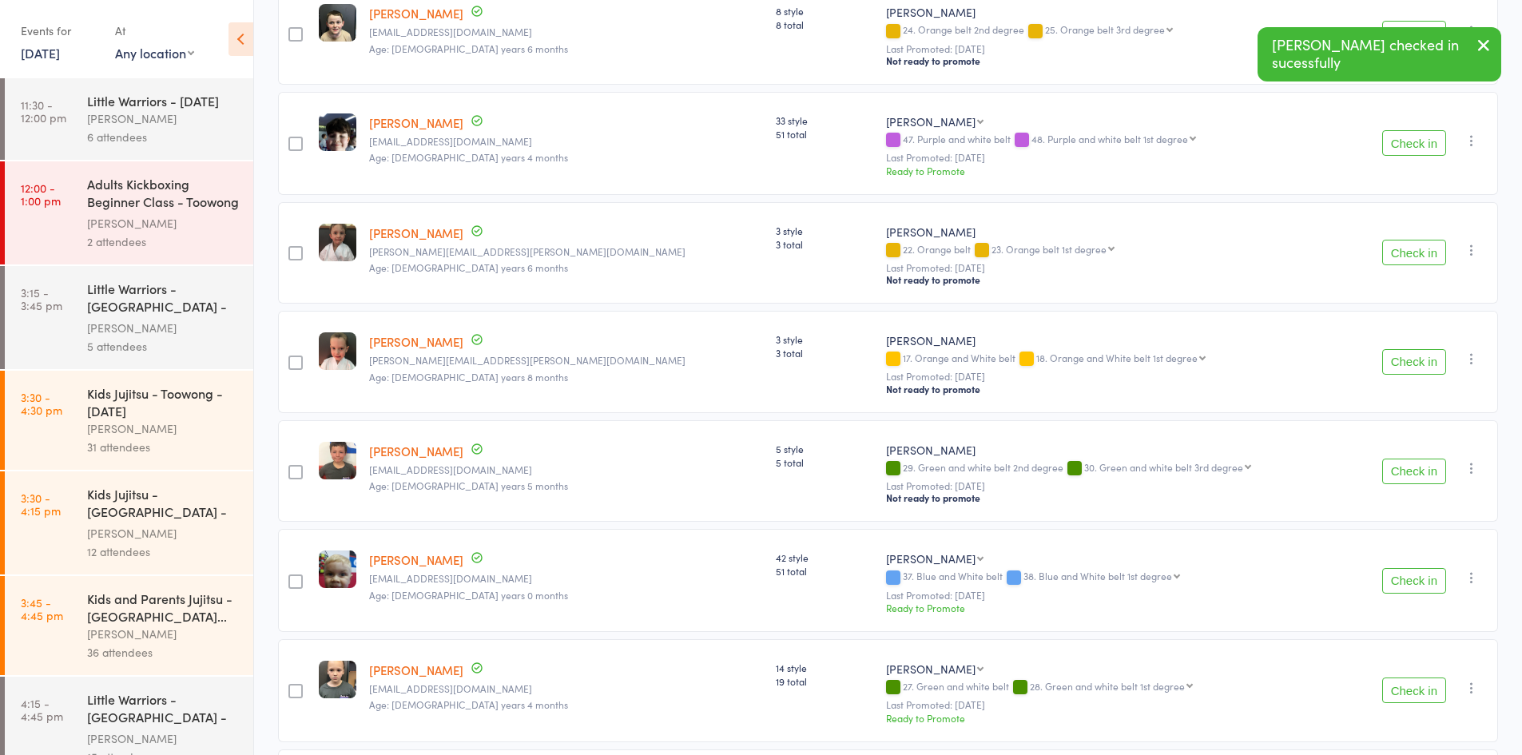
click at [1407, 131] on button "Check in" at bounding box center [1414, 143] width 64 height 26
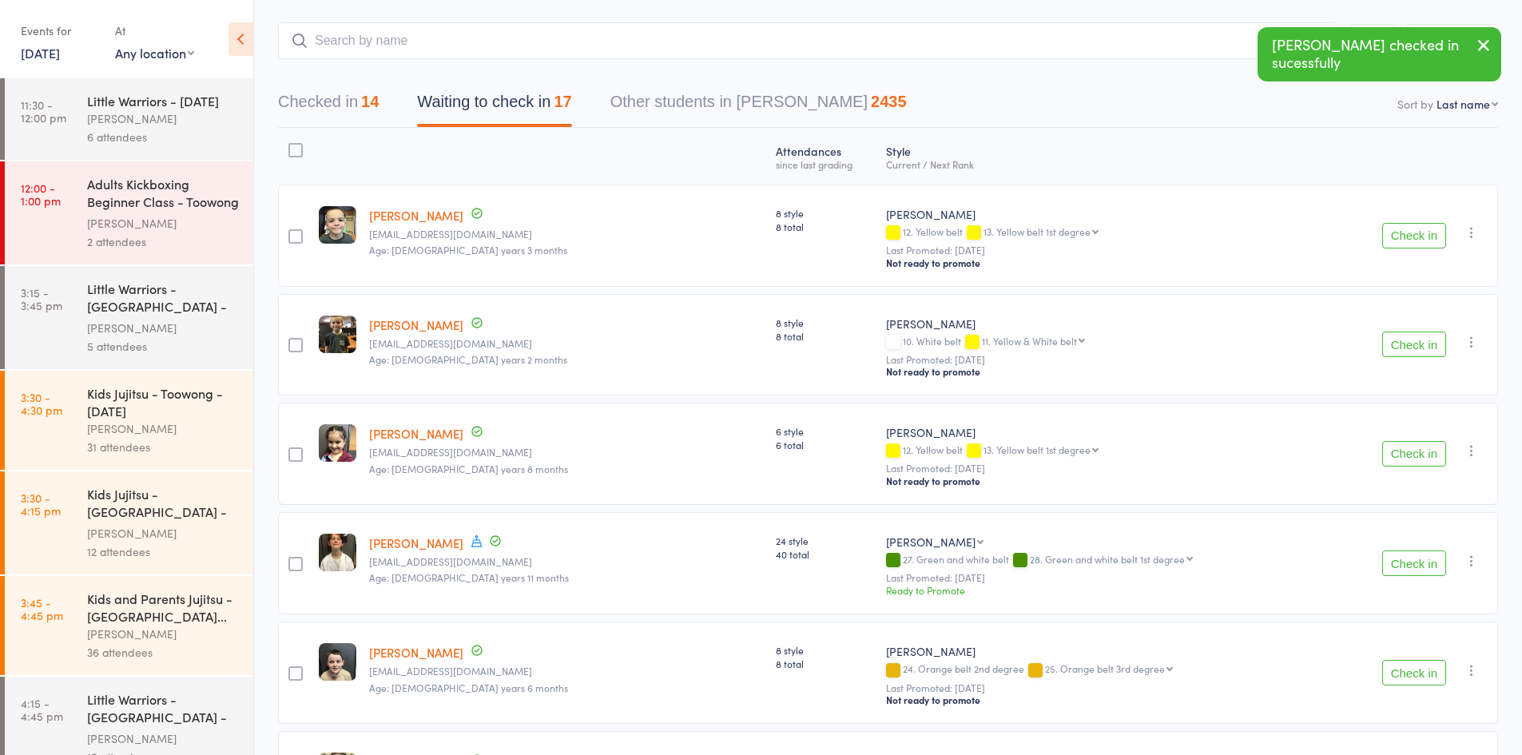
click at [1401, 562] on button "Check in" at bounding box center [1414, 563] width 64 height 26
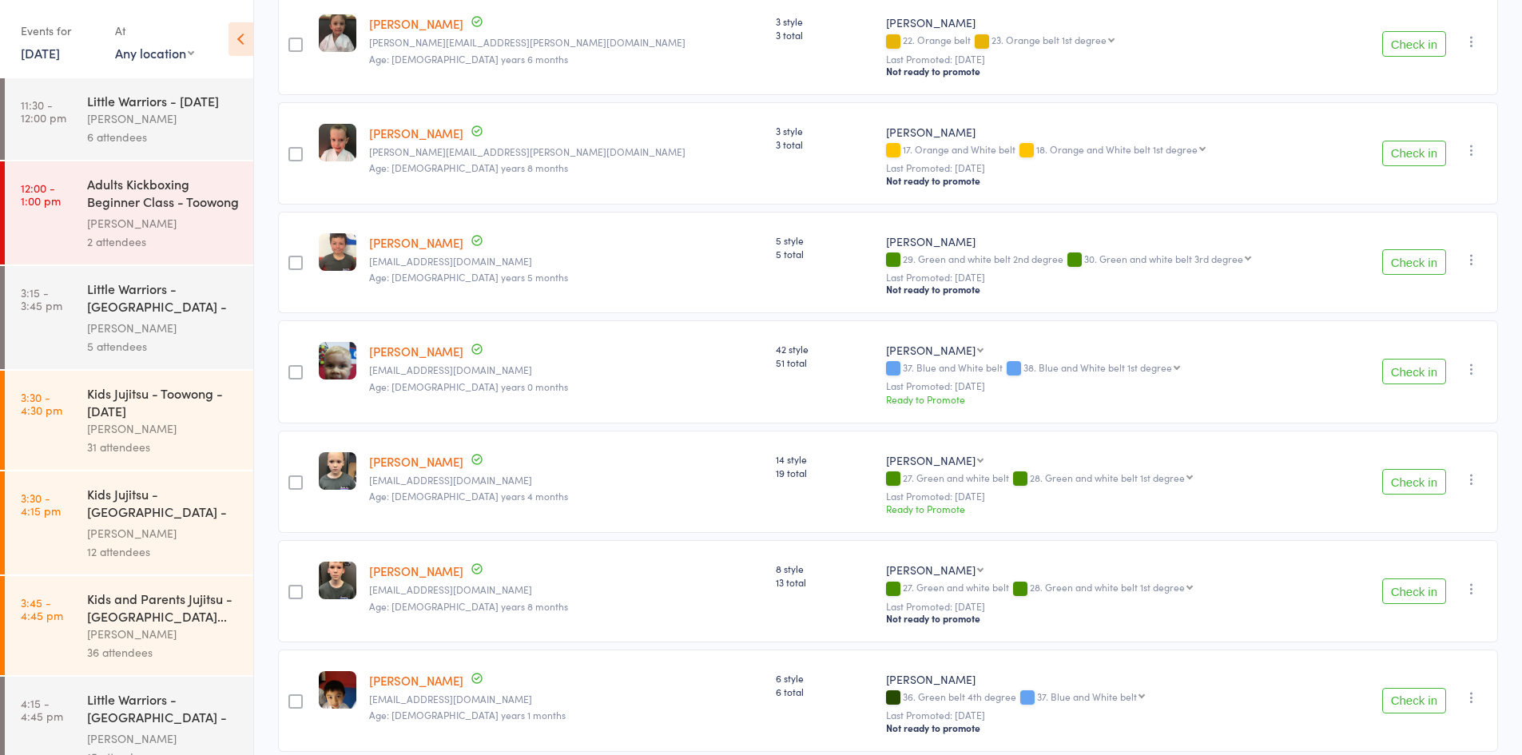
scroll to position [719, 0]
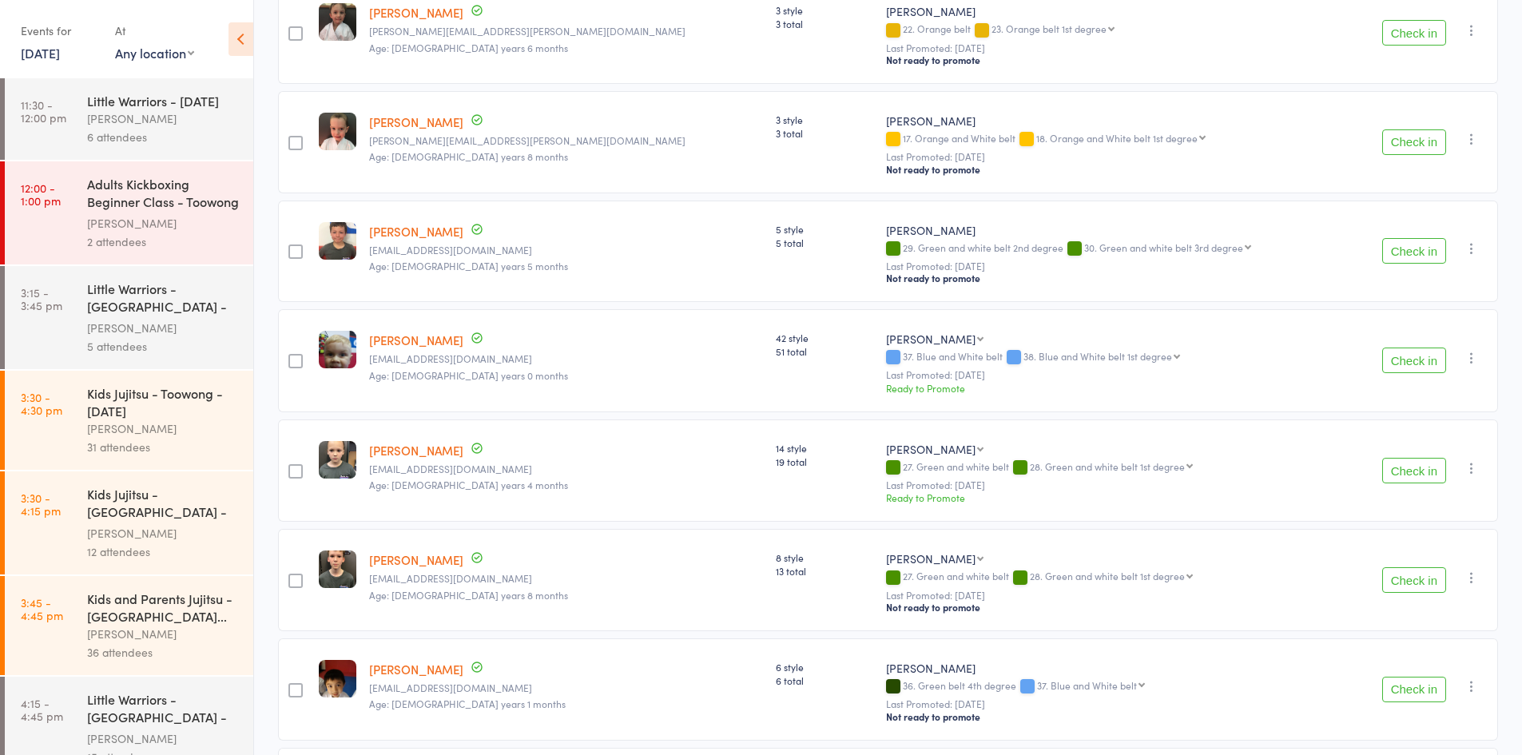
click at [1382, 348] on button "Check in" at bounding box center [1414, 361] width 64 height 26
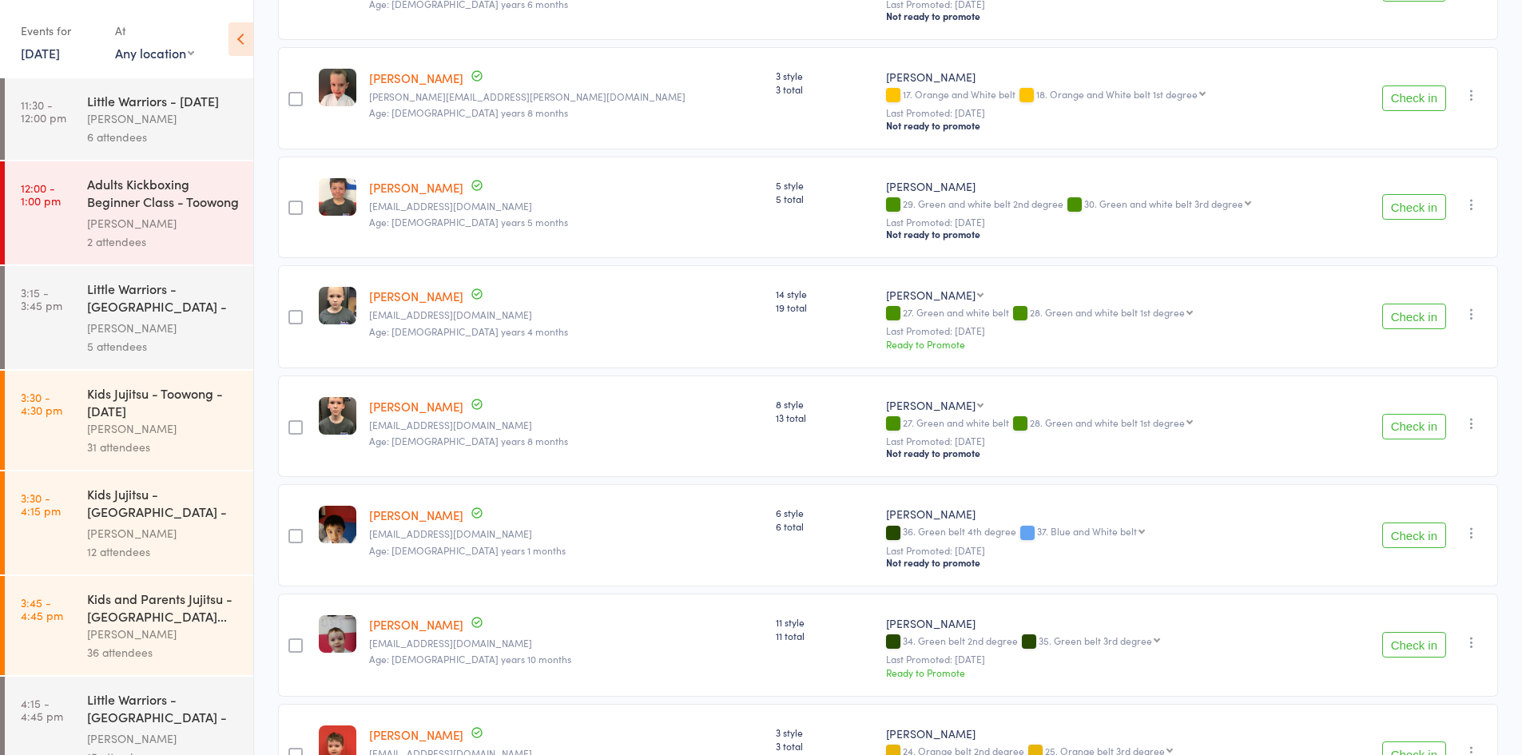
scroll to position [707, 0]
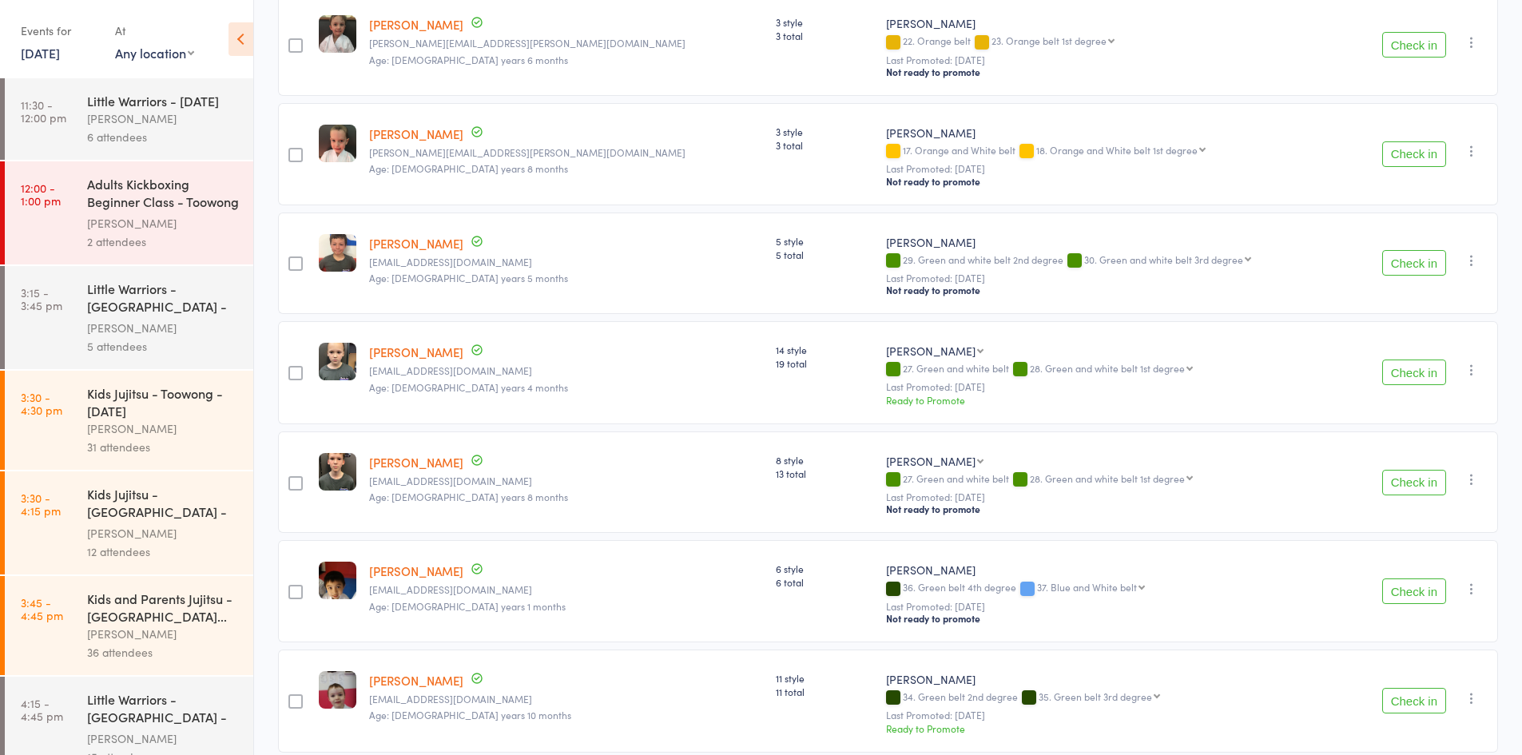
click at [1416, 252] on button "Check in" at bounding box center [1414, 263] width 64 height 26
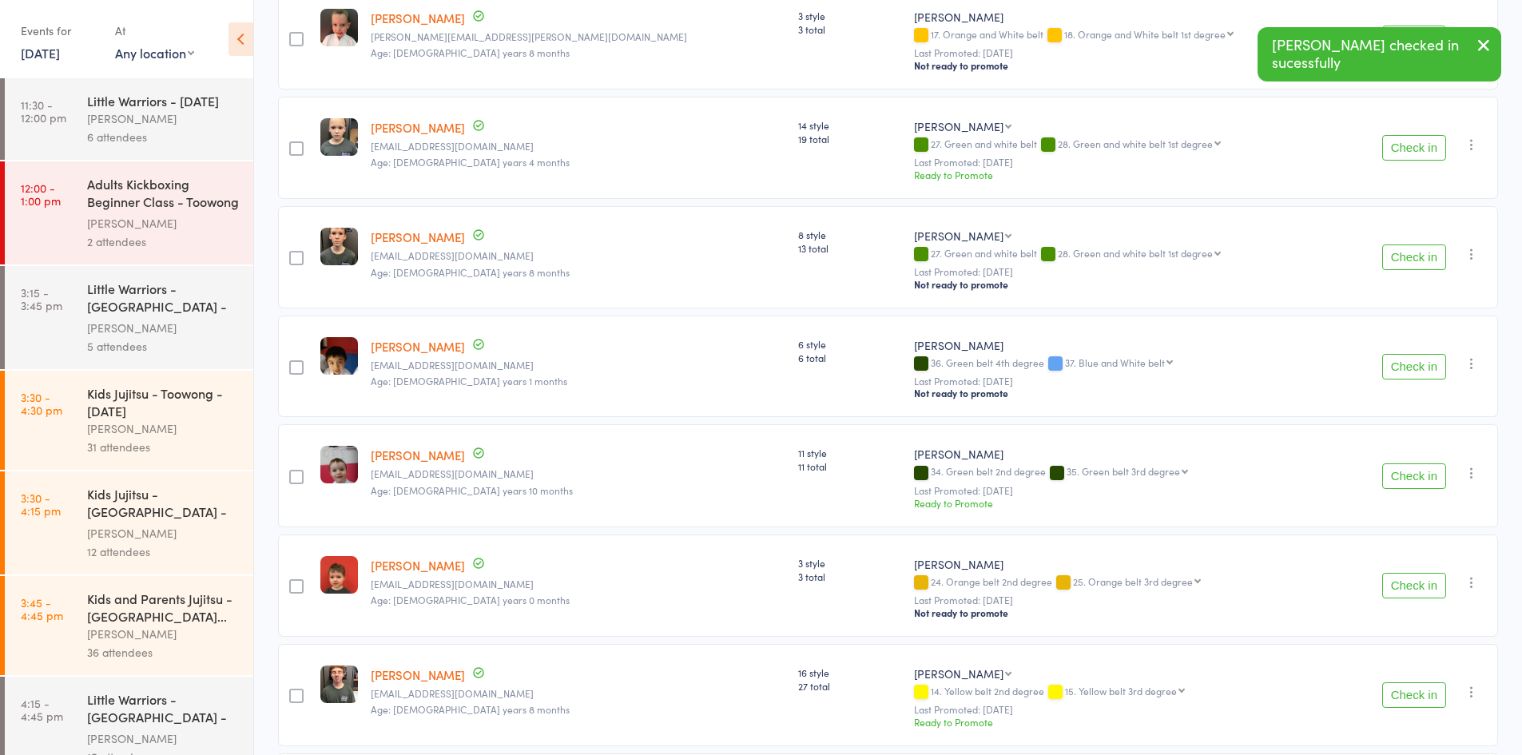
scroll to position [1079, 0]
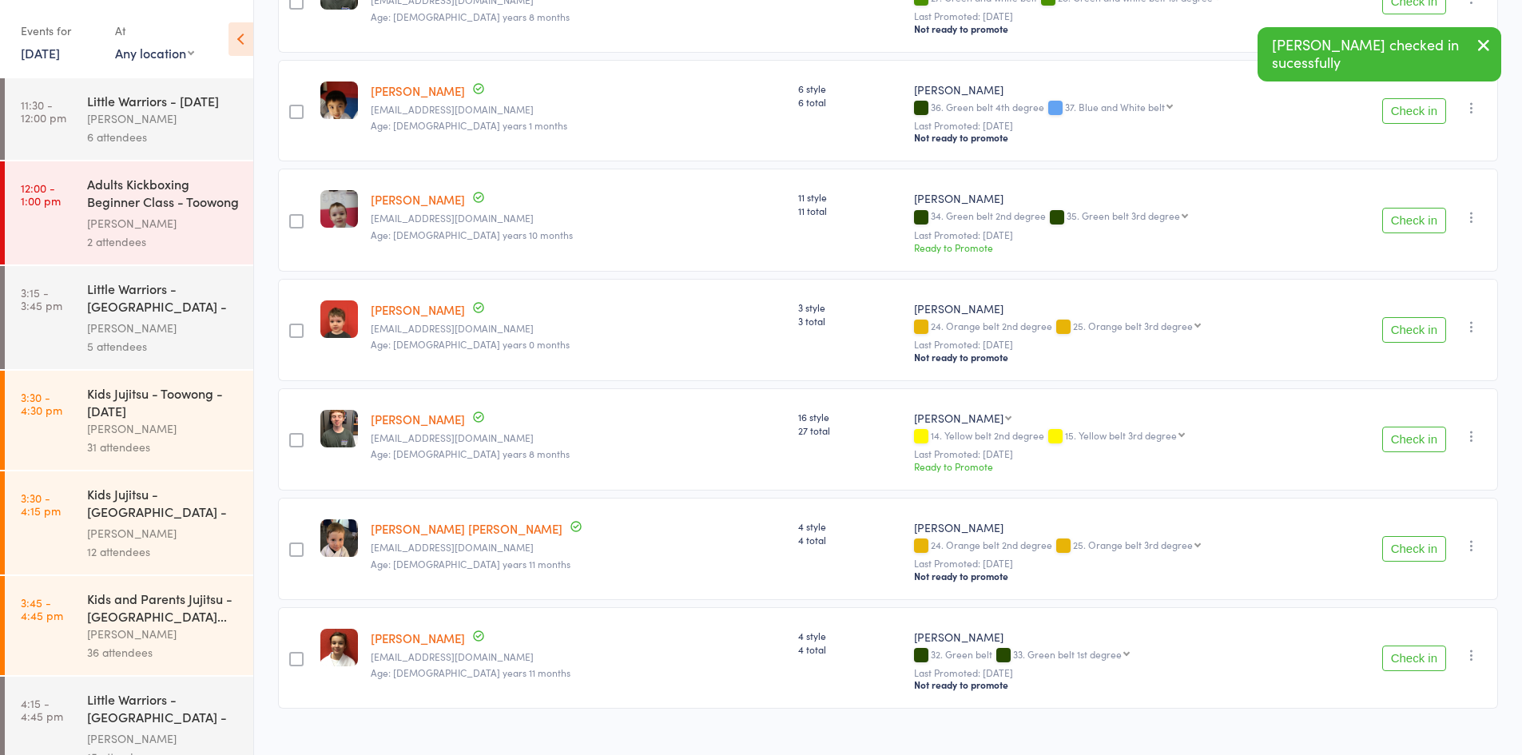
click at [1427, 208] on button "Check in" at bounding box center [1414, 221] width 64 height 26
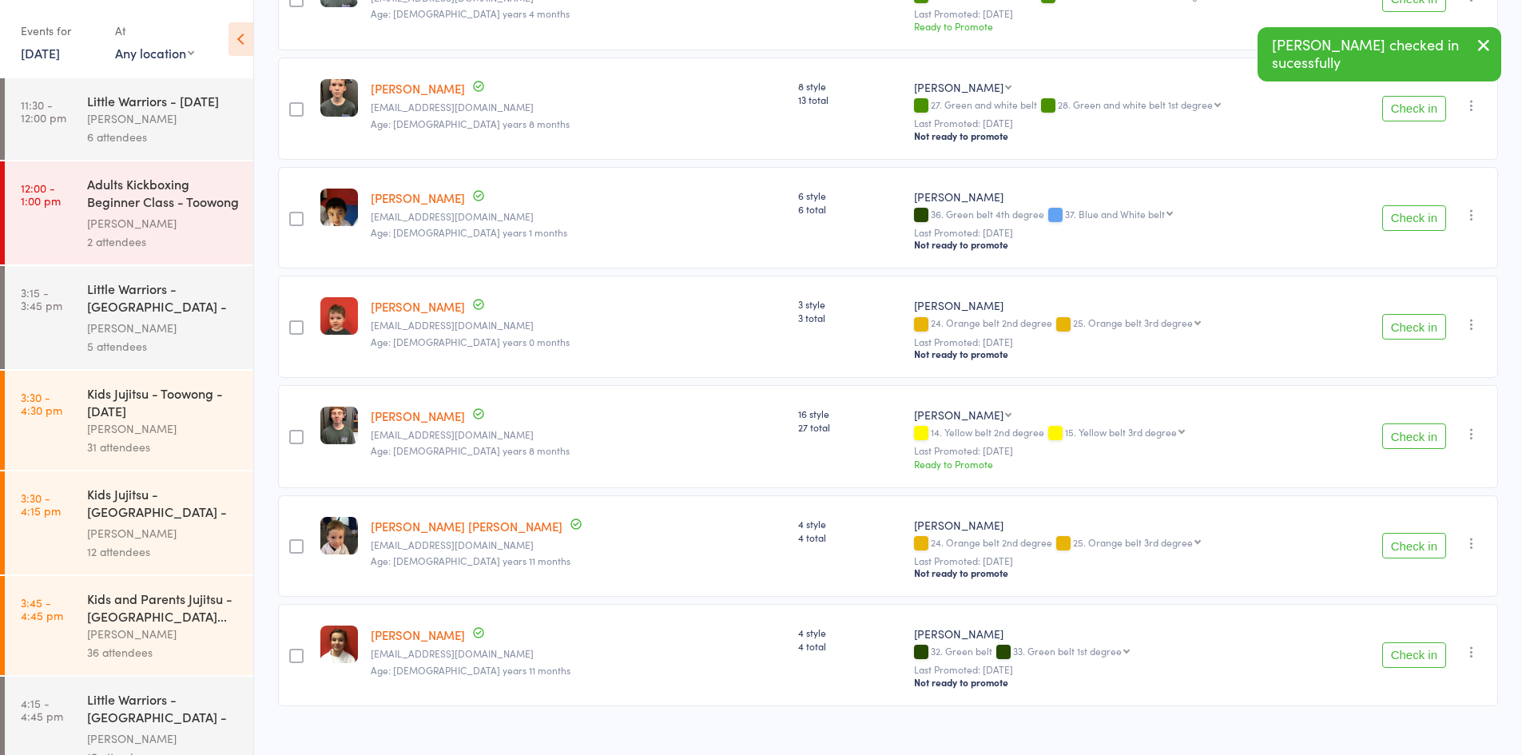
click at [1410, 315] on button "Check in" at bounding box center [1414, 327] width 64 height 26
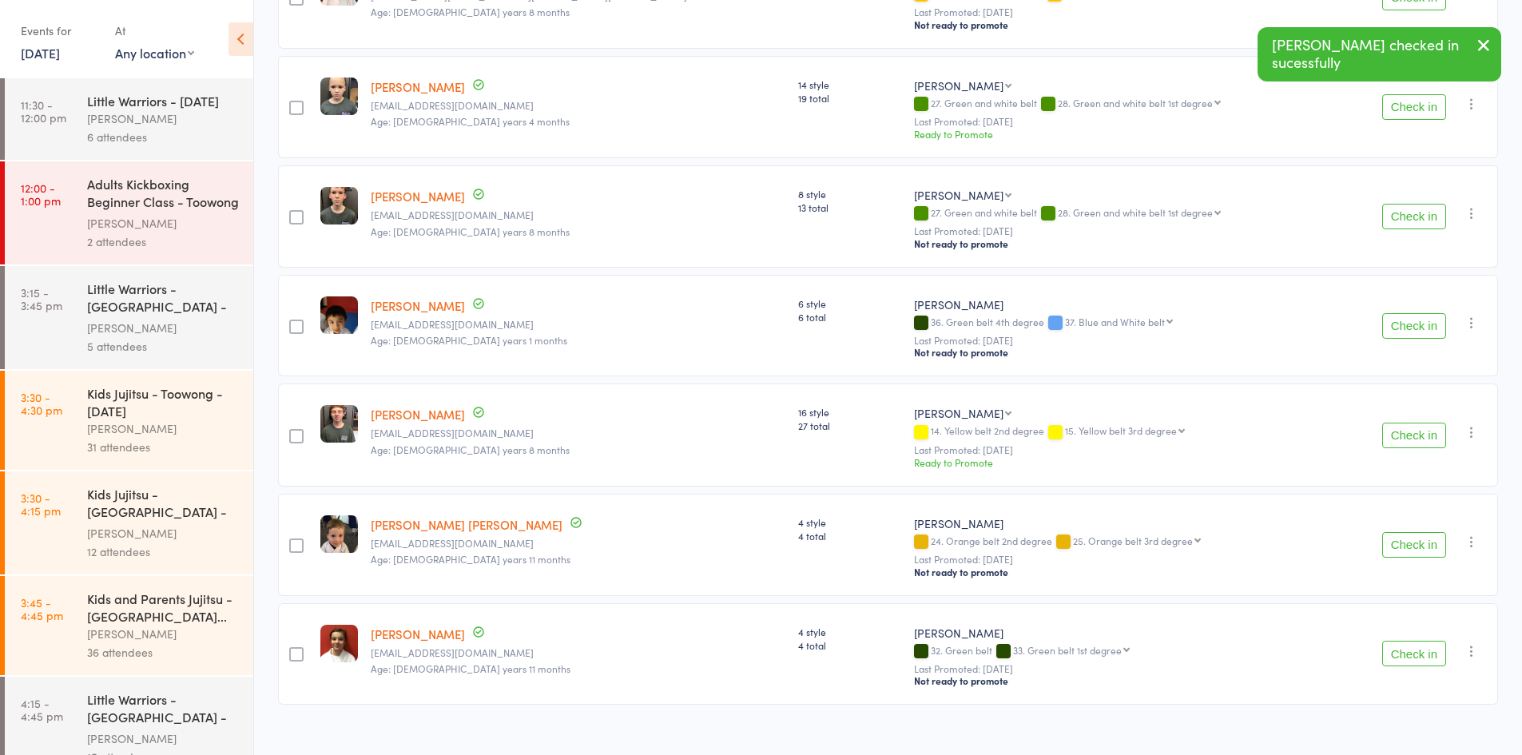
click at [1405, 532] on button "Check in" at bounding box center [1414, 545] width 64 height 26
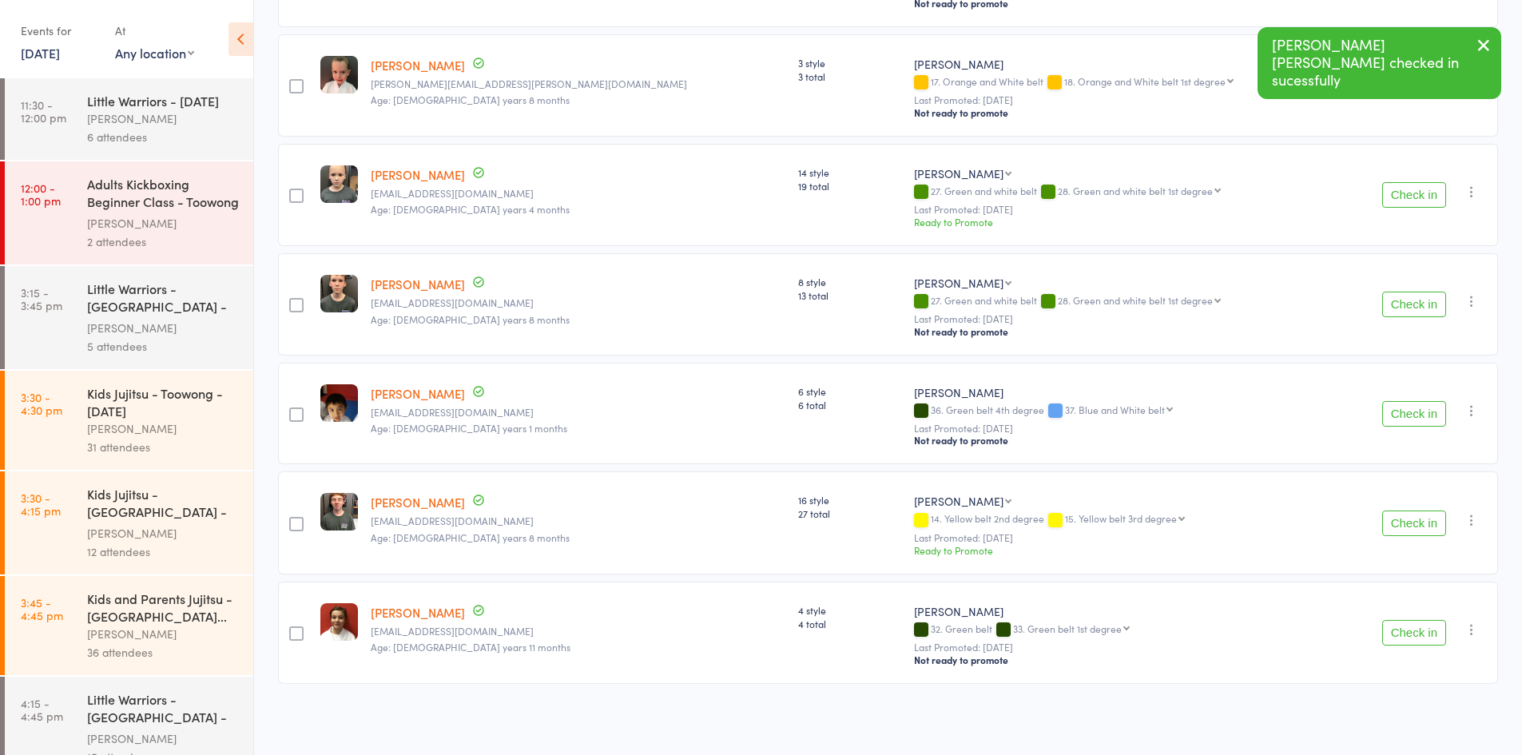
scroll to position [757, 0]
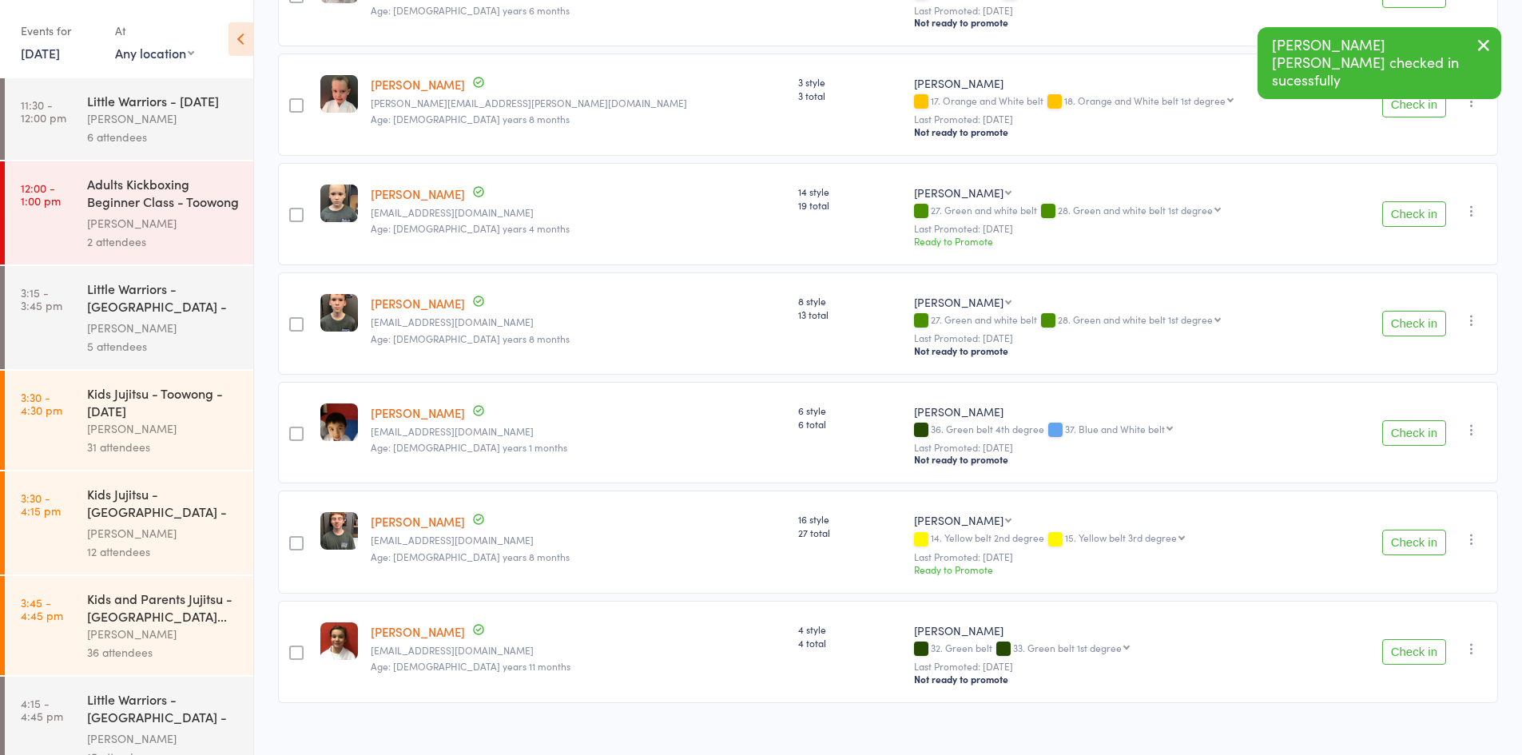
click at [1425, 639] on button "Check in" at bounding box center [1414, 652] width 64 height 26
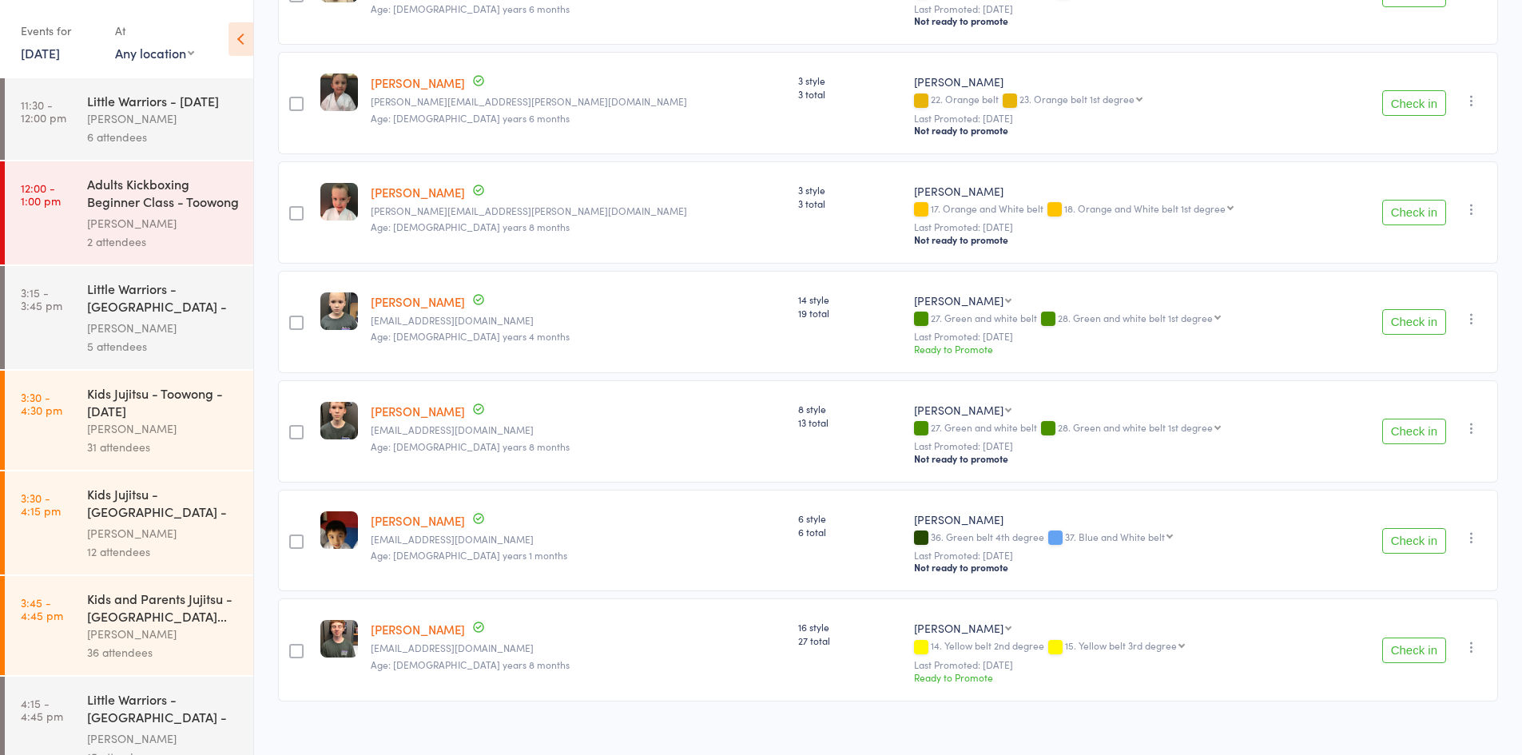
click at [1416, 101] on button "Check in" at bounding box center [1414, 103] width 64 height 26
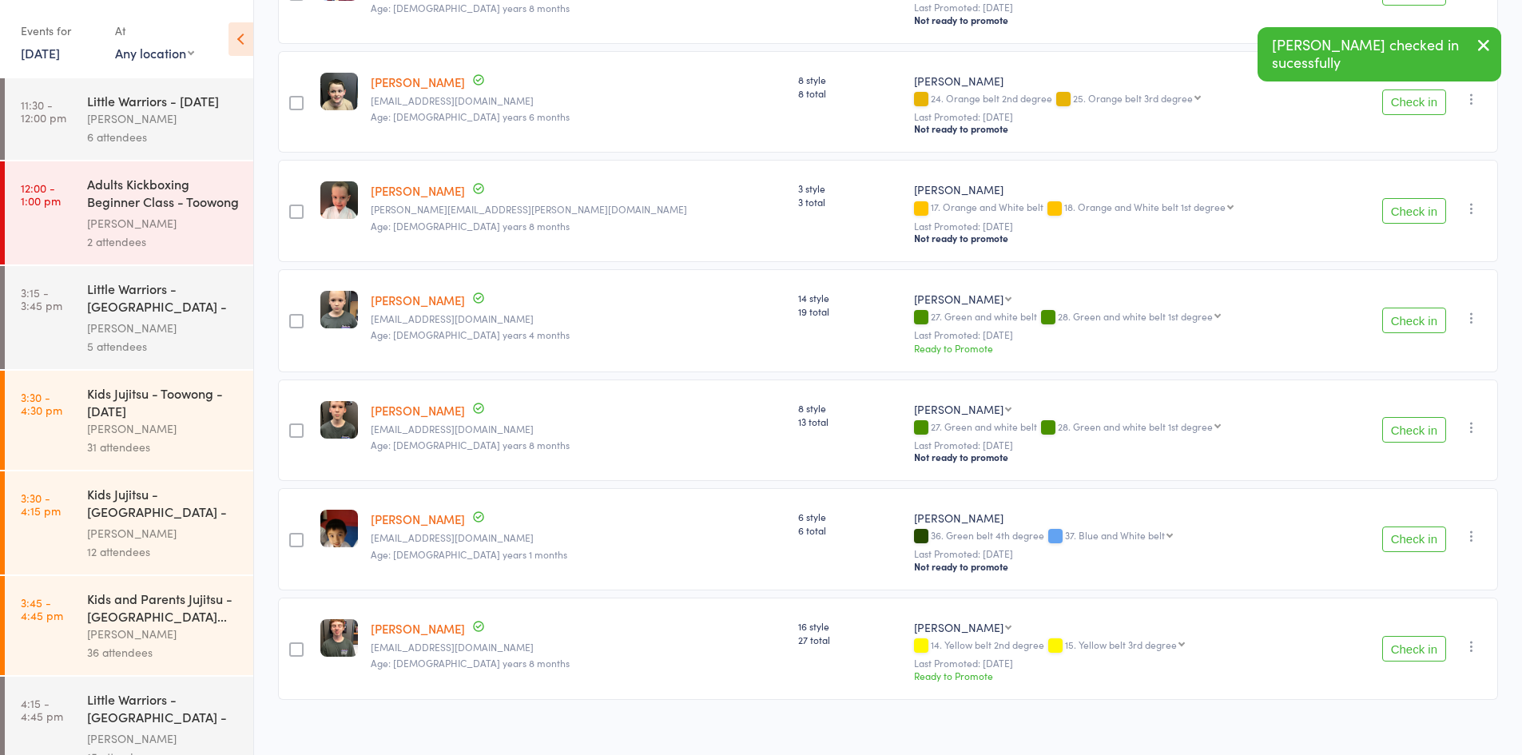
click at [1432, 200] on button "Check in" at bounding box center [1414, 211] width 64 height 26
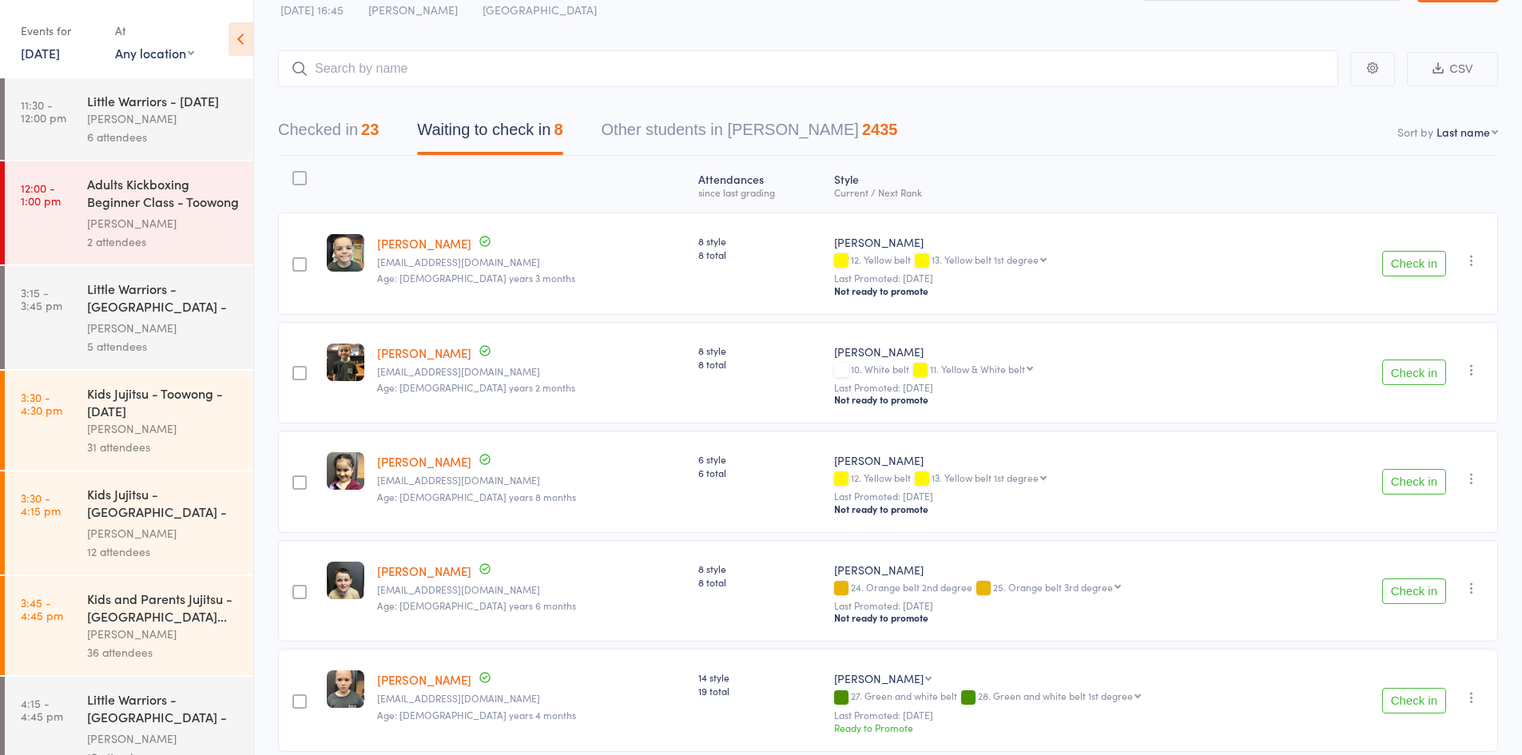
scroll to position [80, 0]
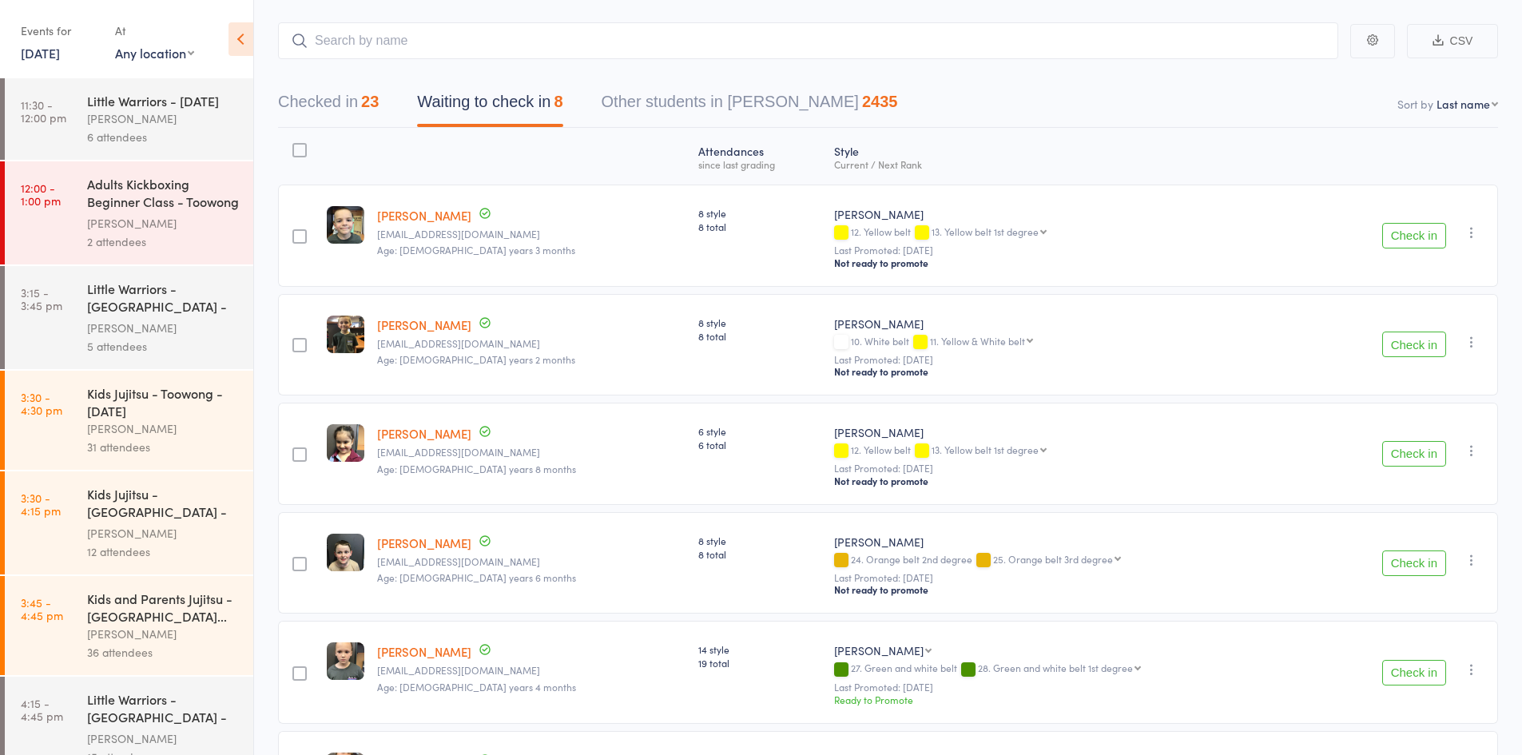
click at [1405, 445] on button "Check in" at bounding box center [1414, 454] width 64 height 26
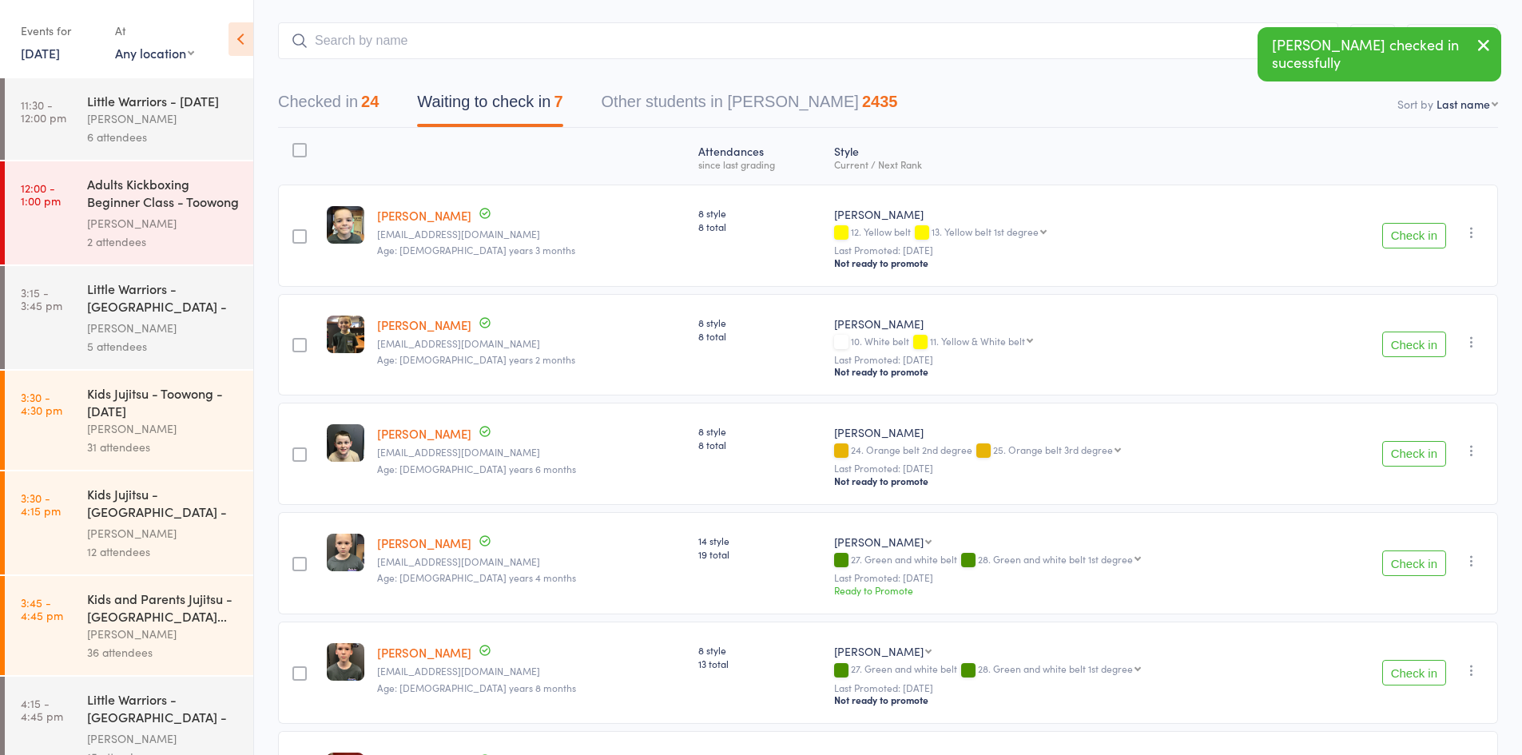
click at [1416, 333] on button "Check in" at bounding box center [1414, 345] width 64 height 26
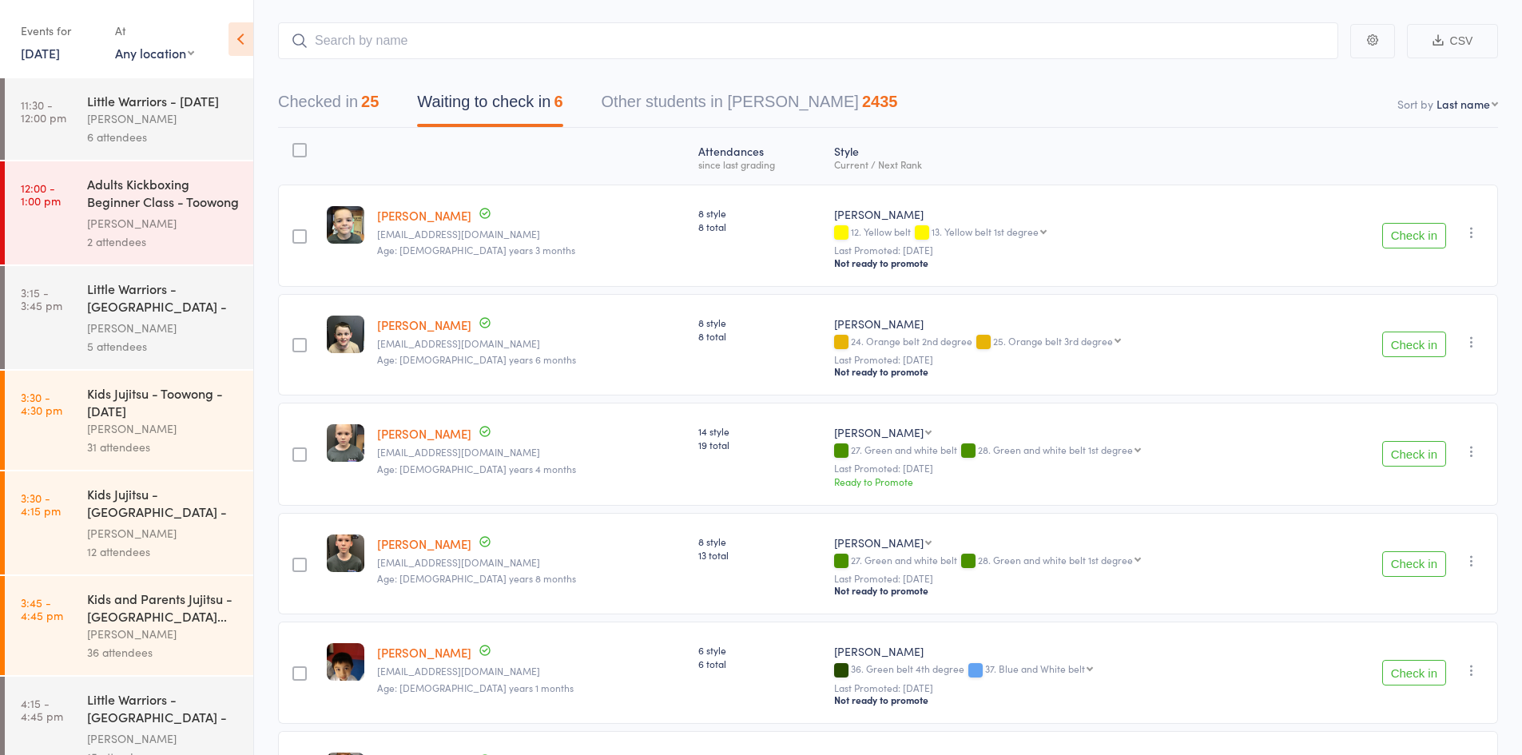
click at [1423, 231] on button "Check in" at bounding box center [1414, 236] width 64 height 26
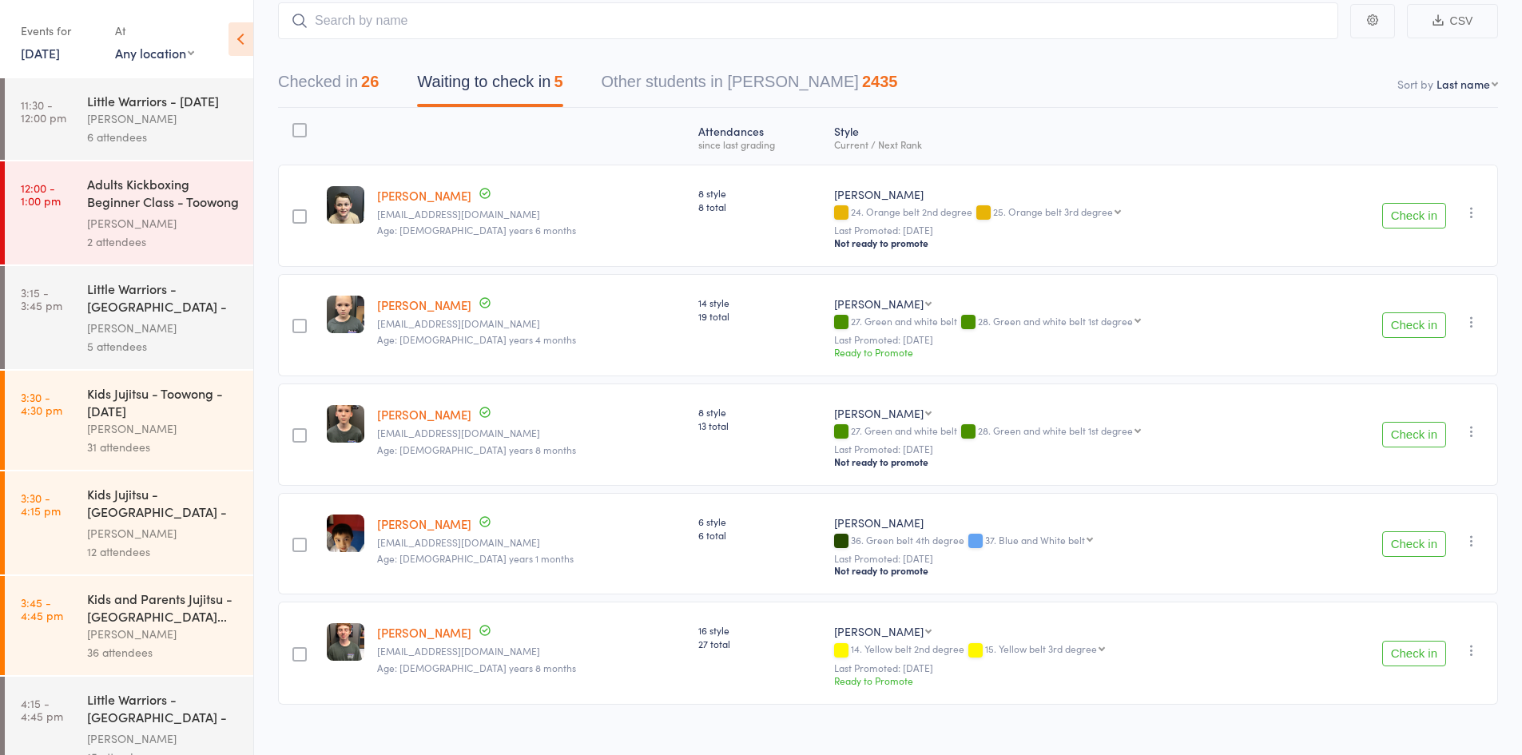
scroll to position [111, 0]
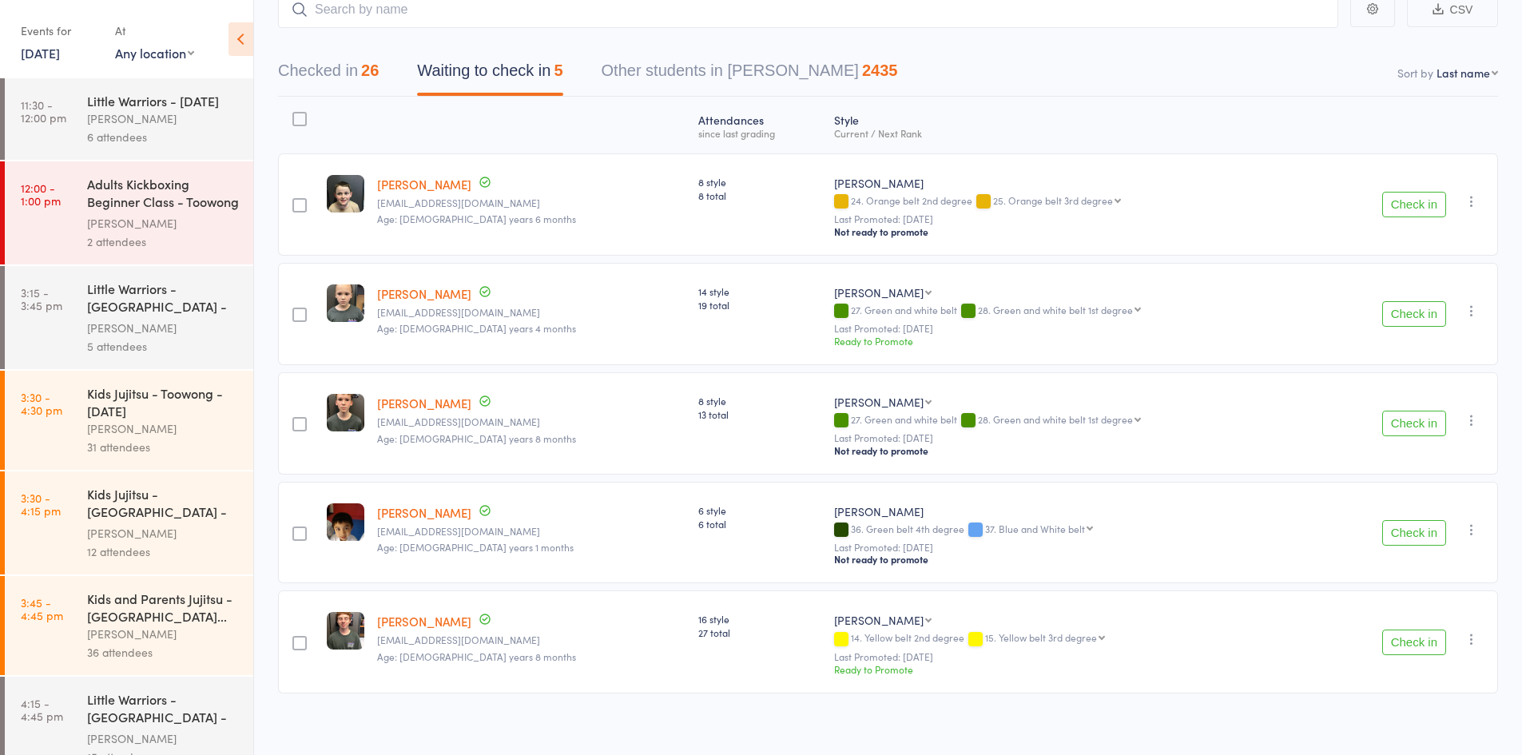
click at [242, 47] on icon at bounding box center [241, 39] width 25 height 34
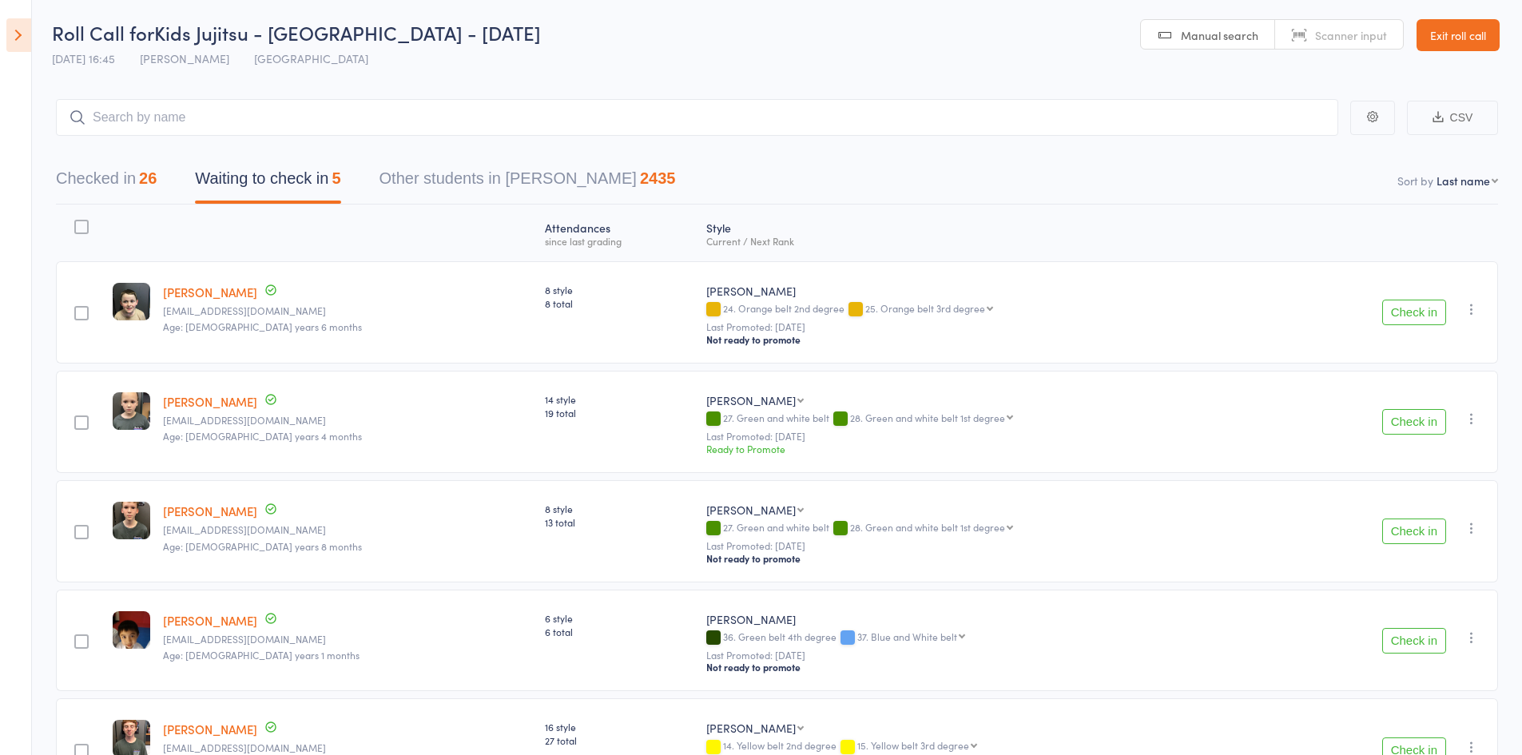
scroll to position [0, 0]
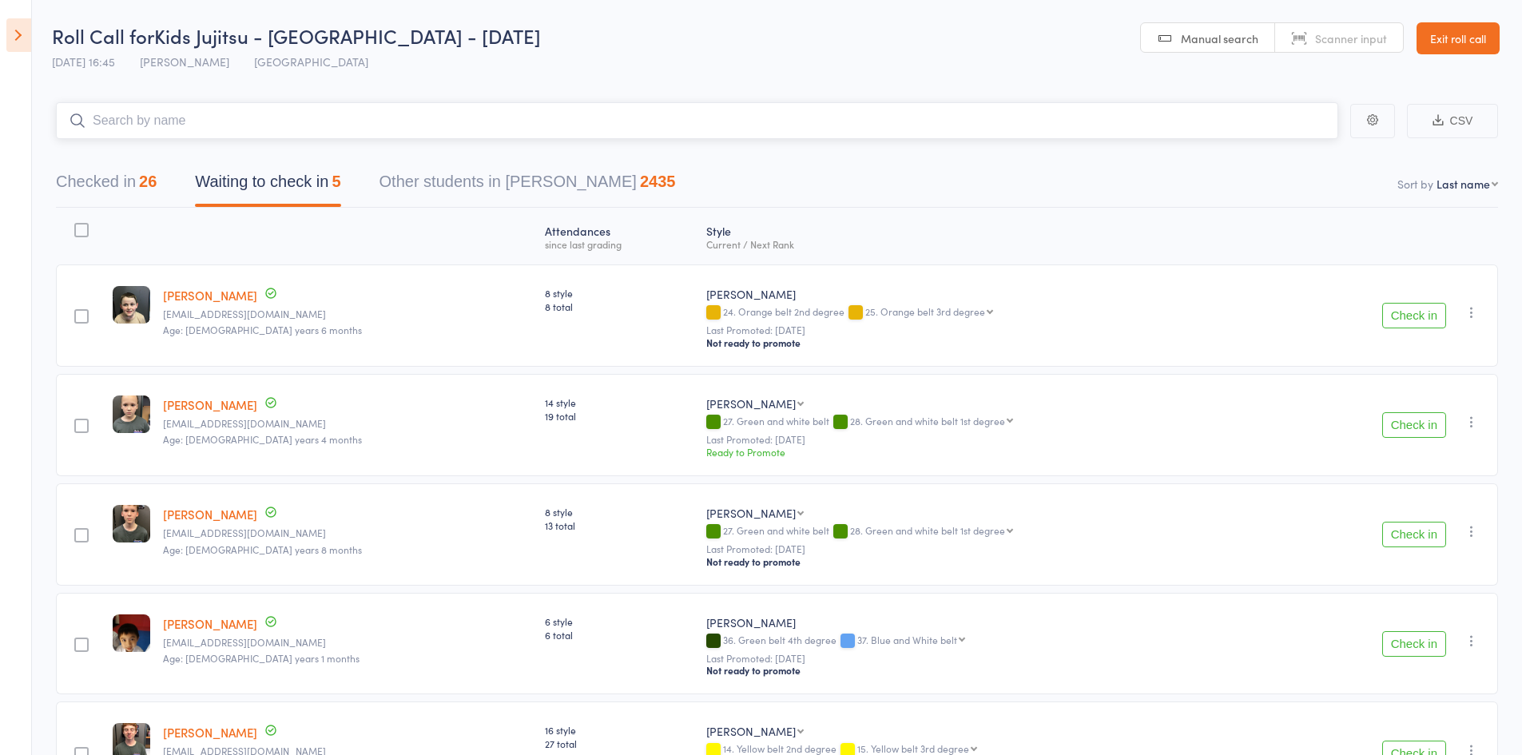
click at [188, 132] on input "search" at bounding box center [697, 120] width 1282 height 37
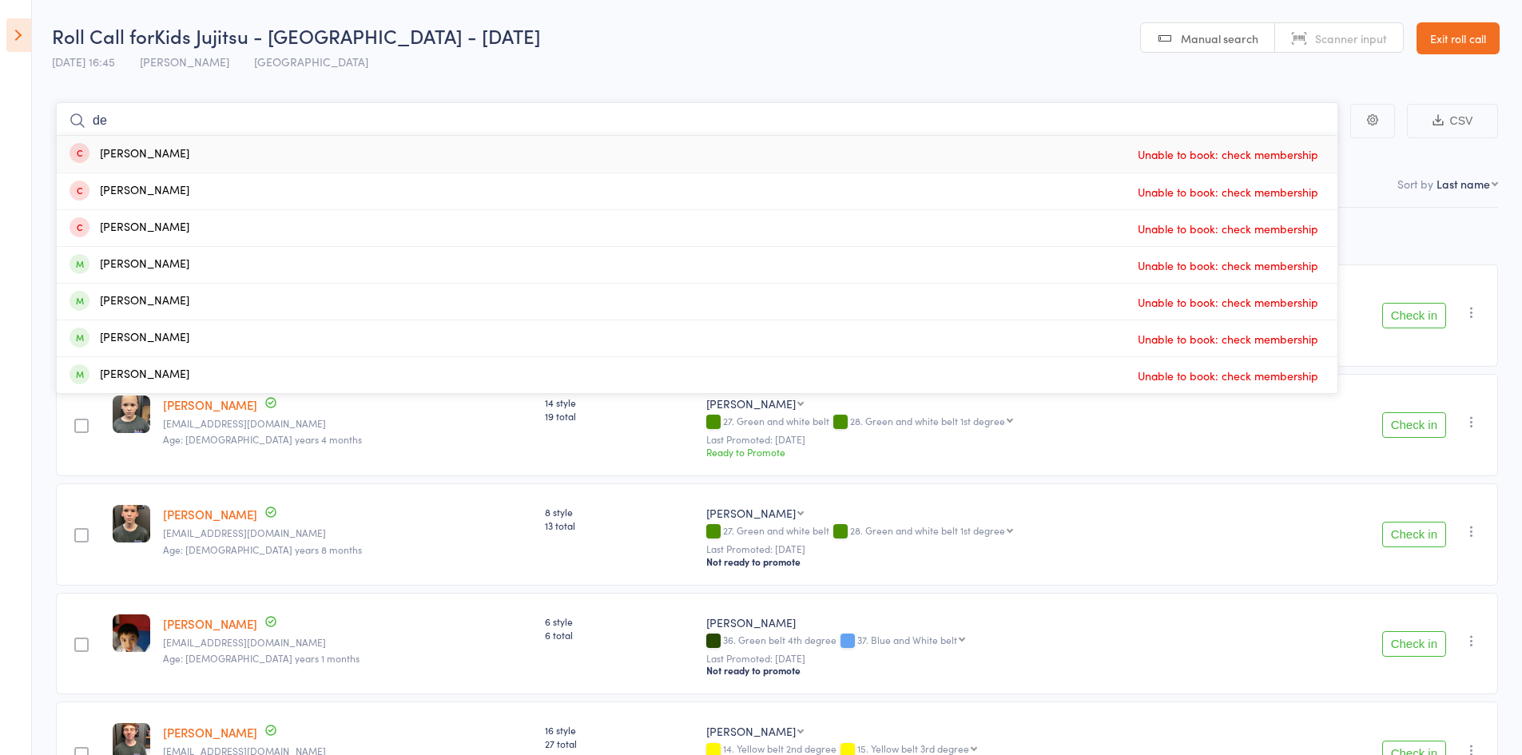
type input "d"
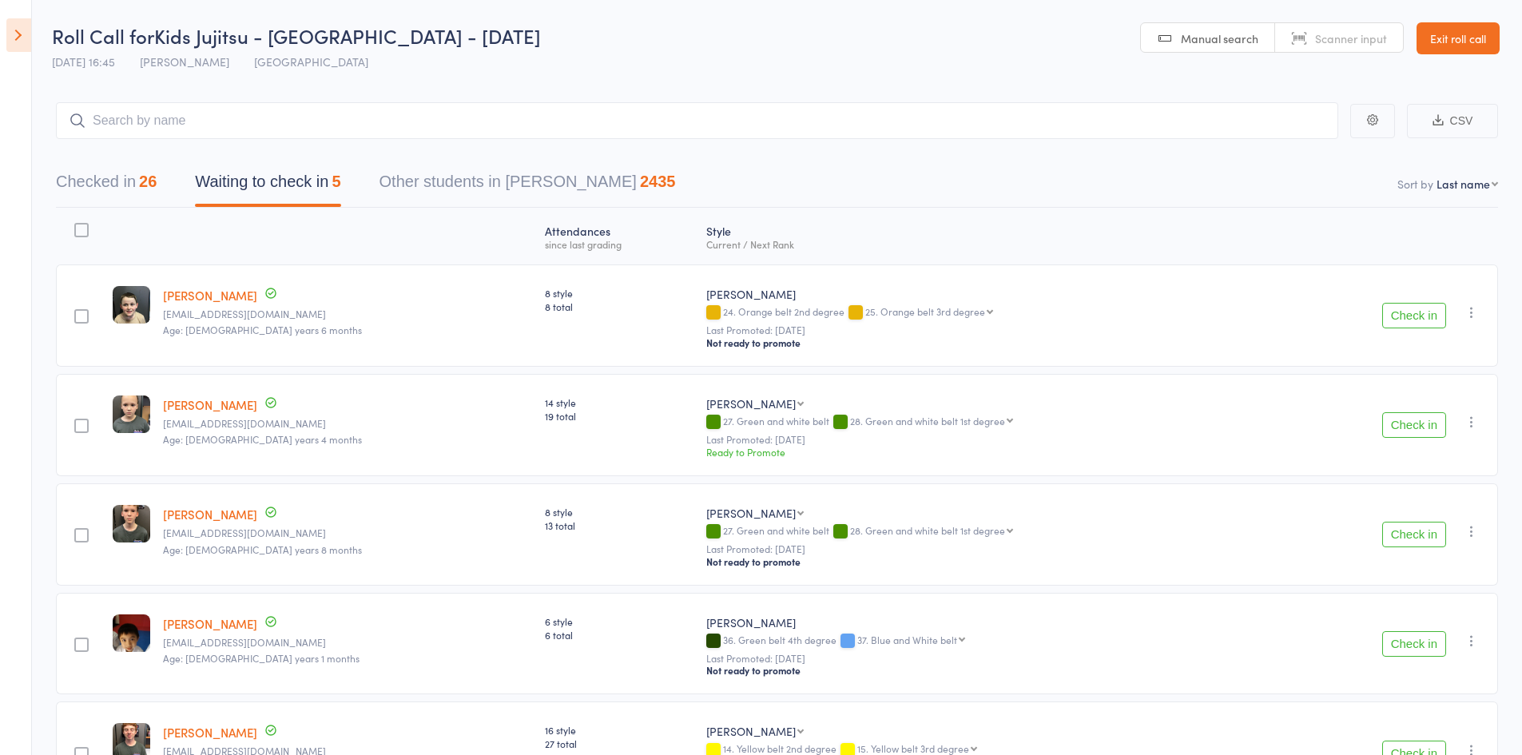
drag, startPoint x: 509, startPoint y: 443, endPoint x: 477, endPoint y: 441, distance: 32.0
click at [538, 445] on div "14 style 19 total" at bounding box center [618, 425] width 161 height 103
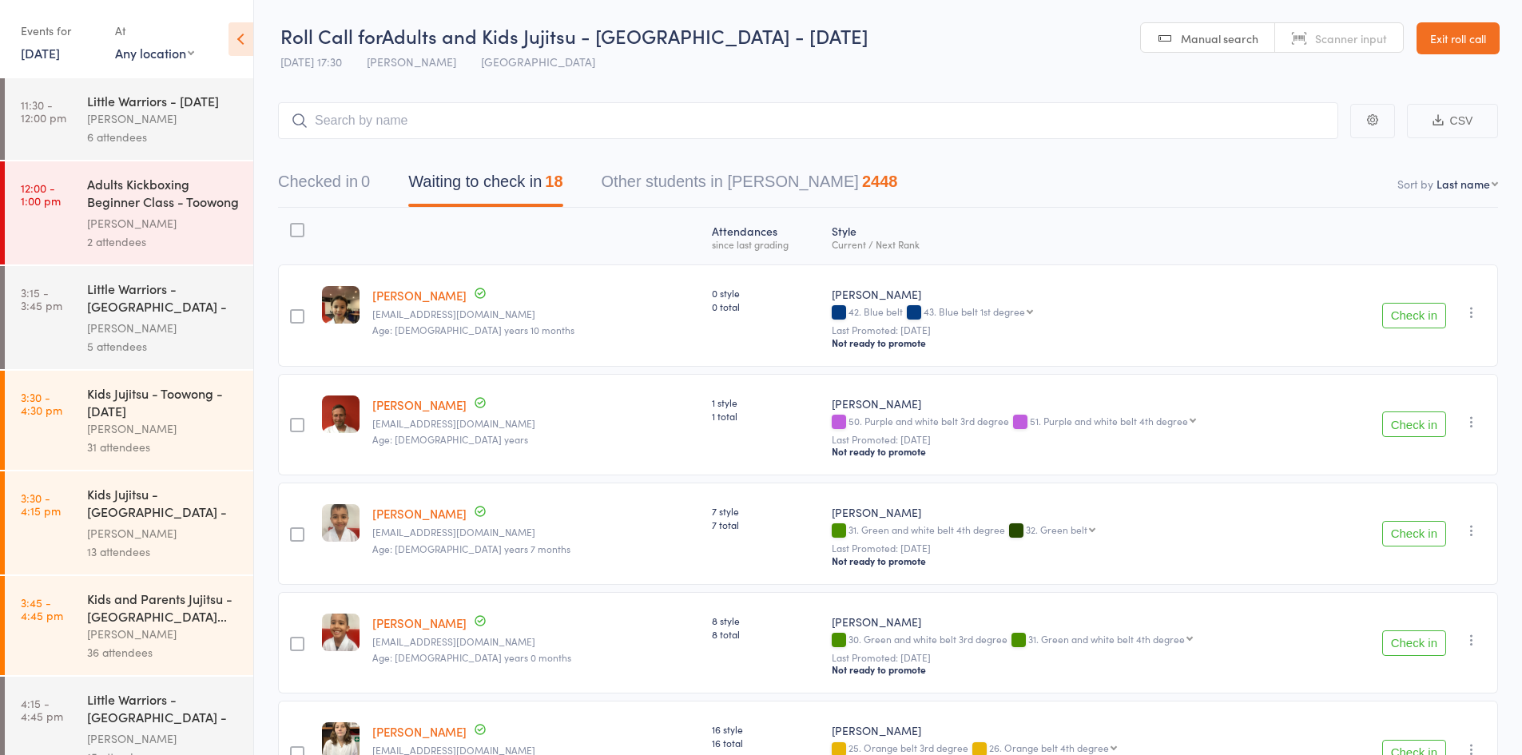
click at [247, 53] on icon at bounding box center [241, 39] width 25 height 34
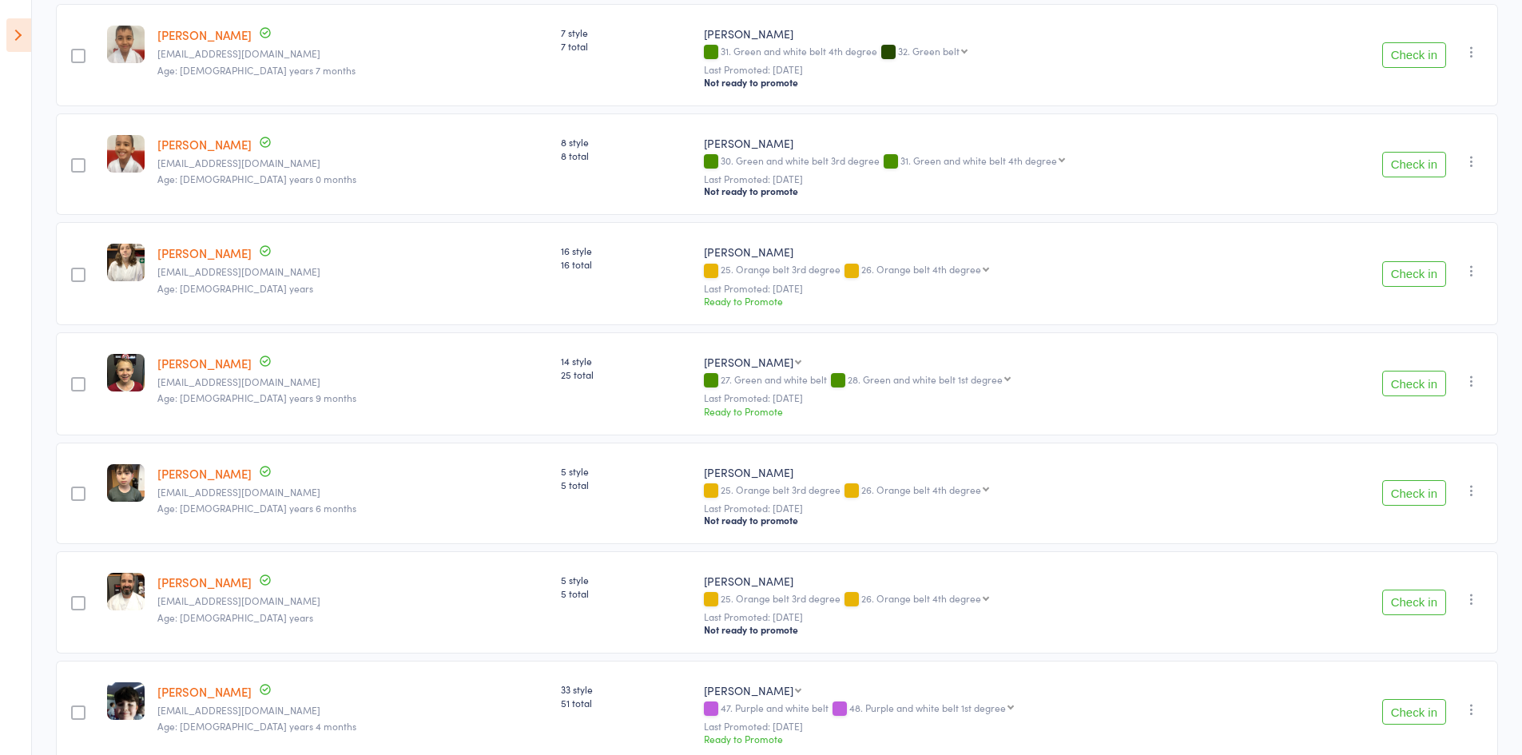
scroll to position [479, 0]
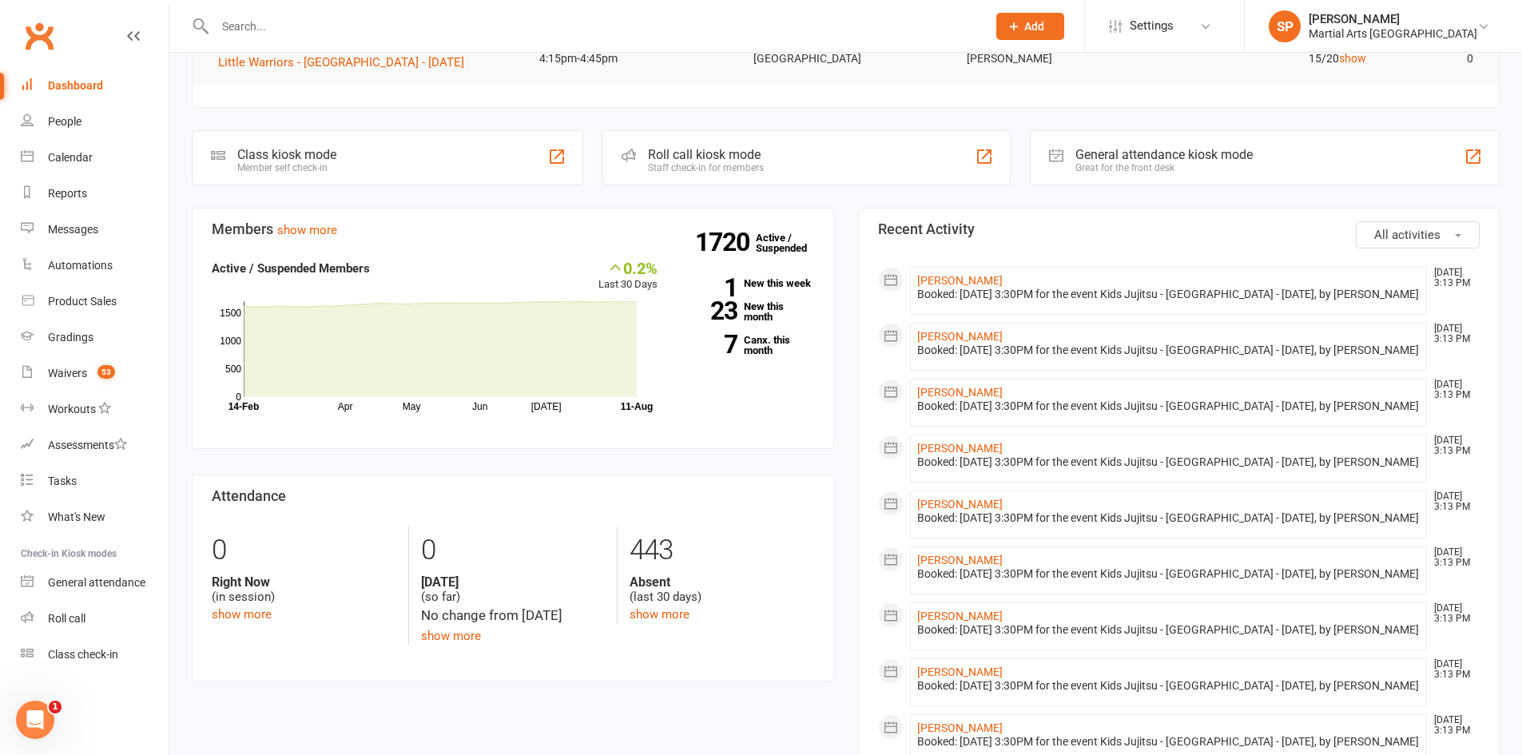
scroll to position [399, 0]
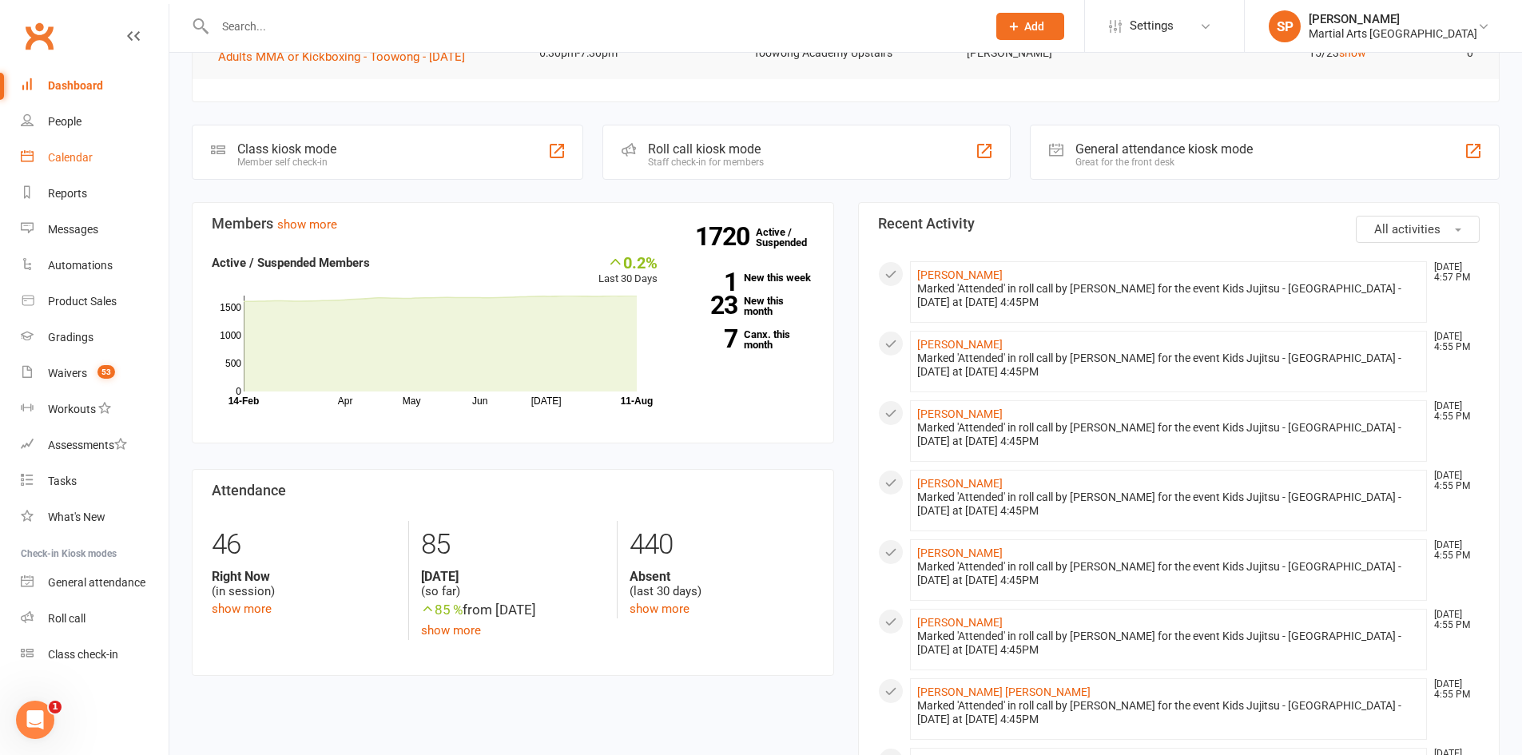
click at [87, 143] on link "Calendar" at bounding box center [95, 158] width 148 height 36
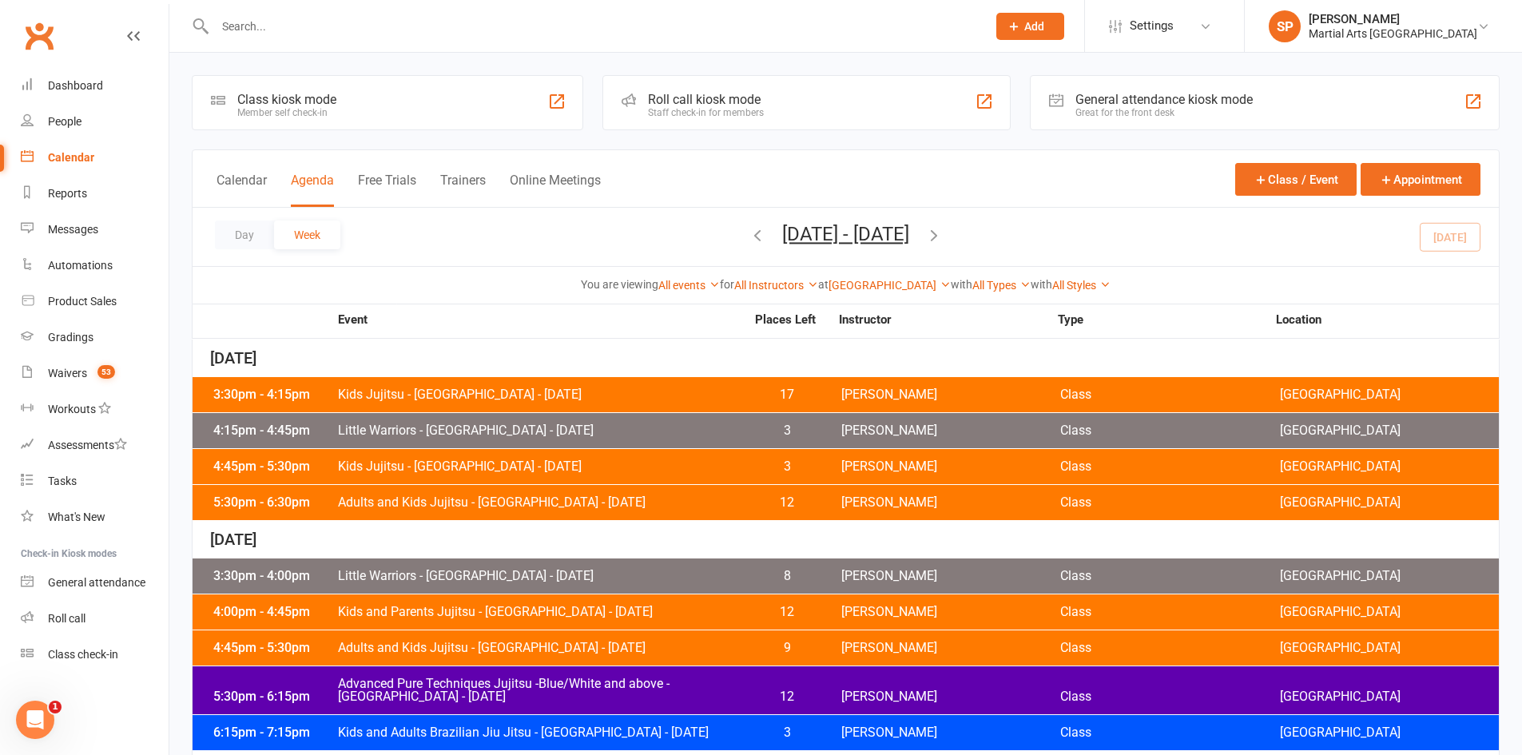
click at [369, 470] on span "Kids Jujitsu - [GEOGRAPHIC_DATA] - [DATE]" at bounding box center [541, 466] width 408 height 13
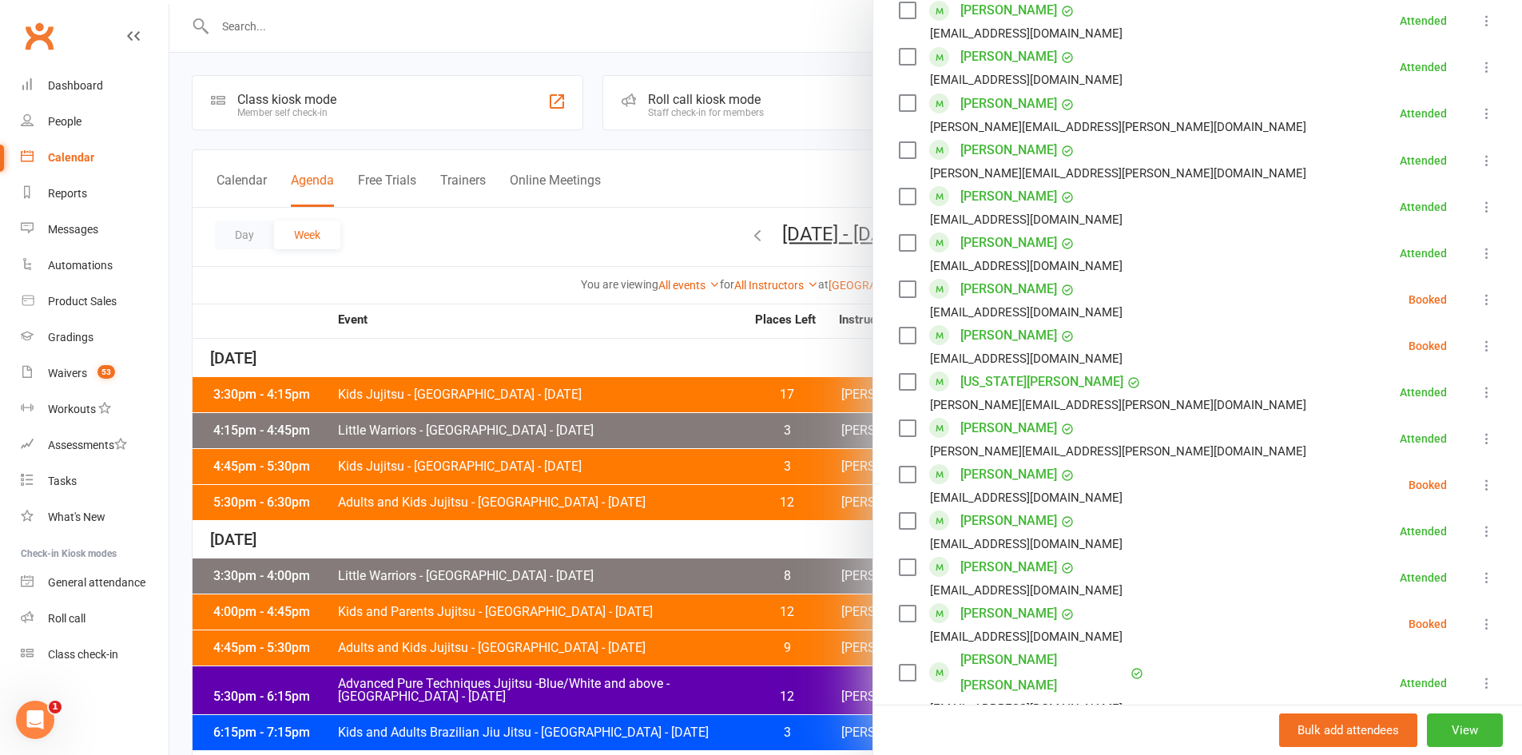
scroll to position [1317, 0]
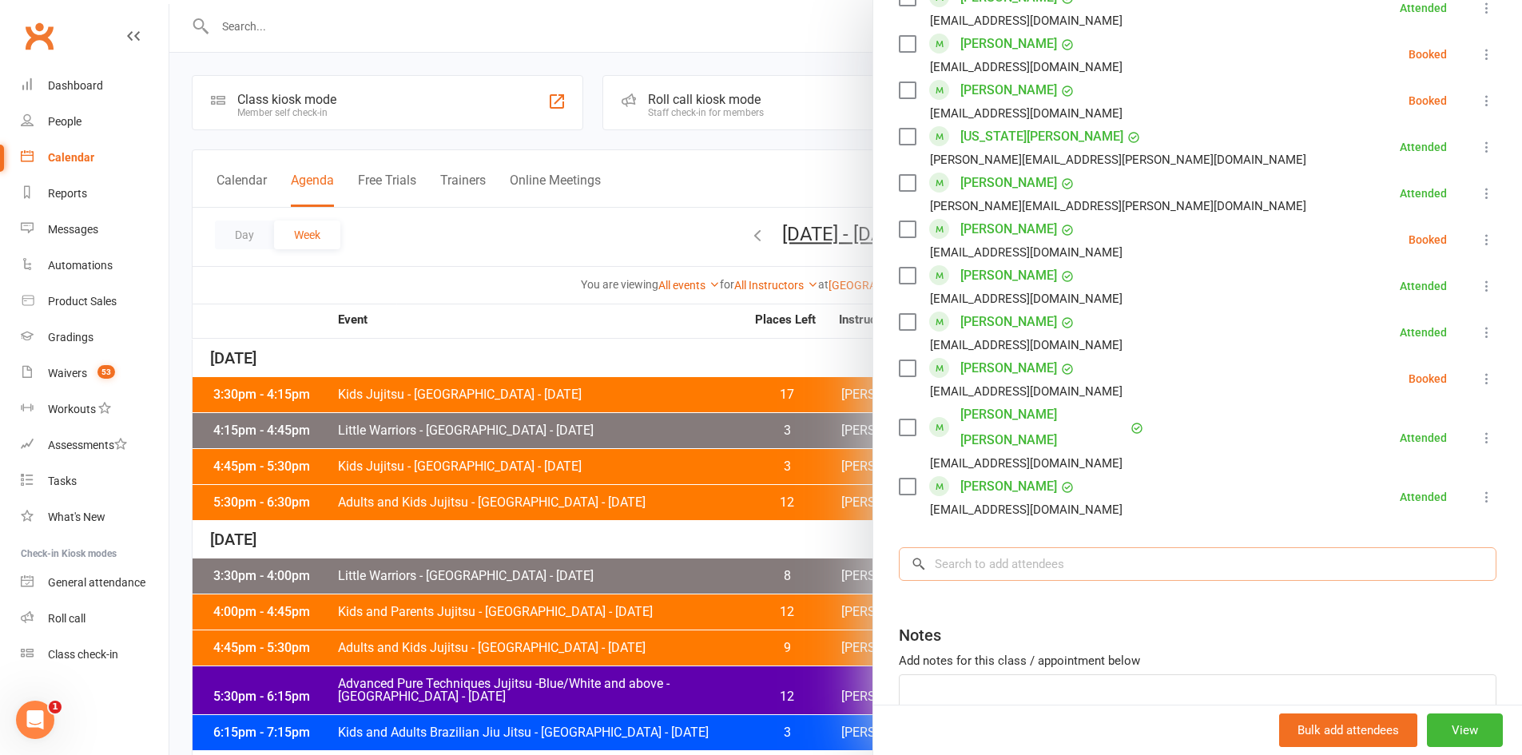
click at [982, 547] on input "search" at bounding box center [1198, 564] width 598 height 34
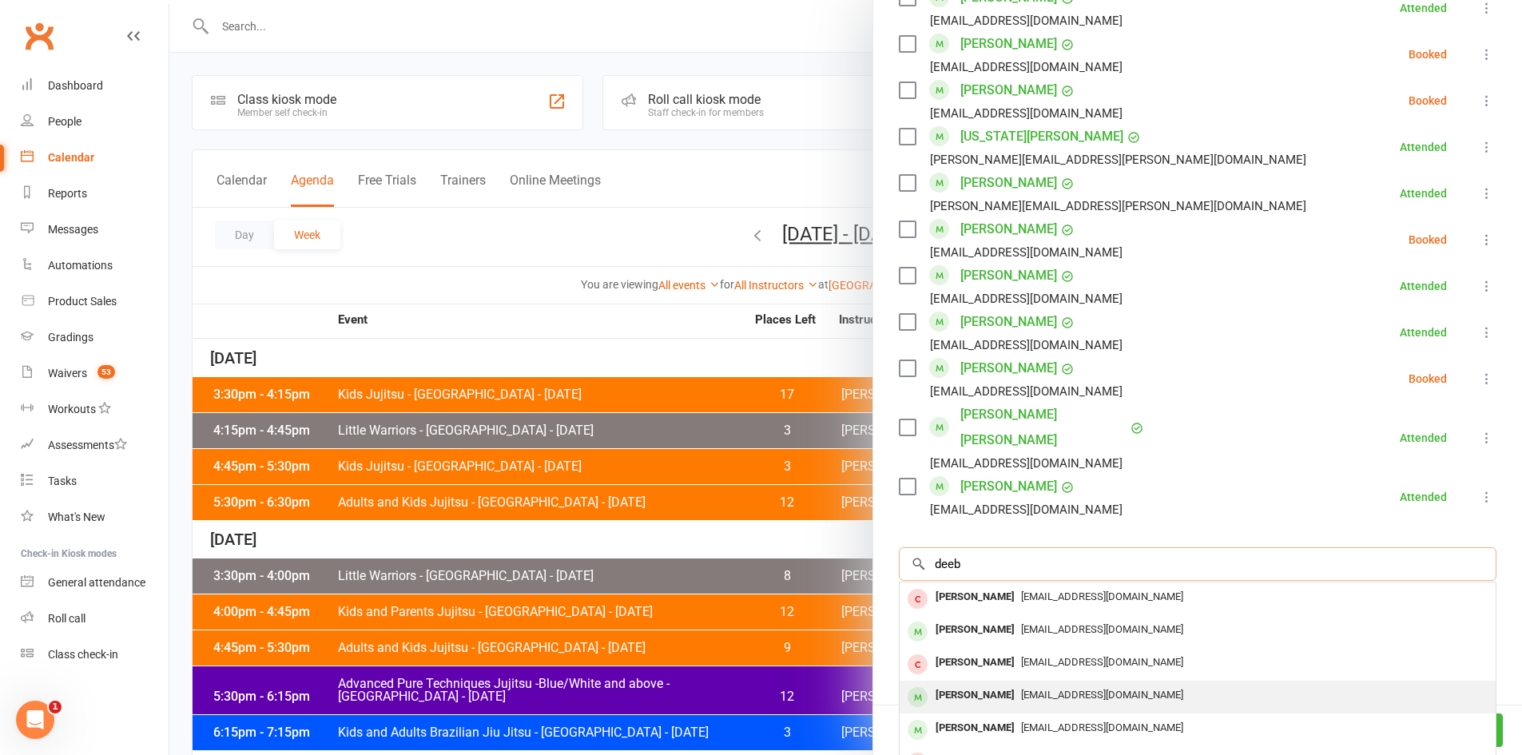
type input "deeb"
click at [952, 684] on div "[PERSON_NAME]" at bounding box center [975, 695] width 92 height 23
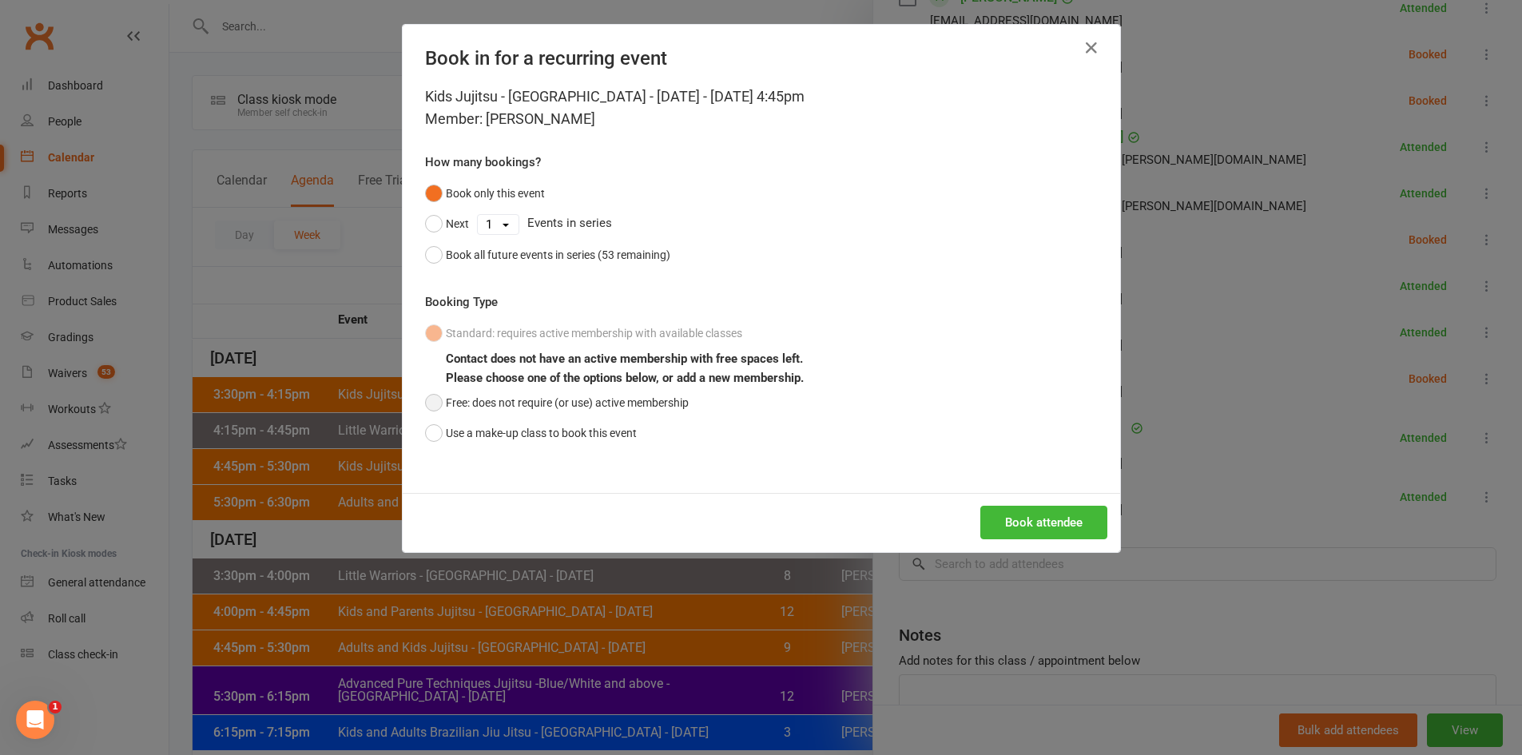
click at [548, 407] on button "Free: does not require (or use) active membership" at bounding box center [557, 402] width 264 height 30
click at [1025, 515] on button "Book attendee" at bounding box center [1043, 523] width 127 height 34
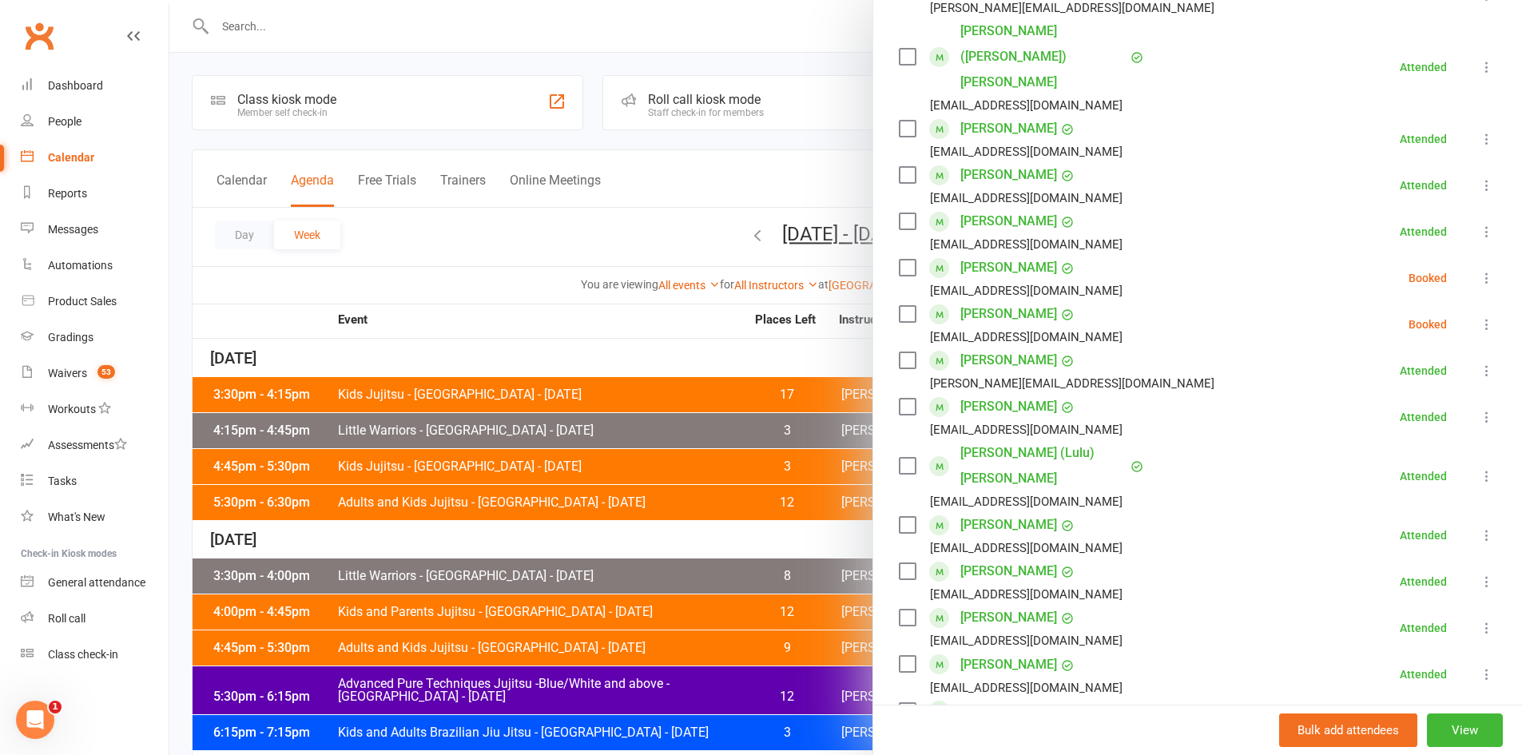
scroll to position [484, 0]
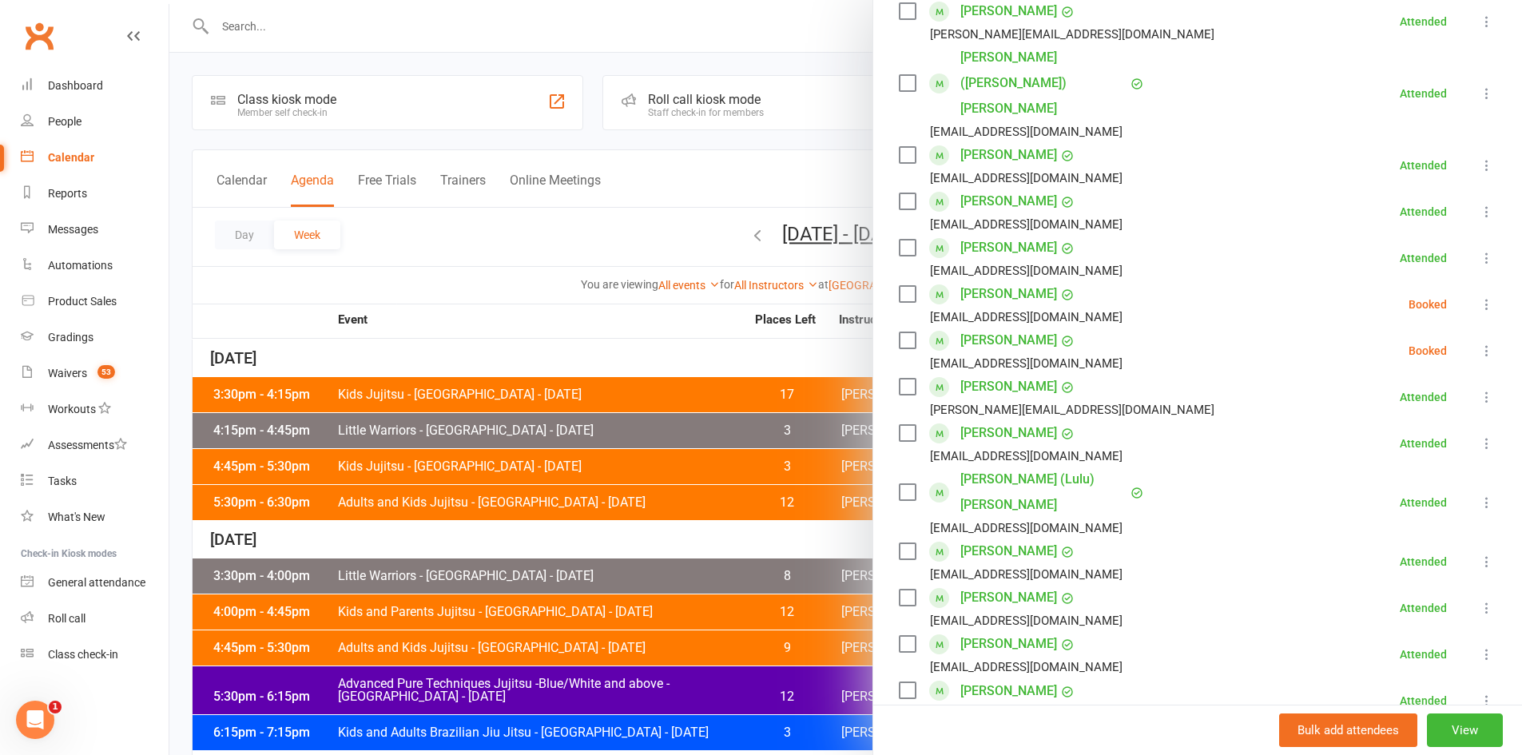
click at [1479, 296] on icon at bounding box center [1487, 304] width 16 height 16
click at [1335, 384] on link "Check in" at bounding box center [1410, 400] width 172 height 32
click at [372, 419] on div at bounding box center [845, 377] width 1353 height 755
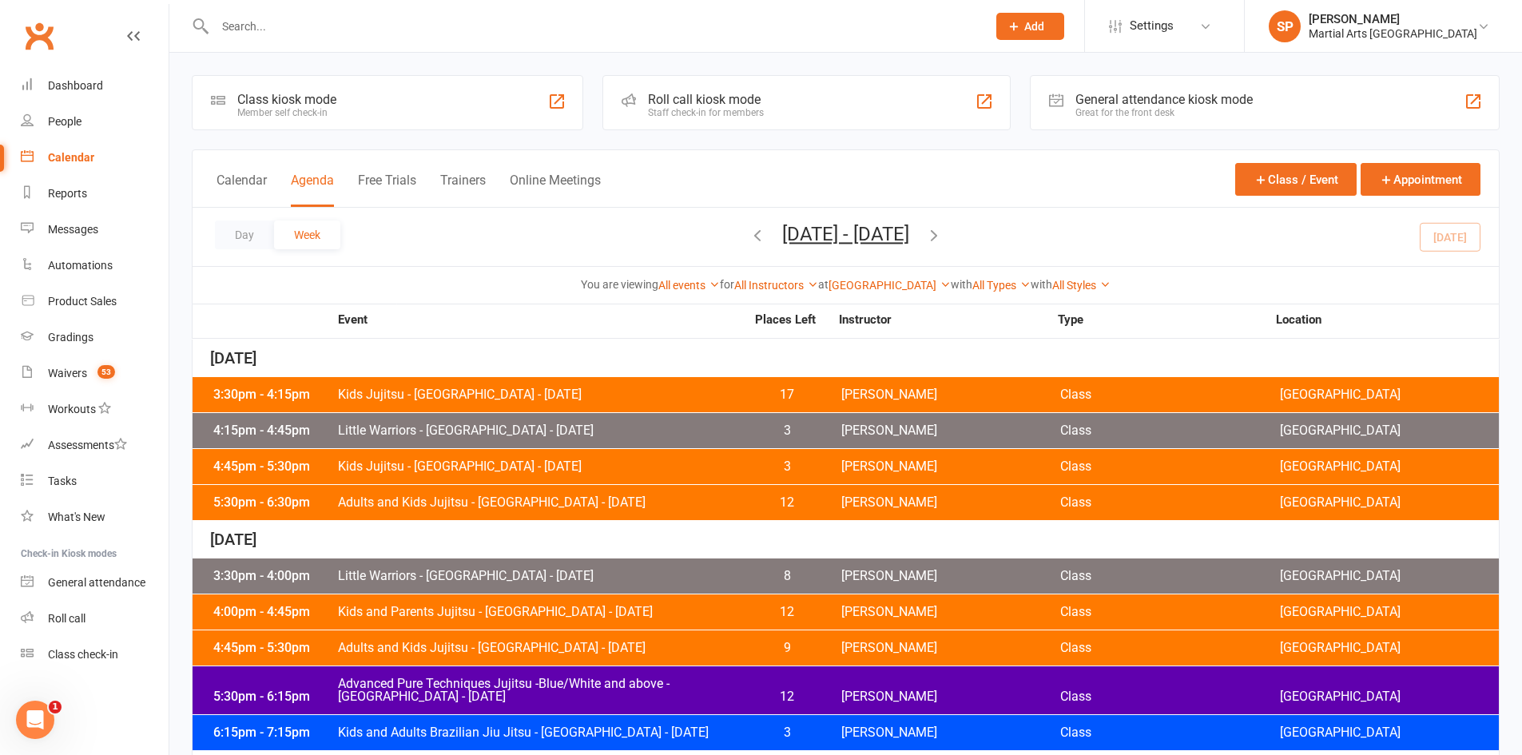
click at [409, 509] on span "Adults and Kids Jujitsu - [GEOGRAPHIC_DATA] - [DATE]" at bounding box center [541, 502] width 408 height 13
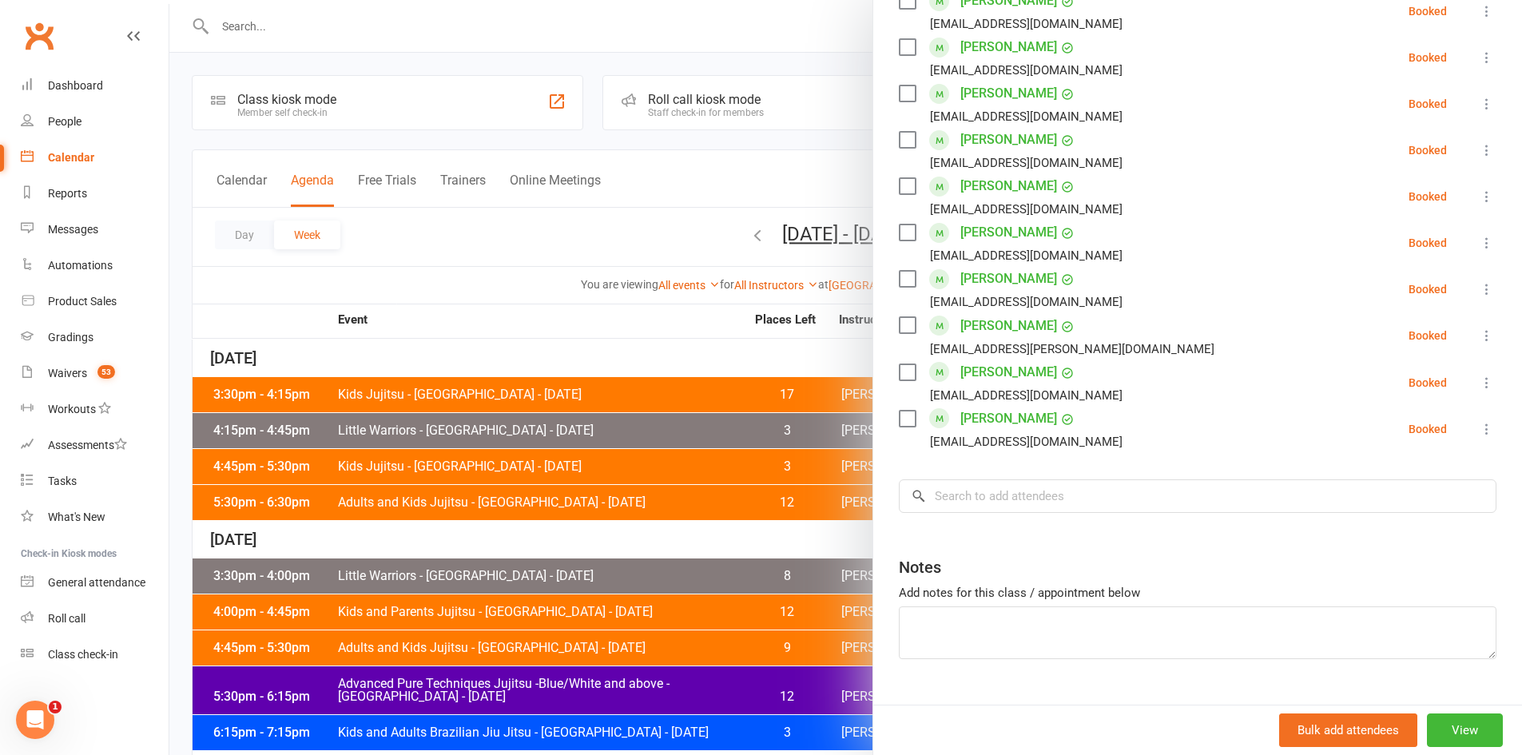
scroll to position [714, 0]
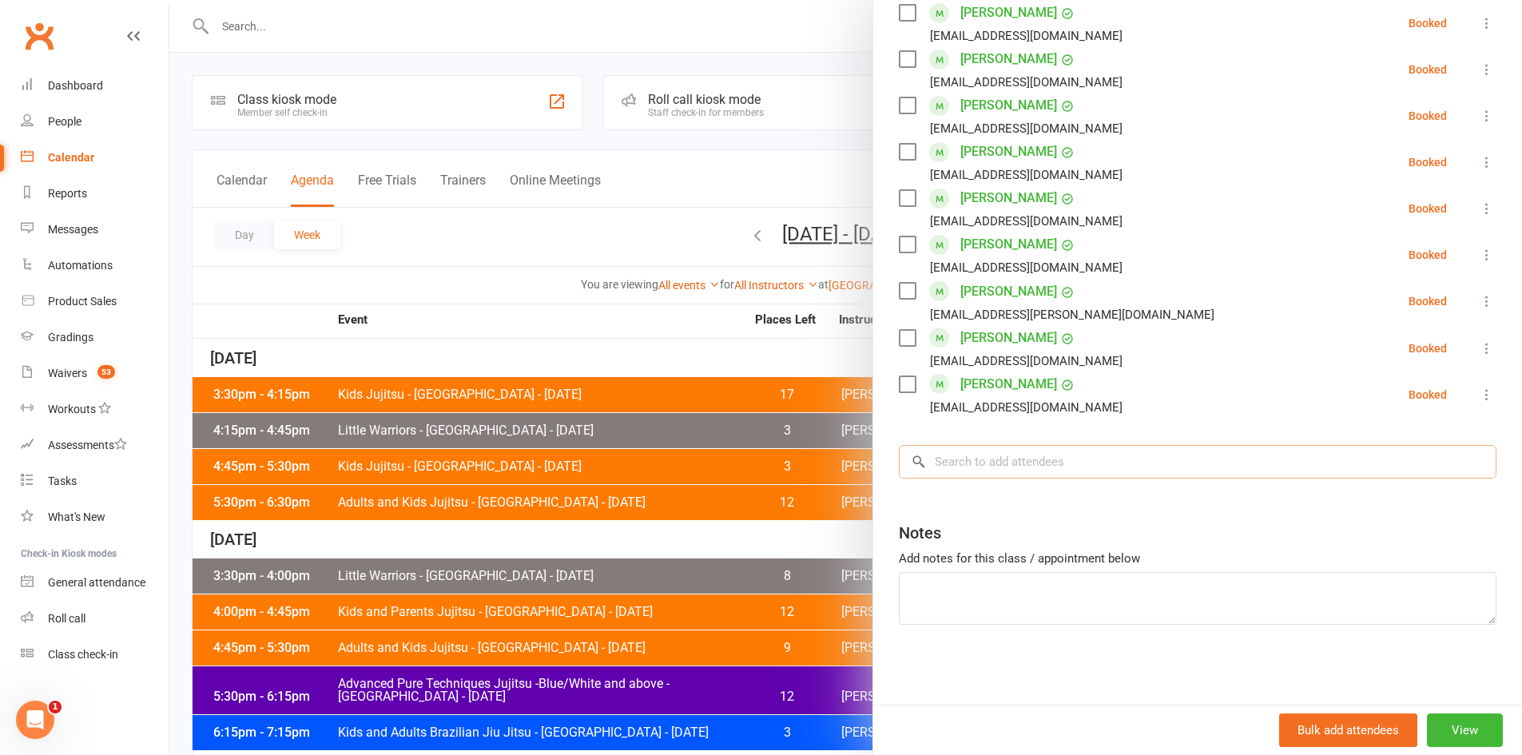
click at [1007, 462] on input "search" at bounding box center [1198, 462] width 598 height 34
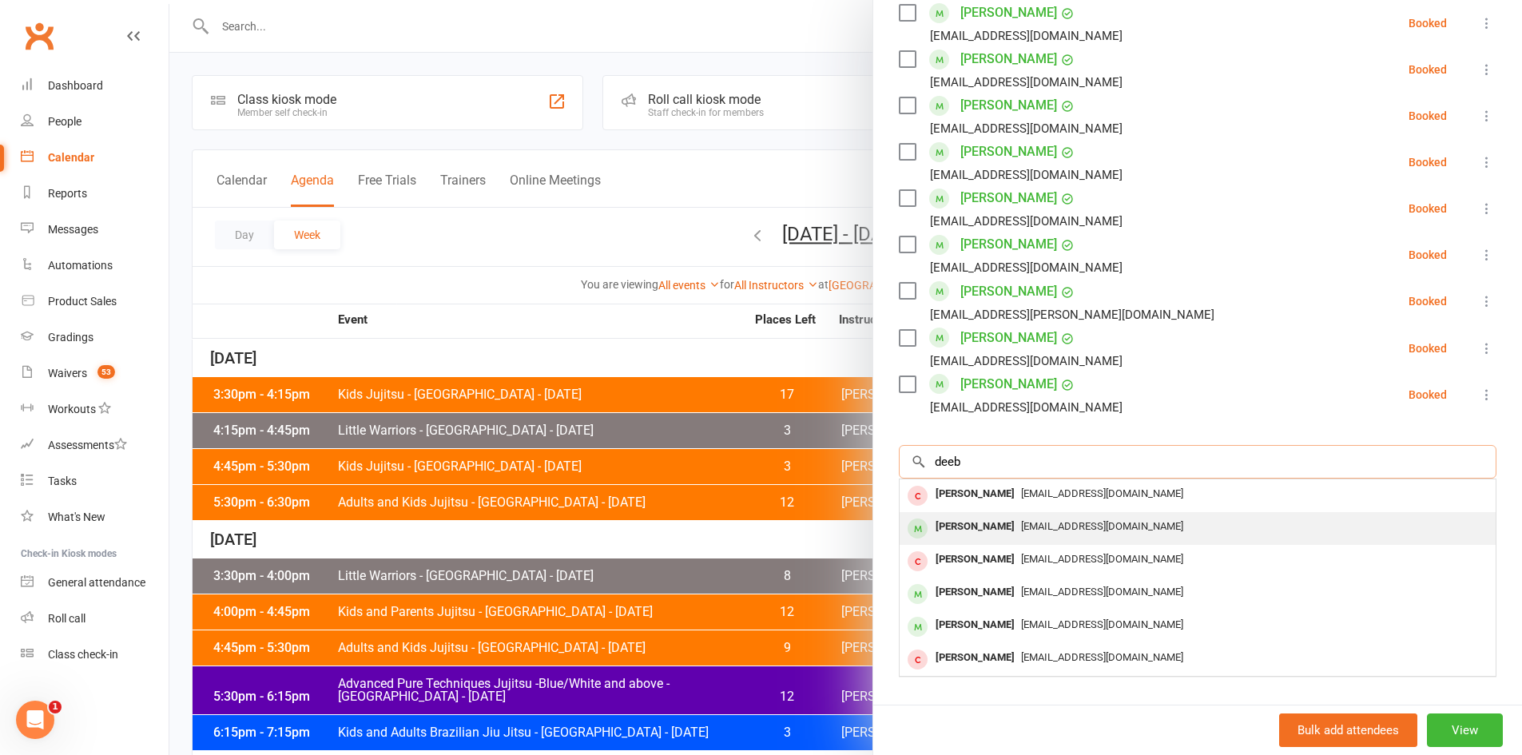
type input "deeb"
click at [953, 524] on div "[PERSON_NAME]" at bounding box center [975, 526] width 92 height 23
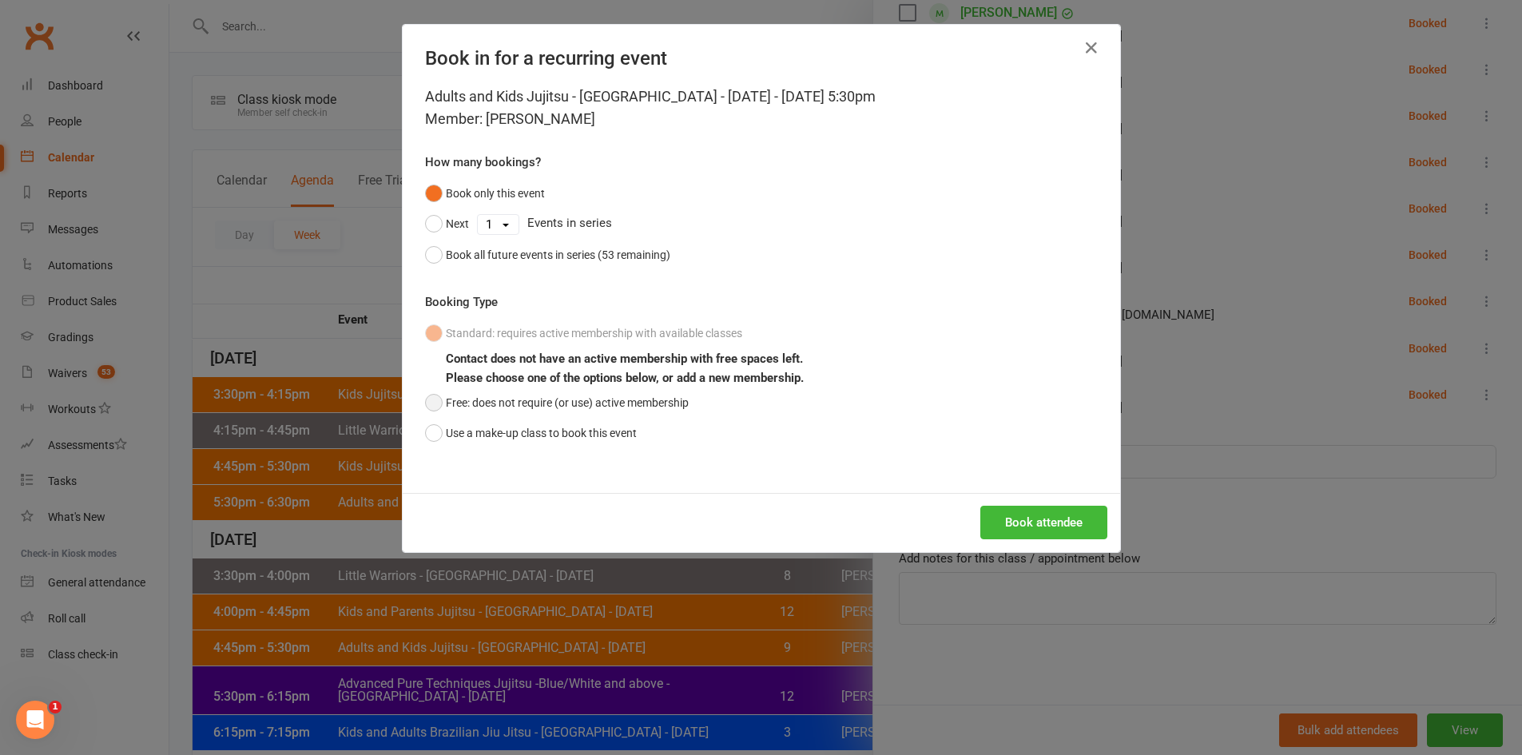
click at [495, 395] on button "Free: does not require (or use) active membership" at bounding box center [557, 402] width 264 height 30
click at [1042, 514] on button "Book attendee" at bounding box center [1043, 523] width 127 height 34
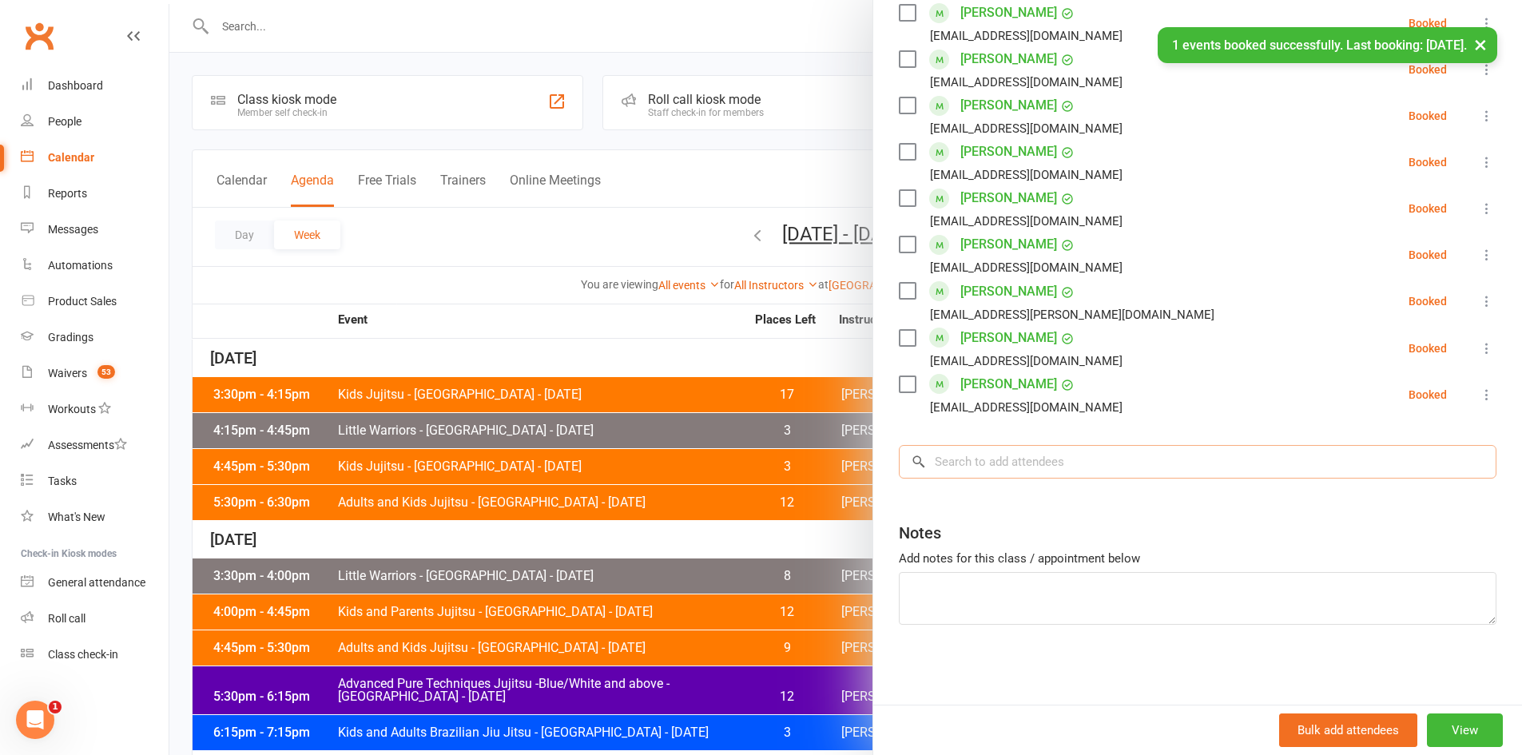
click at [993, 463] on input "search" at bounding box center [1198, 462] width 598 height 34
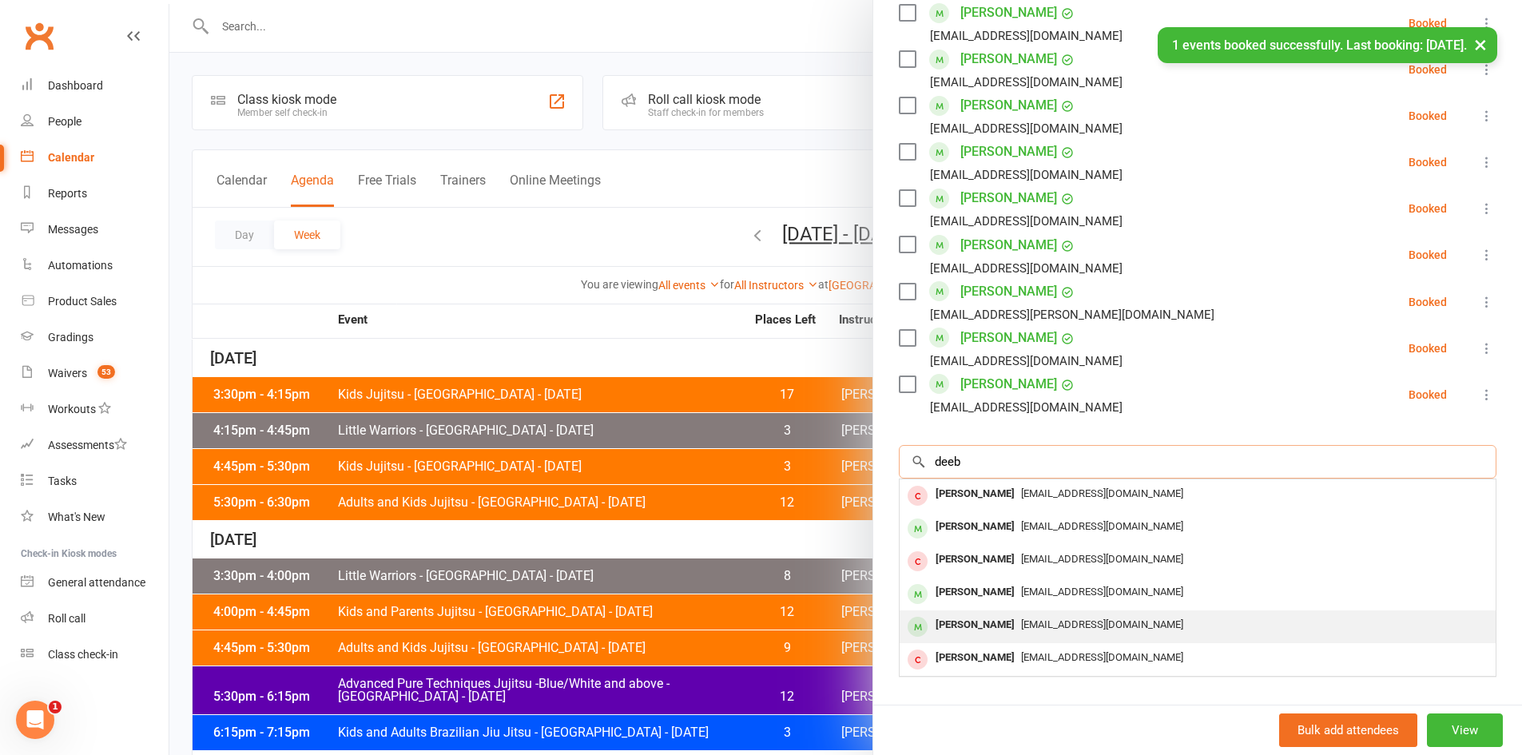
type input "deeb"
click at [967, 618] on div "[PERSON_NAME]" at bounding box center [975, 625] width 92 height 23
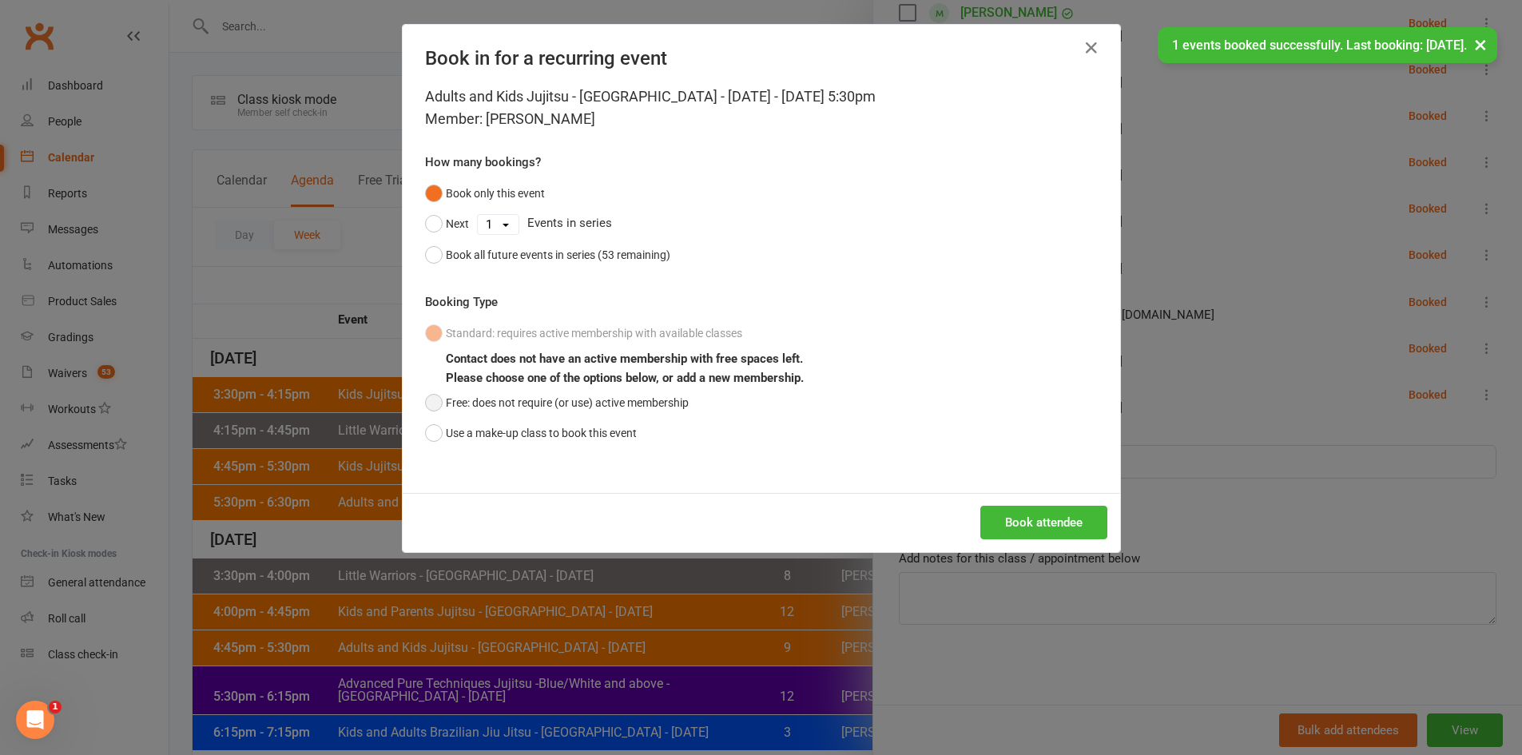
click at [627, 396] on button "Free: does not require (or use) active membership" at bounding box center [557, 402] width 264 height 30
click at [982, 508] on button "Book attendee" at bounding box center [1043, 523] width 127 height 34
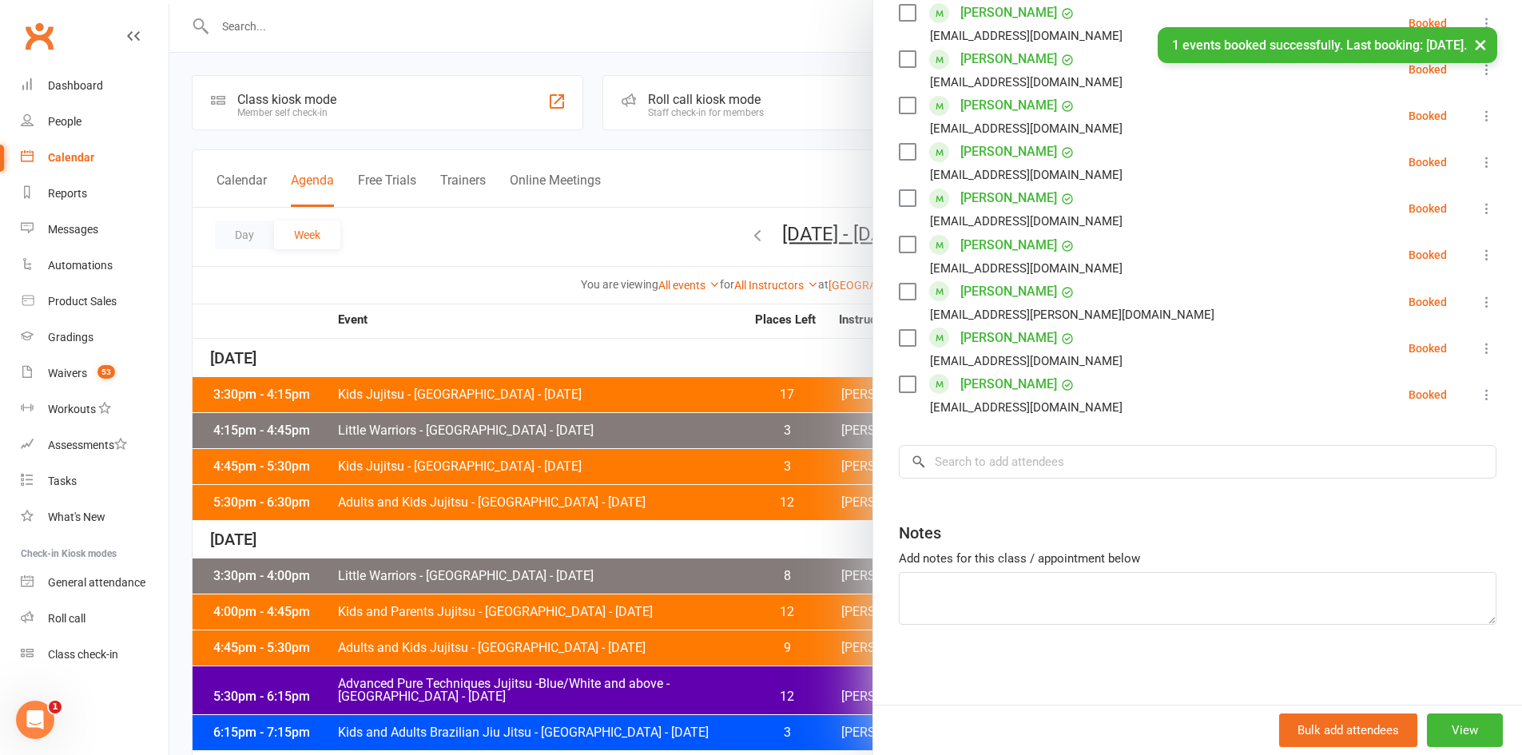
scroll to position [121, 0]
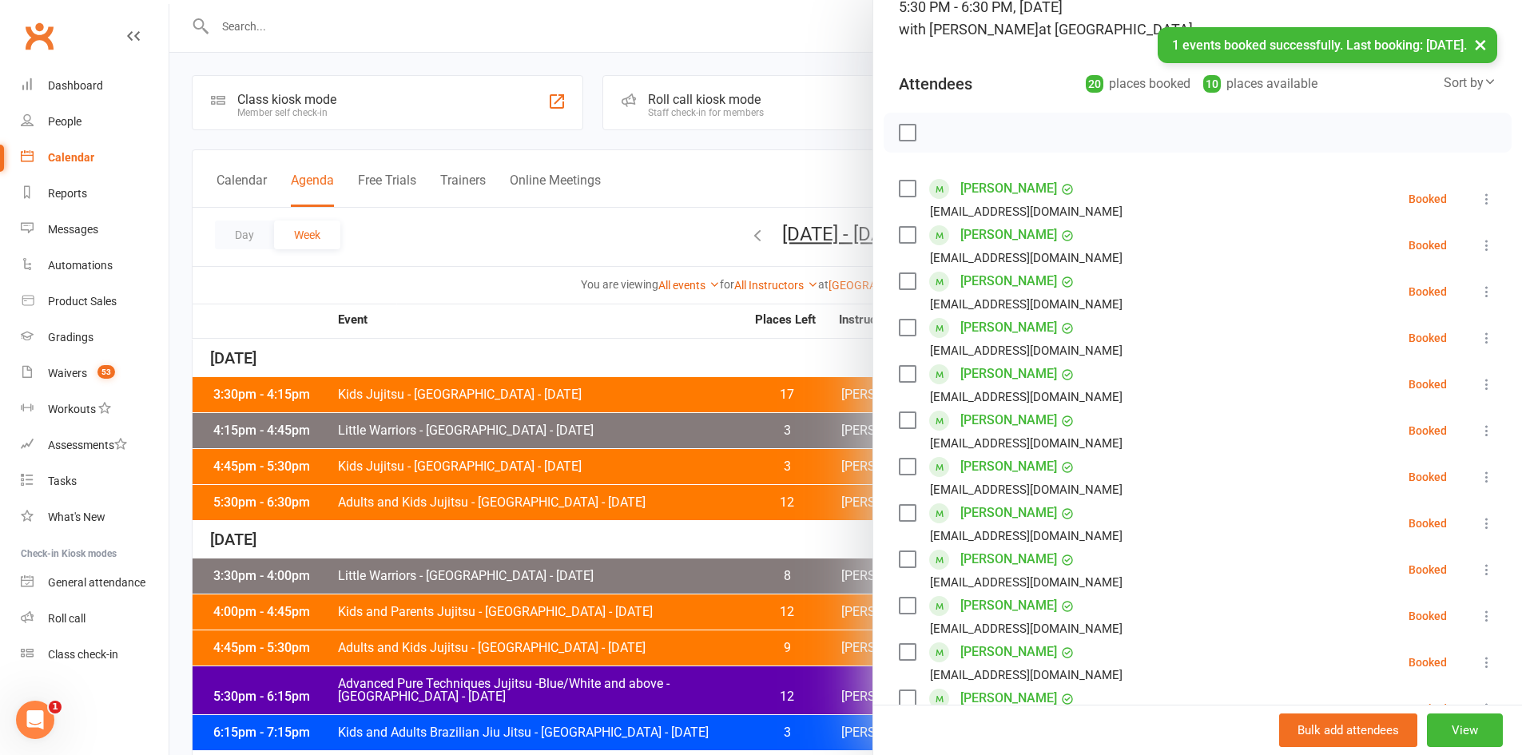
click at [1479, 387] on icon at bounding box center [1487, 384] width 16 height 16
click at [1365, 473] on link "Check in" at bounding box center [1410, 479] width 172 height 32
drag, startPoint x: 1468, startPoint y: 427, endPoint x: 1439, endPoint y: 455, distance: 40.7
click at [1479, 427] on icon at bounding box center [1487, 431] width 16 height 16
click at [1355, 527] on link "Check in" at bounding box center [1410, 526] width 172 height 32
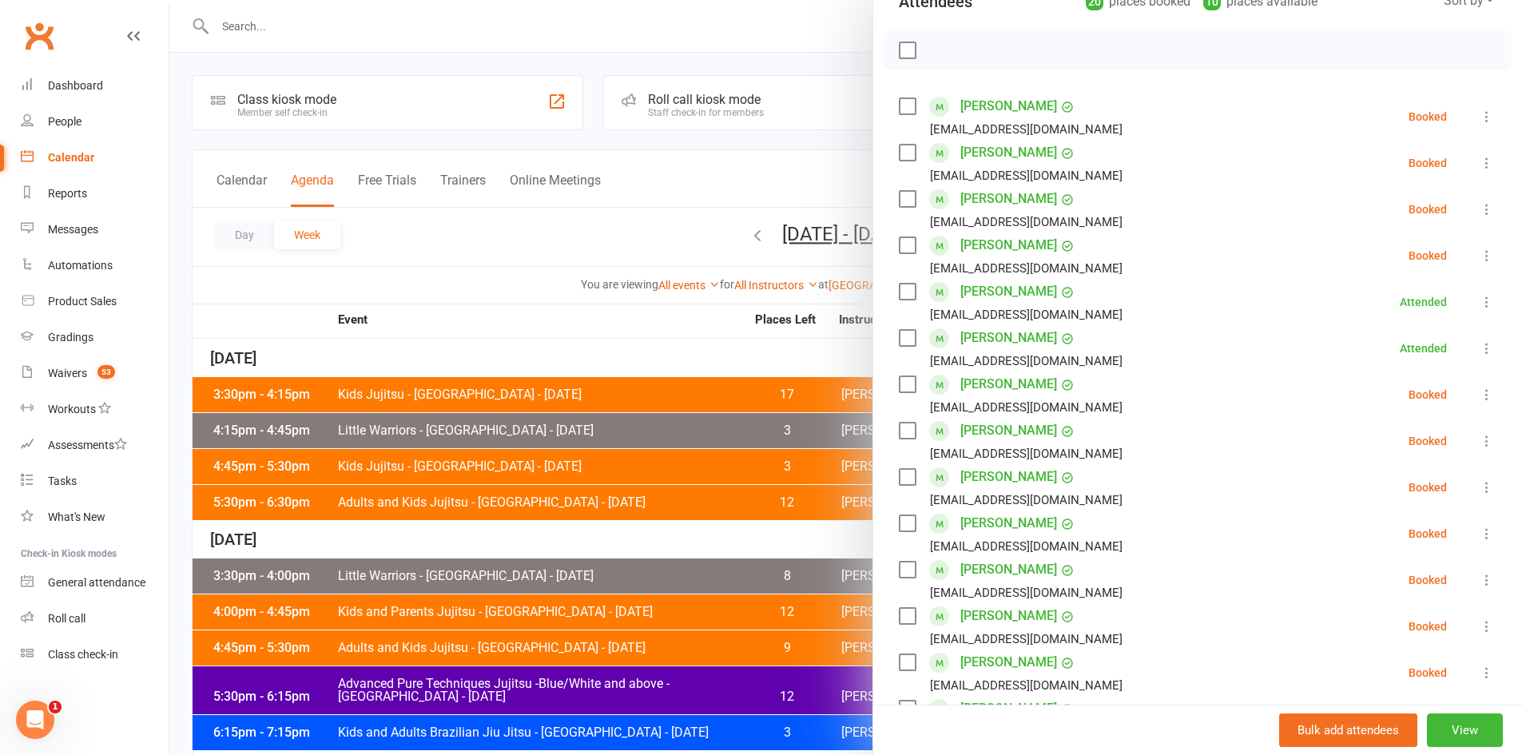
scroll to position [281, 0]
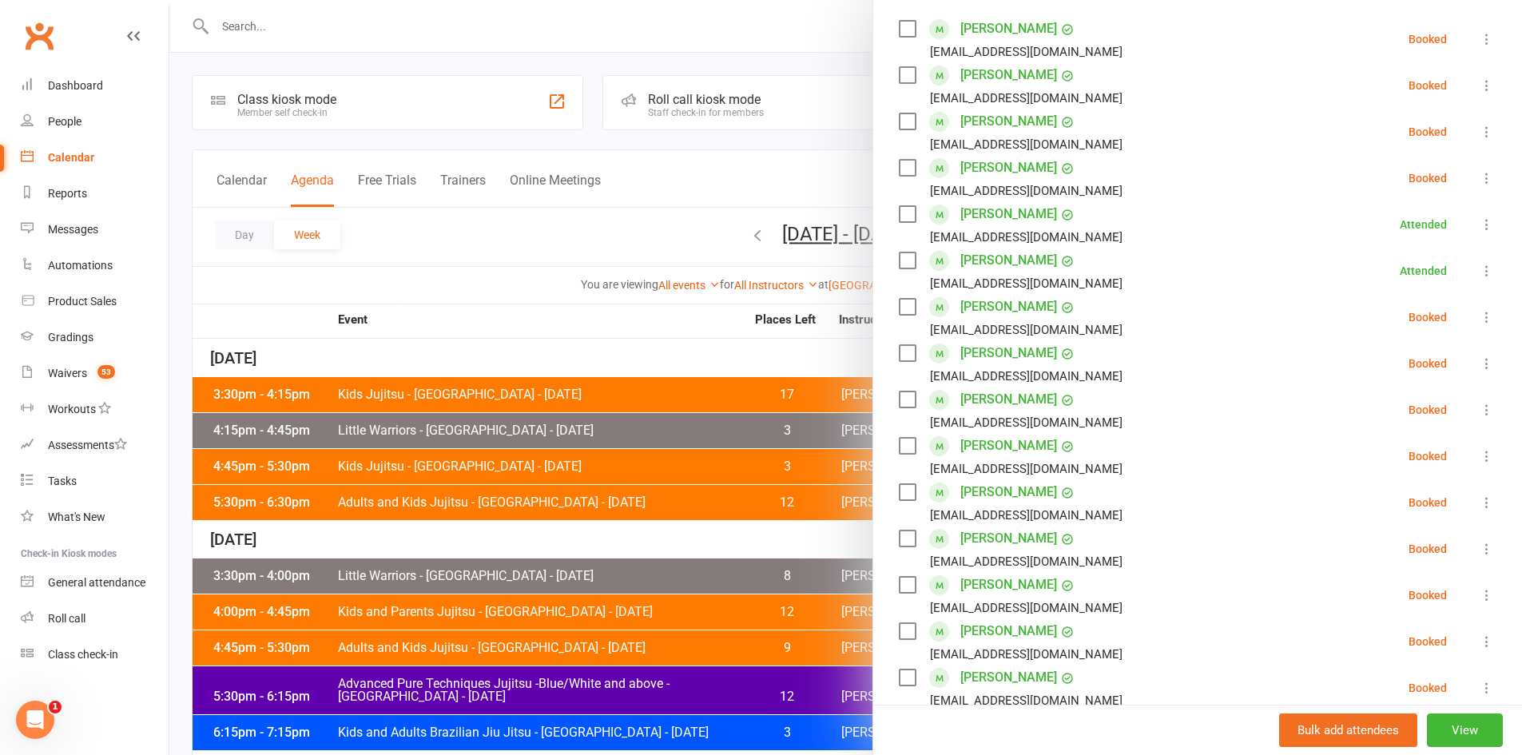
click at [548, 359] on div at bounding box center [845, 377] width 1353 height 755
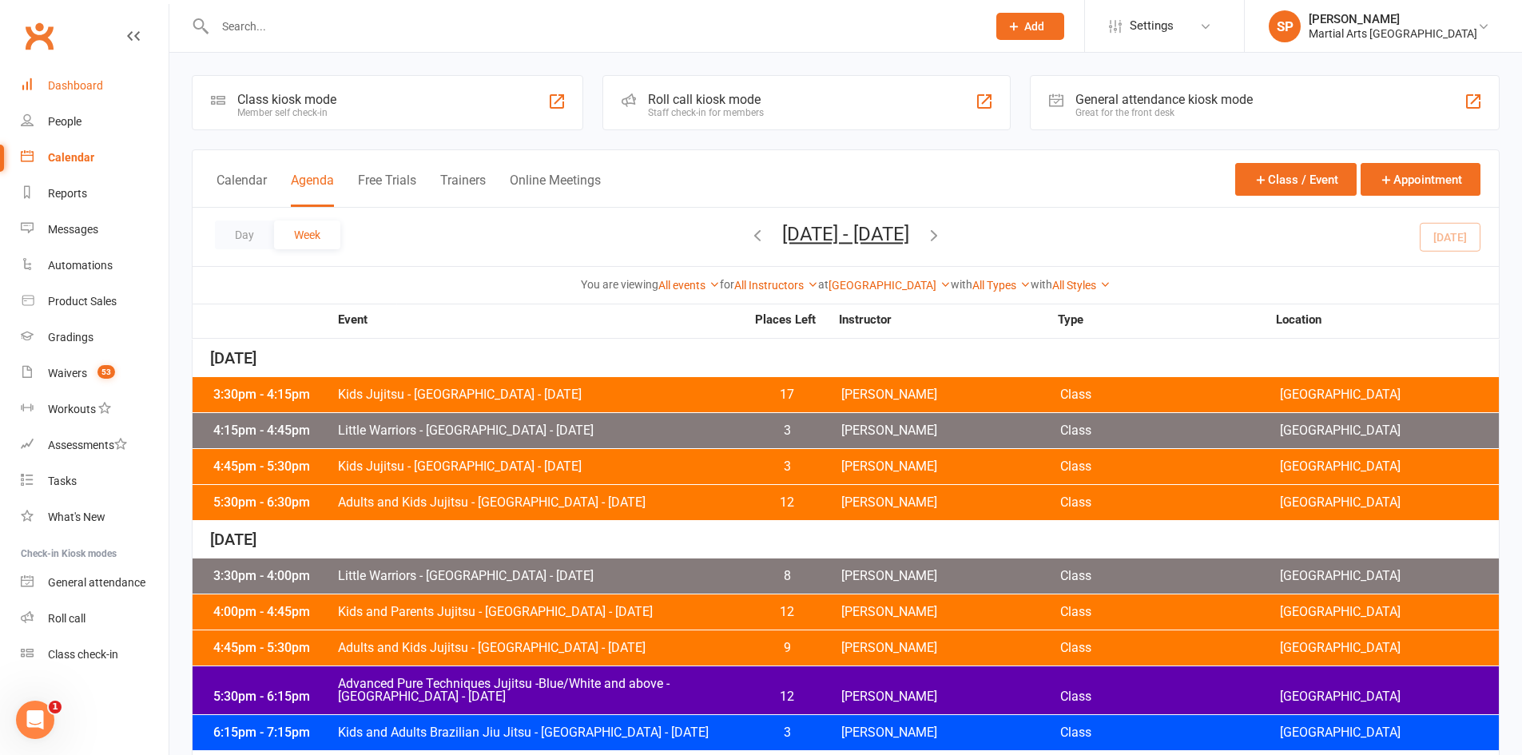
click at [54, 91] on div "Dashboard" at bounding box center [75, 85] width 55 height 13
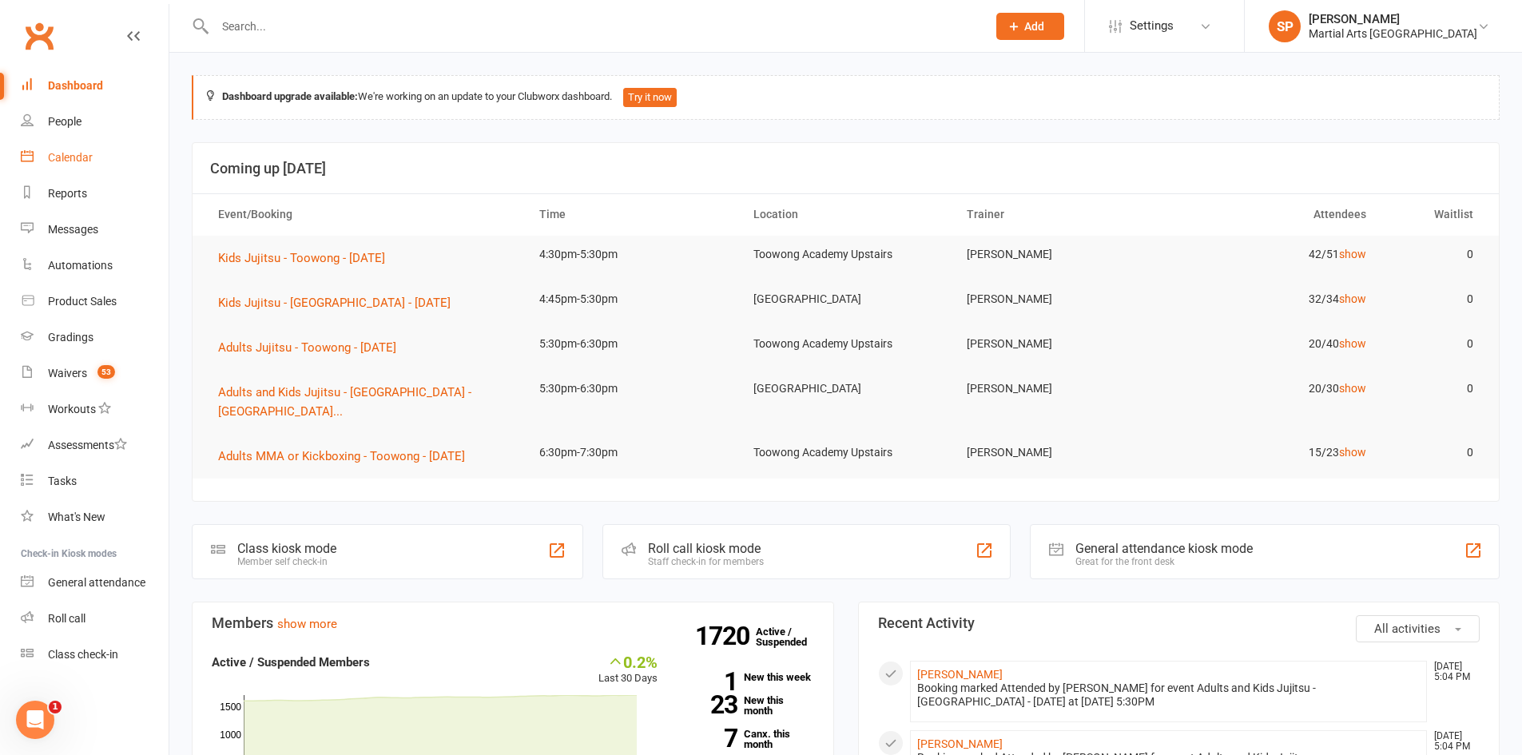
click at [75, 147] on link "Calendar" at bounding box center [95, 158] width 148 height 36
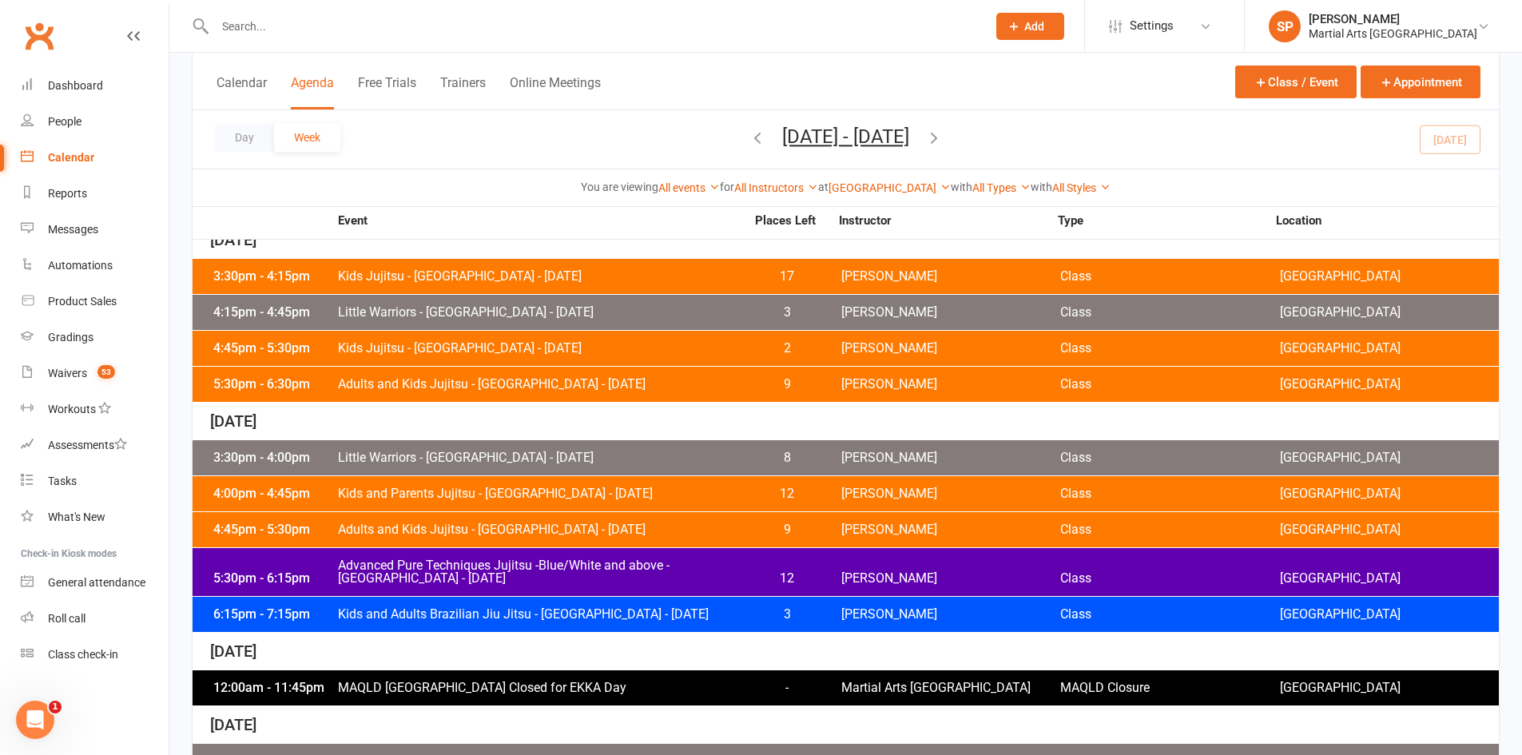
scroll to position [80, 0]
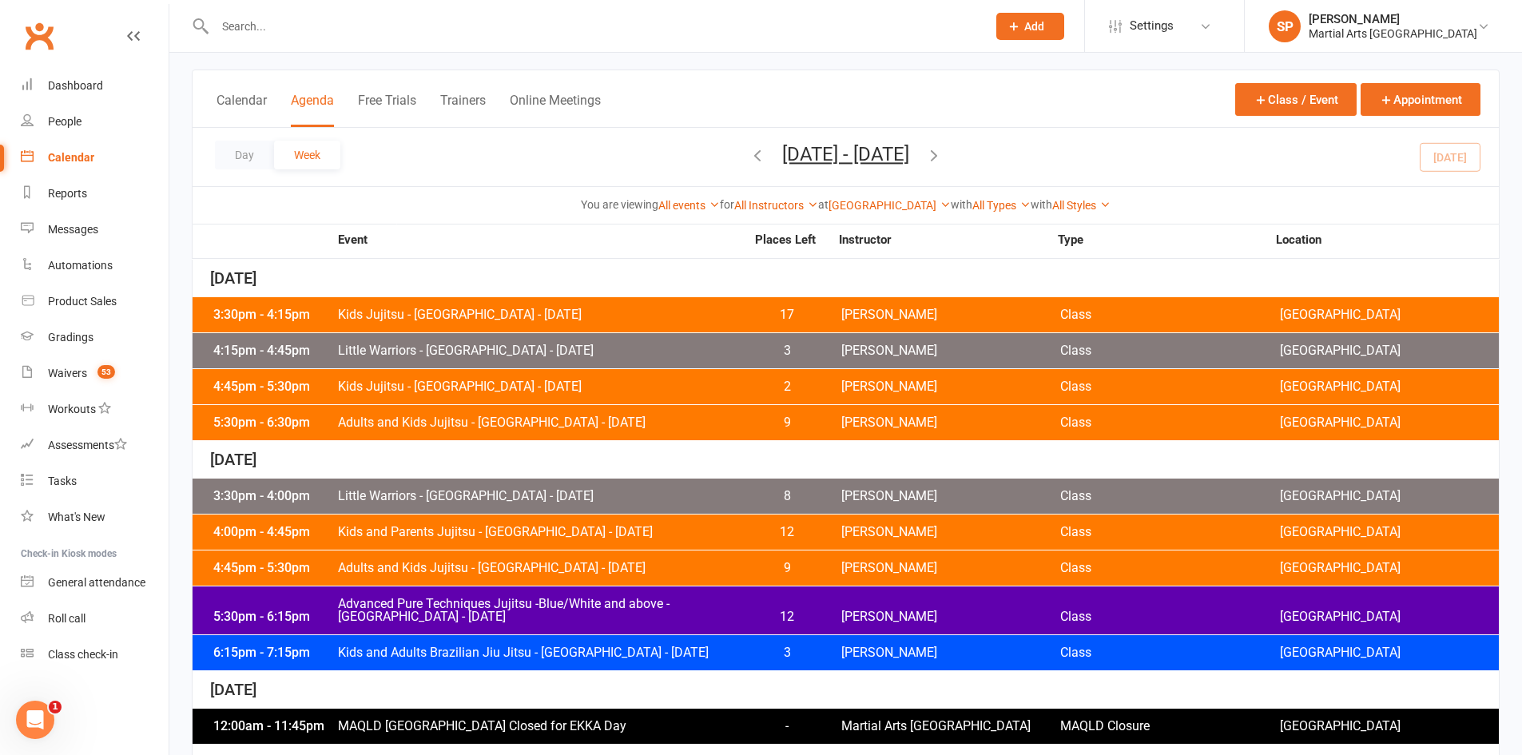
click at [483, 426] on span "Adults and Kids Jujitsu - [GEOGRAPHIC_DATA] - [DATE]" at bounding box center [541, 422] width 408 height 13
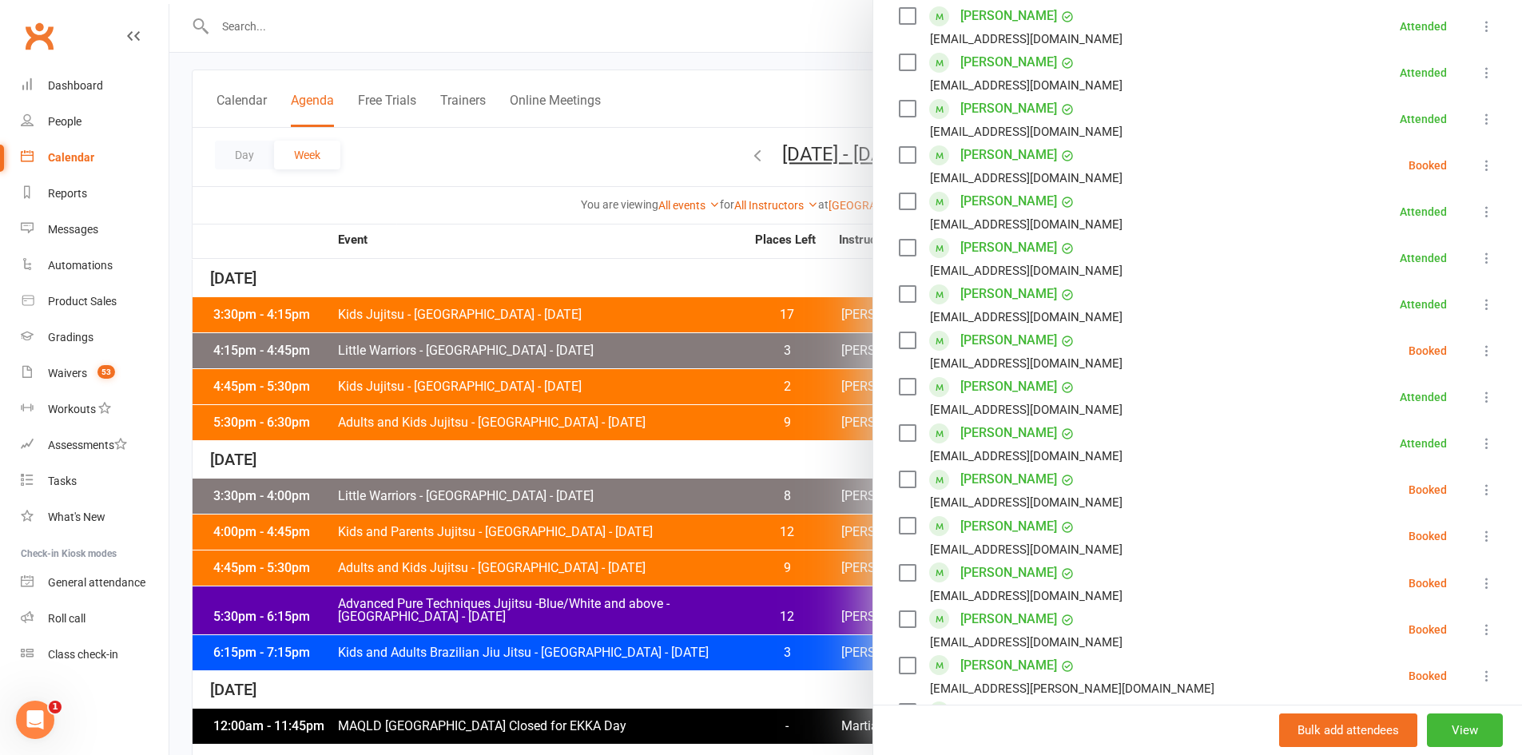
scroll to position [853, 0]
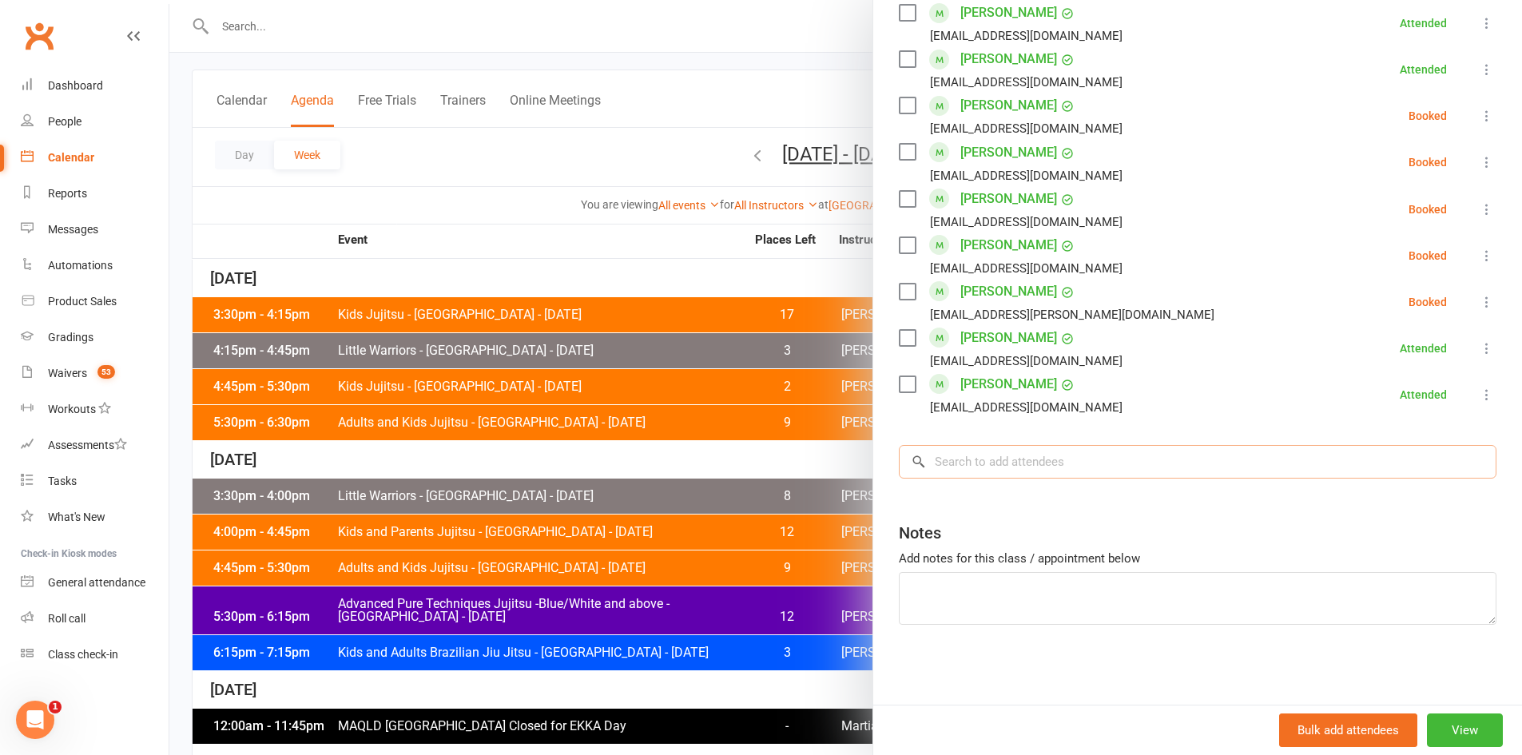
click at [998, 458] on input "search" at bounding box center [1198, 462] width 598 height 34
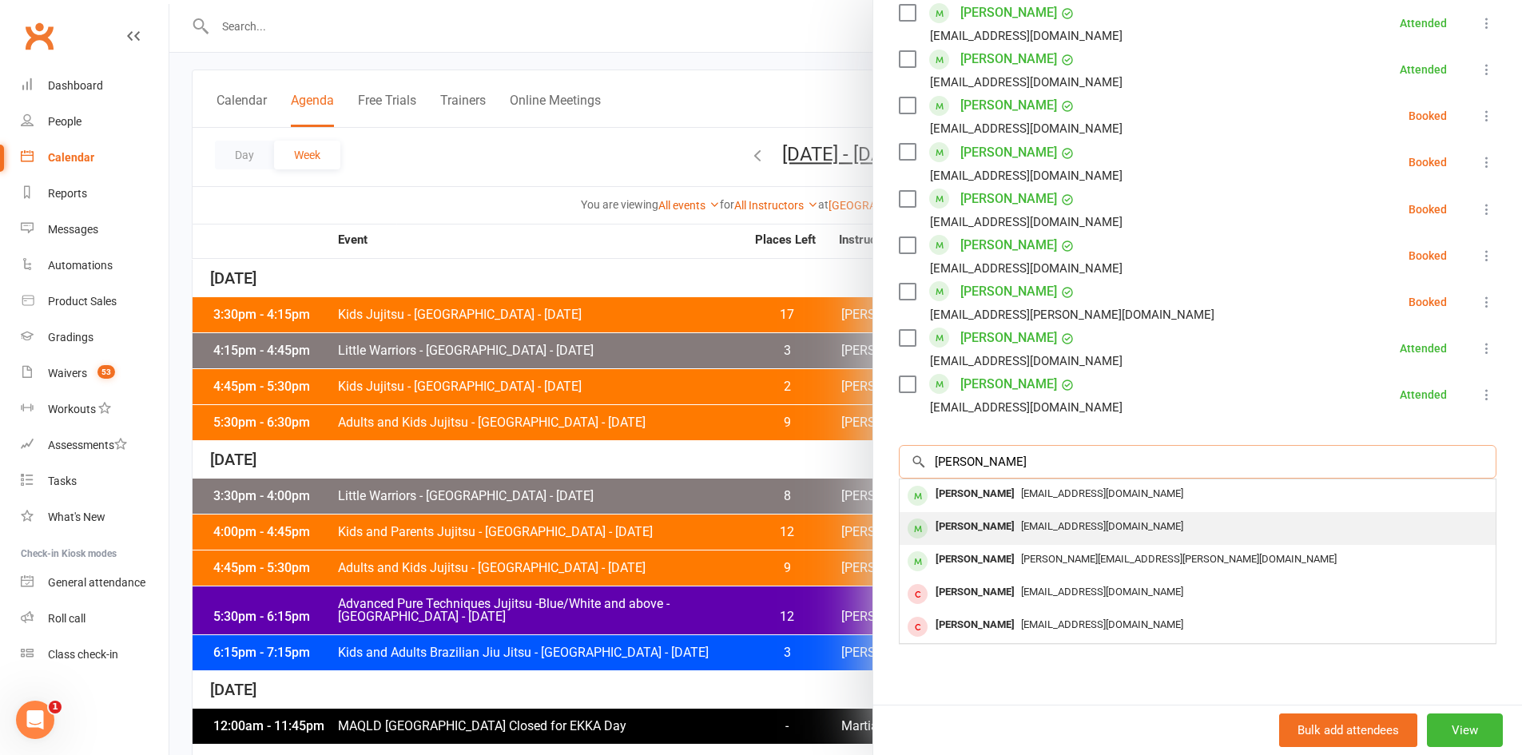
type input "ferri"
click at [962, 523] on div "[PERSON_NAME]" at bounding box center [975, 526] width 92 height 23
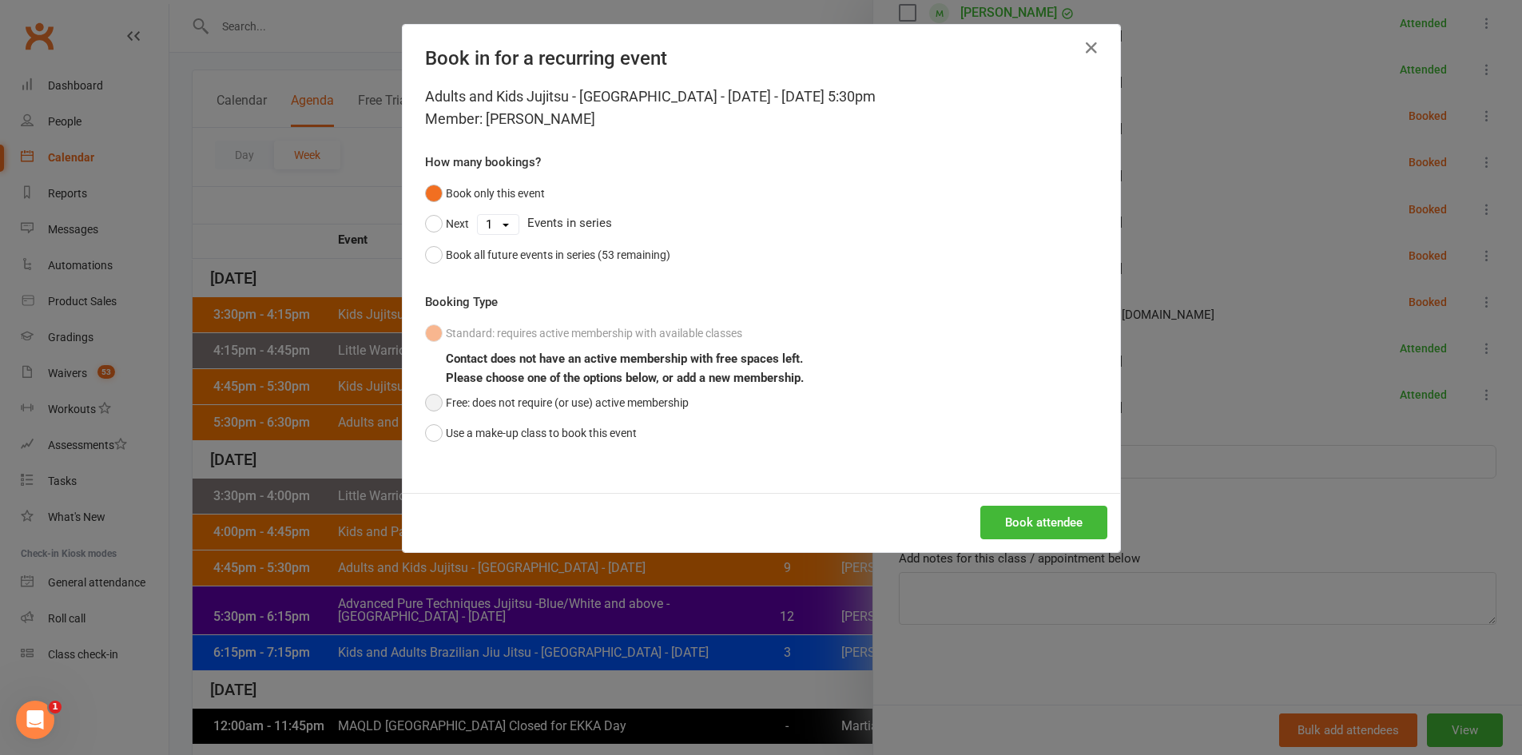
click at [526, 404] on button "Free: does not require (or use) active membership" at bounding box center [557, 402] width 264 height 30
click at [1007, 528] on button "Book attendee" at bounding box center [1043, 523] width 127 height 34
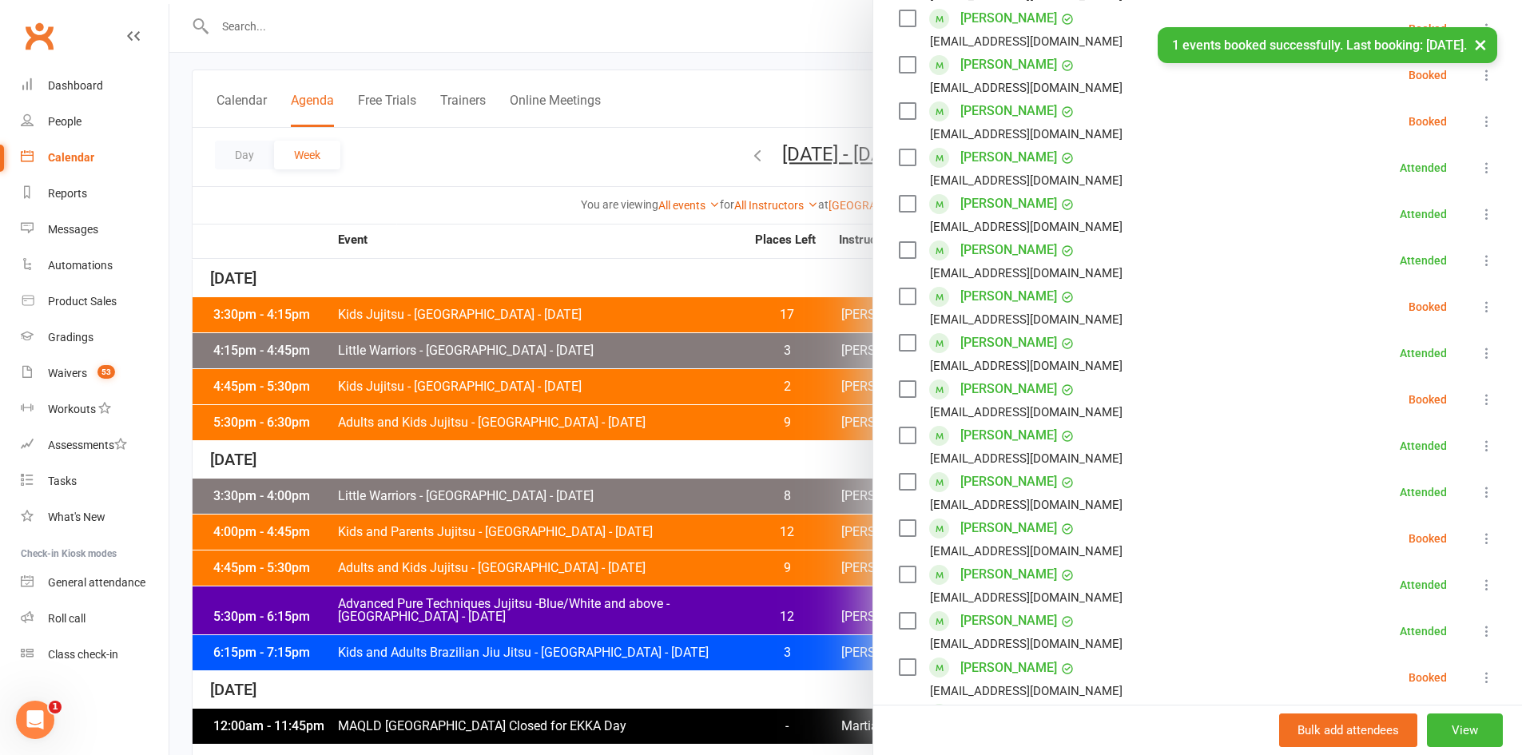
scroll to position [374, 0]
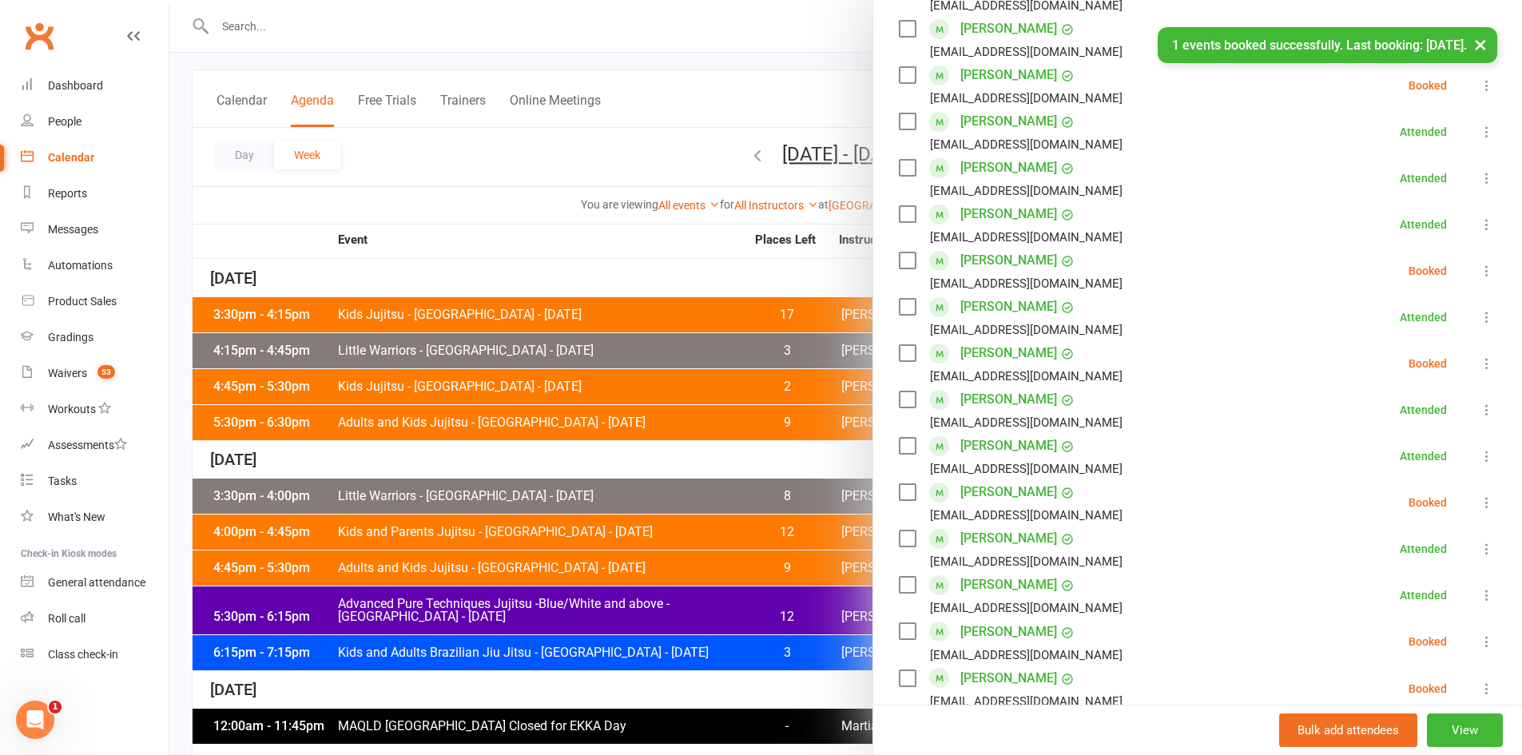
click at [1479, 266] on icon at bounding box center [1487, 271] width 16 height 16
click at [1225, 278] on li "Ruby Farrar ruby010305@gmail.com Booked More info Remove Check in Mark absent S…" at bounding box center [1198, 271] width 598 height 46
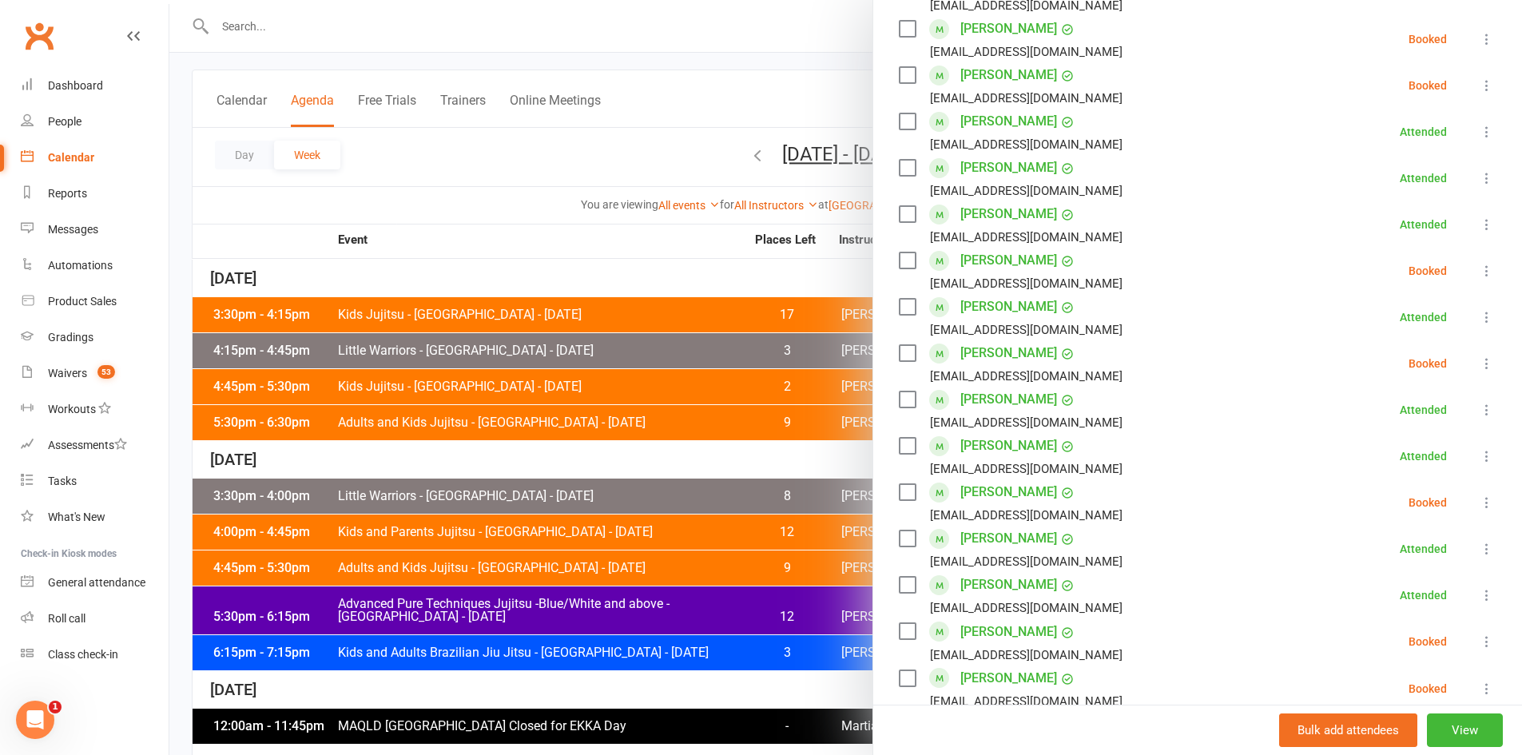
click at [1479, 364] on icon at bounding box center [1487, 364] width 16 height 16
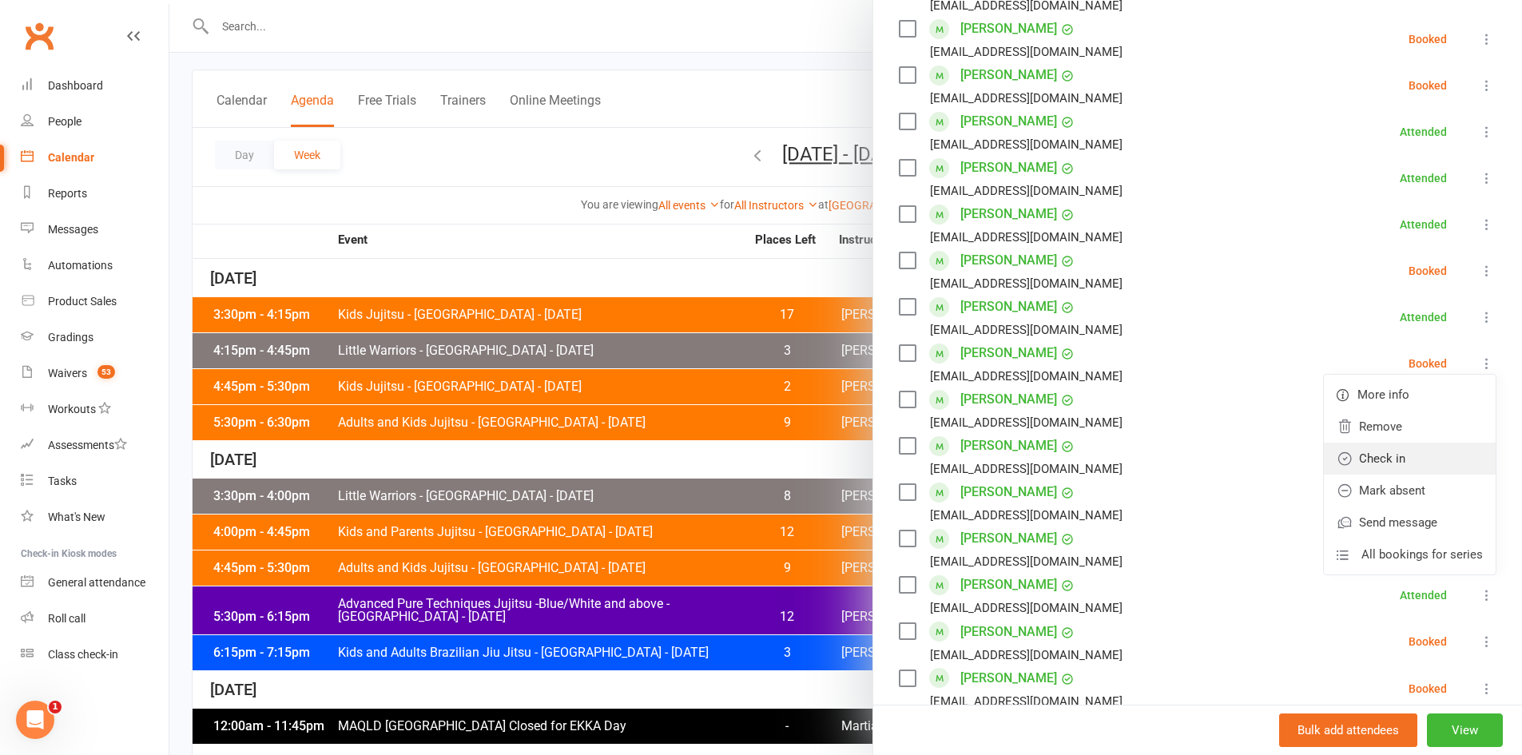
click at [1357, 450] on link "Check in" at bounding box center [1410, 459] width 172 height 32
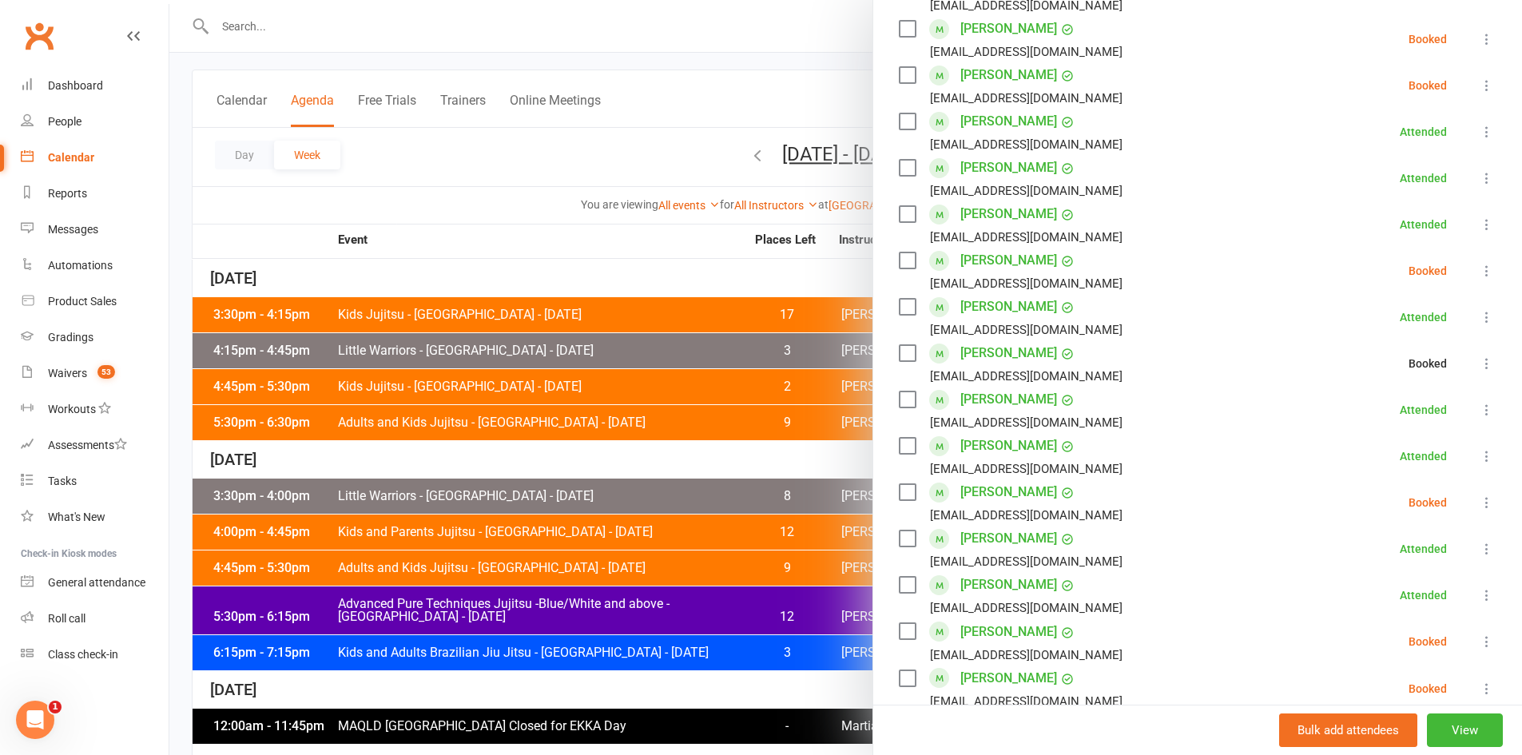
click at [622, 288] on div at bounding box center [845, 377] width 1353 height 755
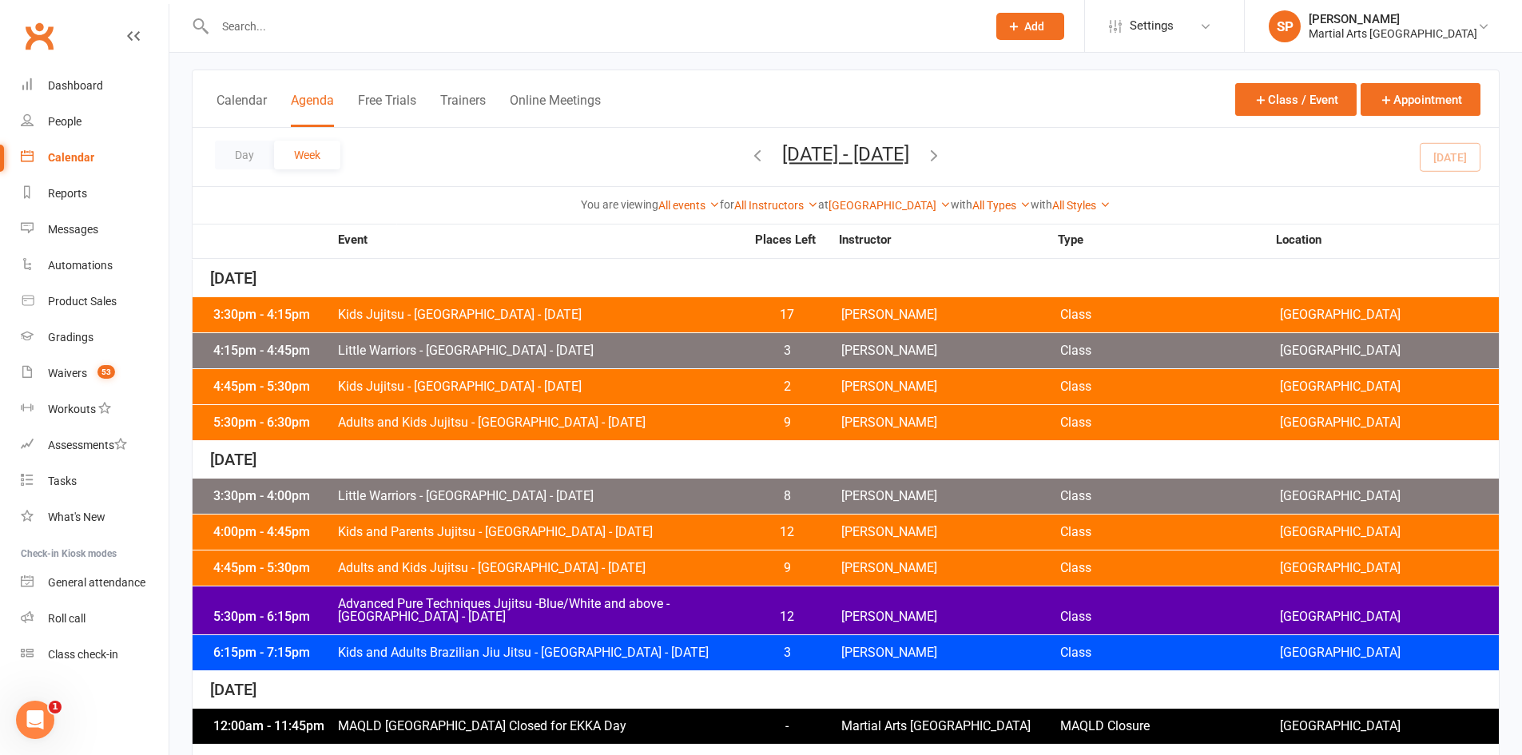
click at [330, 423] on div "5:30pm - 6:30pm" at bounding box center [273, 422] width 128 height 13
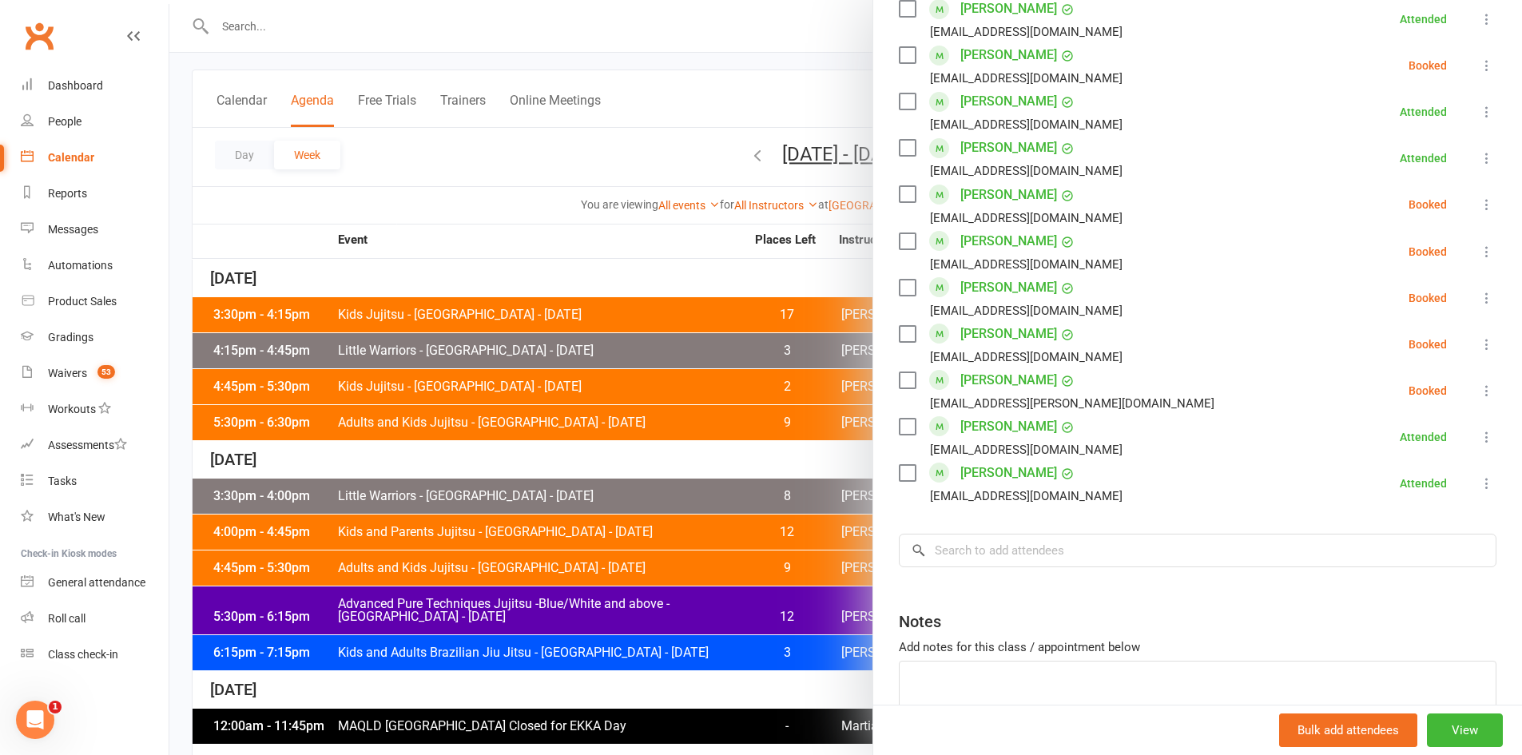
scroll to position [900, 0]
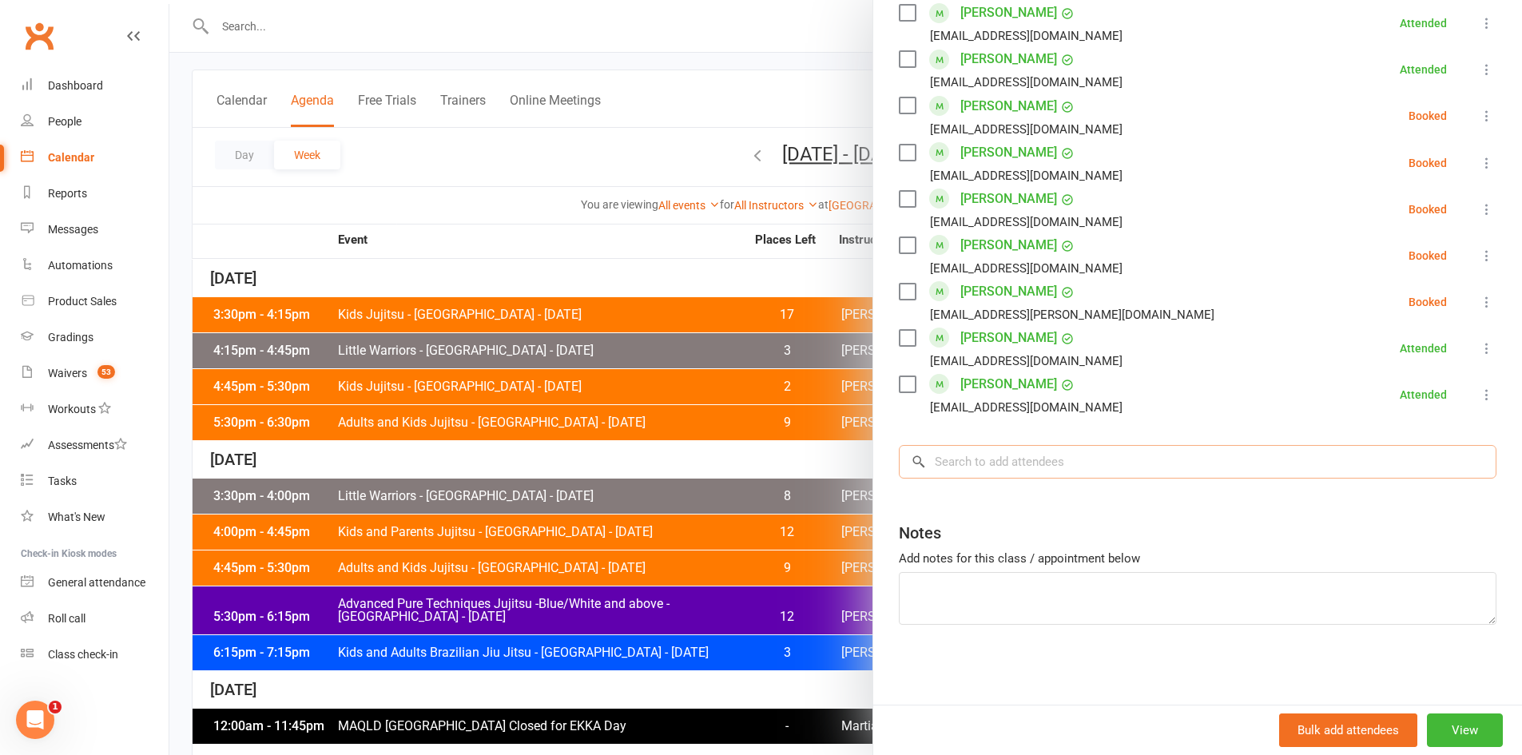
click at [948, 446] on input "search" at bounding box center [1198, 462] width 598 height 34
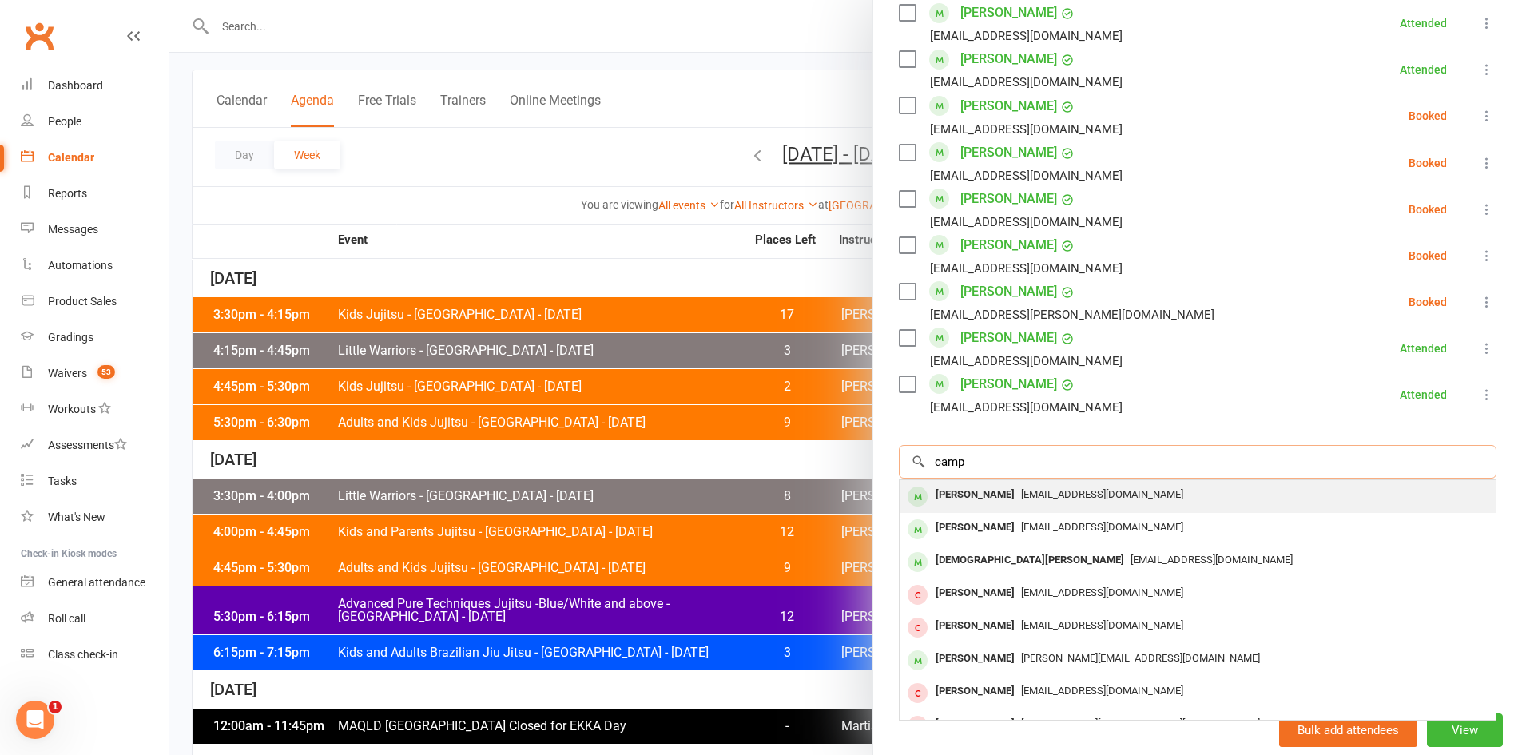
type input "camp"
click at [1014, 501] on div "[EMAIL_ADDRESS][DOMAIN_NAME]" at bounding box center [1197, 494] width 583 height 23
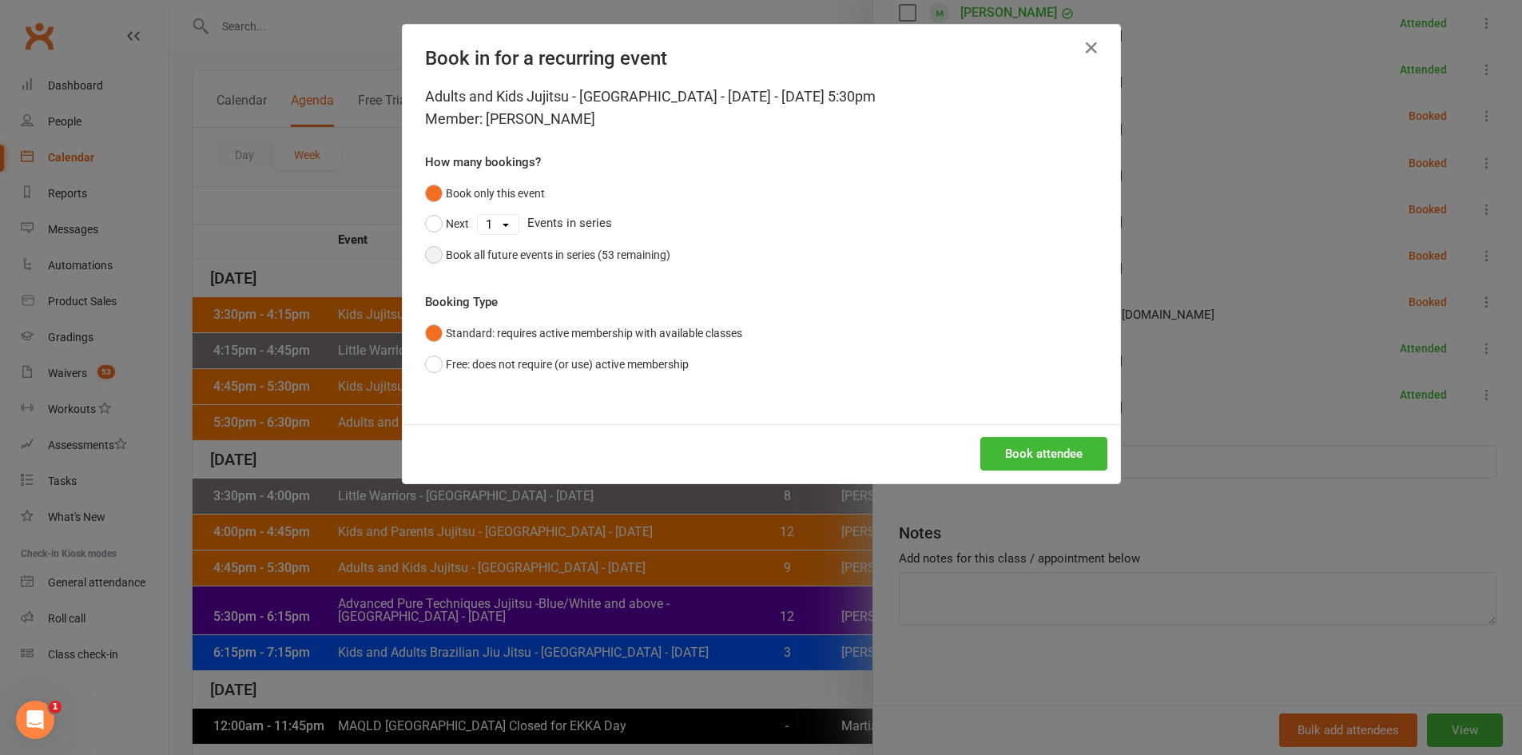
click at [478, 256] on div "Book all future events in series (53 remaining)" at bounding box center [558, 255] width 225 height 18
click at [984, 421] on div "Adults and Kids Jujitsu - Jamboree Heights - Monday - Aug 11, 2025 5:30pm Membe…" at bounding box center [761, 254] width 717 height 339
click at [1008, 439] on button "Book attendee" at bounding box center [1043, 454] width 127 height 34
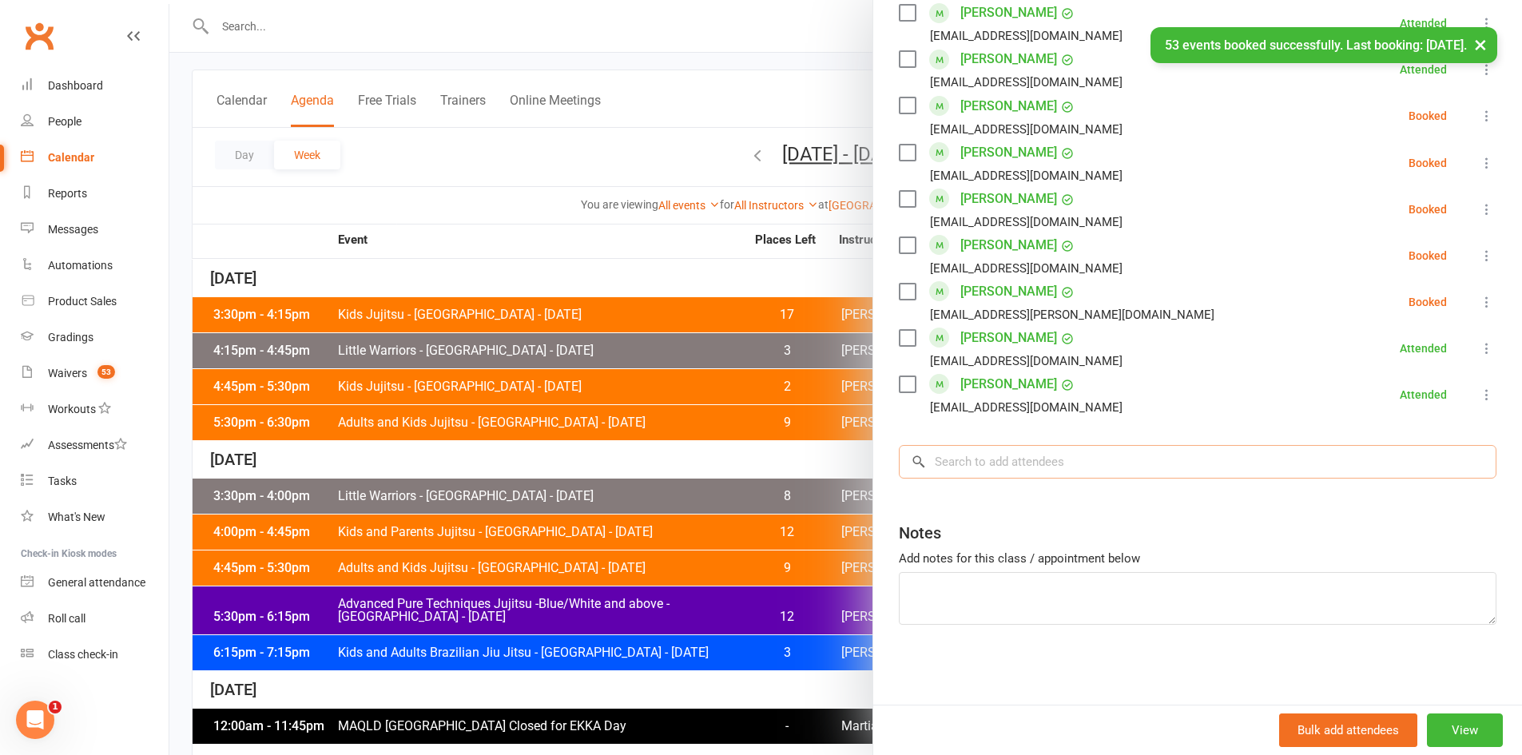
click at [980, 462] on input "search" at bounding box center [1198, 462] width 598 height 34
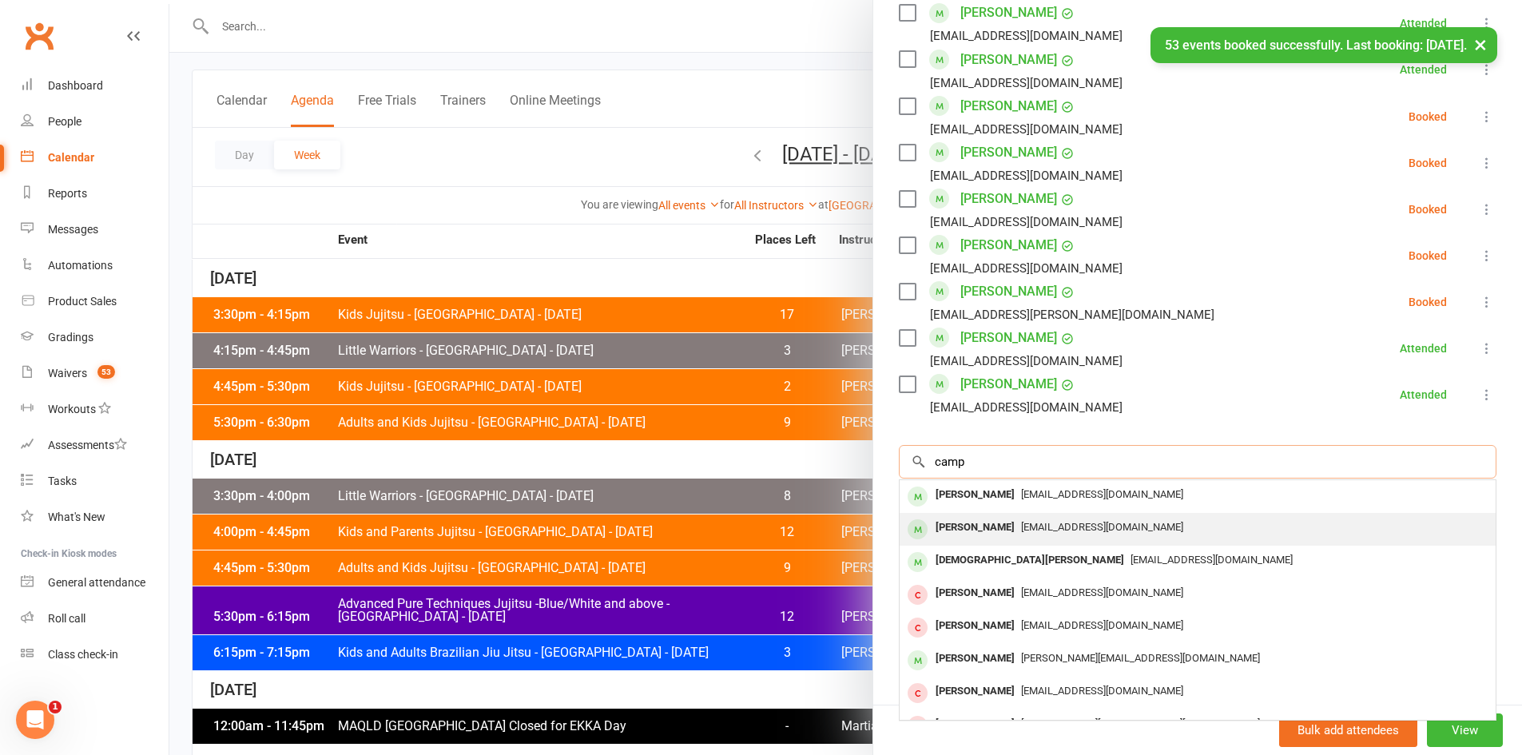
type input "camp"
click at [956, 532] on div "[PERSON_NAME]" at bounding box center [975, 527] width 92 height 23
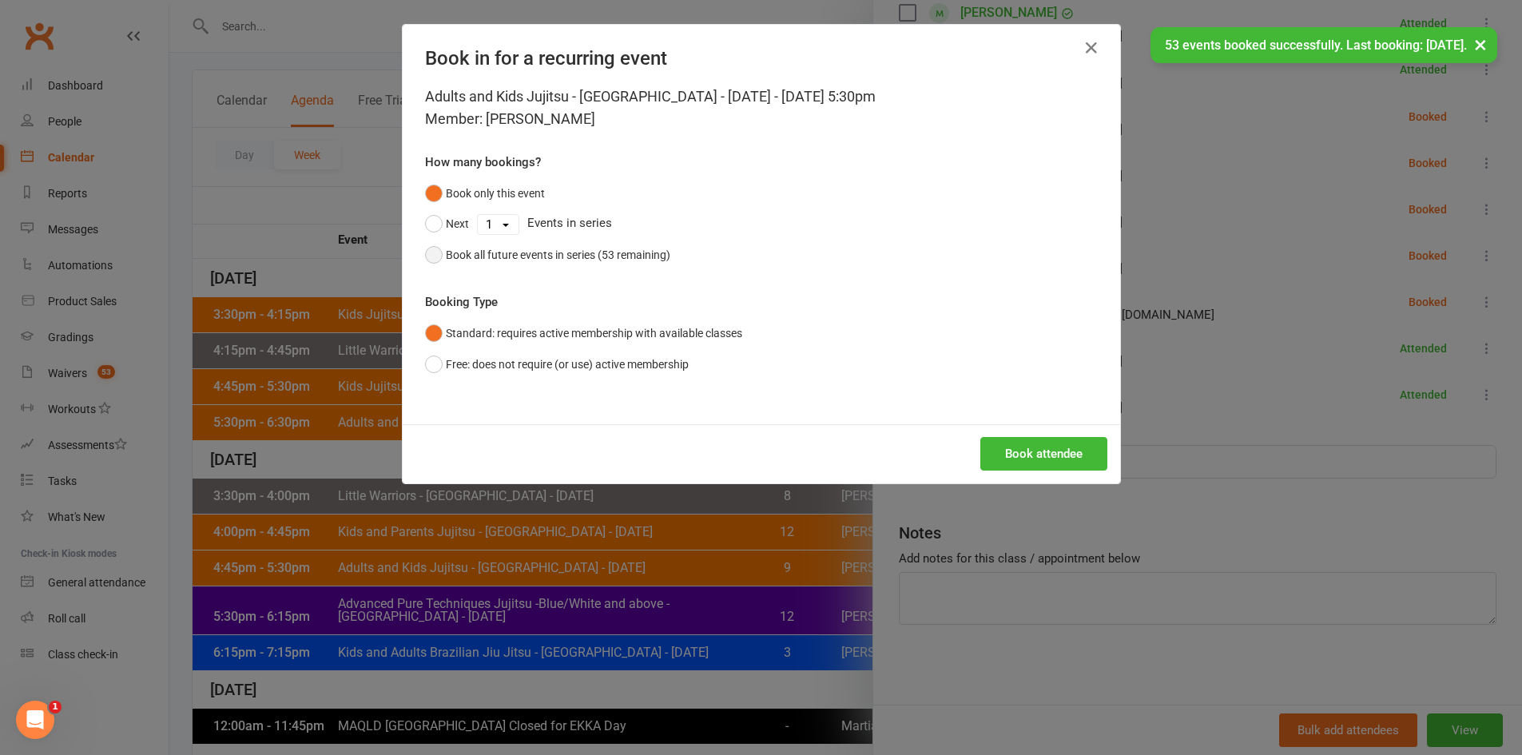
click at [539, 240] on button "Book all future events in series (53 remaining)" at bounding box center [547, 255] width 245 height 30
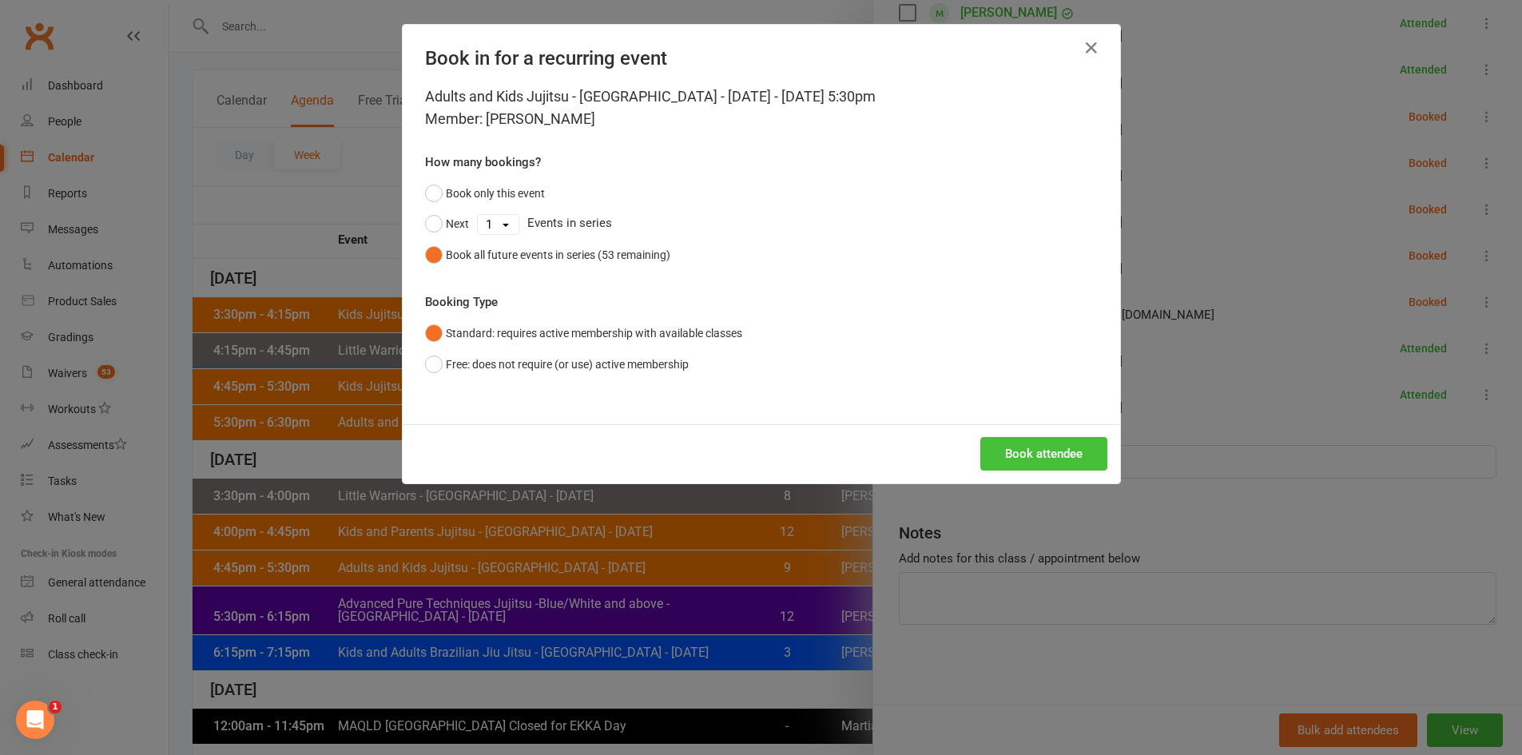
click at [1021, 447] on button "Book attendee" at bounding box center [1043, 454] width 127 height 34
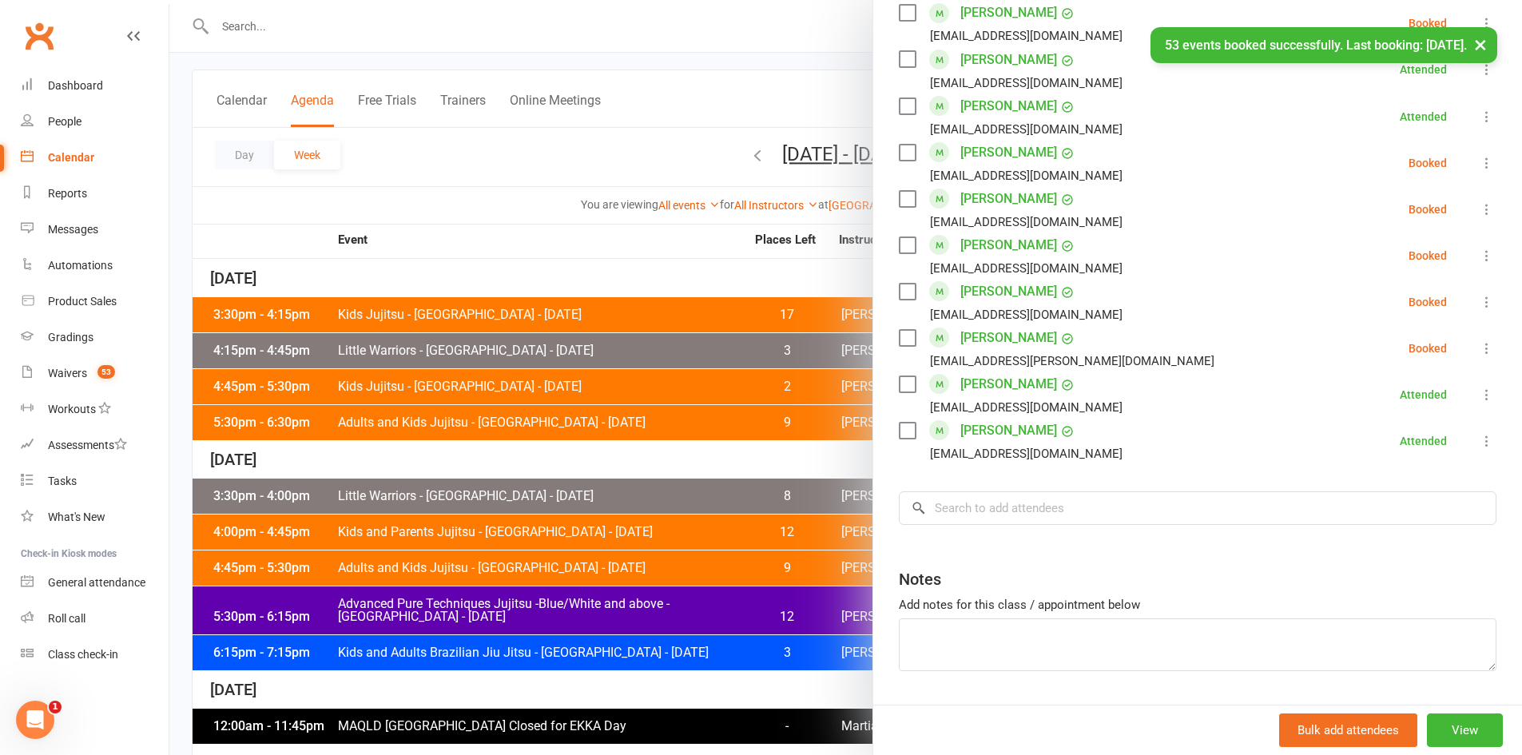
scroll to position [992, 0]
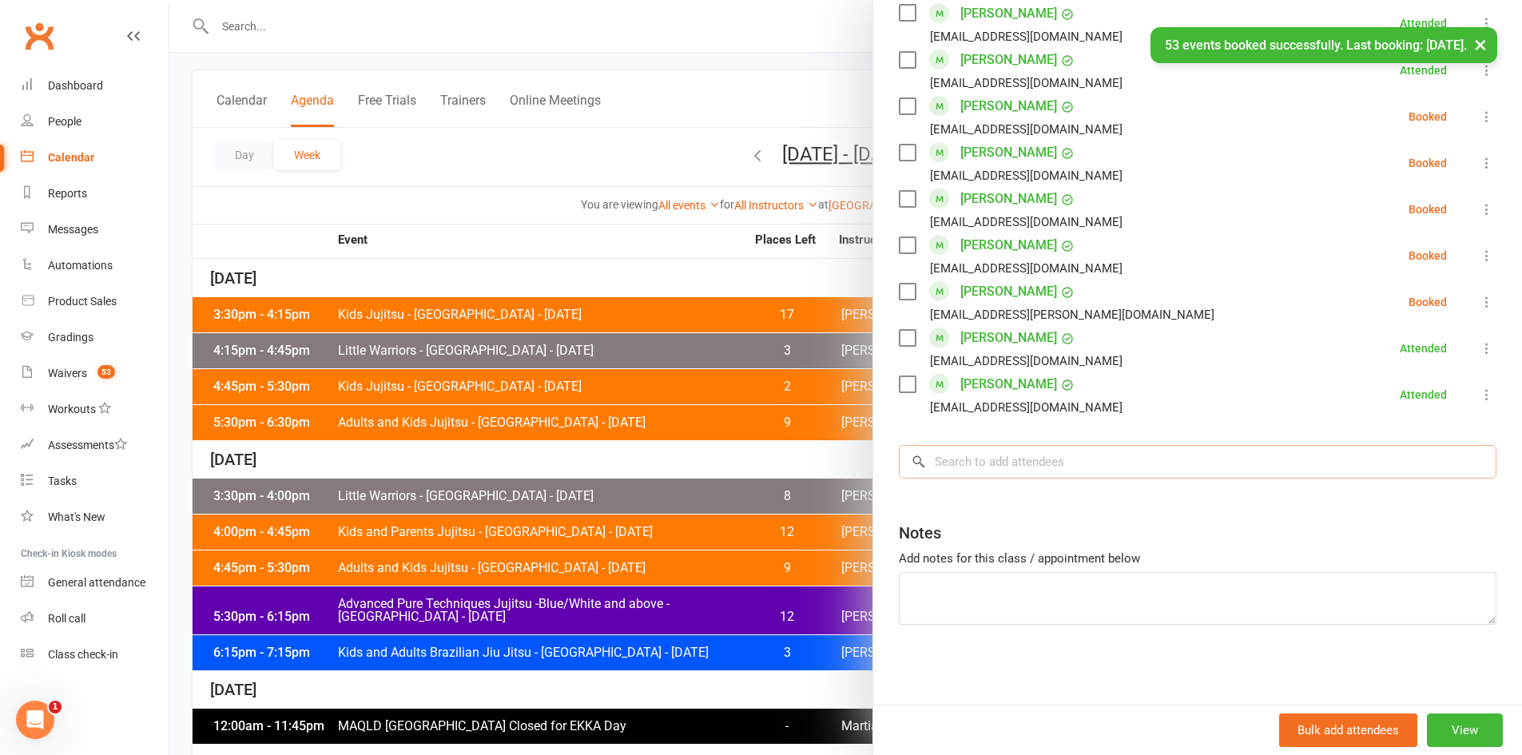
click at [1019, 458] on input "search" at bounding box center [1198, 462] width 598 height 34
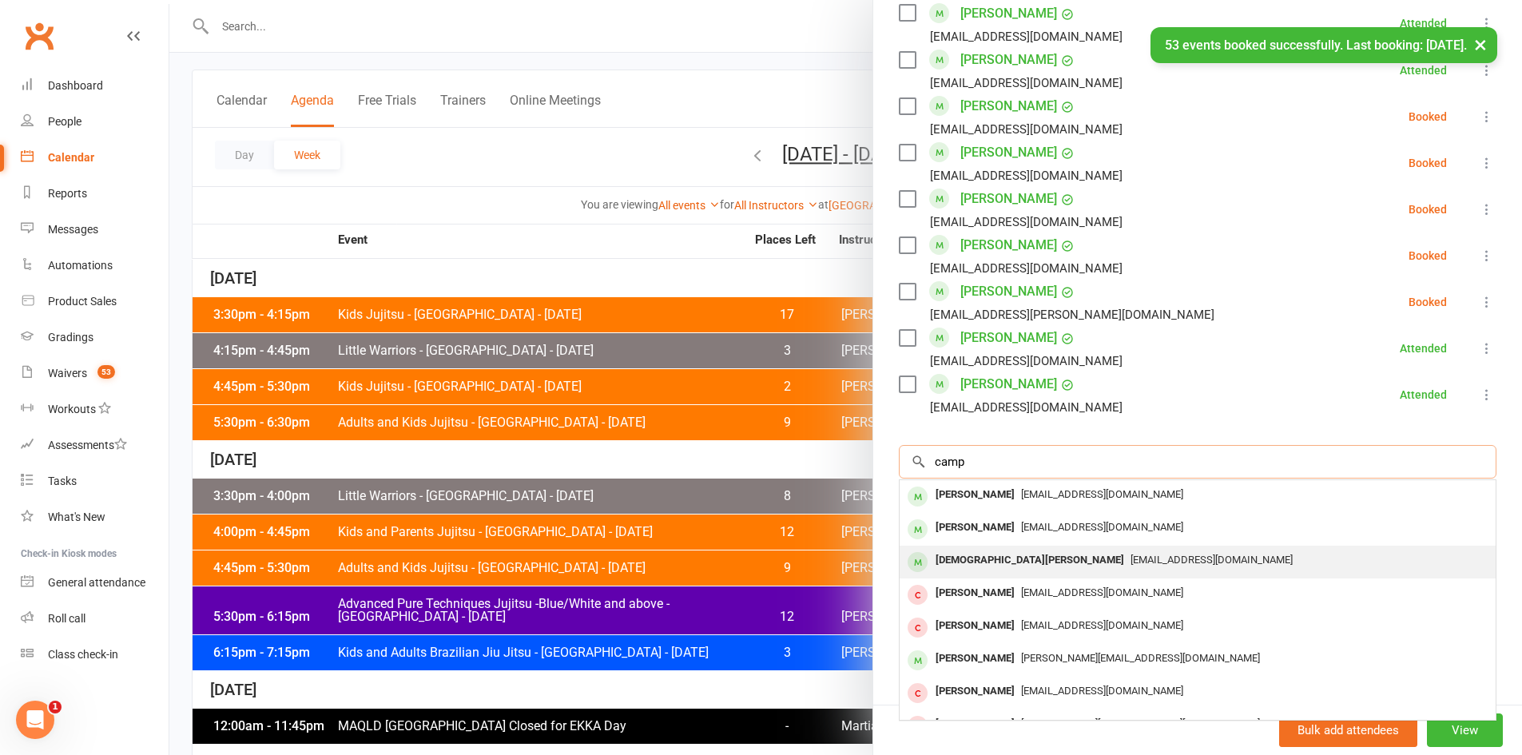
type input "camp"
click at [983, 567] on div "Matthew Camp" at bounding box center [1029, 560] width 201 height 23
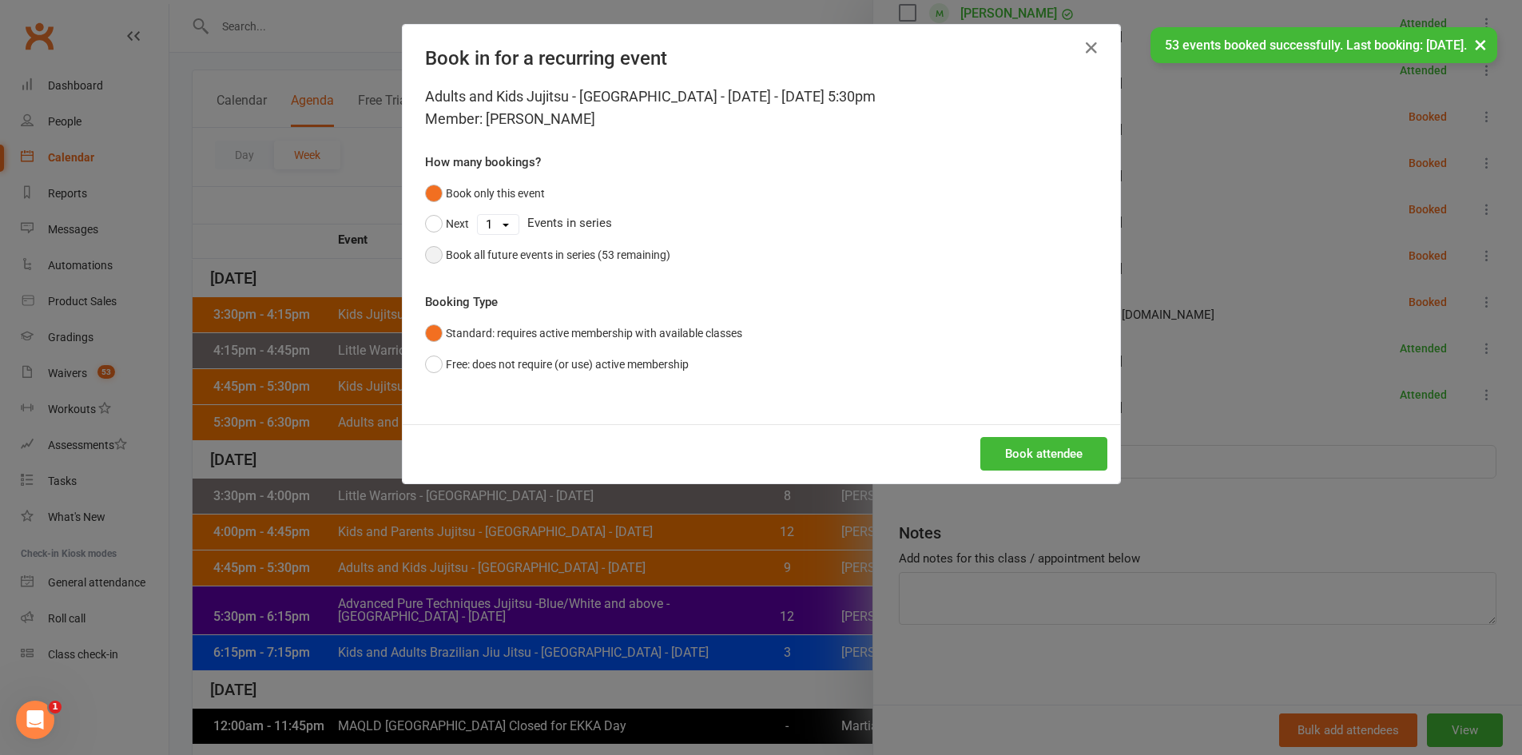
click at [558, 241] on button "Book all future events in series (53 remaining)" at bounding box center [547, 255] width 245 height 30
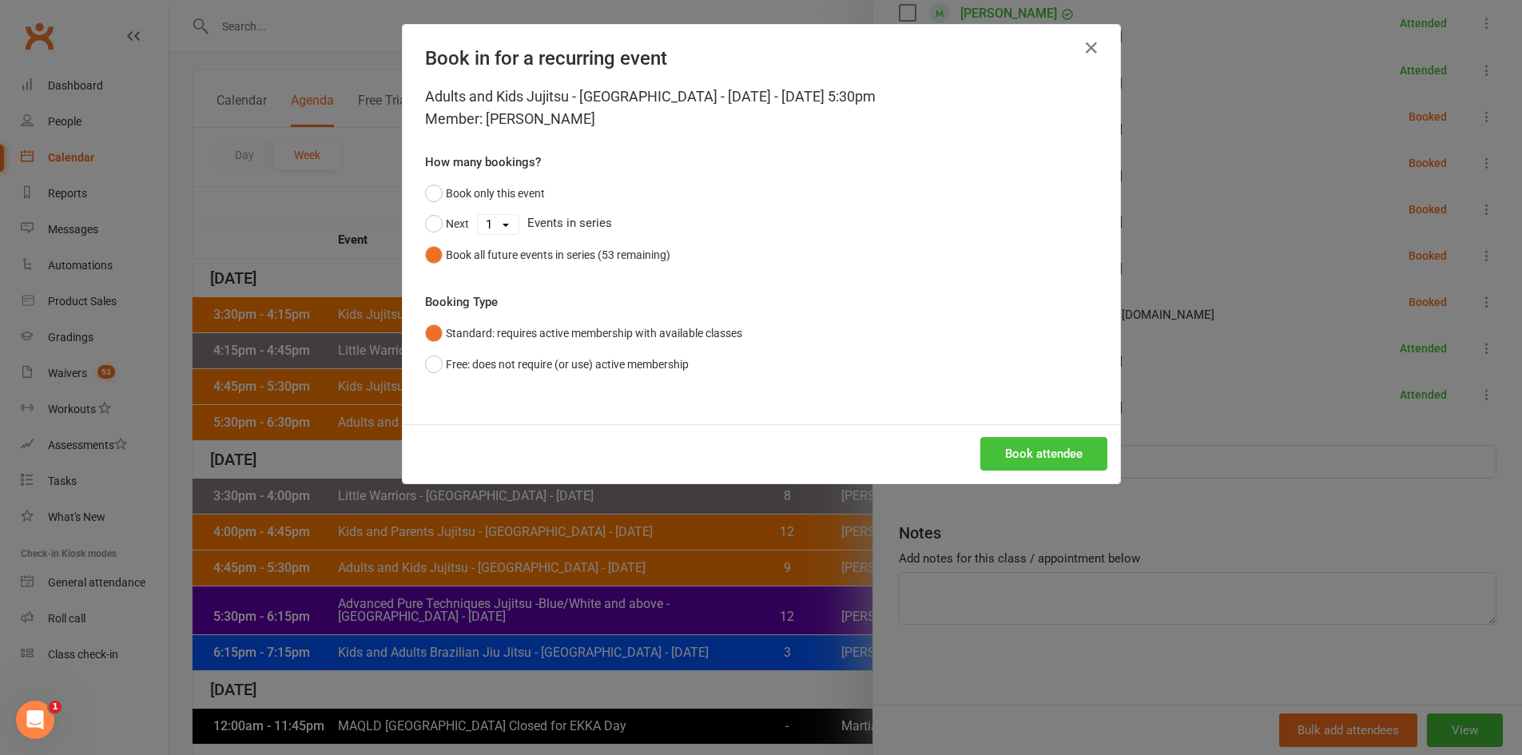
click at [1042, 460] on button "Book attendee" at bounding box center [1043, 454] width 127 height 34
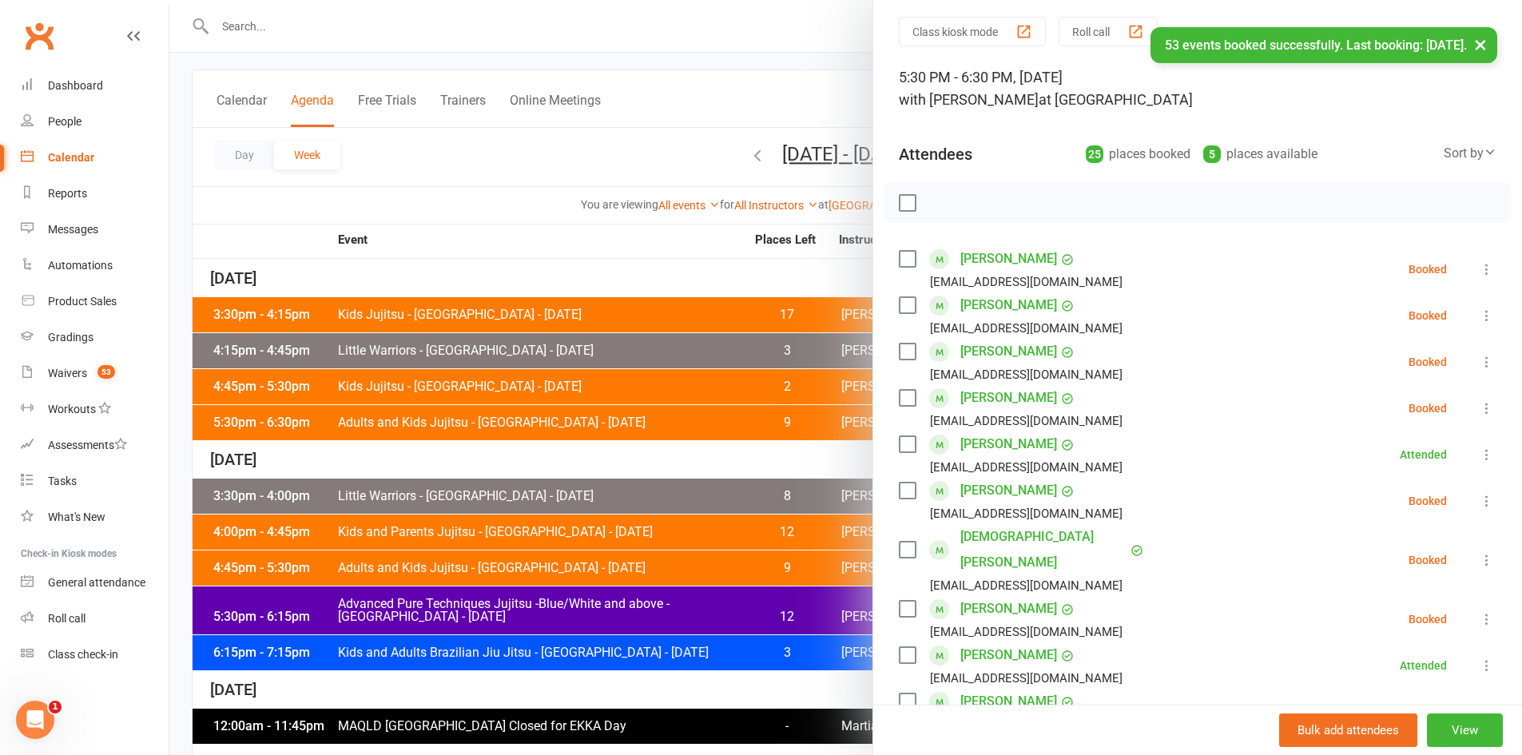
scroll to position [80, 0]
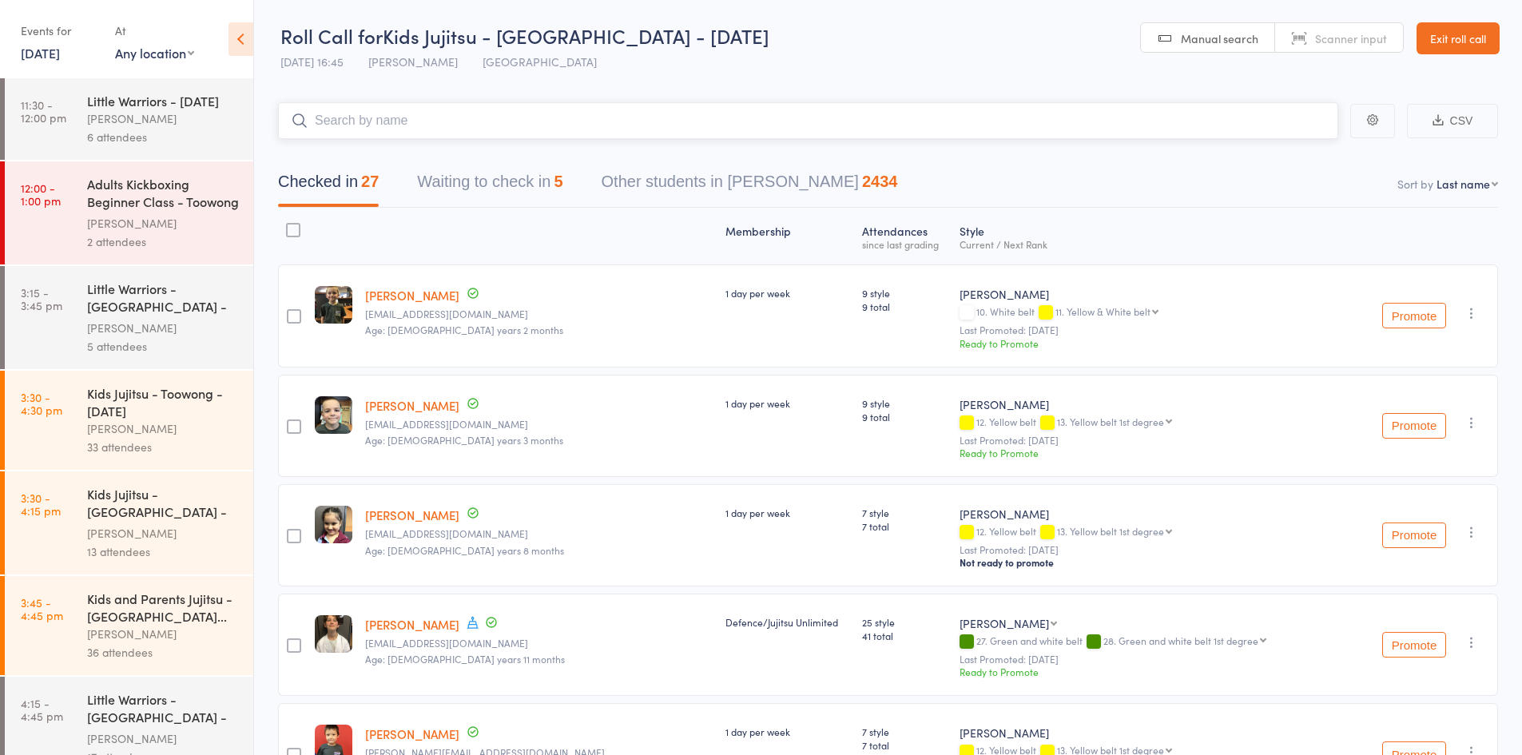
click at [466, 201] on button "Waiting to check in 5" at bounding box center [489, 186] width 145 height 42
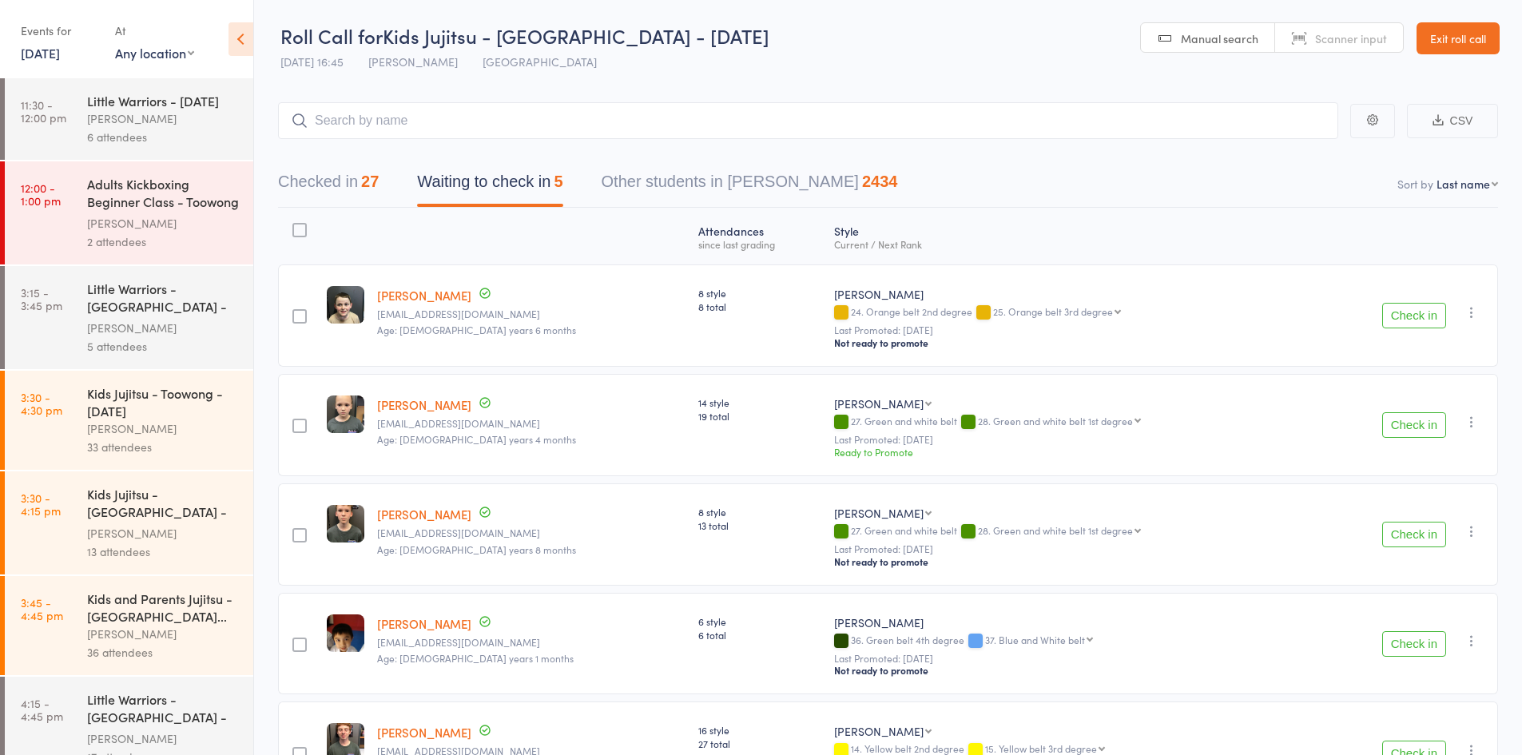
click at [1470, 316] on icon "button" at bounding box center [1472, 312] width 16 height 16
click at [1406, 491] on li "Mark absent" at bounding box center [1415, 494] width 132 height 22
click at [1476, 419] on icon "button" at bounding box center [1472, 422] width 16 height 16
click at [1439, 596] on li "Mark absent" at bounding box center [1415, 604] width 132 height 22
click at [1473, 531] on icon "button" at bounding box center [1472, 531] width 16 height 16
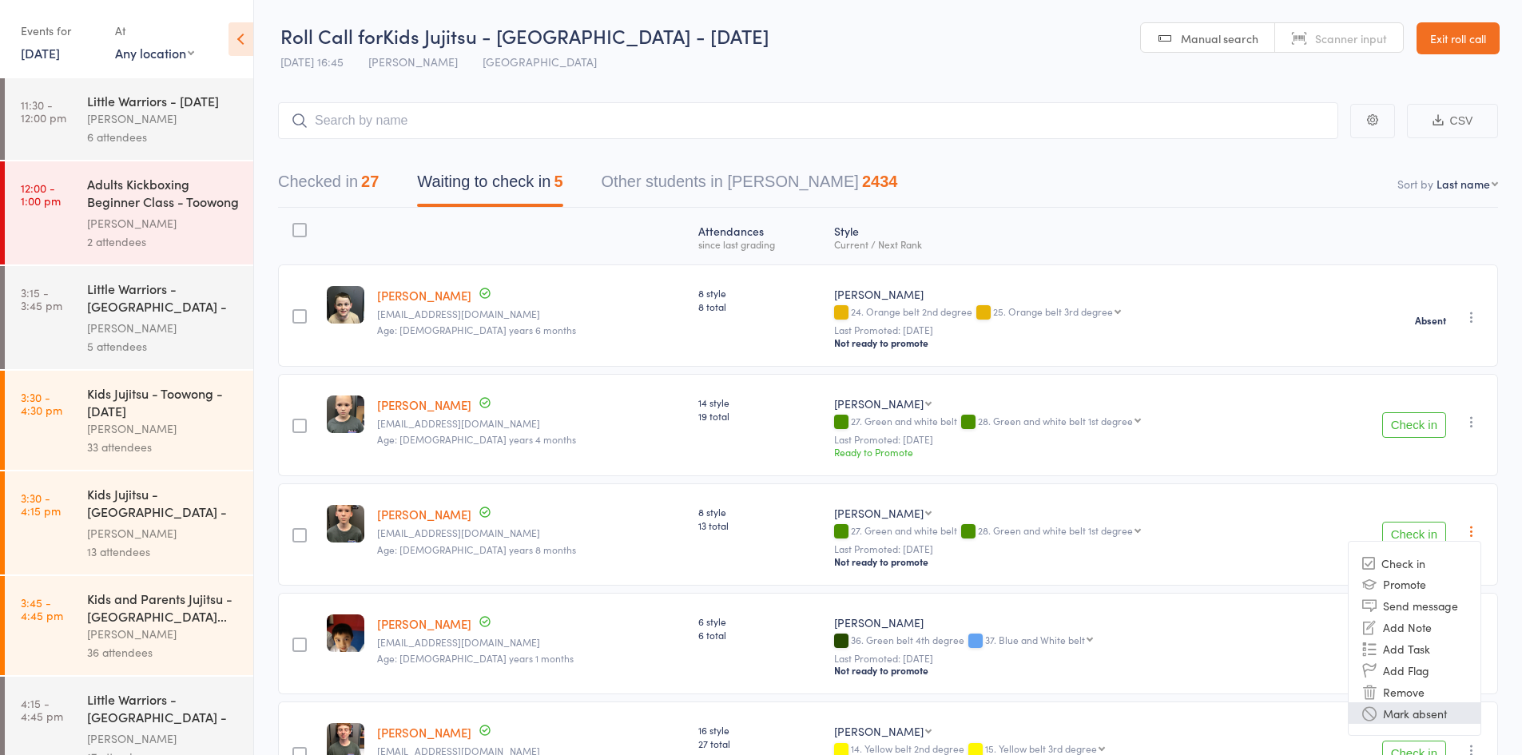
click at [1413, 707] on li "Mark absent" at bounding box center [1415, 713] width 132 height 22
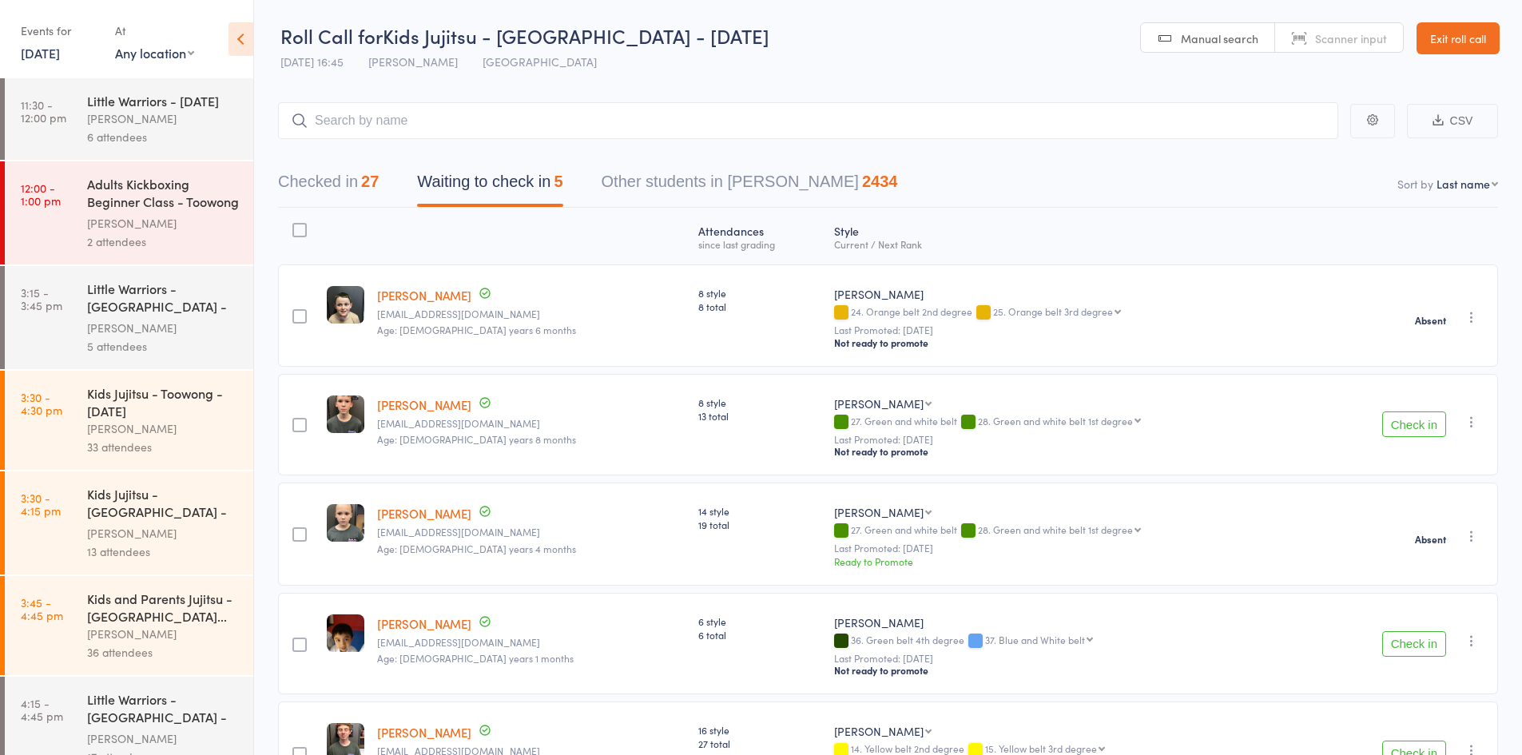
click at [1478, 633] on icon "button" at bounding box center [1472, 641] width 16 height 16
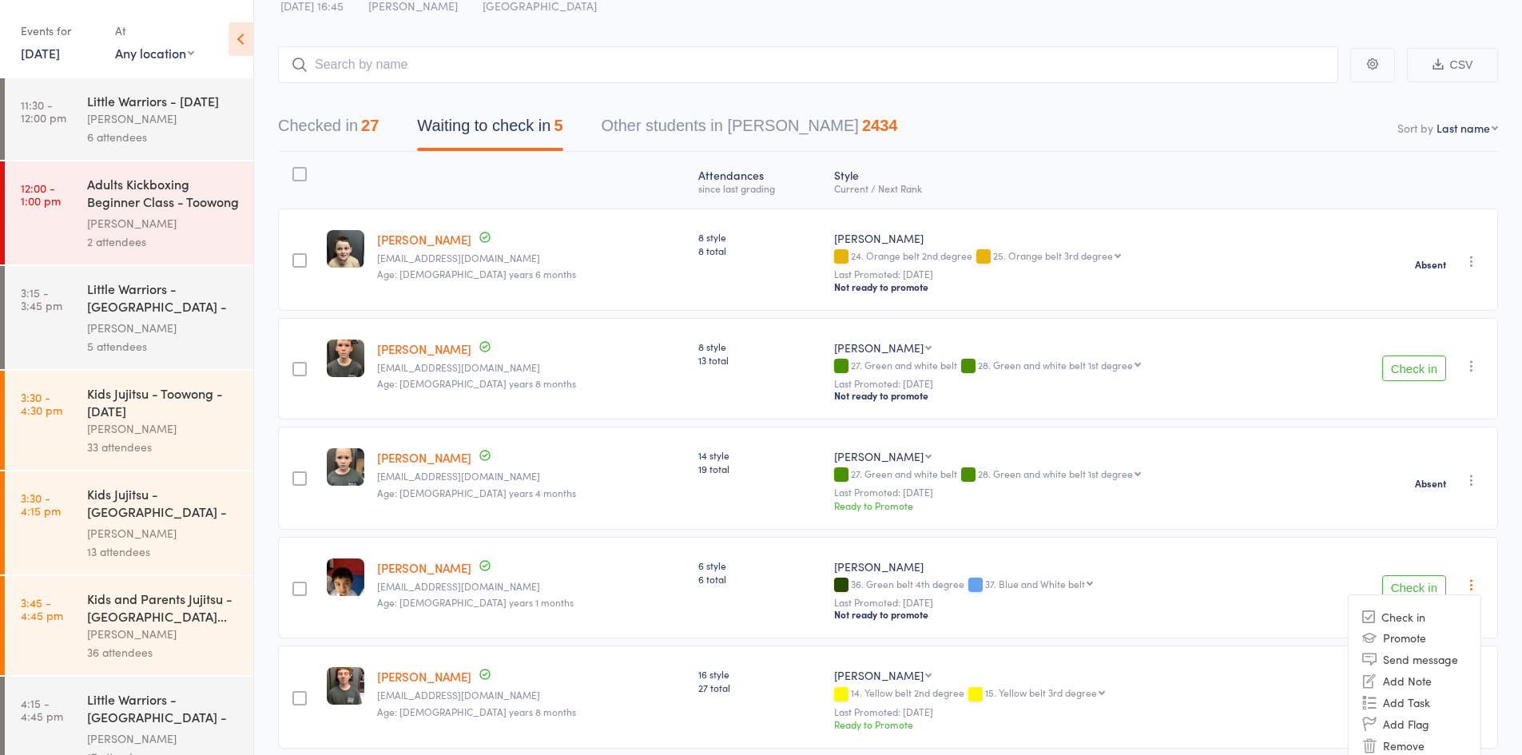
scroll to position [111, 0]
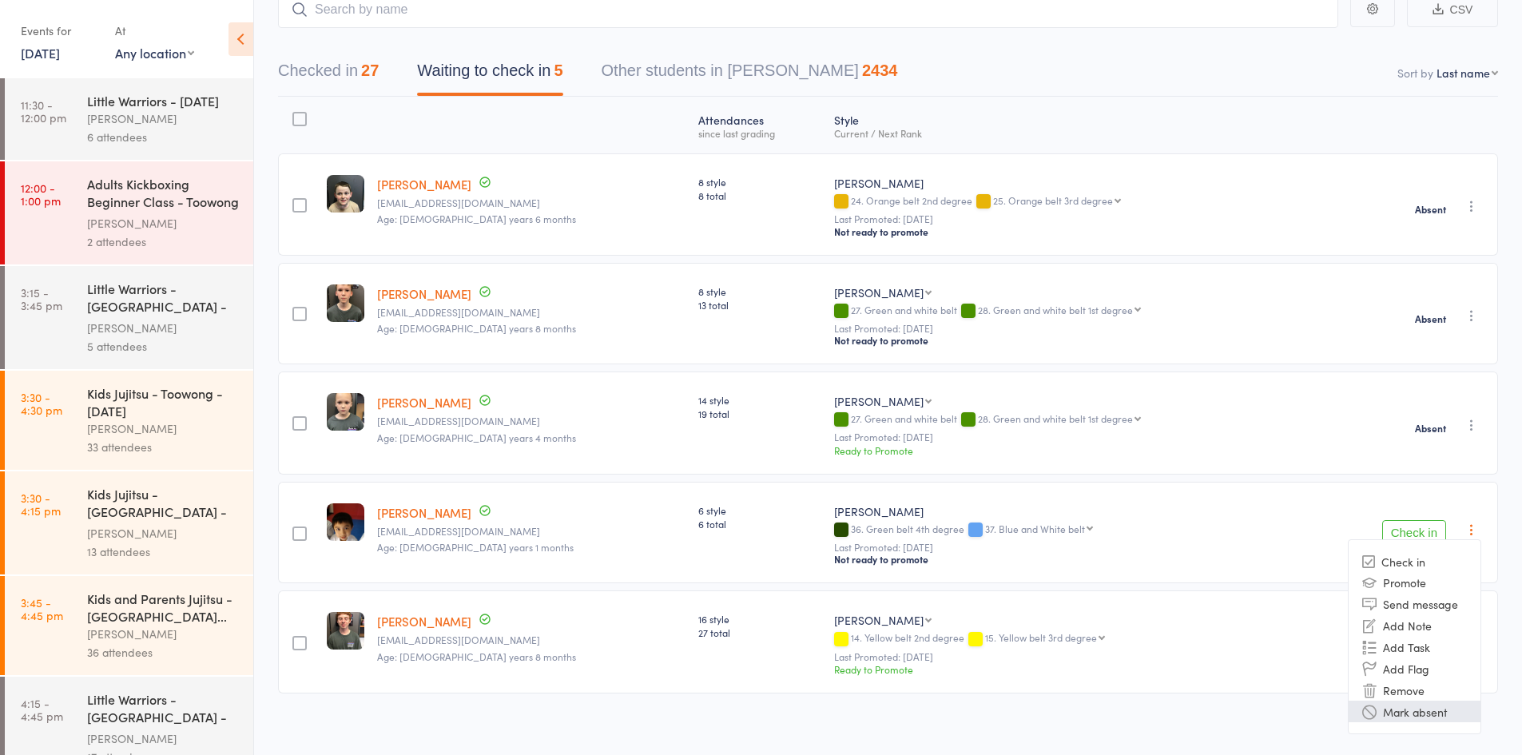
click at [1422, 701] on li "Mark absent" at bounding box center [1415, 712] width 132 height 22
click at [1470, 634] on icon "button" at bounding box center [1472, 639] width 16 height 16
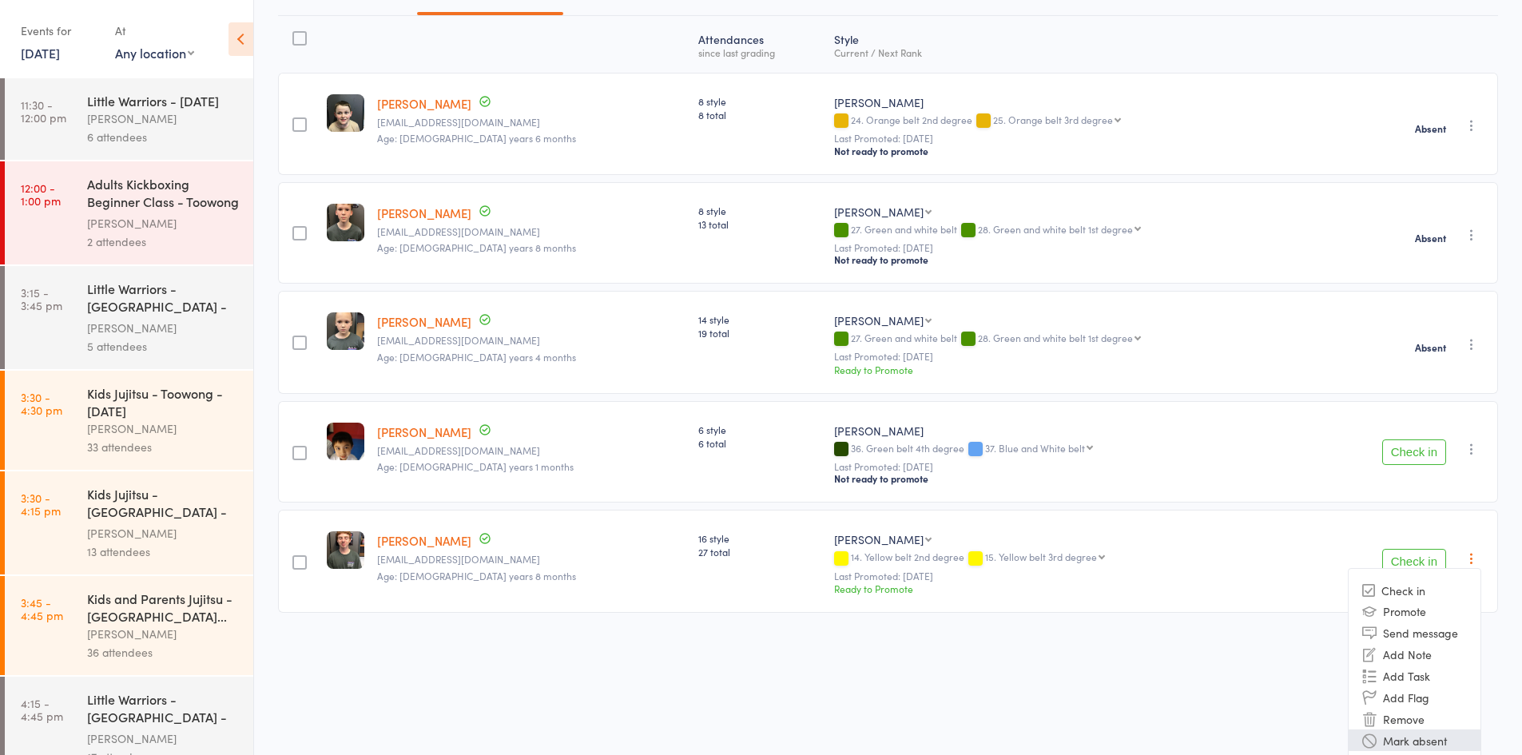
click at [1438, 731] on li "Mark absent" at bounding box center [1415, 740] width 132 height 22
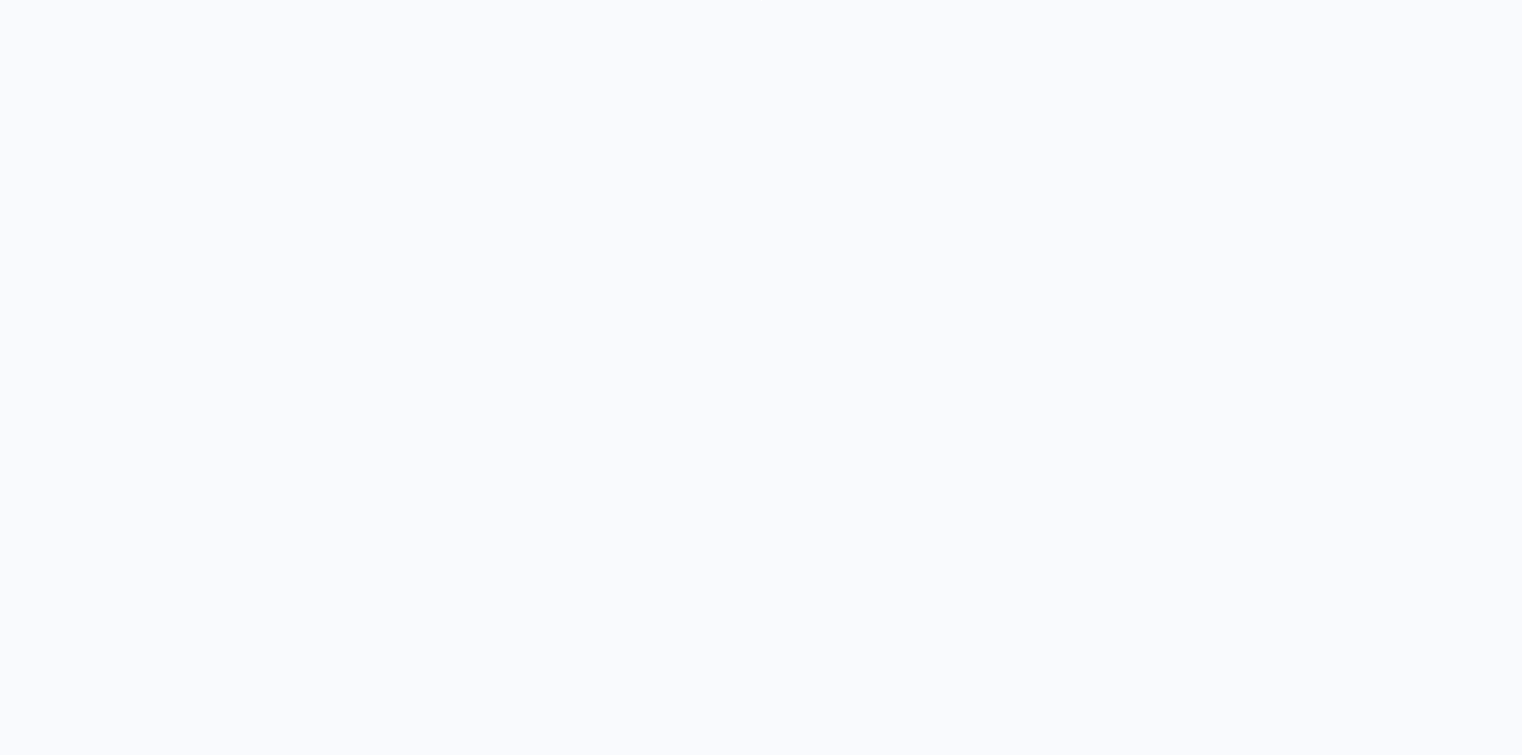
scroll to position [1, 0]
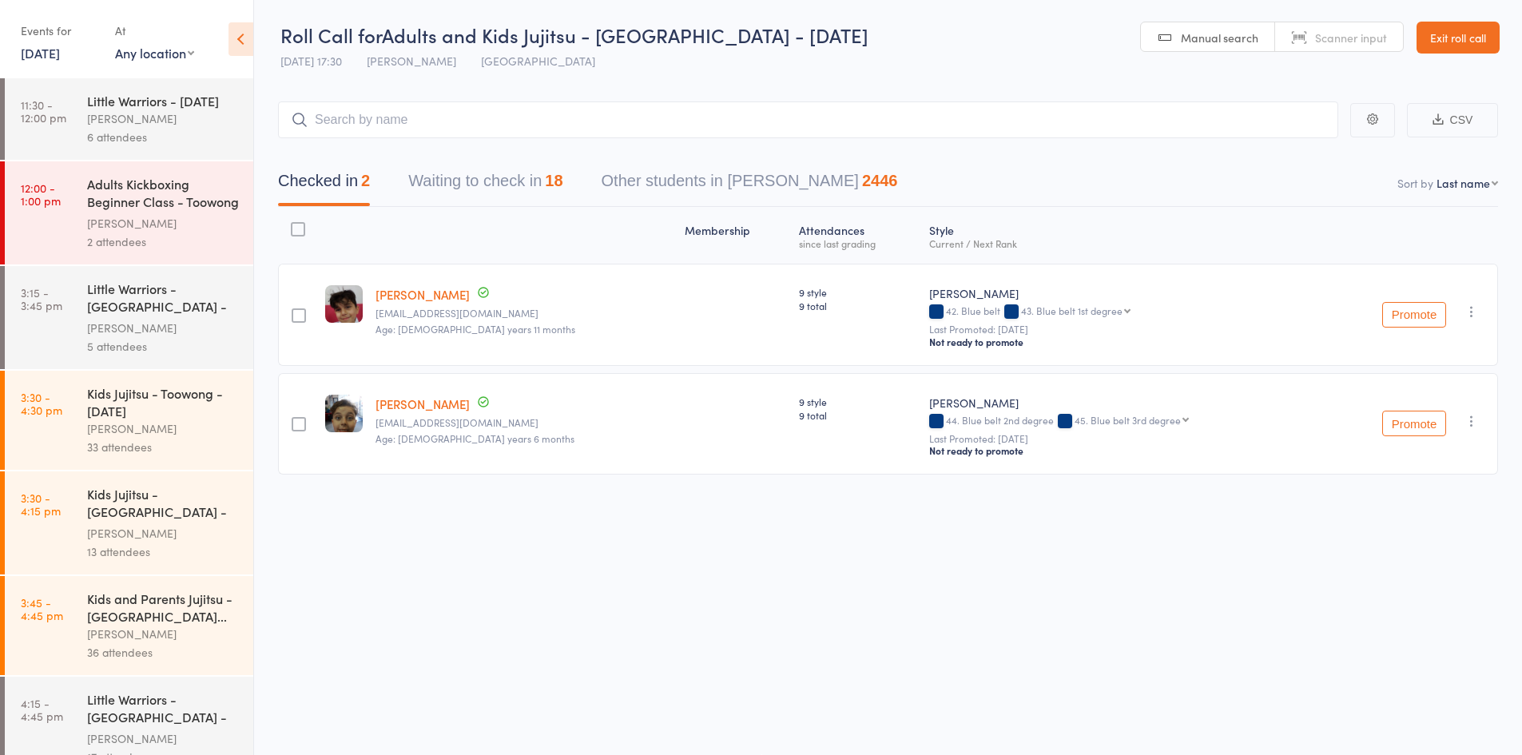
click at [243, 46] on icon at bounding box center [241, 39] width 25 height 34
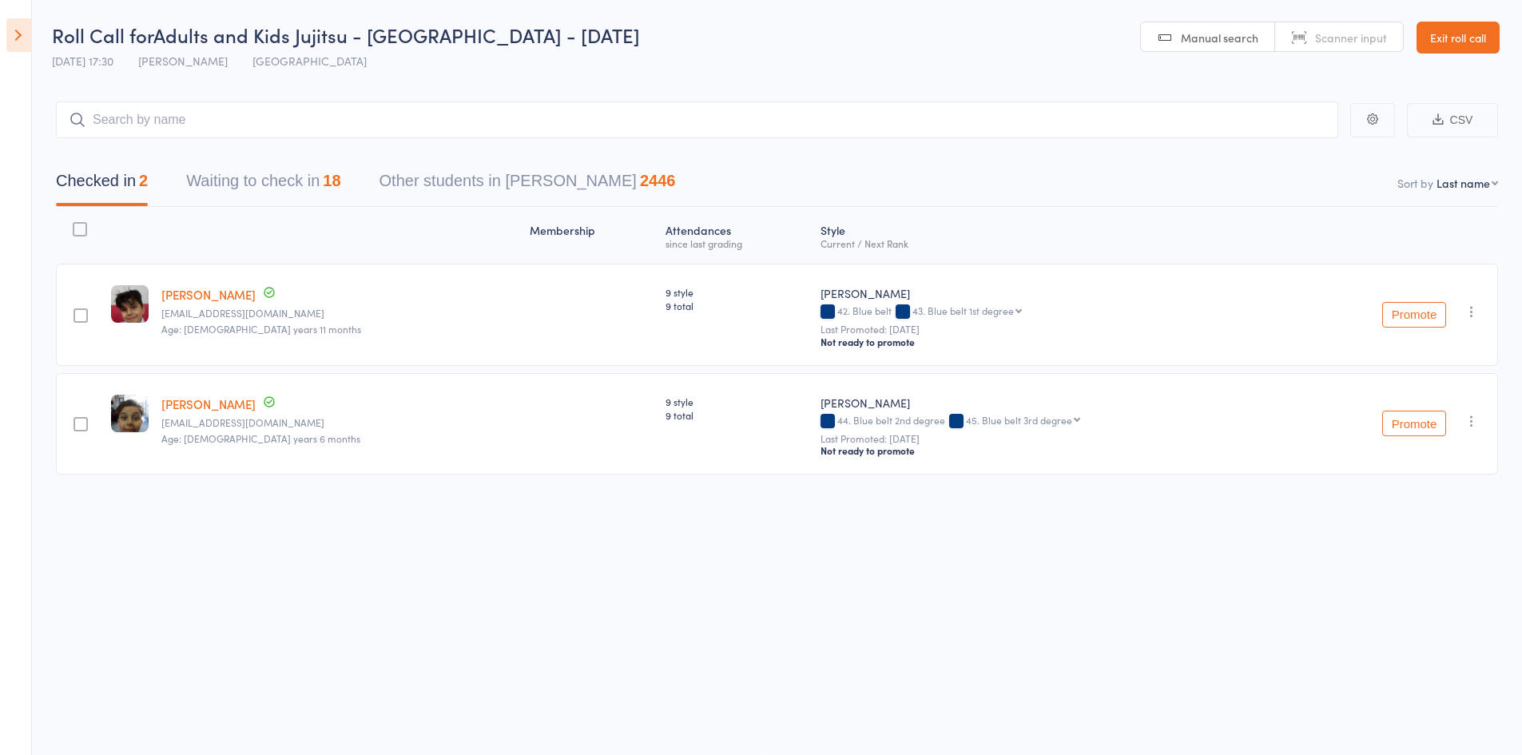
click at [273, 193] on button "Waiting to check in 18" at bounding box center [263, 185] width 154 height 42
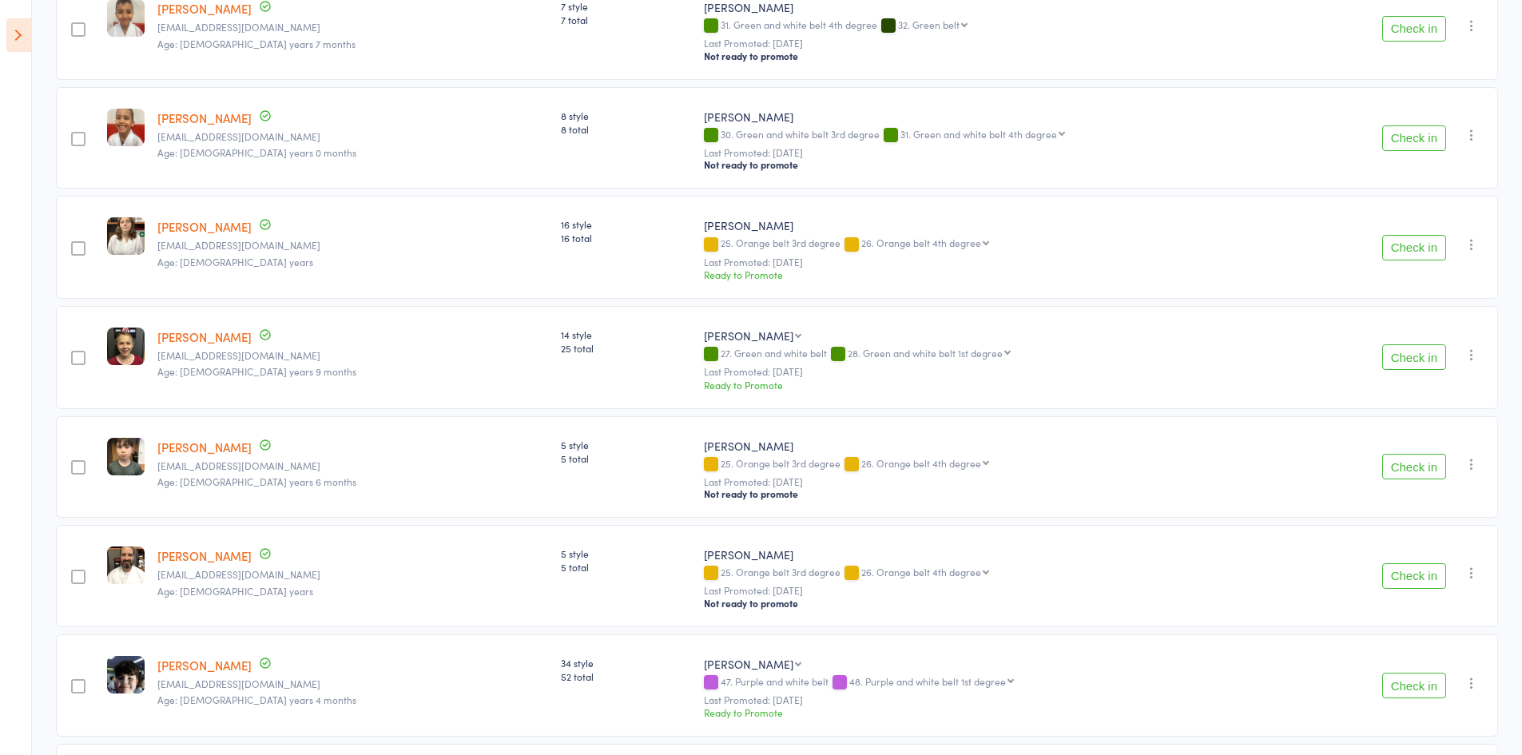
scroll to position [559, 0]
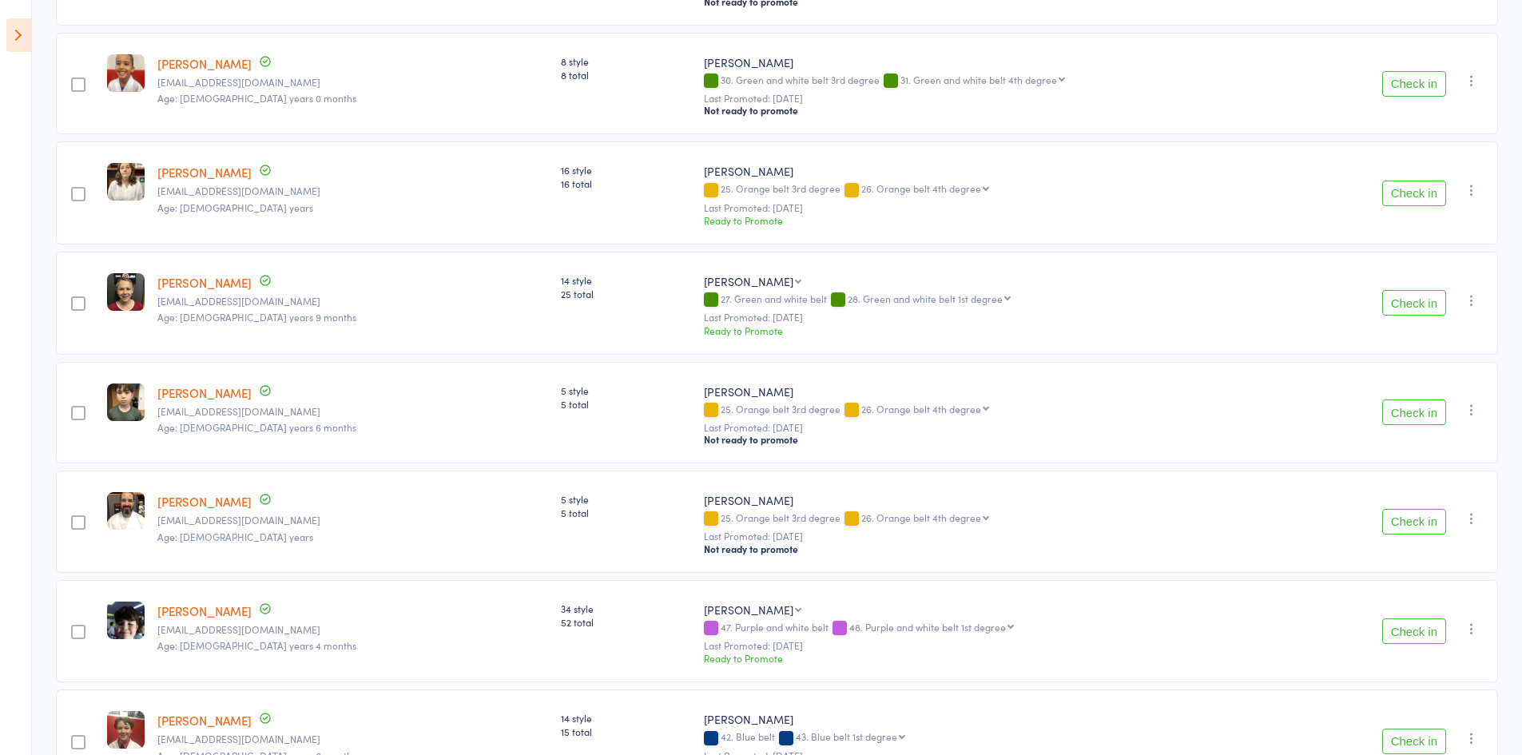
click at [1412, 402] on button "Check in" at bounding box center [1414, 412] width 64 height 26
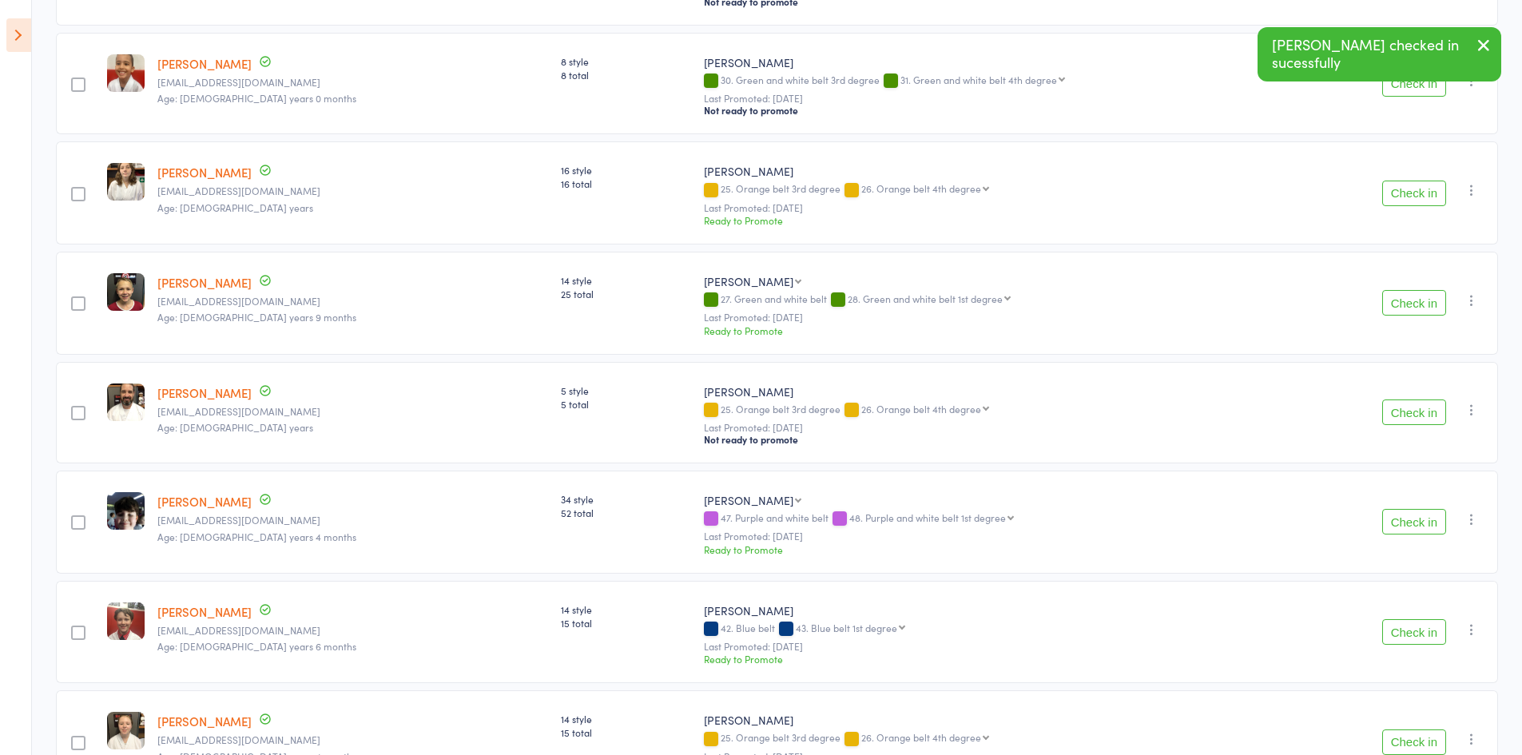
click at [1406, 399] on button "Check in" at bounding box center [1414, 412] width 64 height 26
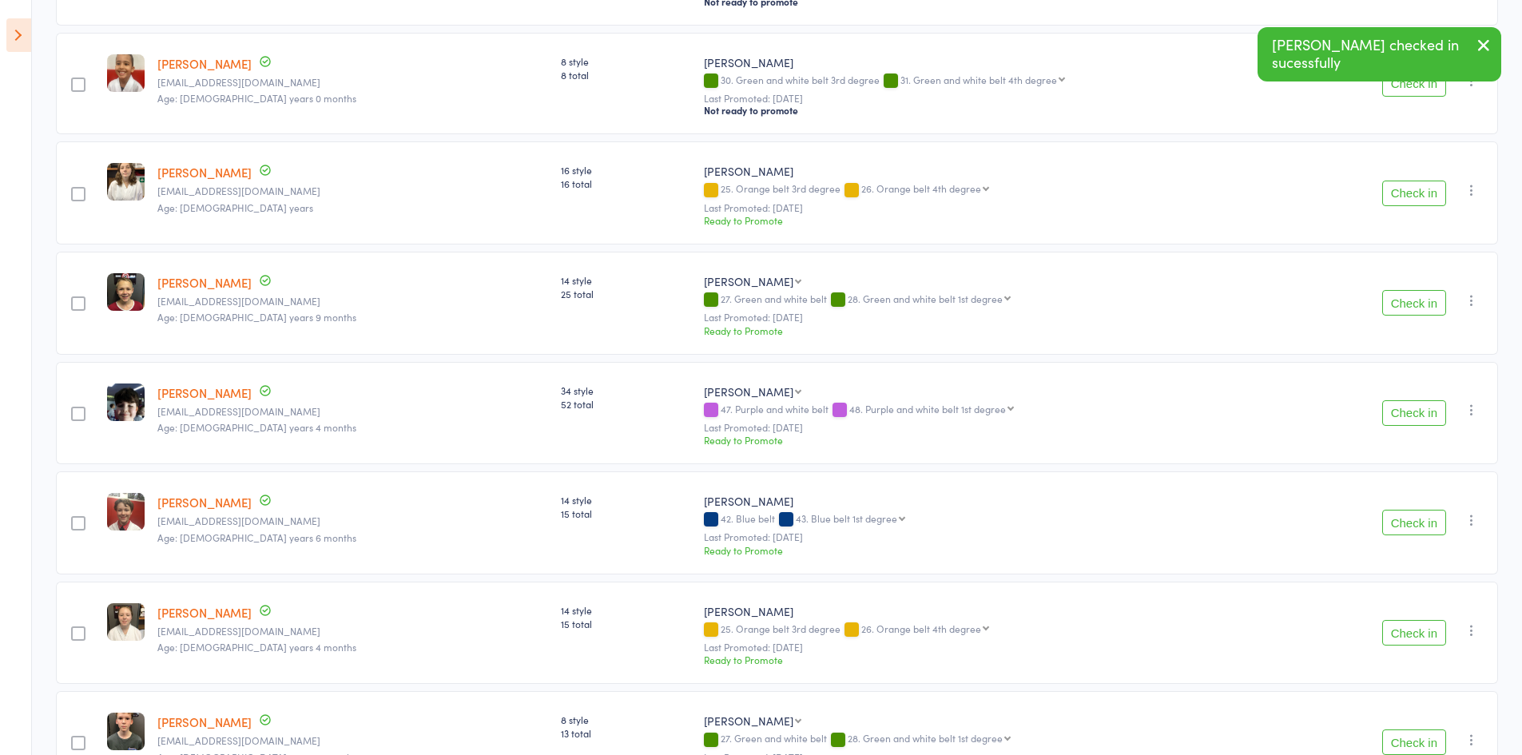
click at [1417, 515] on button "Check in" at bounding box center [1414, 523] width 64 height 26
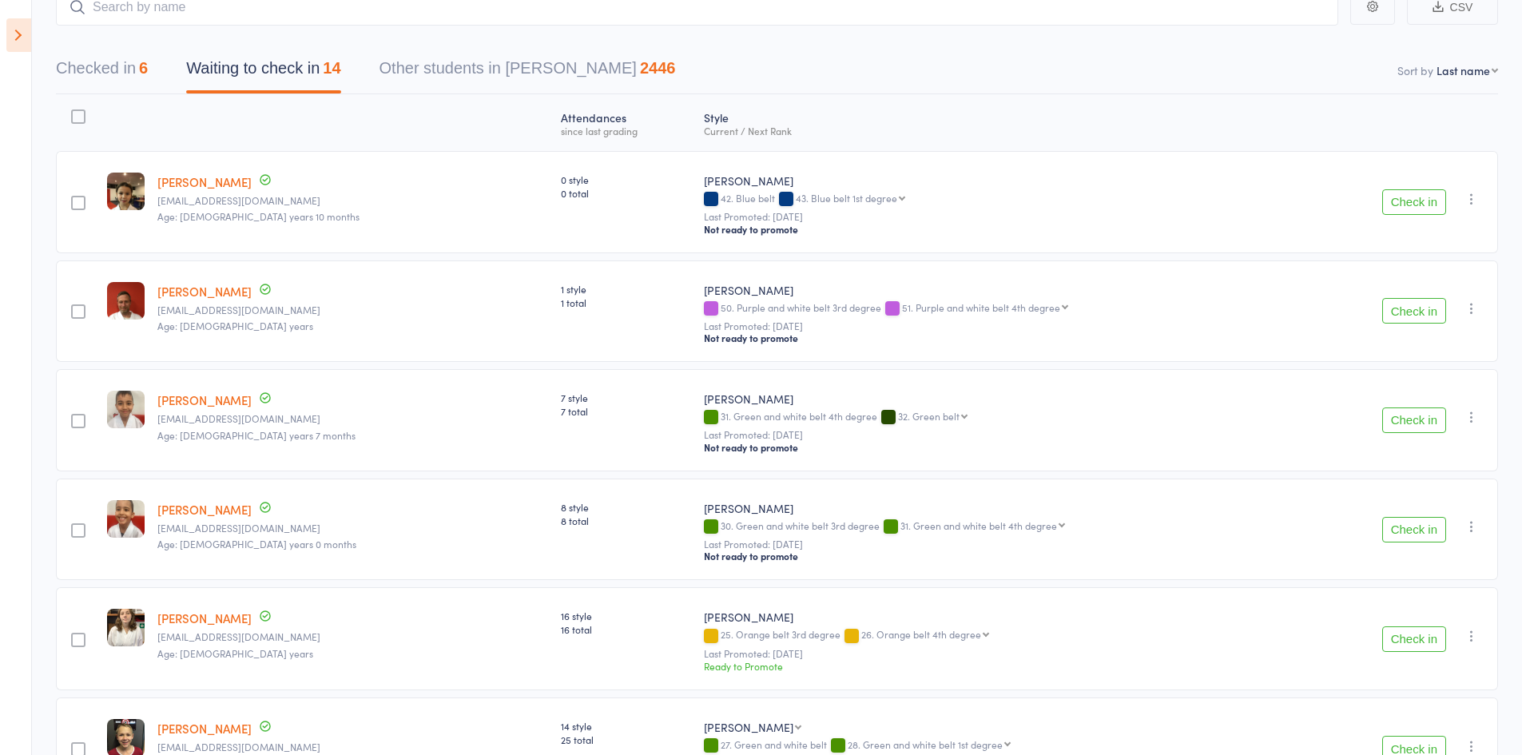
scroll to position [0, 0]
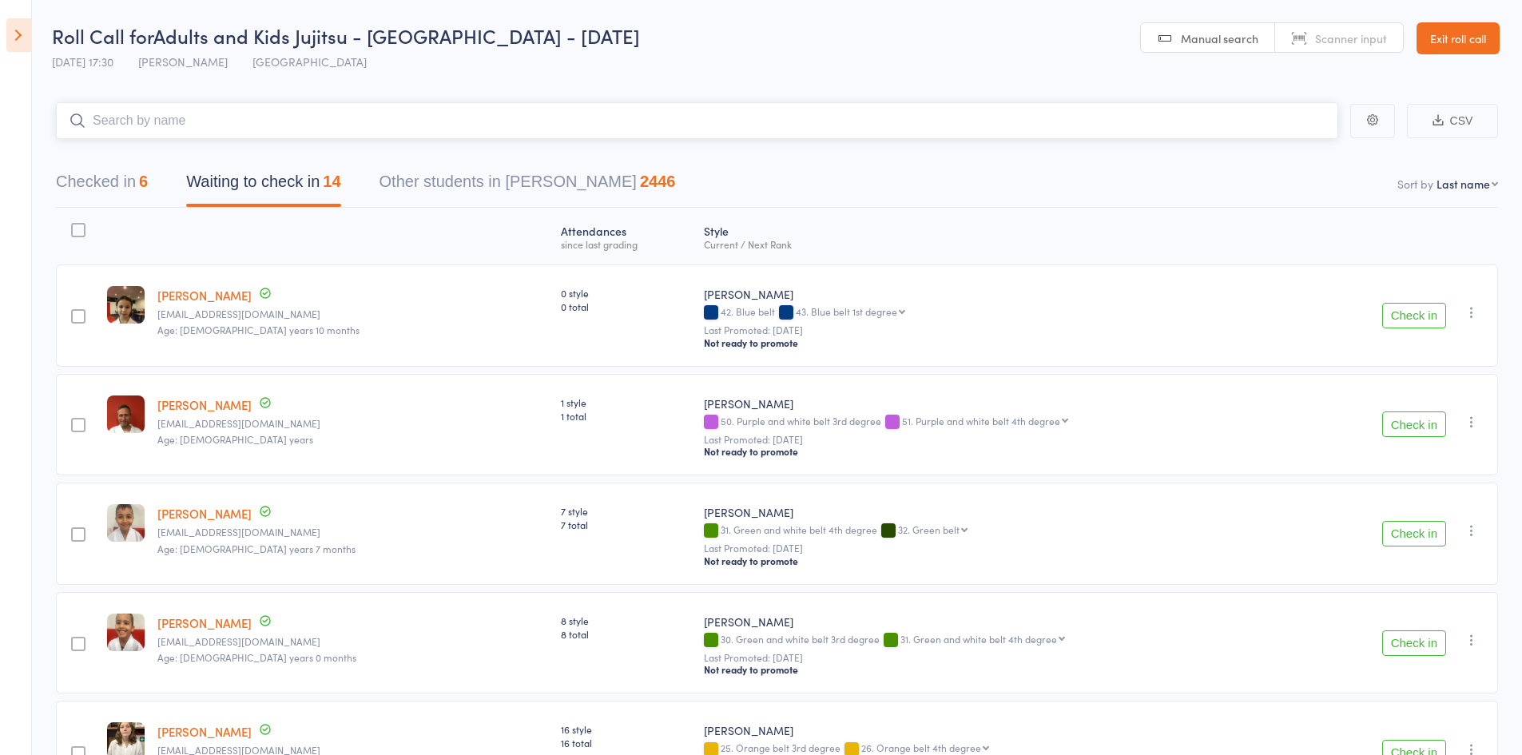
click at [198, 117] on input "search" at bounding box center [697, 120] width 1282 height 37
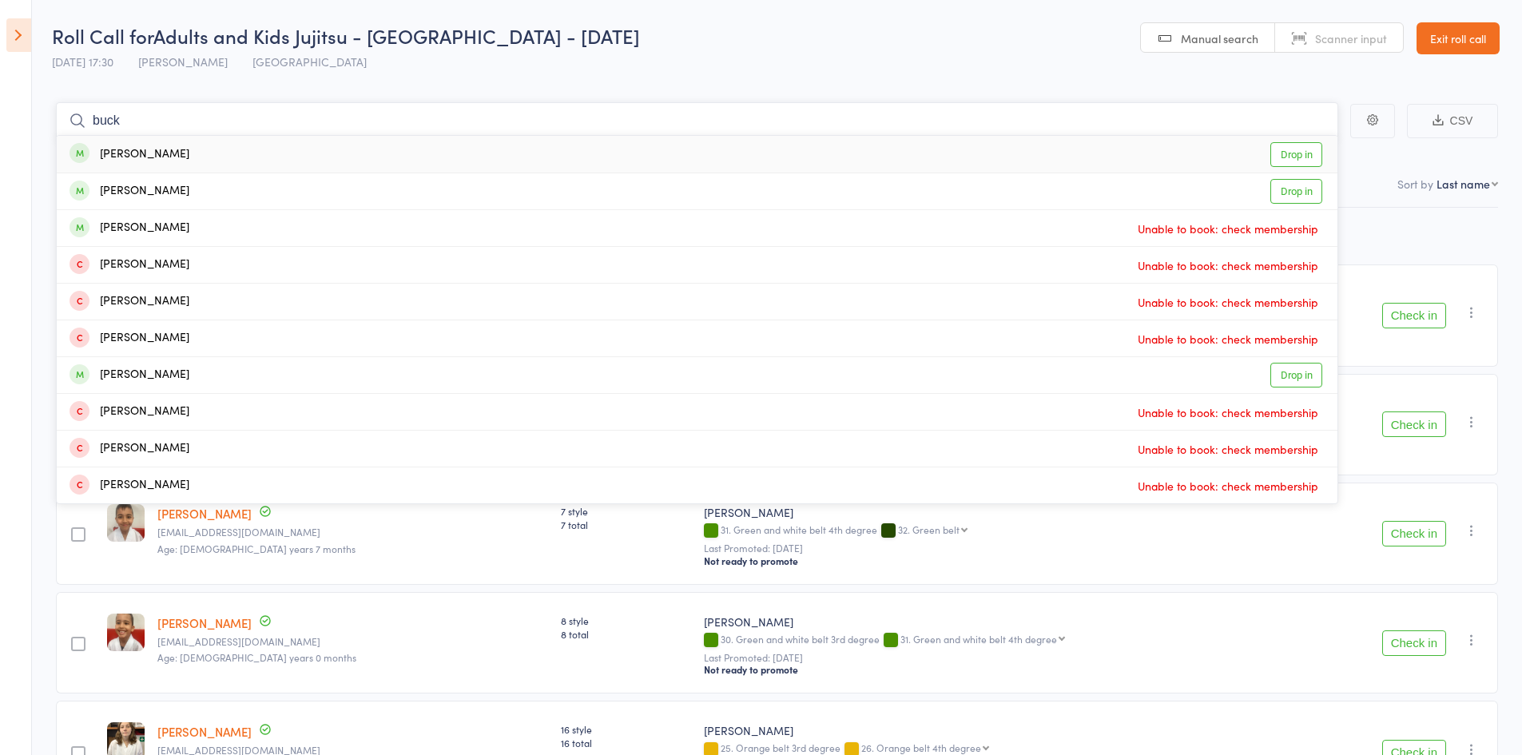
type input "buck"
click at [128, 150] on div "[PERSON_NAME]" at bounding box center [130, 154] width 120 height 18
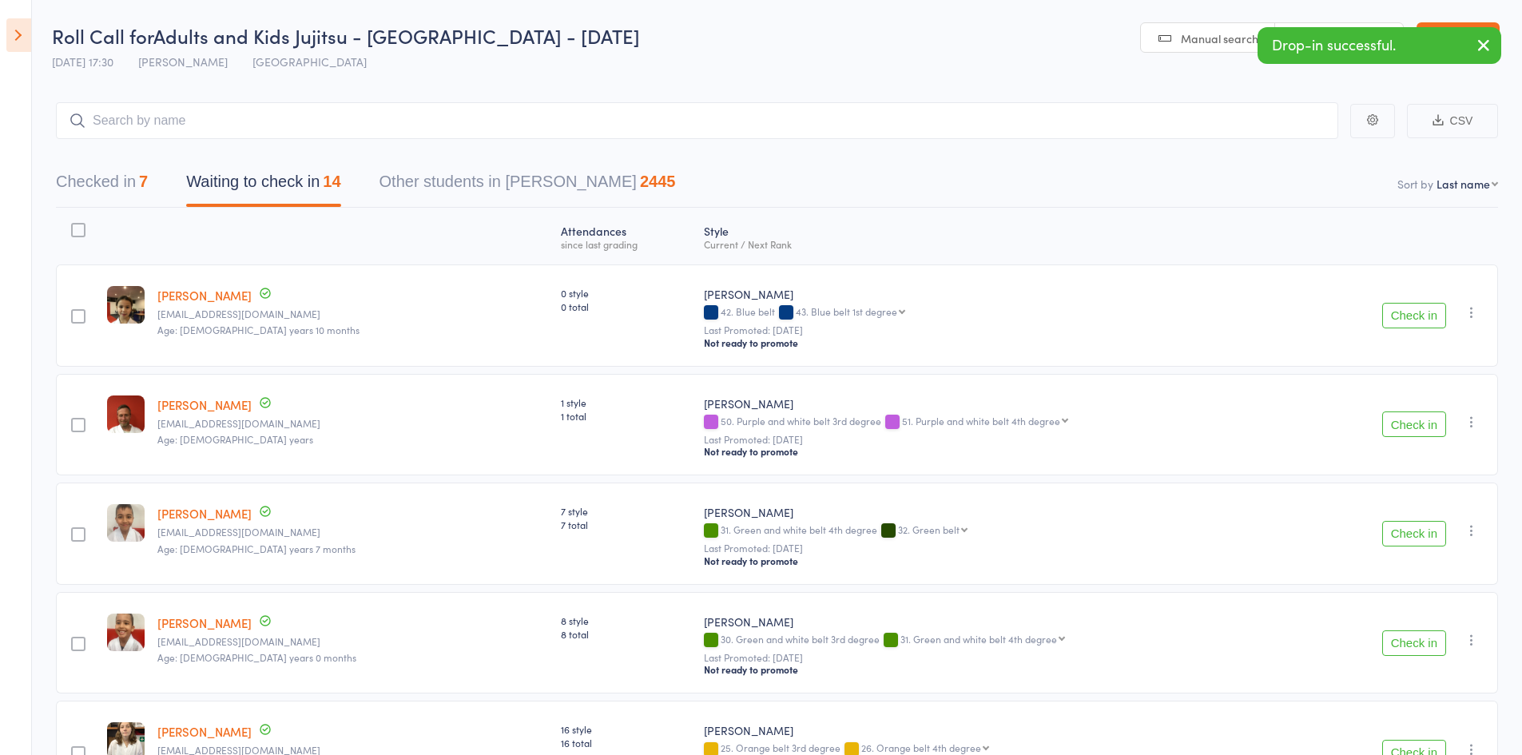
click at [1494, 58] on button "button" at bounding box center [1483, 46] width 35 height 37
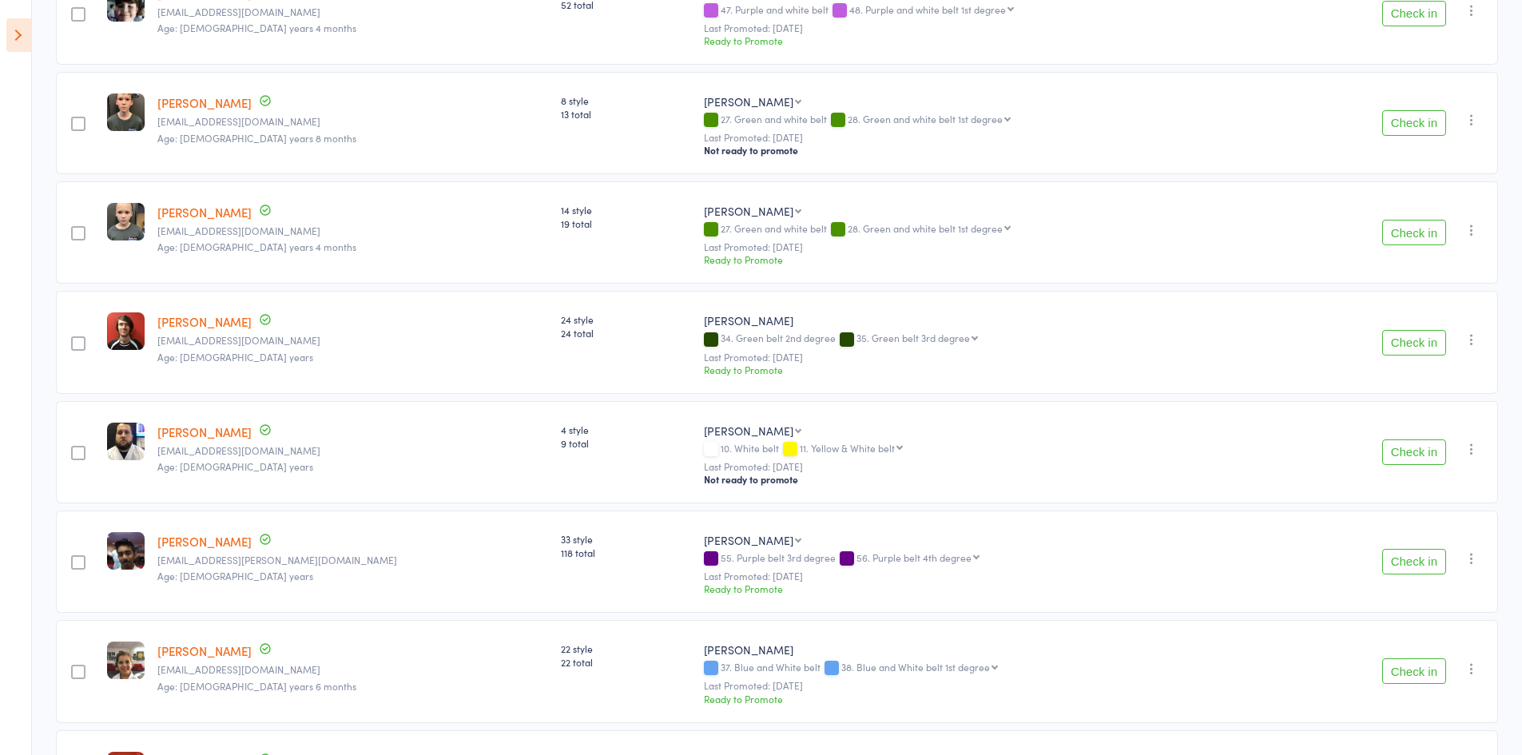
scroll to position [1079, 0]
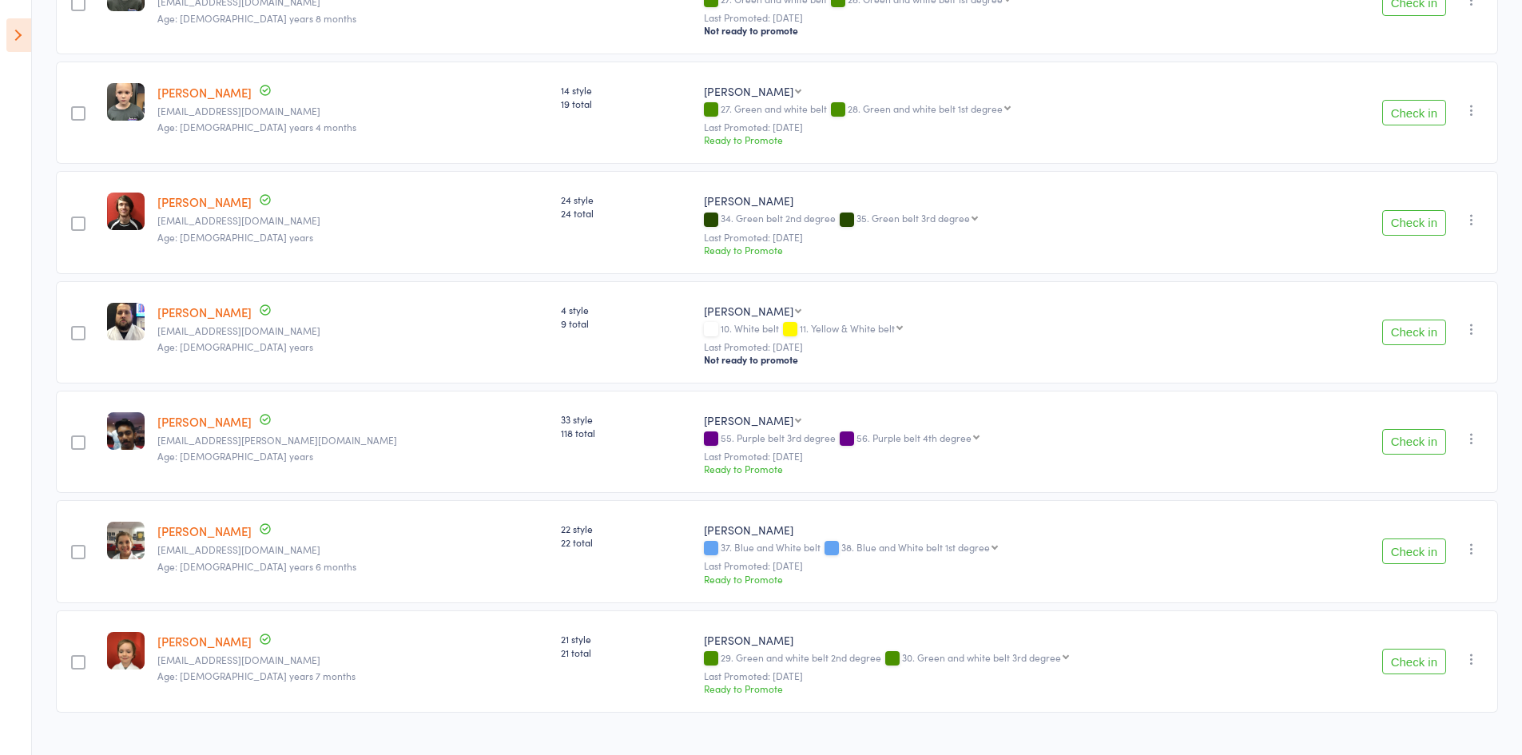
click at [1418, 538] on button "Check in" at bounding box center [1414, 551] width 64 height 26
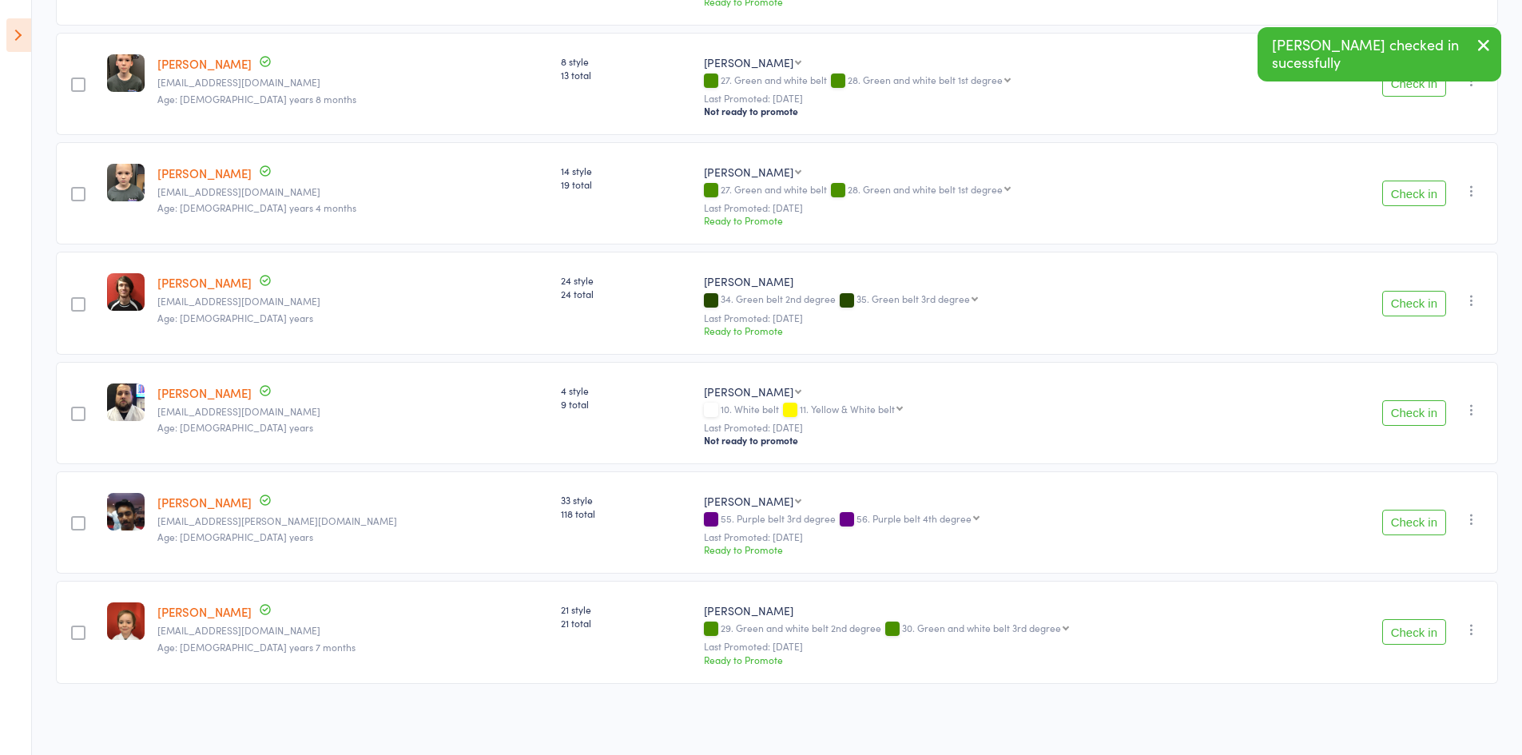
scroll to position [972, 0]
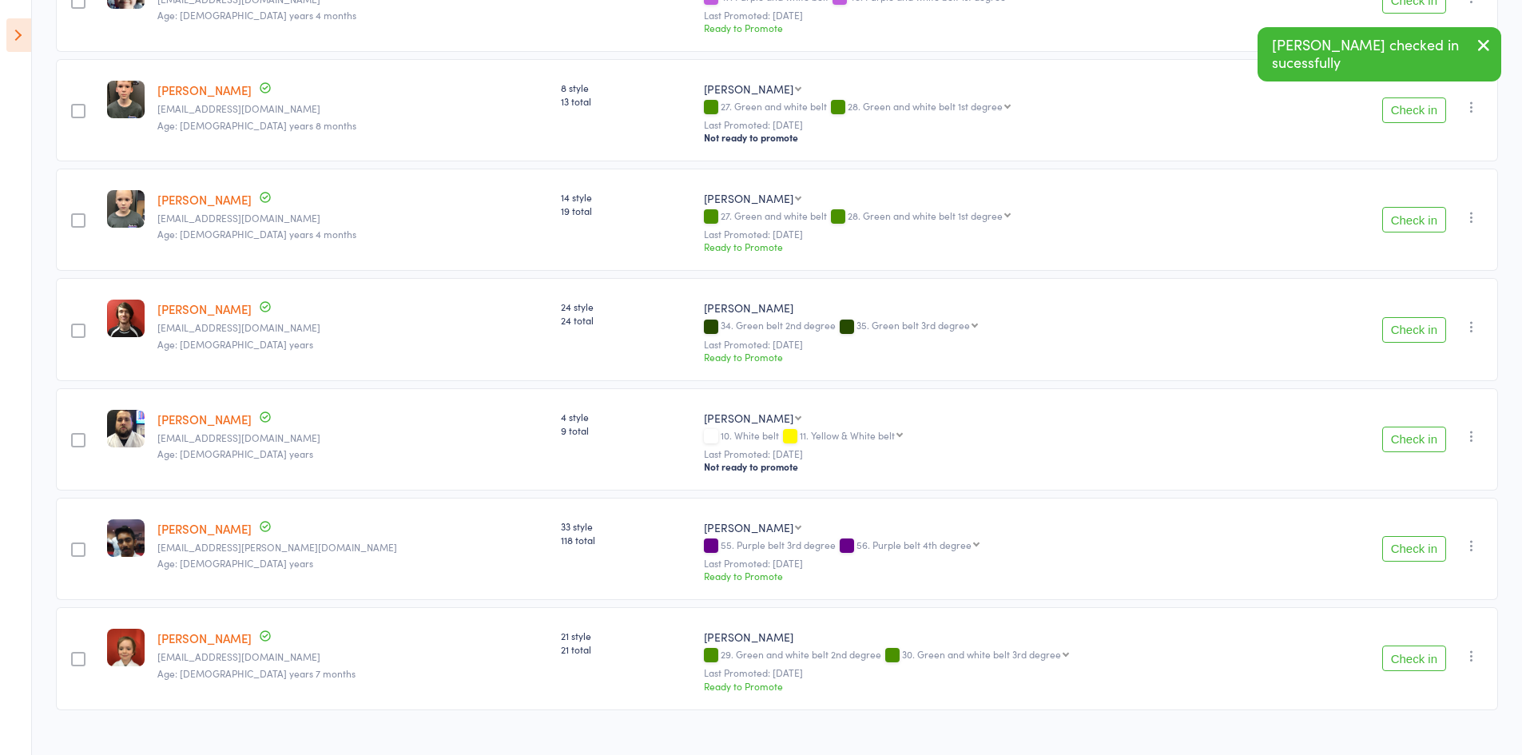
click at [1424, 646] on button "Check in" at bounding box center [1414, 659] width 64 height 26
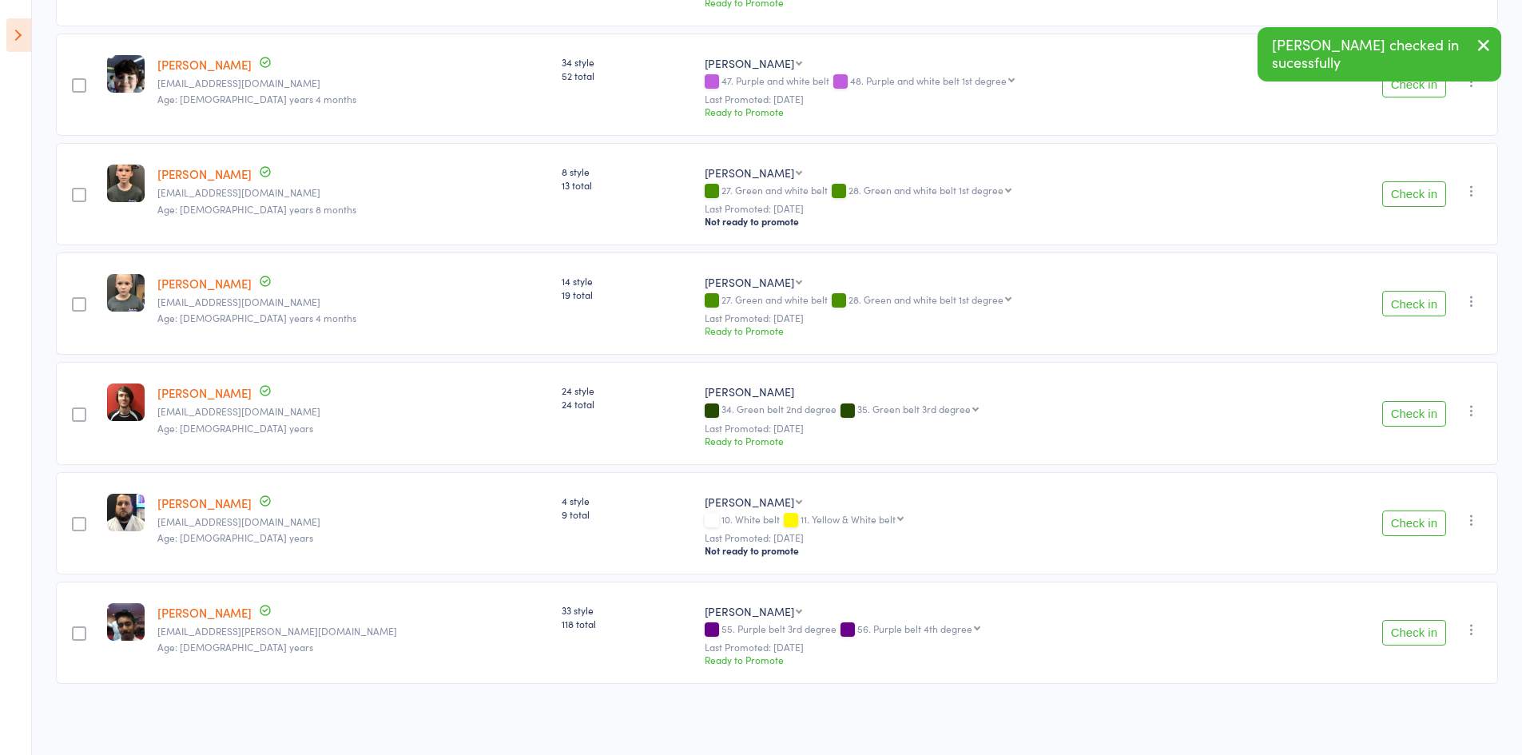
scroll to position [864, 0]
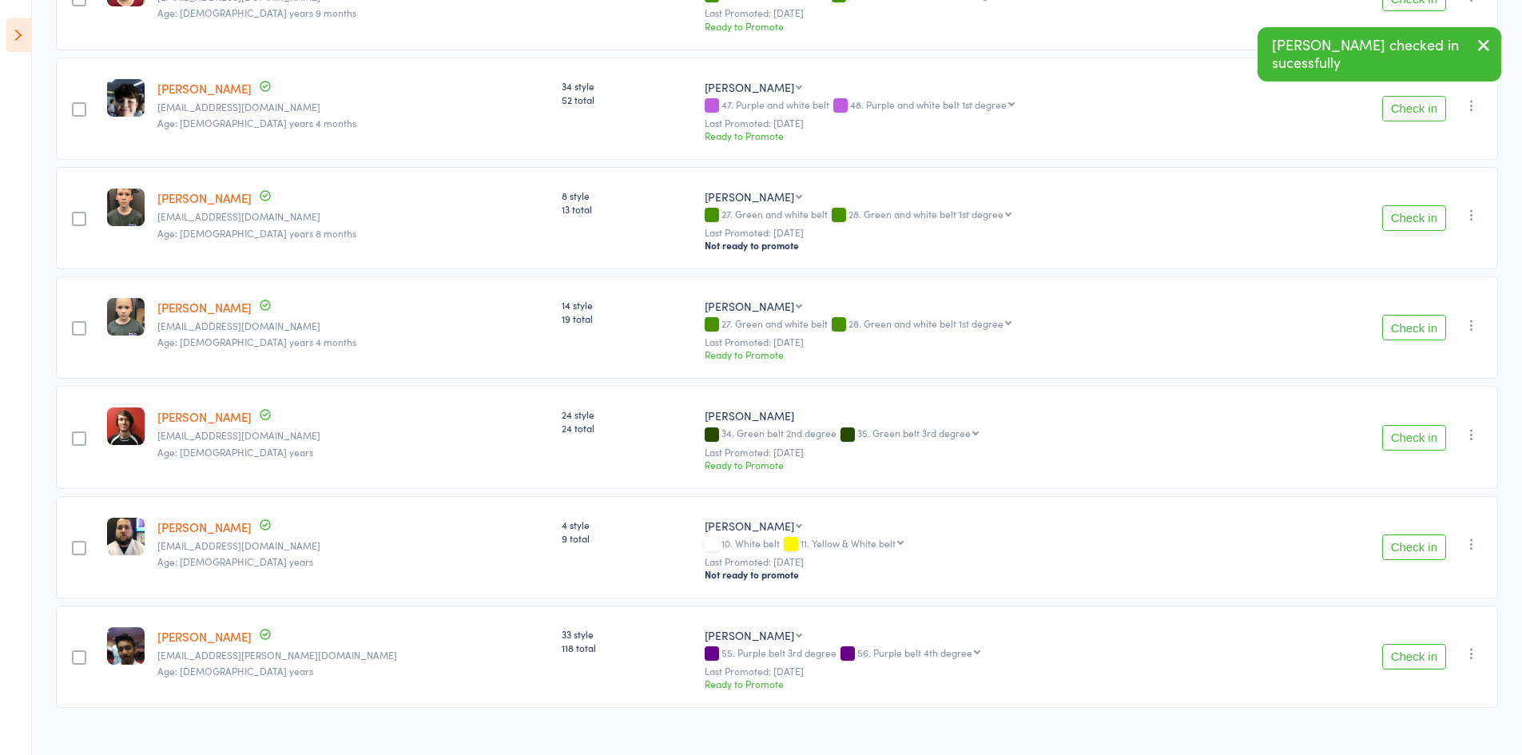
click at [1473, 35] on button "button" at bounding box center [1483, 46] width 35 height 37
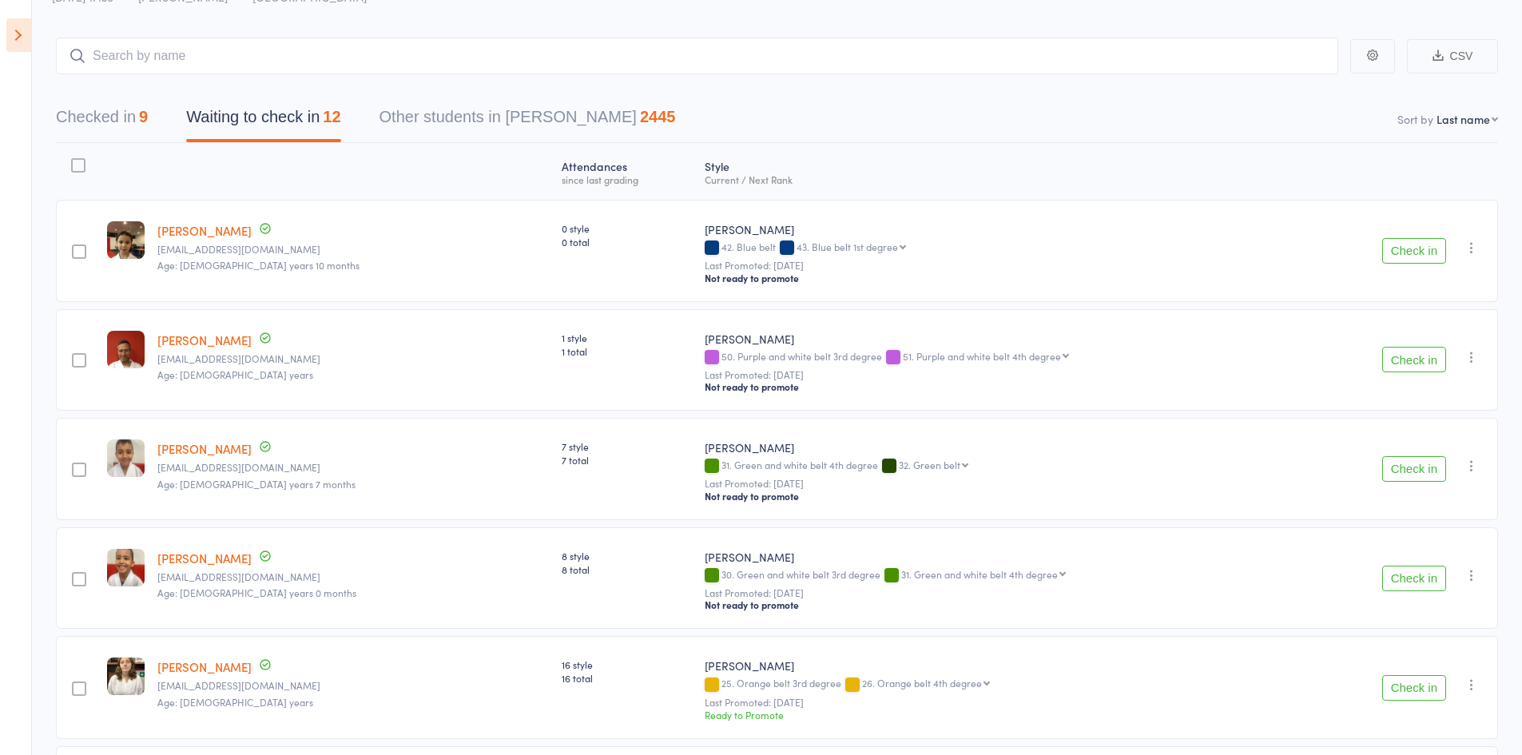
scroll to position [0, 0]
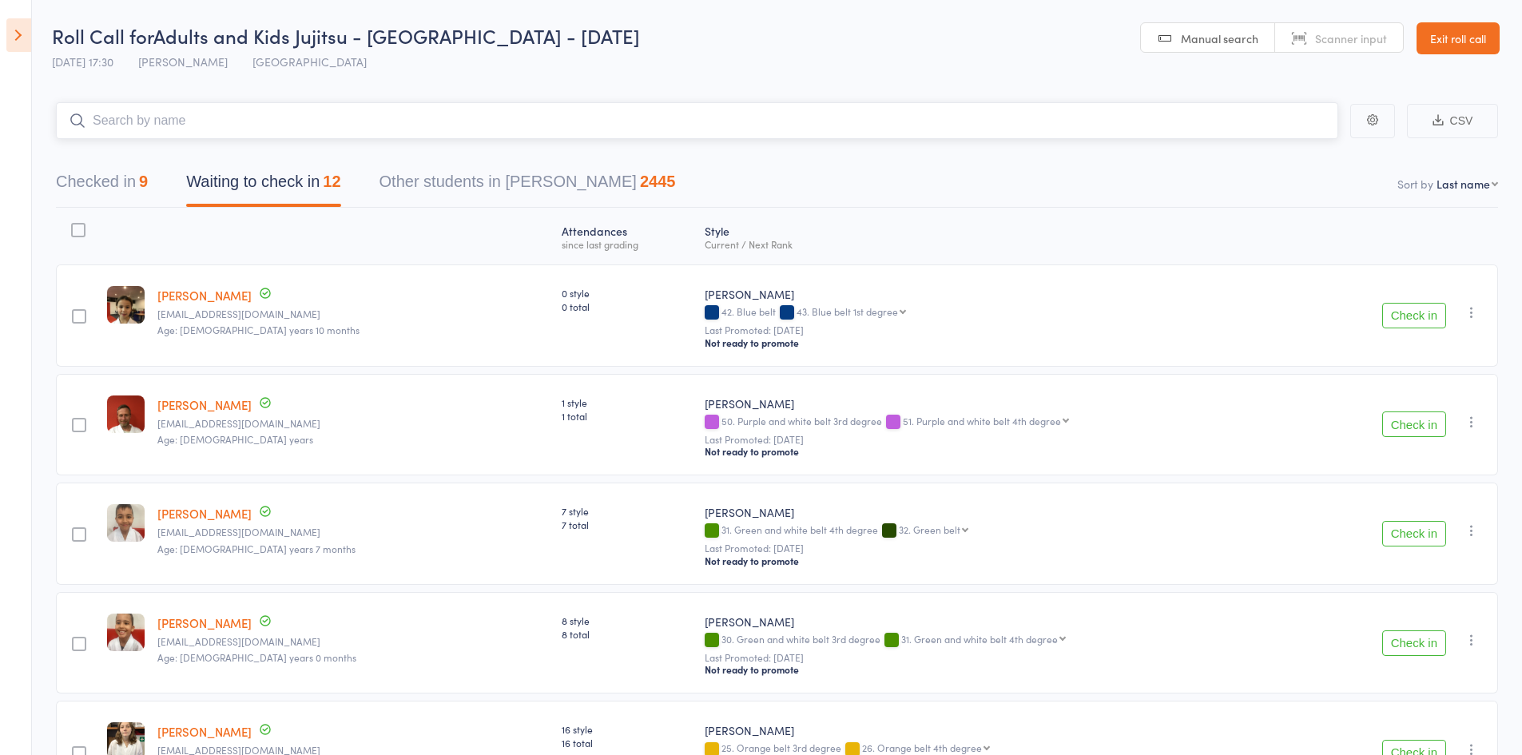
click at [170, 106] on input "search" at bounding box center [697, 120] width 1282 height 37
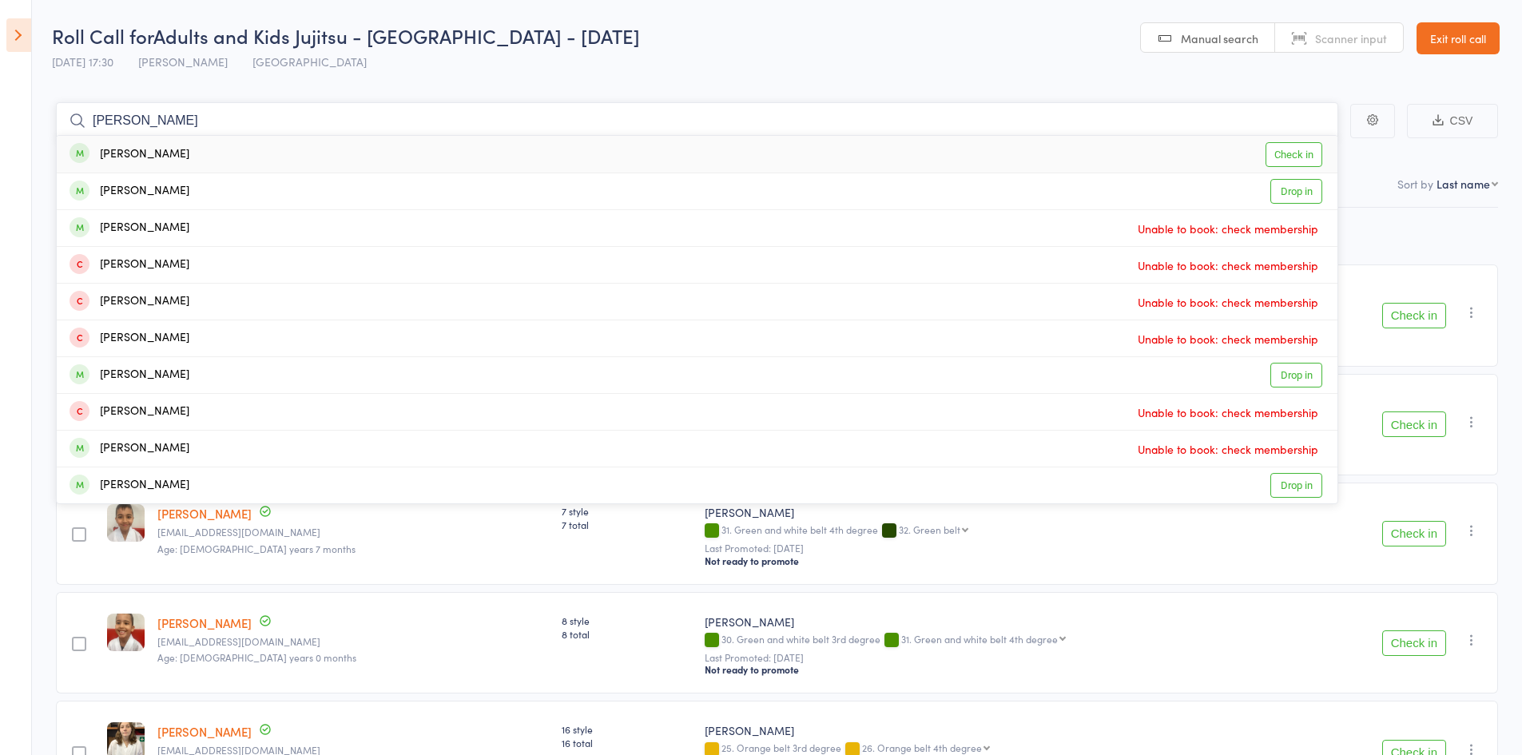
type input "[PERSON_NAME]"
click at [140, 153] on div "[PERSON_NAME]" at bounding box center [130, 154] width 120 height 18
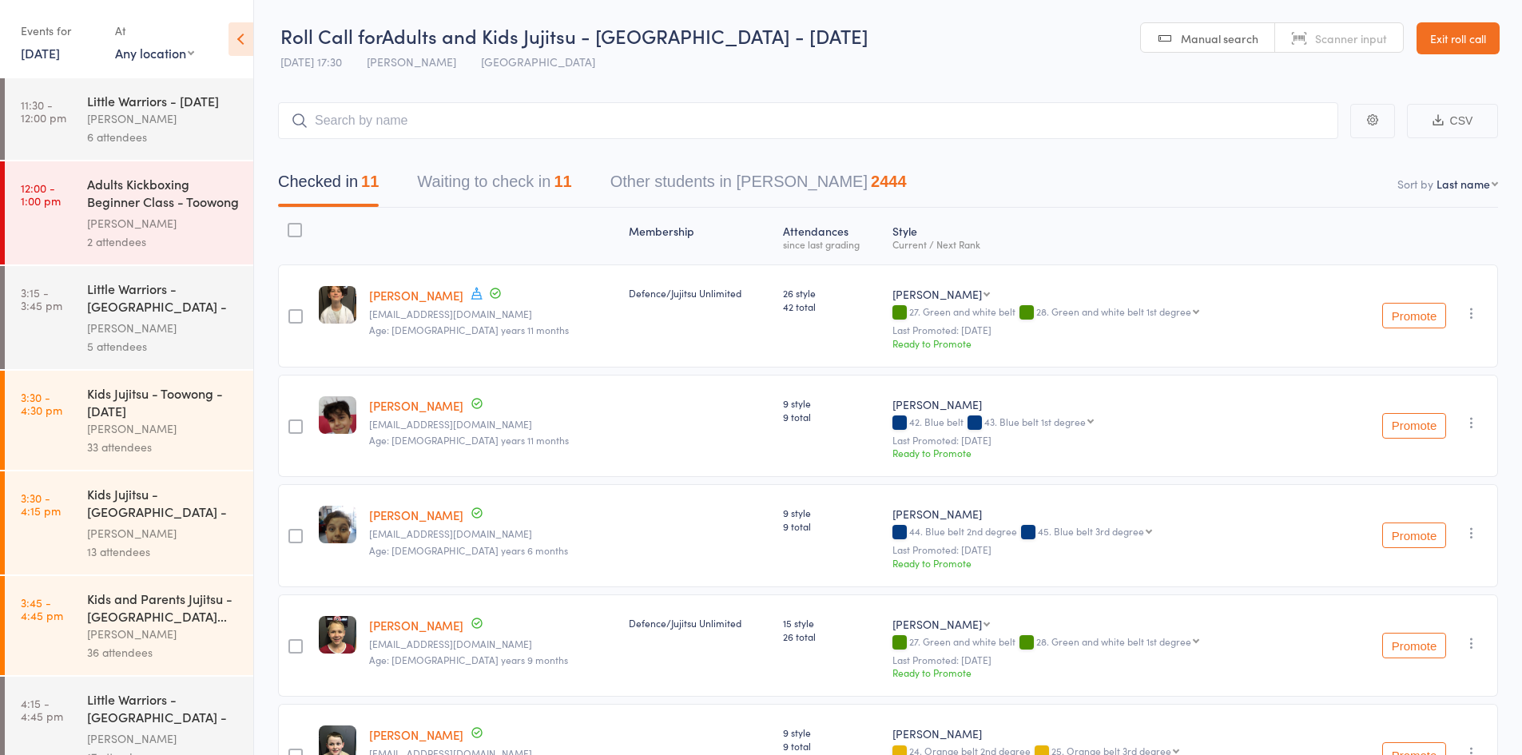
click at [467, 162] on div "Checked in 11 Waiting to check in 11 Other students in [GEOGRAPHIC_DATA][PERSON…" at bounding box center [888, 173] width 1220 height 69
click at [494, 171] on button "Waiting to check in 11" at bounding box center [494, 186] width 154 height 42
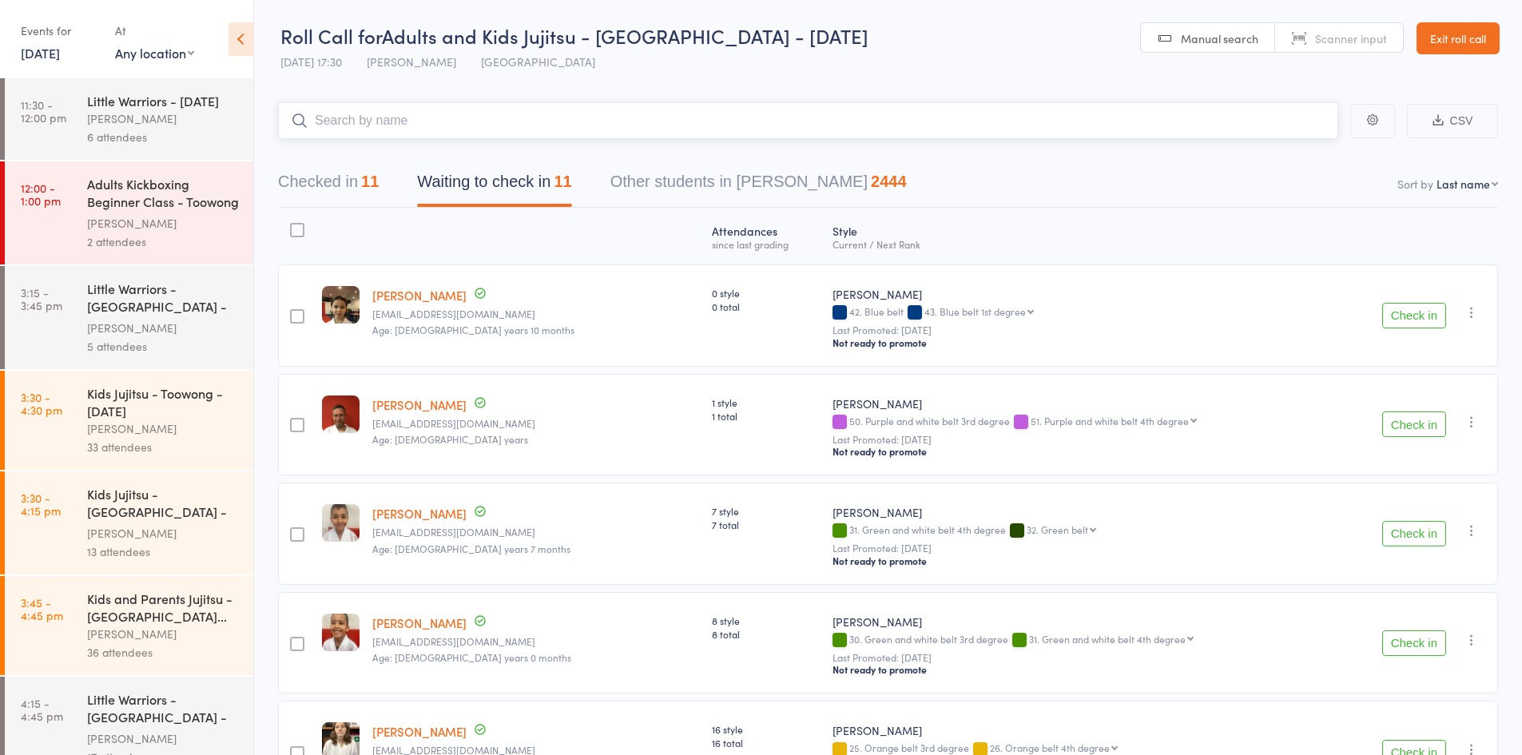
click at [348, 115] on input "search" at bounding box center [808, 120] width 1060 height 37
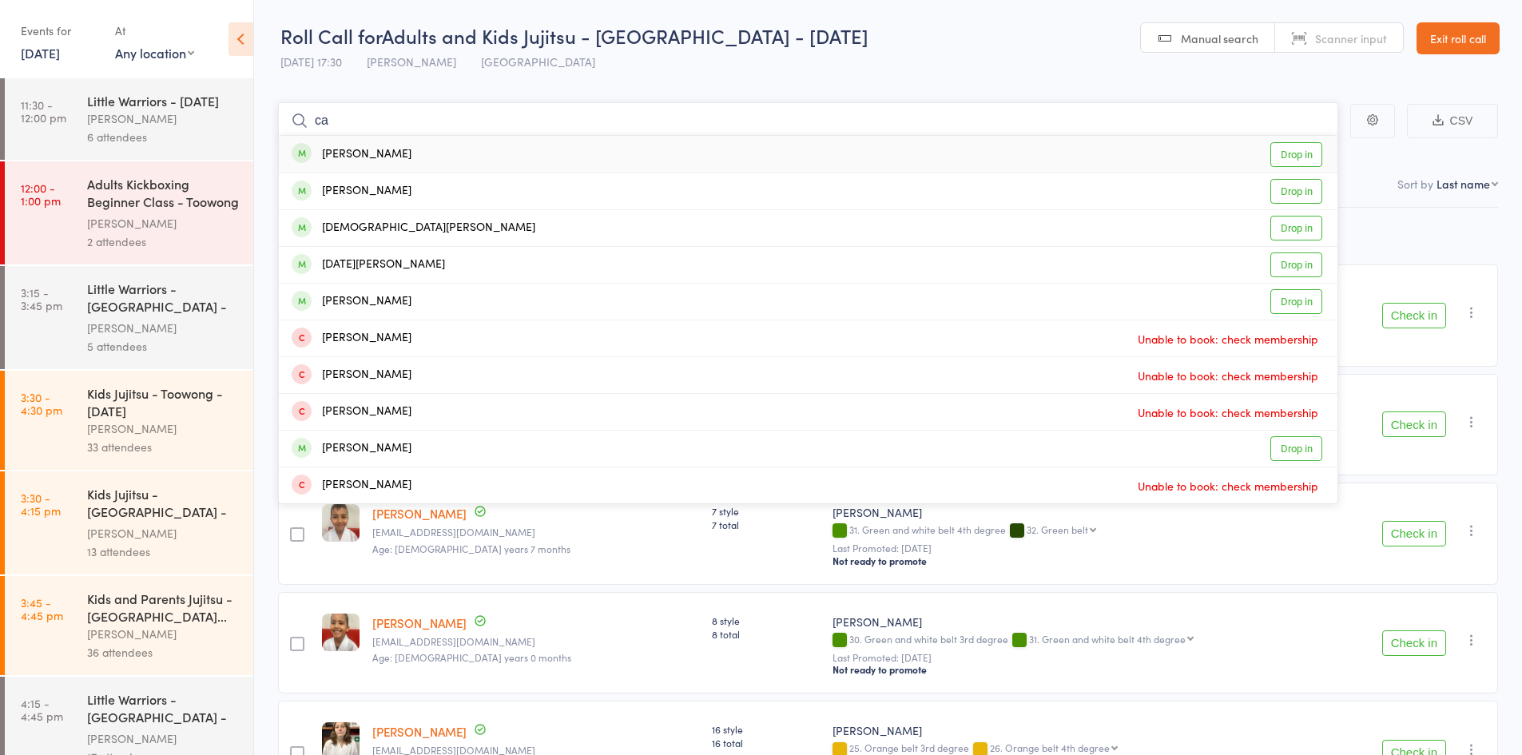
type input "c"
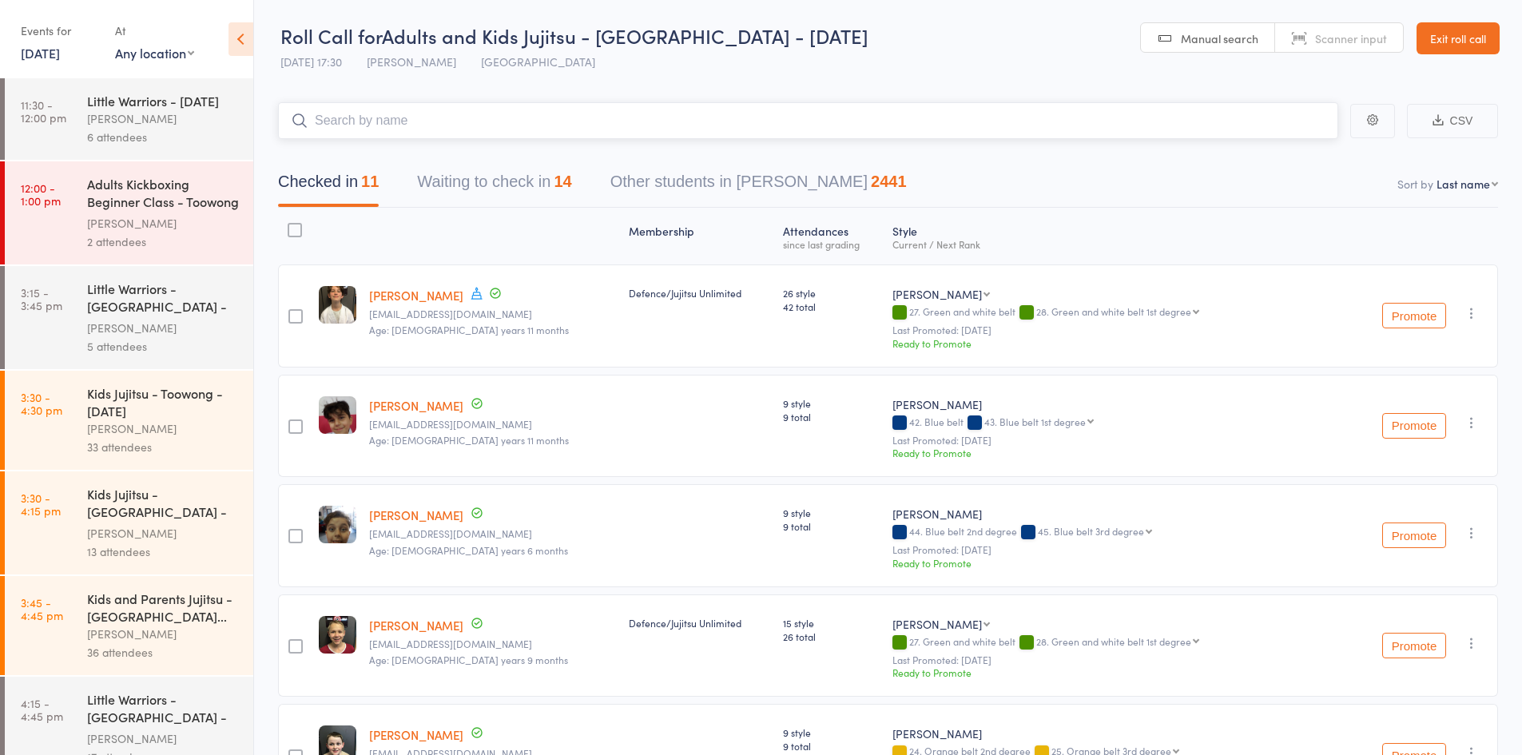
click at [514, 189] on button "Waiting to check in 14" at bounding box center [494, 186] width 154 height 42
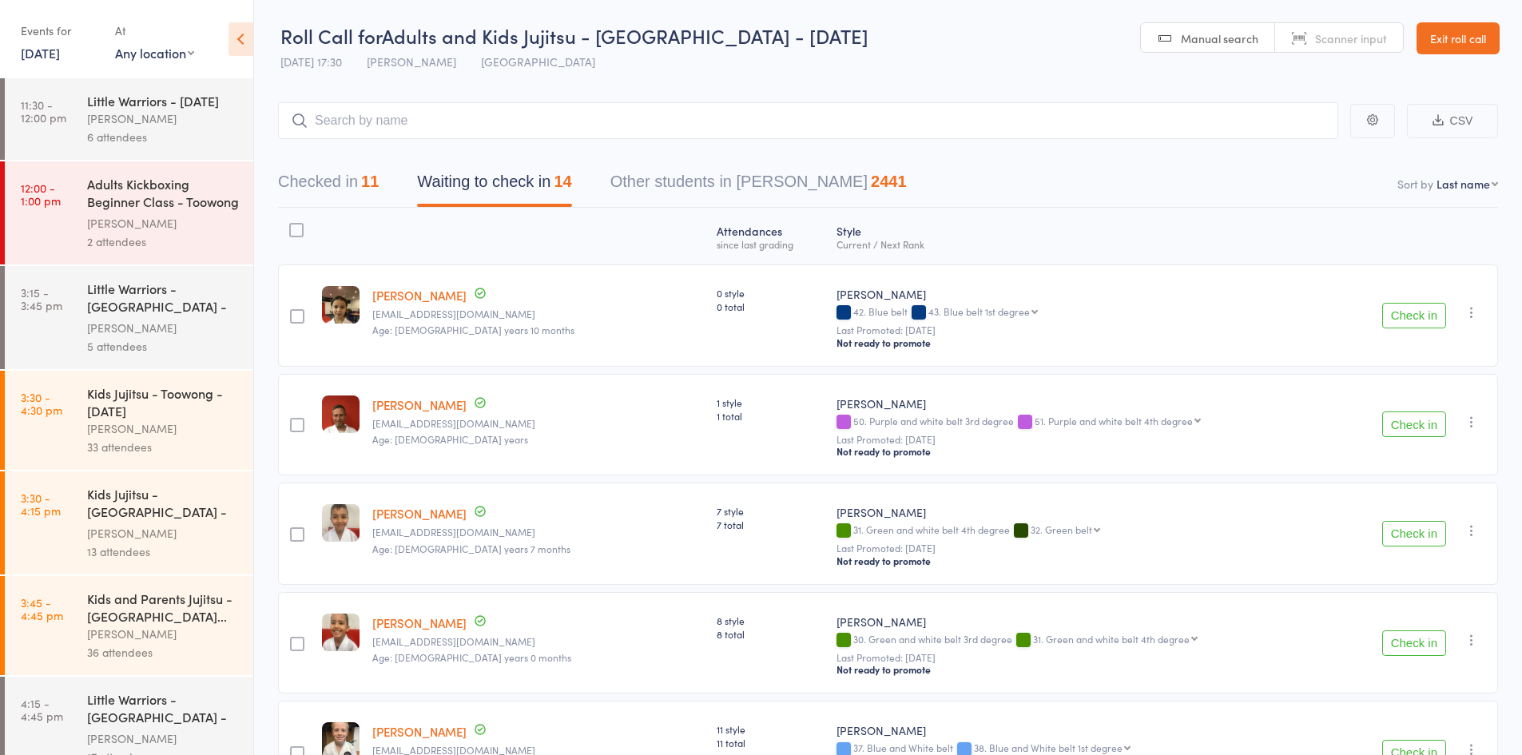
click at [1414, 531] on button "Check in" at bounding box center [1414, 534] width 64 height 26
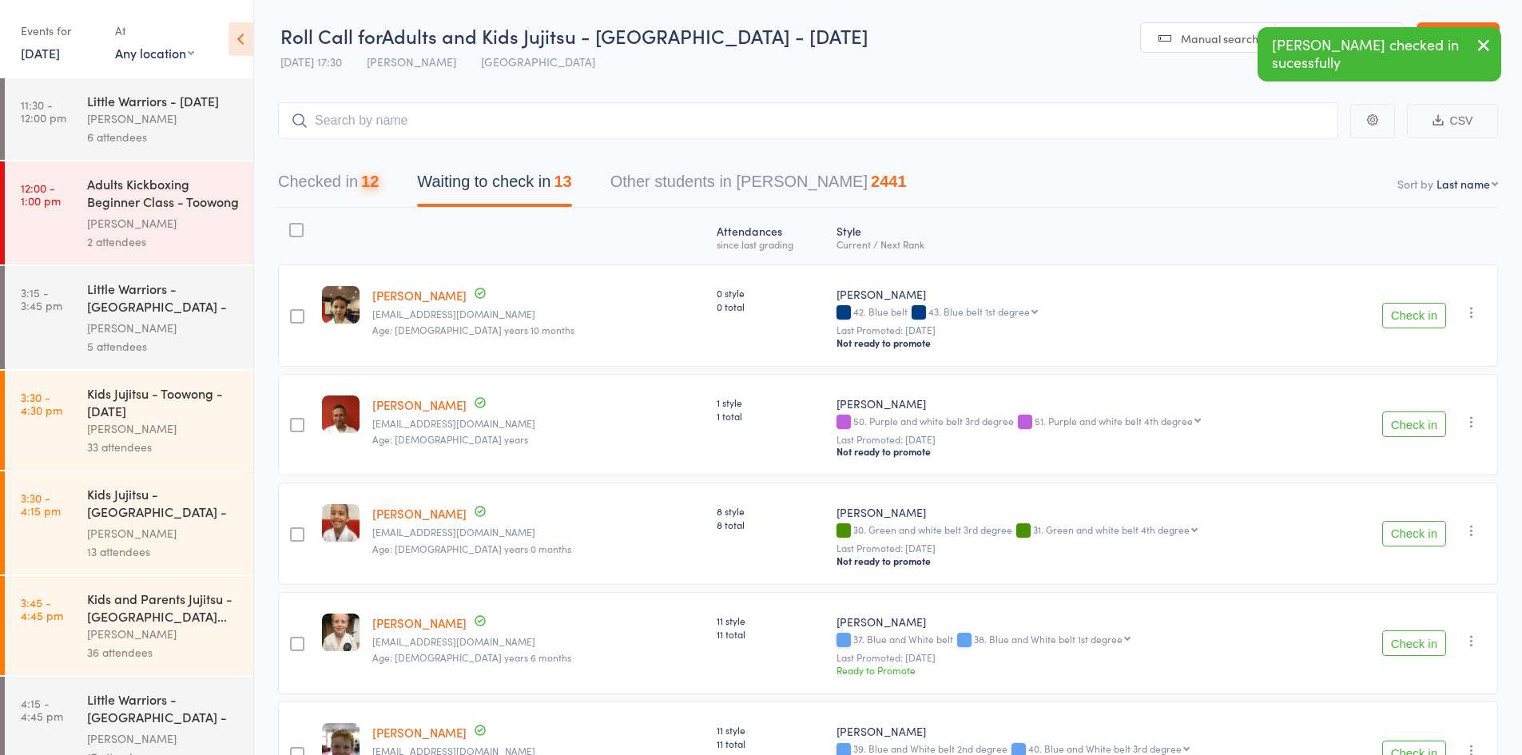
click at [1414, 531] on button "Check in" at bounding box center [1414, 534] width 64 height 26
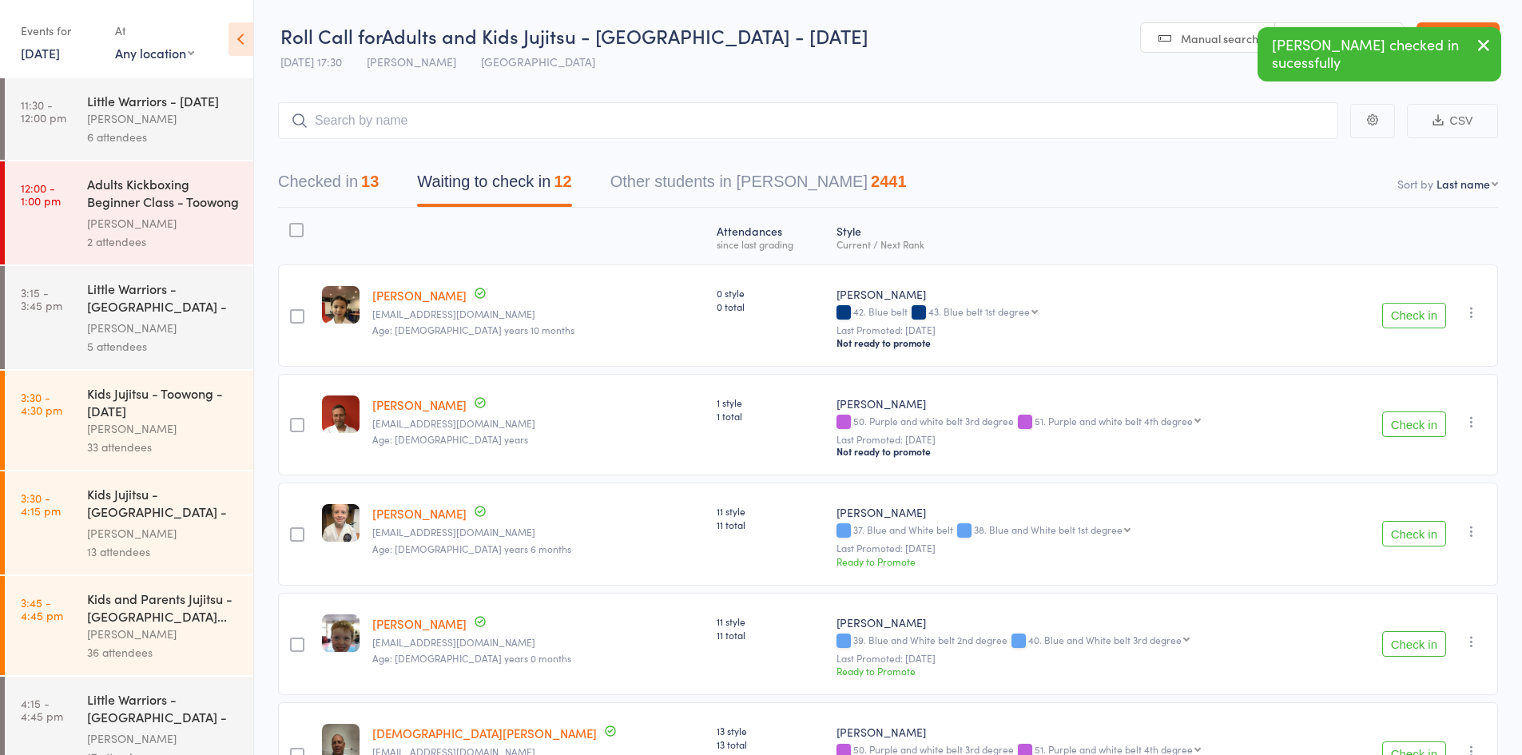
click at [1414, 531] on button "Check in" at bounding box center [1414, 534] width 64 height 26
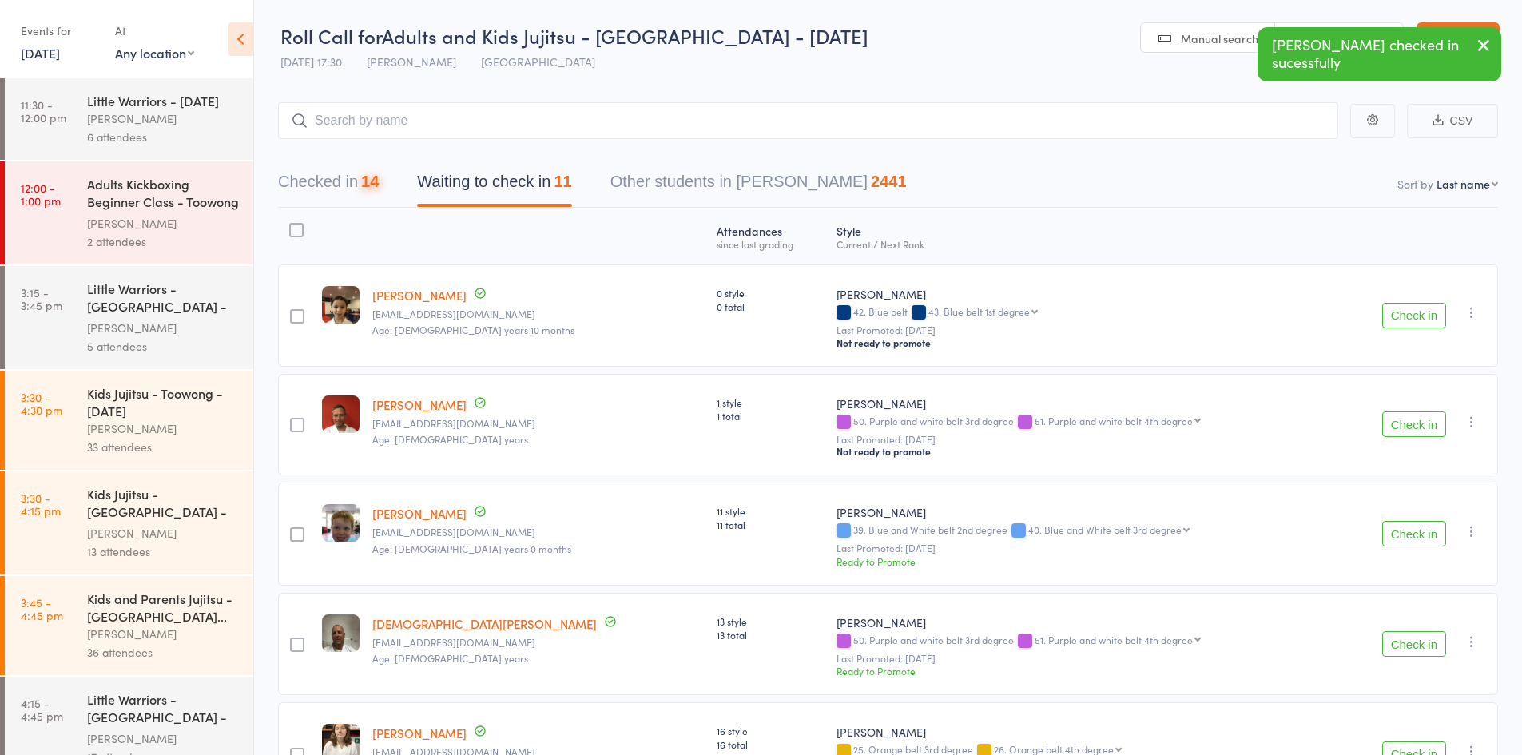
click at [1414, 531] on button "Check in" at bounding box center [1414, 534] width 64 height 26
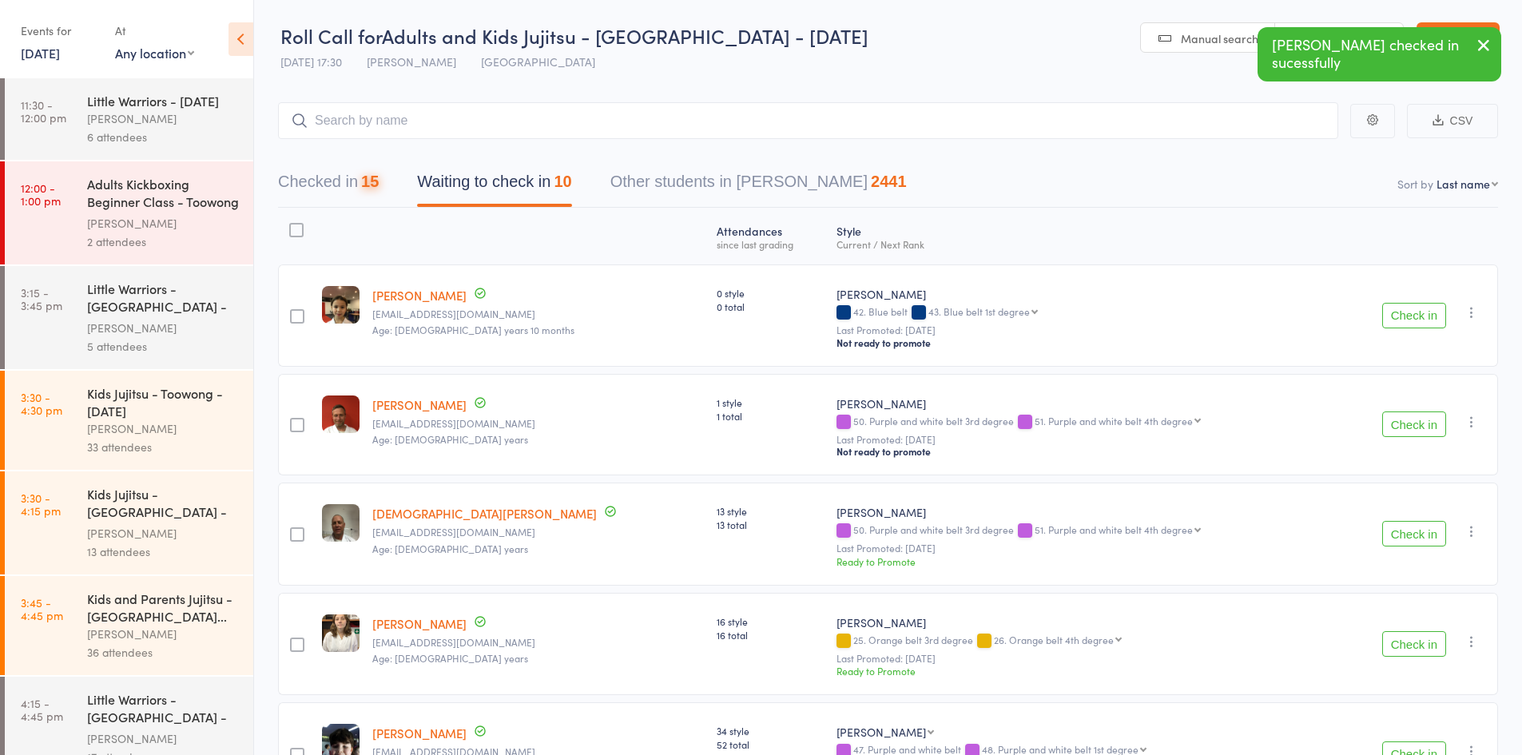
click at [1414, 531] on button "Check in" at bounding box center [1414, 534] width 64 height 26
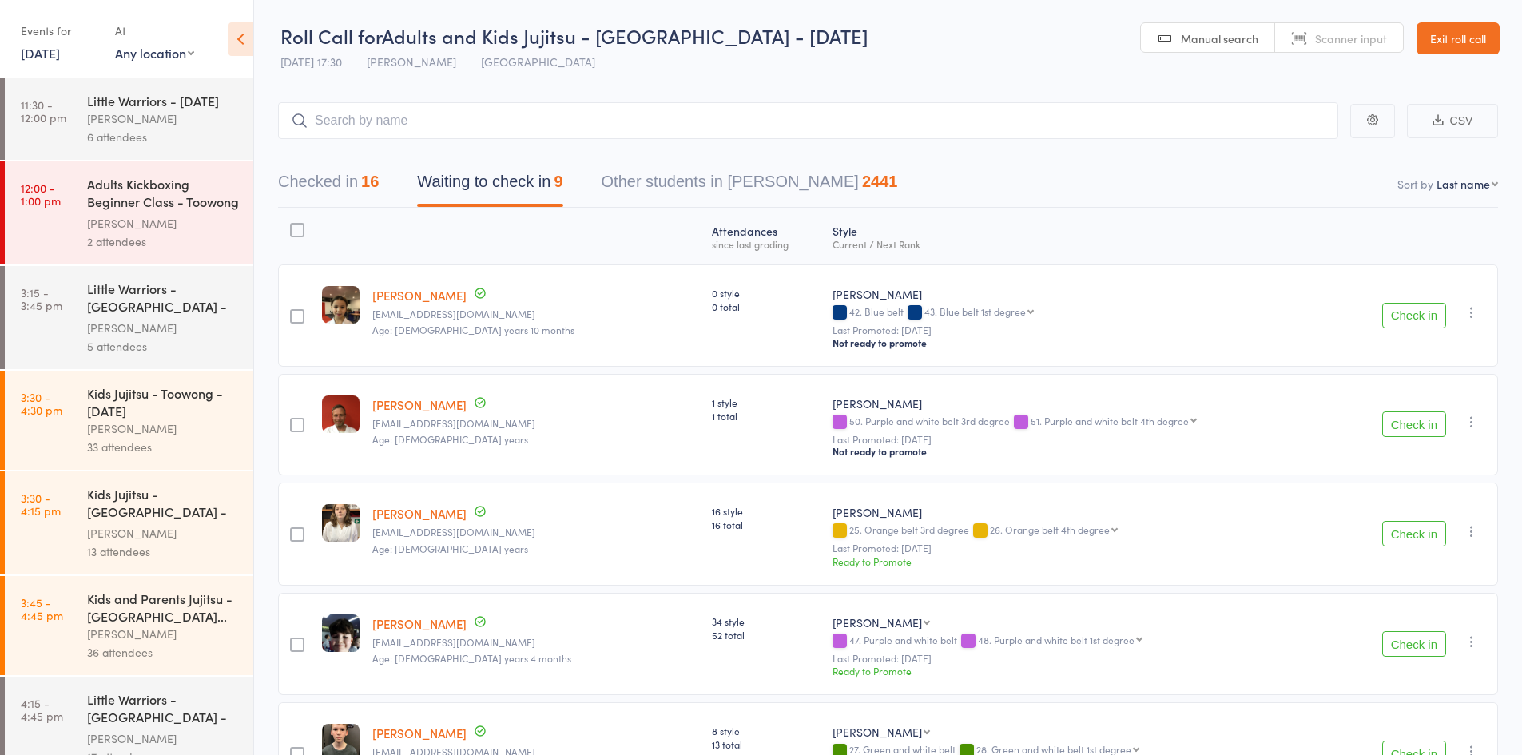
click at [378, 177] on div "16" at bounding box center [370, 182] width 18 height 18
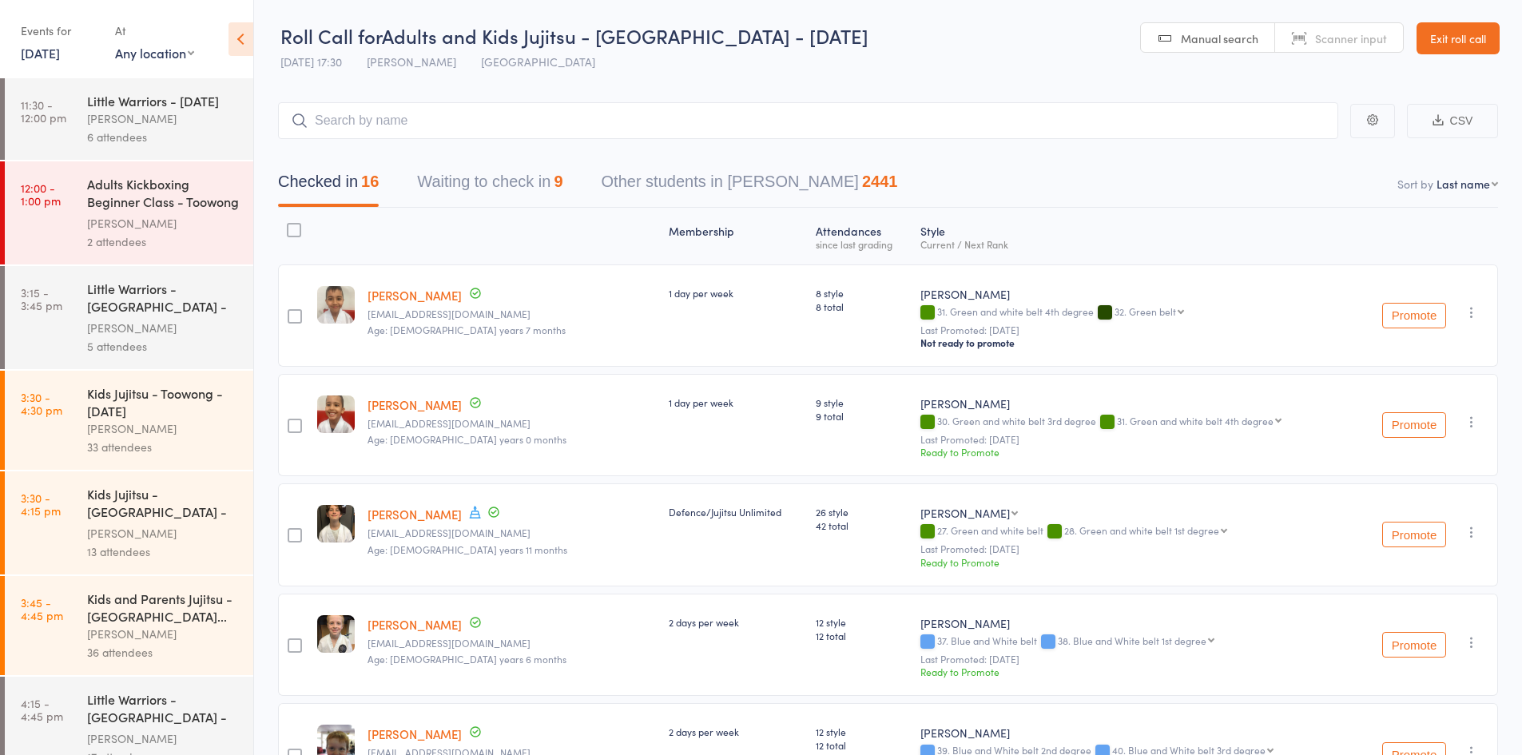
click at [462, 174] on button "Waiting to check in 9" at bounding box center [489, 186] width 145 height 42
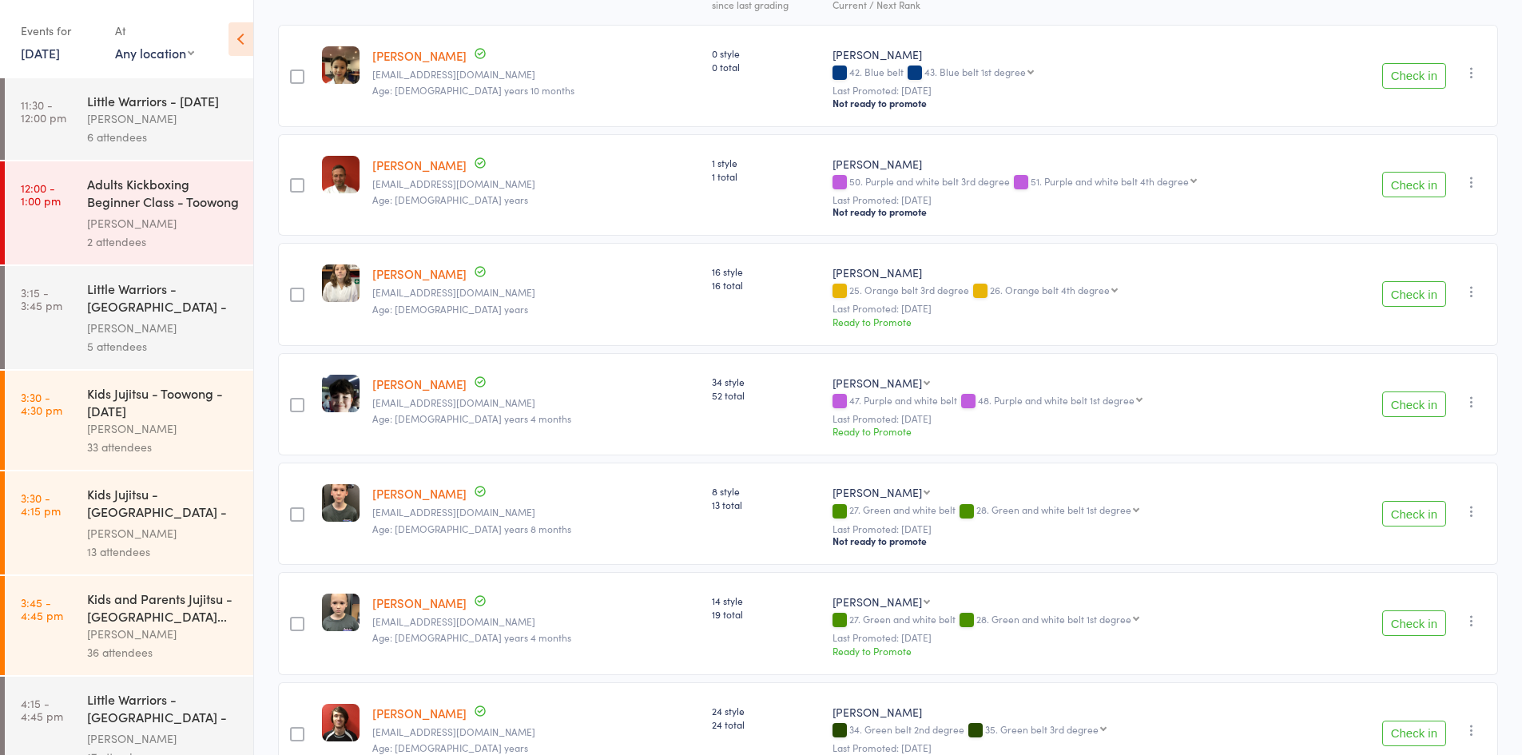
scroll to position [320, 0]
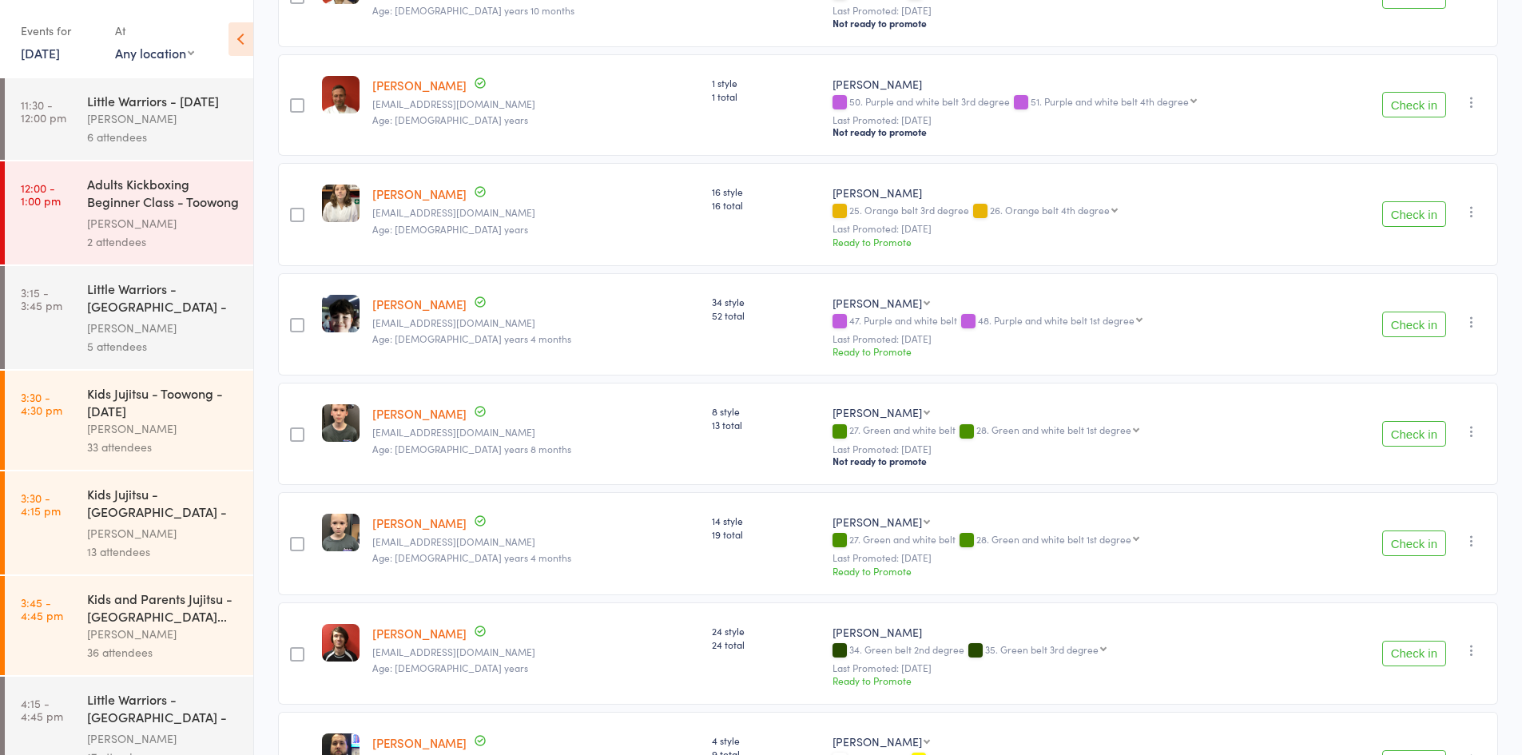
click at [1404, 315] on button "Check in" at bounding box center [1414, 325] width 64 height 26
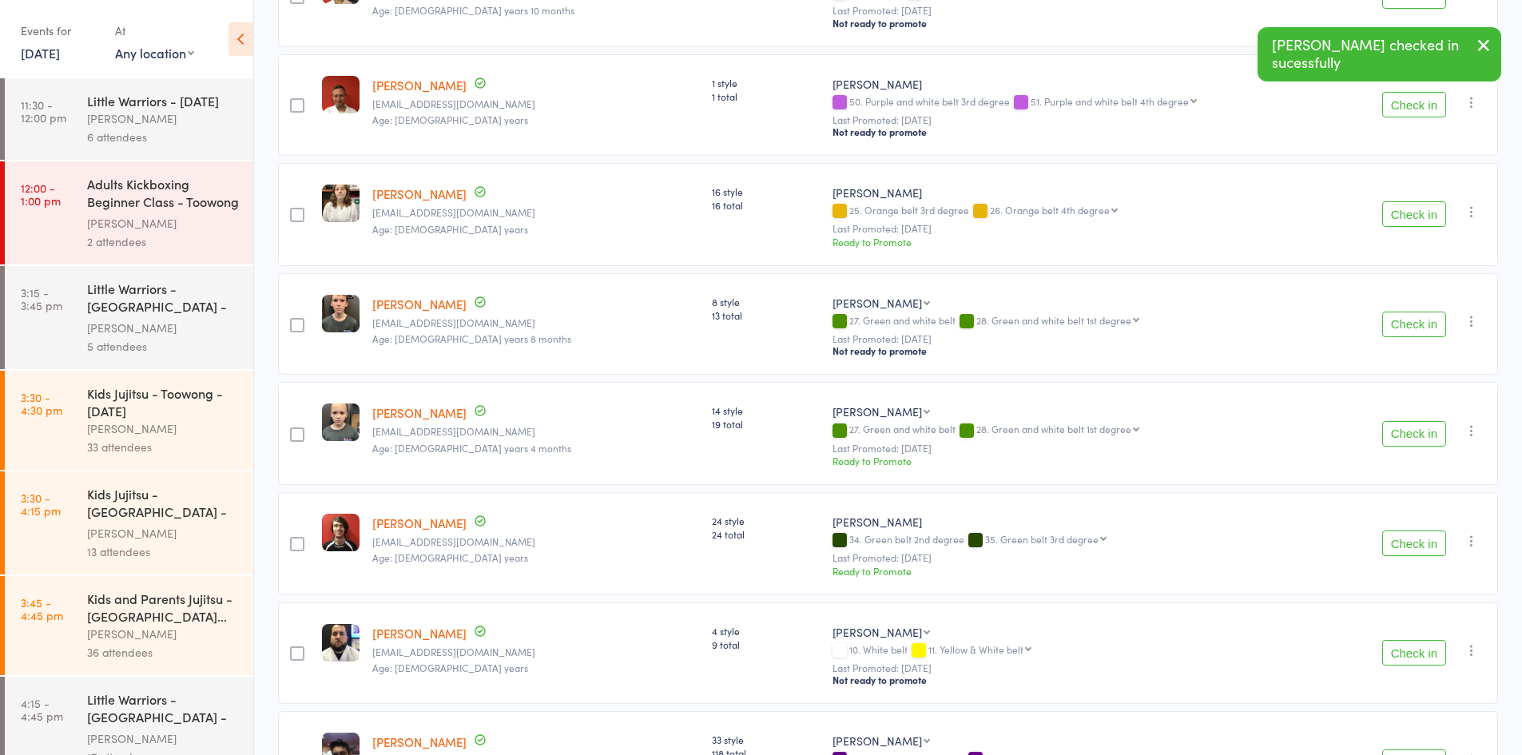
click at [1469, 313] on icon "button" at bounding box center [1472, 321] width 16 height 16
click at [1422, 500] on li "Mark absent" at bounding box center [1415, 503] width 132 height 22
click at [1473, 425] on icon "button" at bounding box center [1472, 431] width 16 height 16
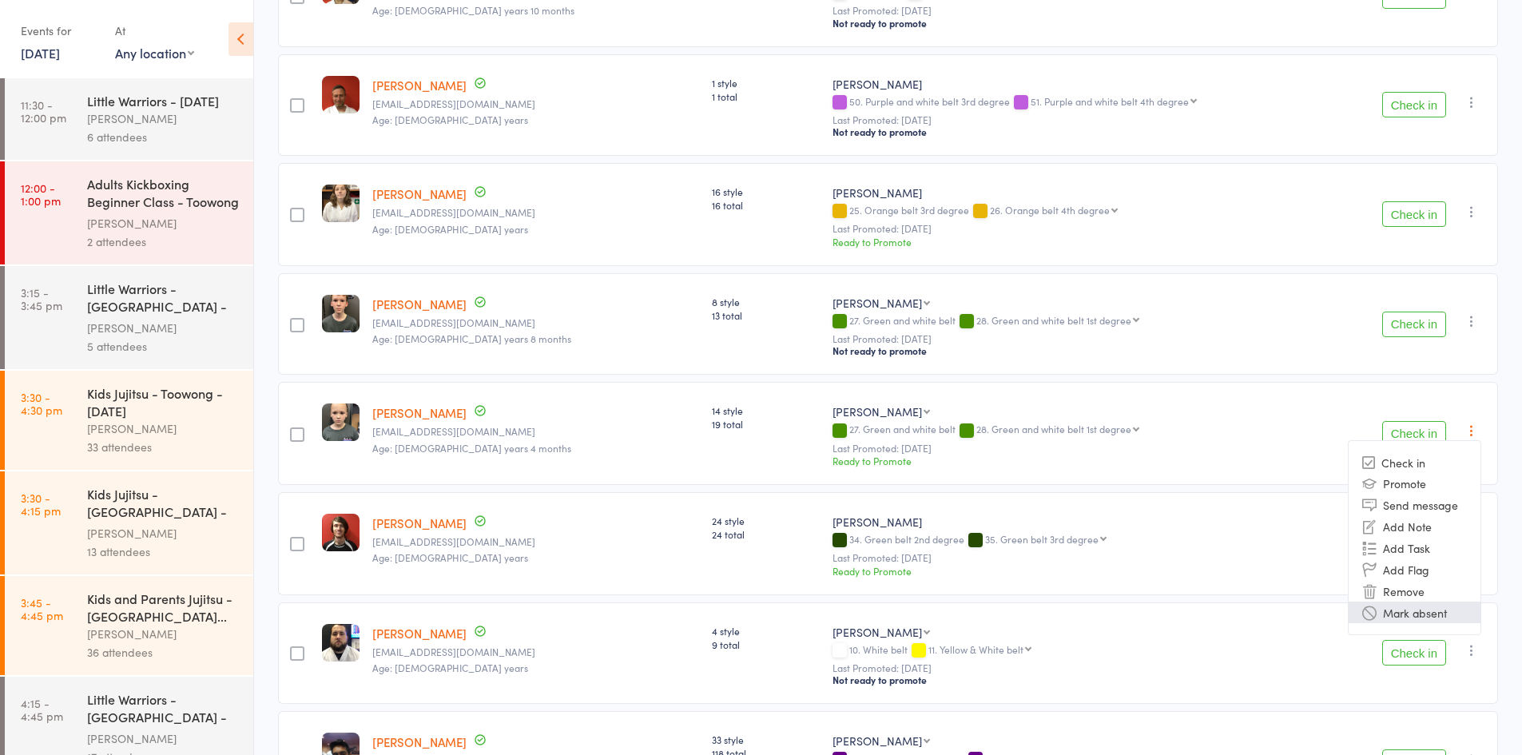
click at [1440, 602] on li "Mark absent" at bounding box center [1415, 613] width 132 height 22
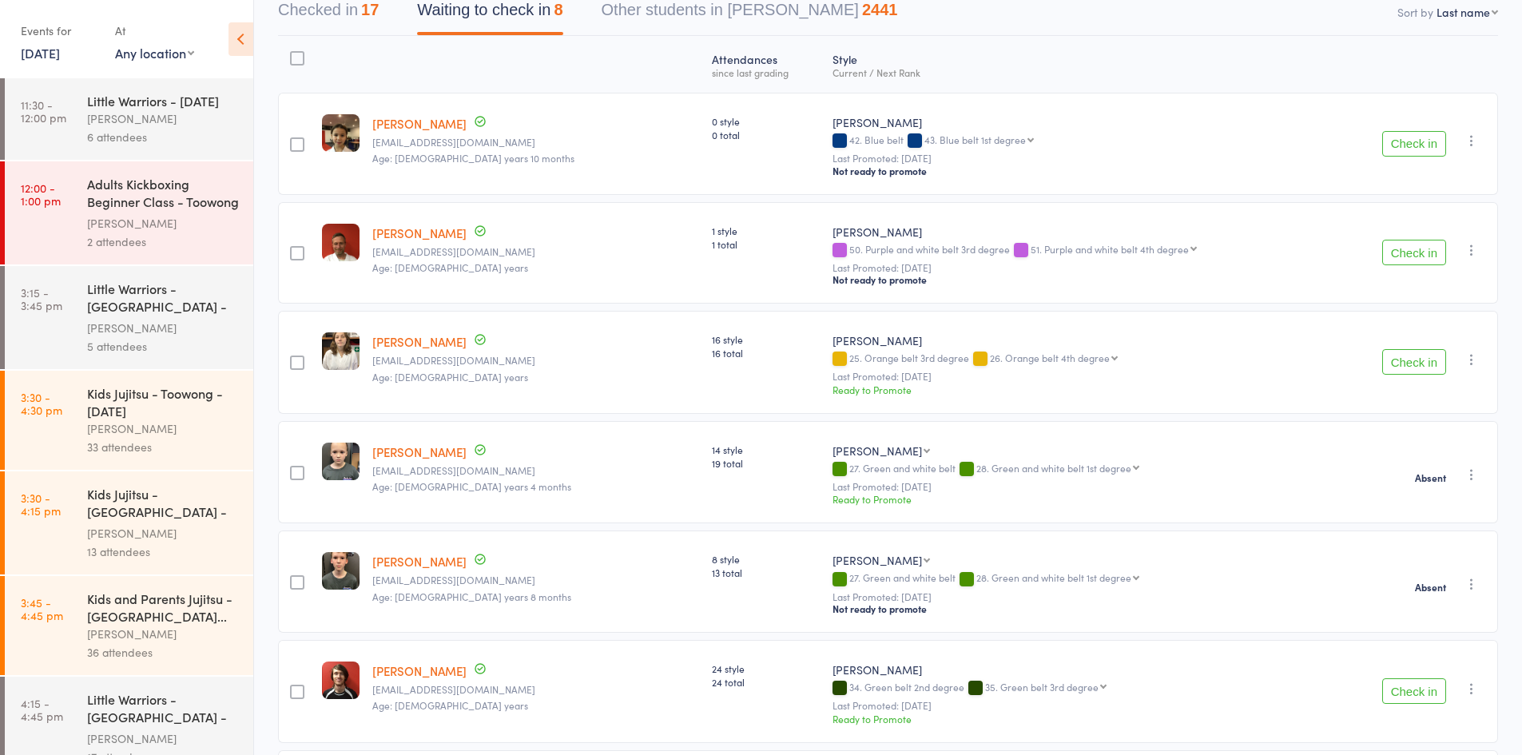
scroll to position [80, 0]
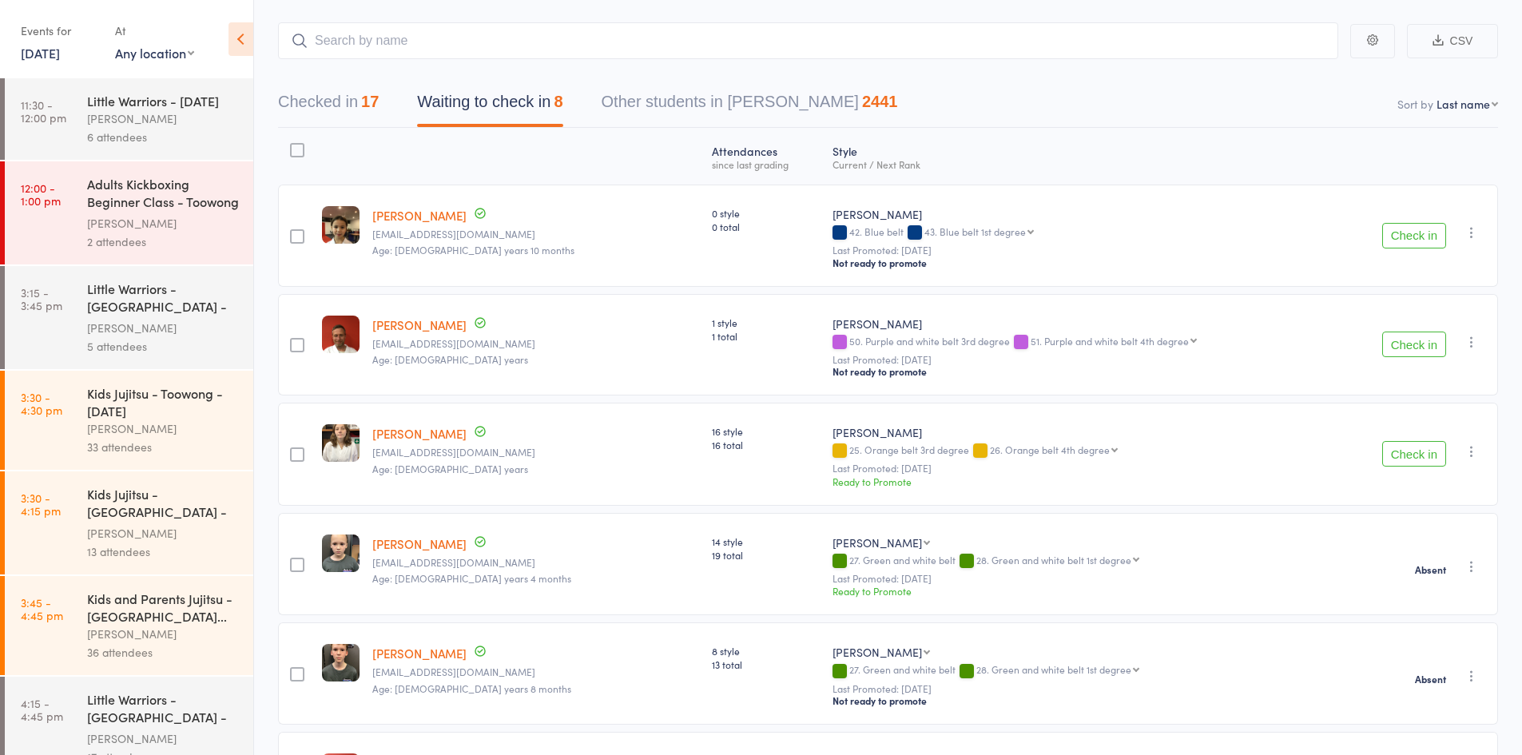
click at [1468, 447] on icon "button" at bounding box center [1472, 451] width 16 height 16
click at [1429, 626] on li "Mark absent" at bounding box center [1415, 633] width 132 height 22
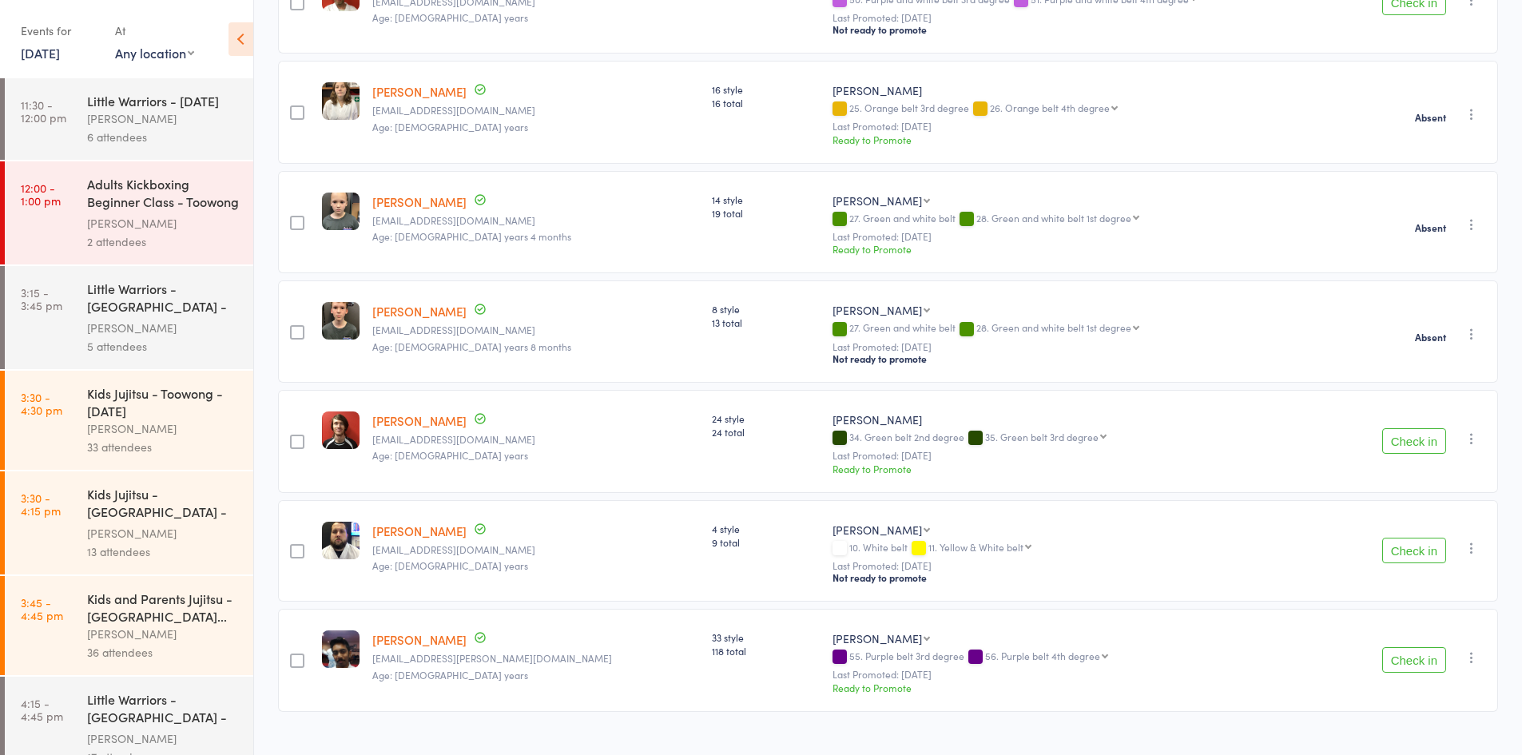
scroll to position [434, 0]
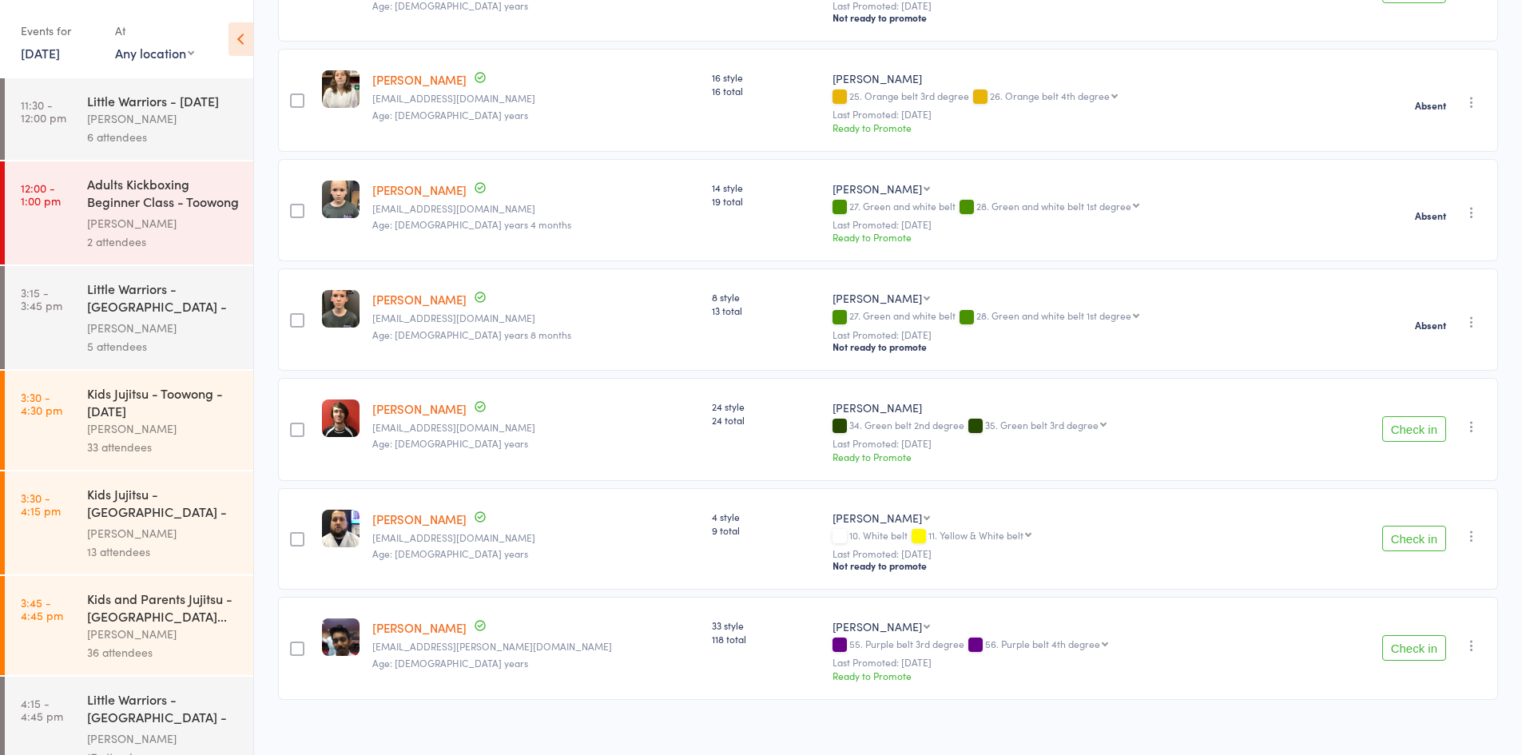
click at [1472, 422] on icon "button" at bounding box center [1472, 427] width 16 height 16
click at [1430, 598] on li "Mark absent" at bounding box center [1415, 609] width 132 height 22
click at [1471, 528] on icon "button" at bounding box center [1472, 536] width 16 height 16
click at [1431, 707] on li "Mark absent" at bounding box center [1415, 718] width 132 height 22
click at [1471, 638] on icon "button" at bounding box center [1472, 646] width 16 height 16
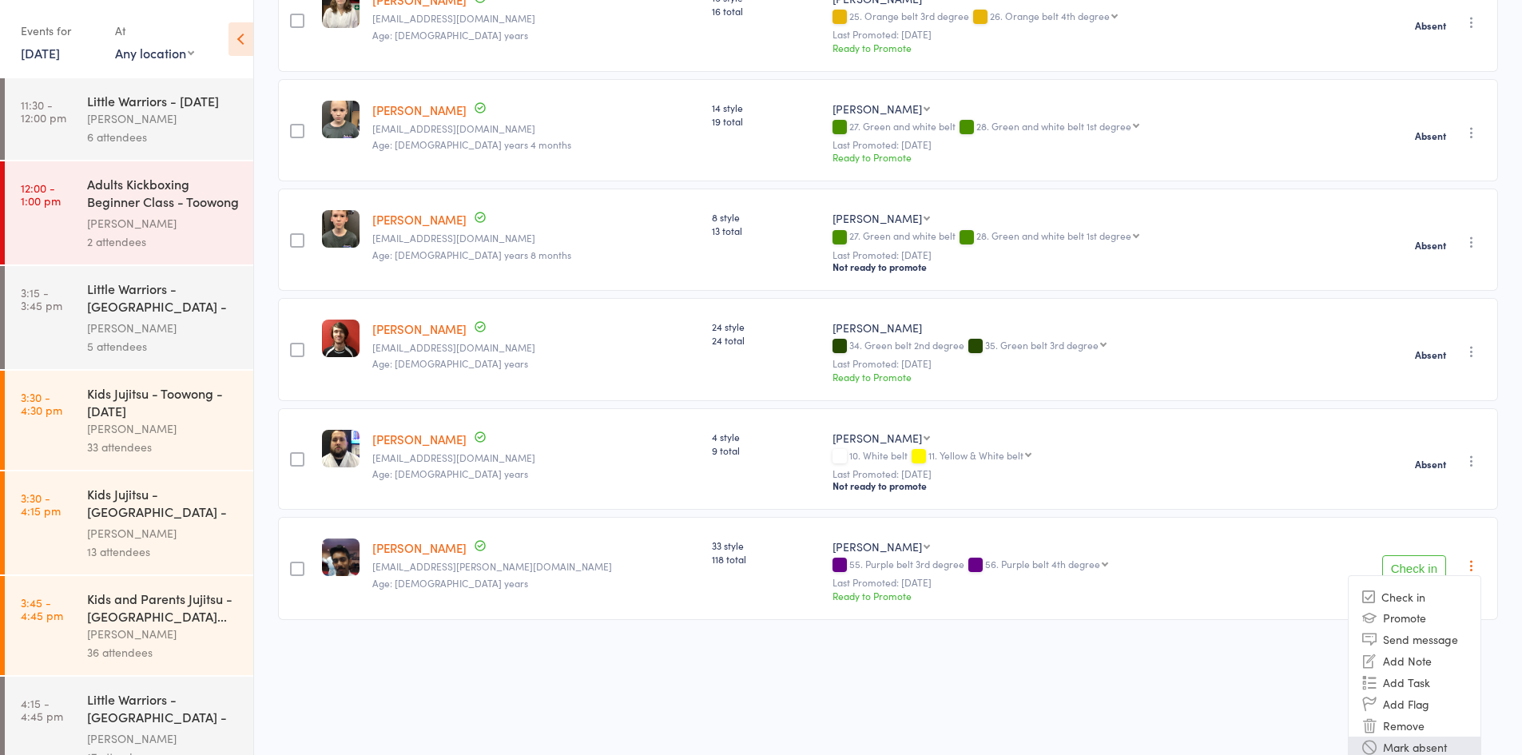
click at [1429, 737] on li "Mark absent" at bounding box center [1415, 748] width 132 height 22
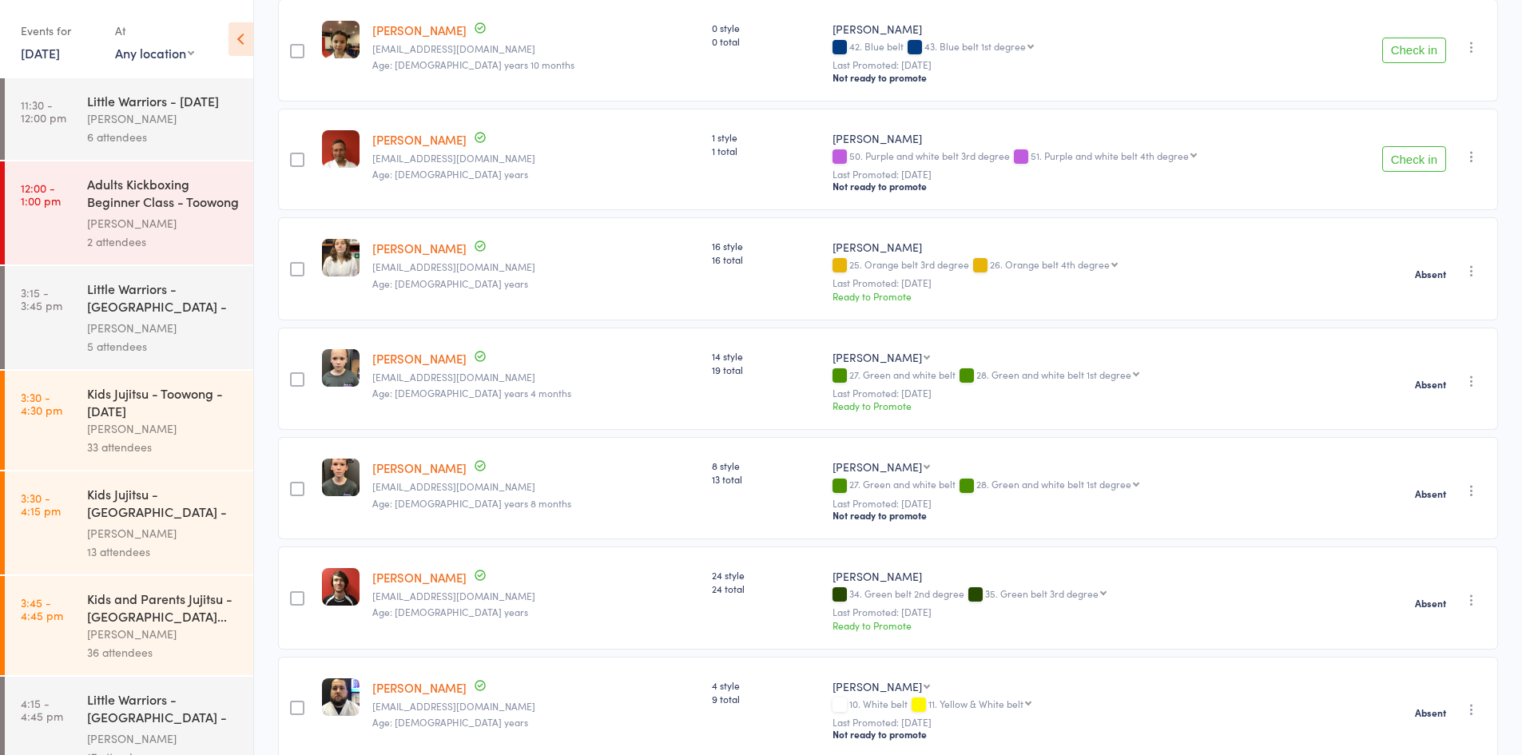
scroll to position [0, 0]
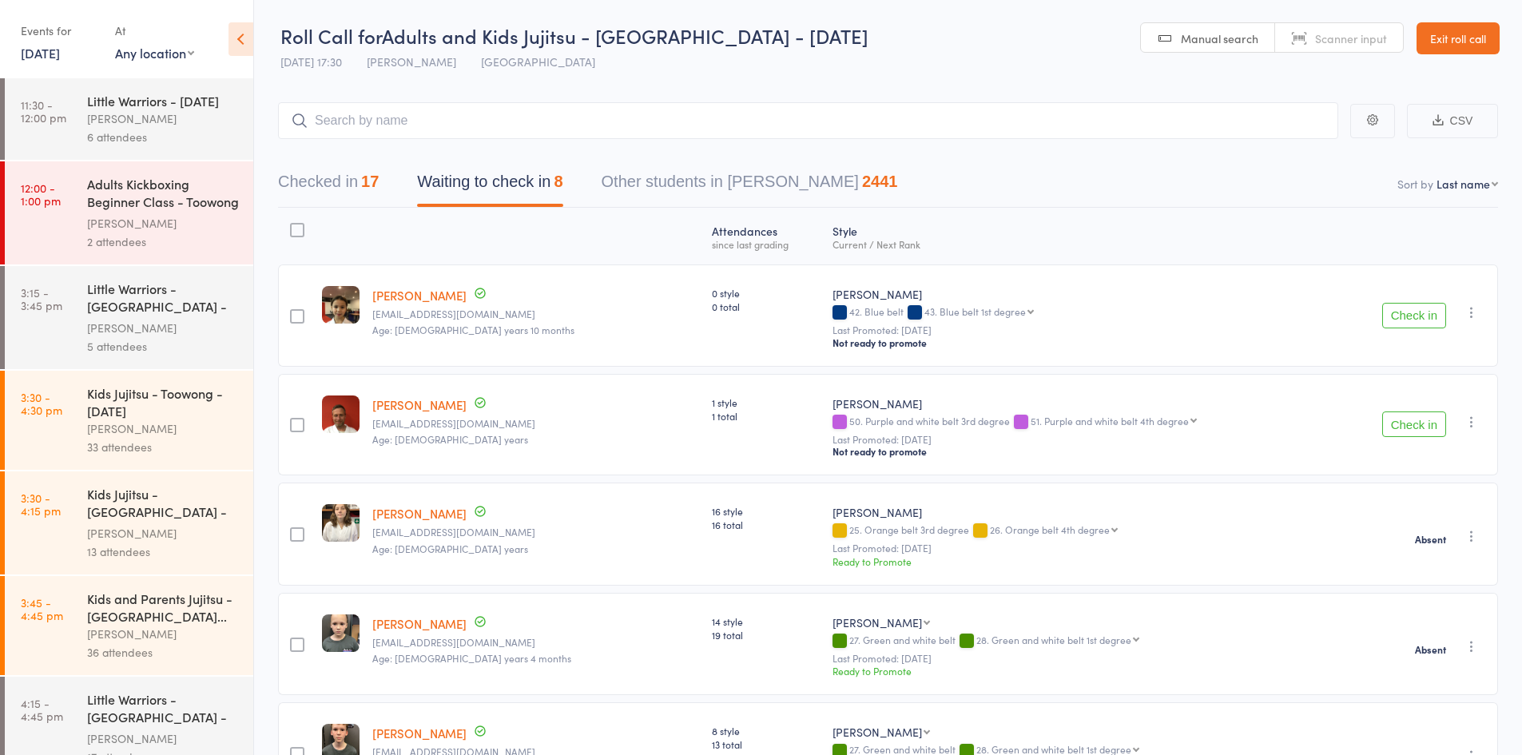
click at [1471, 311] on icon "button" at bounding box center [1472, 312] width 16 height 16
click at [1443, 495] on li "Mark absent" at bounding box center [1415, 494] width 132 height 22
click at [1472, 425] on icon "button" at bounding box center [1472, 422] width 16 height 16
click at [1414, 601] on li "Mark absent" at bounding box center [1415, 604] width 132 height 22
